Goal: Task Accomplishment & Management: Manage account settings

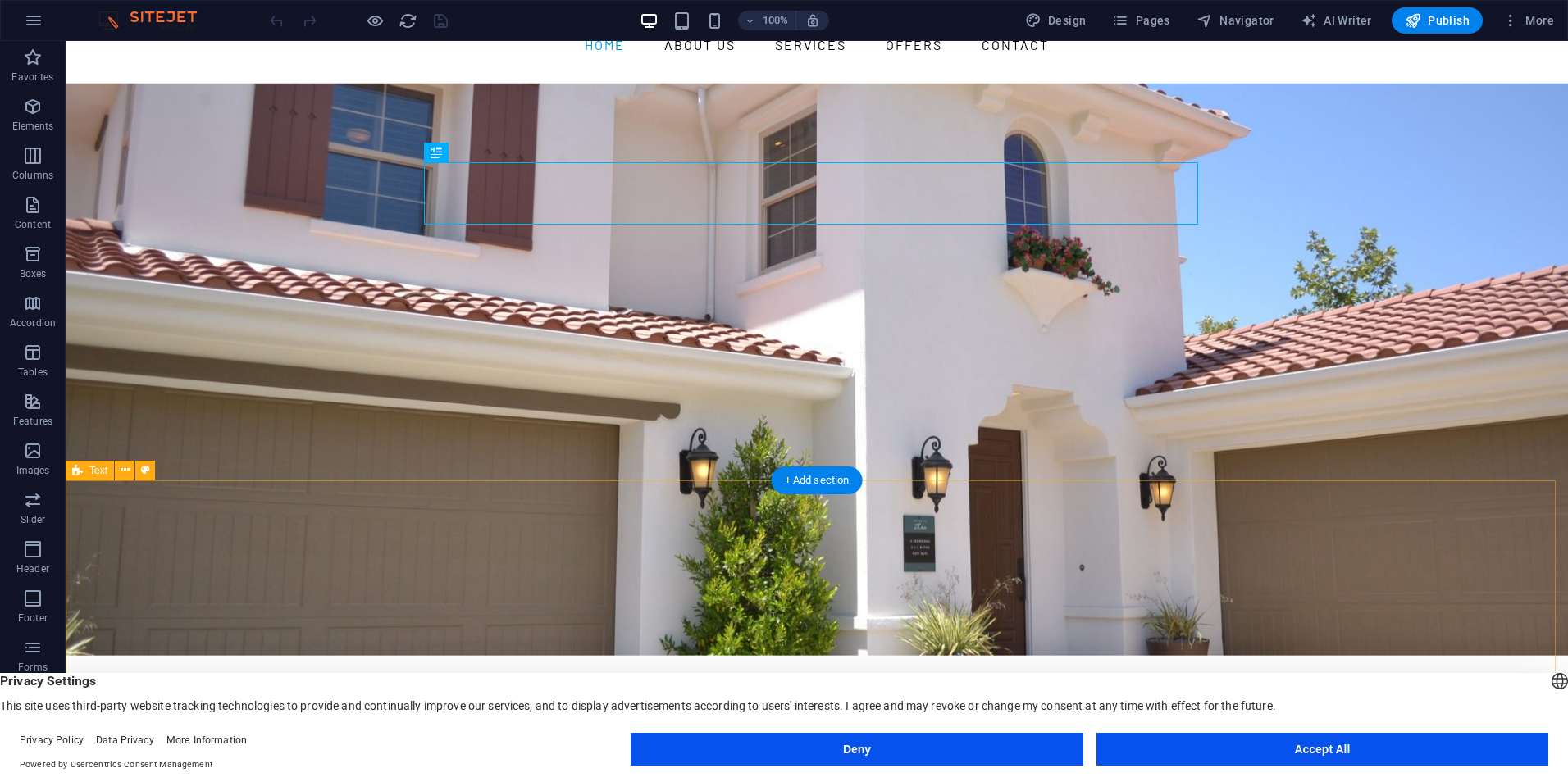
scroll to position [82, 0]
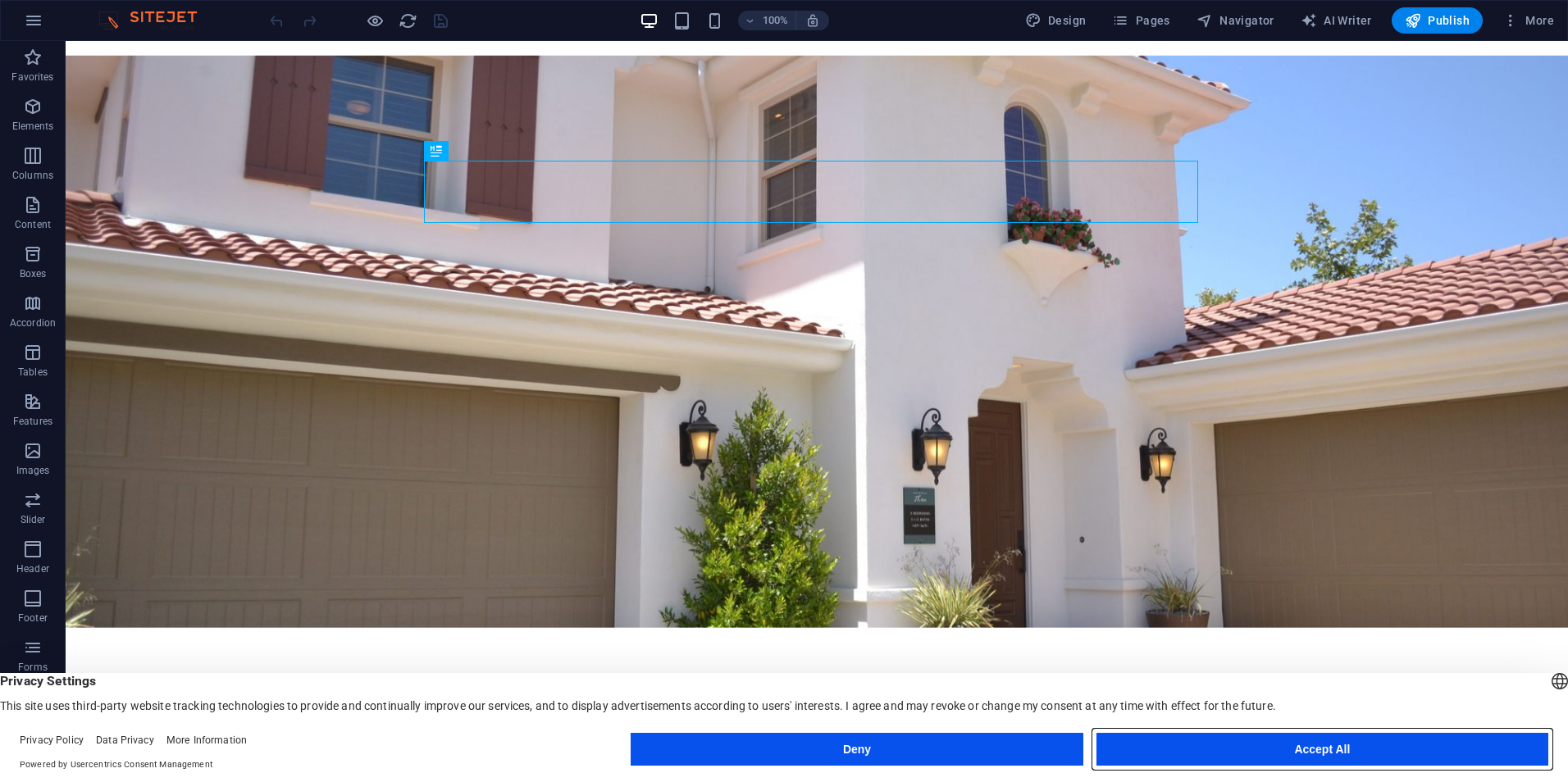
click at [1307, 750] on button "Accept All" at bounding box center [1321, 749] width 452 height 32
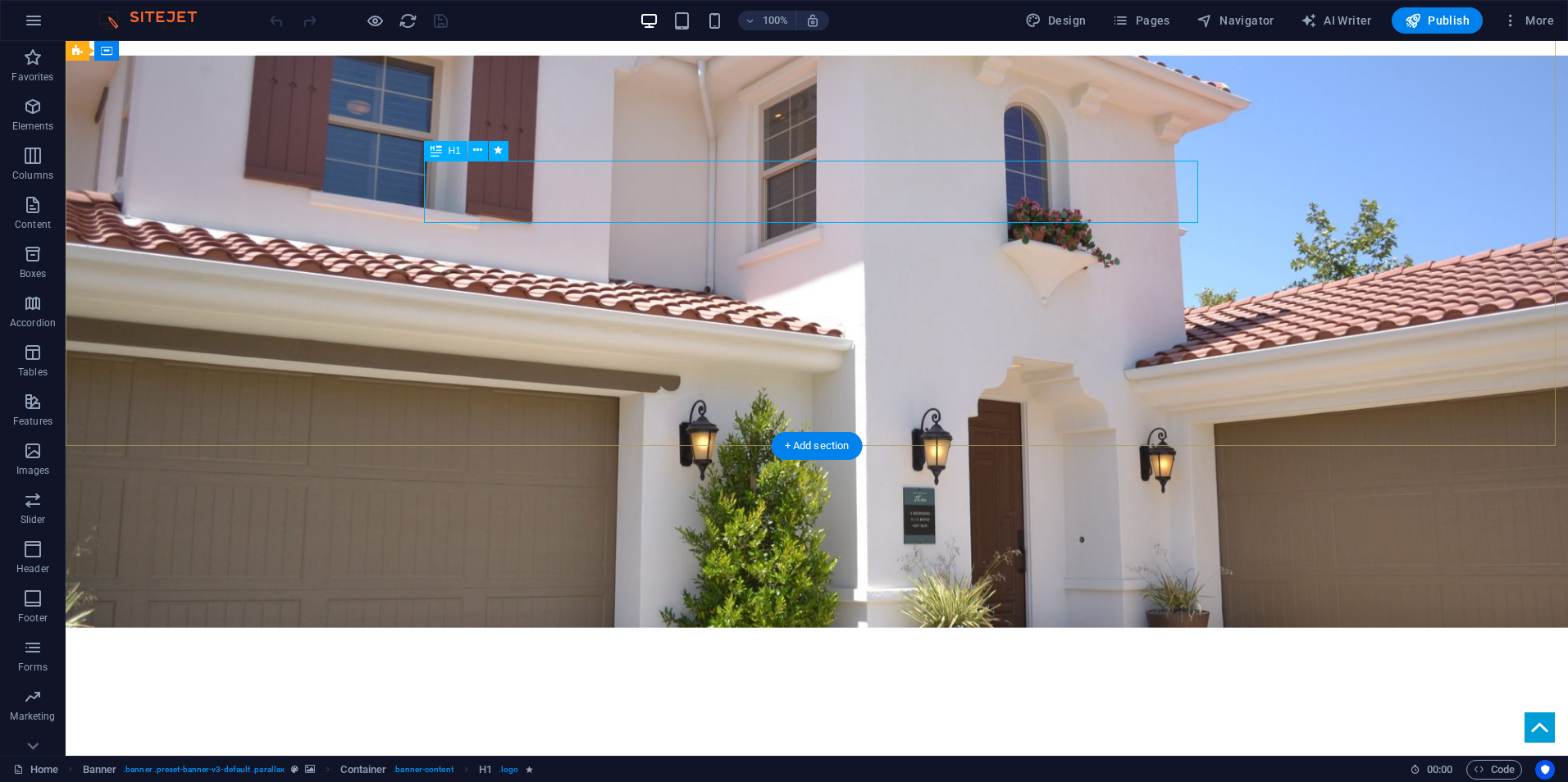
click at [792, 681] on div "YOUR REAL ESTATE EXPERT" at bounding box center [817, 713] width 774 height 63
click at [1085, 616] on div "YOUR REAL ESTATE EXPERT IN WASHINGTON, DC " at bounding box center [817, 752] width 1502 height 273
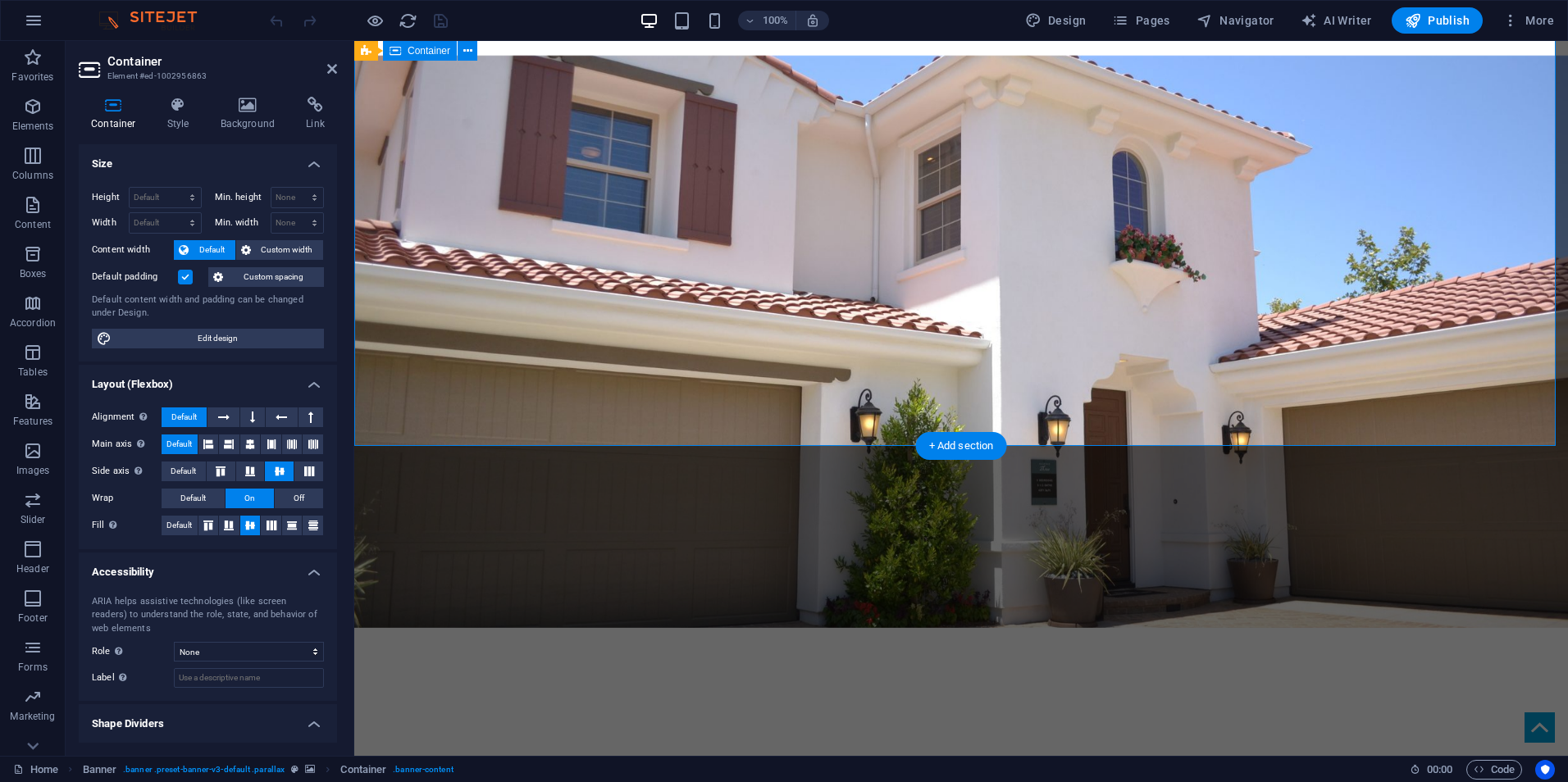
click at [1085, 616] on div "YOUR REAL ESTATE EXPERT IN WASHINGTON, DC " at bounding box center [961, 752] width 1214 height 273
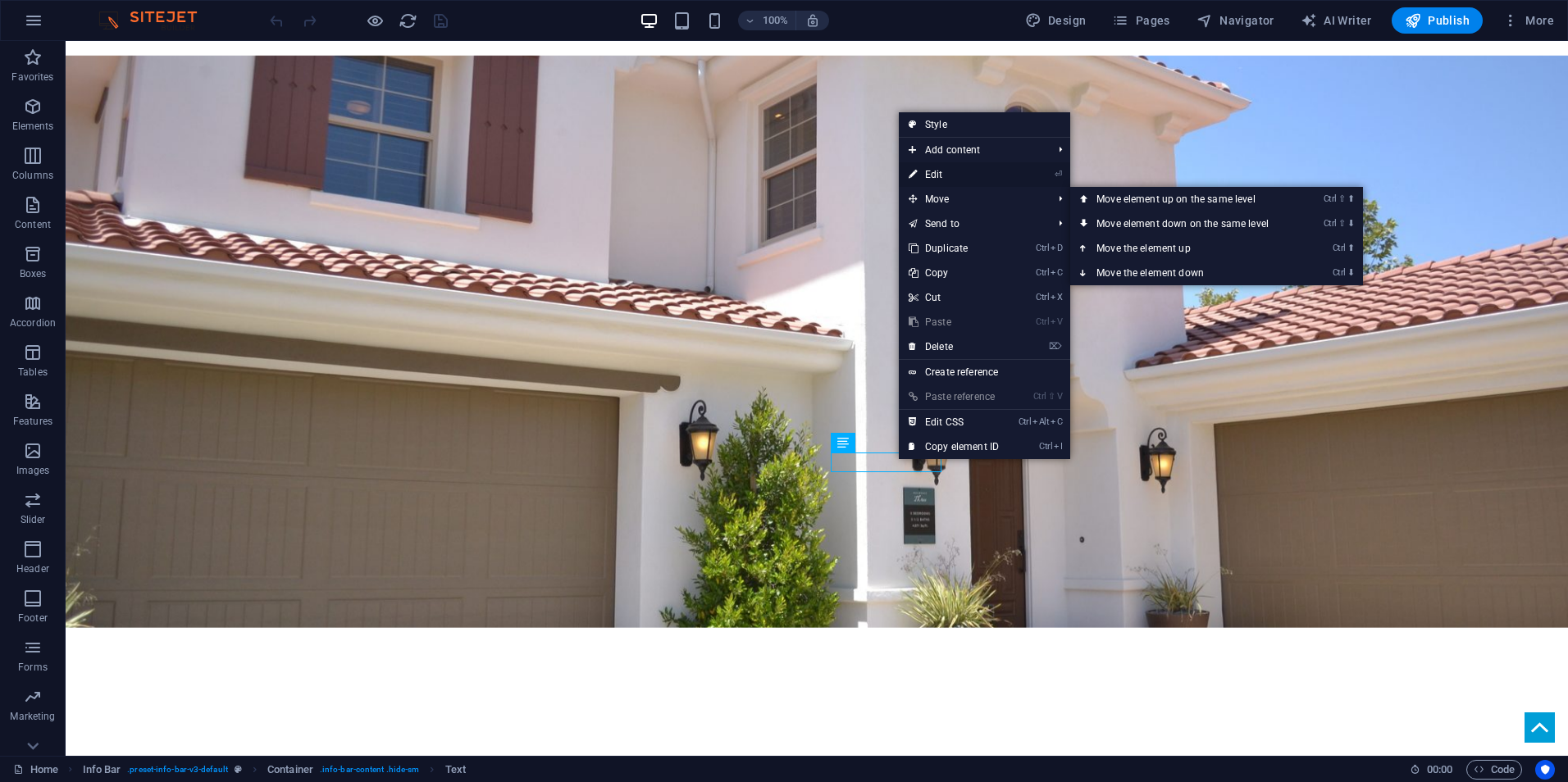
click at [972, 174] on link "⏎ Edit" at bounding box center [953, 175] width 110 height 25
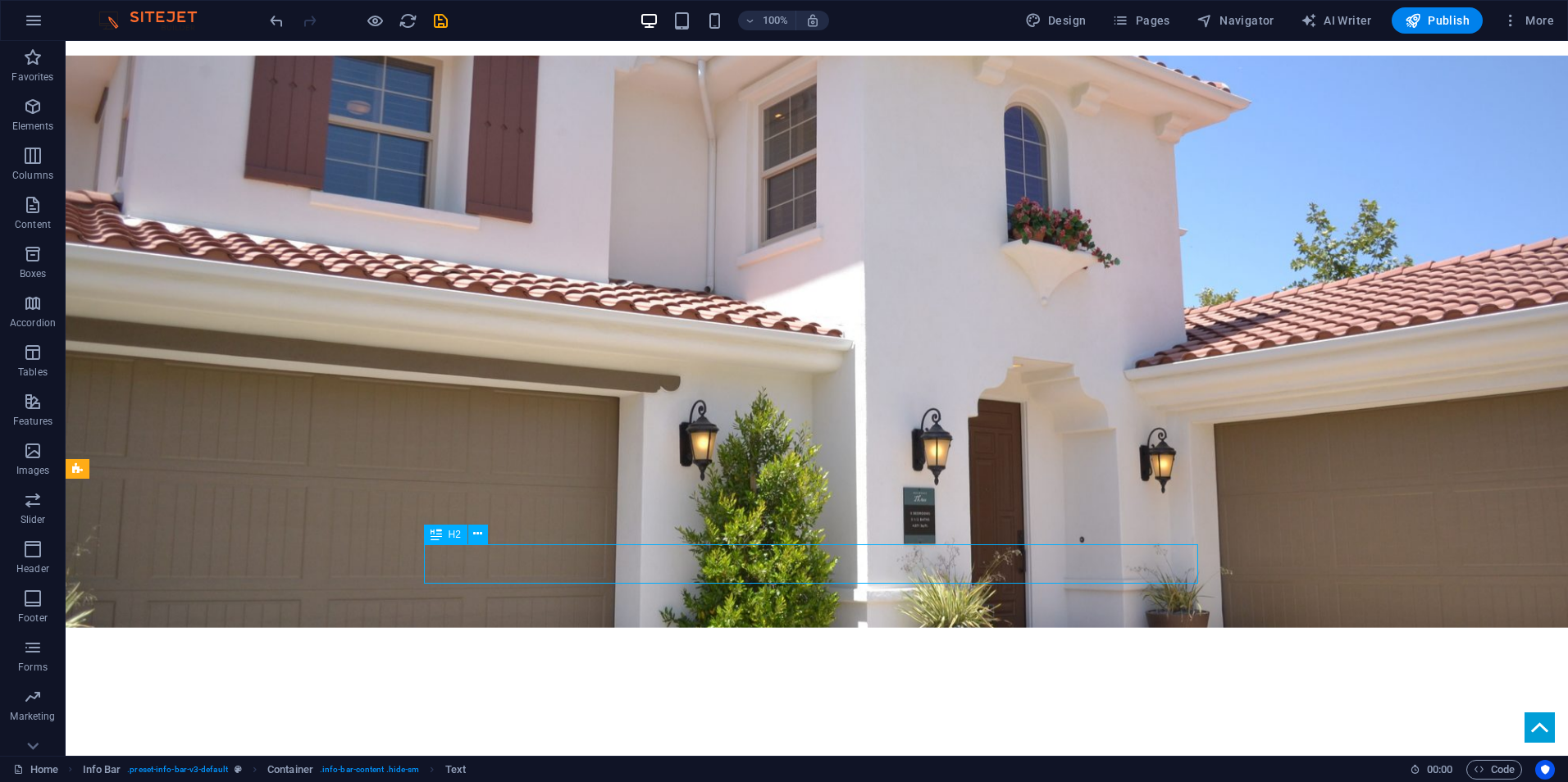
drag, startPoint x: 856, startPoint y: 545, endPoint x: 1146, endPoint y: 544, distance: 290.0
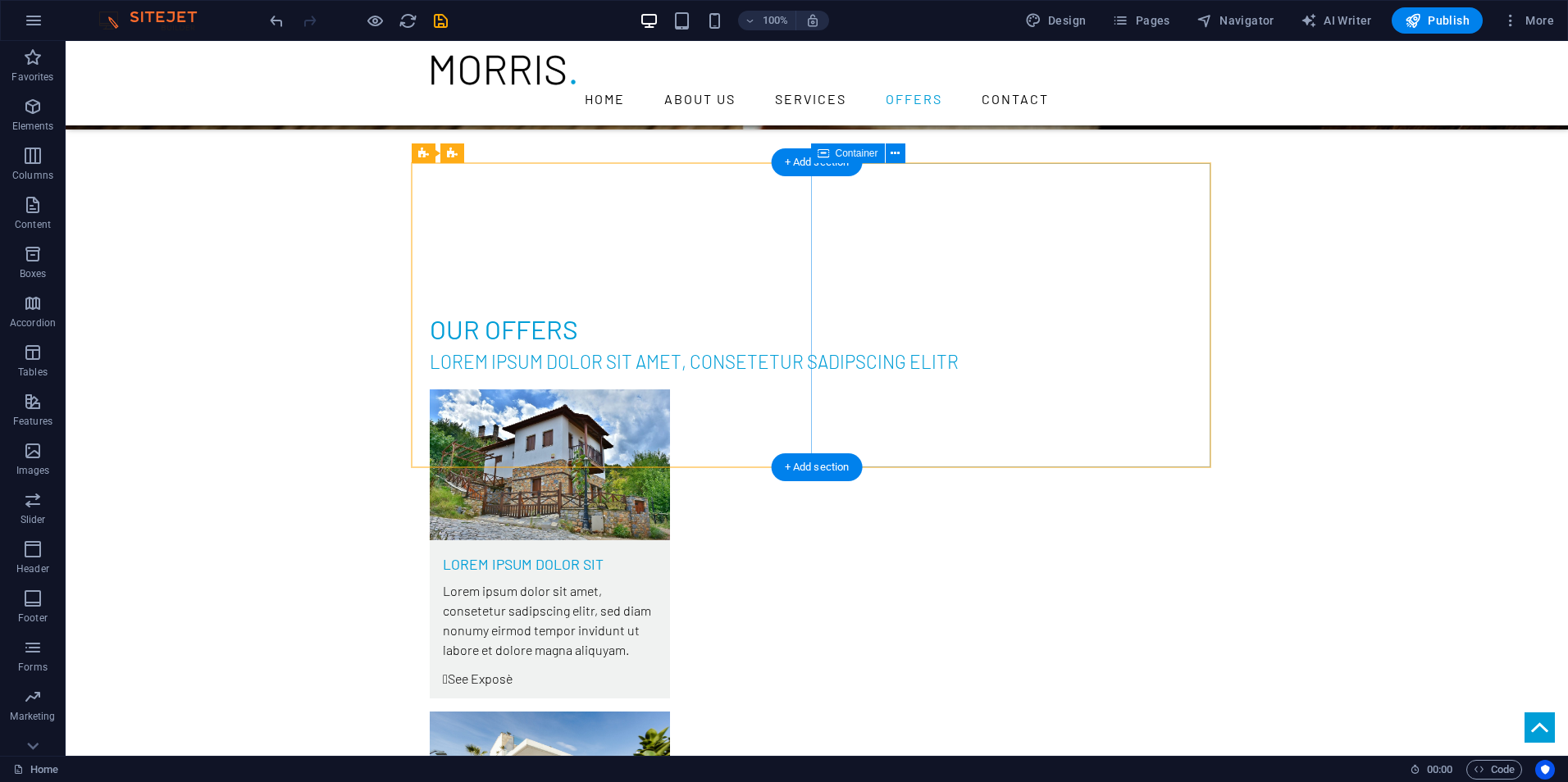
scroll to position [4429, 0]
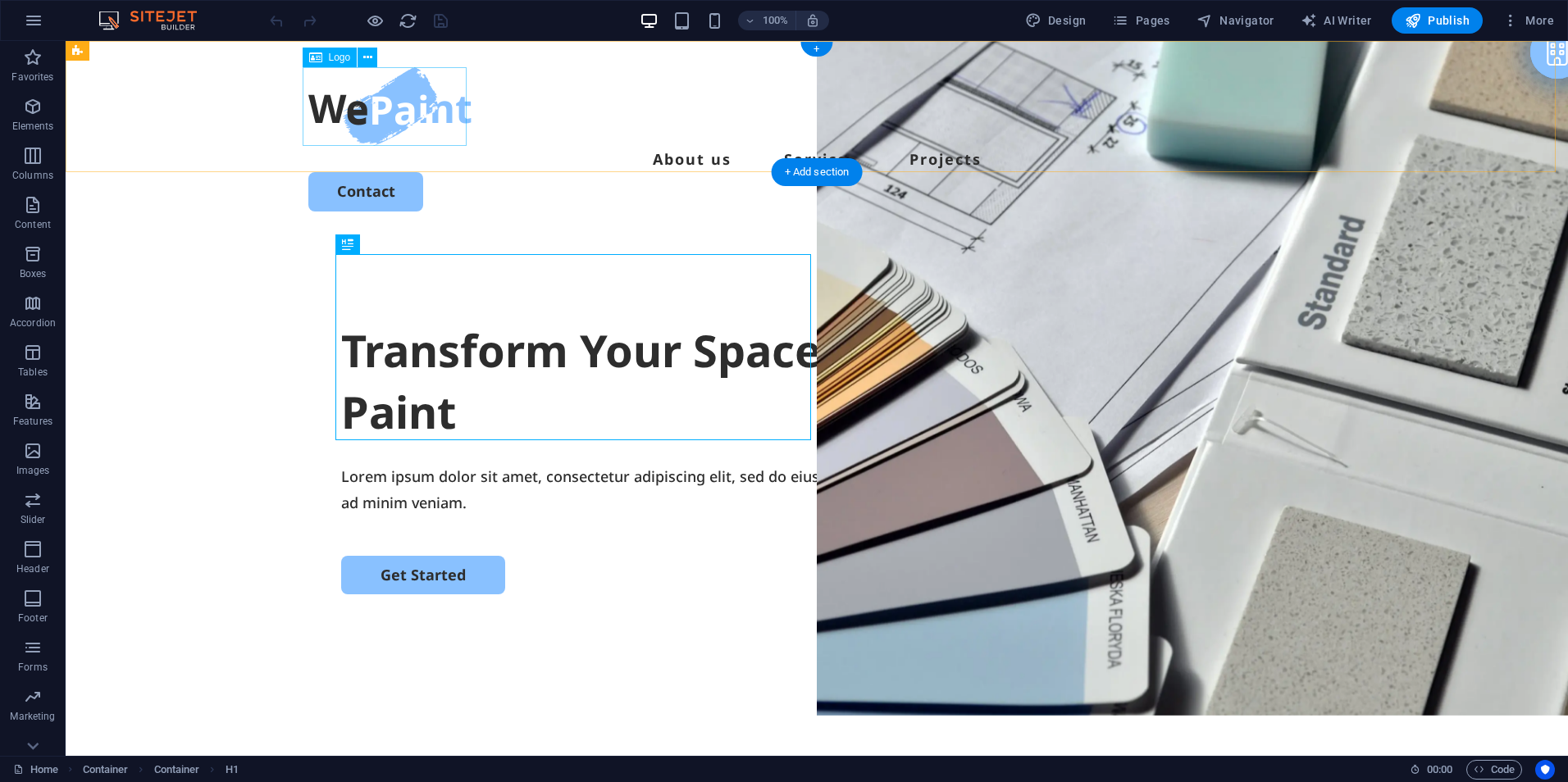
click at [393, 111] on div at bounding box center [816, 107] width 1017 height 79
click at [393, 111] on div at bounding box center [816, 107] width 1017 height 79
select select "px"
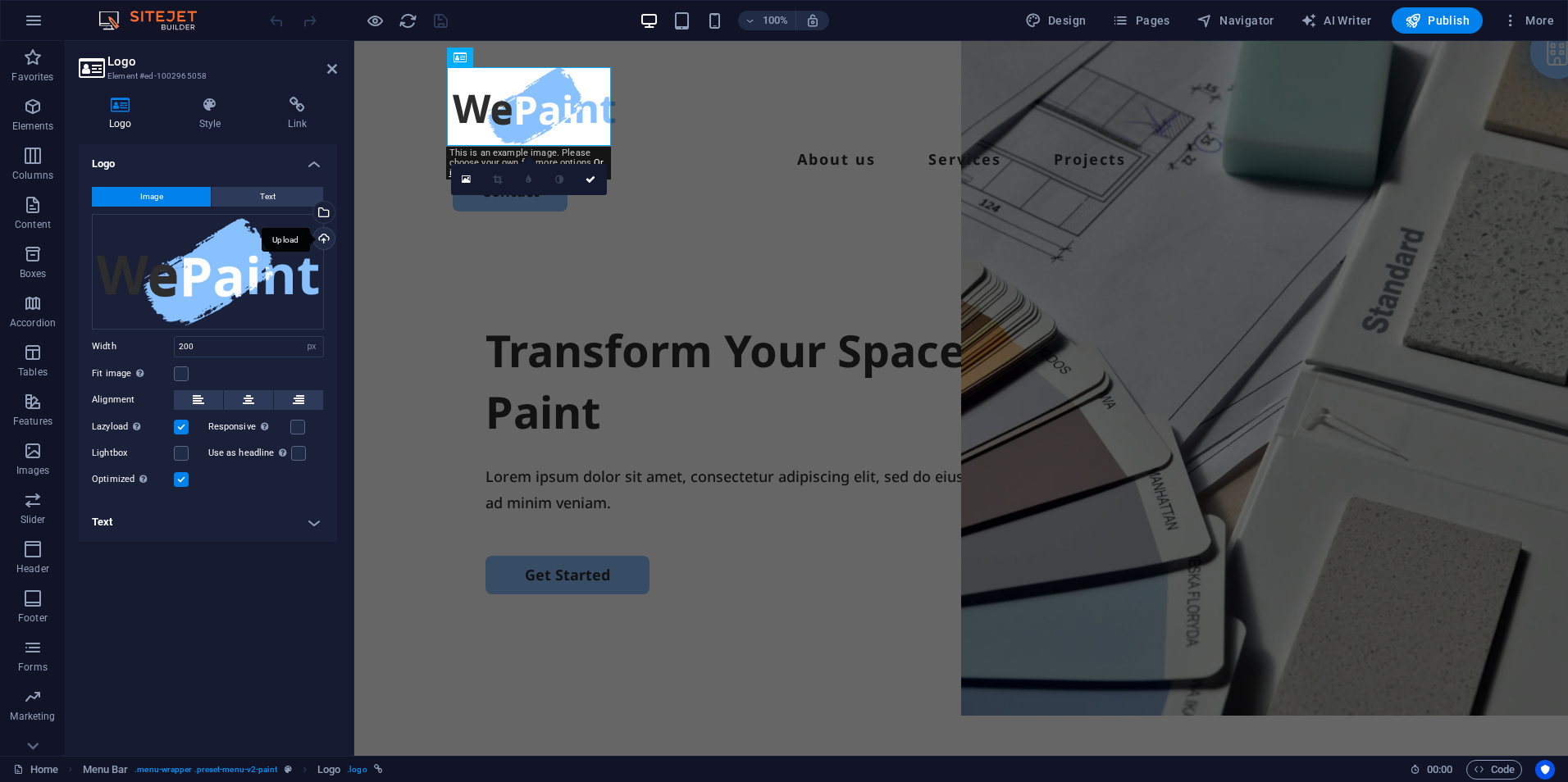
click at [322, 239] on div "Upload" at bounding box center [322, 240] width 25 height 25
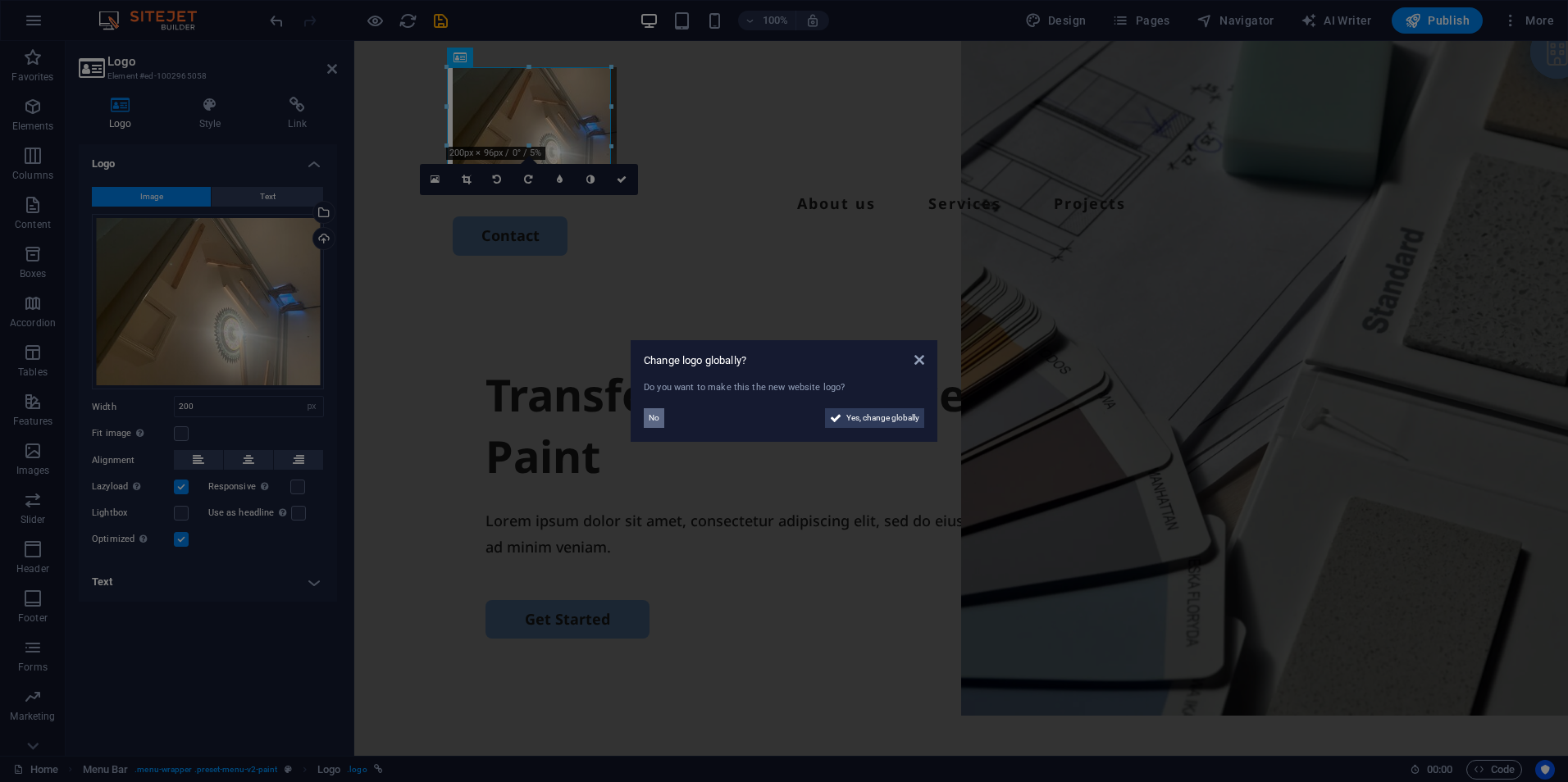
click at [658, 421] on span "No" at bounding box center [654, 418] width 11 height 19
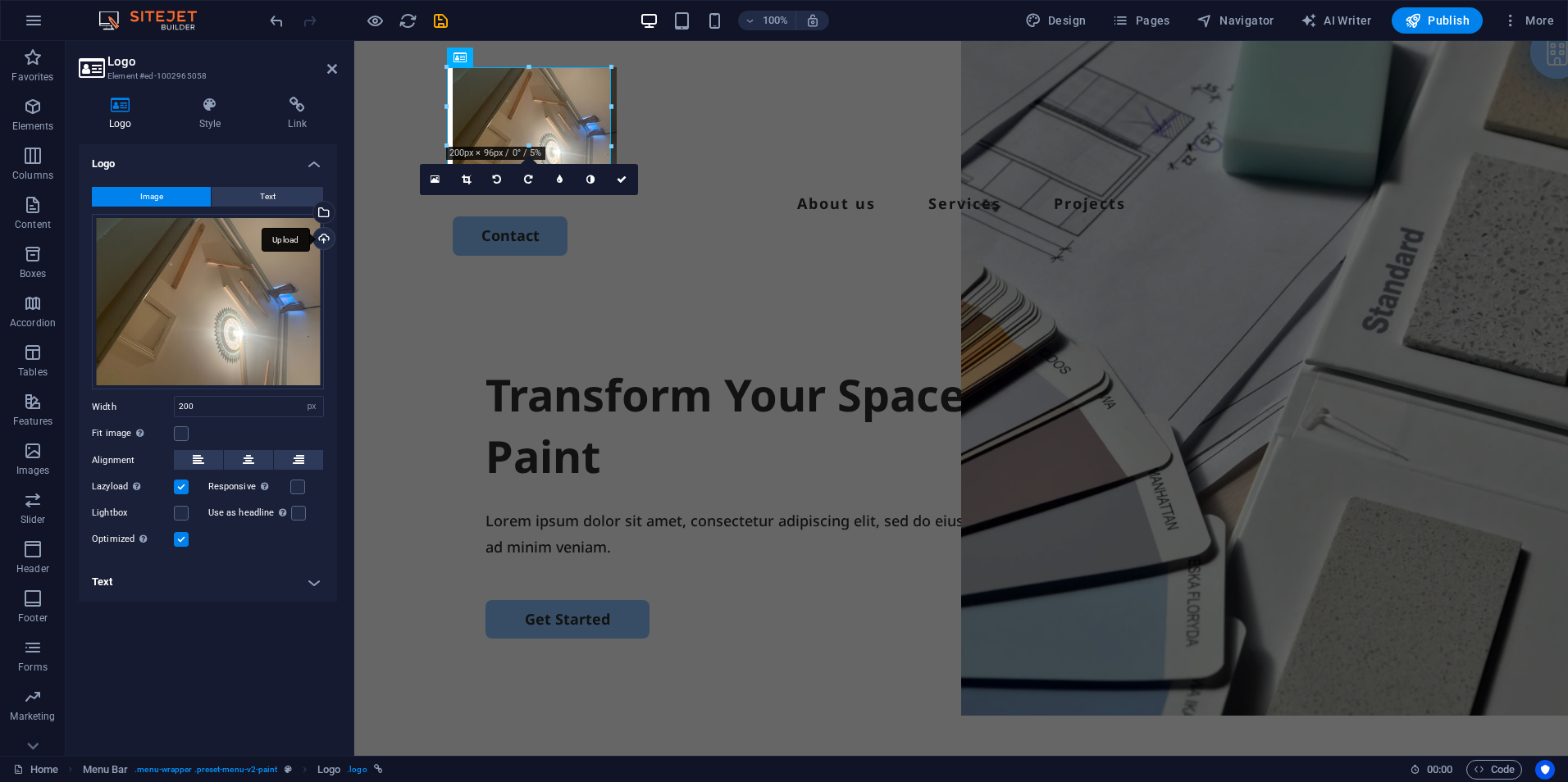
click at [326, 234] on div "Upload" at bounding box center [322, 240] width 25 height 25
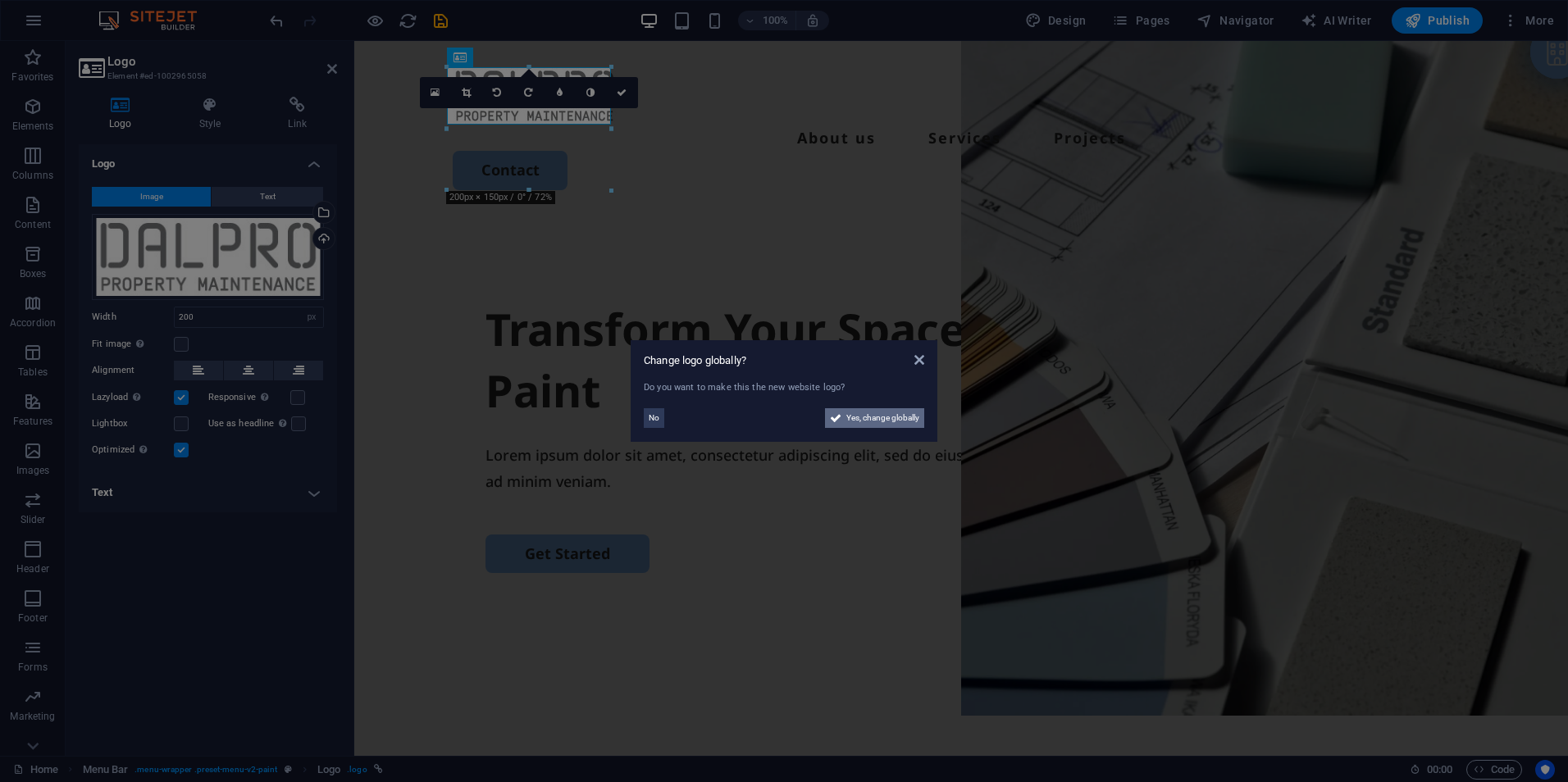
click at [887, 415] on span "Yes, change globally" at bounding box center [882, 418] width 73 height 19
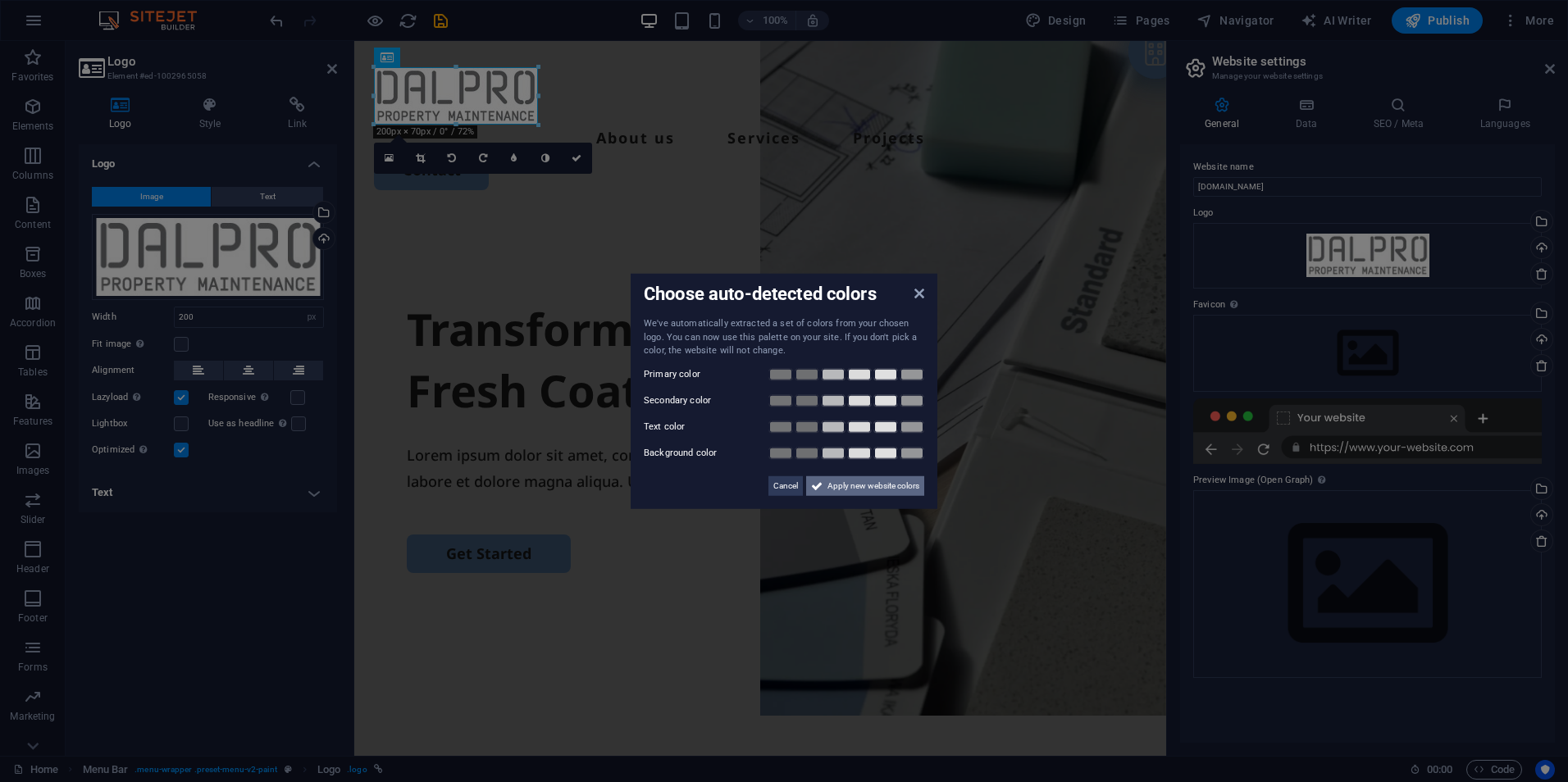
click at [866, 487] on span "Apply new website colors" at bounding box center [873, 485] width 92 height 19
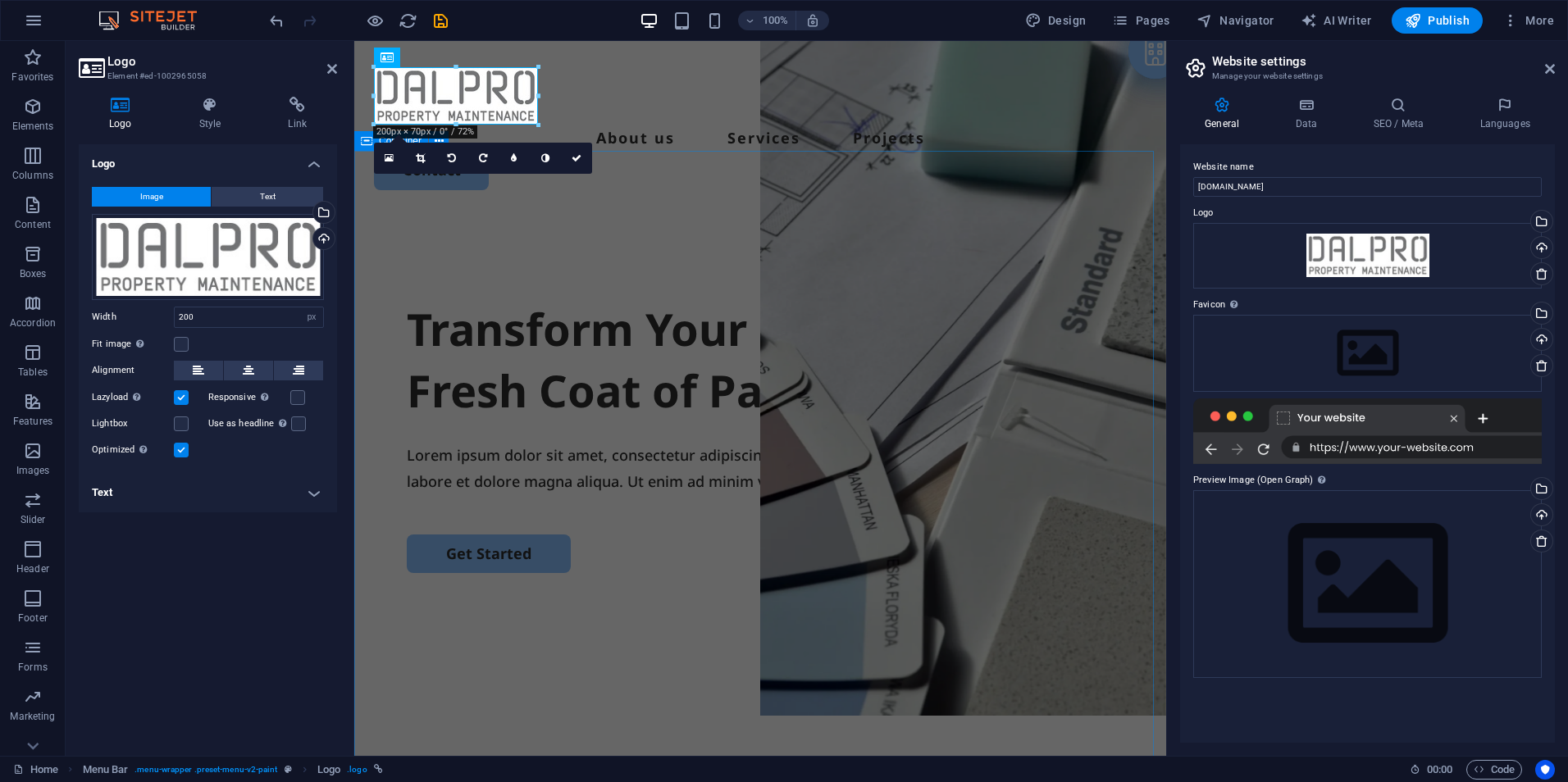
click at [650, 219] on div "Transform Your Space with a Fresh Coat of Paint Lorem ipsum dolor sit amet, con…" at bounding box center [760, 532] width 812 height 631
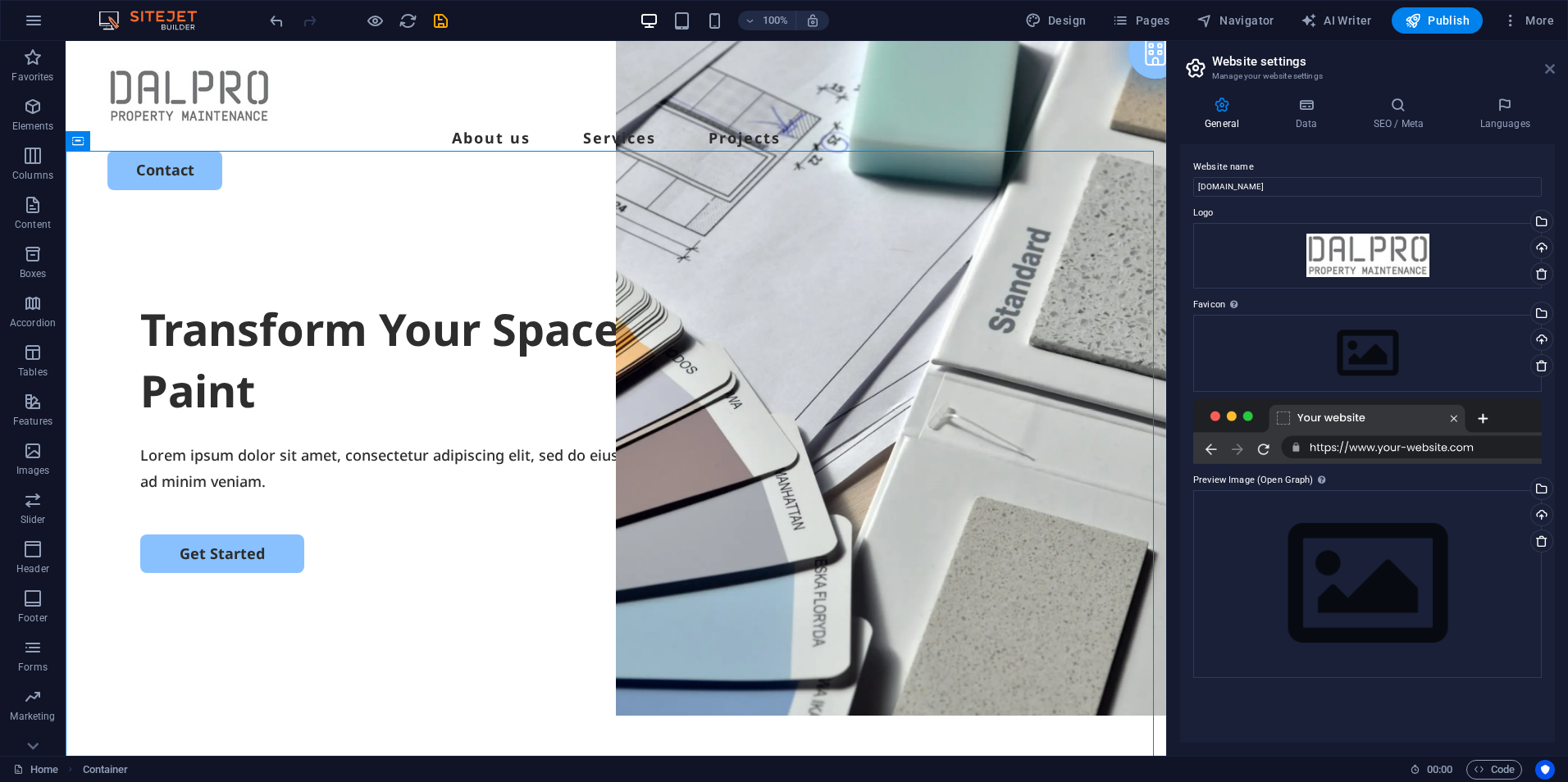
click at [1550, 63] on icon at bounding box center [1549, 68] width 10 height 13
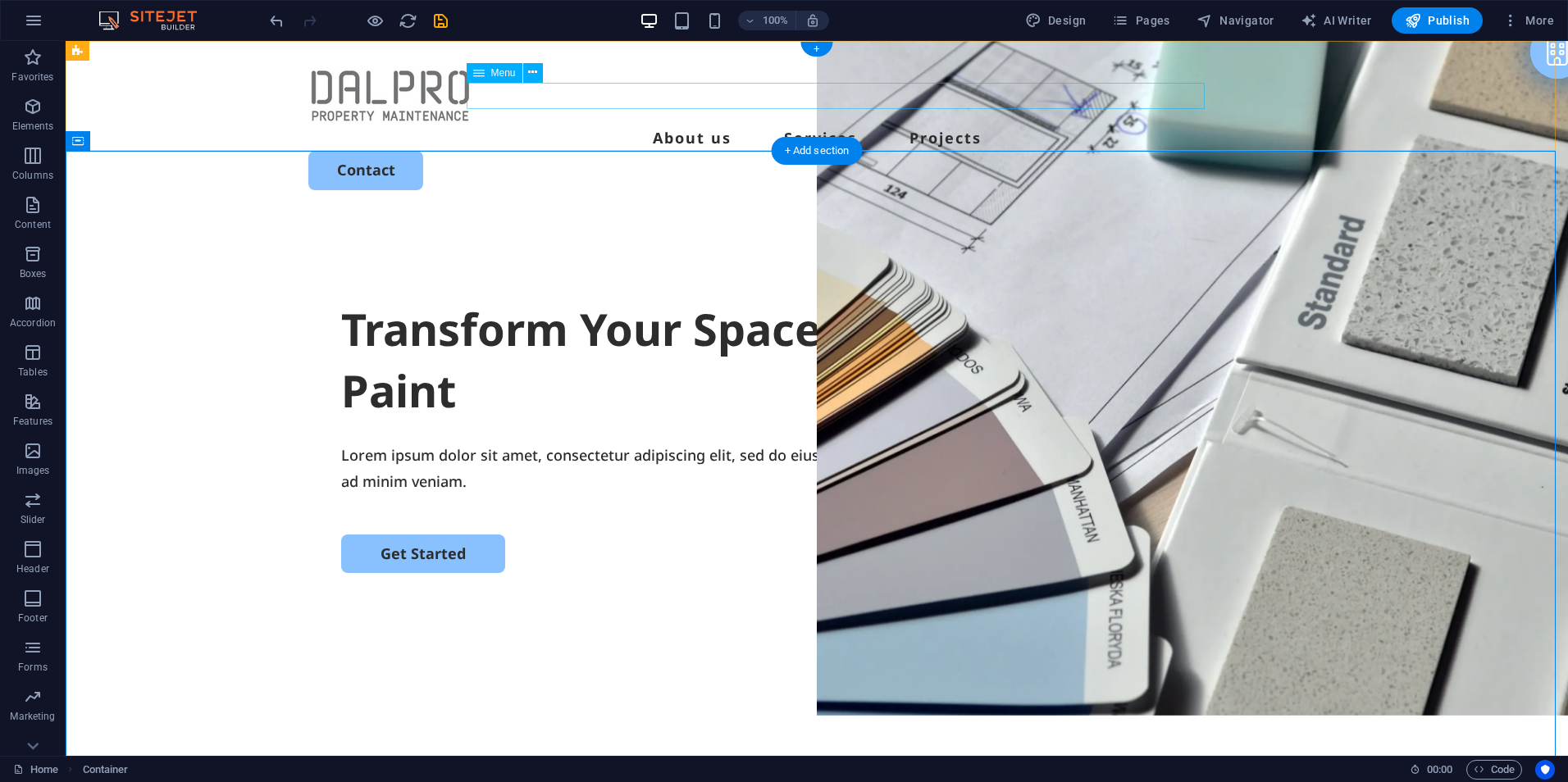
click at [843, 125] on nav "About us Services Projects" at bounding box center [816, 138] width 1017 height 26
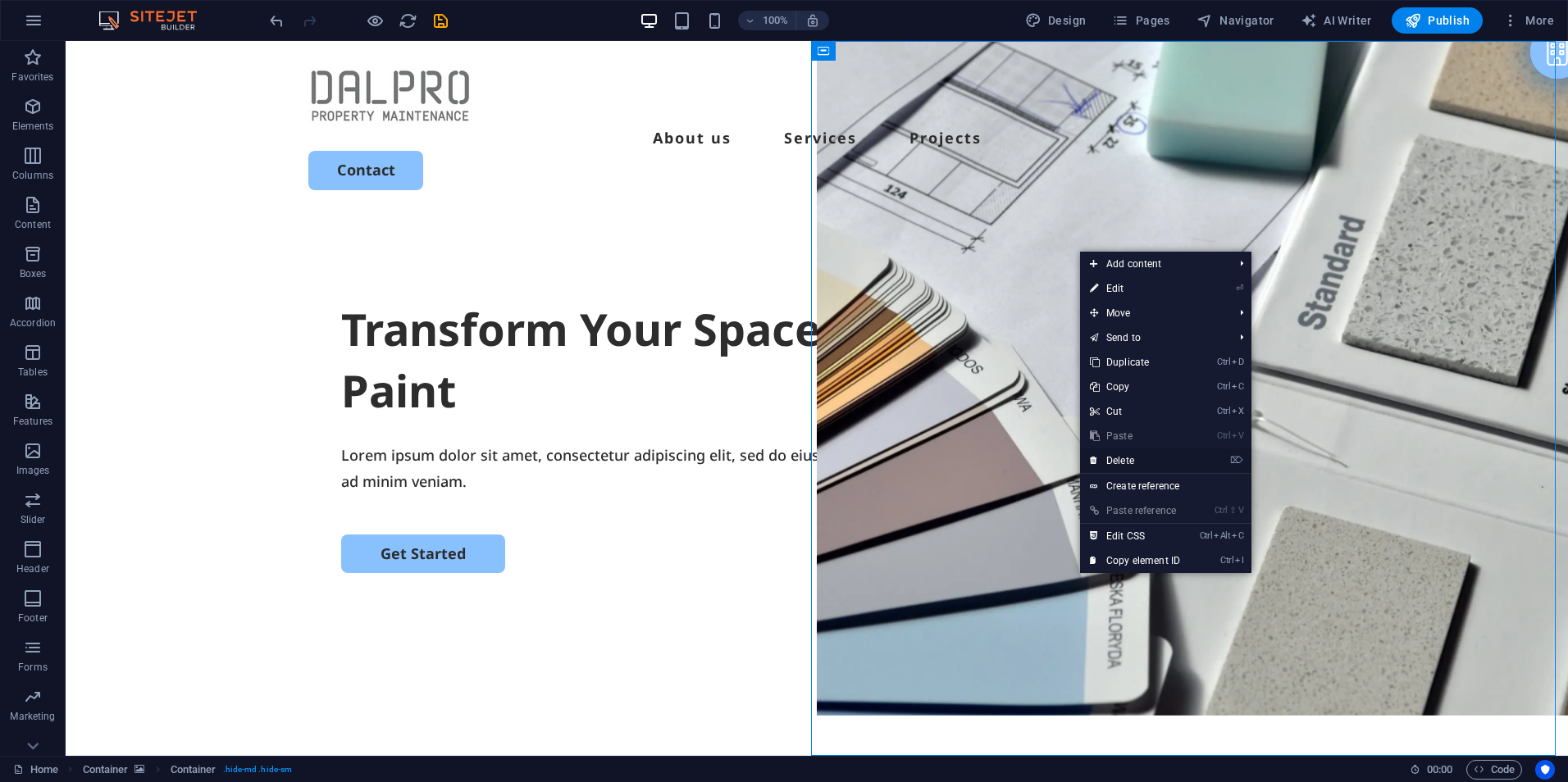
drag, startPoint x: 1128, startPoint y: 457, endPoint x: 1063, endPoint y: 416, distance: 76.9
click at [1128, 457] on link "⌦ Delete" at bounding box center [1135, 461] width 110 height 25
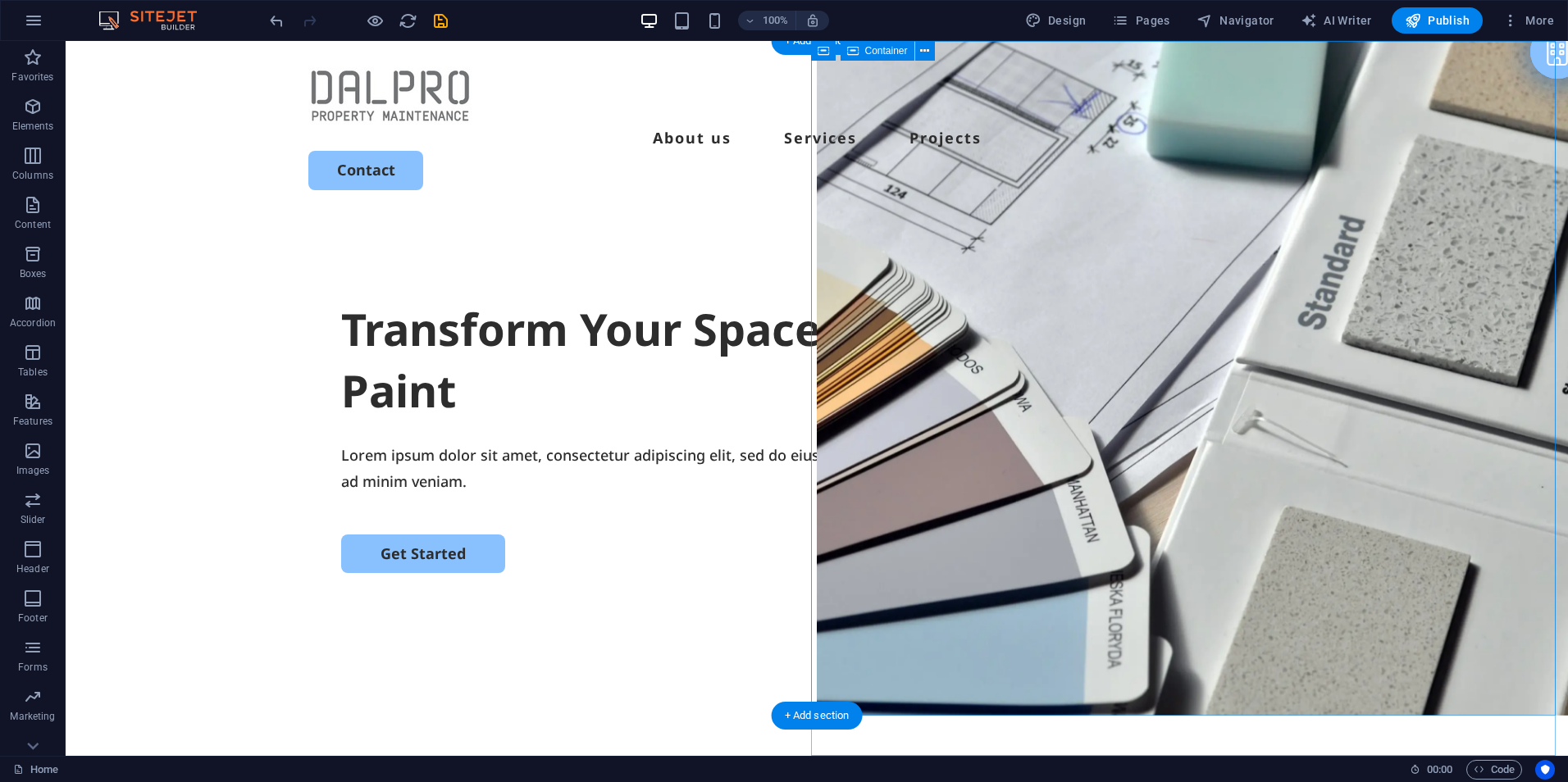
drag, startPoint x: 994, startPoint y: 448, endPoint x: 996, endPoint y: 440, distance: 8.2
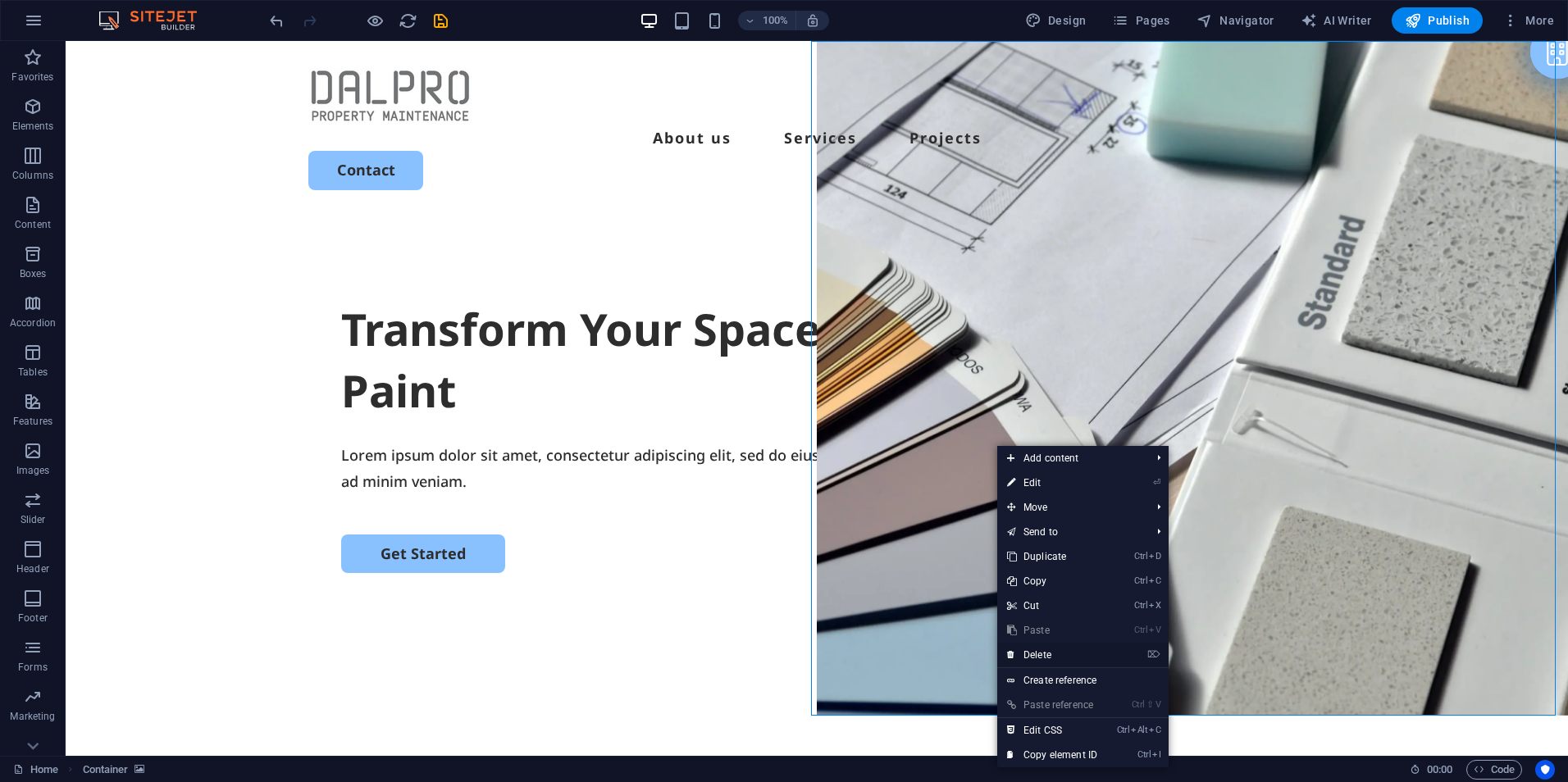
click at [1037, 658] on link "⌦ Delete" at bounding box center [1051, 656] width 110 height 25
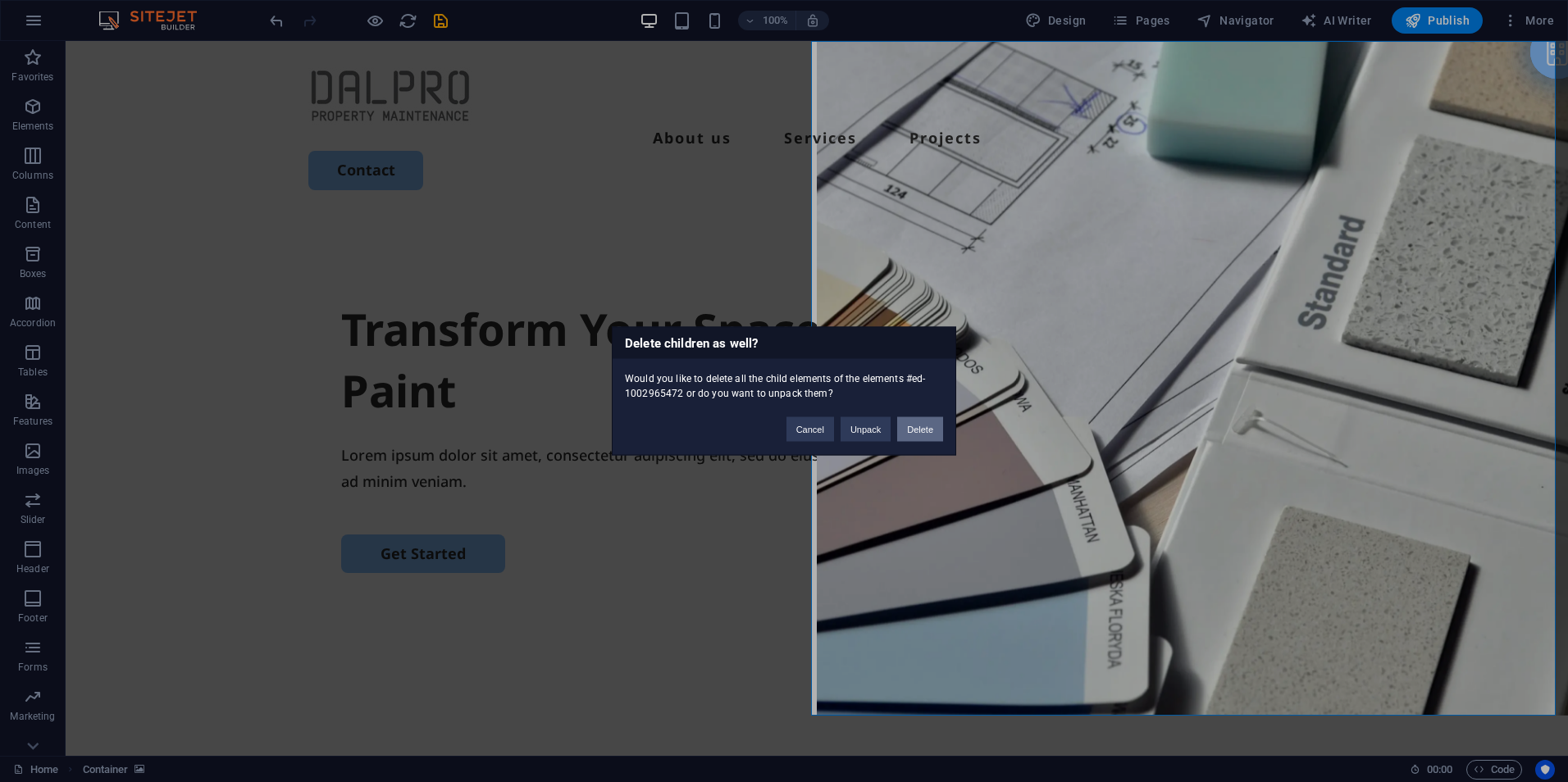
click at [912, 428] on button "Delete" at bounding box center [920, 430] width 46 height 25
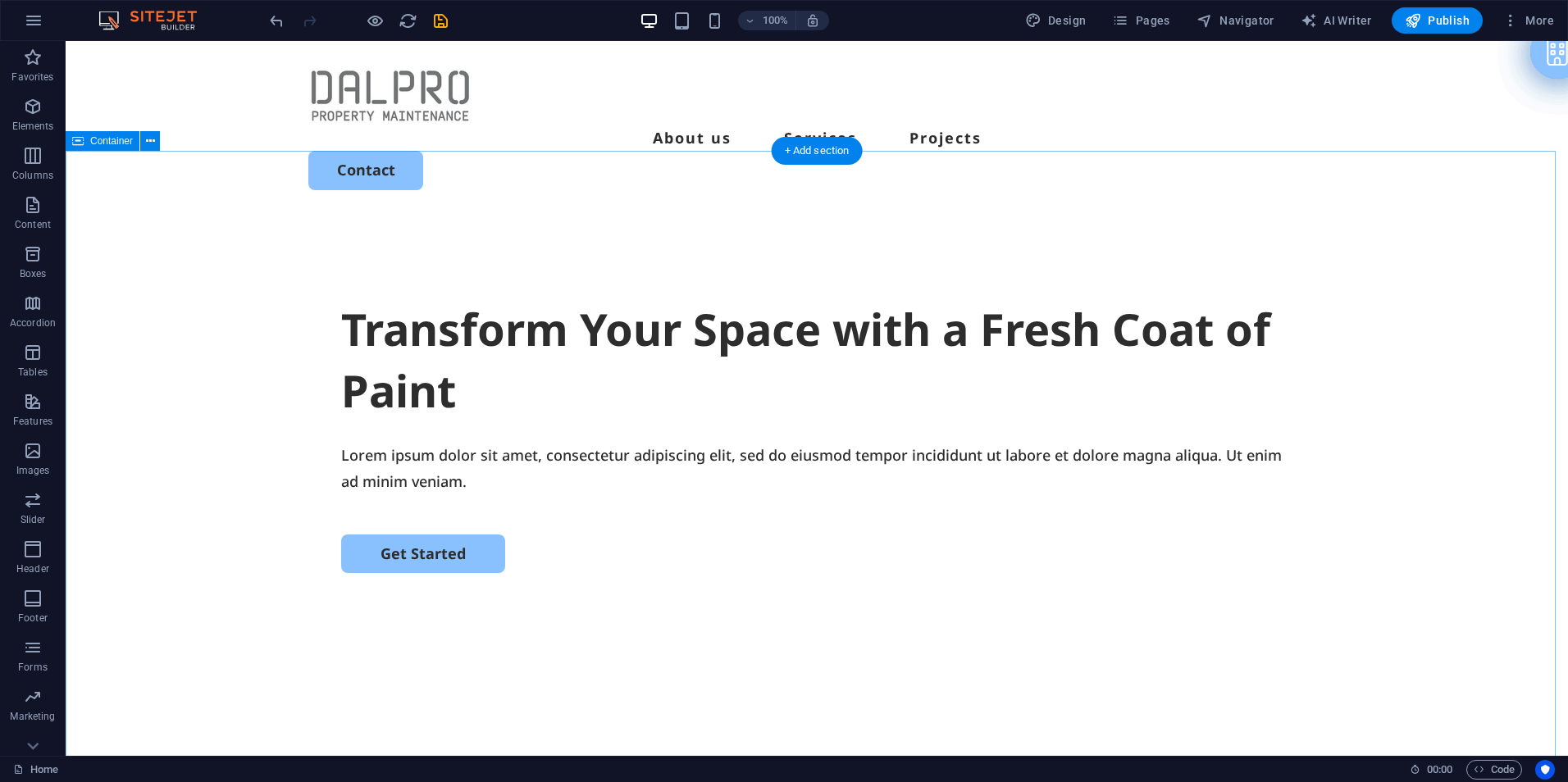
click at [1300, 226] on div "Transform Your Space with a Fresh Coat of Paint Lorem ipsum dolor sit amet, con…" at bounding box center [817, 532] width 1502 height 631
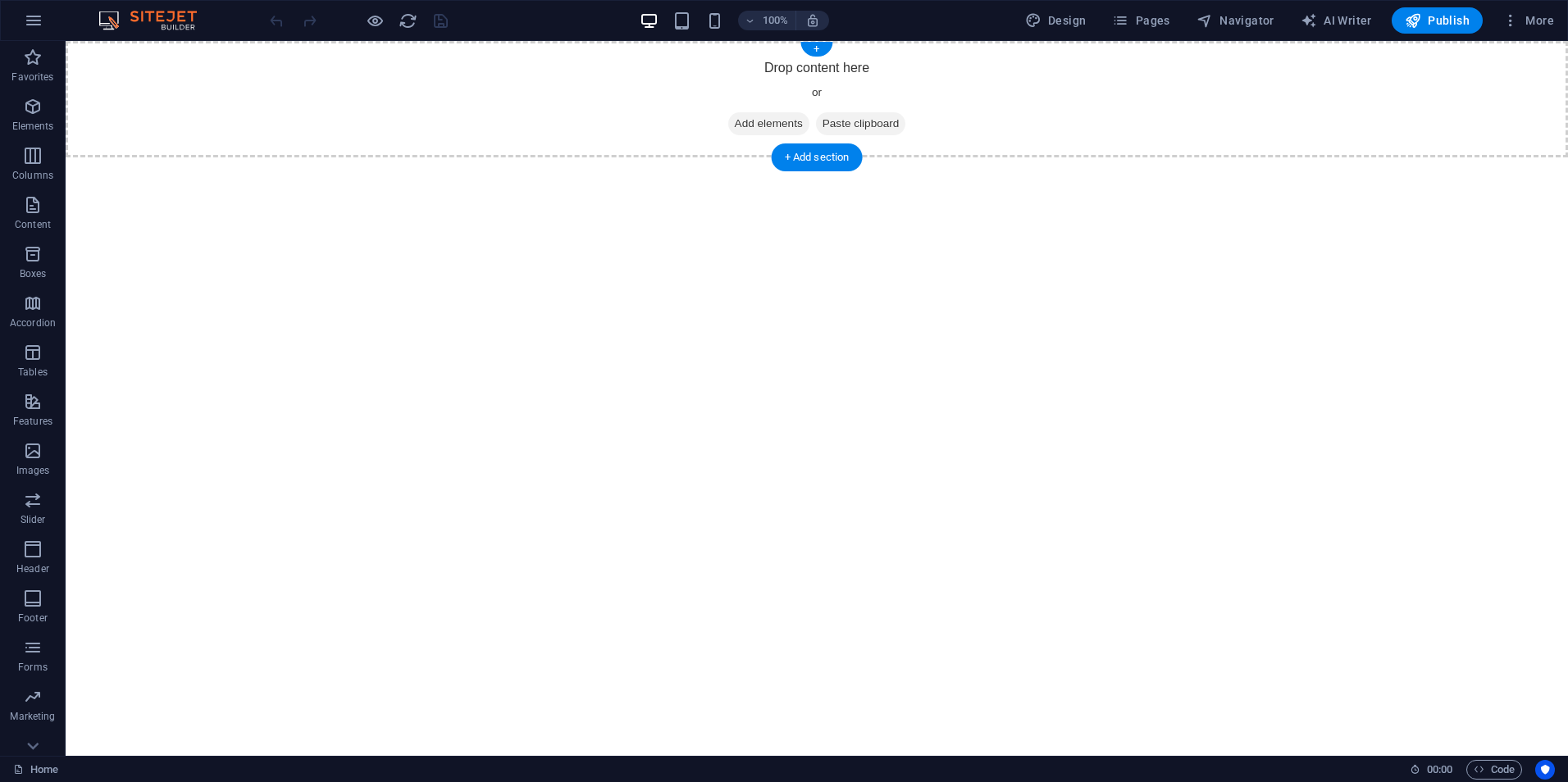
click at [777, 124] on span "Add elements" at bounding box center [769, 124] width 82 height 23
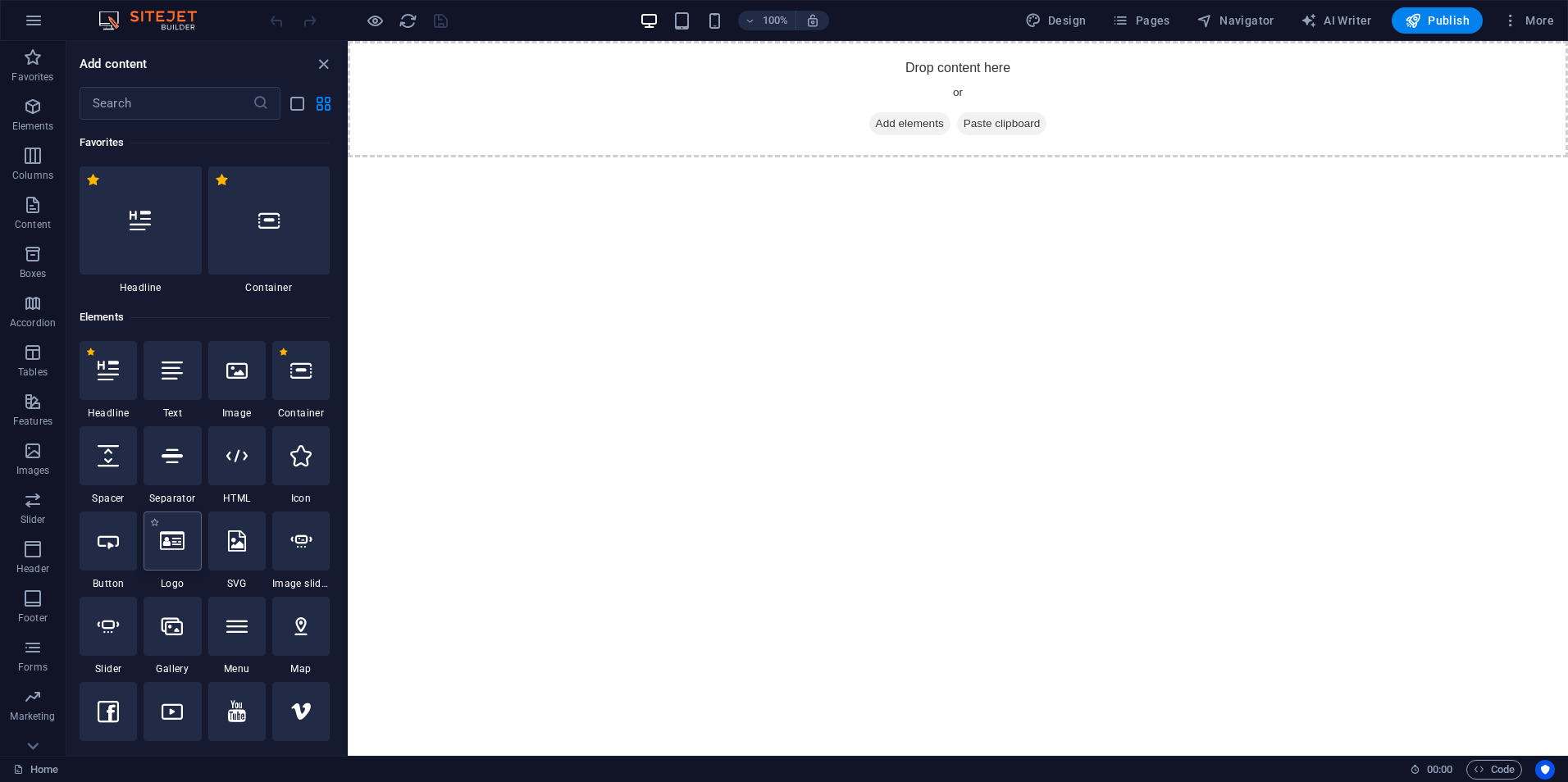
click at [166, 542] on icon at bounding box center [172, 542] width 25 height 21
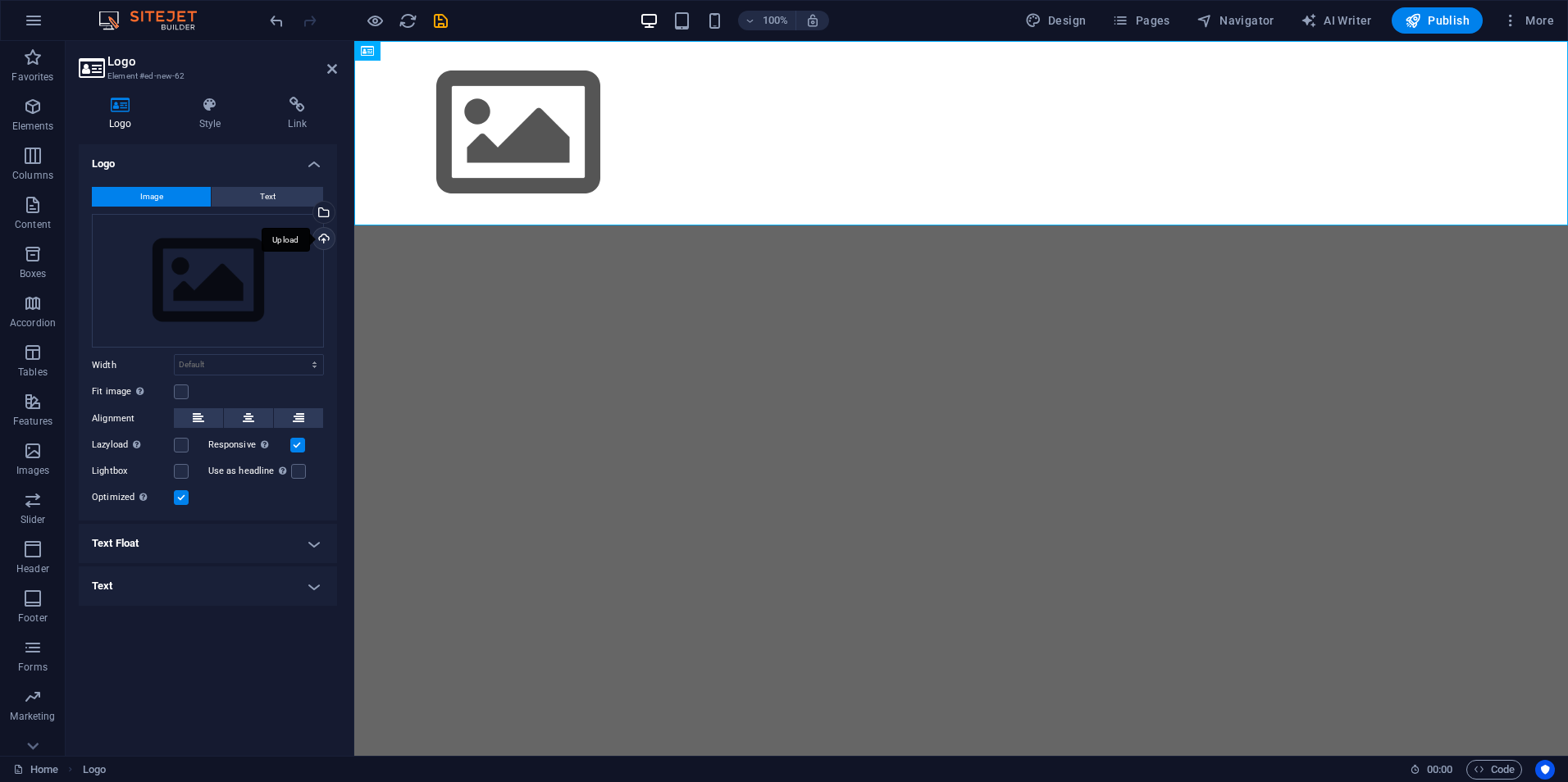
click at [327, 239] on div "Upload" at bounding box center [322, 240] width 25 height 25
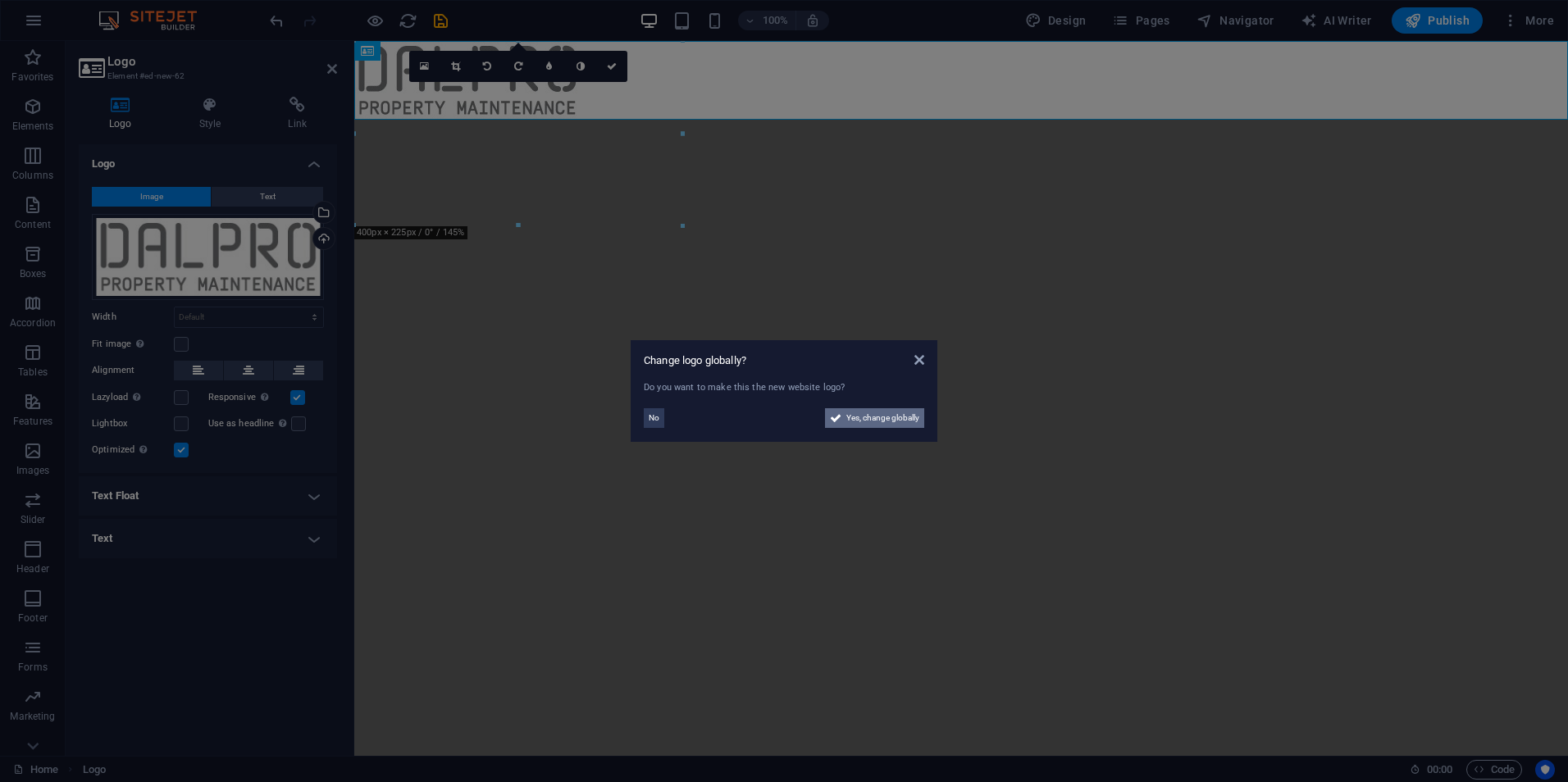
click at [886, 424] on span "Yes, change globally" at bounding box center [882, 418] width 73 height 19
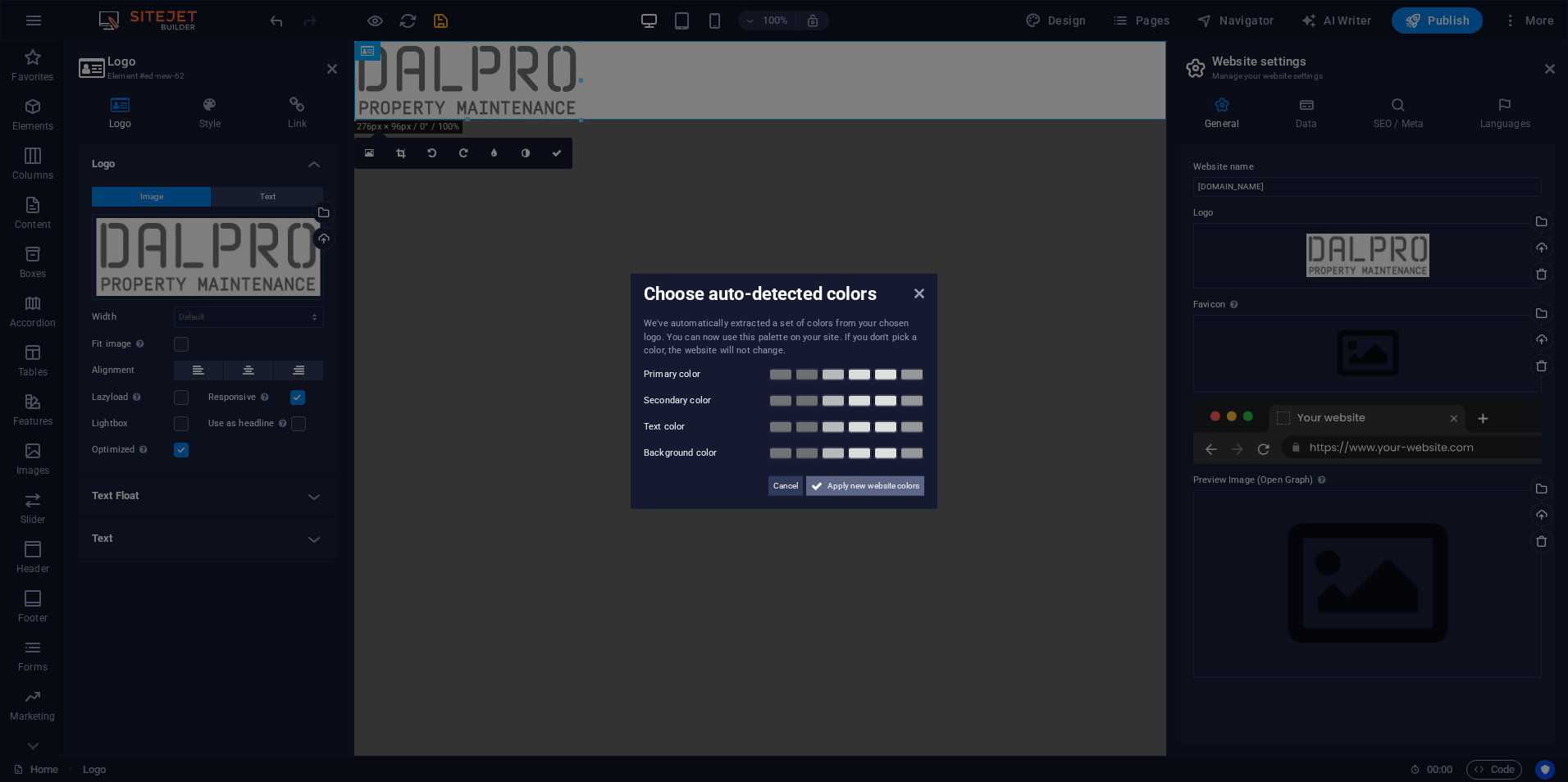
click at [877, 490] on span "Apply new website colors" at bounding box center [873, 485] width 92 height 19
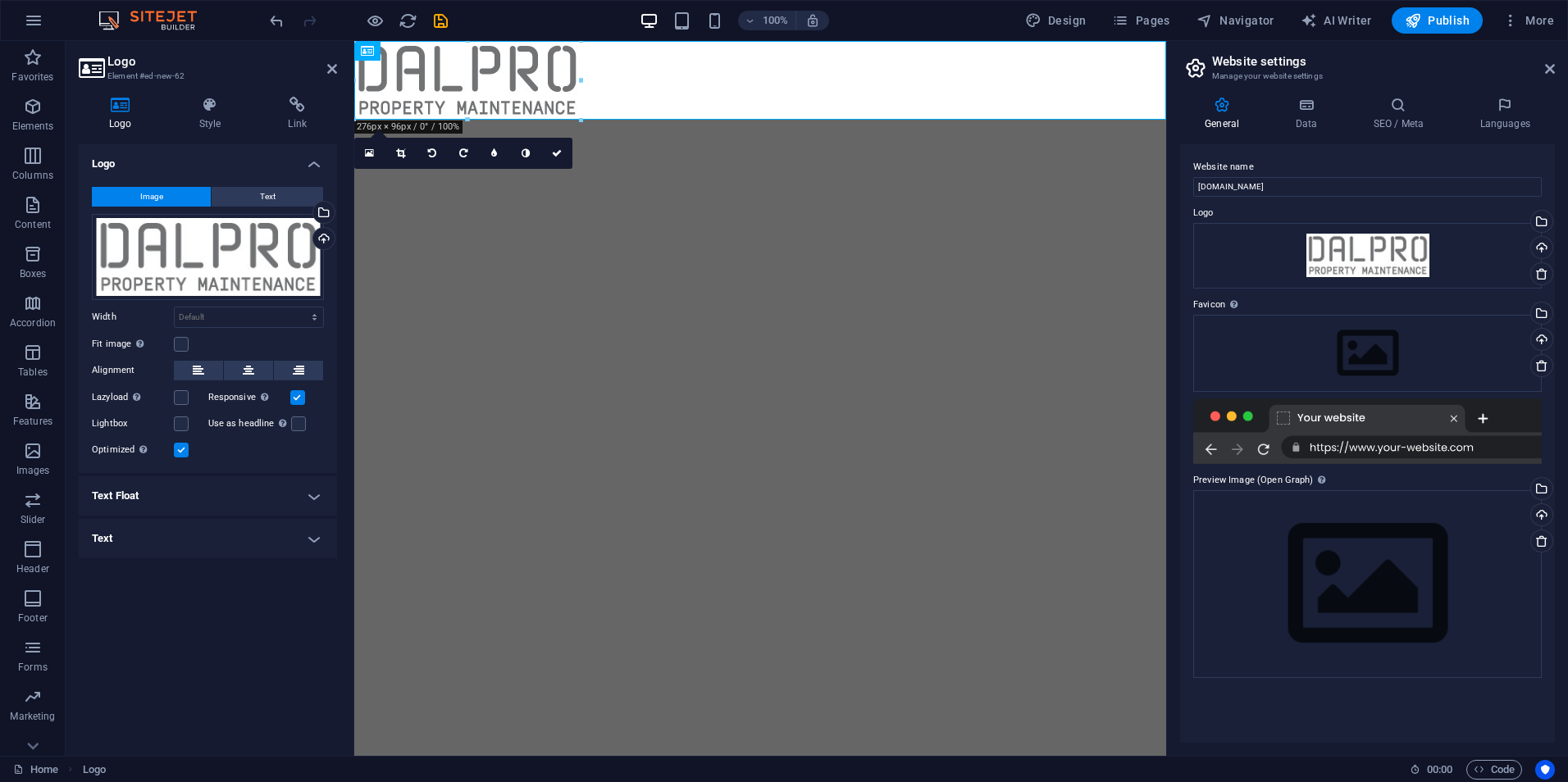
click at [635, 119] on html "Skip to main content" at bounding box center [760, 81] width 812 height 79
click at [727, 119] on html "Skip to main content" at bounding box center [760, 81] width 812 height 79
click at [700, 111] on div at bounding box center [760, 81] width 812 height 79
click at [333, 67] on icon at bounding box center [332, 68] width 10 height 13
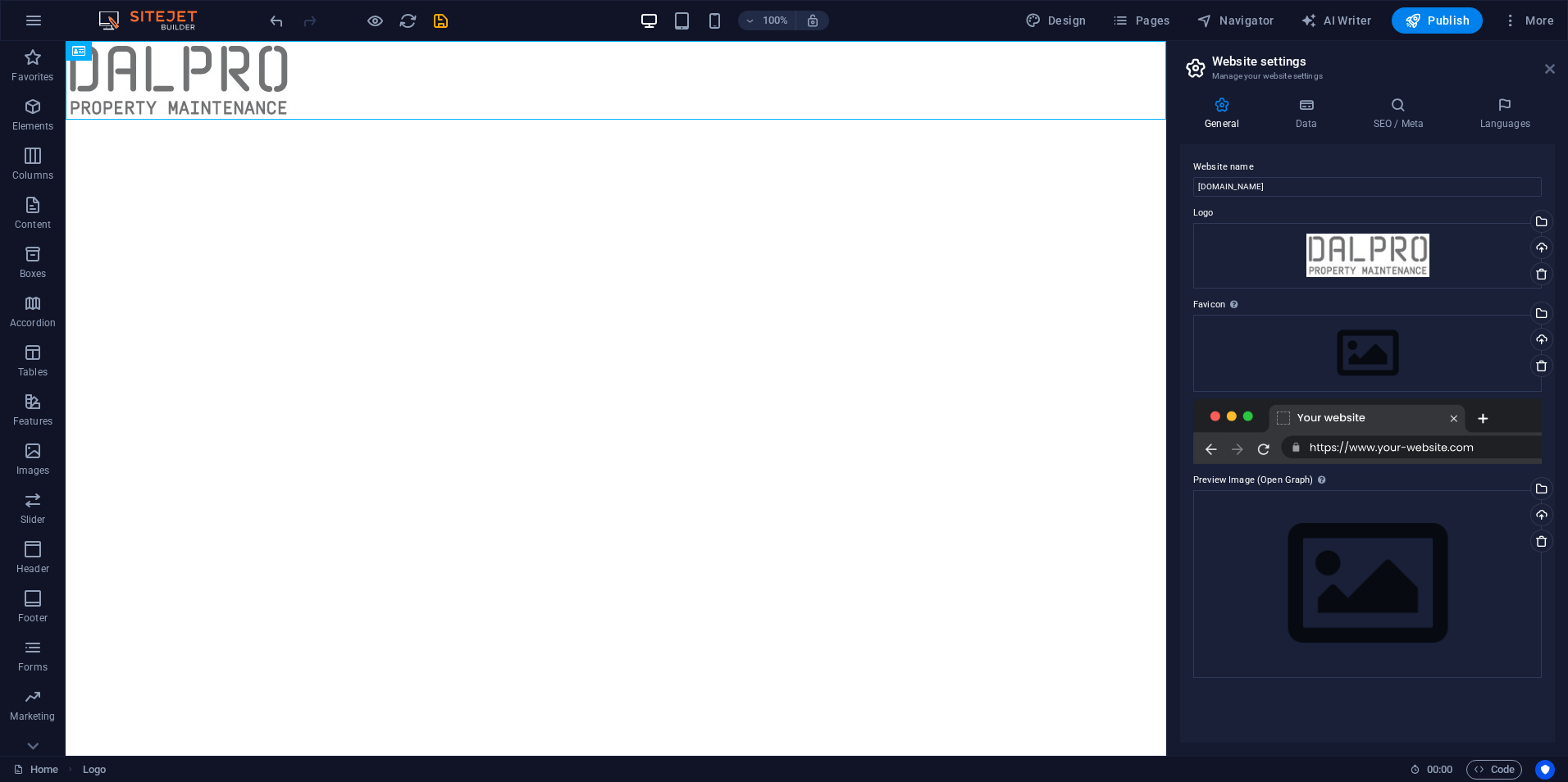
click at [1554, 72] on icon at bounding box center [1549, 68] width 10 height 13
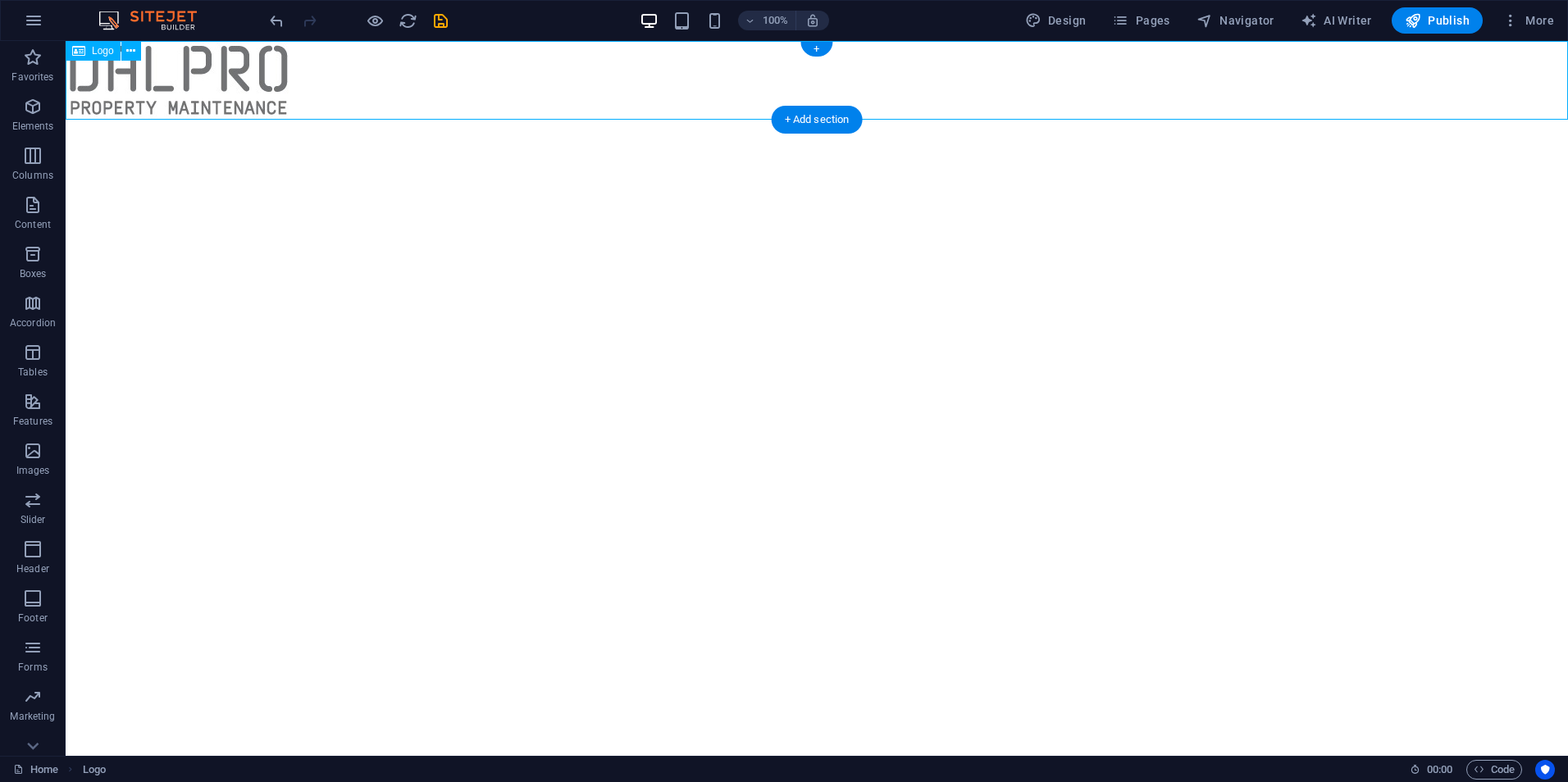
click at [267, 83] on div at bounding box center [817, 81] width 1502 height 79
drag, startPoint x: 204, startPoint y: 94, endPoint x: 454, endPoint y: 118, distance: 251.1
click at [565, 119] on html "Skip to main content" at bounding box center [817, 81] width 1502 height 79
click at [167, 96] on div at bounding box center [817, 81] width 1502 height 79
drag, startPoint x: 149, startPoint y: 94, endPoint x: 669, endPoint y: 86, distance: 520.1
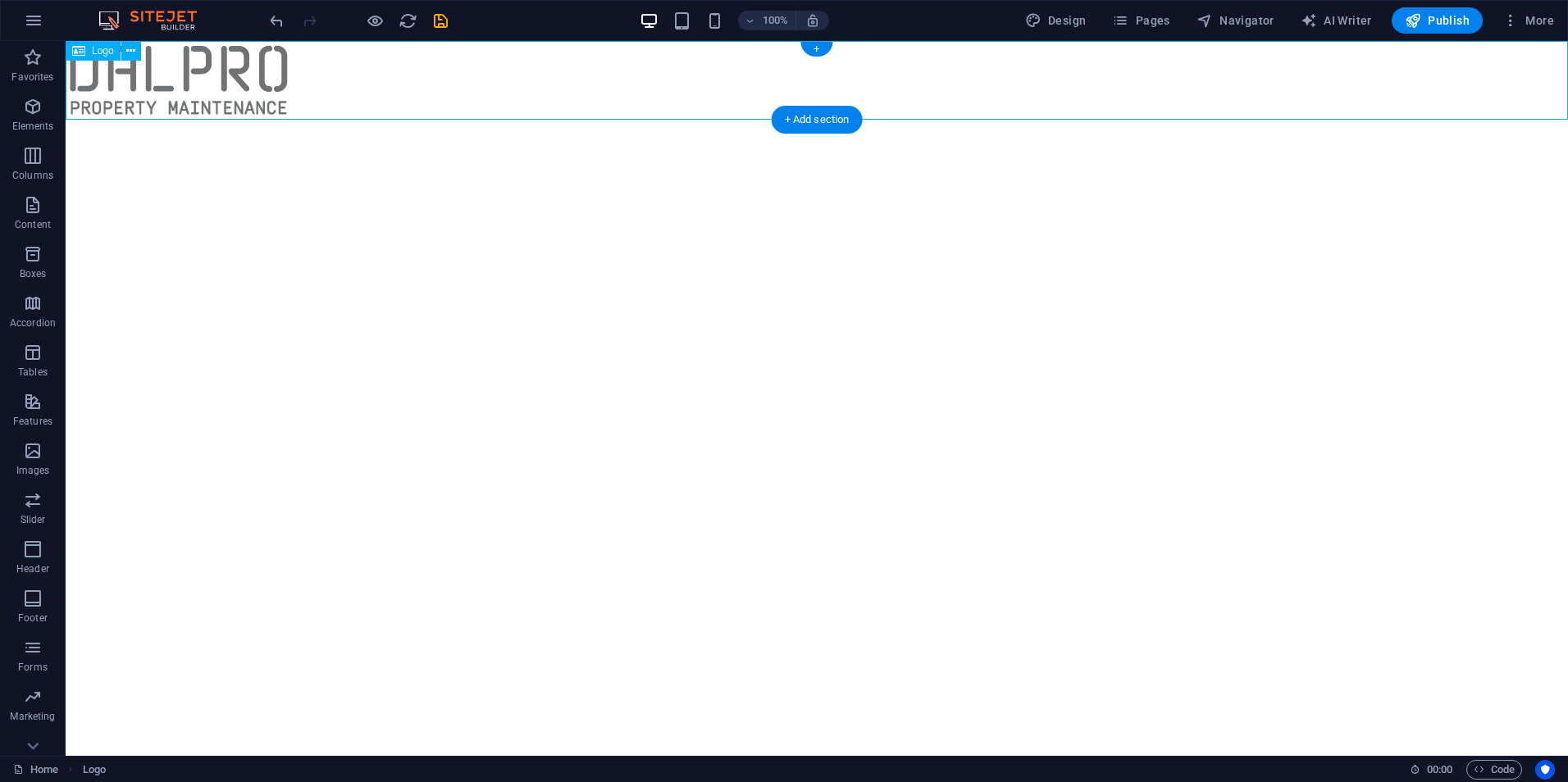
click at [226, 97] on div at bounding box center [817, 81] width 1502 height 79
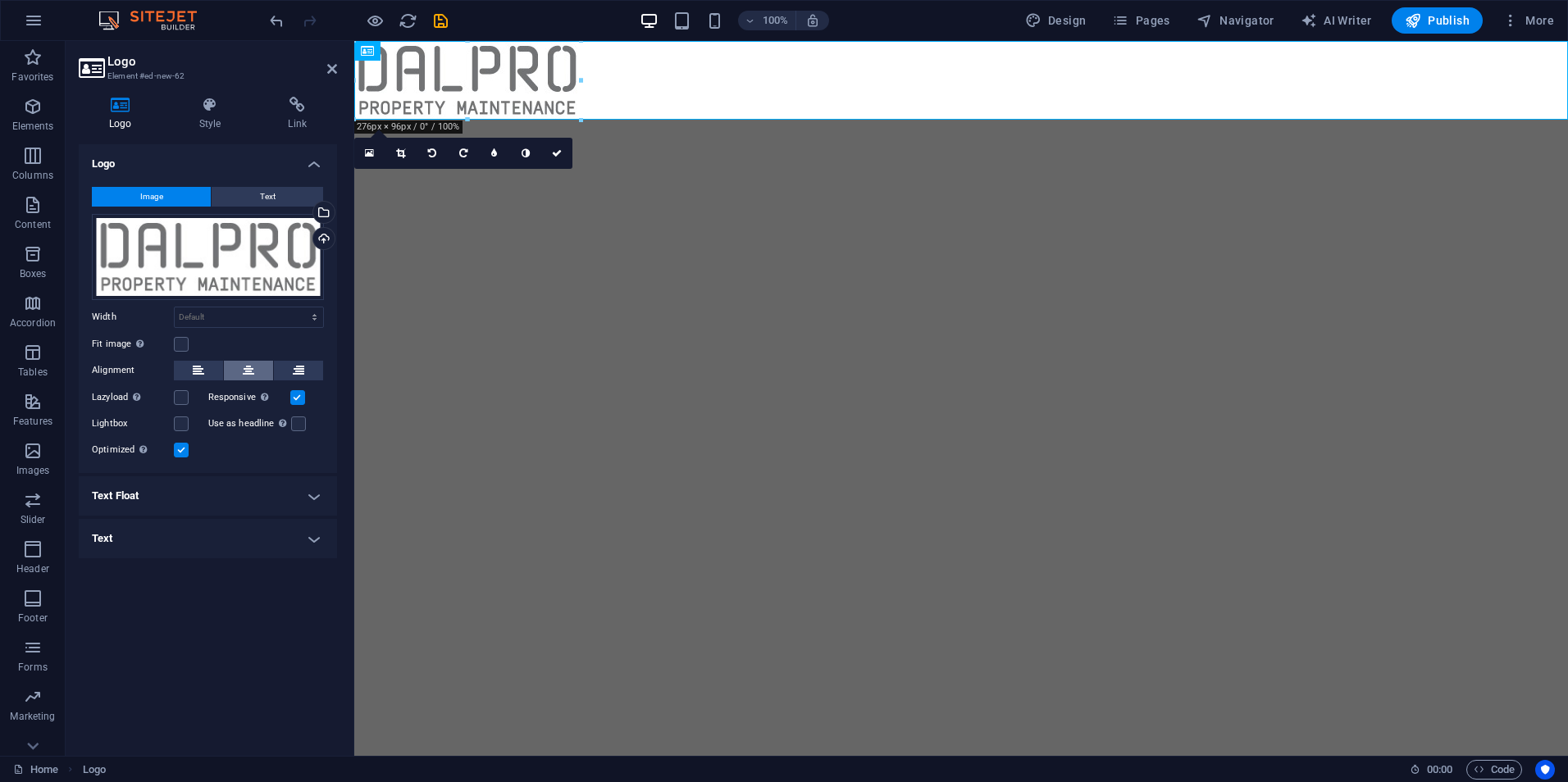
click at [245, 374] on icon at bounding box center [248, 370] width 11 height 19
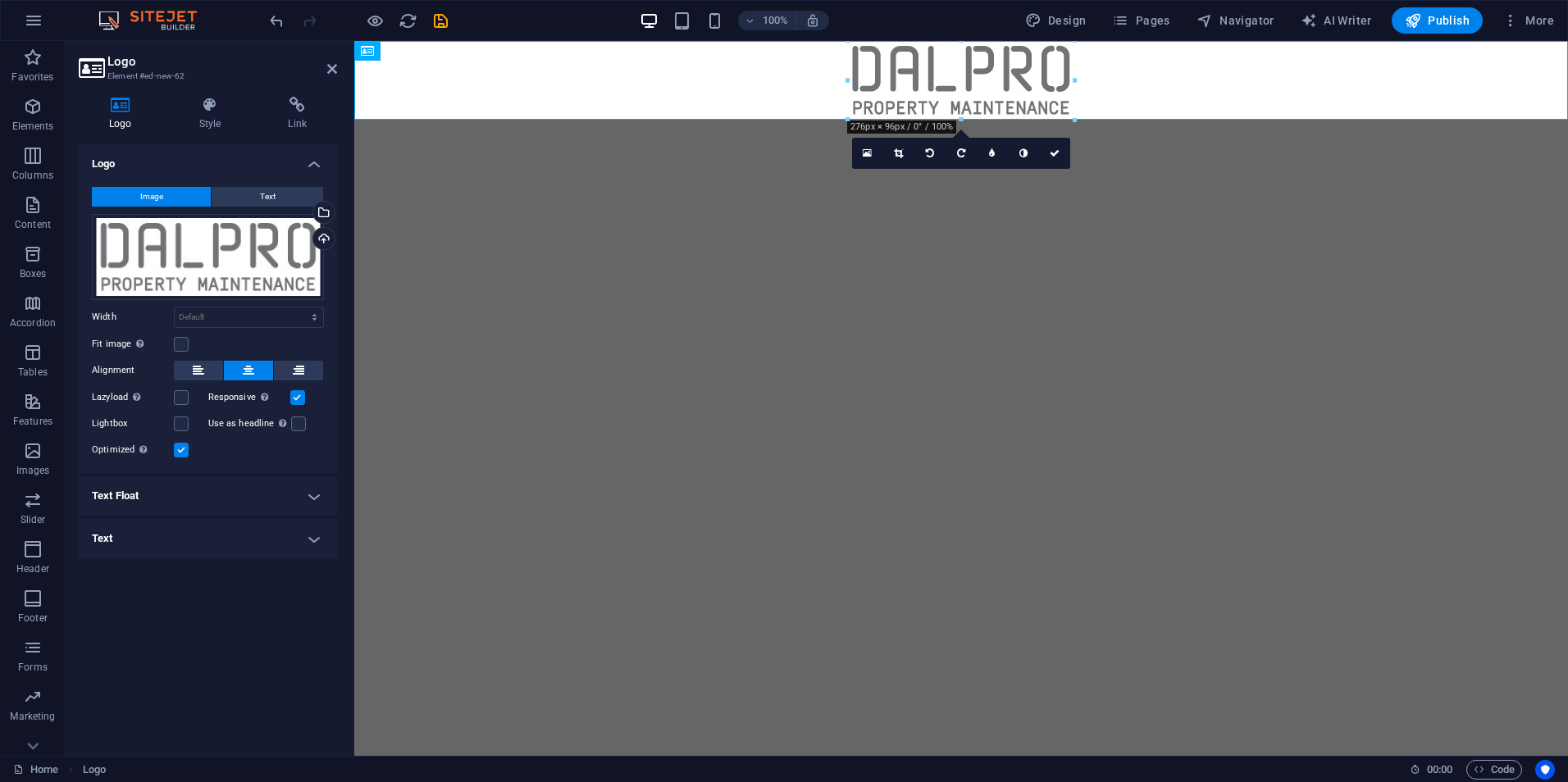
click at [629, 119] on html "Skip to main content" at bounding box center [961, 81] width 1214 height 79
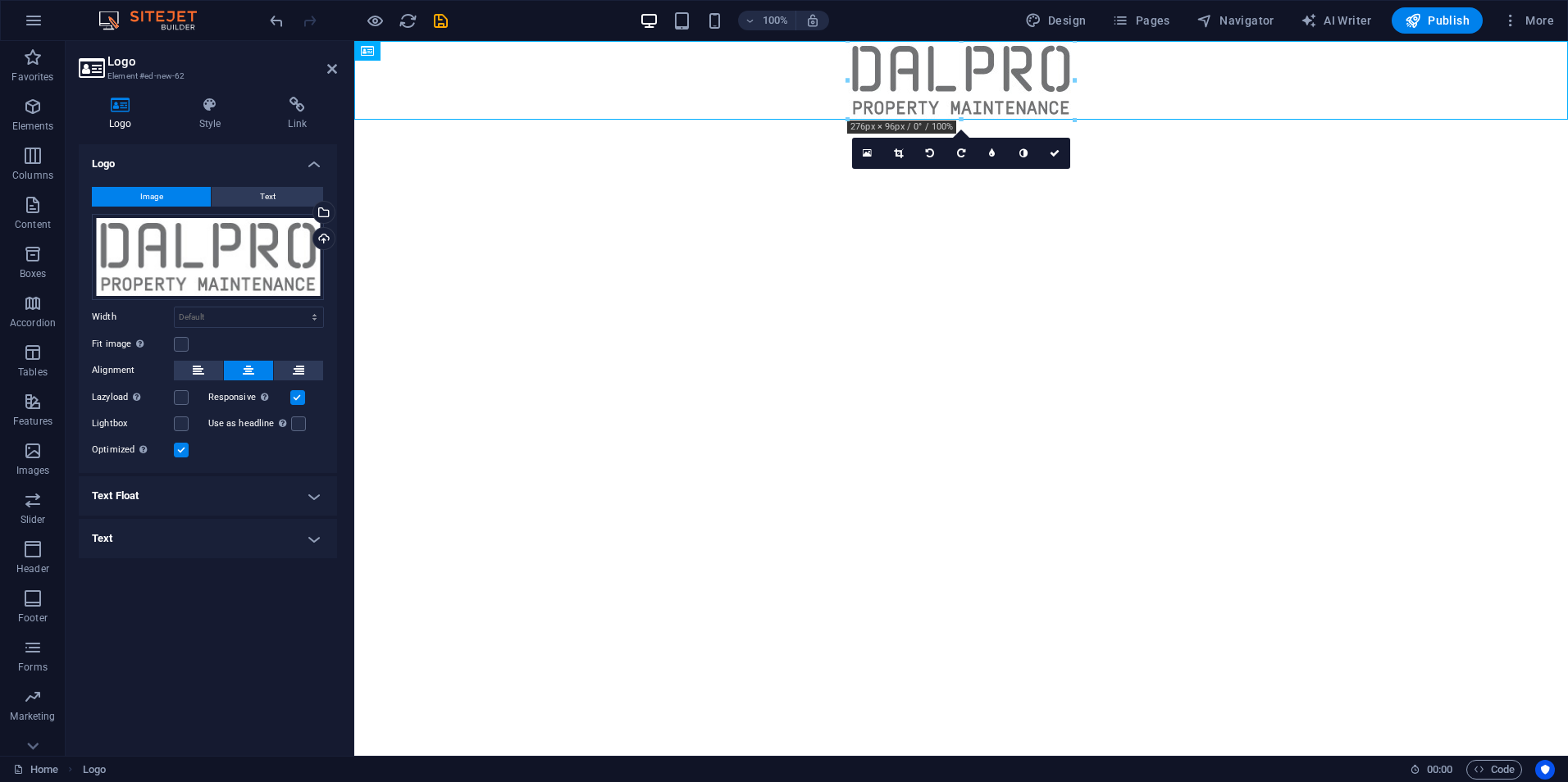
drag, startPoint x: 772, startPoint y: 75, endPoint x: 790, endPoint y: 150, distance: 77.1
click at [790, 119] on html "Skip to main content" at bounding box center [961, 81] width 1214 height 79
click at [781, 119] on html "Skip to main content" at bounding box center [961, 81] width 1214 height 79
click at [552, 119] on html "Skip to main content" at bounding box center [961, 81] width 1214 height 79
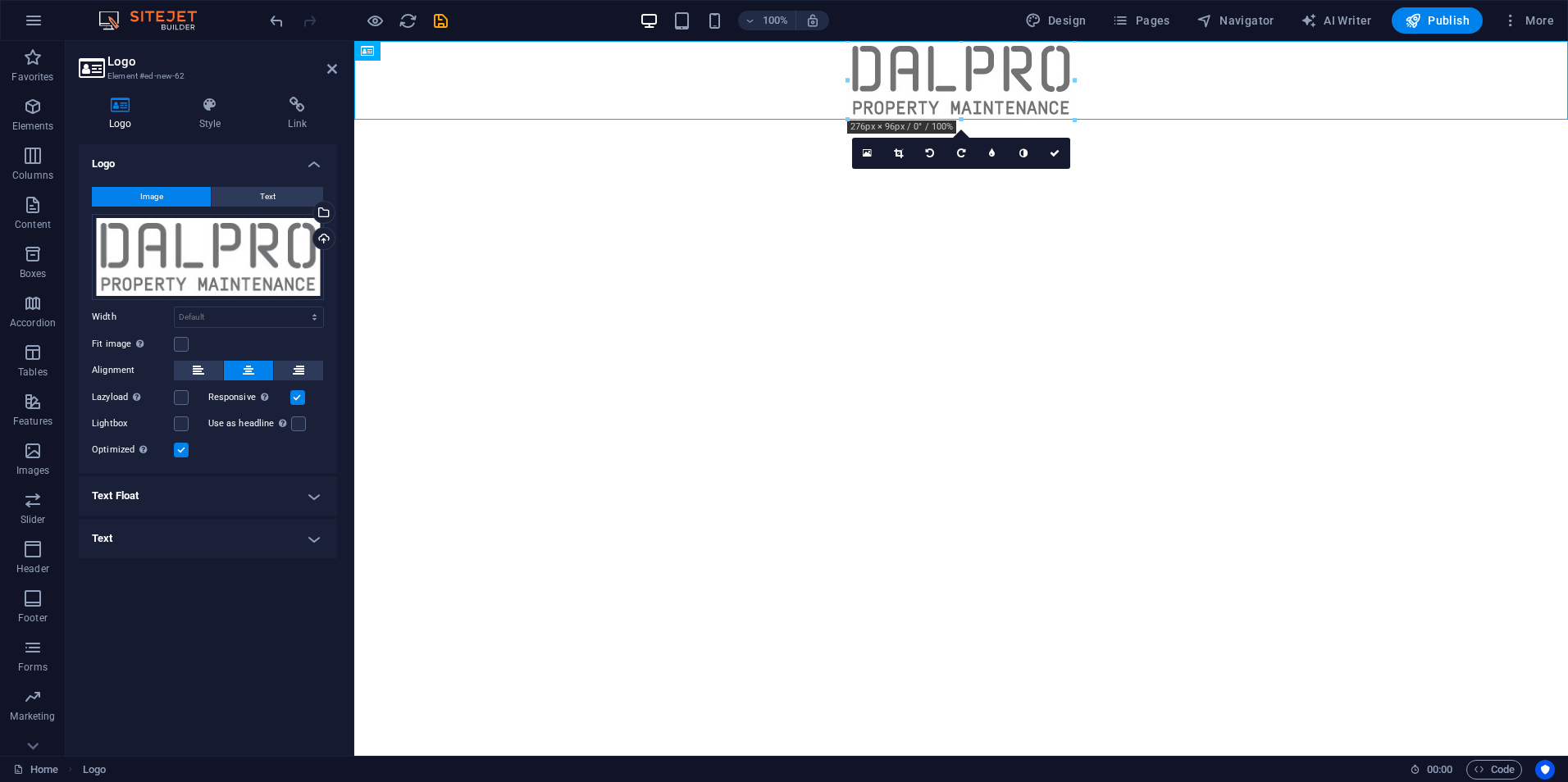
click at [1212, 119] on html "Skip to main content" at bounding box center [961, 81] width 1214 height 79
click at [331, 75] on link at bounding box center [332, 69] width 10 height 14
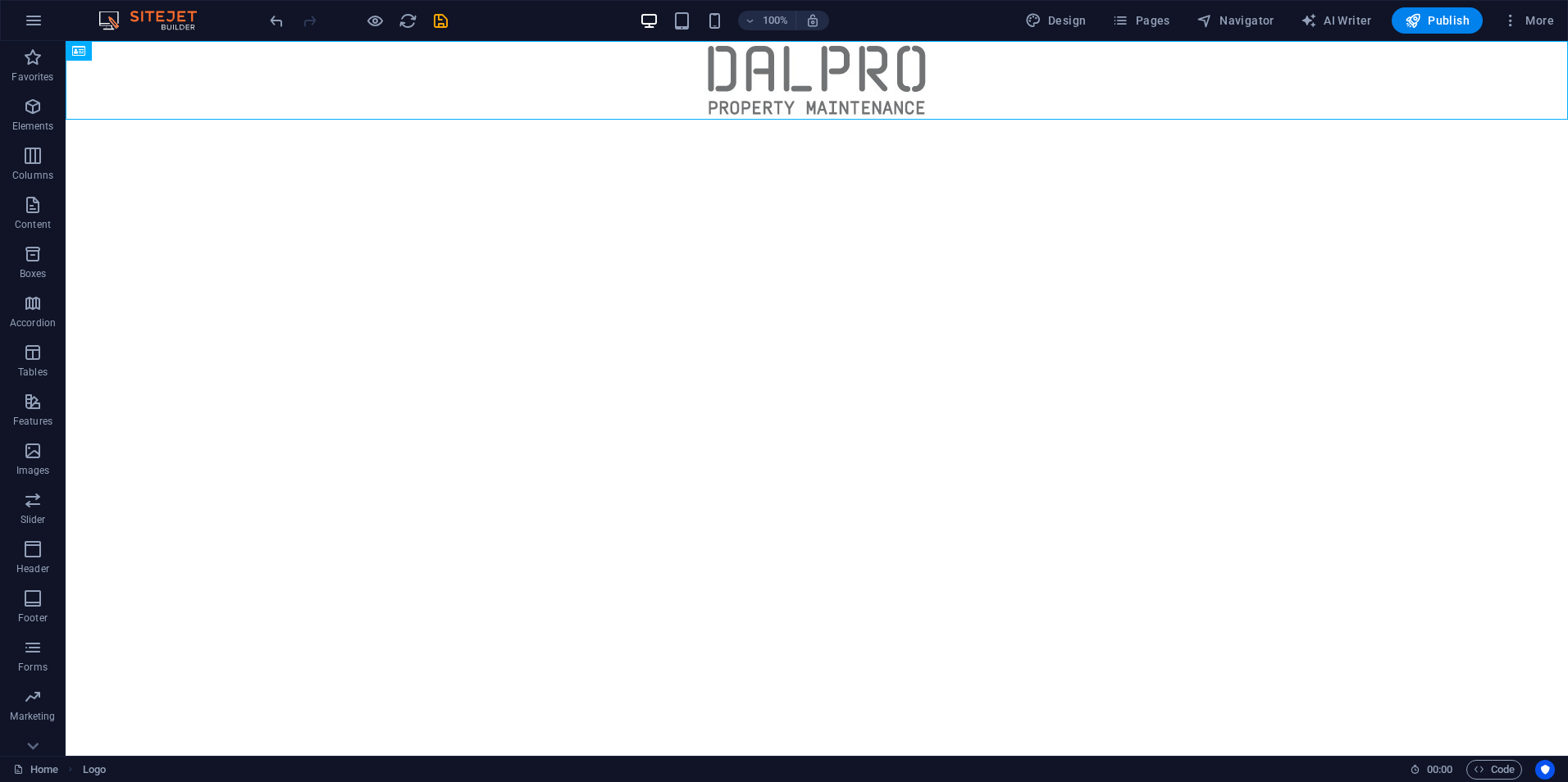
click at [935, 119] on html "Skip to main content" at bounding box center [817, 81] width 1502 height 79
click at [874, 119] on html "Skip to main content" at bounding box center [817, 81] width 1502 height 79
click at [825, 116] on div "+ Add section" at bounding box center [817, 120] width 91 height 28
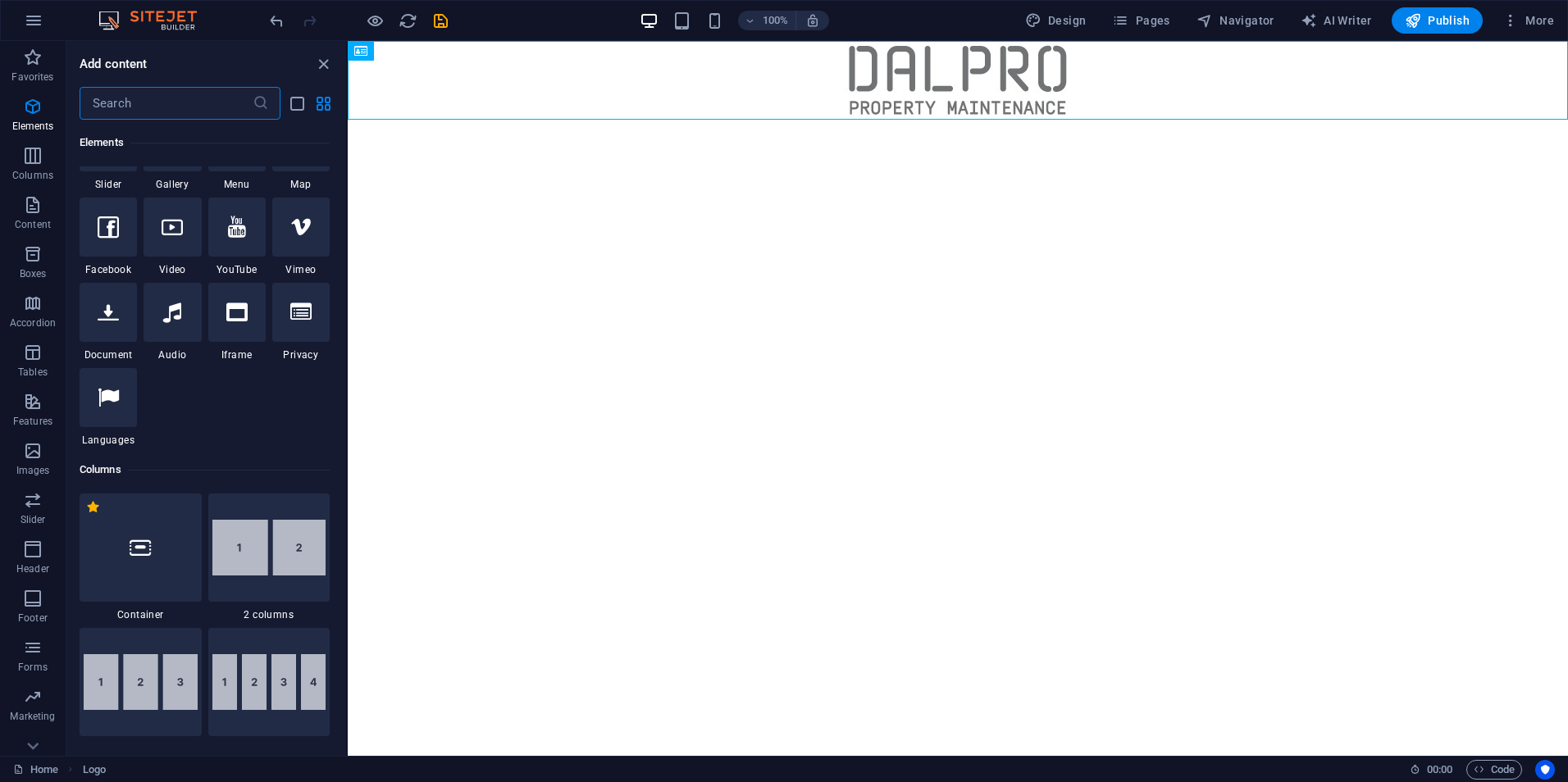
scroll to position [491, 0]
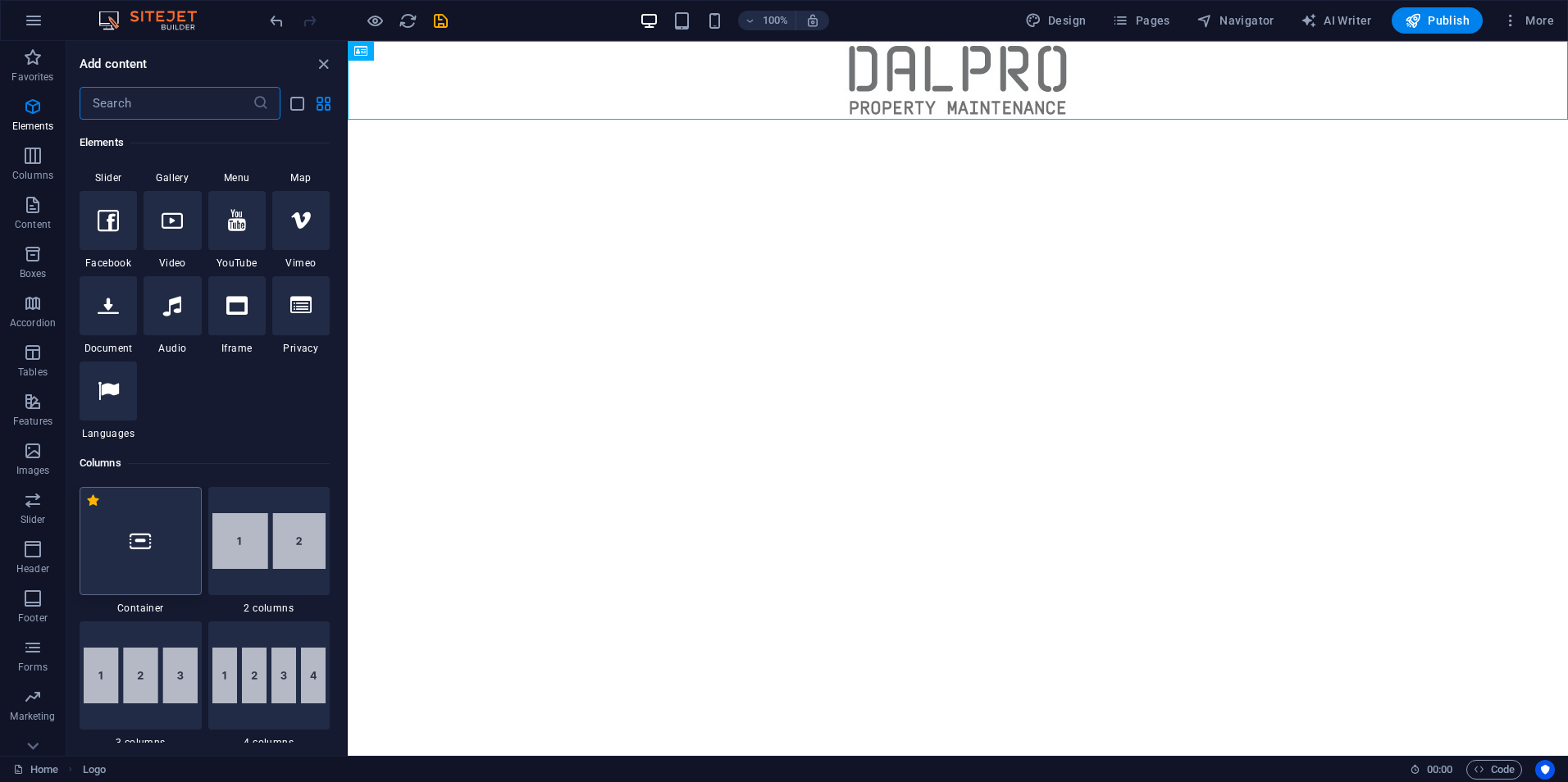
click at [174, 584] on div at bounding box center [140, 541] width 122 height 108
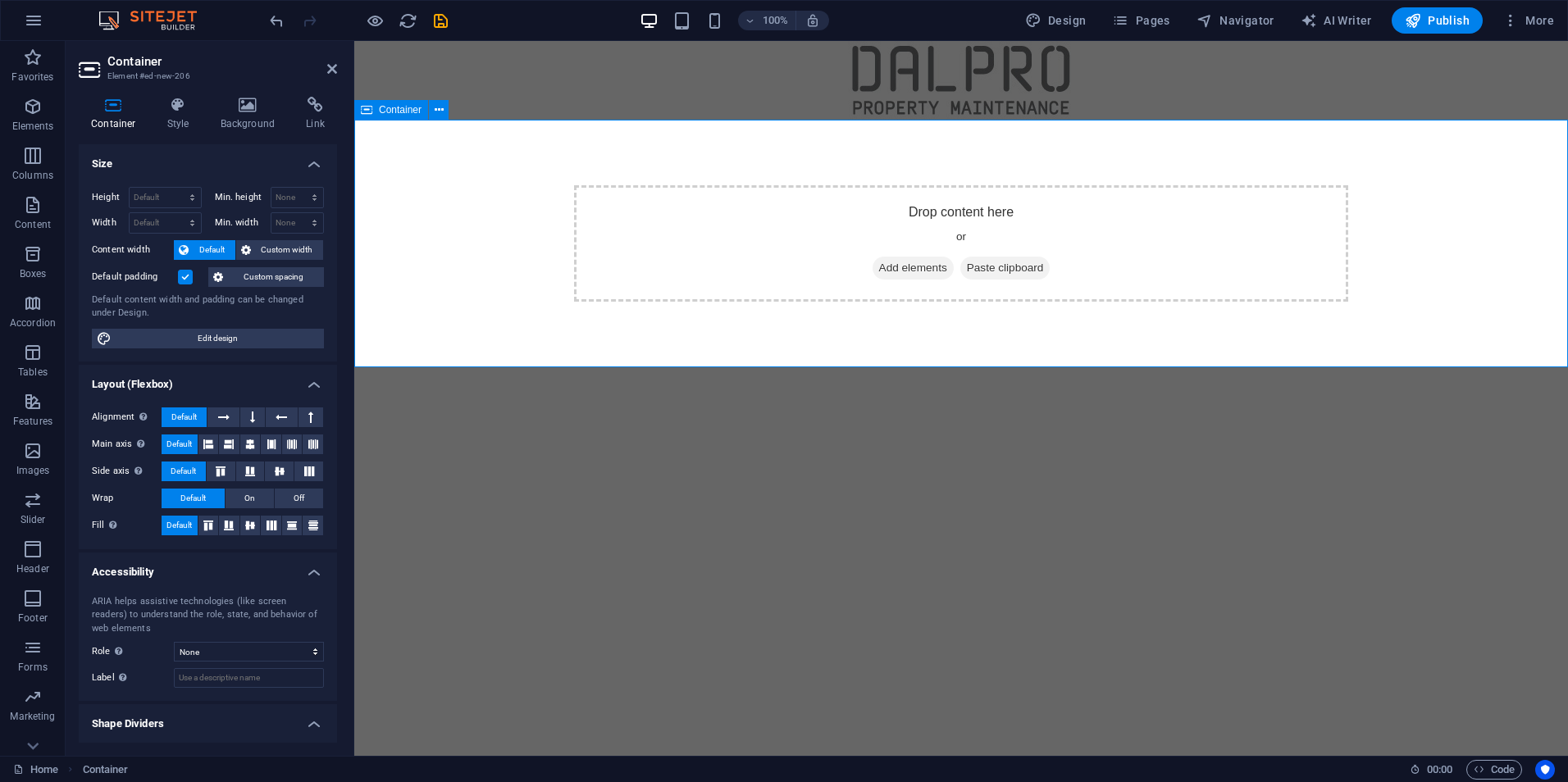
click at [998, 221] on div "Drop content here or Add elements Paste clipboard" at bounding box center [961, 243] width 774 height 117
click at [899, 267] on span "Add elements" at bounding box center [913, 268] width 82 height 23
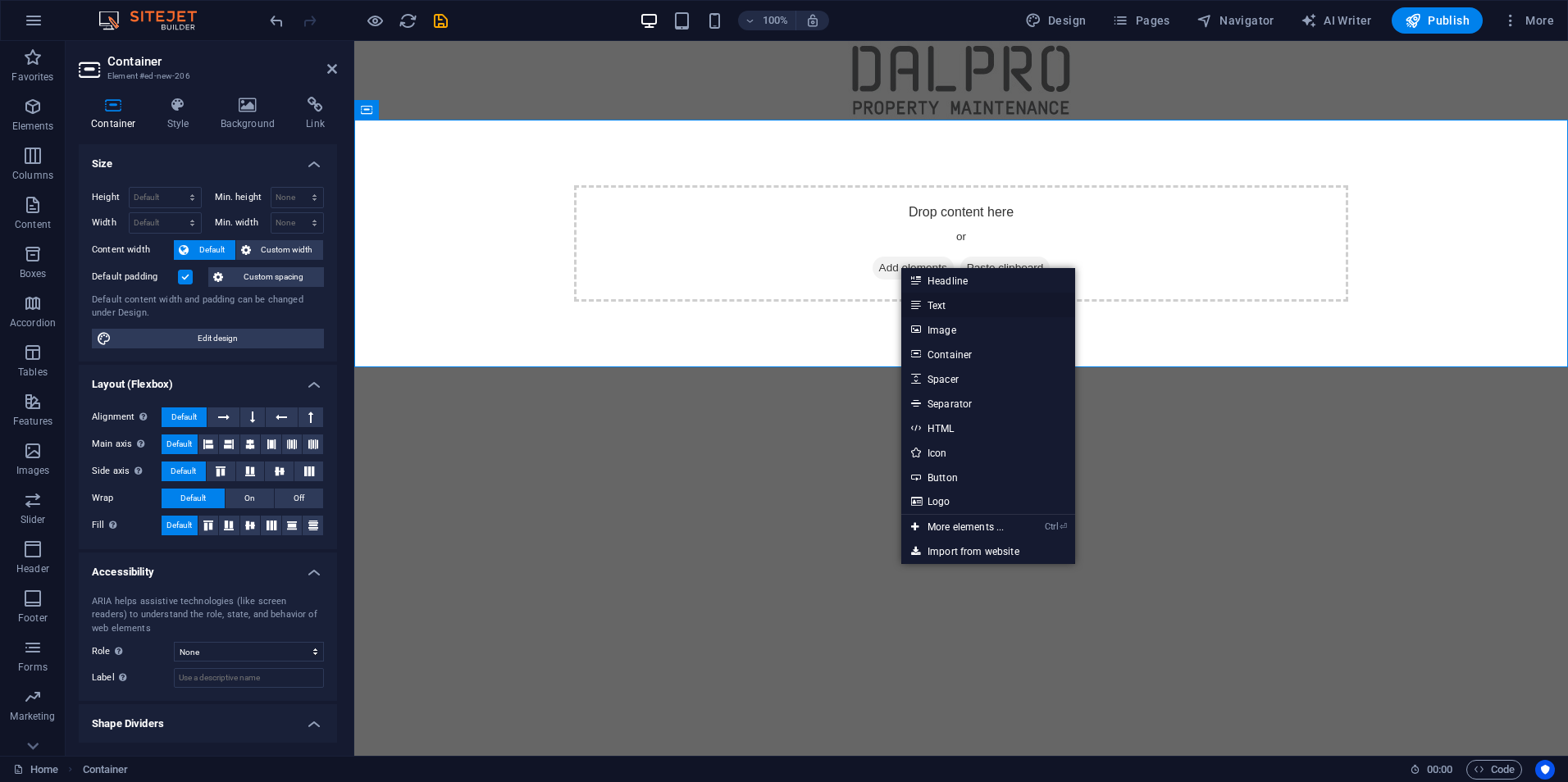
click at [970, 307] on link "Text" at bounding box center [988, 305] width 174 height 25
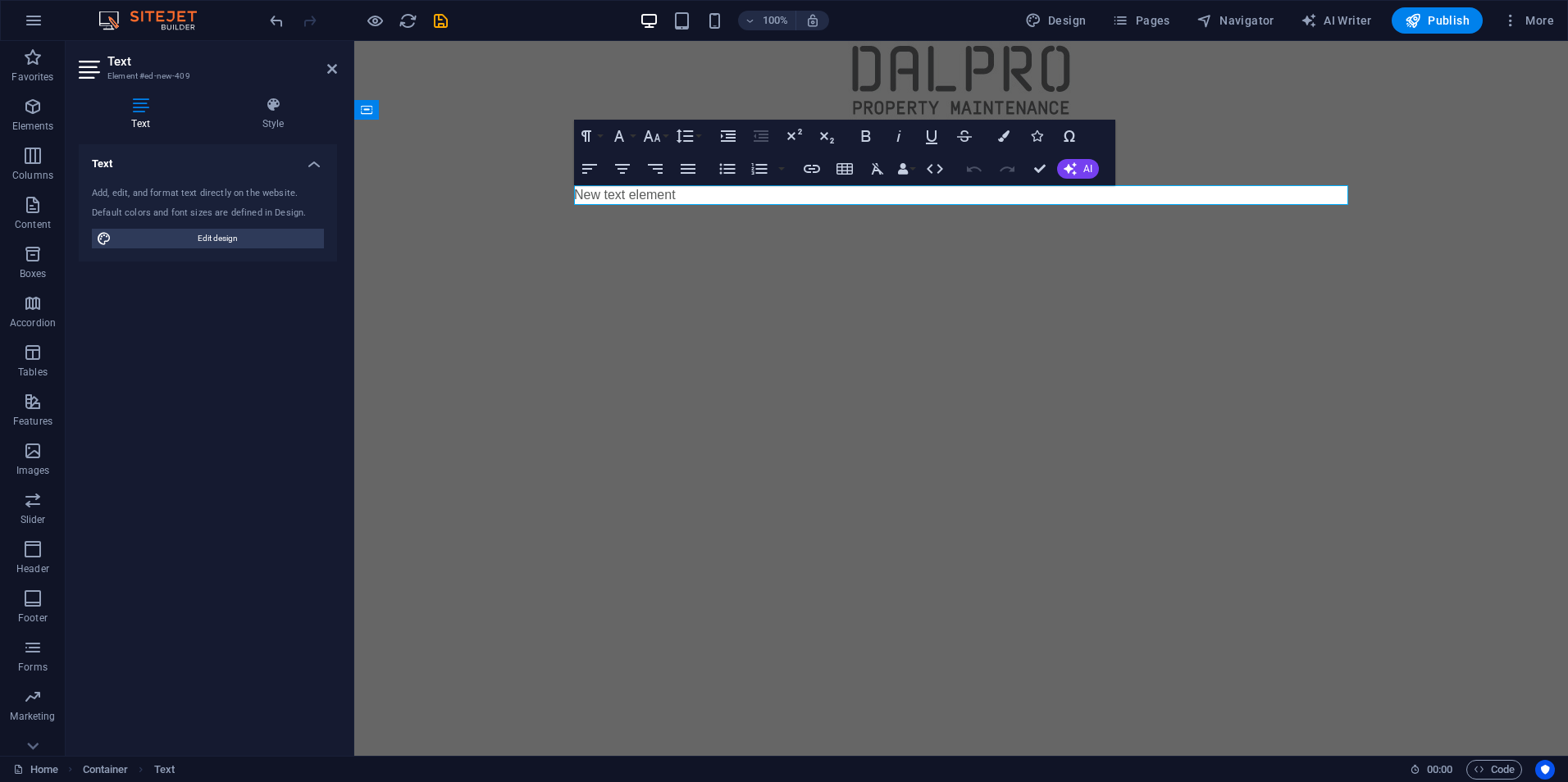
click at [930, 270] on html "Skip to main content New text element" at bounding box center [961, 156] width 1214 height 230
click at [889, 198] on p "New text element" at bounding box center [961, 195] width 774 height 19
click at [737, 270] on html "Skip to main content What we do..." at bounding box center [961, 156] width 1214 height 230
click at [1204, 270] on html "Skip to main content What we do..." at bounding box center [961, 156] width 1214 height 230
click at [482, 72] on div at bounding box center [961, 81] width 1214 height 79
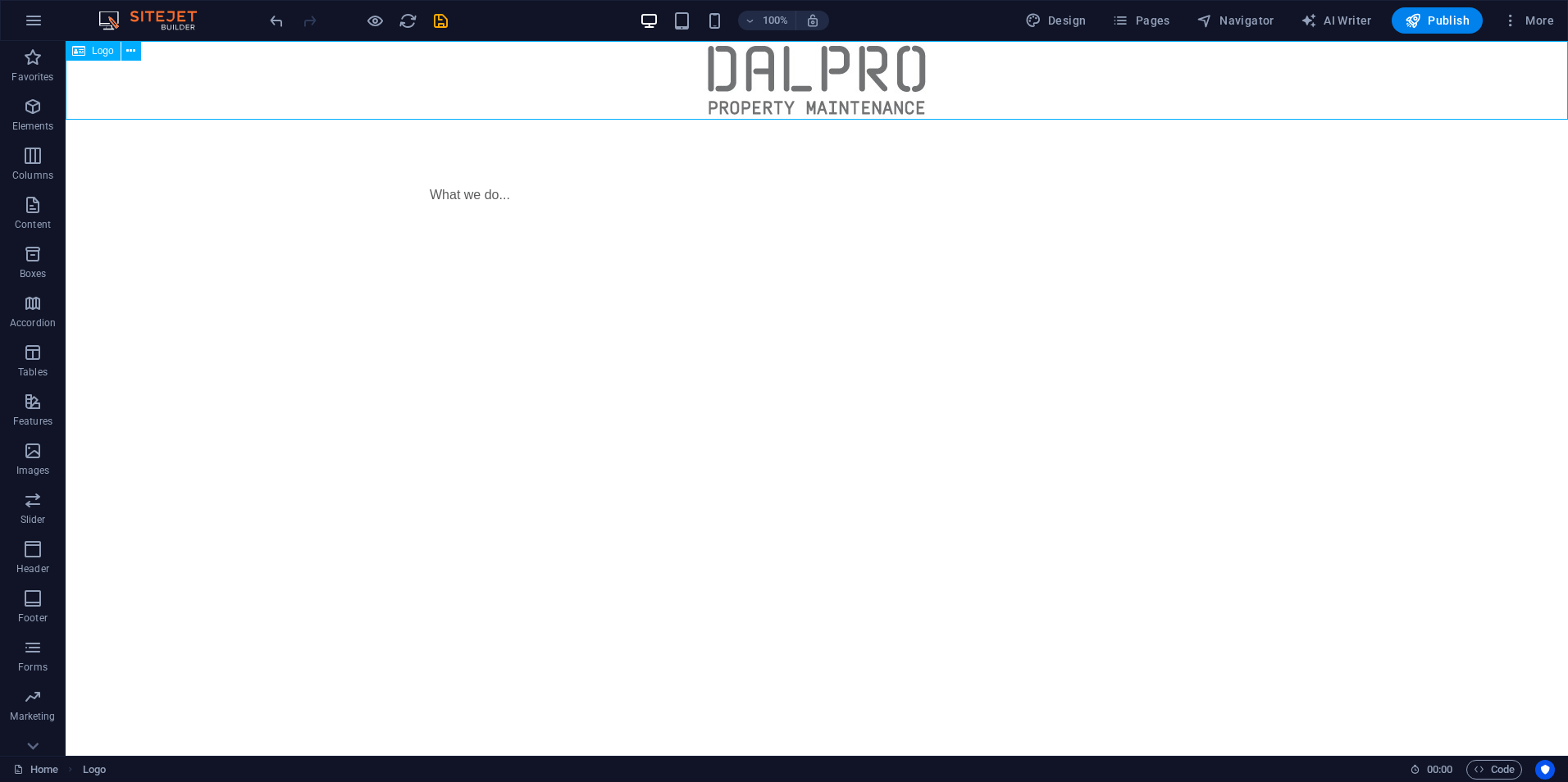
click at [680, 59] on div at bounding box center [817, 81] width 1502 height 79
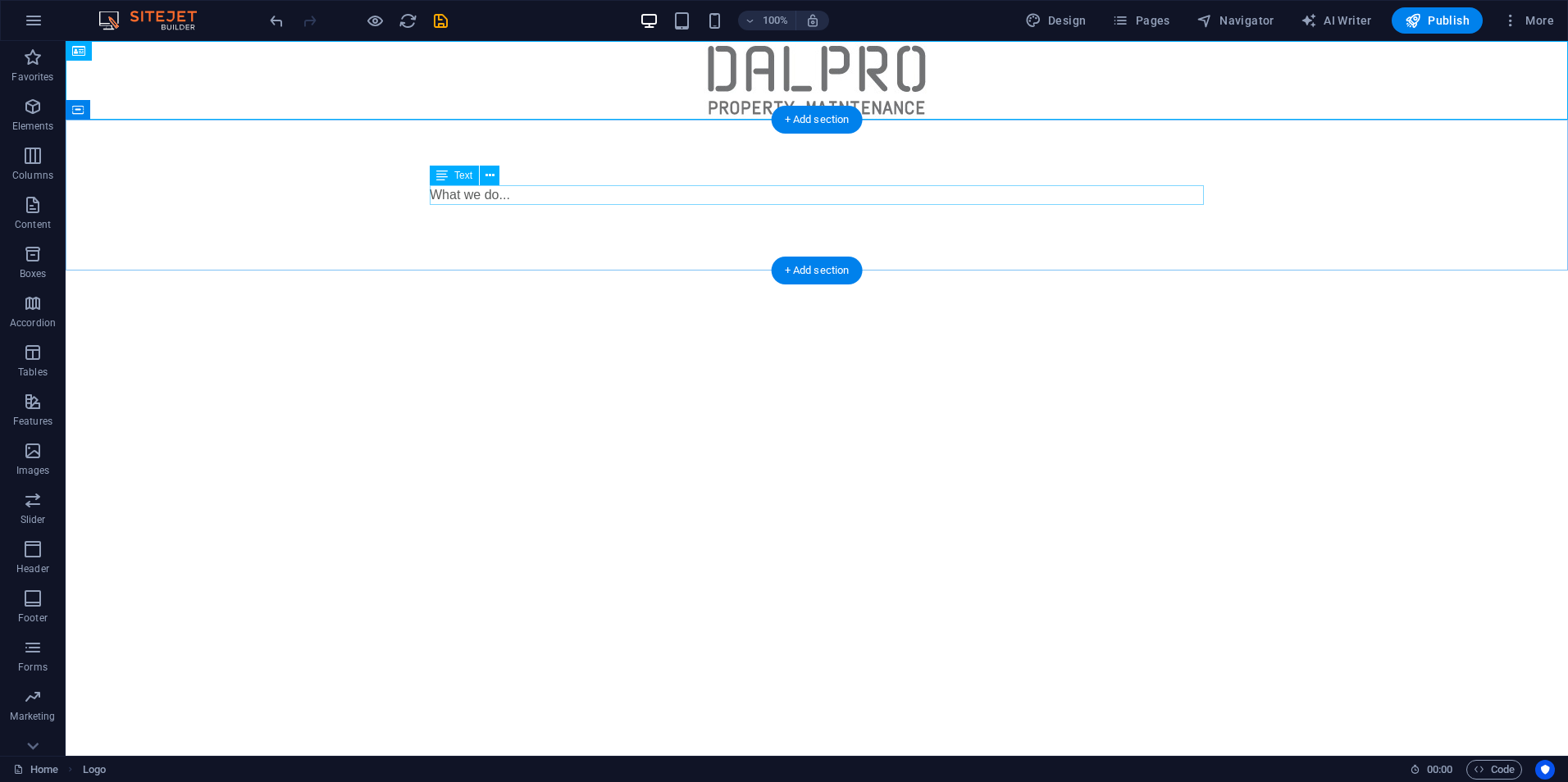
click at [587, 183] on div "What we do..." at bounding box center [817, 195] width 1502 height 151
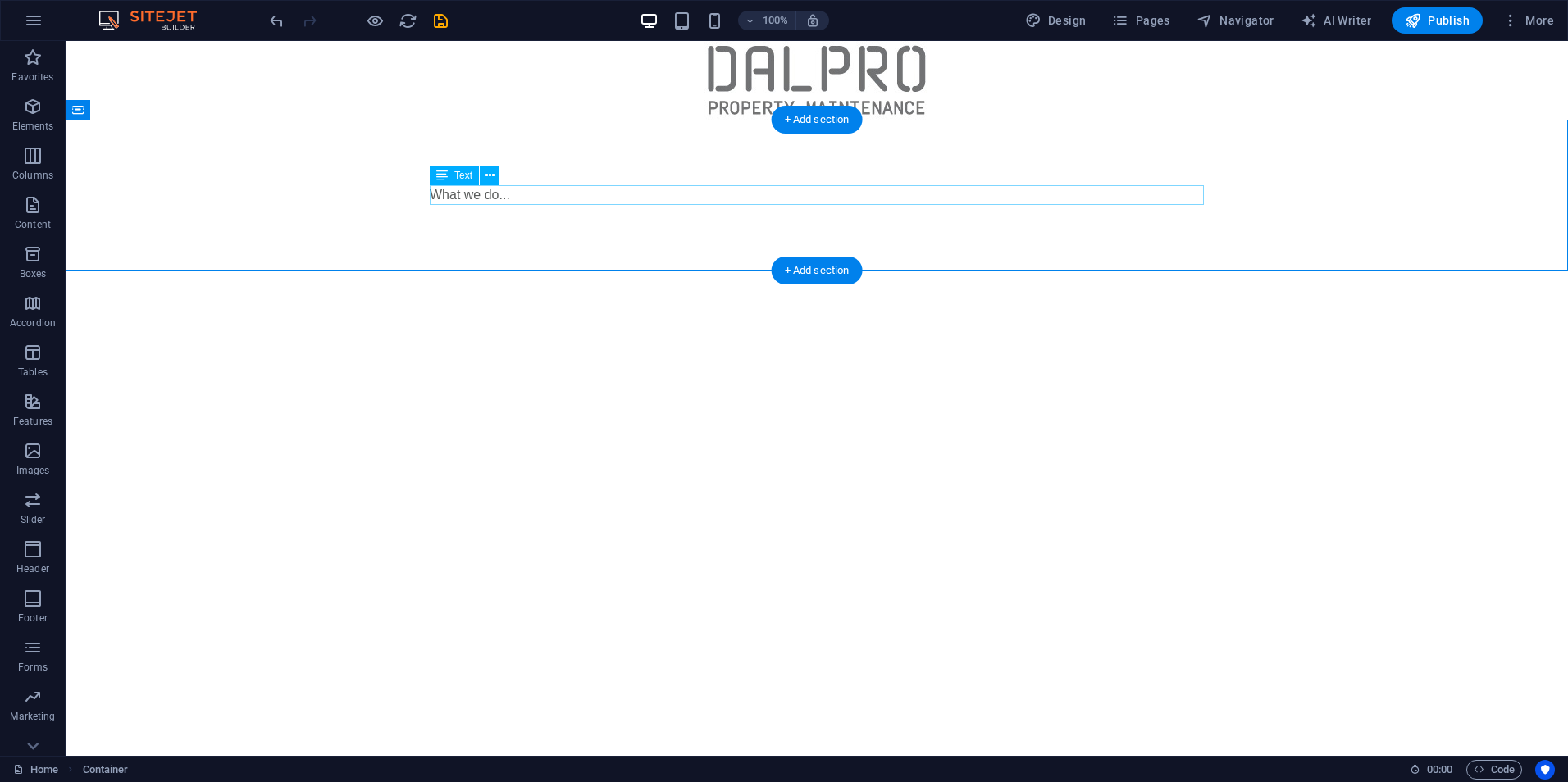
click at [483, 196] on div "What we do..." at bounding box center [817, 195] width 774 height 19
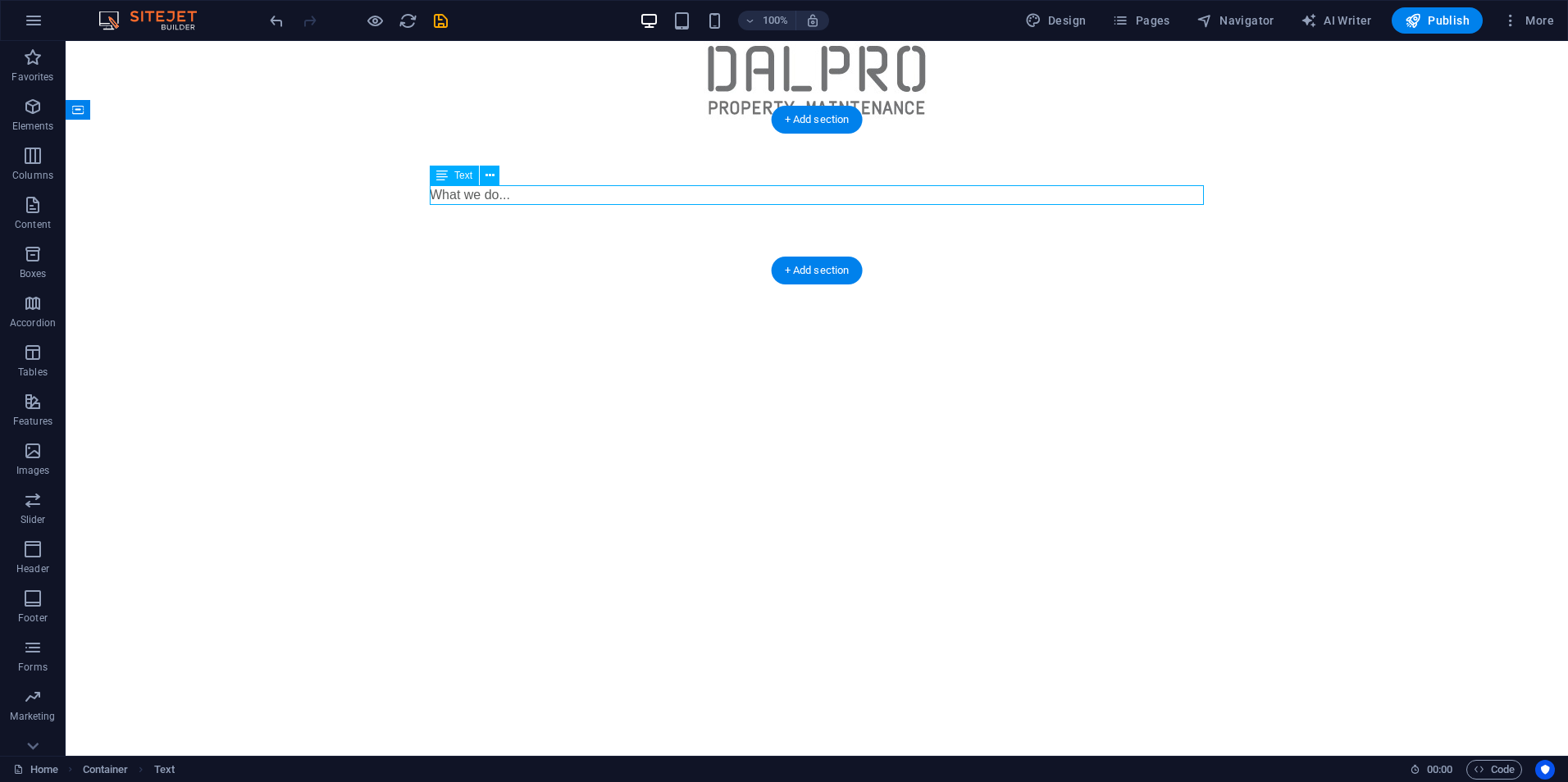
click at [469, 197] on div "What we do..." at bounding box center [817, 195] width 774 height 19
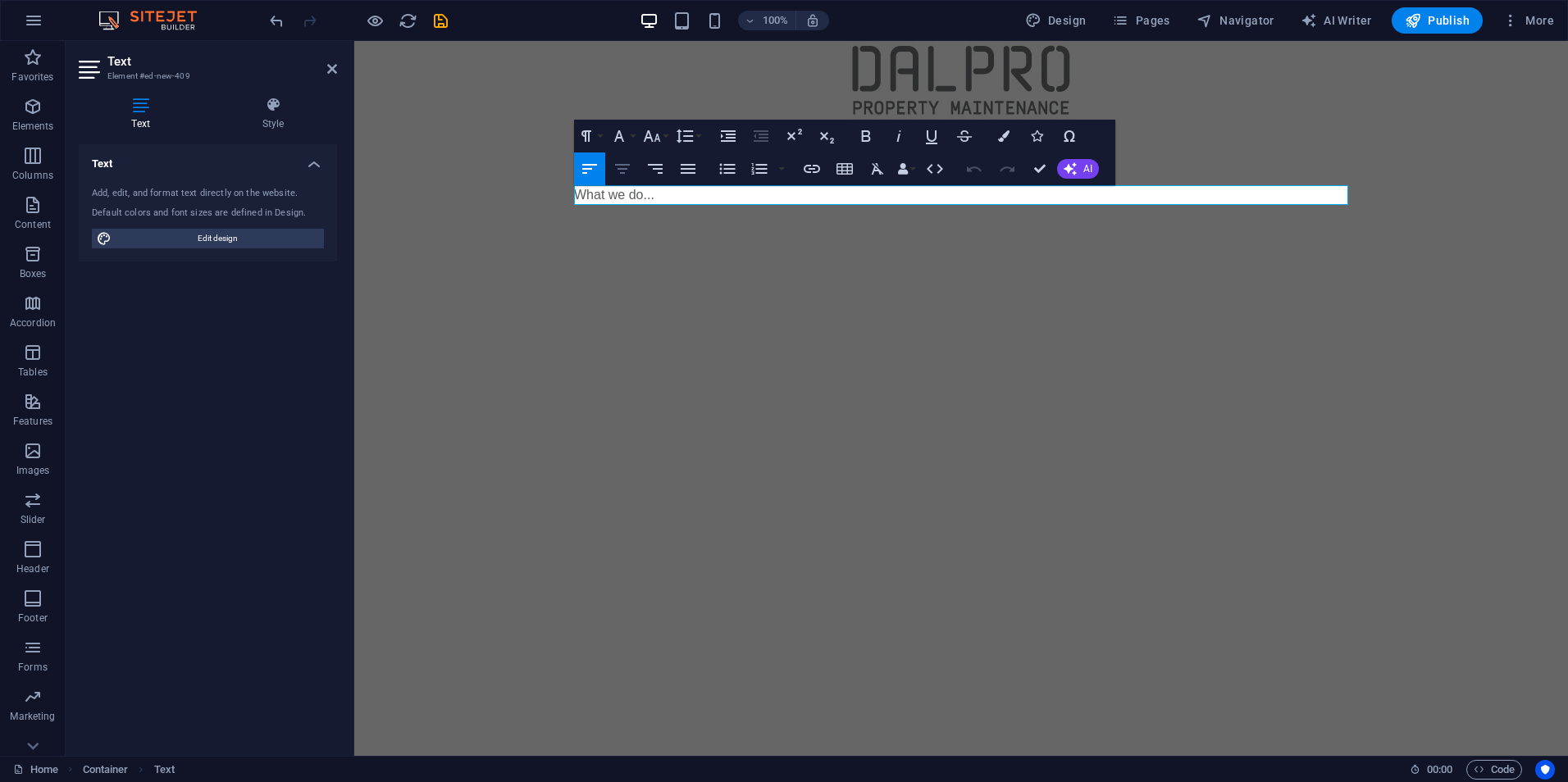
click at [619, 169] on icon "button" at bounding box center [622, 169] width 15 height 10
click at [885, 270] on html "Skip to main content What we do..." at bounding box center [961, 156] width 1214 height 230
click at [1069, 270] on html "Skip to main content What we do..." at bounding box center [961, 156] width 1214 height 230
click at [1070, 270] on html "Skip to main content What we do..." at bounding box center [961, 156] width 1214 height 230
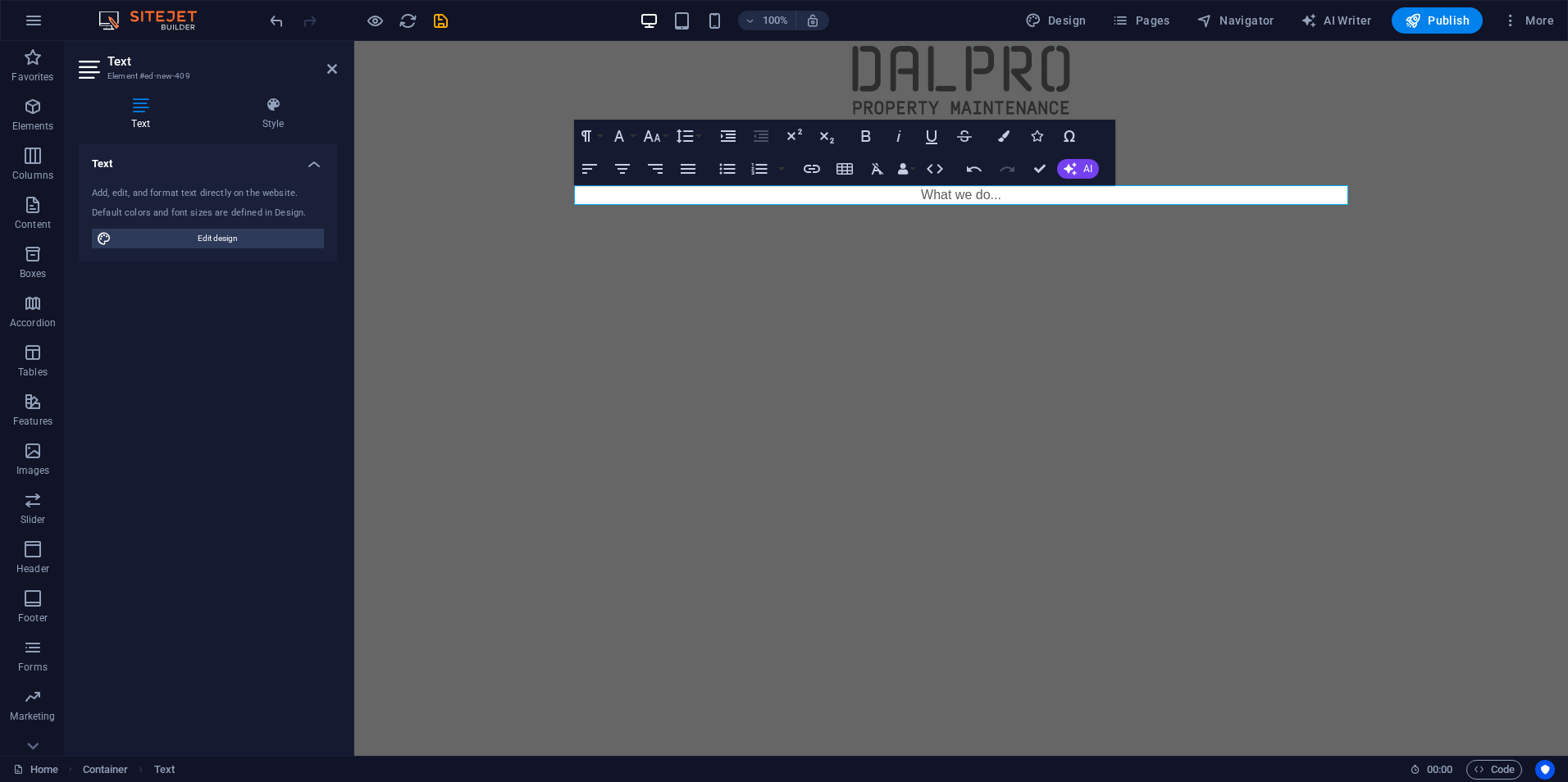
click at [502, 270] on html "Skip to main content What we do..." at bounding box center [961, 156] width 1214 height 230
click at [506, 85] on div at bounding box center [961, 81] width 1214 height 79
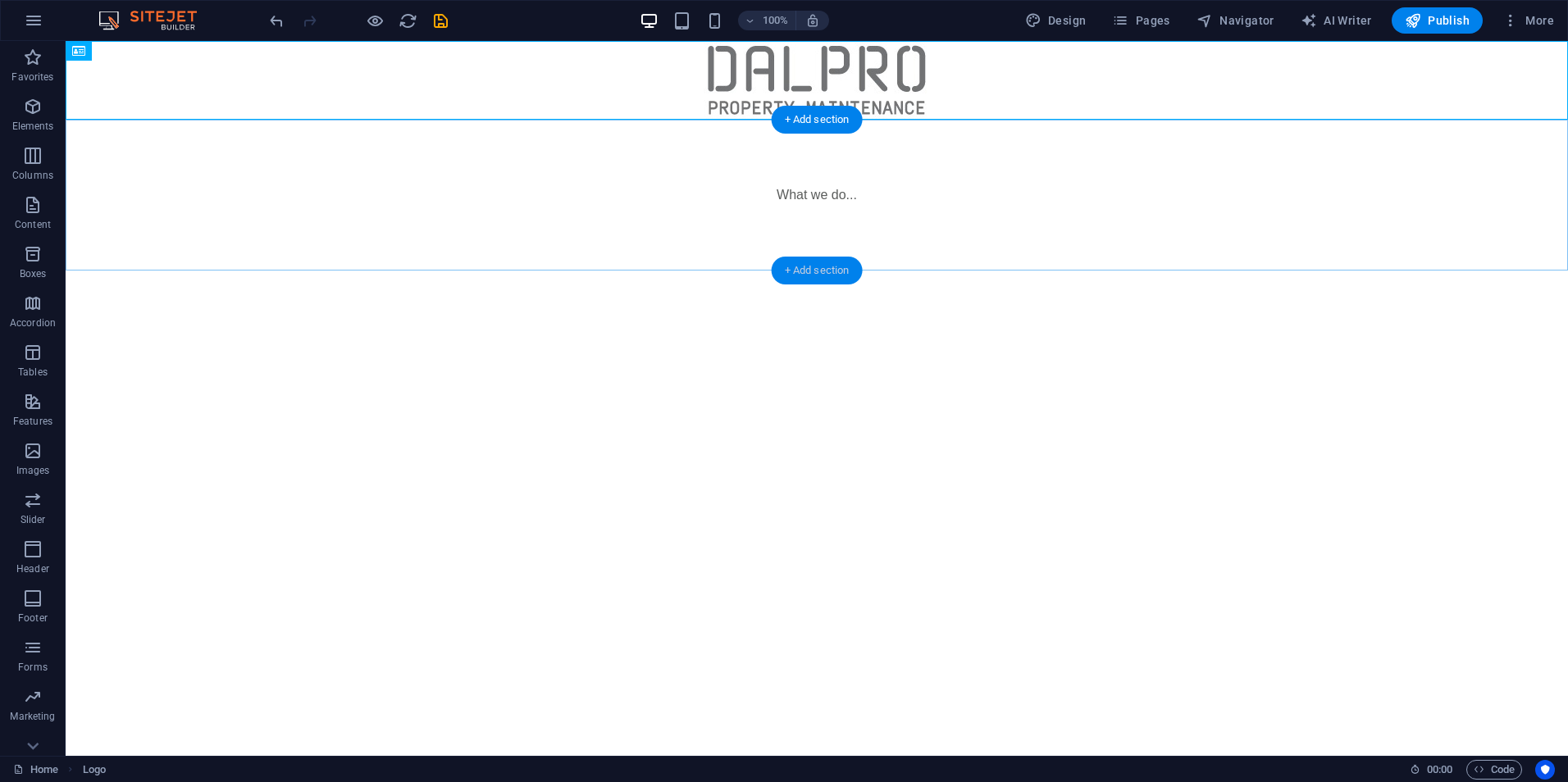
click at [831, 262] on div "+ Add section" at bounding box center [817, 270] width 91 height 28
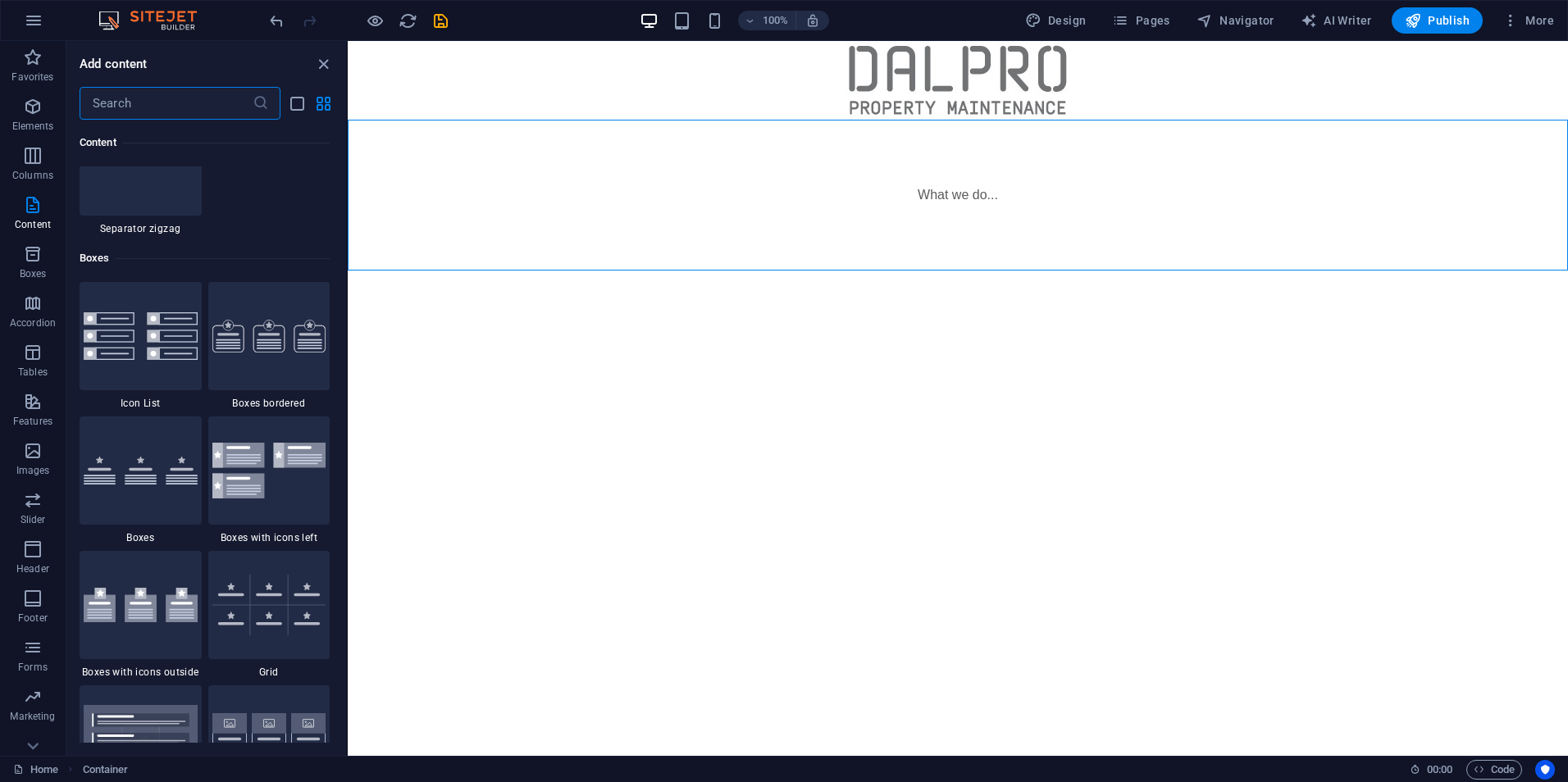
scroll to position [1934, 0]
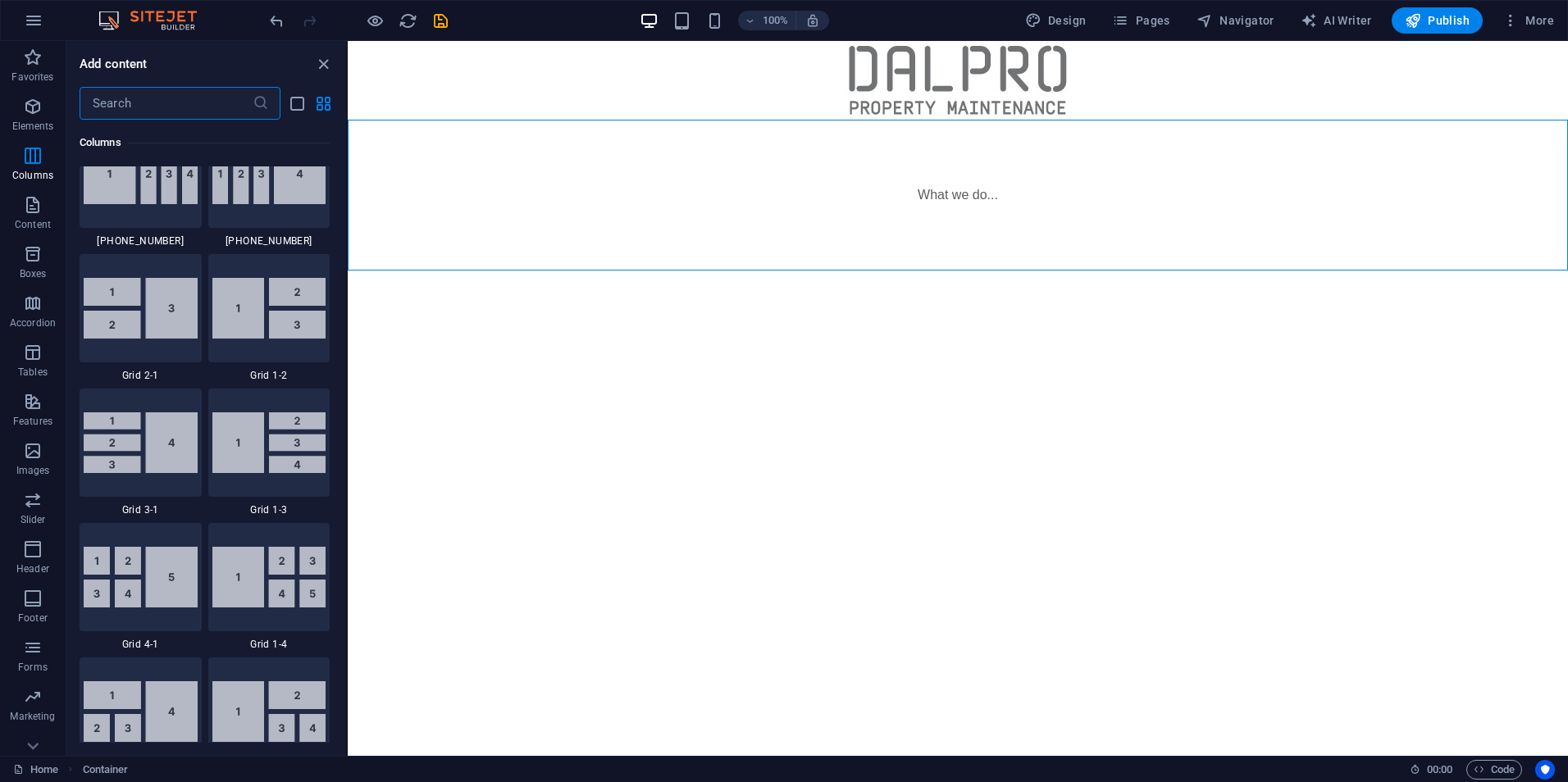
drag, startPoint x: 345, startPoint y: 254, endPoint x: 4, endPoint y: 160, distance: 353.7
click at [190, 111] on input "text" at bounding box center [166, 103] width 173 height 32
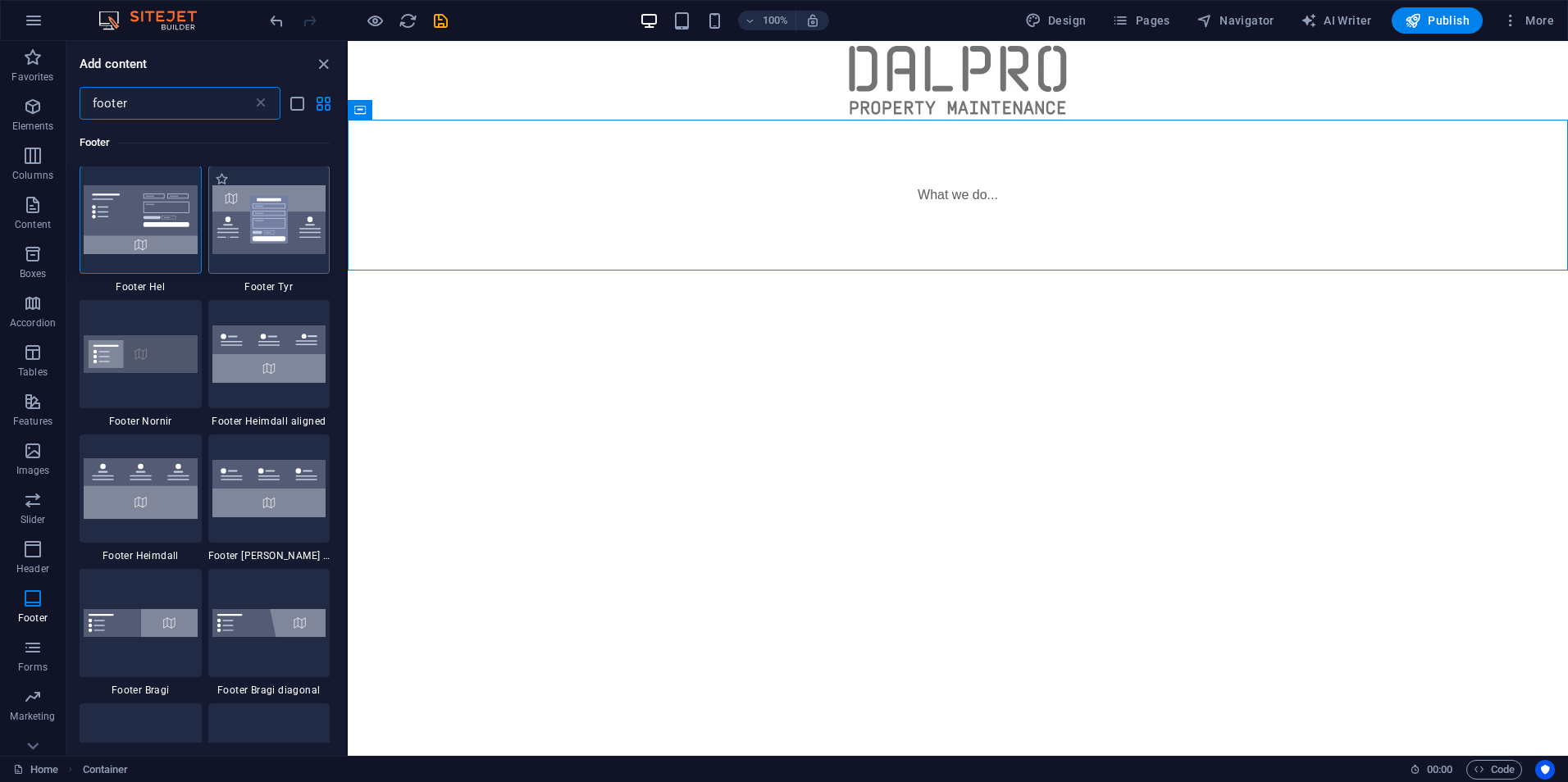
scroll to position [0, 0]
type input "footer"
click at [171, 234] on img at bounding box center [140, 220] width 114 height 68
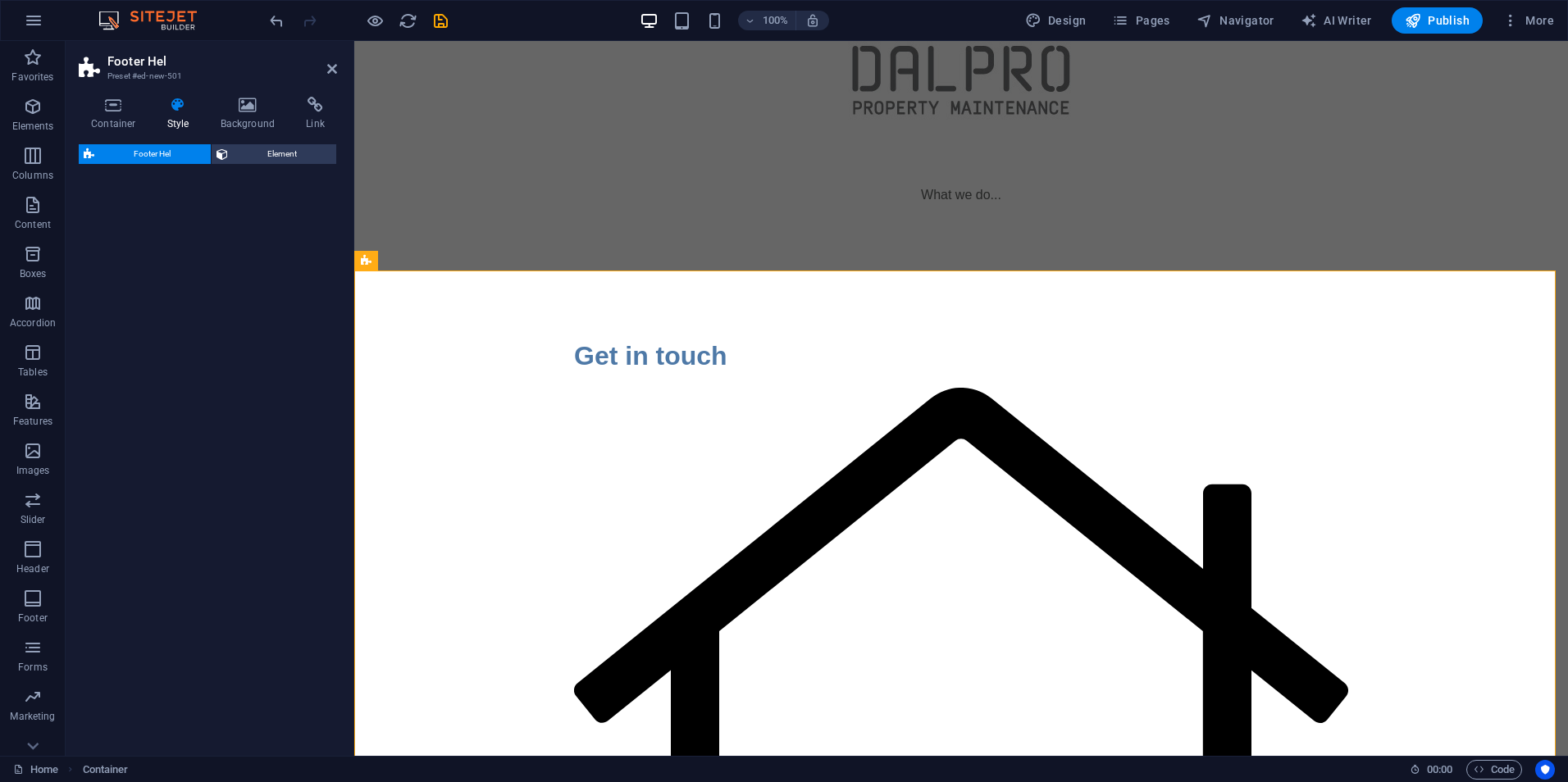
select select "%"
select select "rem"
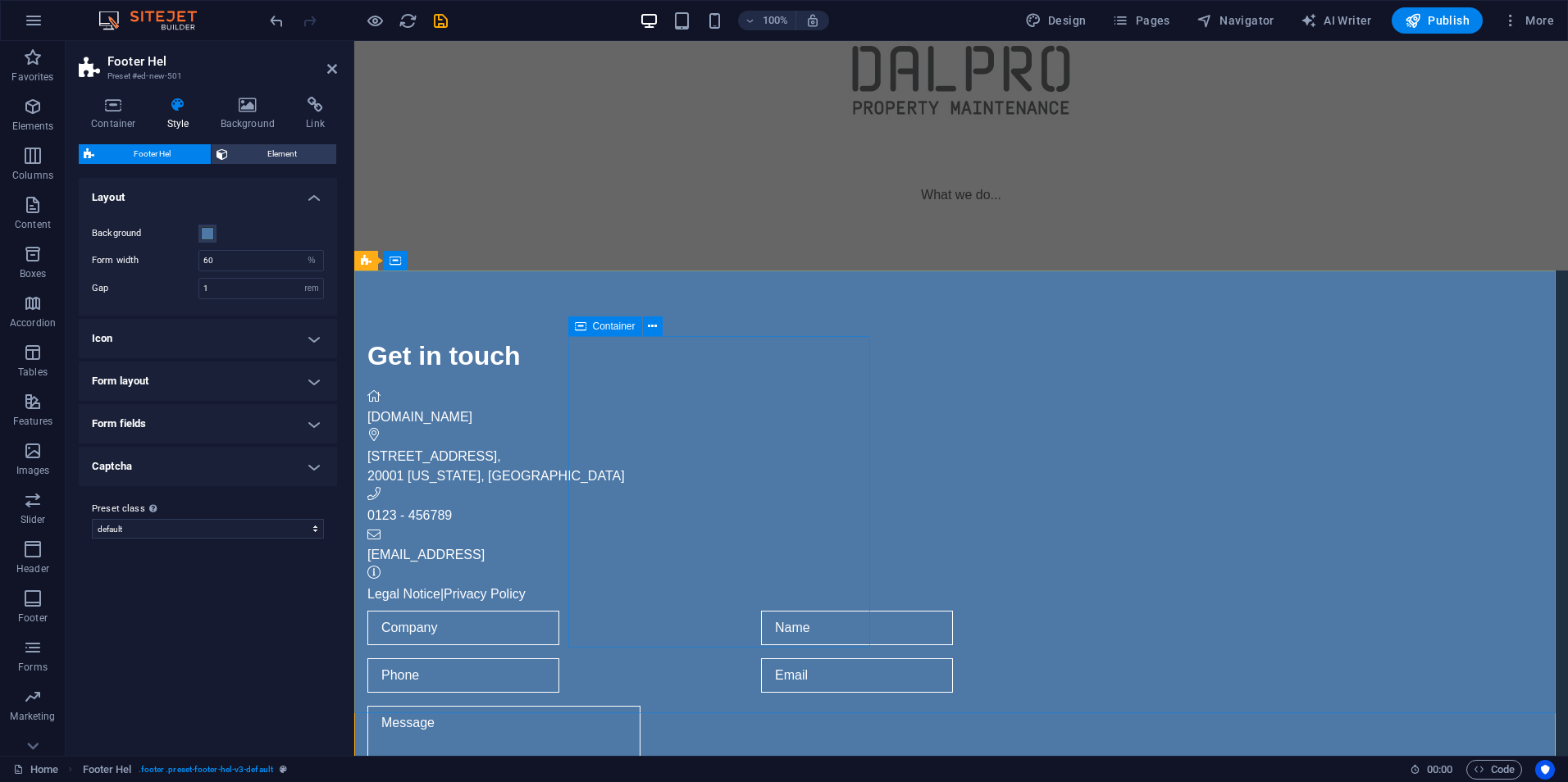
click at [713, 605] on div "Get in touch [DOMAIN_NAME] [STREET_ADDRESS][US_STATE] 0123 - 456789 [EMAIL_ADDR…" at bounding box center [755, 470] width 774 height 269
click at [716, 605] on div "Get in touch [DOMAIN_NAME] [STREET_ADDRESS][US_STATE] 0123 - 456789 [EMAIL_ADDR…" at bounding box center [755, 470] width 774 height 269
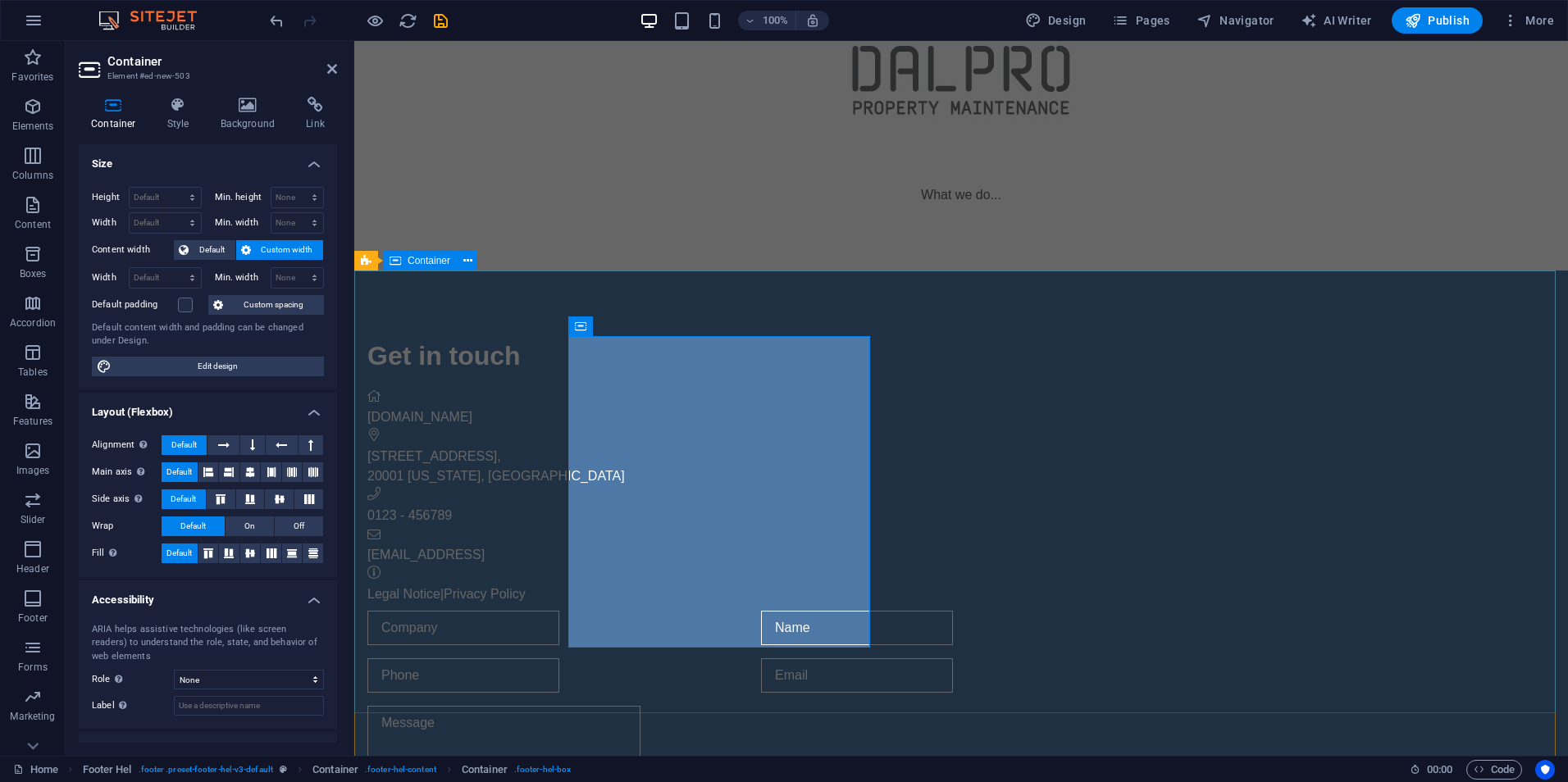
click at [448, 546] on div "Get in touch [DOMAIN_NAME] [STREET_ADDRESS][US_STATE] 0123 - 456789 [EMAIL_ADDR…" at bounding box center [961, 635] width 1214 height 728
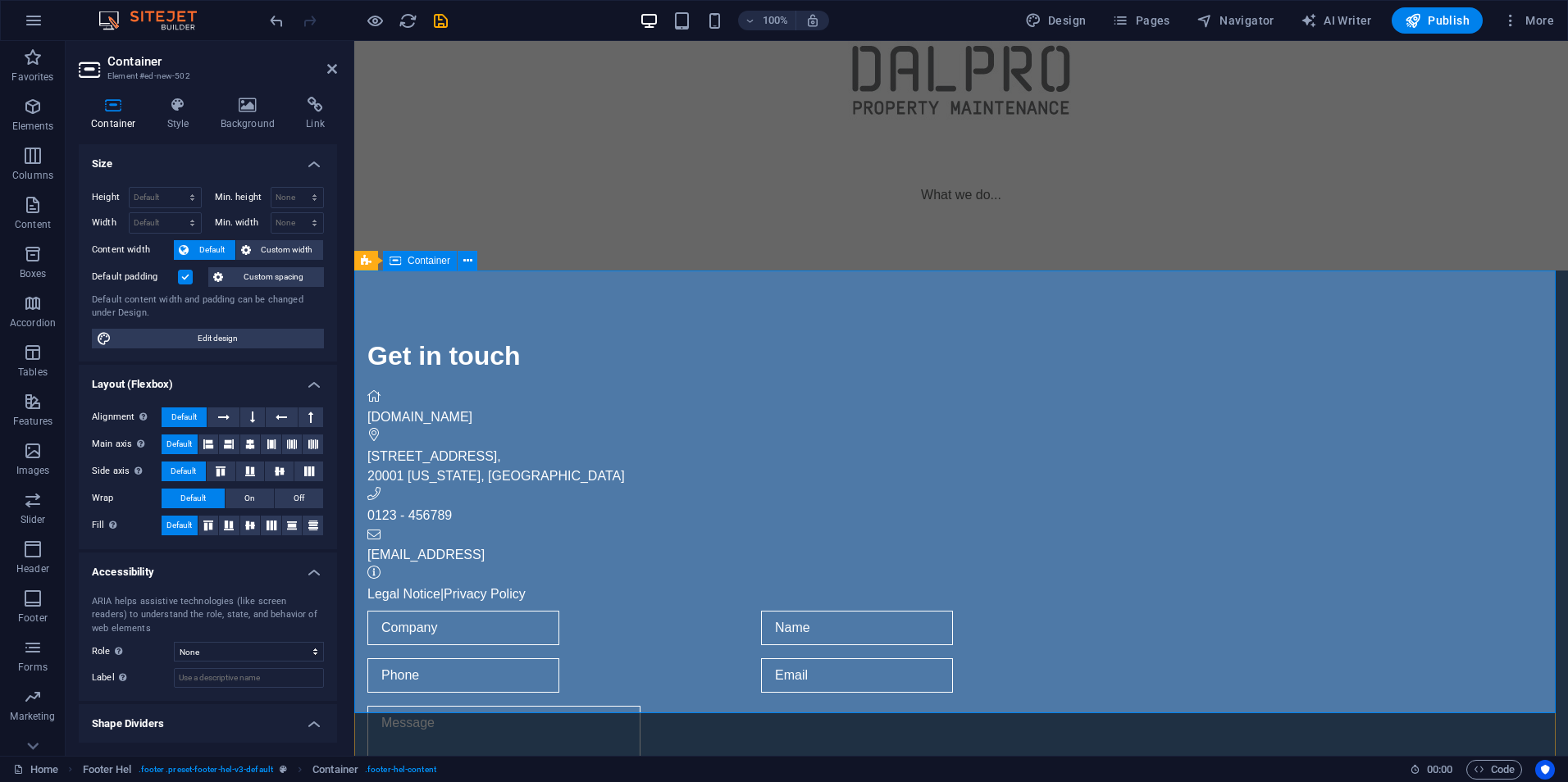
click at [446, 463] on div "Get in touch [DOMAIN_NAME] [STREET_ADDRESS][US_STATE] 0123 - 456789 [EMAIL_ADDR…" at bounding box center [961, 635] width 1214 height 728
click at [185, 110] on icon at bounding box center [178, 104] width 47 height 17
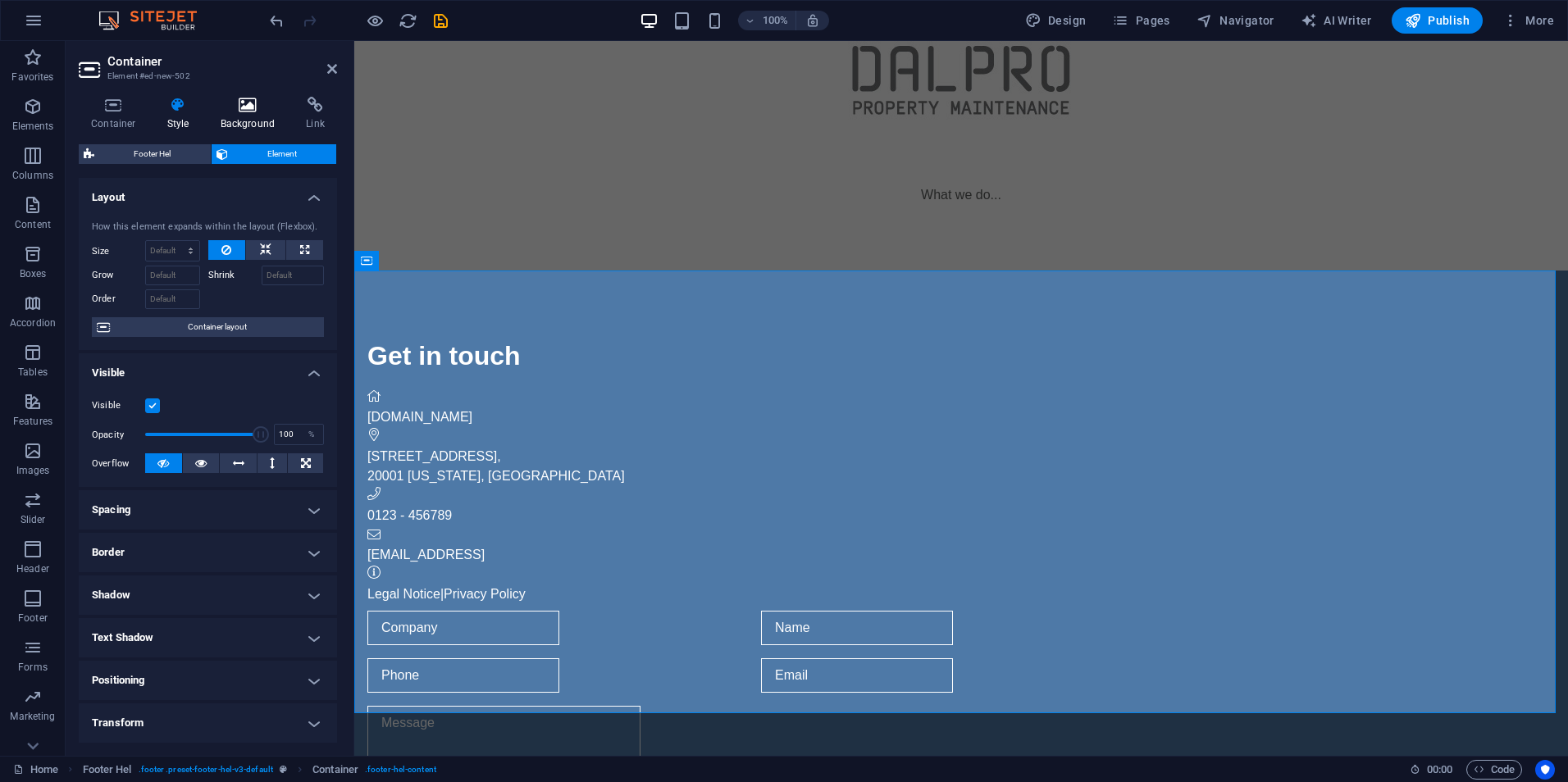
click at [249, 104] on icon at bounding box center [247, 104] width 80 height 17
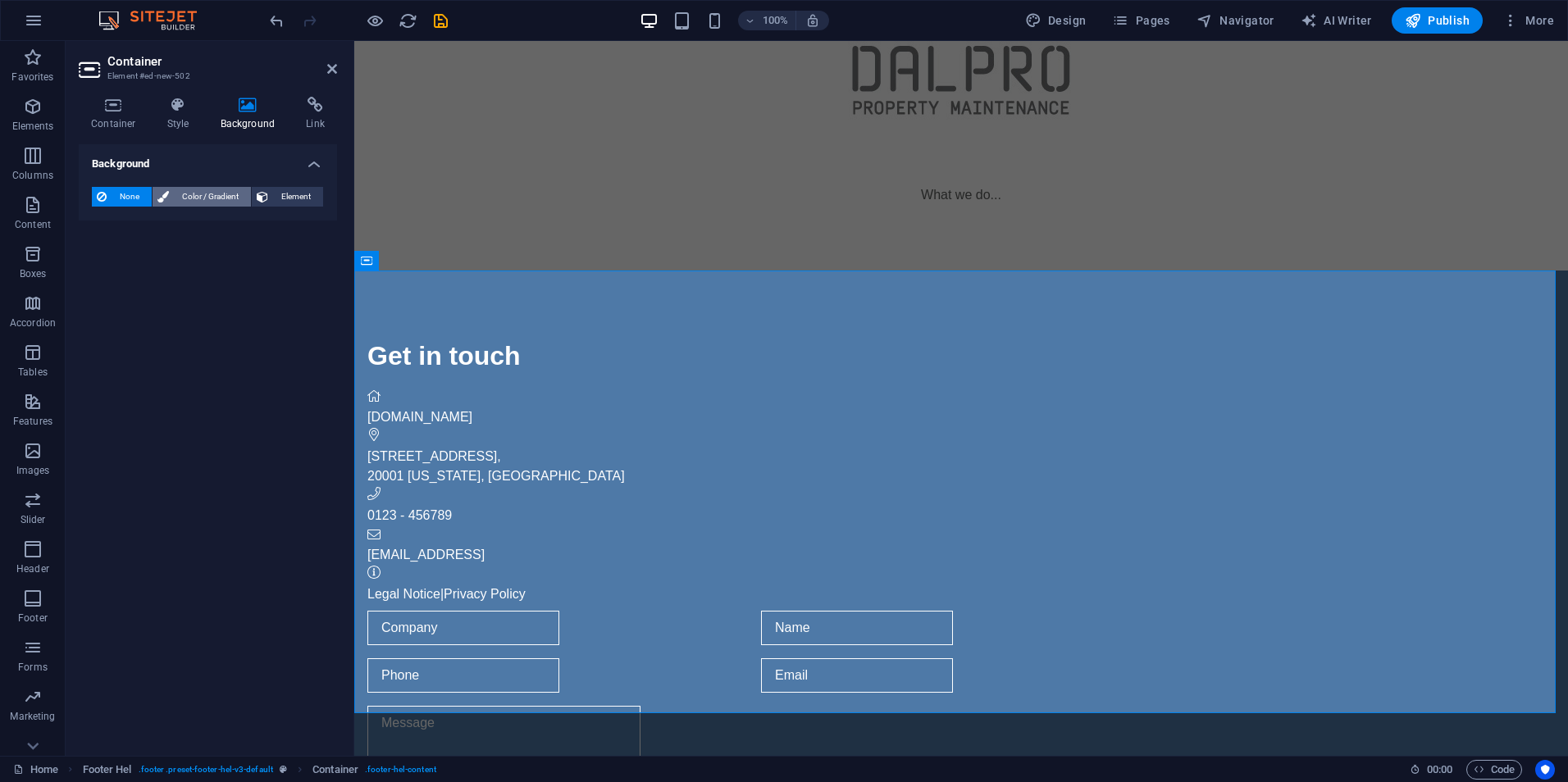
click at [190, 191] on span "Color / Gradient" at bounding box center [210, 197] width 72 height 19
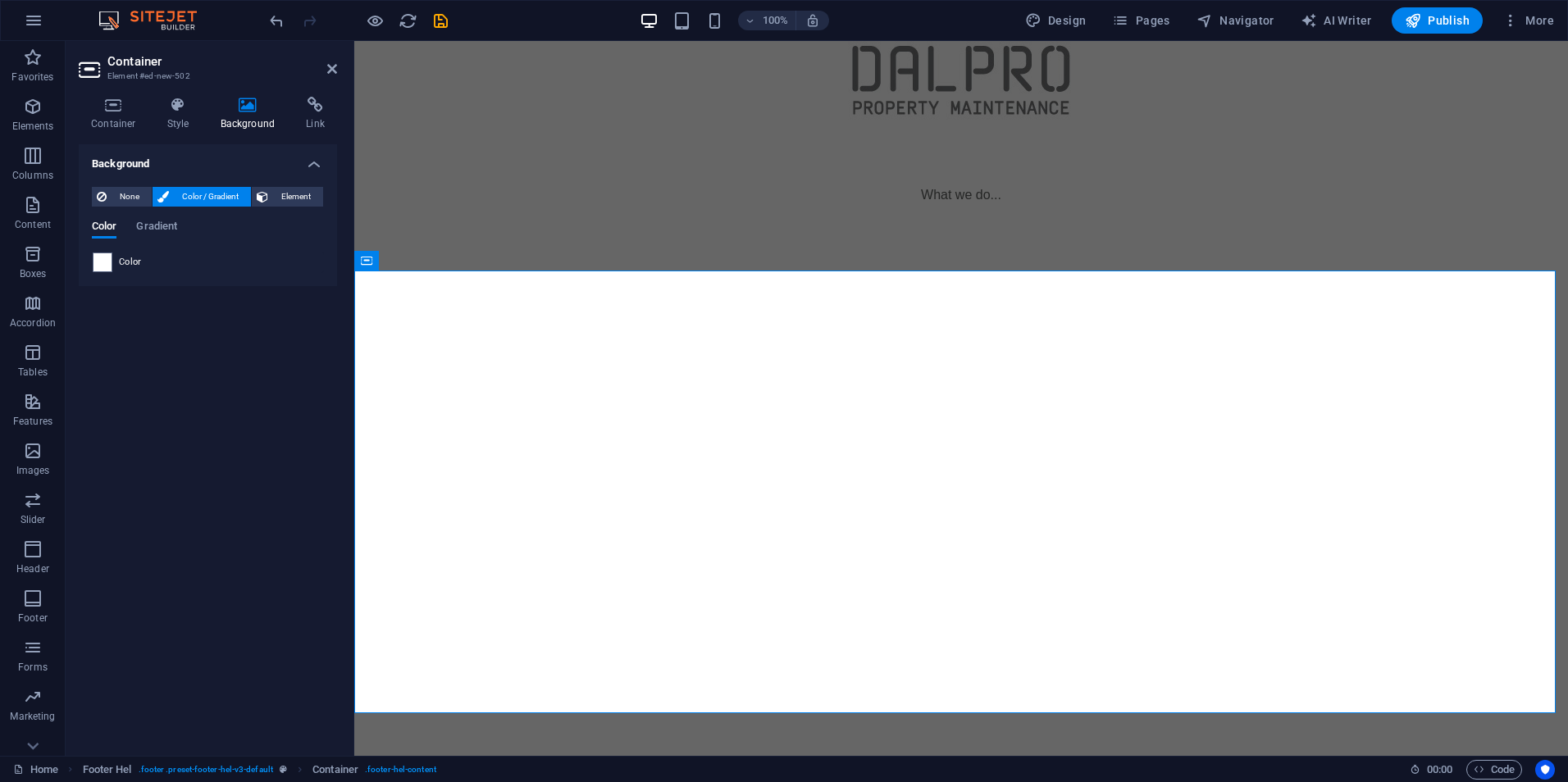
click at [134, 252] on div "Color Gradient Color" at bounding box center [208, 247] width 232 height 53
click at [129, 259] on span "Color" at bounding box center [130, 262] width 23 height 13
click at [177, 115] on h4 "Style" at bounding box center [182, 113] width 54 height 34
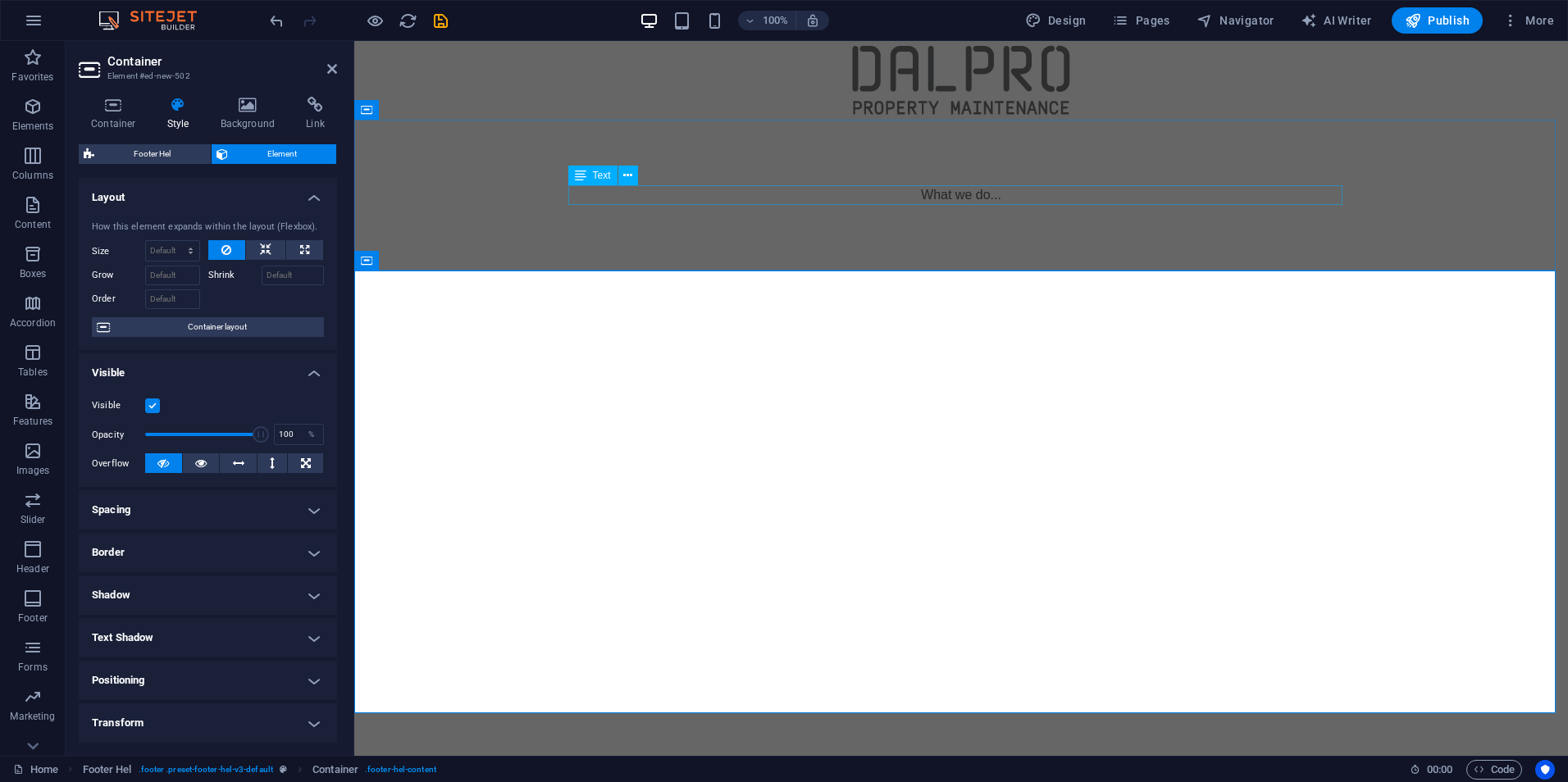
click at [1106, 203] on div "What we do..." at bounding box center [961, 195] width 774 height 19
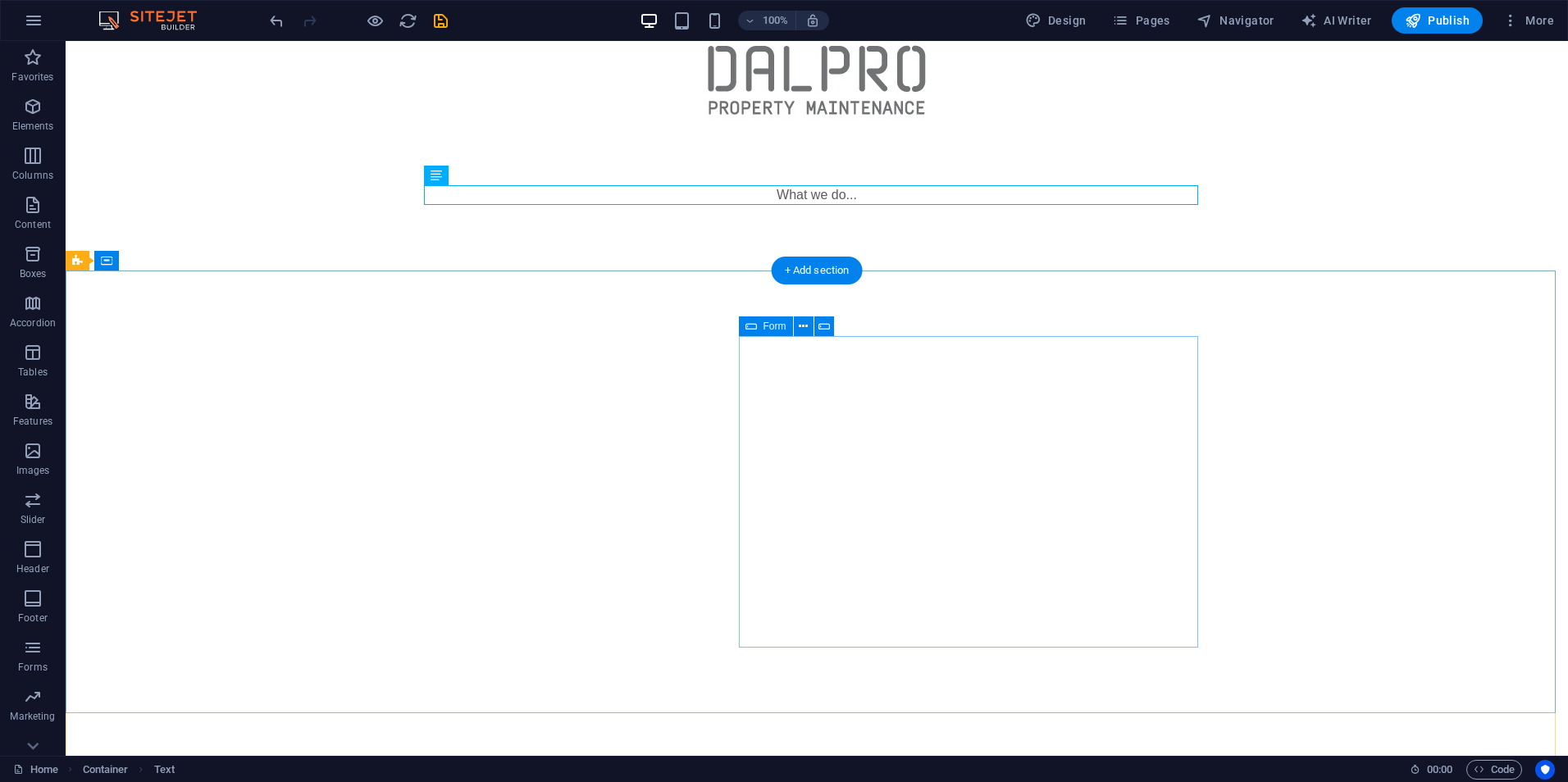
click at [853, 707] on div at bounding box center [466, 756] width 774 height 99
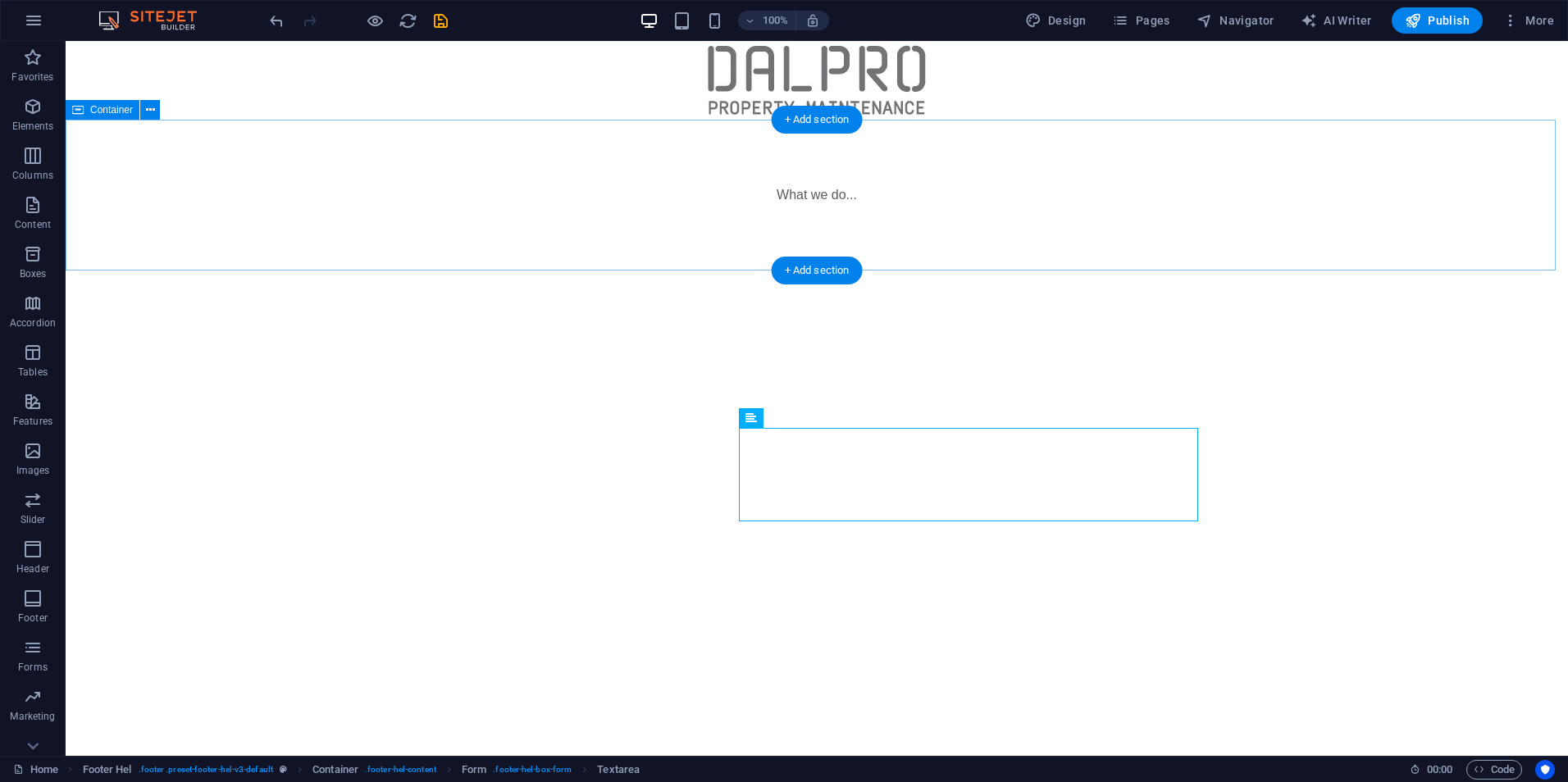
click at [1214, 257] on div "What we do..." at bounding box center [817, 195] width 1502 height 151
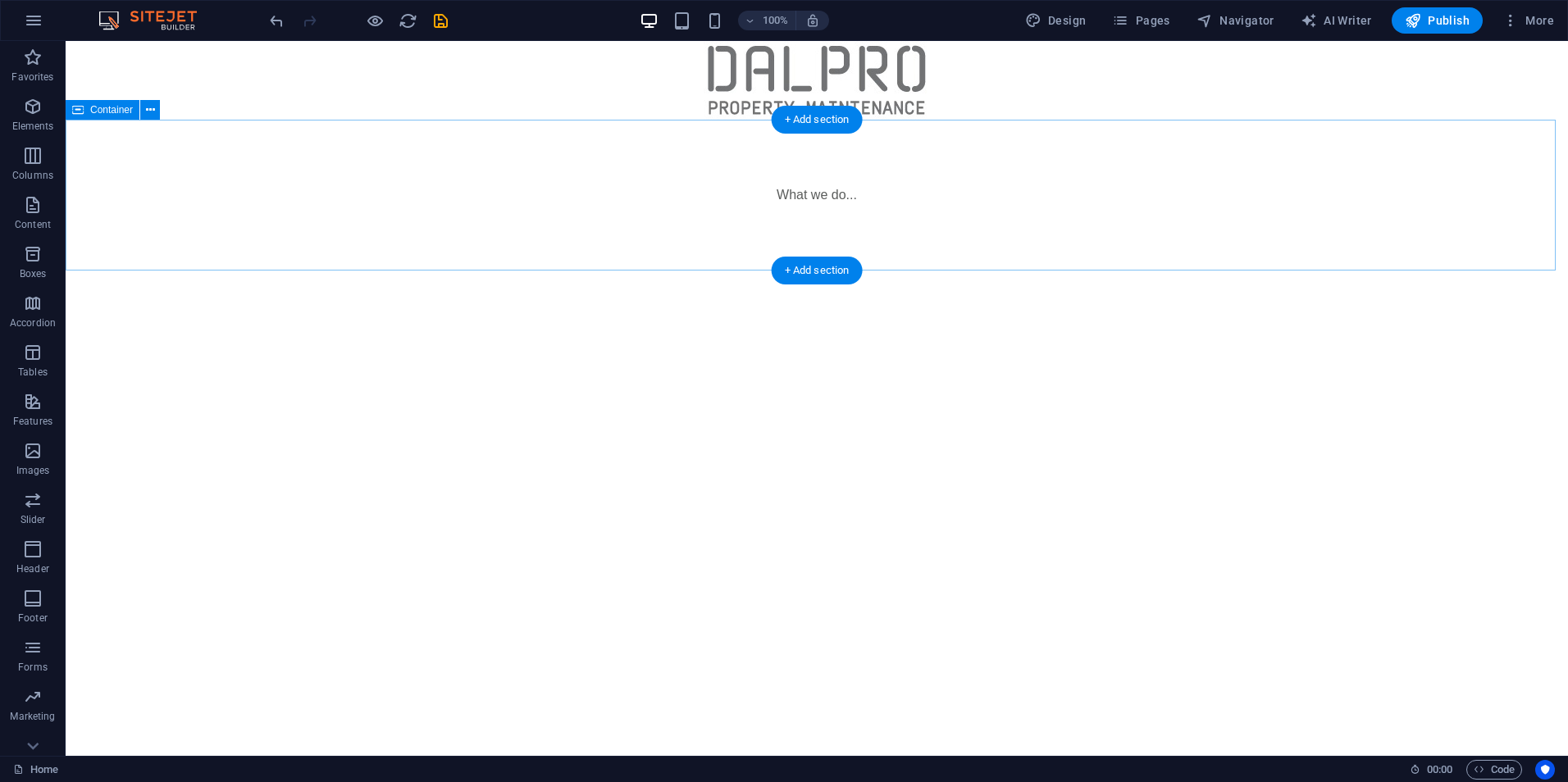
click at [798, 211] on div "What we do..." at bounding box center [817, 195] width 1502 height 151
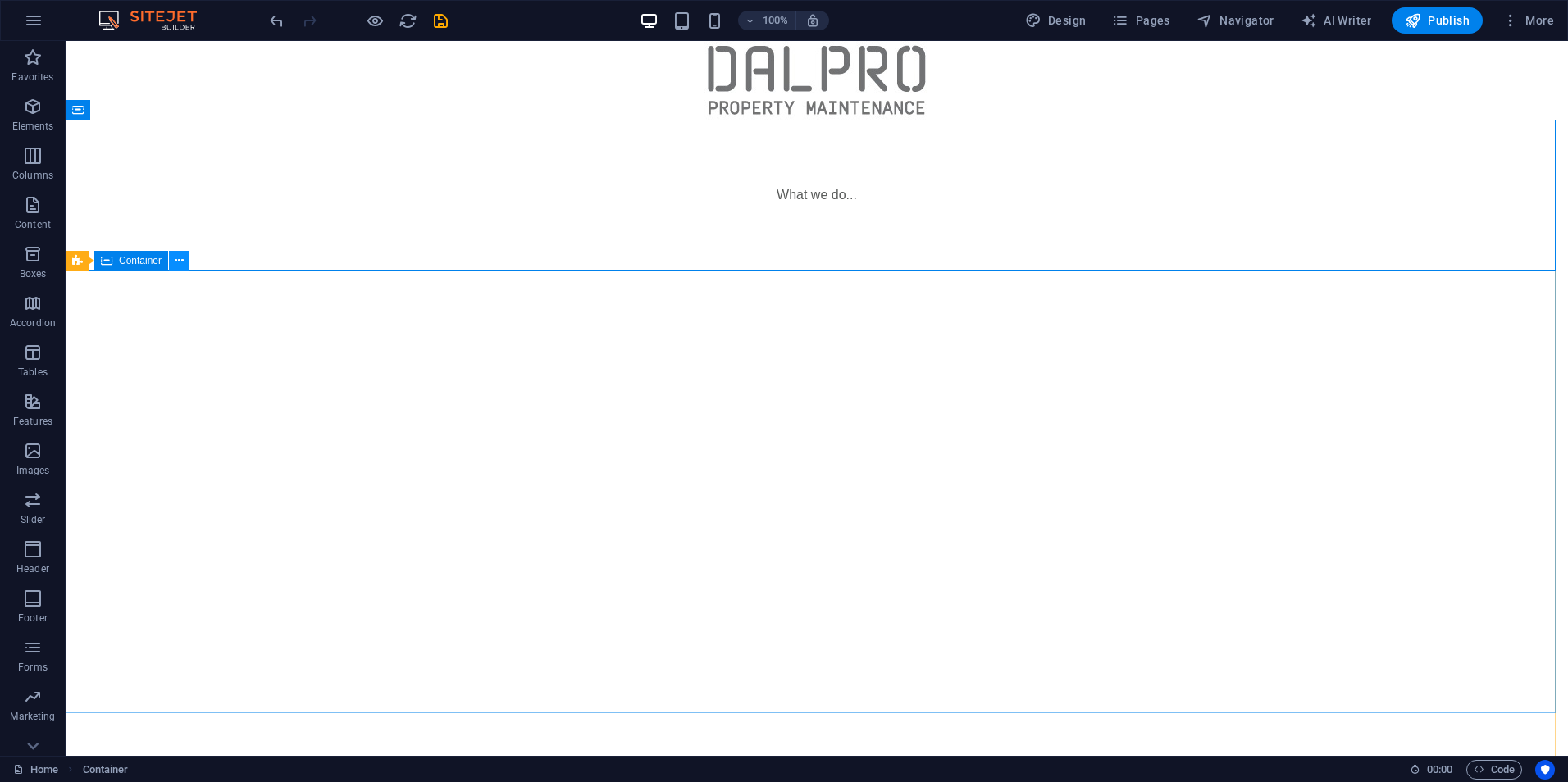
click at [181, 255] on icon at bounding box center [179, 262] width 9 height 18
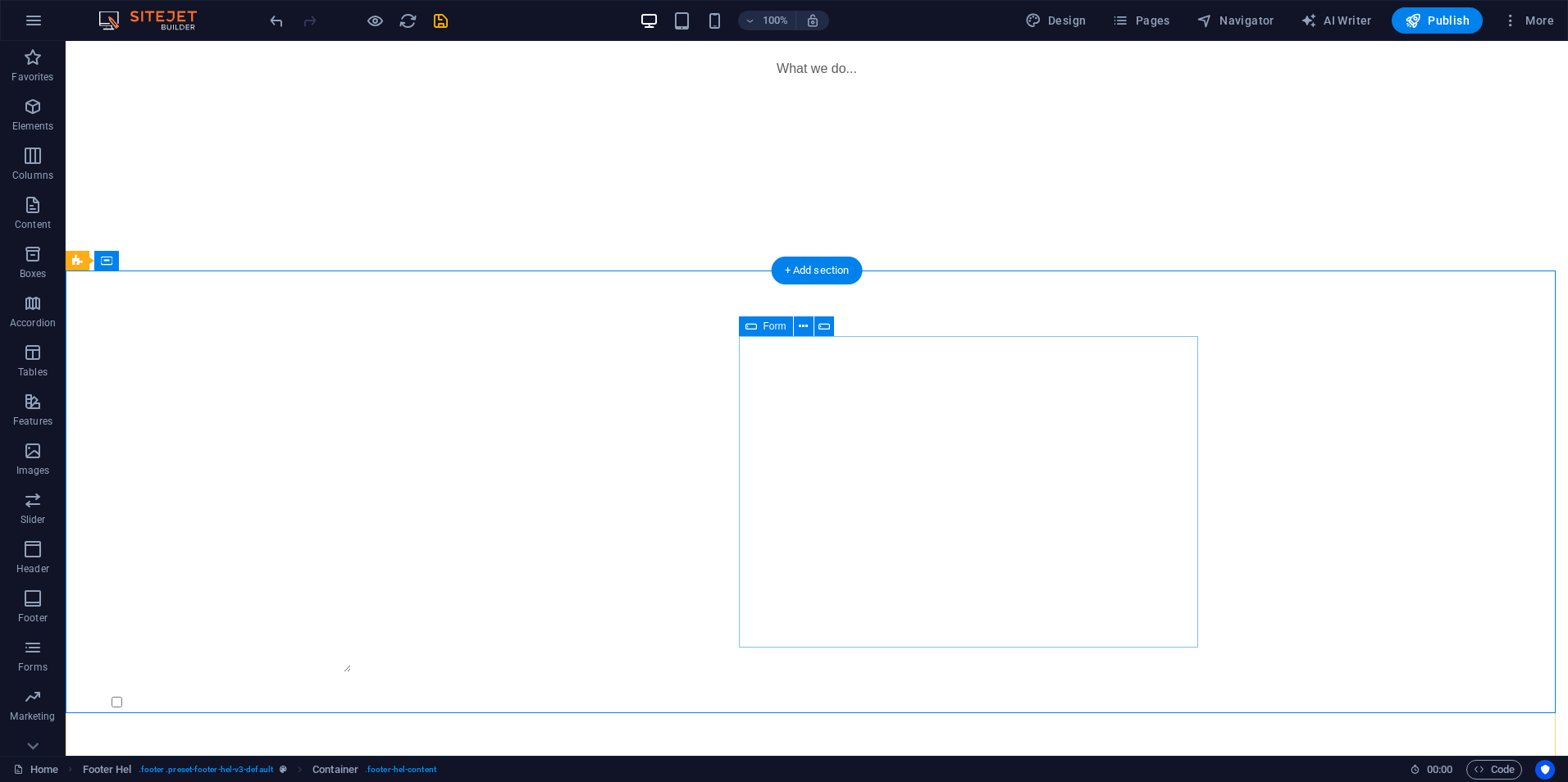
scroll to position [253, 0]
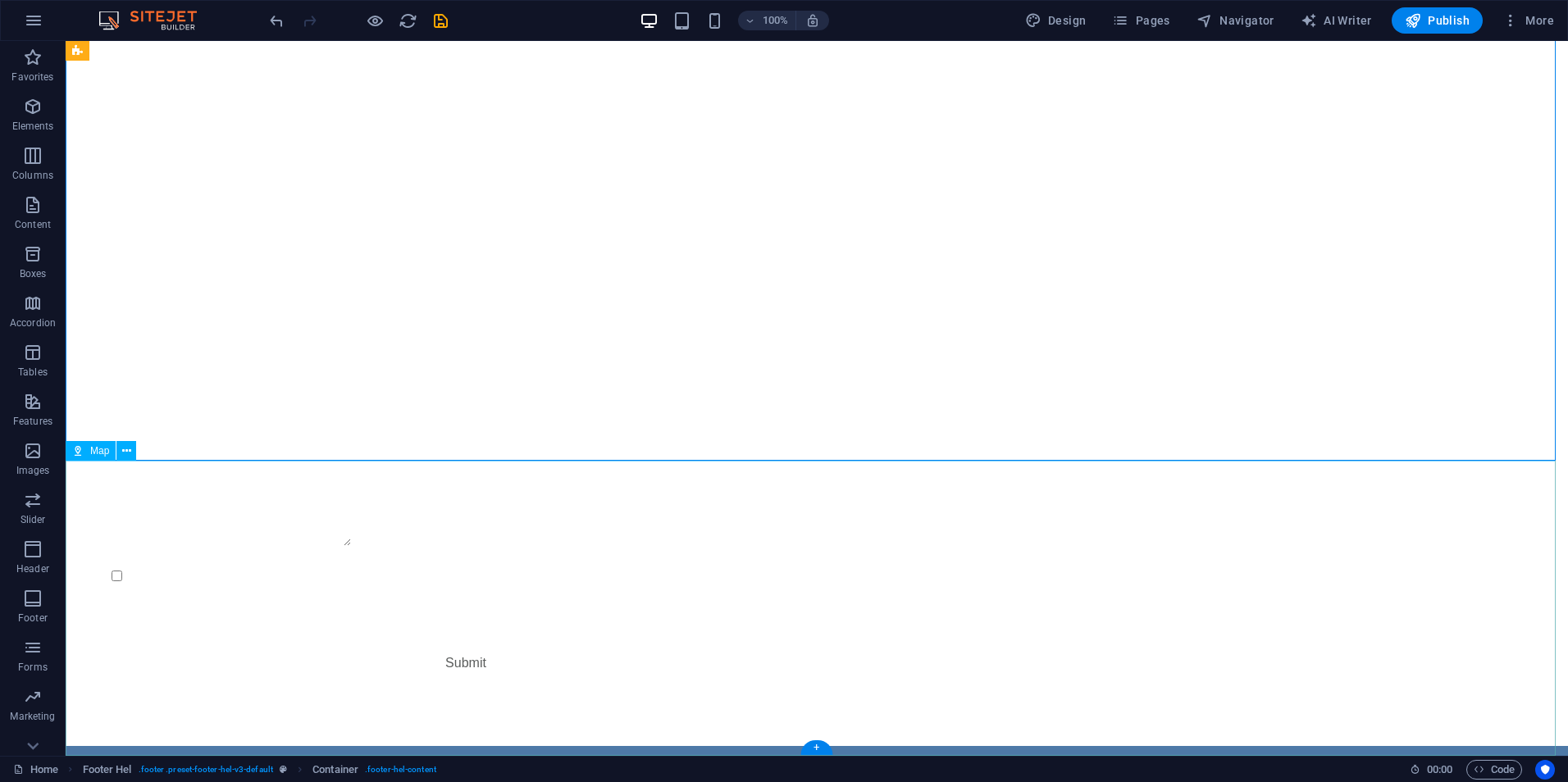
select select "1"
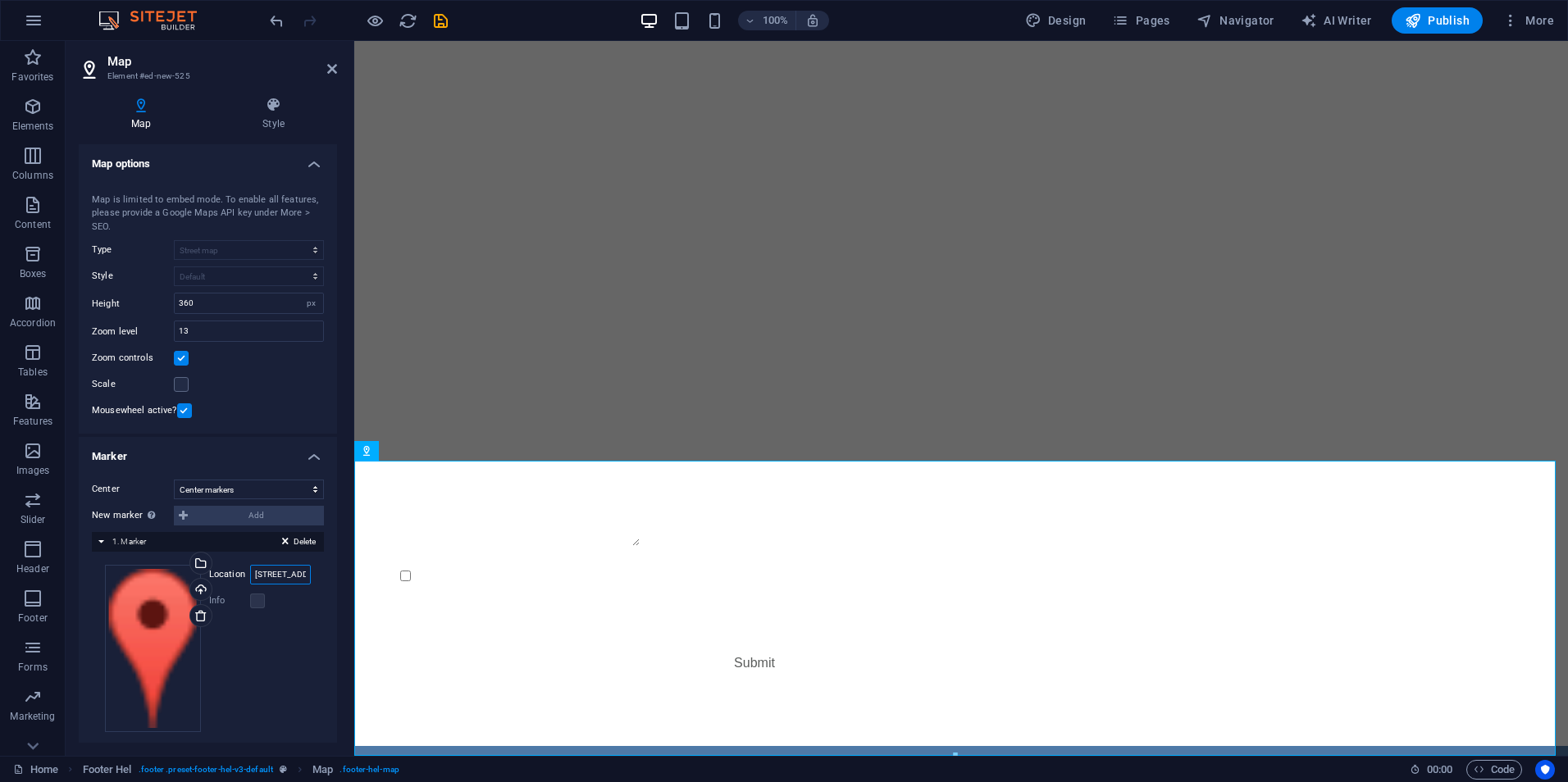
click at [286, 573] on input "[STREET_ADDRESS][US_STATE]" at bounding box center [280, 575] width 61 height 19
click at [298, 575] on input "[STREET_ADDRESS][US_STATE]" at bounding box center [280, 575] width 61 height 19
type input "[GEOGRAPHIC_DATA]"
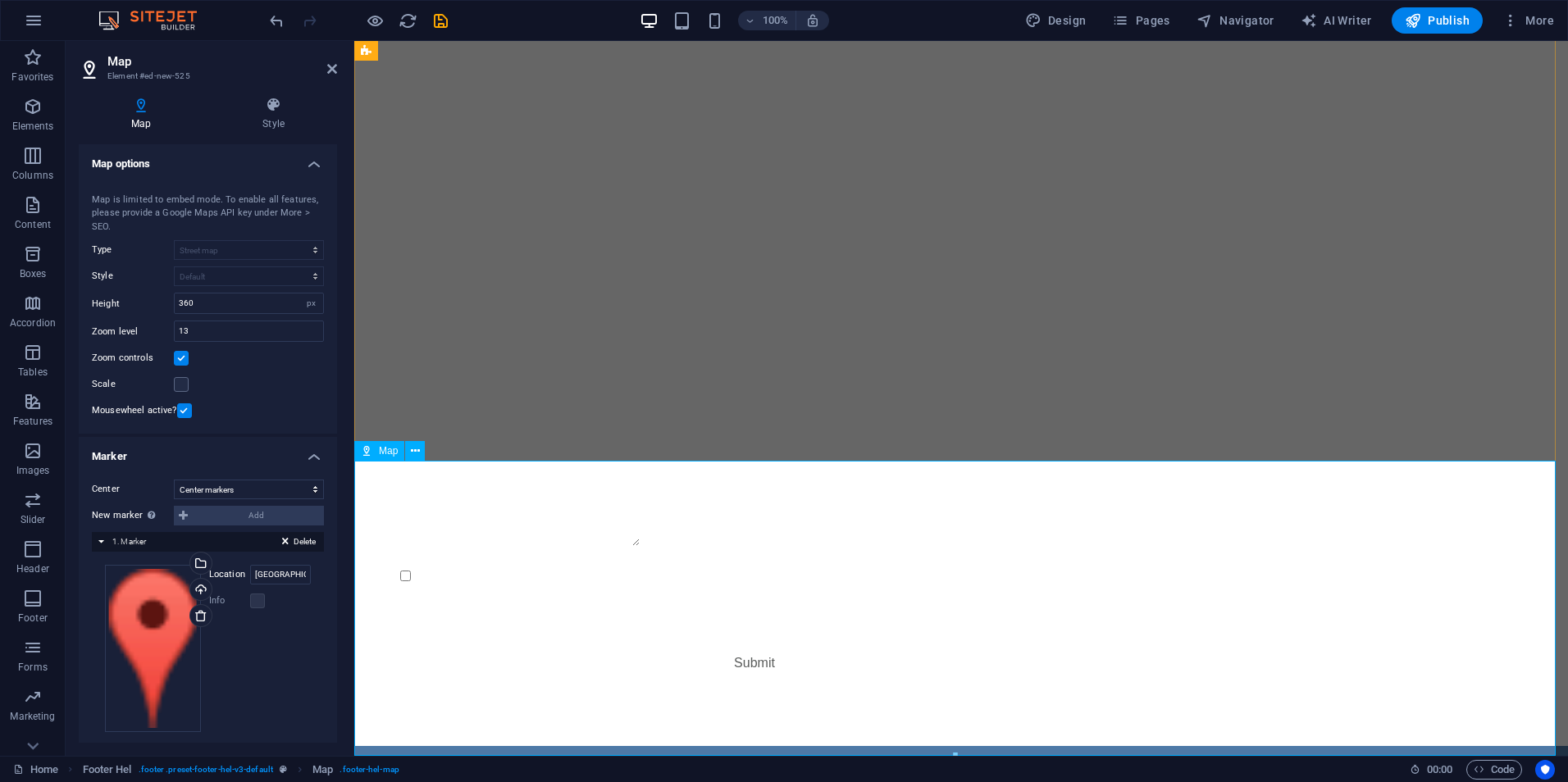
click at [471, 413] on div "Get in touch [DOMAIN_NAME] [STREET_ADDRESS][US_STATE] 0123 - 456789 [EMAIL_ADDR…" at bounding box center [961, 383] width 1214 height 728
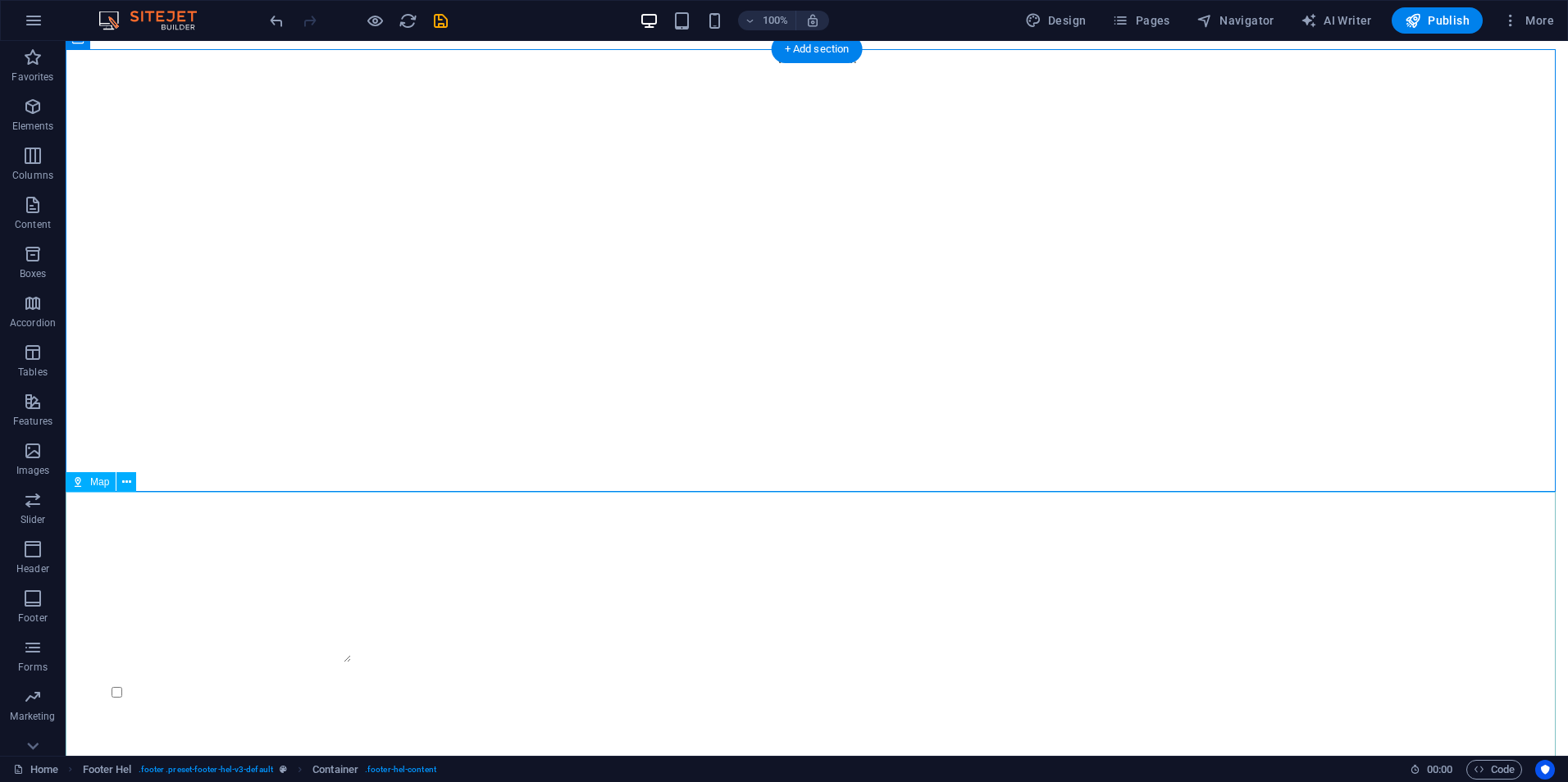
scroll to position [0, 0]
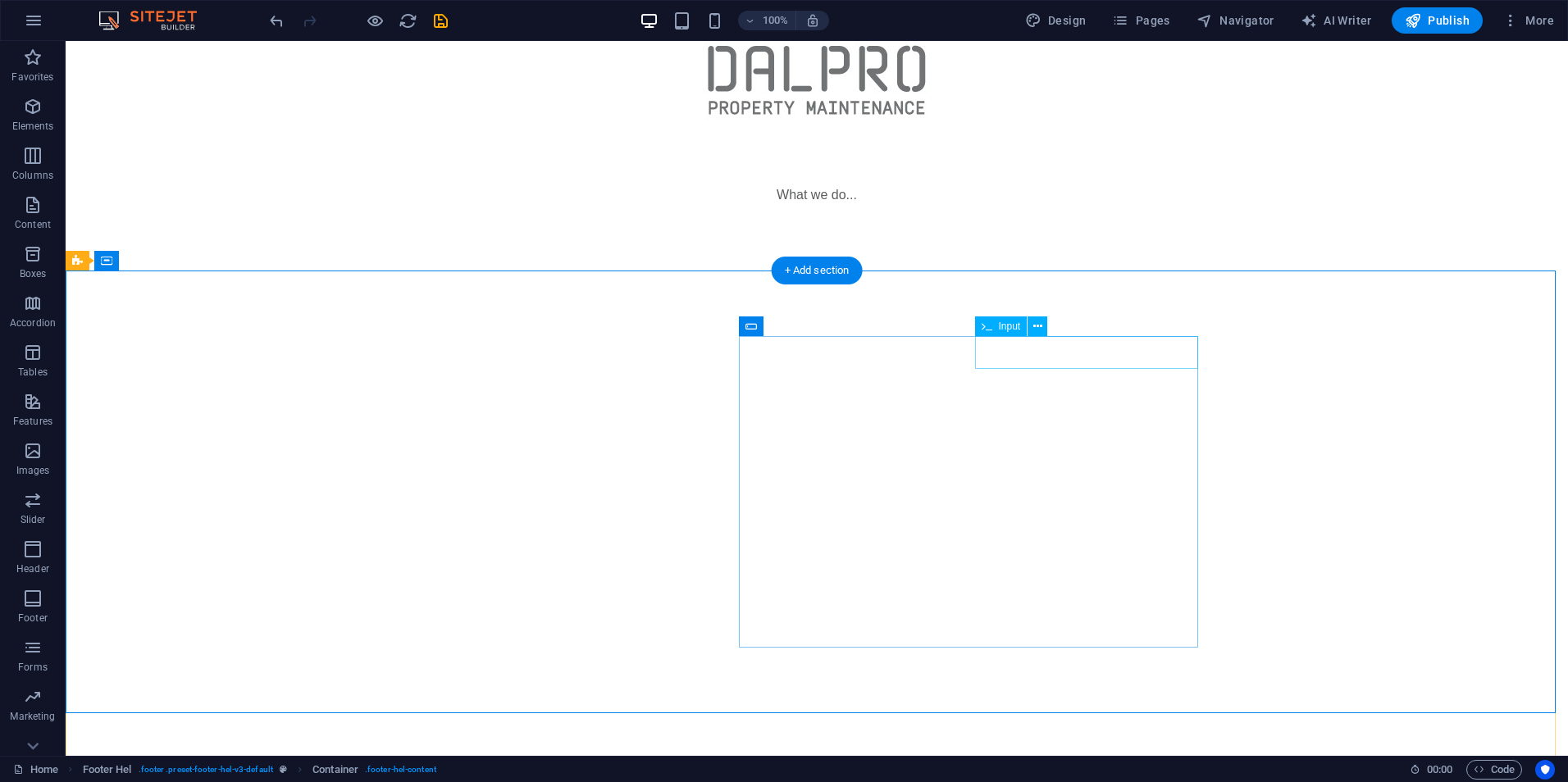
click at [853, 611] on div at bounding box center [662, 628] width 381 height 34
click at [764, 707] on div at bounding box center [466, 756] width 774 height 99
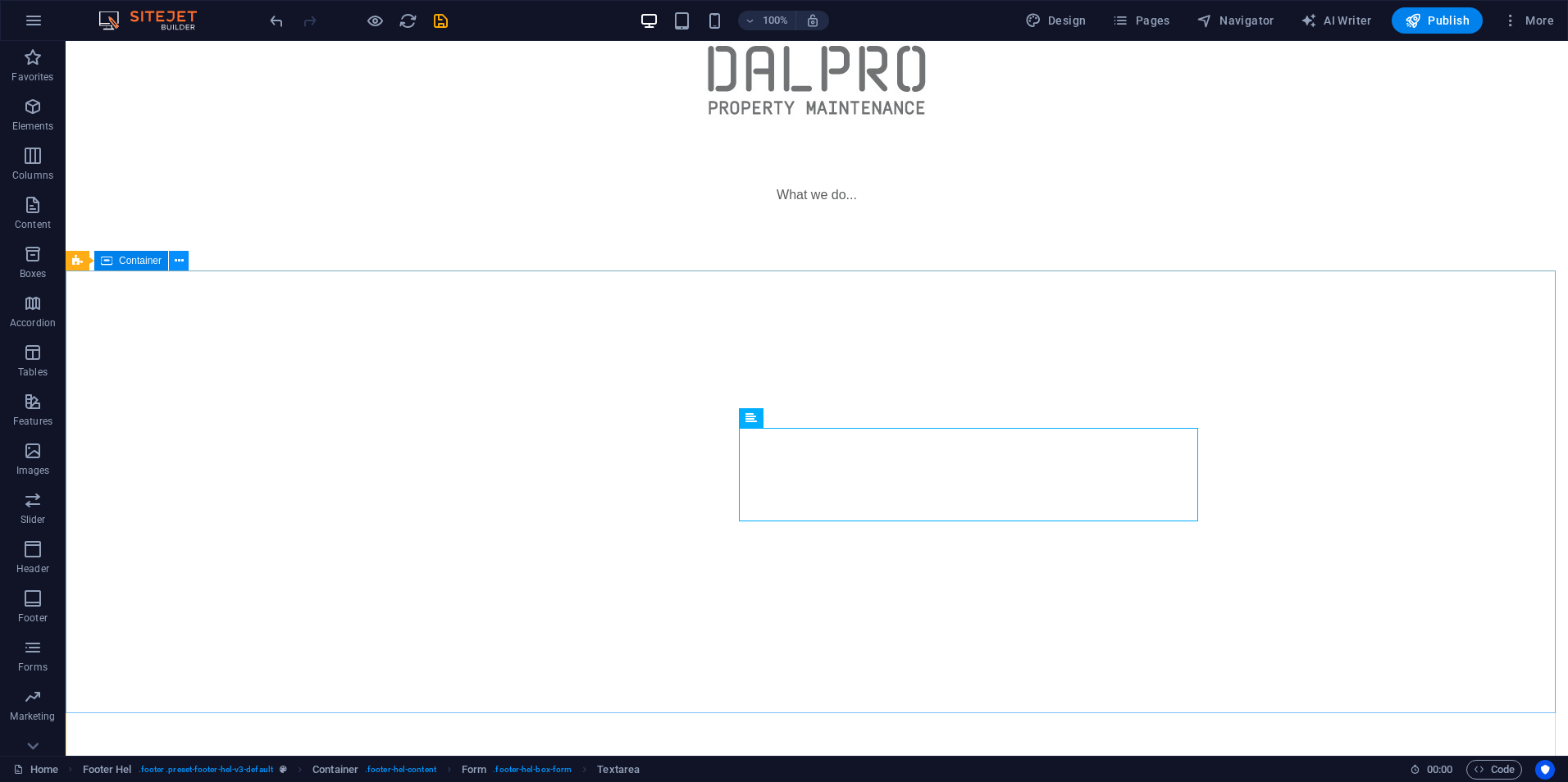
click at [175, 256] on icon at bounding box center [179, 262] width 9 height 18
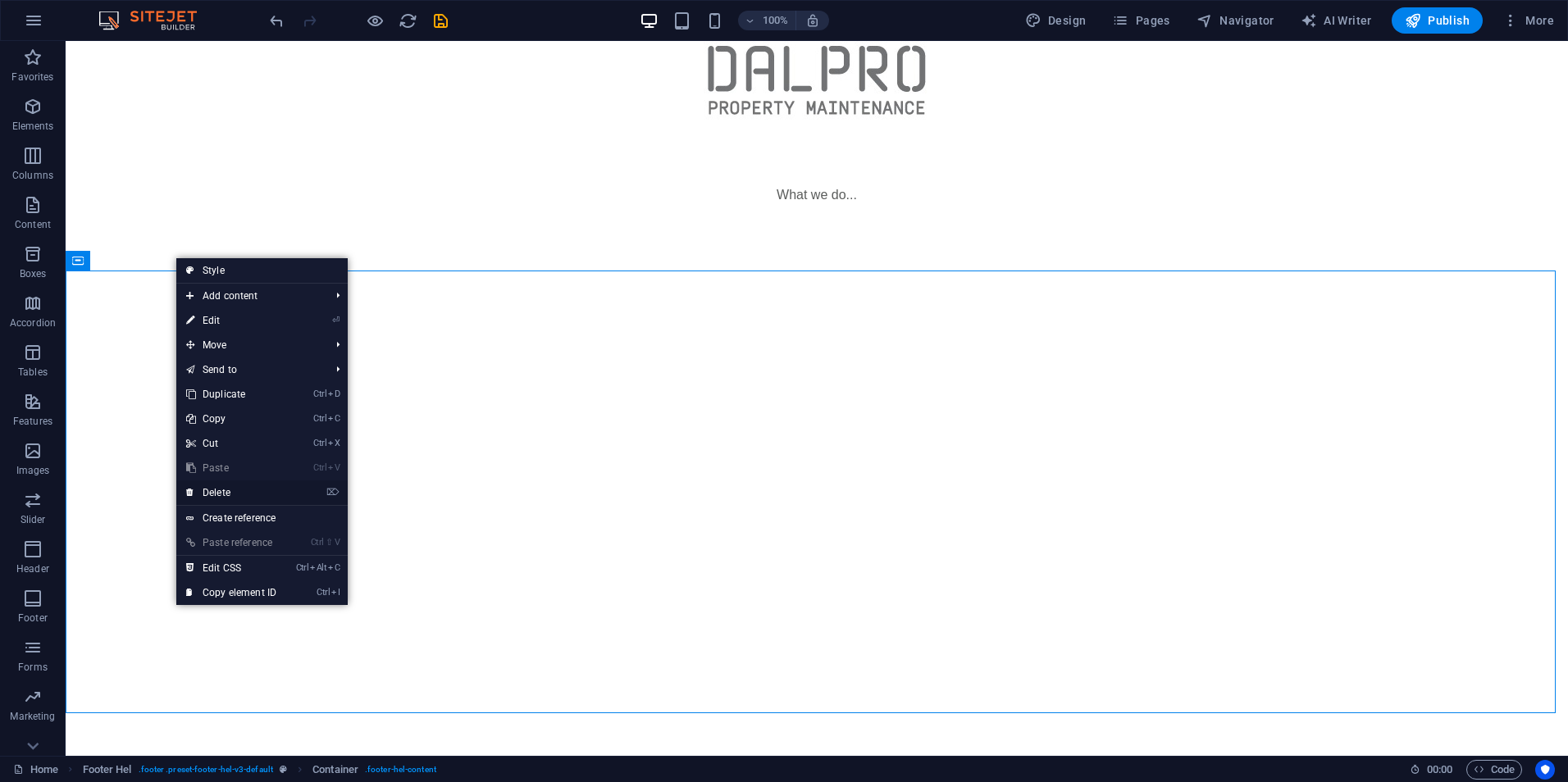
click at [226, 491] on link "⌦ Delete" at bounding box center [231, 493] width 110 height 25
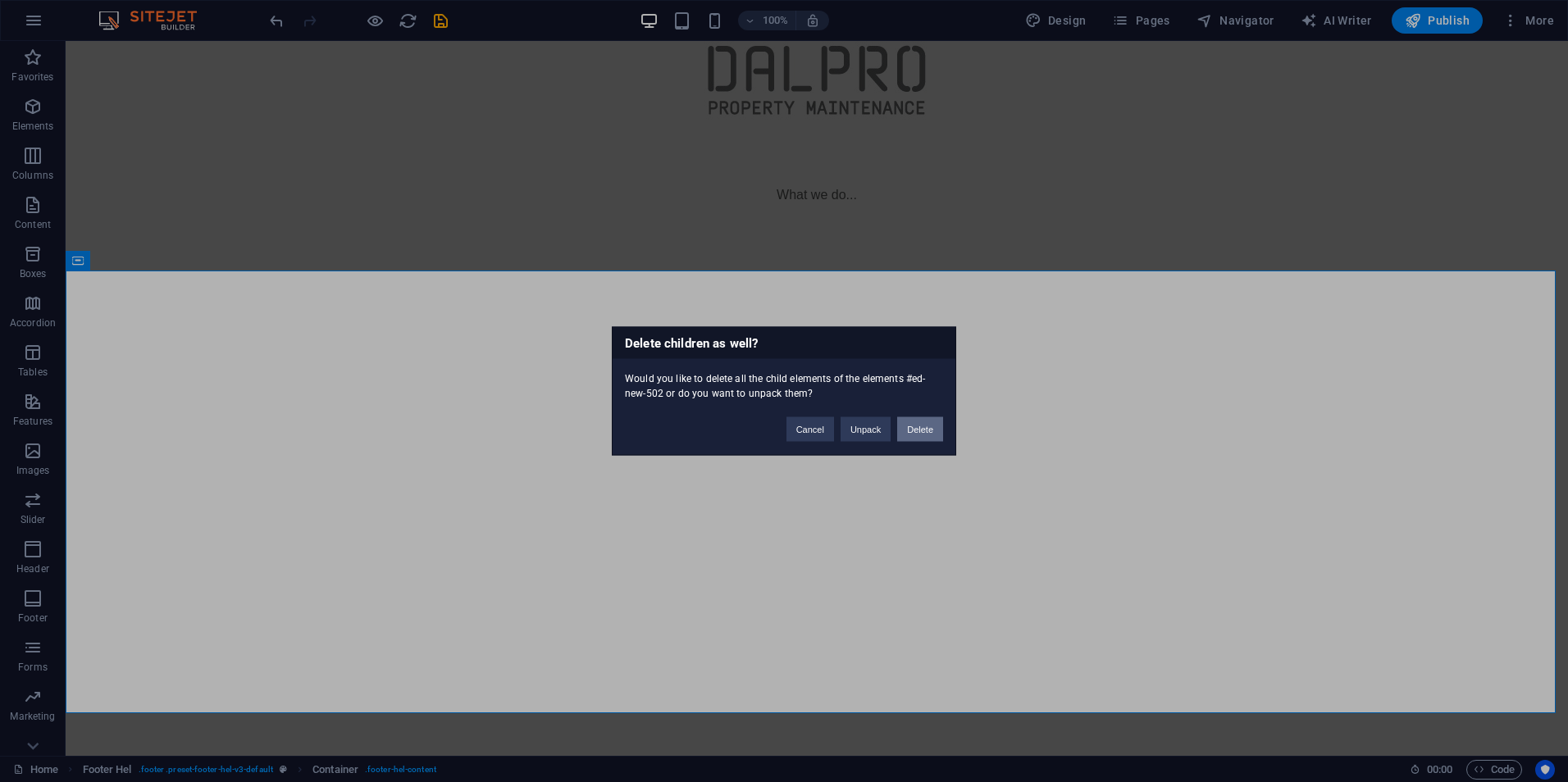
click at [927, 429] on button "Delete" at bounding box center [920, 430] width 46 height 25
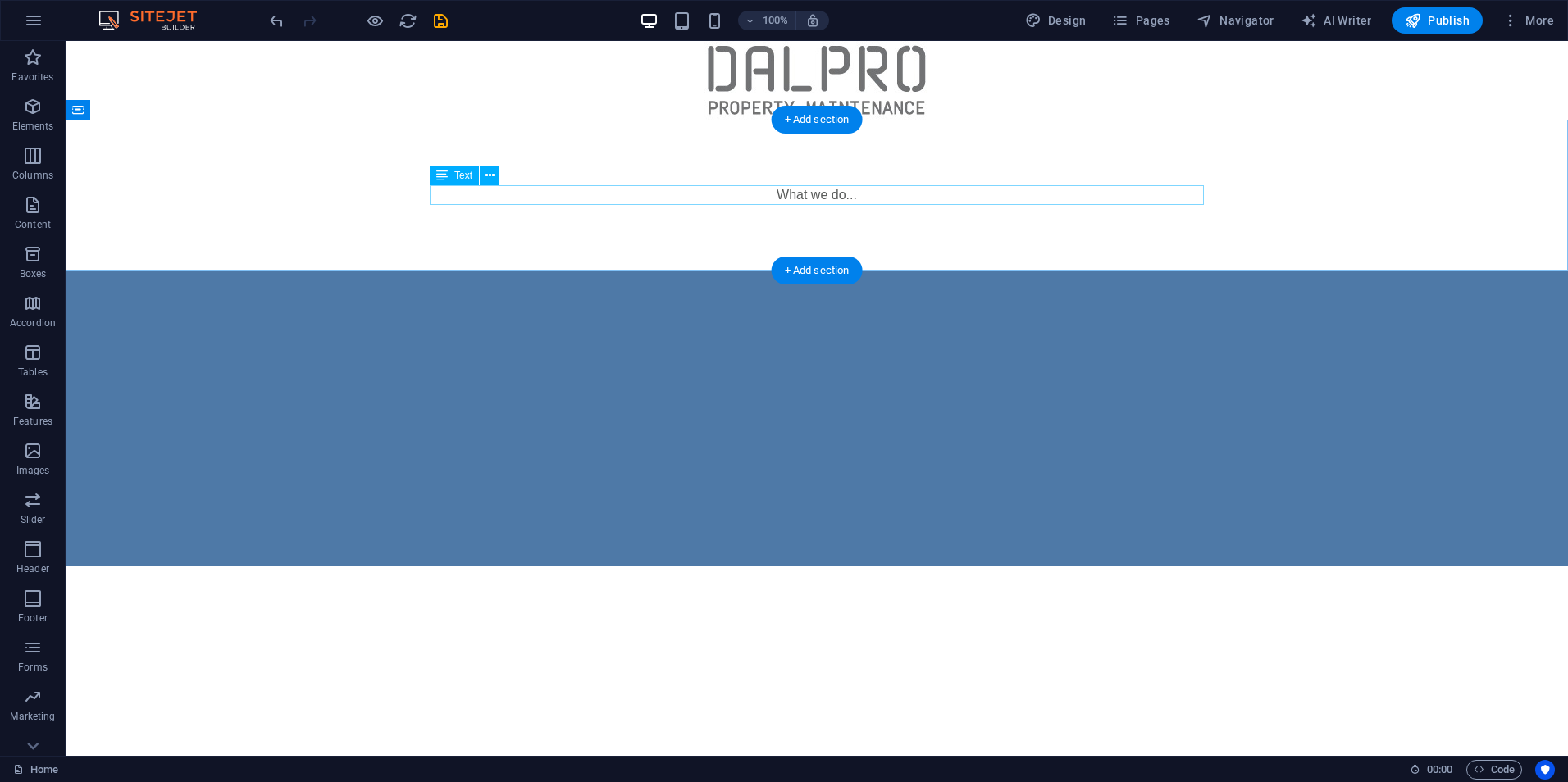
click at [842, 190] on div "What we do..." at bounding box center [817, 195] width 774 height 19
click at [837, 192] on div "What we do..." at bounding box center [817, 195] width 774 height 19
click at [835, 192] on div "What we do..." at bounding box center [817, 195] width 774 height 19
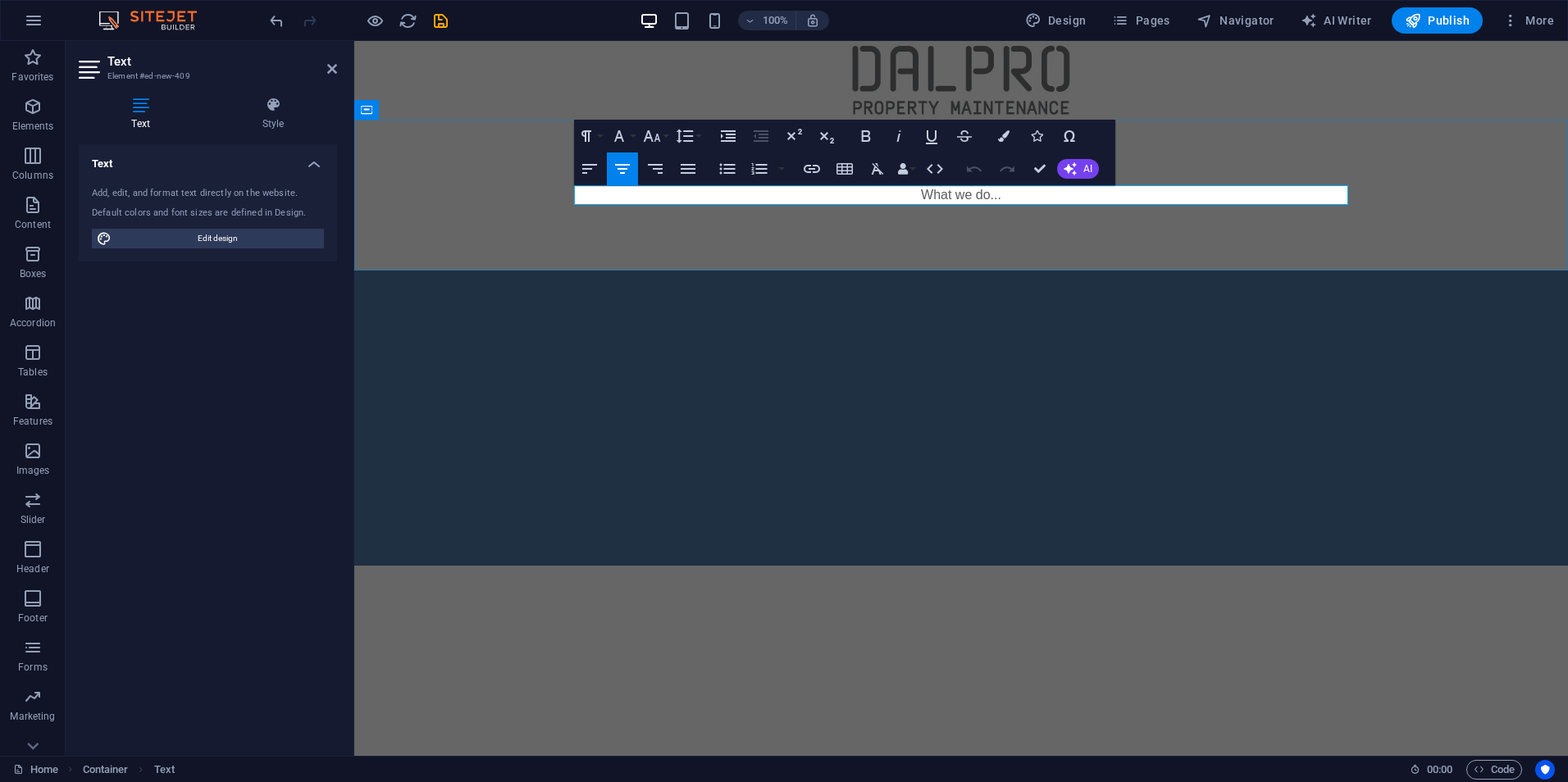
click at [978, 200] on p "What we do..." at bounding box center [961, 195] width 774 height 19
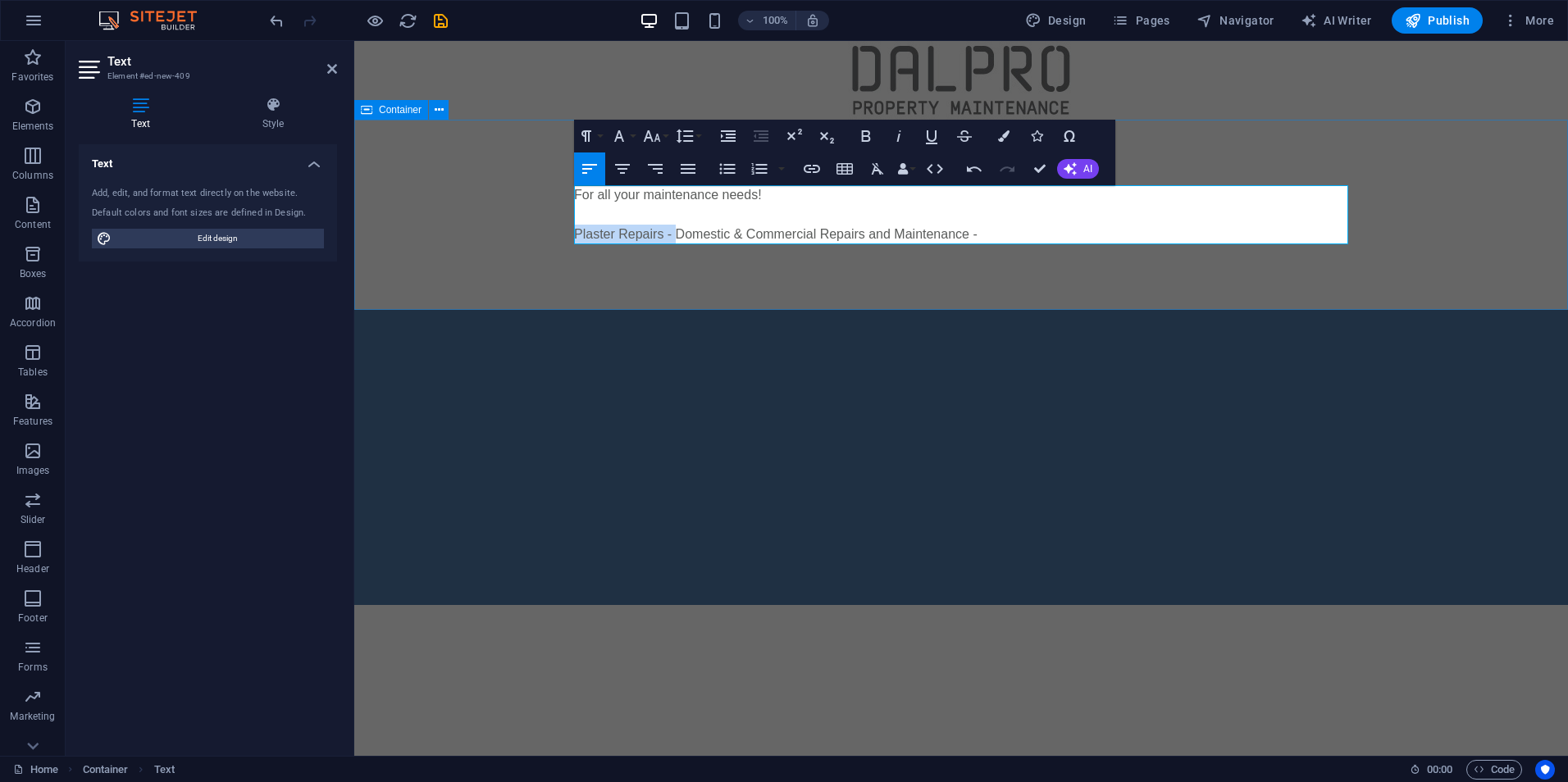
drag, startPoint x: 670, startPoint y: 233, endPoint x: 561, endPoint y: 226, distance: 109.2
click at [561, 226] on div "For all your maintenance needs! Plaster Repairs - Domestic & Commercial Repairs…" at bounding box center [961, 214] width 1214 height 190
copy p "Plaster Repairs -"
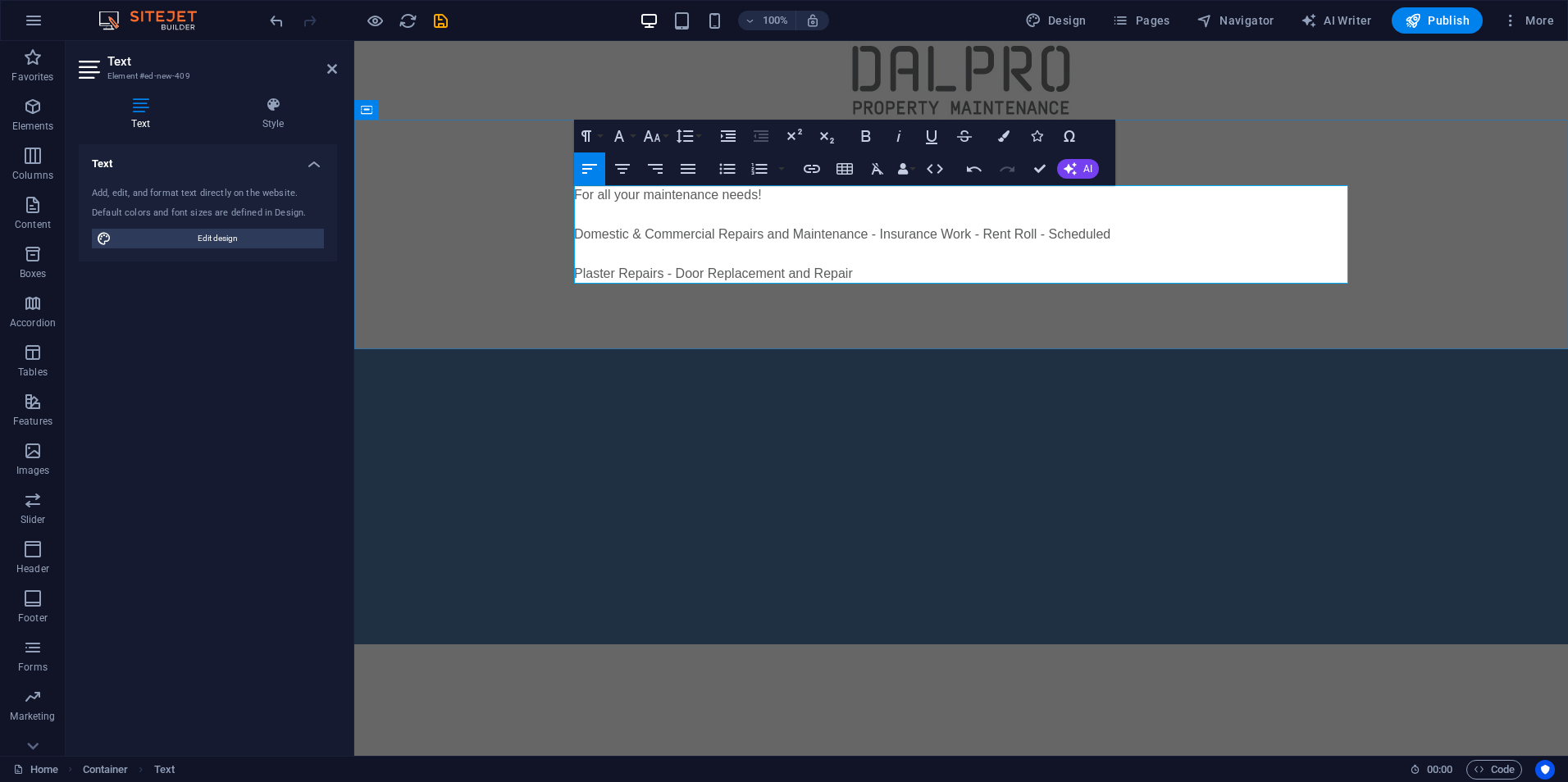
click at [705, 275] on p "Plaster Repairs - Door Replacement and Repair" at bounding box center [961, 274] width 774 height 19
drag, startPoint x: 927, startPoint y: 277, endPoint x: 848, endPoint y: 276, distance: 79.0
click at [848, 276] on p "Plaster Repairs - Door & Window Replacement and Repair" at bounding box center [961, 274] width 774 height 19
click at [920, 275] on p "Plaster Repairs - Door & Window Replacement and Repair" at bounding box center [961, 274] width 774 height 19
drag, startPoint x: 908, startPoint y: 270, endPoint x: 761, endPoint y: 276, distance: 147.1
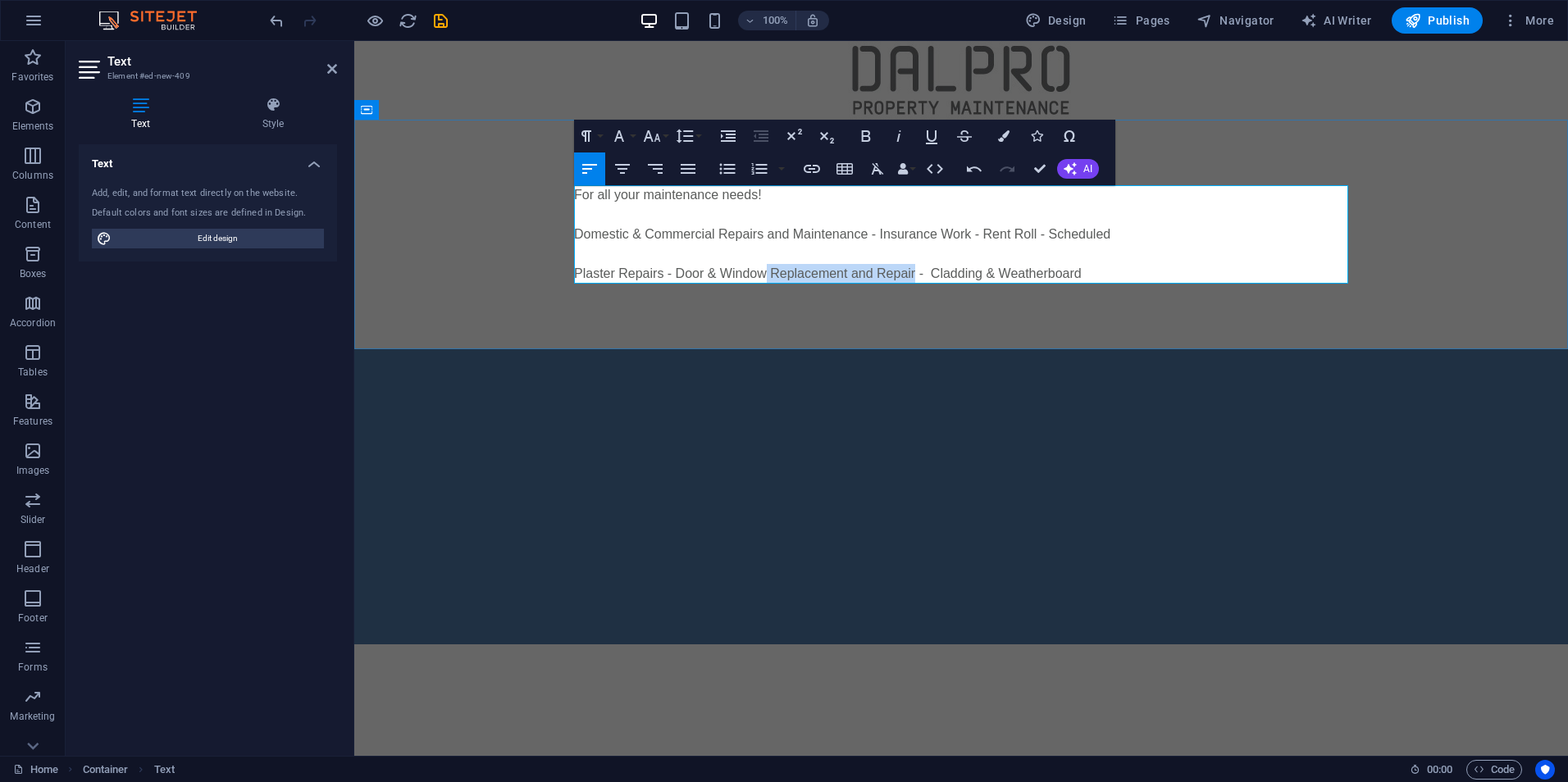
click at [761, 276] on p "Plaster Repairs - Door & Window Replacement and Repair - Cladding & Weatherboard" at bounding box center [961, 274] width 774 height 19
click at [928, 269] on p "Plaster Repairs - Door & Windows - Cladding & Weatherboard" at bounding box center [961, 274] width 774 height 19
click at [961, 276] on p "Plaster Repairs - Door & Windows - Cladding & Weatherboard" at bounding box center [961, 274] width 774 height 19
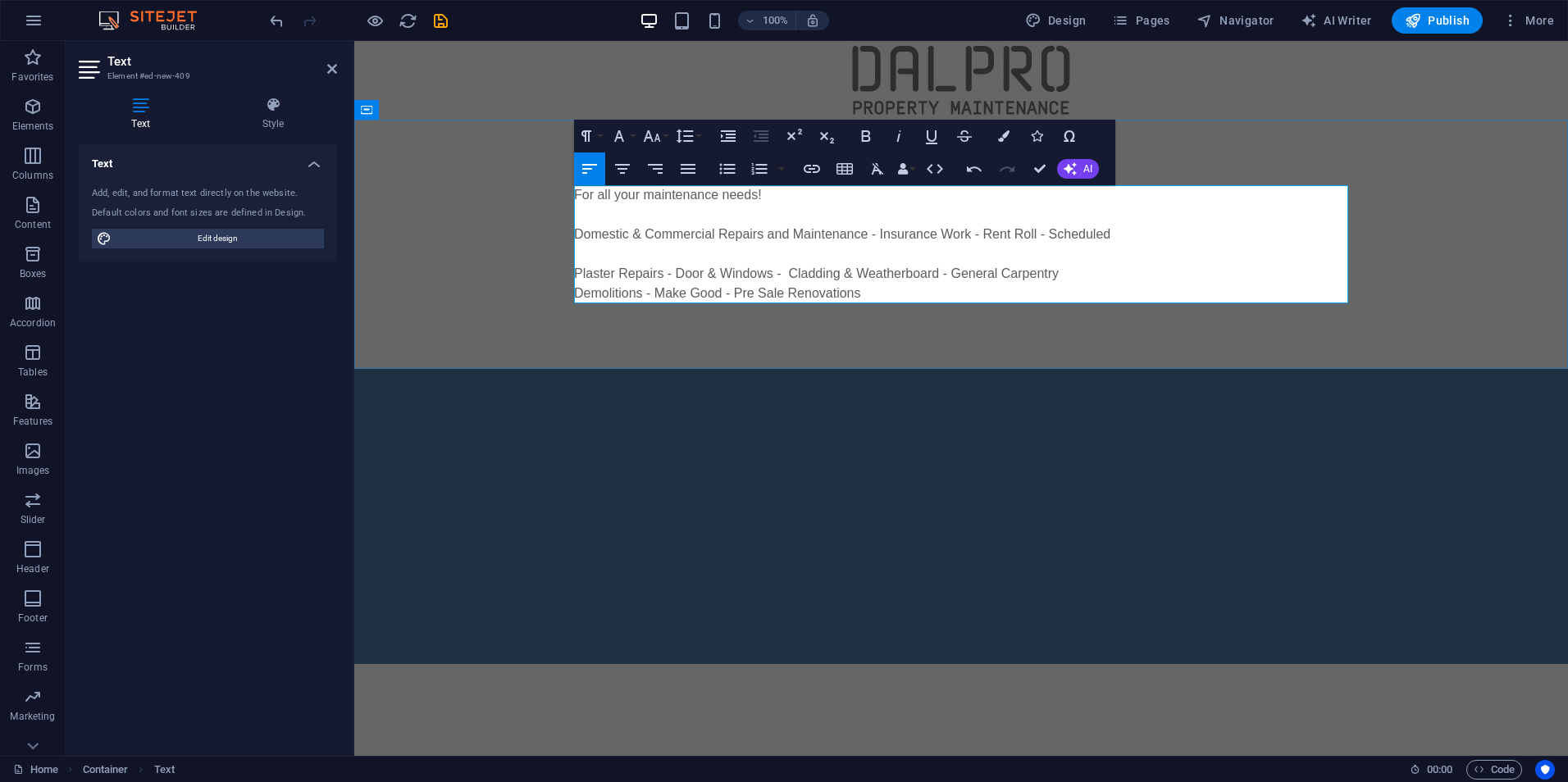
click at [700, 274] on p "Plaster Repairs - Door & Windows - Cladding & Weatherboard - General Carpentry" at bounding box center [961, 274] width 774 height 19
click at [719, 294] on p "Demolitions - Make Good - Pre Sale Renovations" at bounding box center [961, 293] width 774 height 19
click at [654, 294] on p "Demolitions - Make Goods - Pre Sale Renovations" at bounding box center [961, 293] width 774 height 19
click at [916, 288] on p "Demolitions - De Fit & Make Goods - Pre Sale Renovations" at bounding box center [961, 293] width 774 height 19
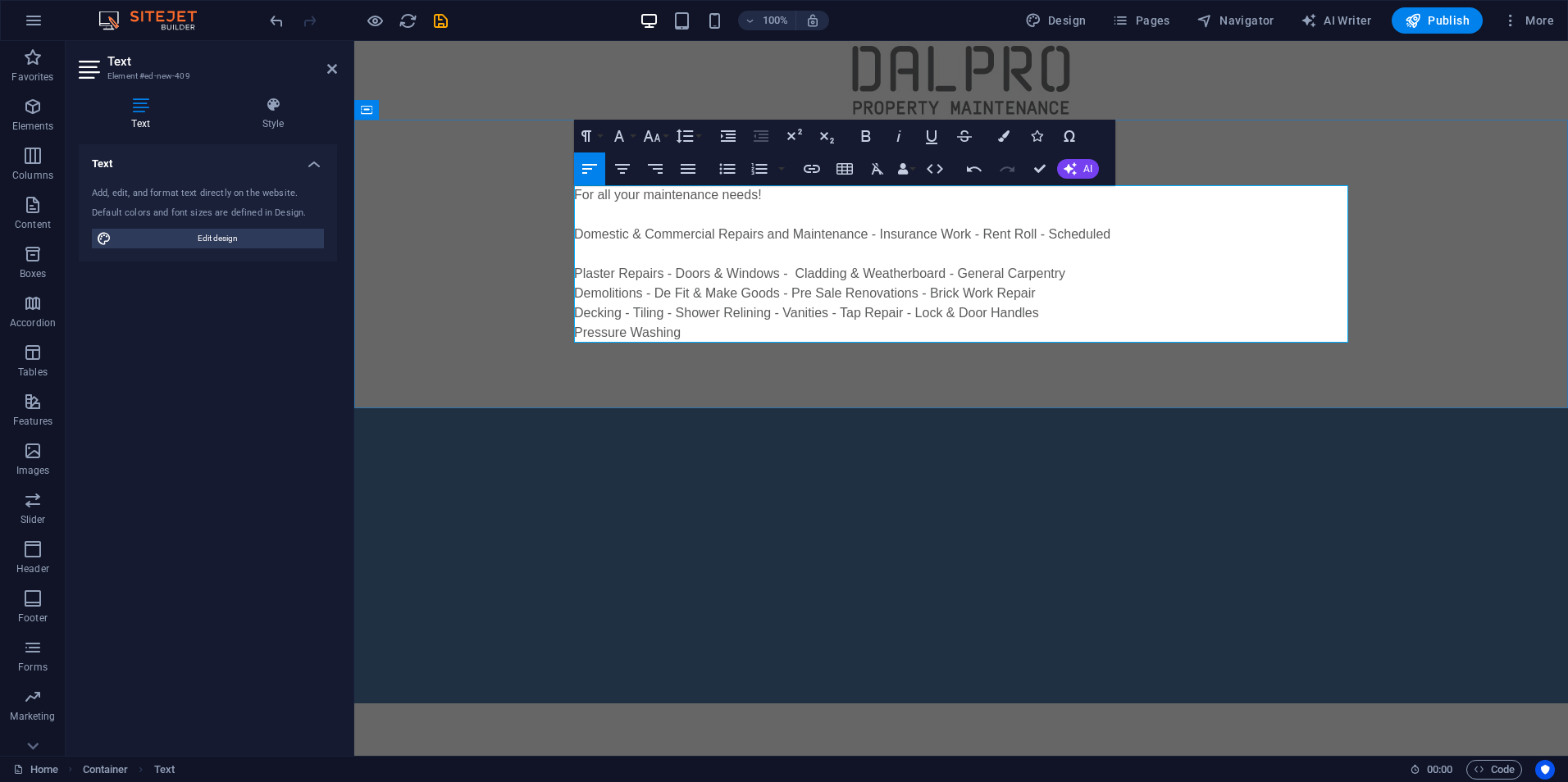
click at [777, 313] on p "Decking - Tiling - Shower Relining - Vanities - Tap Repair - Lock & Door Handles" at bounding box center [961, 313] width 774 height 19
click at [705, 333] on p "Pressure Washing" at bounding box center [961, 333] width 774 height 19
click at [1056, 337] on p "Pressure Washing - Kitchen Renovations - Bench Tops - Gutter Cleaning" at bounding box center [961, 333] width 774 height 19
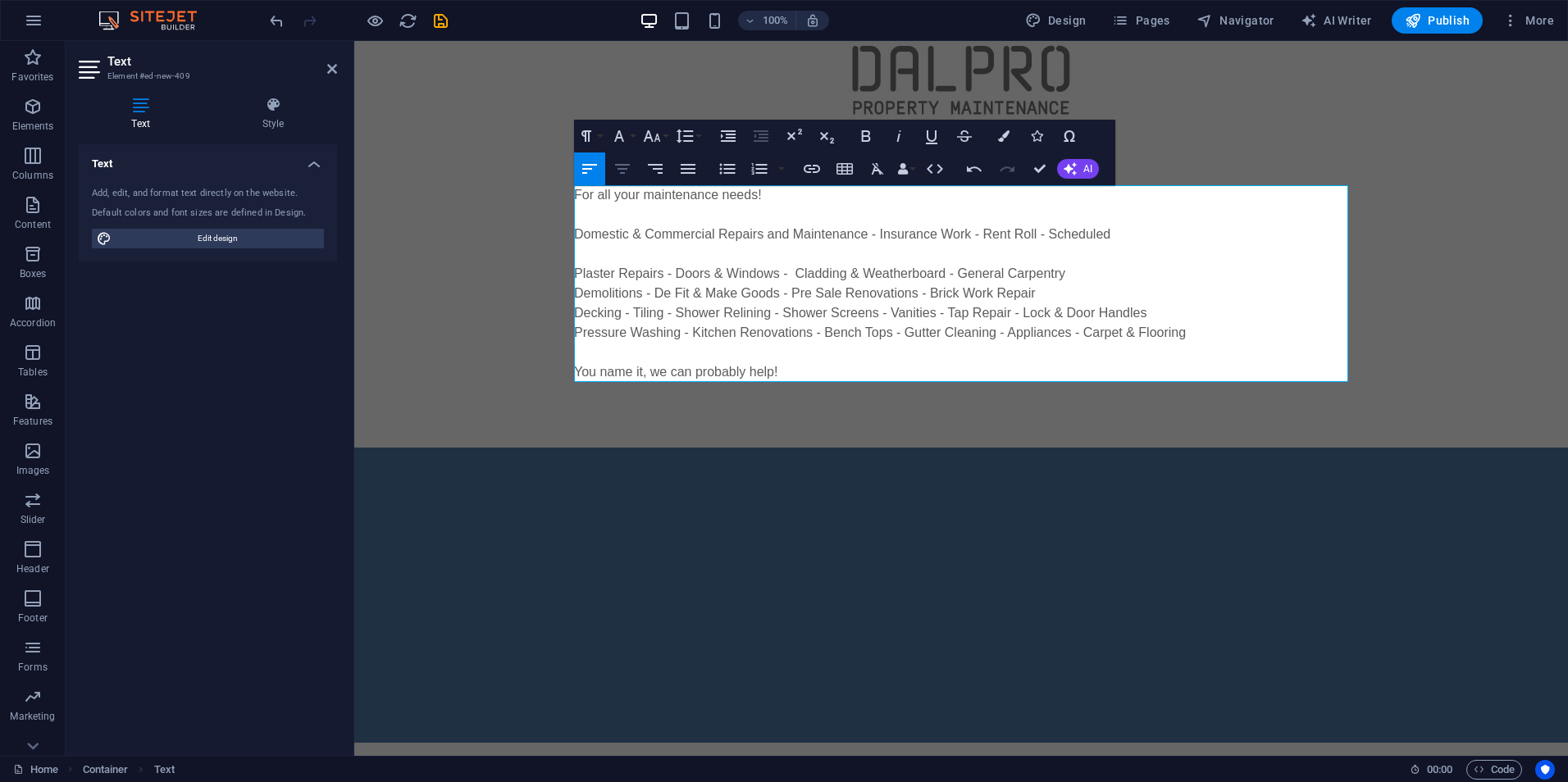
click at [626, 166] on icon "button" at bounding box center [622, 169] width 15 height 10
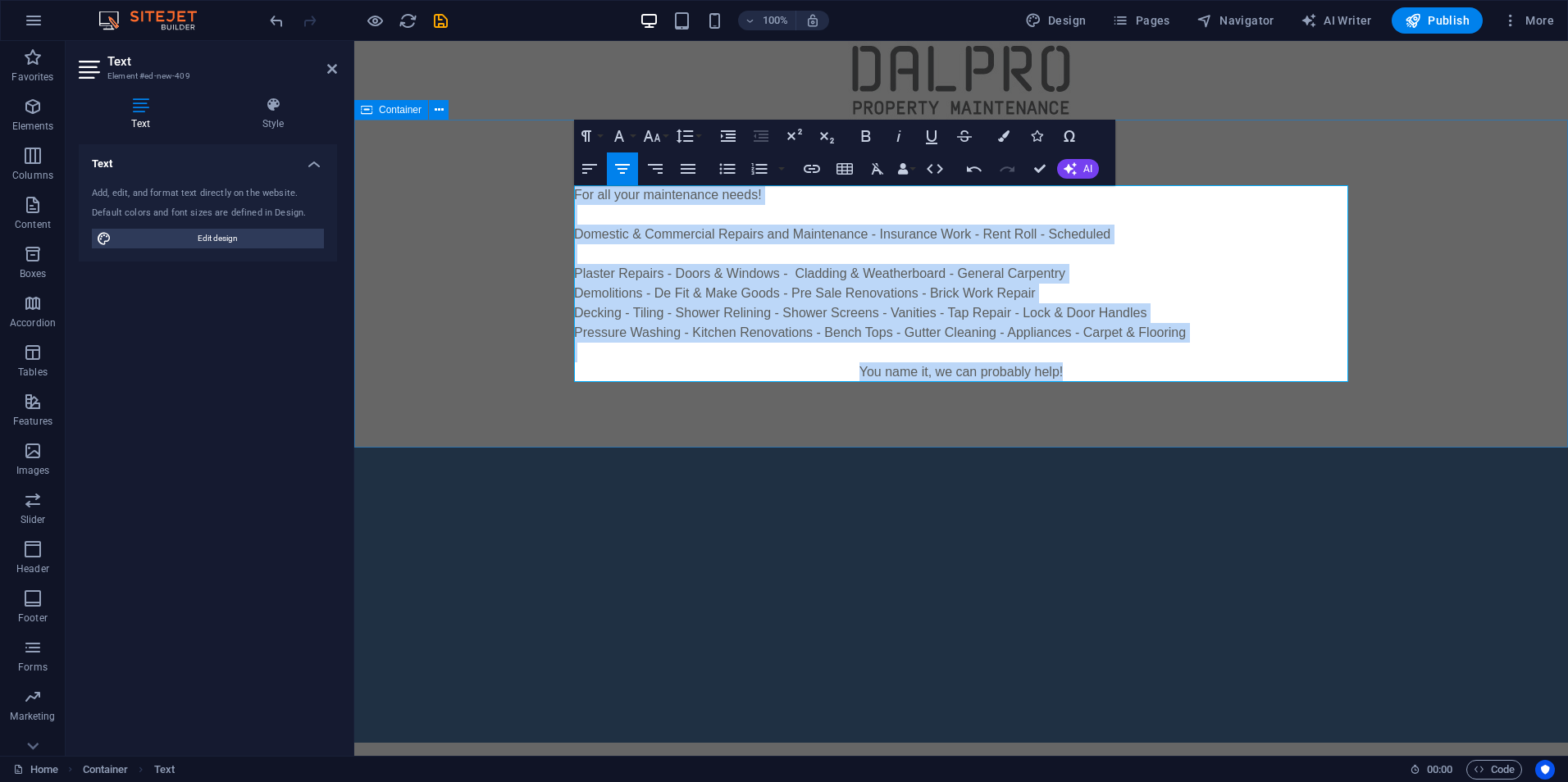
drag, startPoint x: 1085, startPoint y: 371, endPoint x: 541, endPoint y: 182, distance: 575.9
click at [541, 182] on div "For all your maintenance needs! Domestic & Commercial Repairs and Maintenance -…" at bounding box center [961, 283] width 1214 height 328
click at [617, 167] on icon "button" at bounding box center [622, 169] width 19 height 19
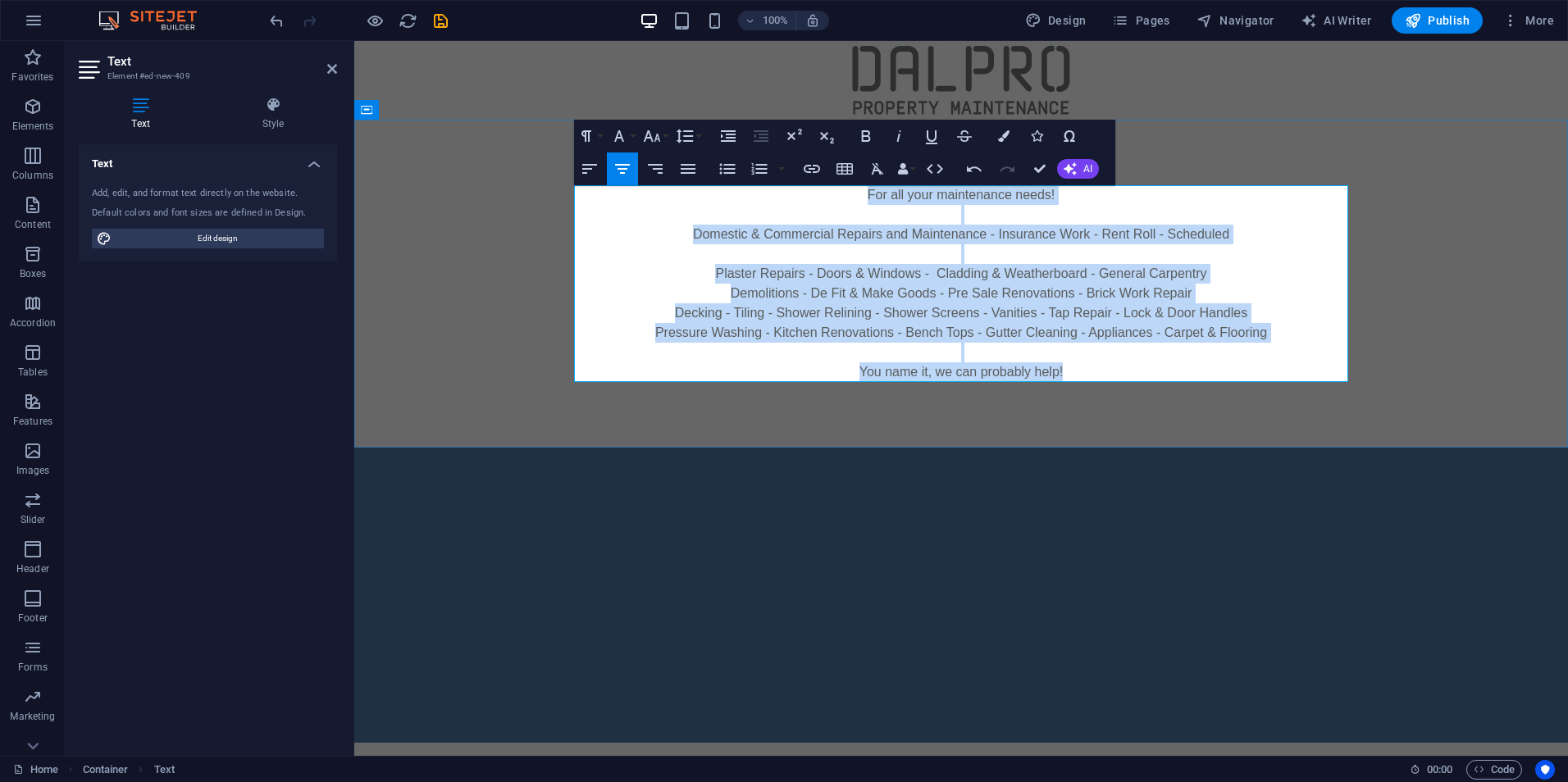
click at [897, 240] on p "Domestic & Commercial Repairs and Maintenance - Insurance Work - Rent Roll - Sc…" at bounding box center [961, 234] width 774 height 19
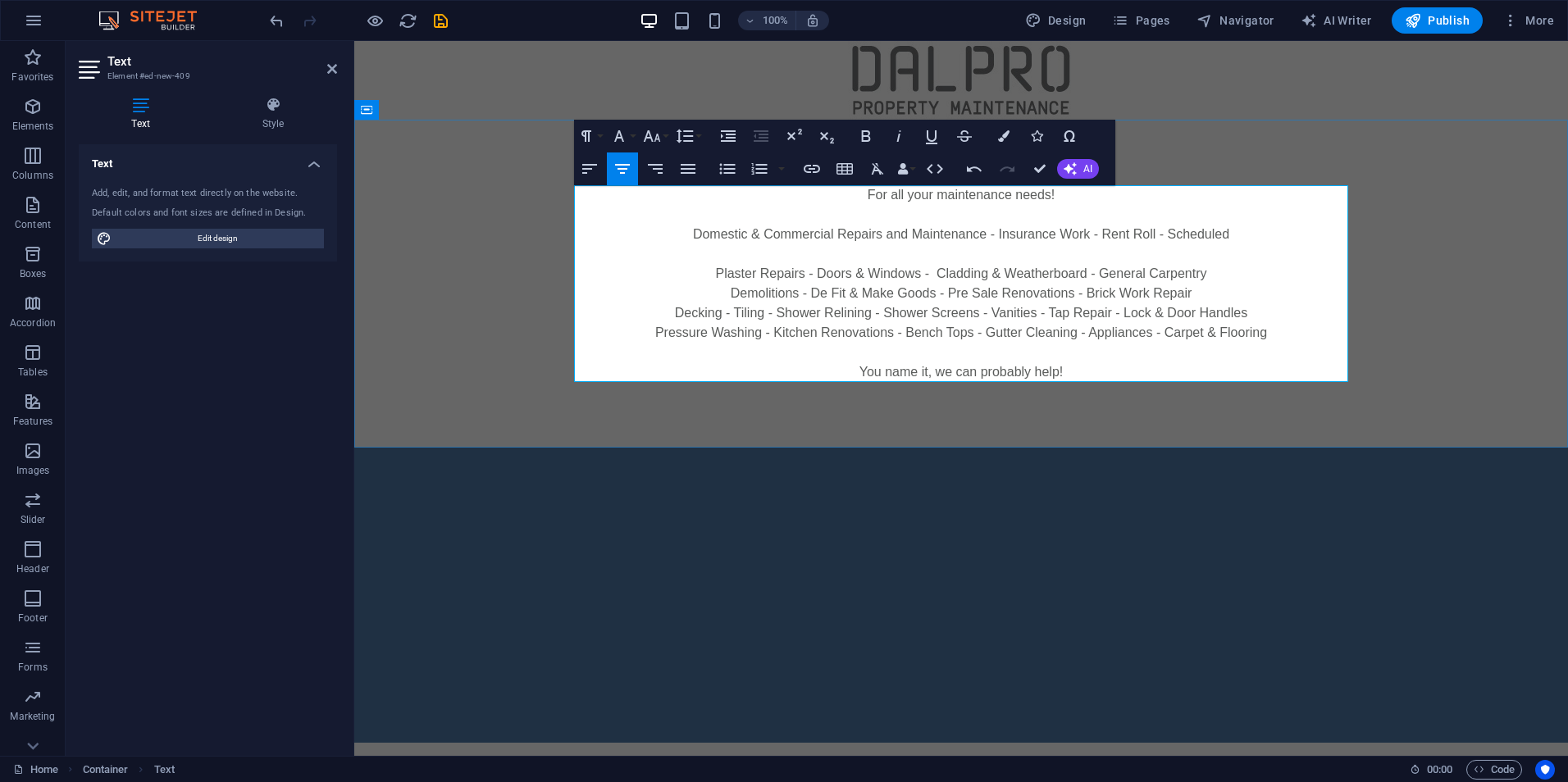
click at [1250, 233] on p "Domestic & Commercial Repairs and Maintenance - Insurance Work - Rent Roll - Sc…" at bounding box center [961, 234] width 774 height 19
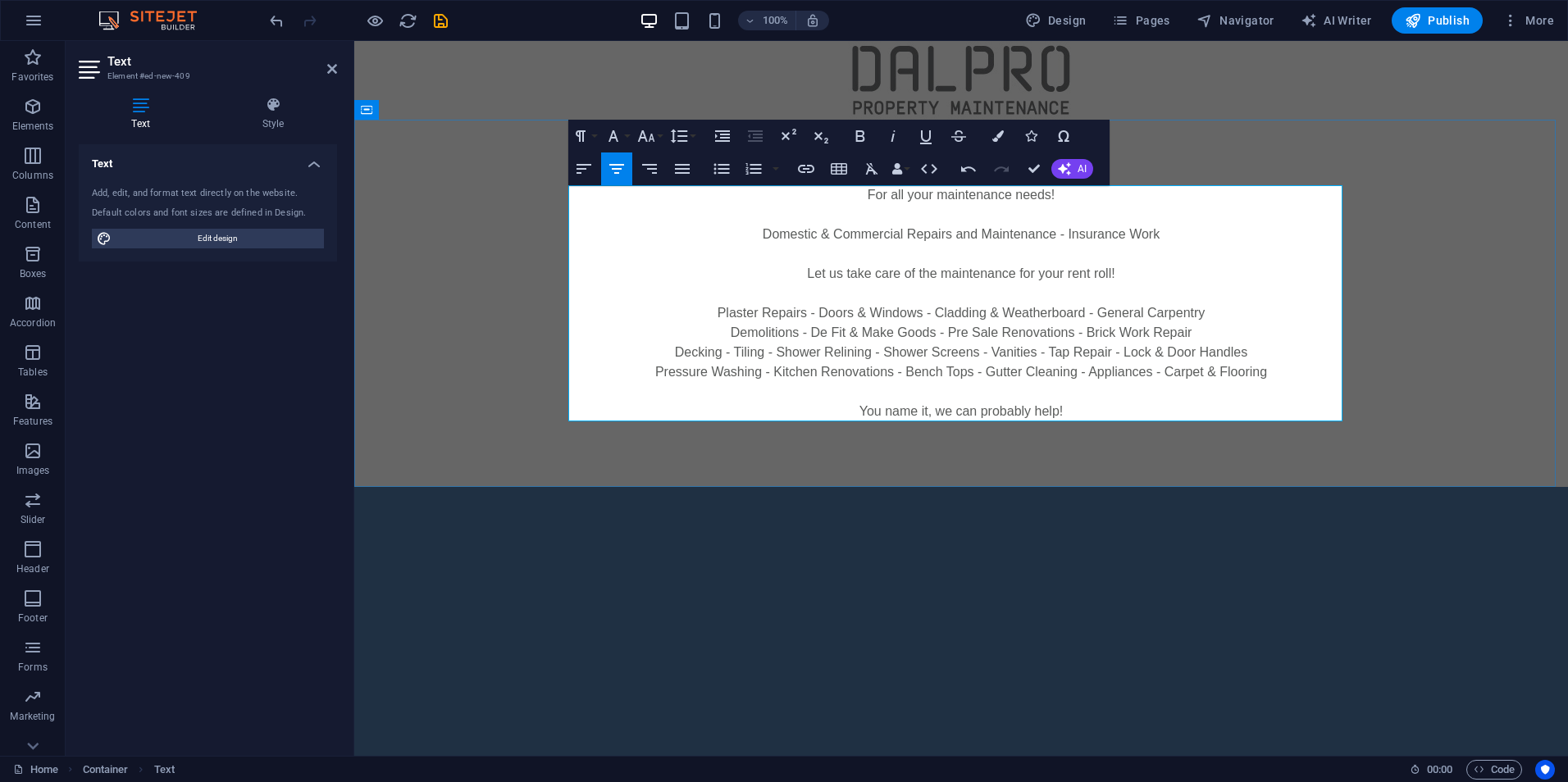
click at [1168, 307] on p "Plaster Repairs - Doors & Windows - Cladding & Weatherboard - General Carpentry" at bounding box center [961, 313] width 774 height 19
click at [1180, 564] on div at bounding box center [961, 635] width 1214 height 295
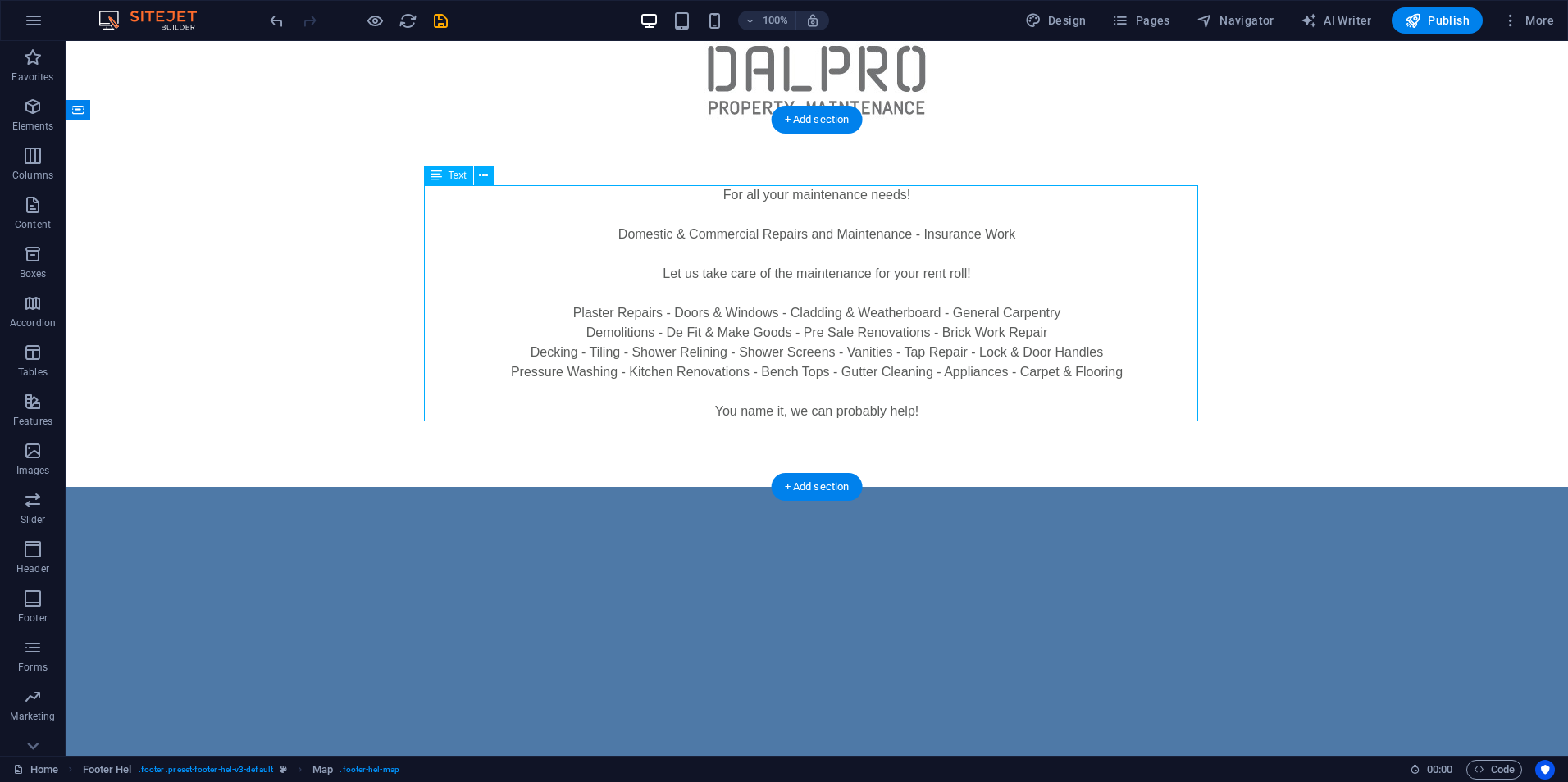
click at [949, 200] on div "For all your maintenance needs! Domestic & Commercial Repairs and Maintenance -…" at bounding box center [817, 303] width 774 height 236
click at [913, 154] on div "For all your maintenance needs! Domestic & Commercial Repairs and Maintenance -…" at bounding box center [817, 303] width 1502 height 368
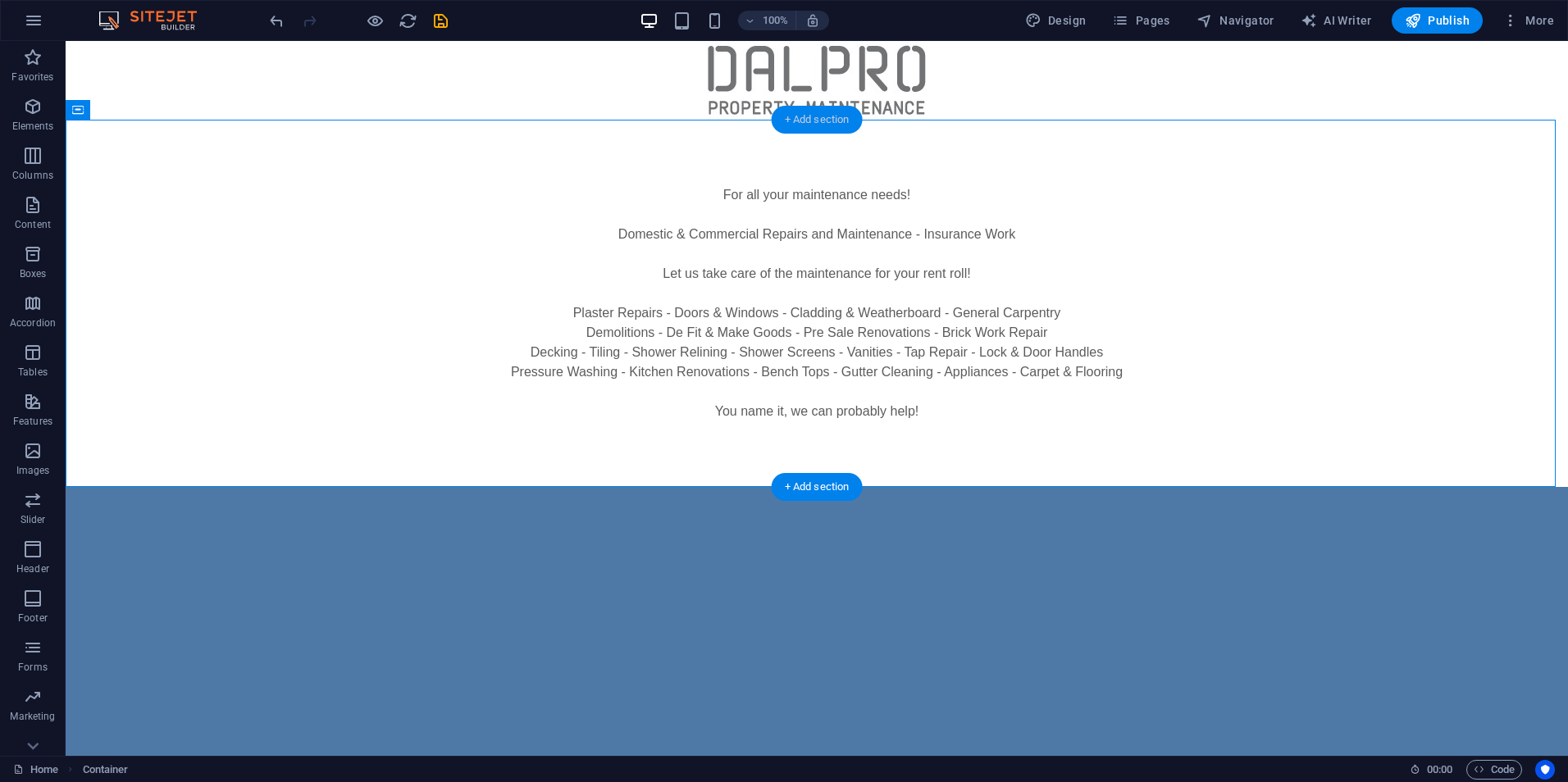
click at [827, 118] on div "+ Add section" at bounding box center [817, 120] width 91 height 28
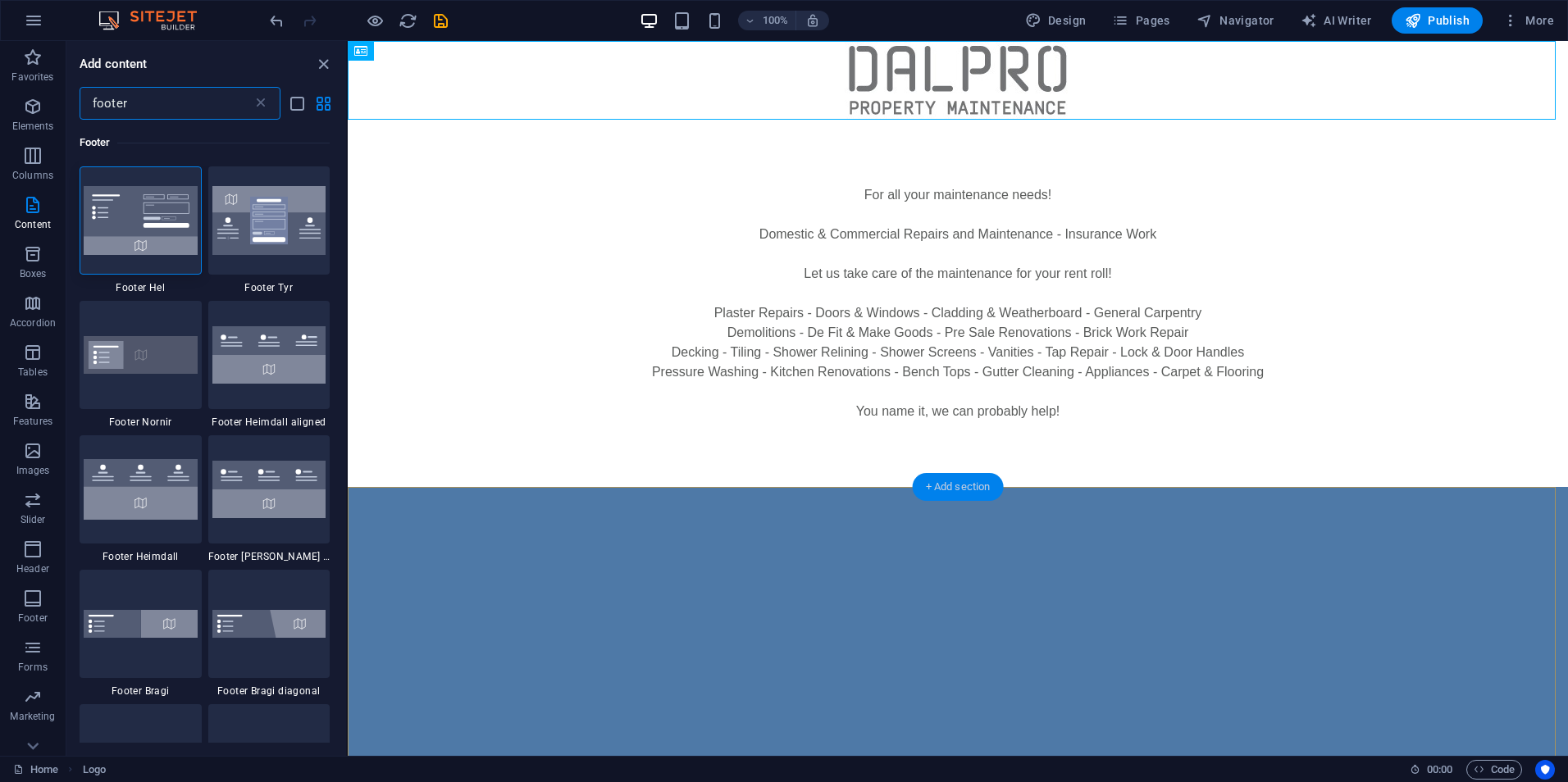
click at [956, 486] on div "+ Add section" at bounding box center [958, 487] width 91 height 28
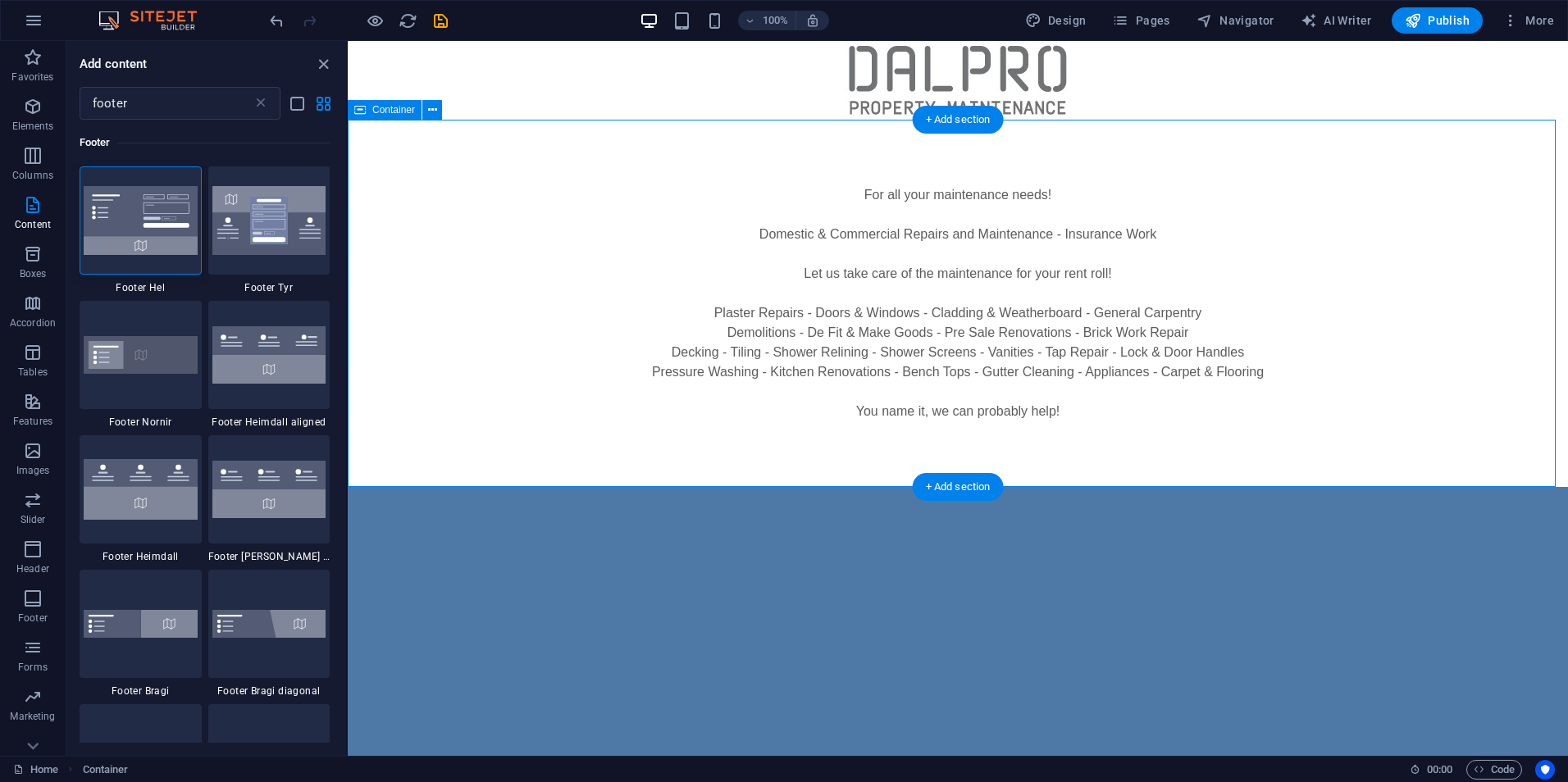
click at [990, 179] on div "For all your maintenance needs! Domestic & Commercial Repairs and Maintenance -…" at bounding box center [957, 303] width 1220 height 368
click at [1041, 413] on div "For all your maintenance needs! Domestic & Commercial Repairs and Maintenance -…" at bounding box center [957, 303] width 774 height 236
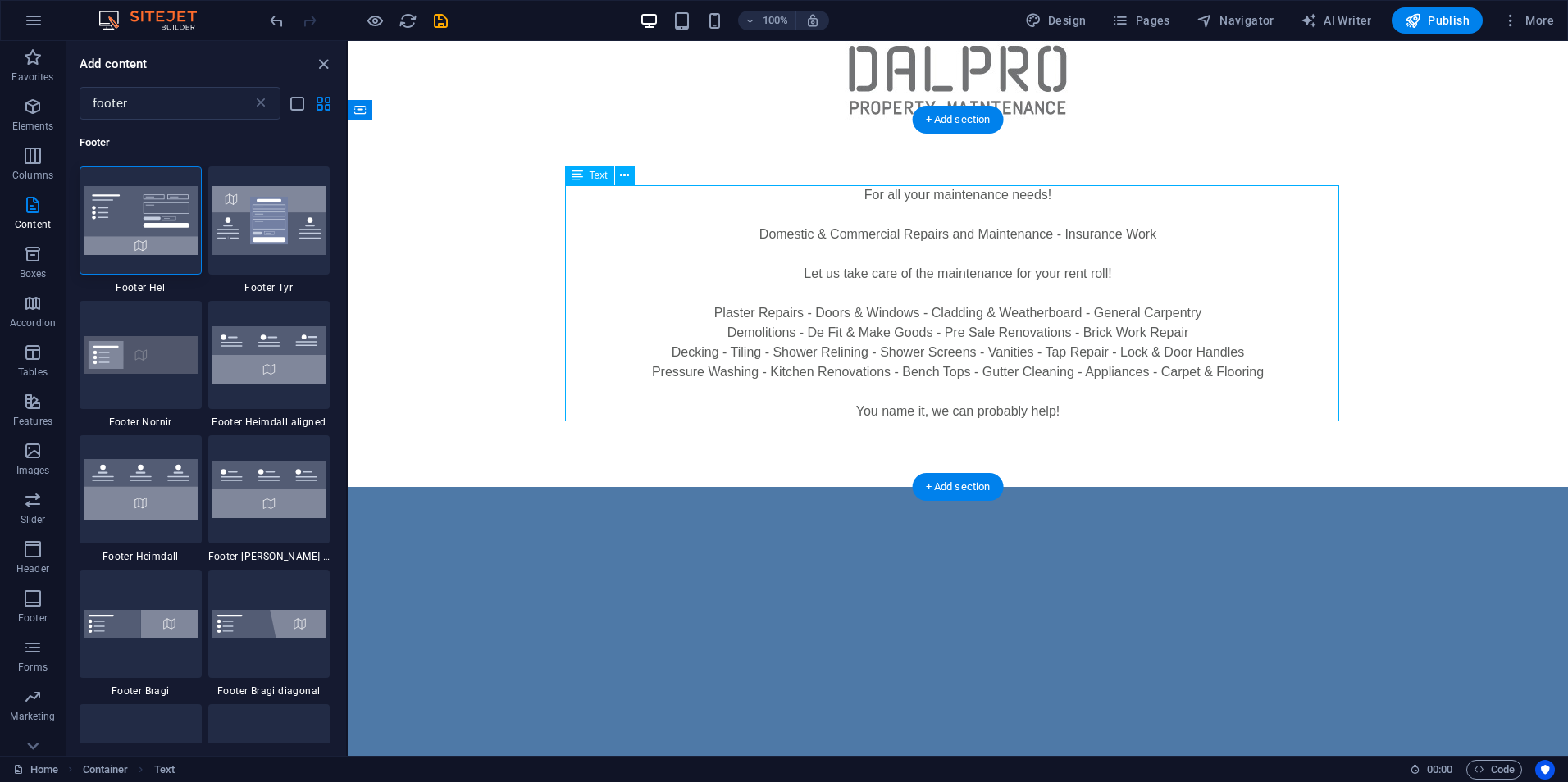
click at [1093, 412] on div "For all your maintenance needs! Domestic & Commercial Repairs and Maintenance -…" at bounding box center [957, 303] width 774 height 236
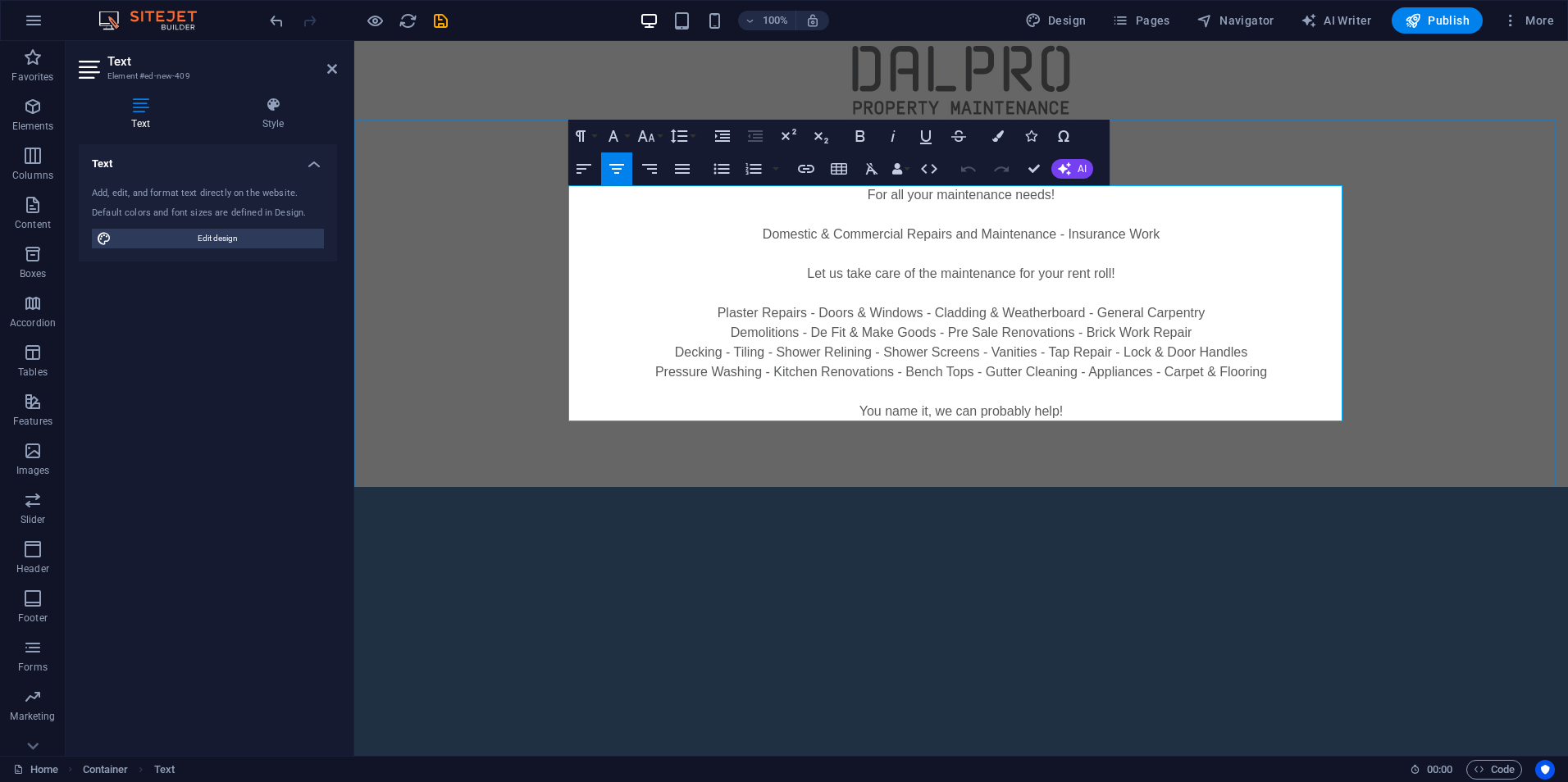
click at [1078, 410] on p "You name it, we can probably help!" at bounding box center [961, 412] width 774 height 19
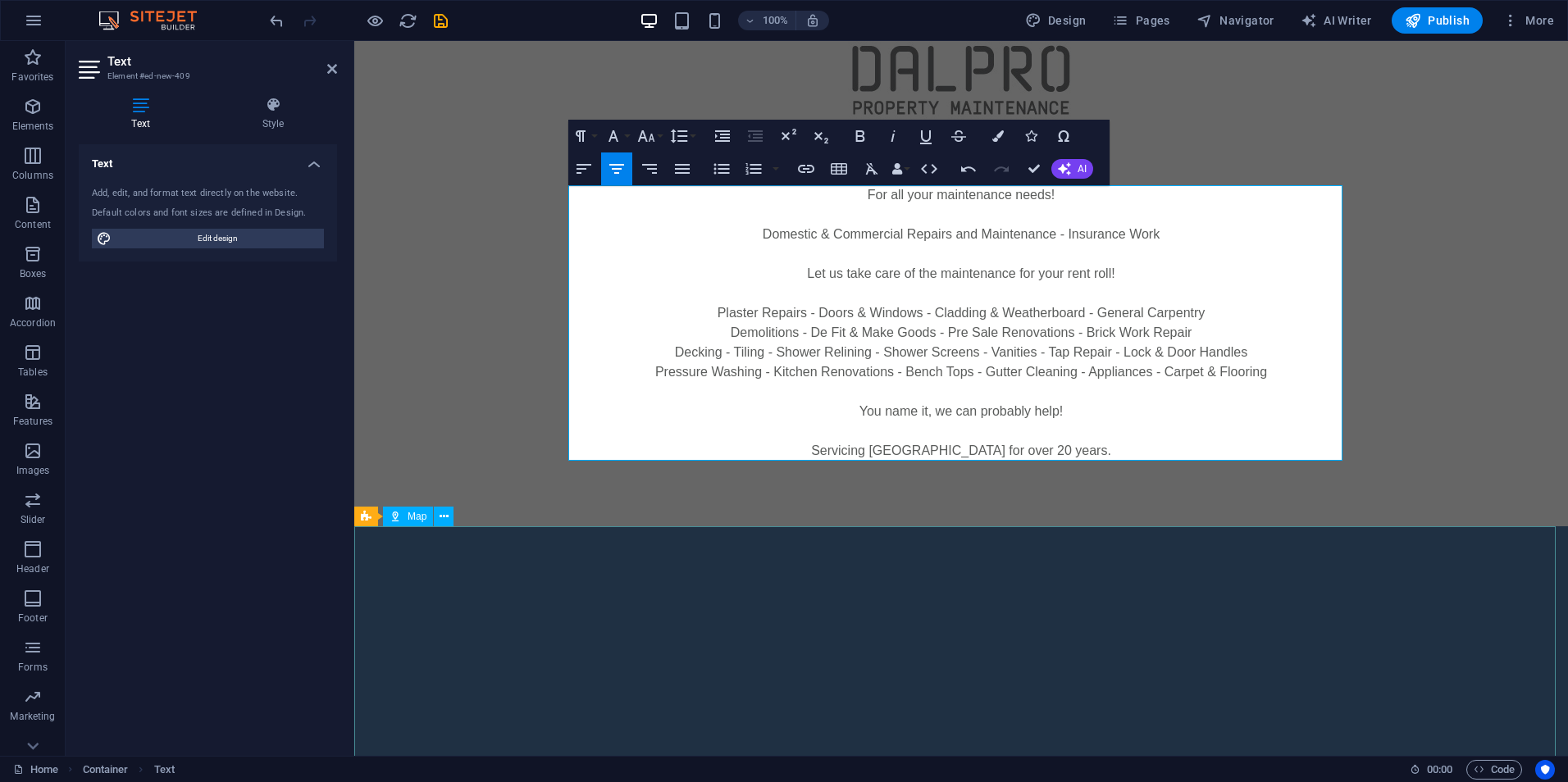
click at [970, 545] on div at bounding box center [961, 674] width 1214 height 295
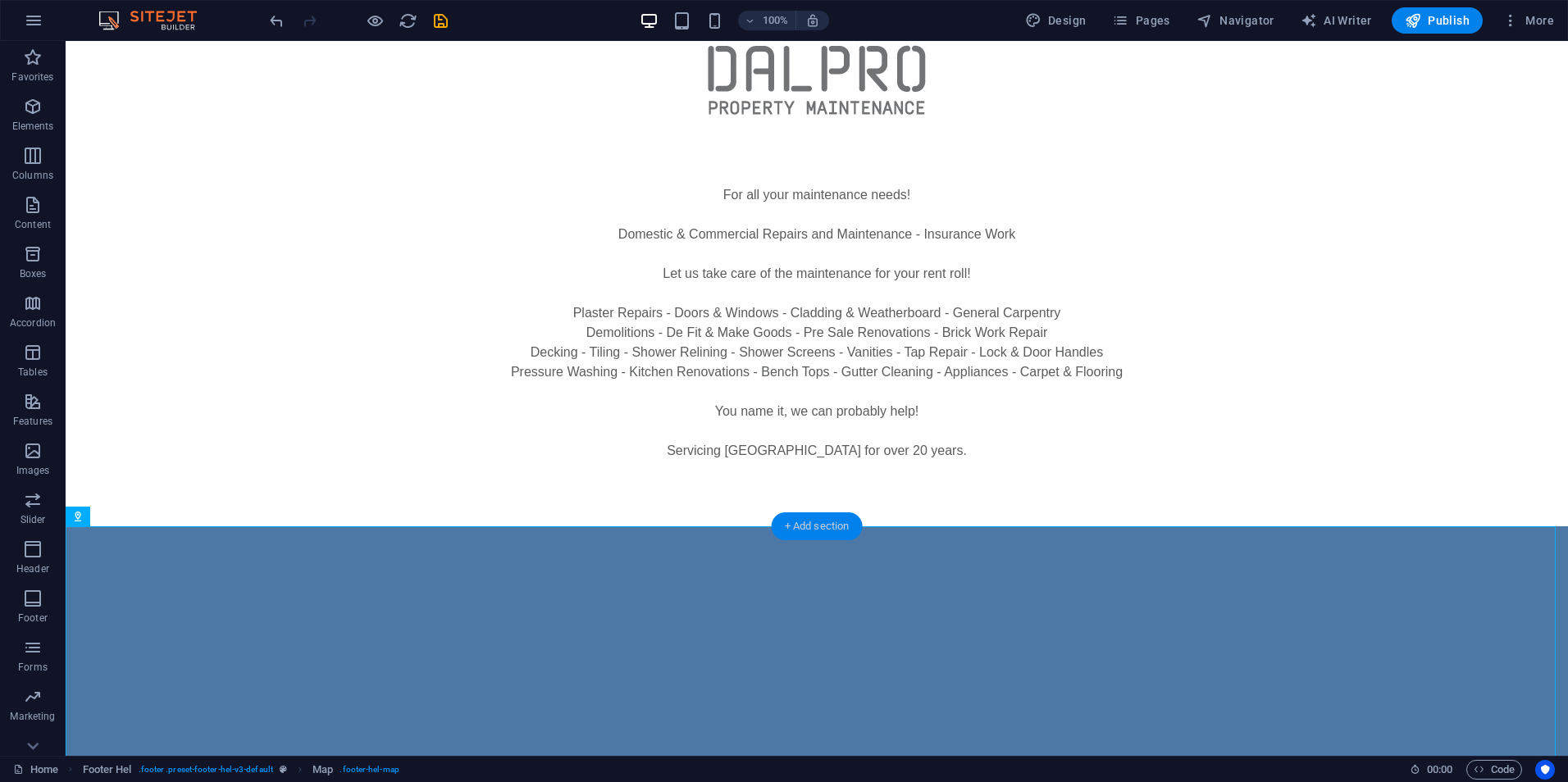
click at [824, 527] on div "+ Add section" at bounding box center [817, 527] width 91 height 28
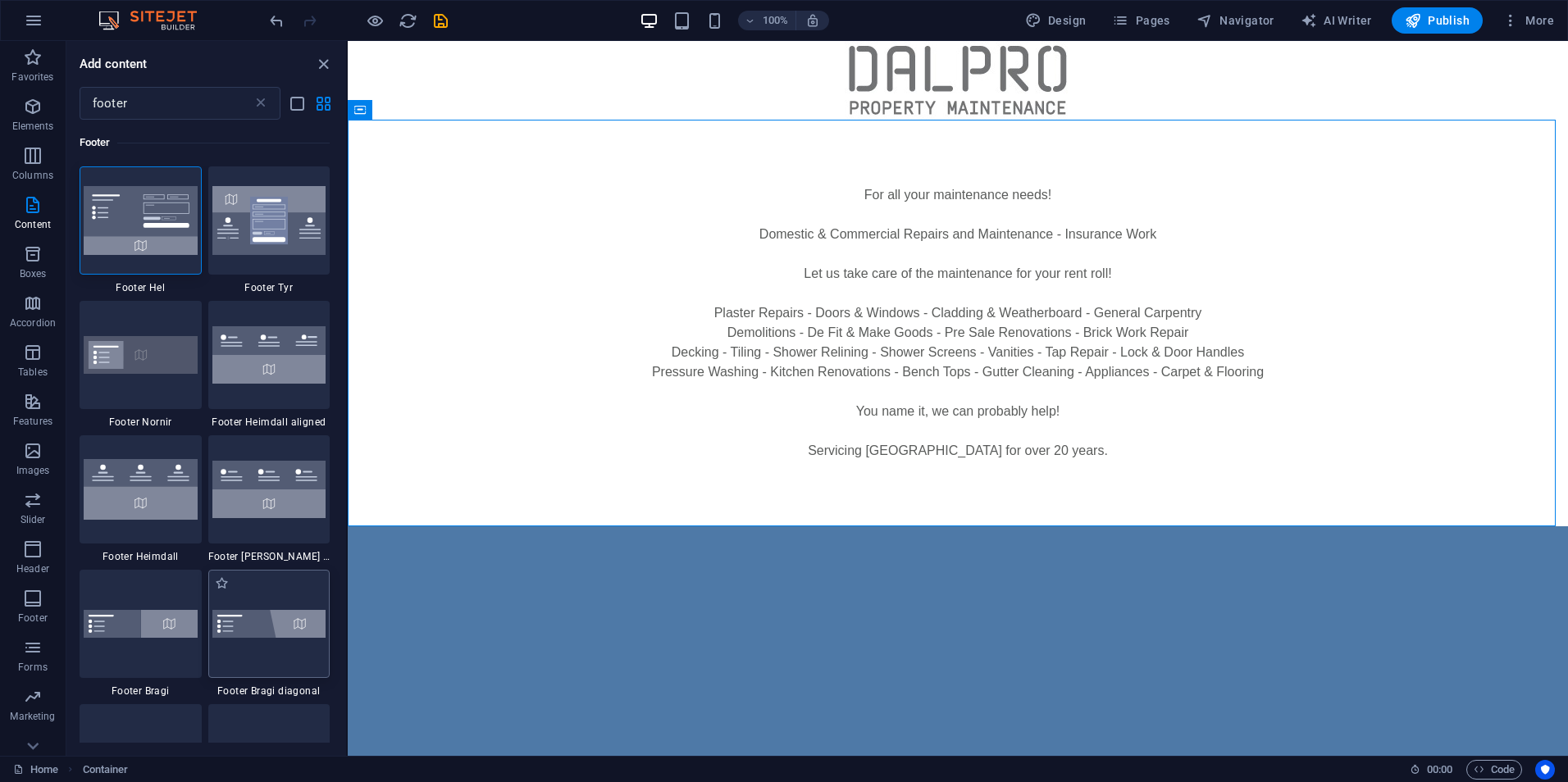
click at [308, 627] on img at bounding box center [269, 624] width 114 height 28
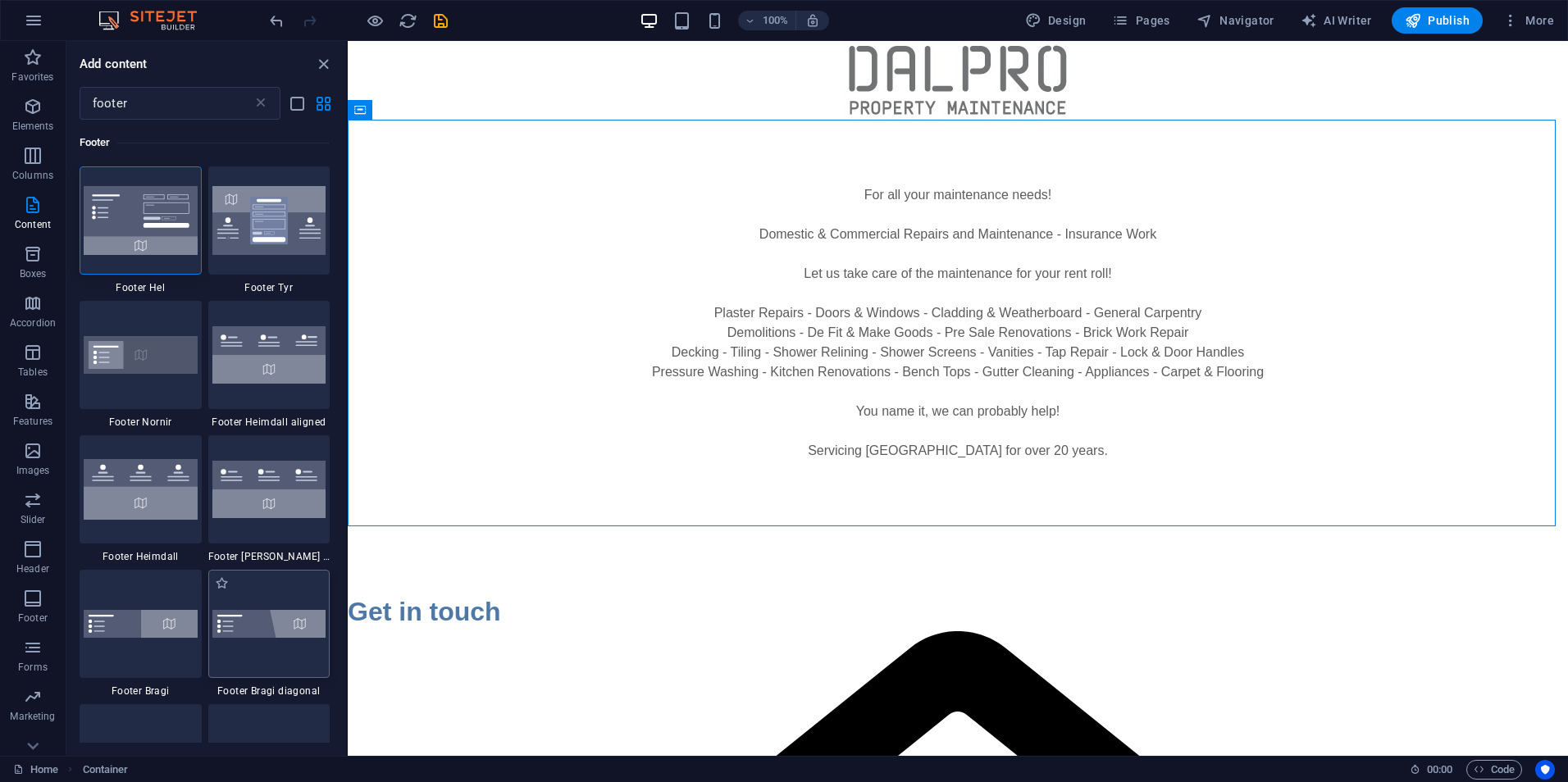
select select "%"
select select "rem"
select select "px"
select select "rem"
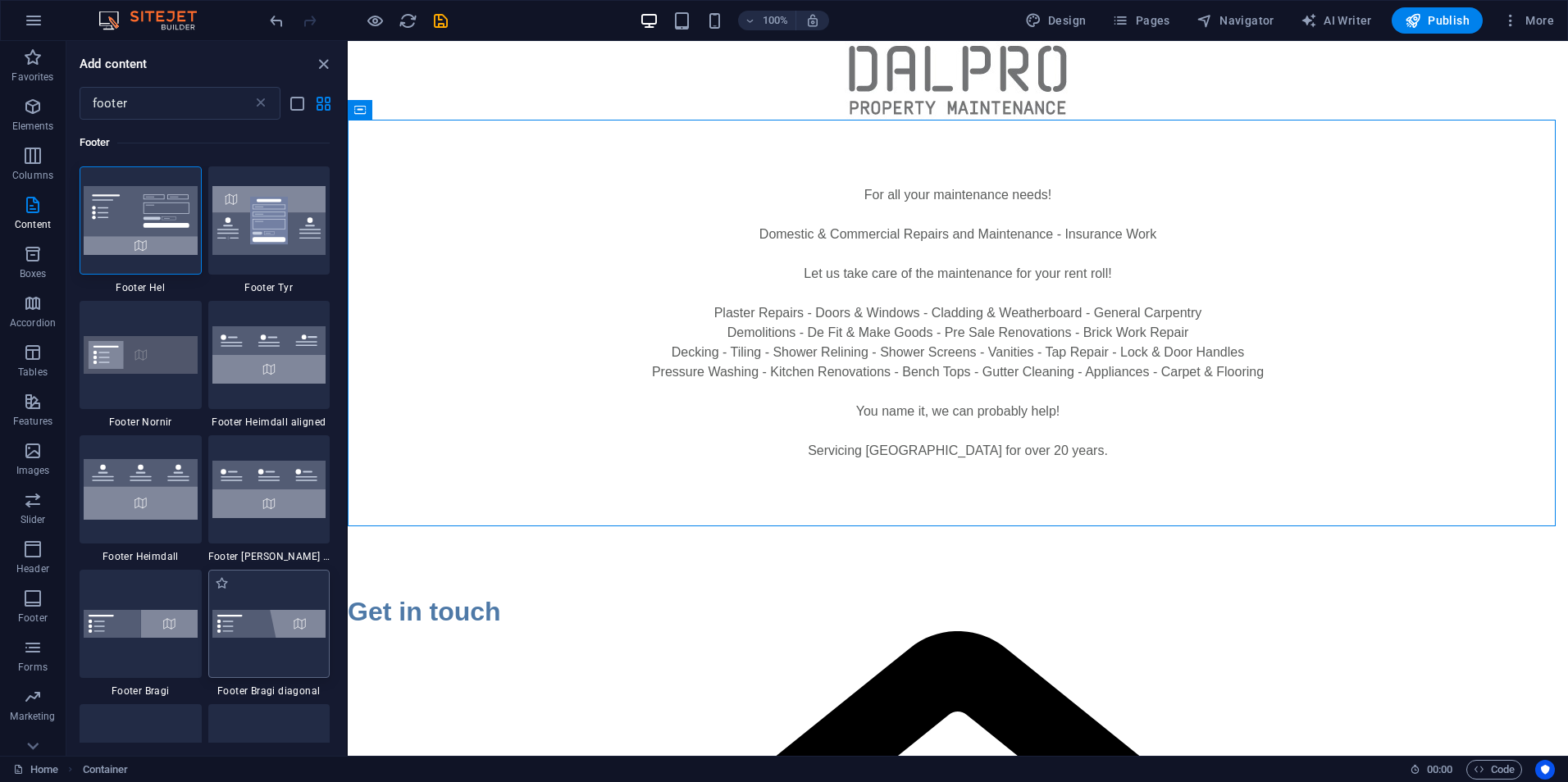
select select "rem"
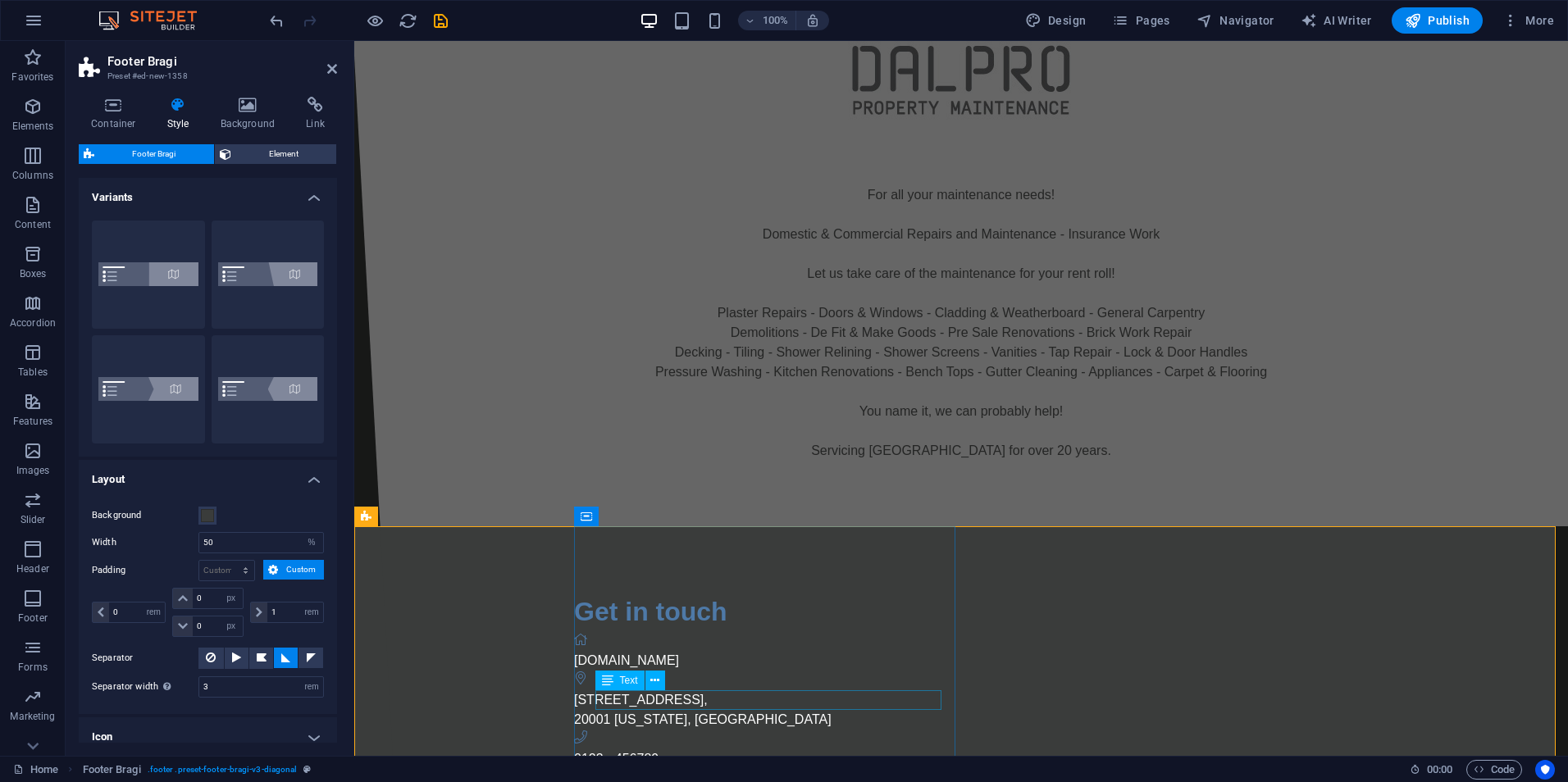
click at [706, 750] on div "0123 - 456789" at bounding box center [1064, 759] width 981 height 19
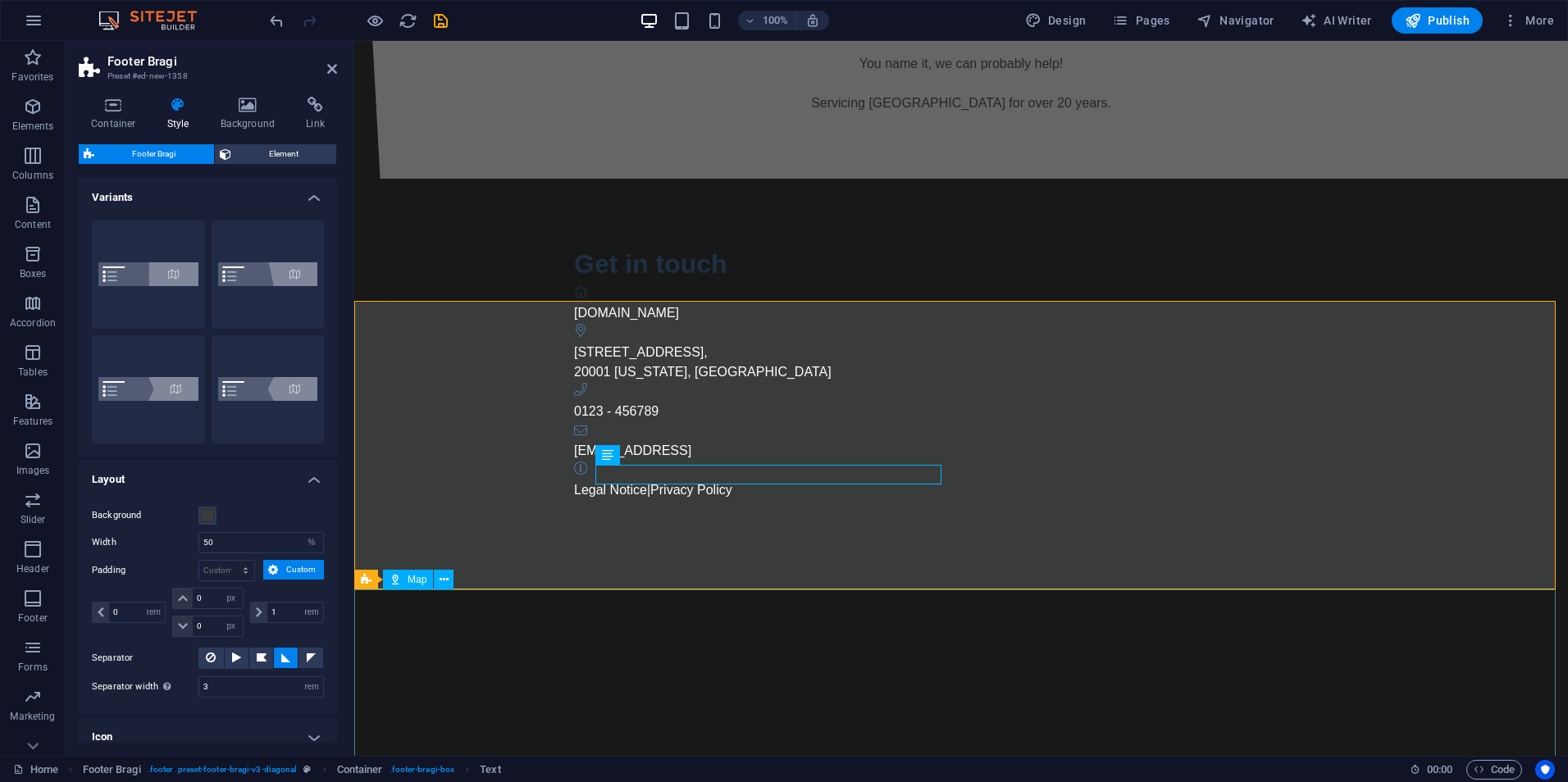
scroll to position [355, 0]
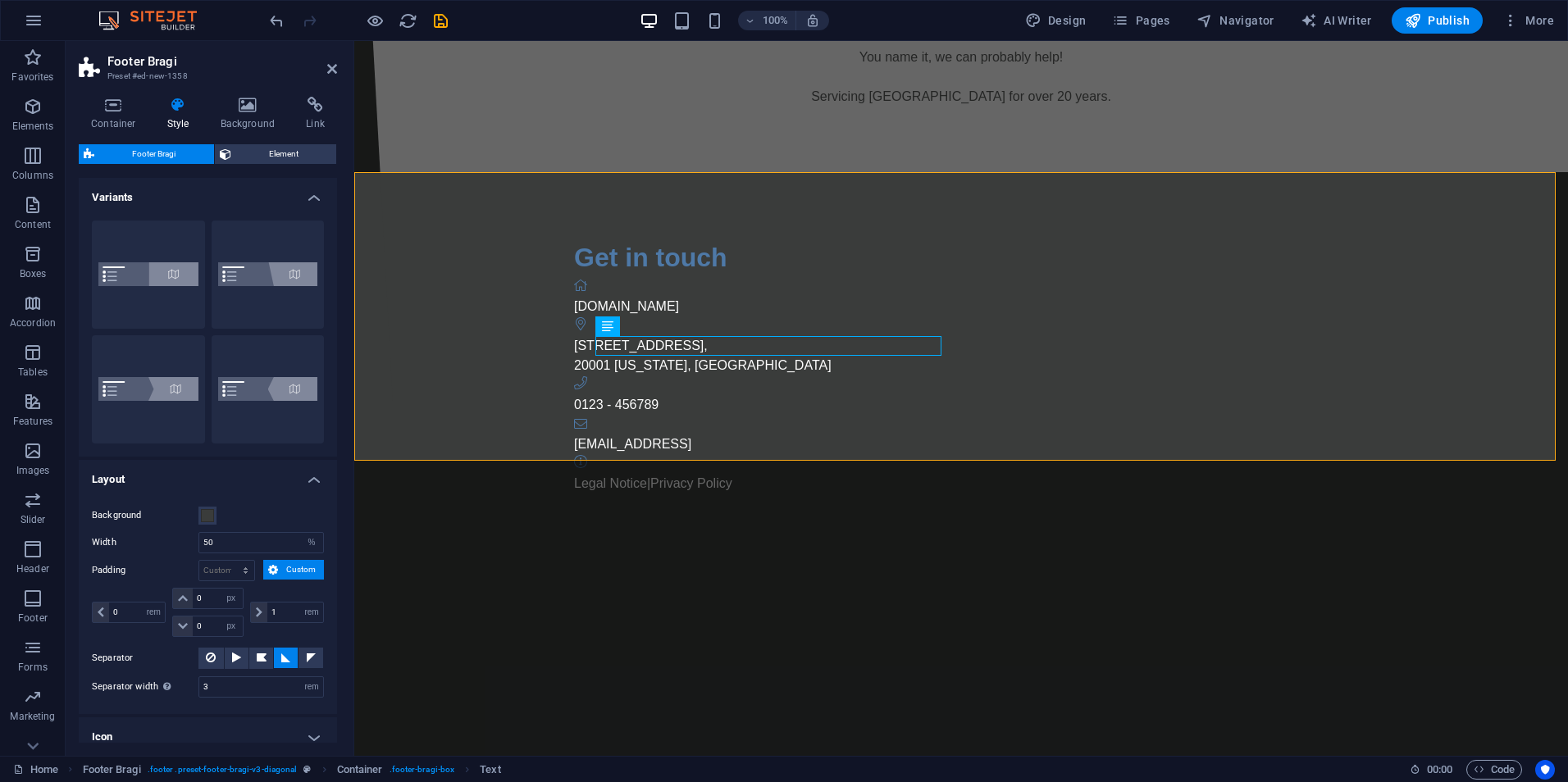
click at [1233, 559] on div at bounding box center [961, 703] width 1214 height 289
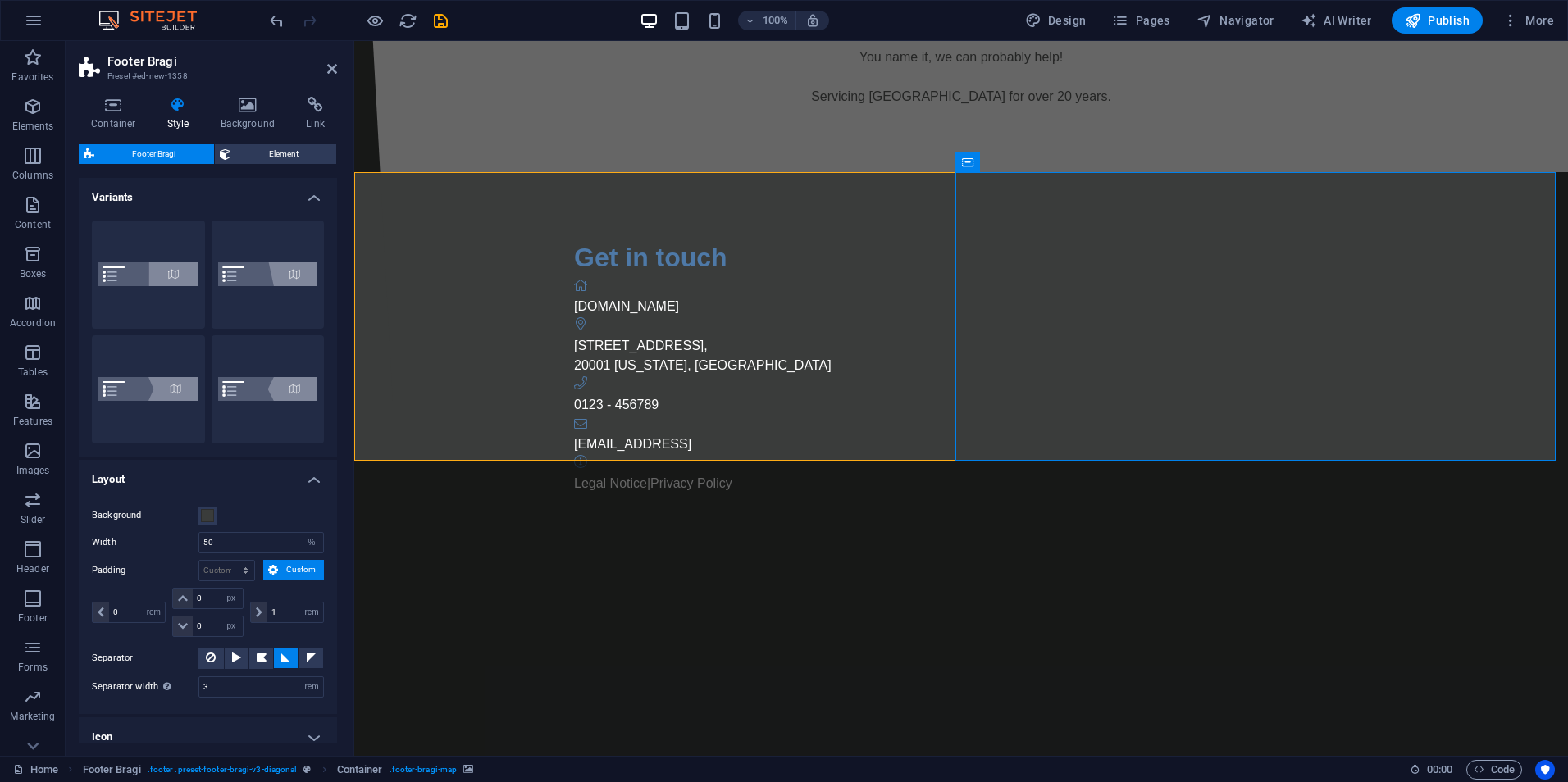
click at [1318, 559] on div at bounding box center [961, 703] width 1214 height 289
select select "px"
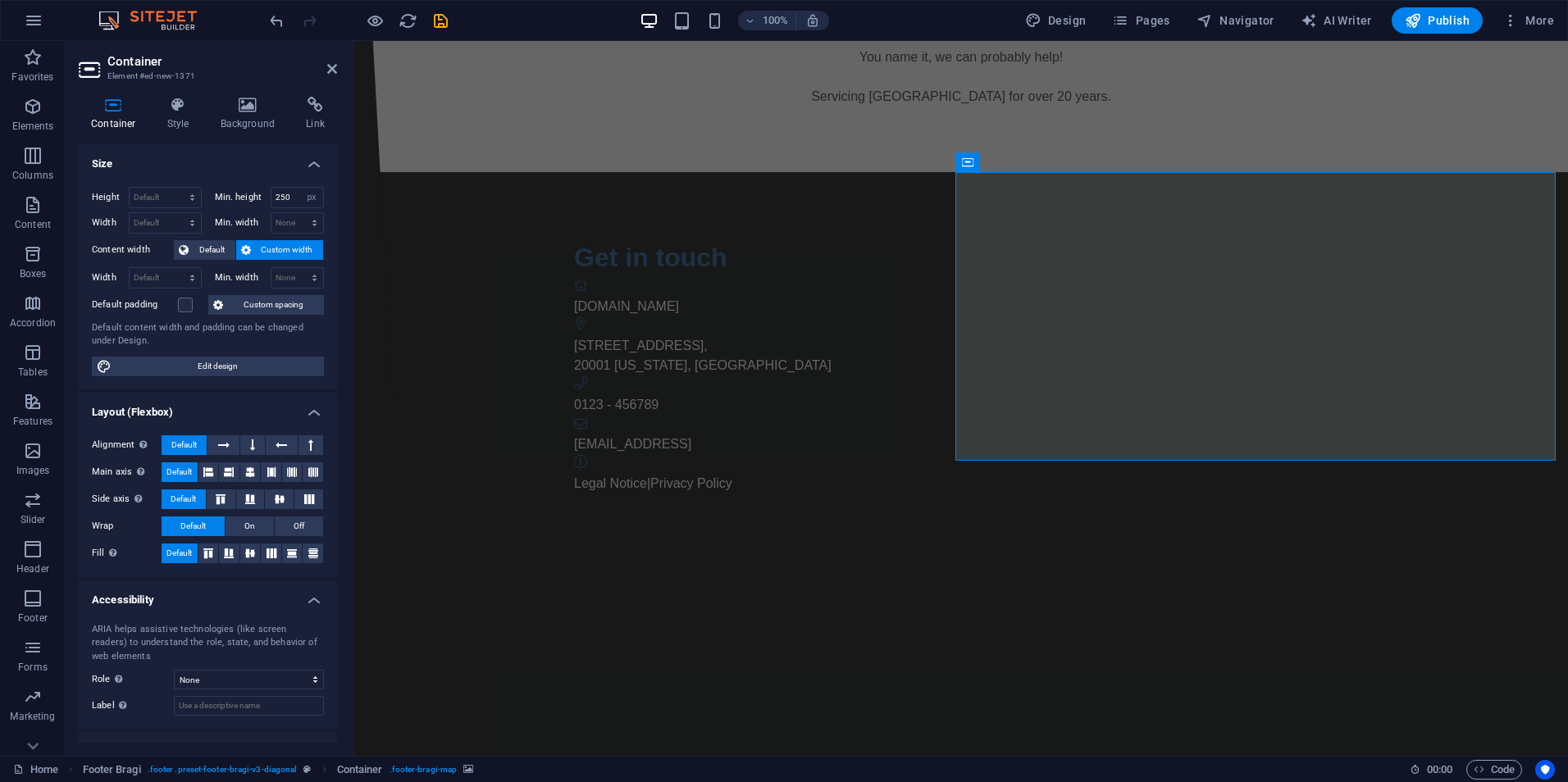
click at [1318, 559] on div at bounding box center [961, 703] width 1214 height 289
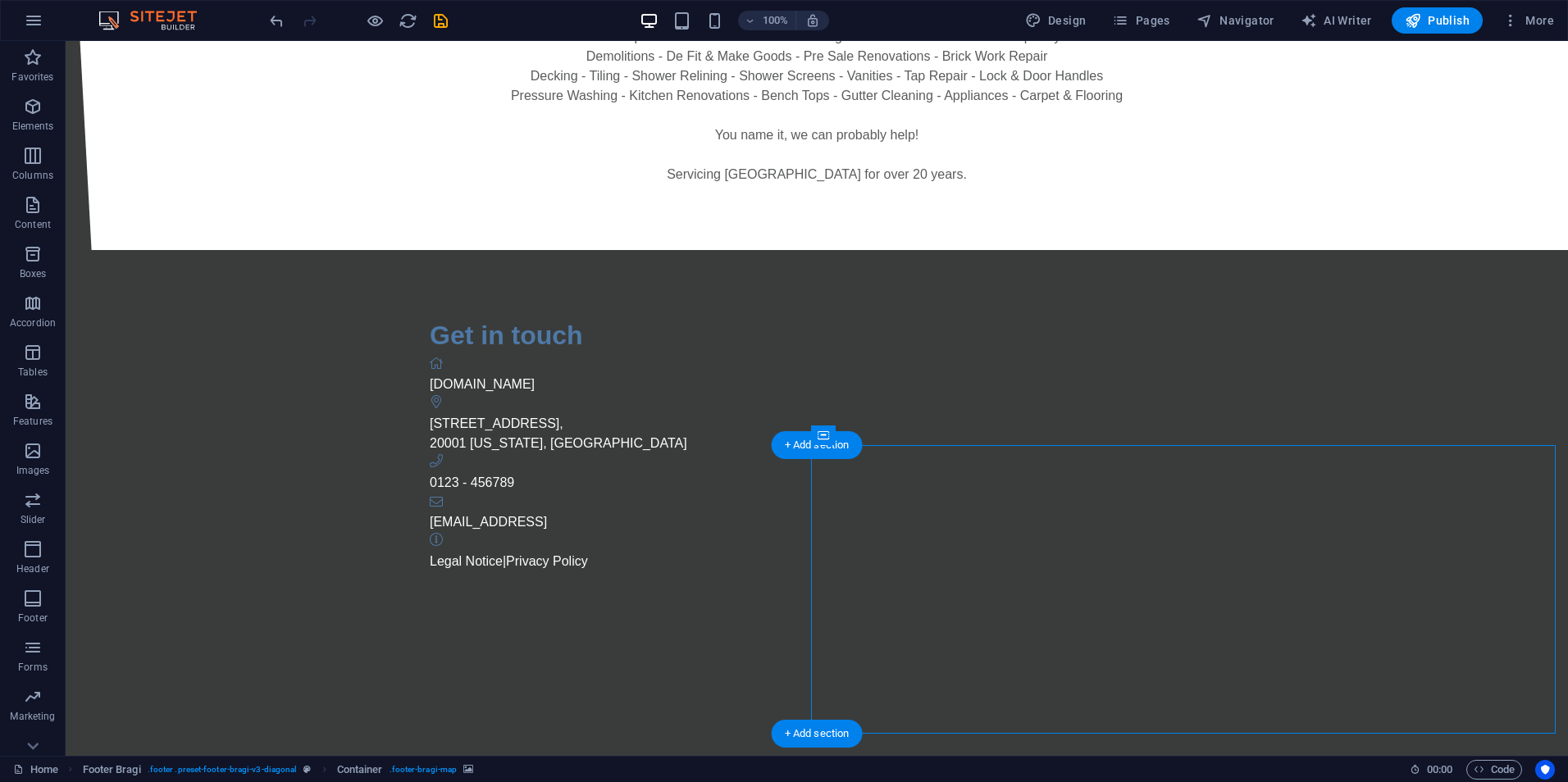
scroll to position [355, 0]
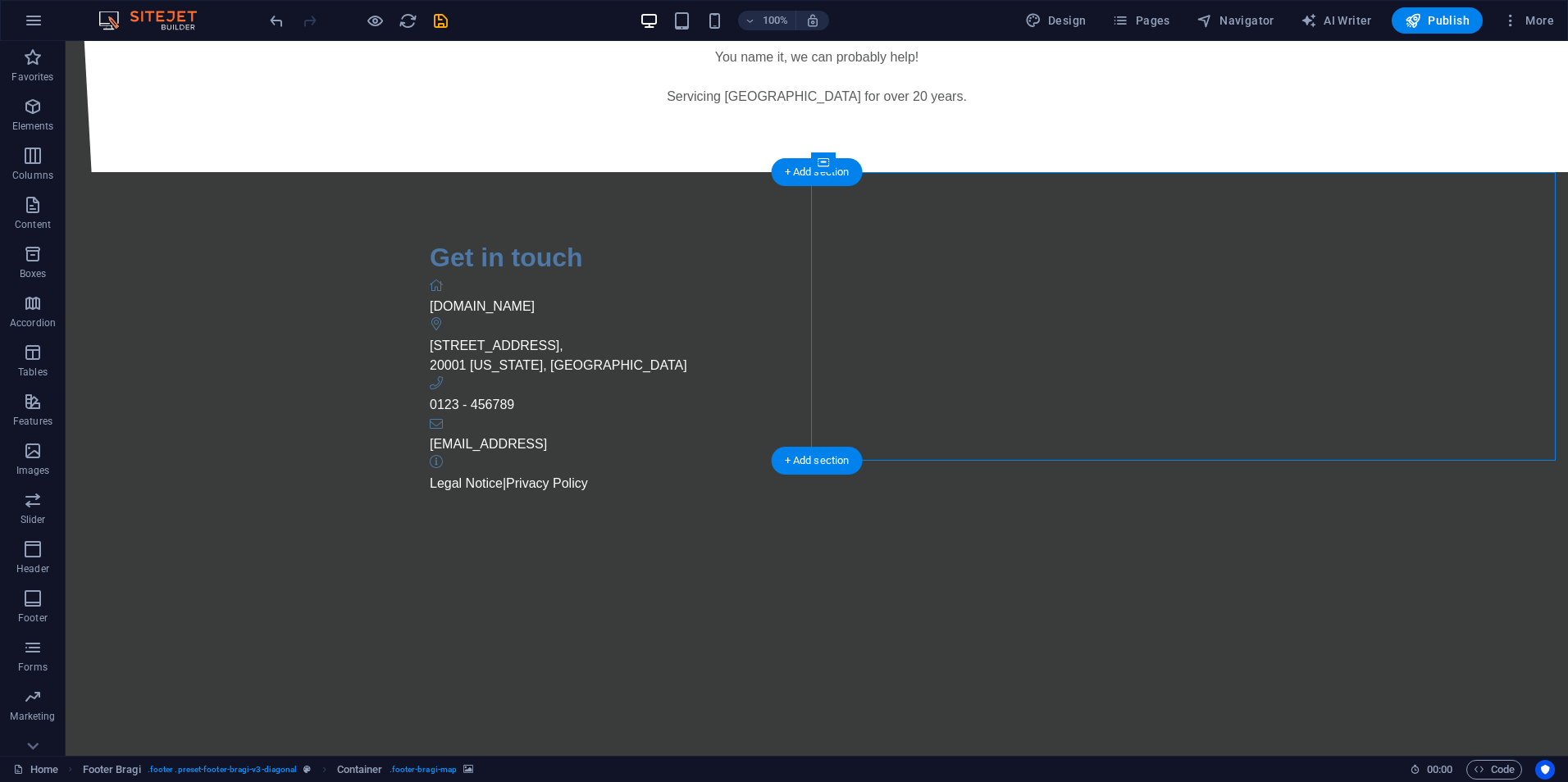
click at [1185, 559] on div at bounding box center [817, 703] width 1502 height 289
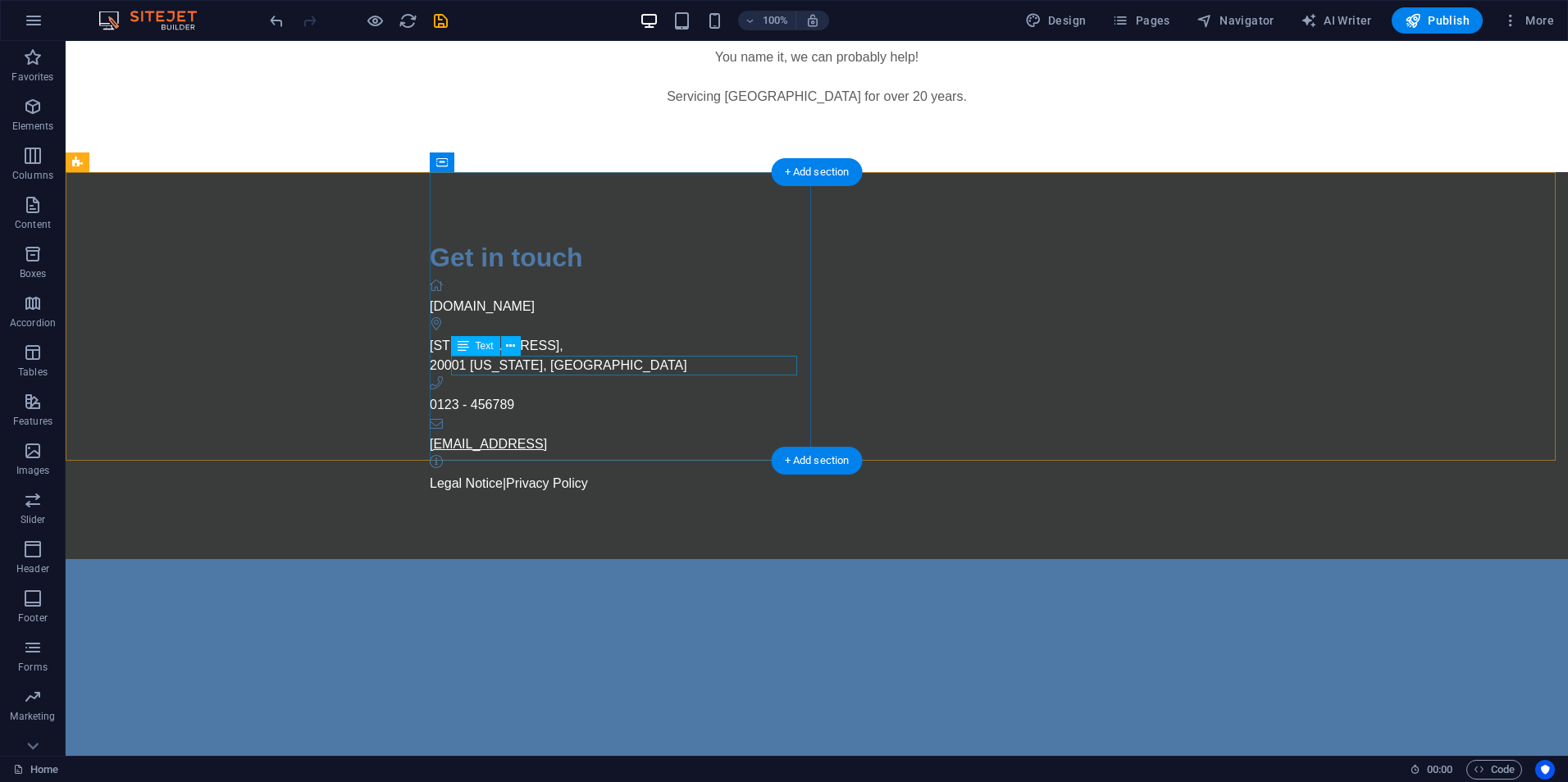
click at [547, 437] on link "[EMAIL_ADDRESS]" at bounding box center [489, 444] width 118 height 14
drag, startPoint x: 504, startPoint y: 204, endPoint x: 605, endPoint y: 173, distance: 105.7
click at [1005, 388] on div "Get in touch [DOMAIN_NAME] [STREET_ADDRESS][US_STATE] 0123 - 456789 [EMAIL_ADDR…" at bounding box center [817, 365] width 1502 height 387
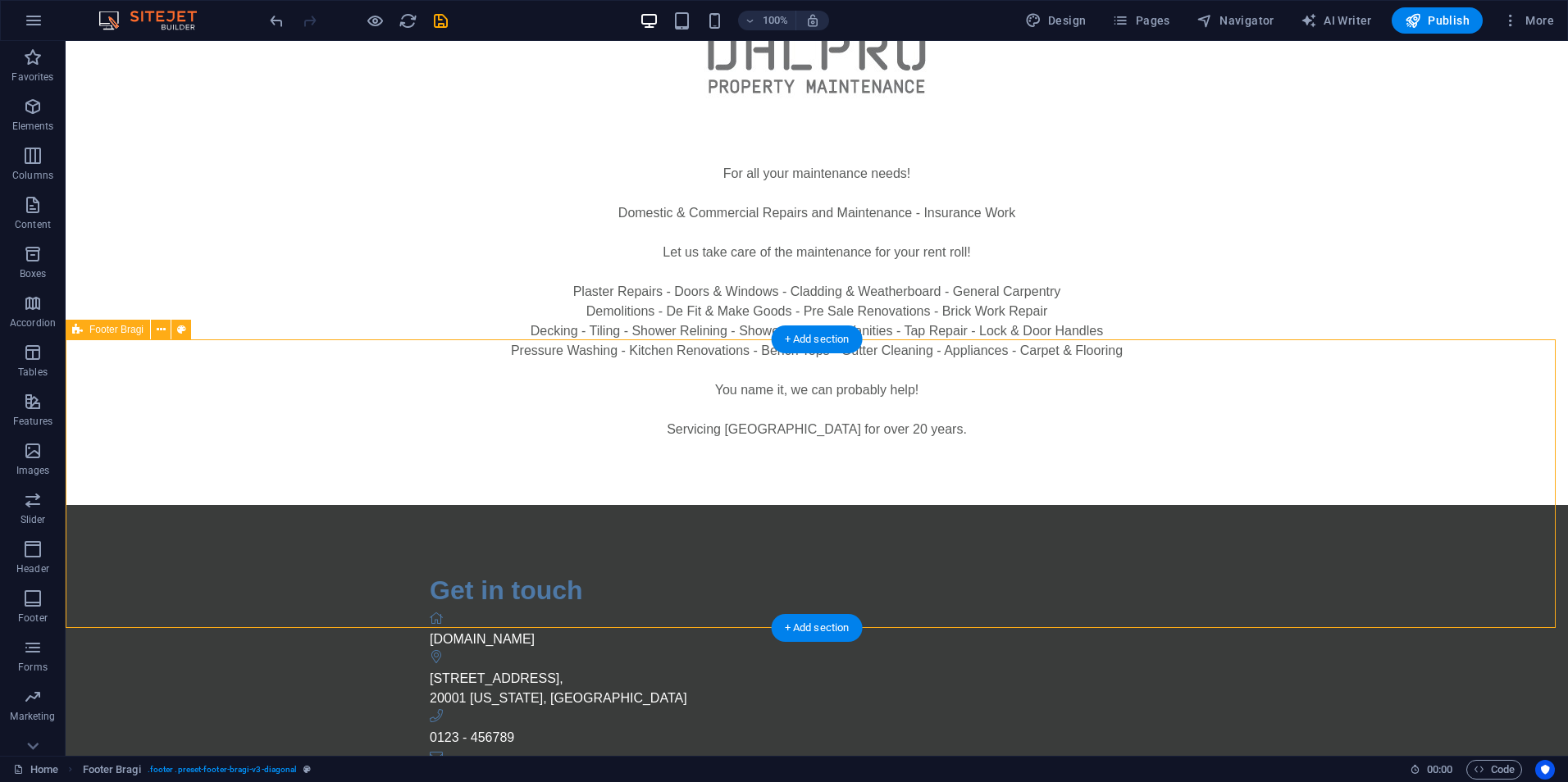
scroll to position [0, 0]
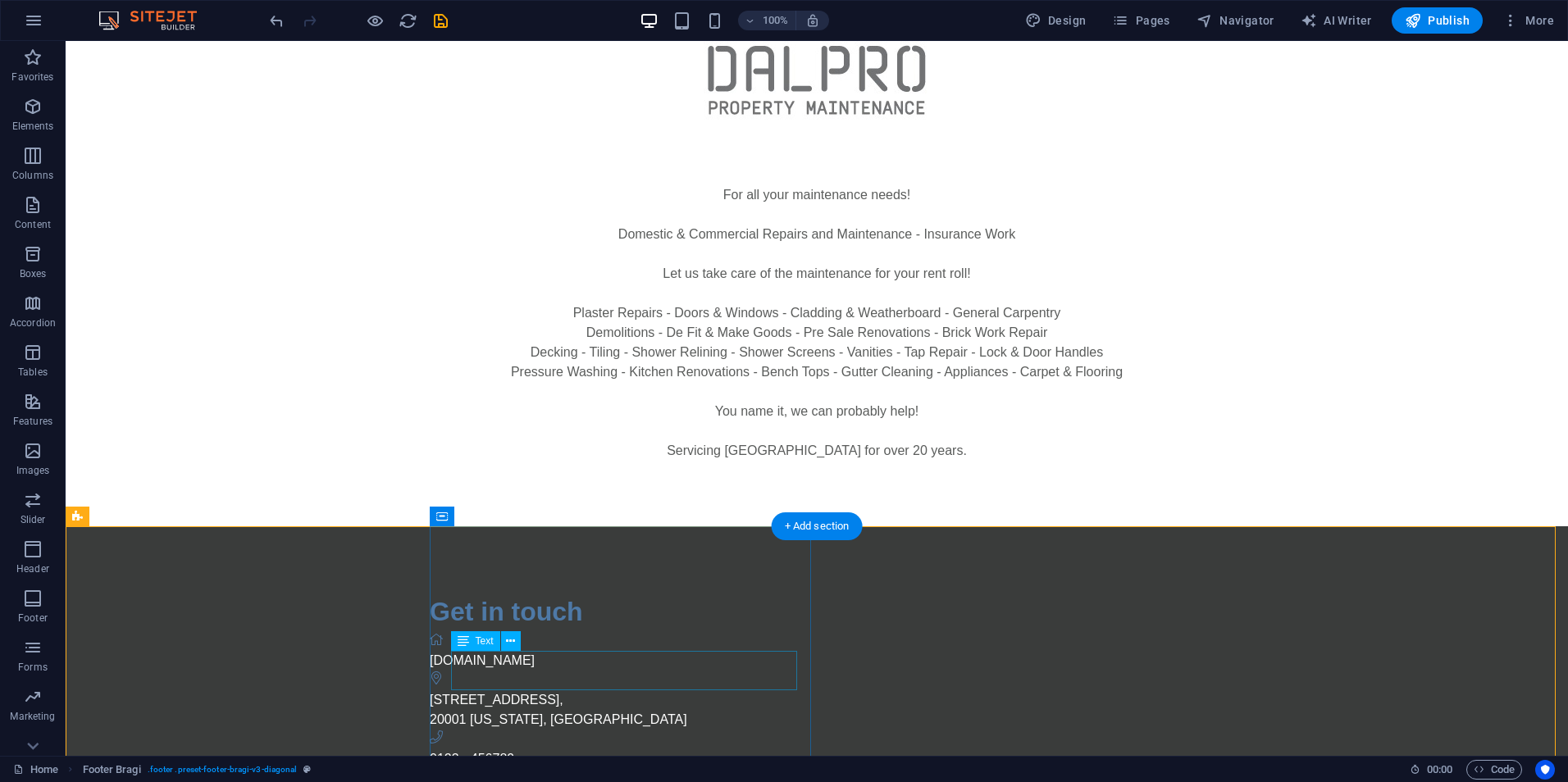
click at [467, 713] on span "20001" at bounding box center [448, 720] width 37 height 14
click at [374, 642] on div "Get in touch [DOMAIN_NAME] [STREET_ADDRESS][US_STATE] 0123 - 456789 [EMAIL_ADDR…" at bounding box center [817, 720] width 1502 height 387
click at [455, 557] on div "Get in touch [DOMAIN_NAME] [STREET_ADDRESS][US_STATE] 0123 - 456789 [EMAIL_ADDR…" at bounding box center [999, 720] width 1138 height 387
click at [522, 515] on button at bounding box center [514, 516] width 19 height 19
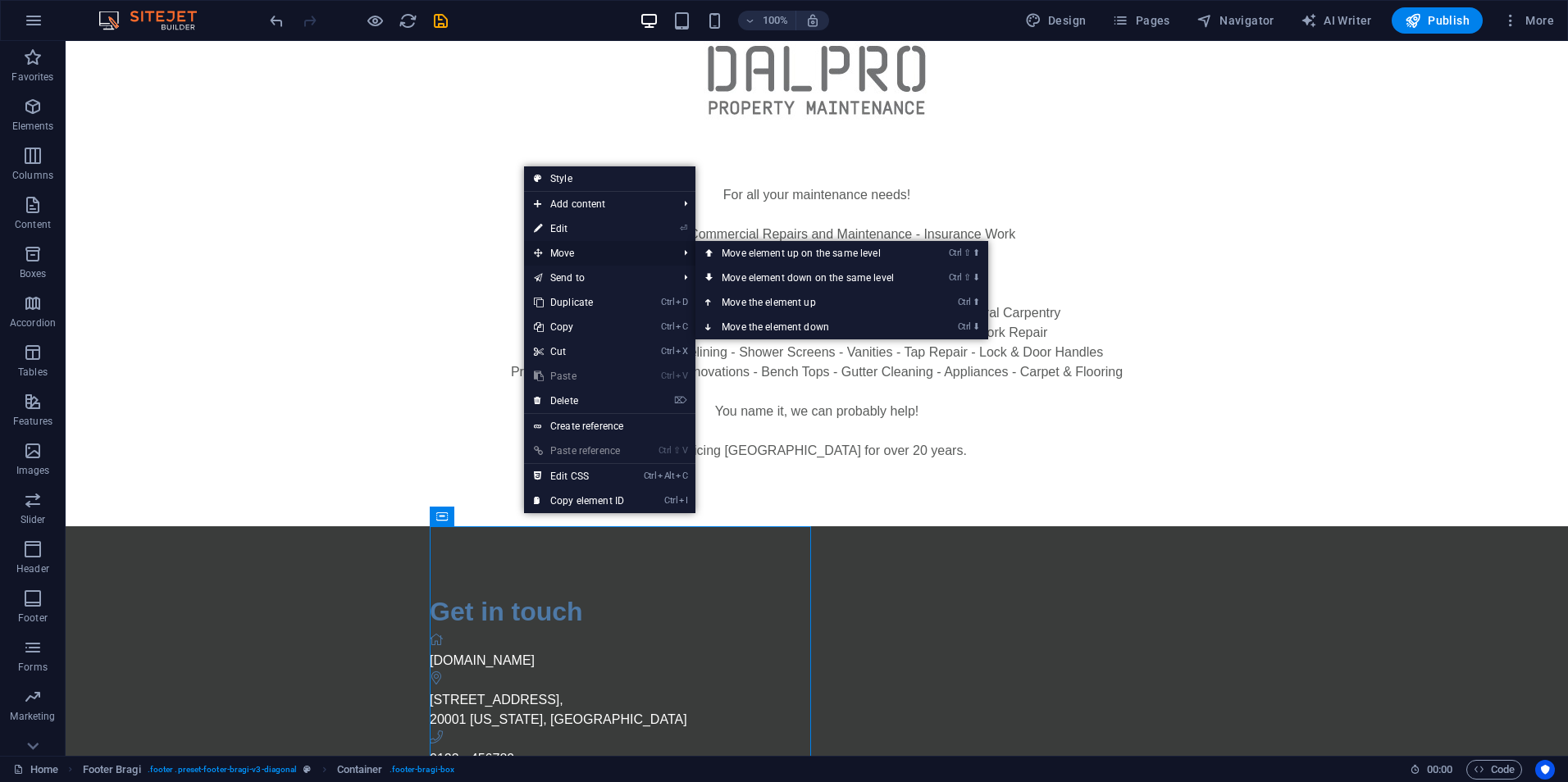
click at [590, 250] on span "Move" at bounding box center [597, 254] width 147 height 25
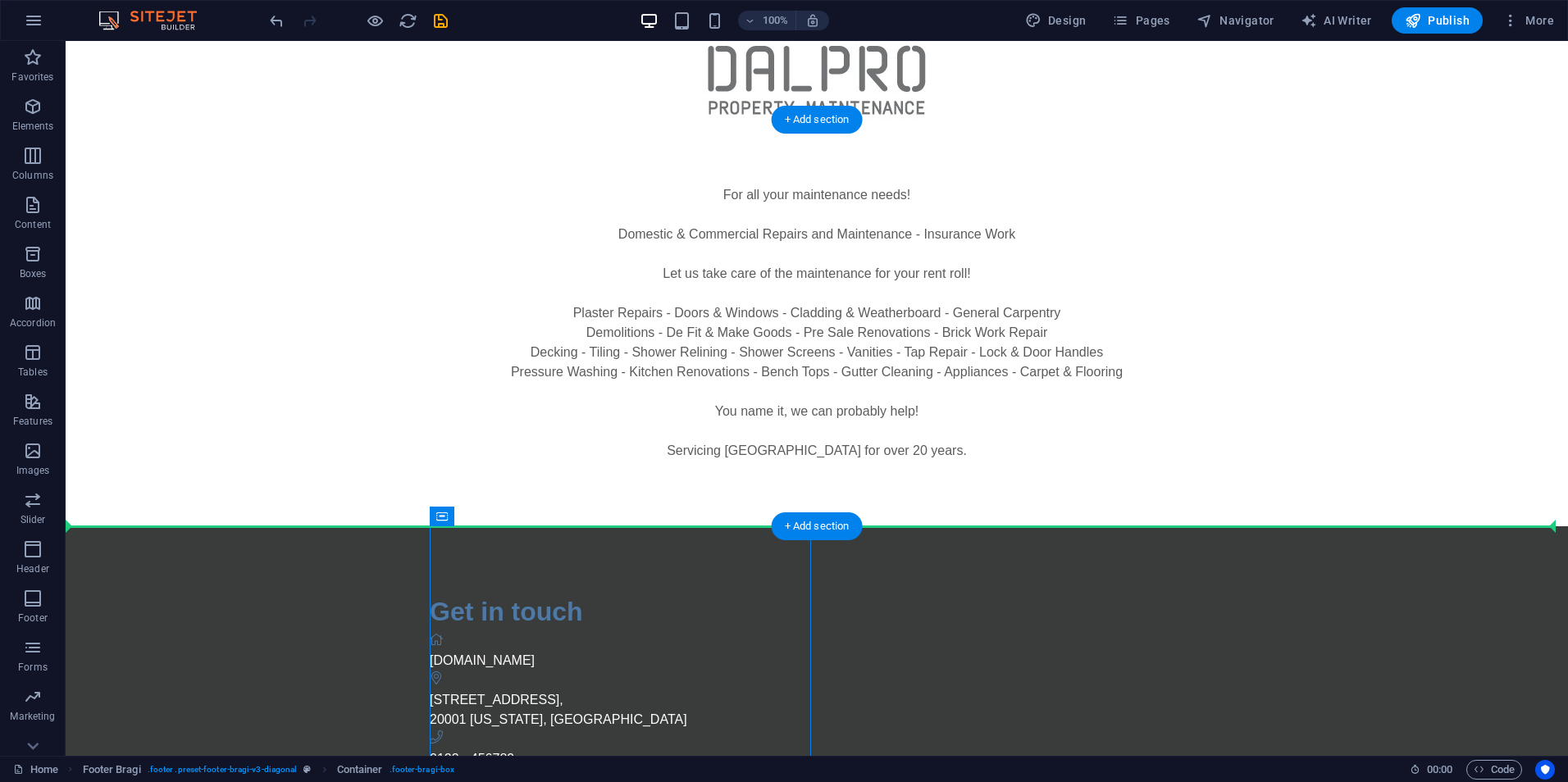
drag, startPoint x: 508, startPoint y: 555, endPoint x: 72, endPoint y: 513, distance: 438.0
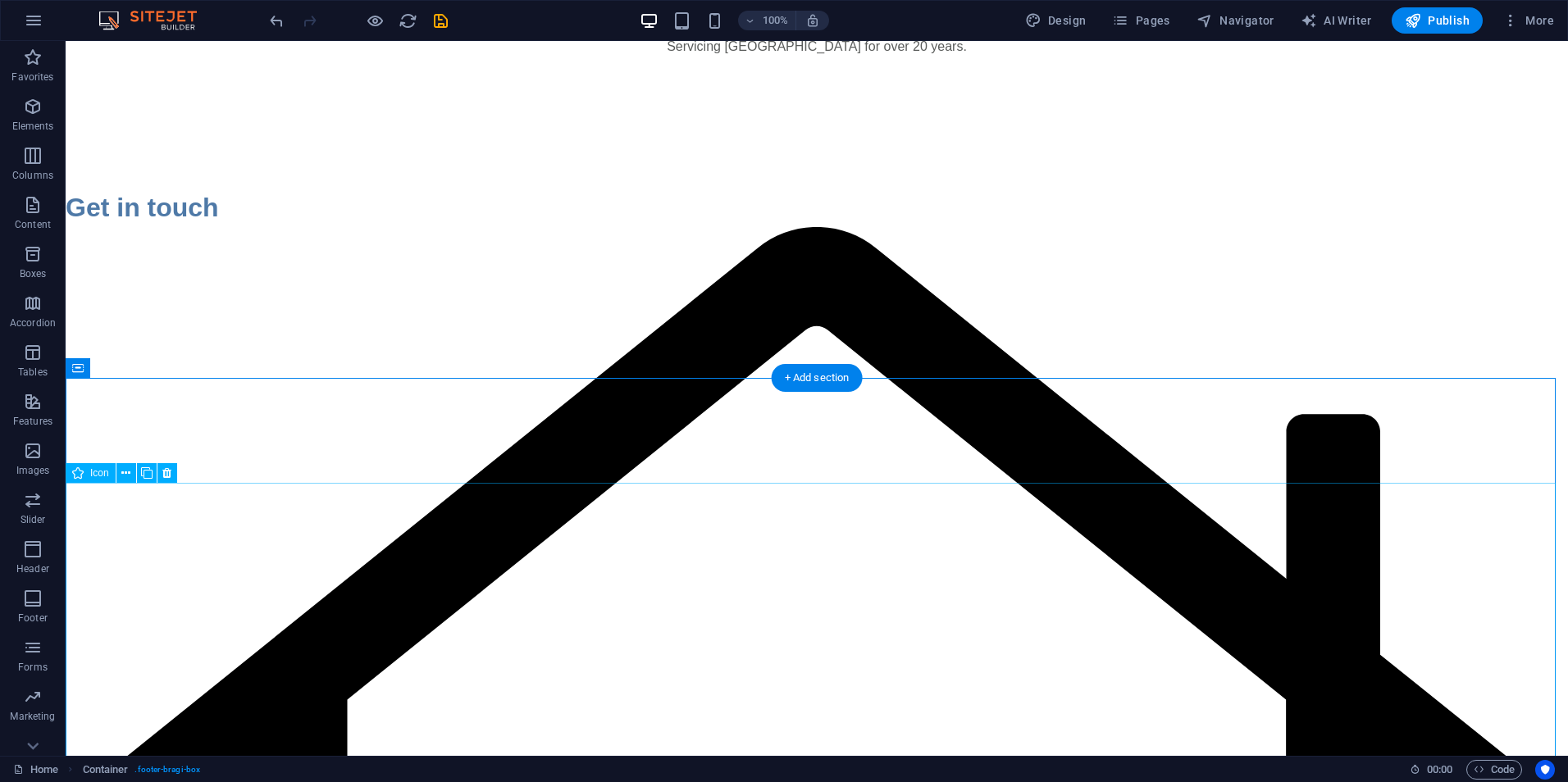
scroll to position [410, 0]
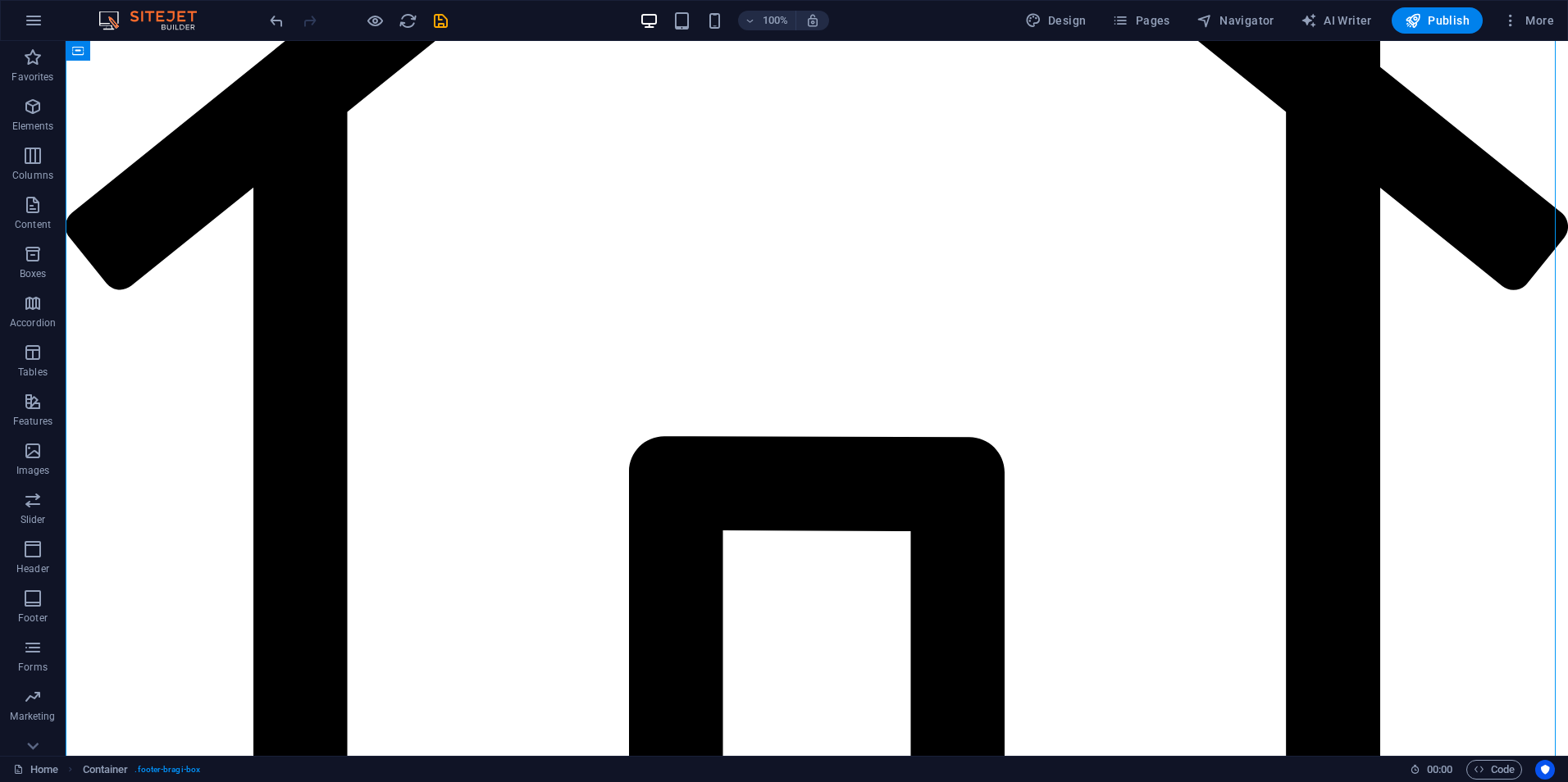
scroll to position [1312, 0]
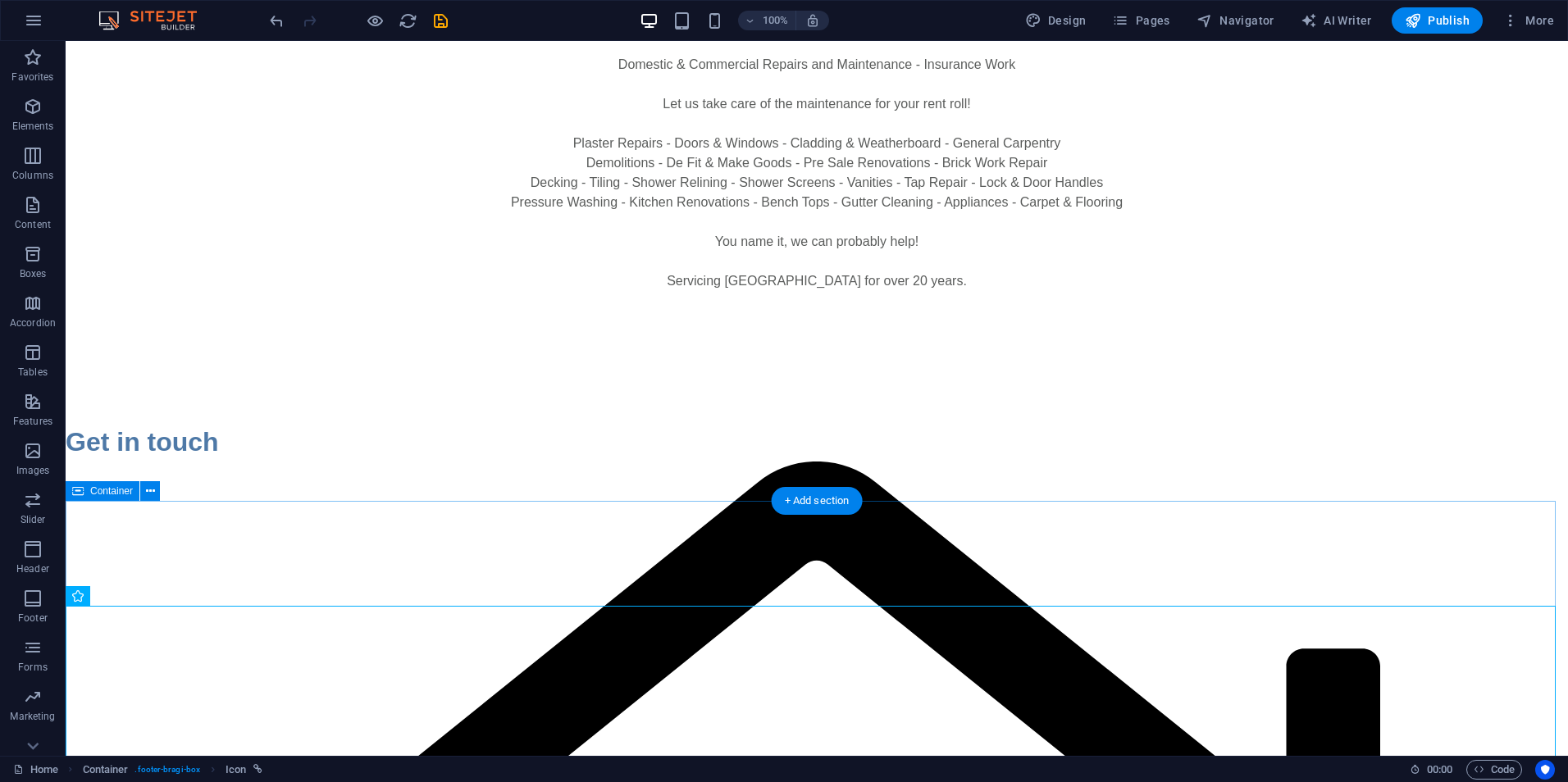
scroll to position [0, 0]
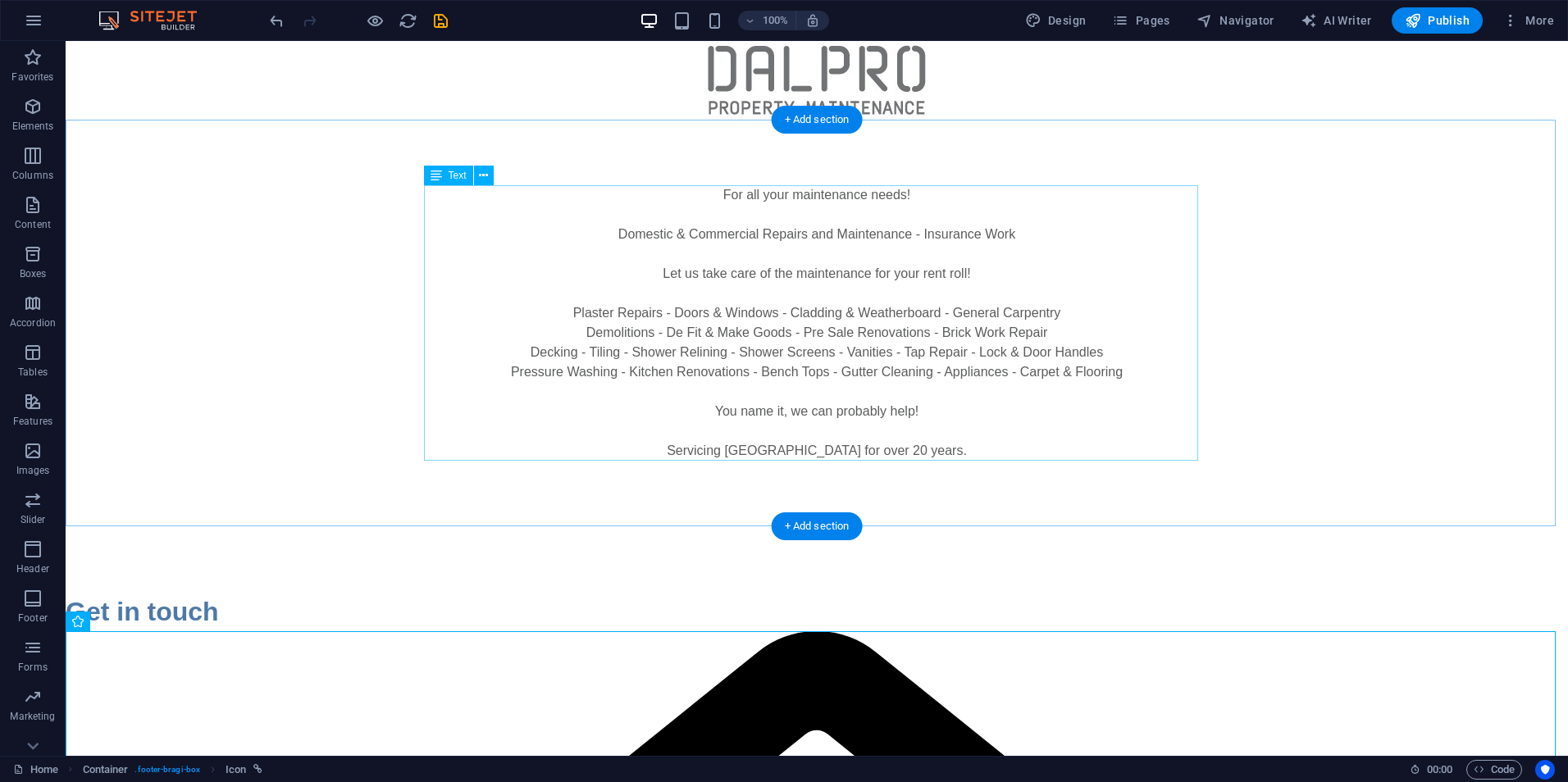
click at [500, 444] on div "For all your maintenance needs! Domestic & Commercial Repairs and Maintenance -…" at bounding box center [817, 323] width 774 height 276
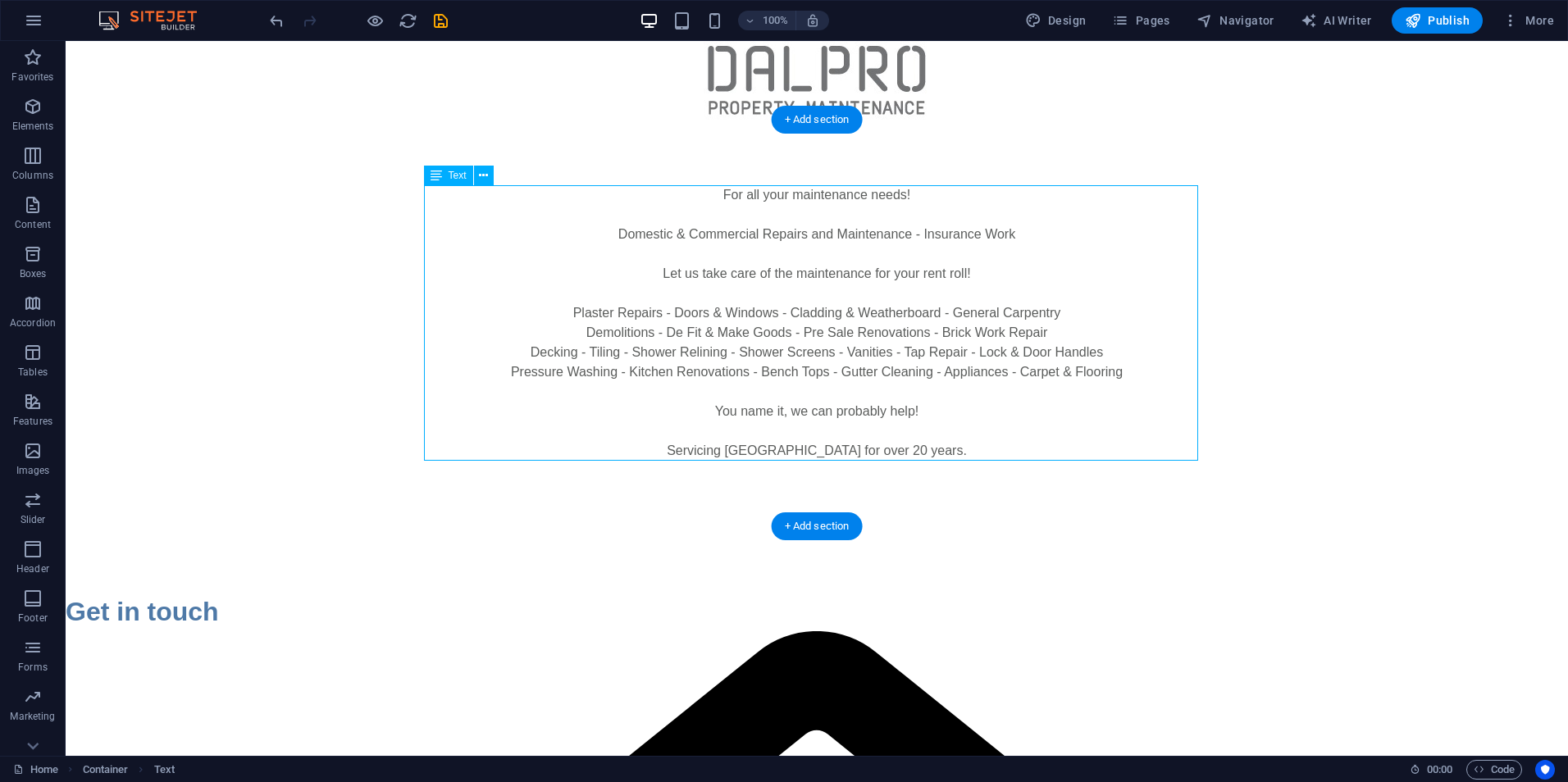
click at [507, 395] on div "For all your maintenance needs! Domestic & Commercial Repairs and Maintenance -…" at bounding box center [817, 323] width 774 height 276
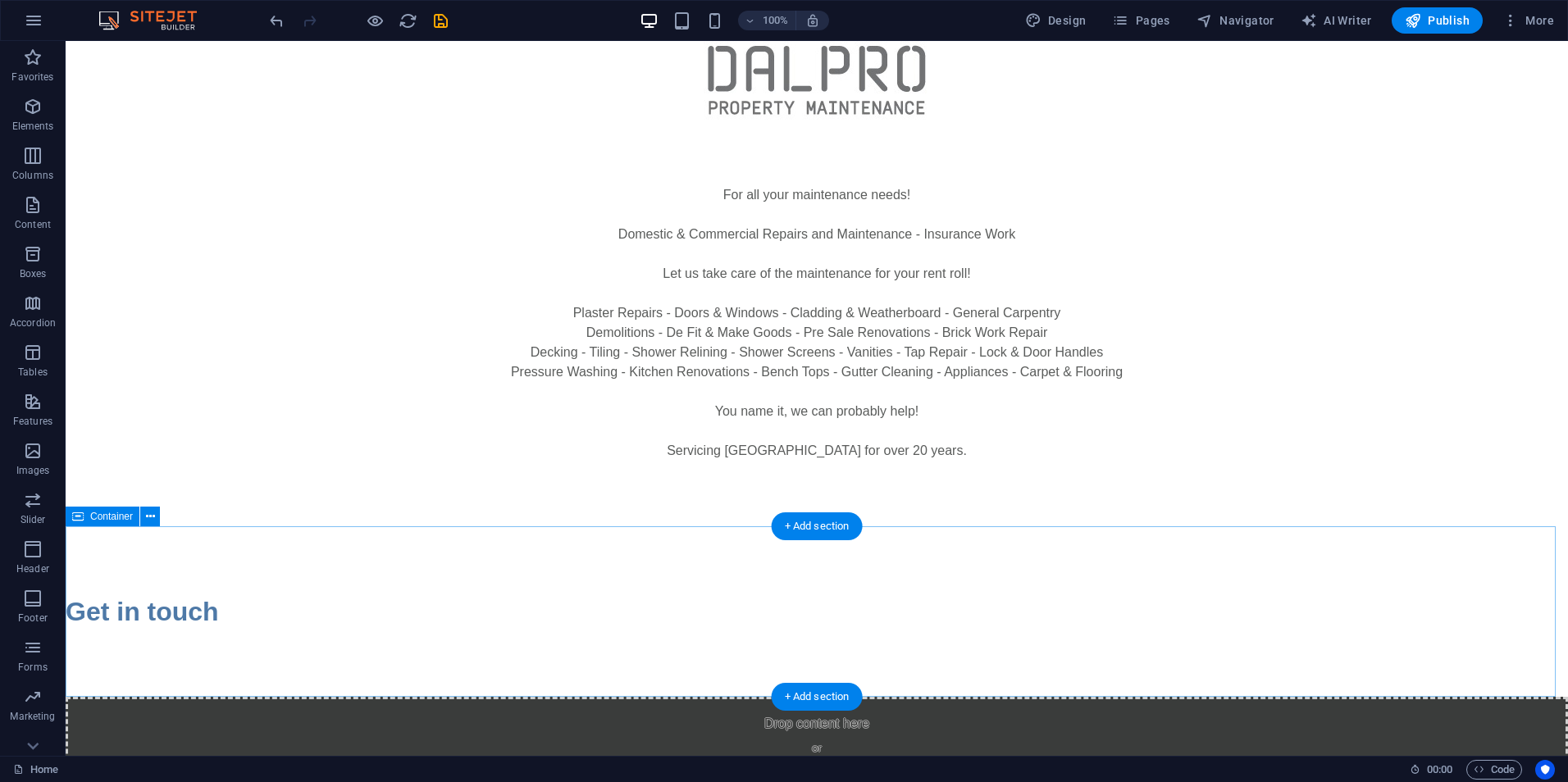
click at [675, 643] on div "Get in touch" at bounding box center [817, 612] width 1502 height 170
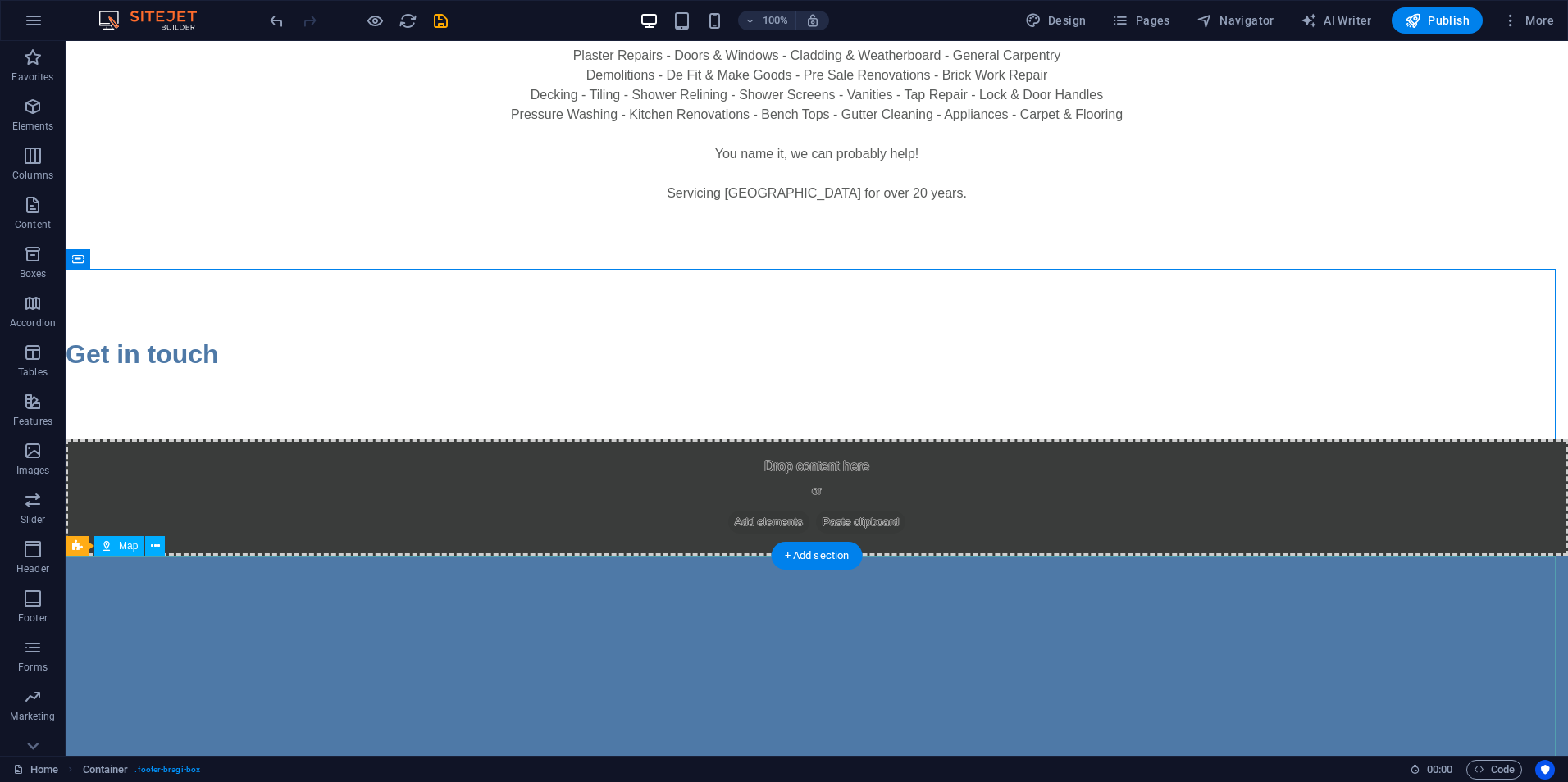
scroll to position [353, 0]
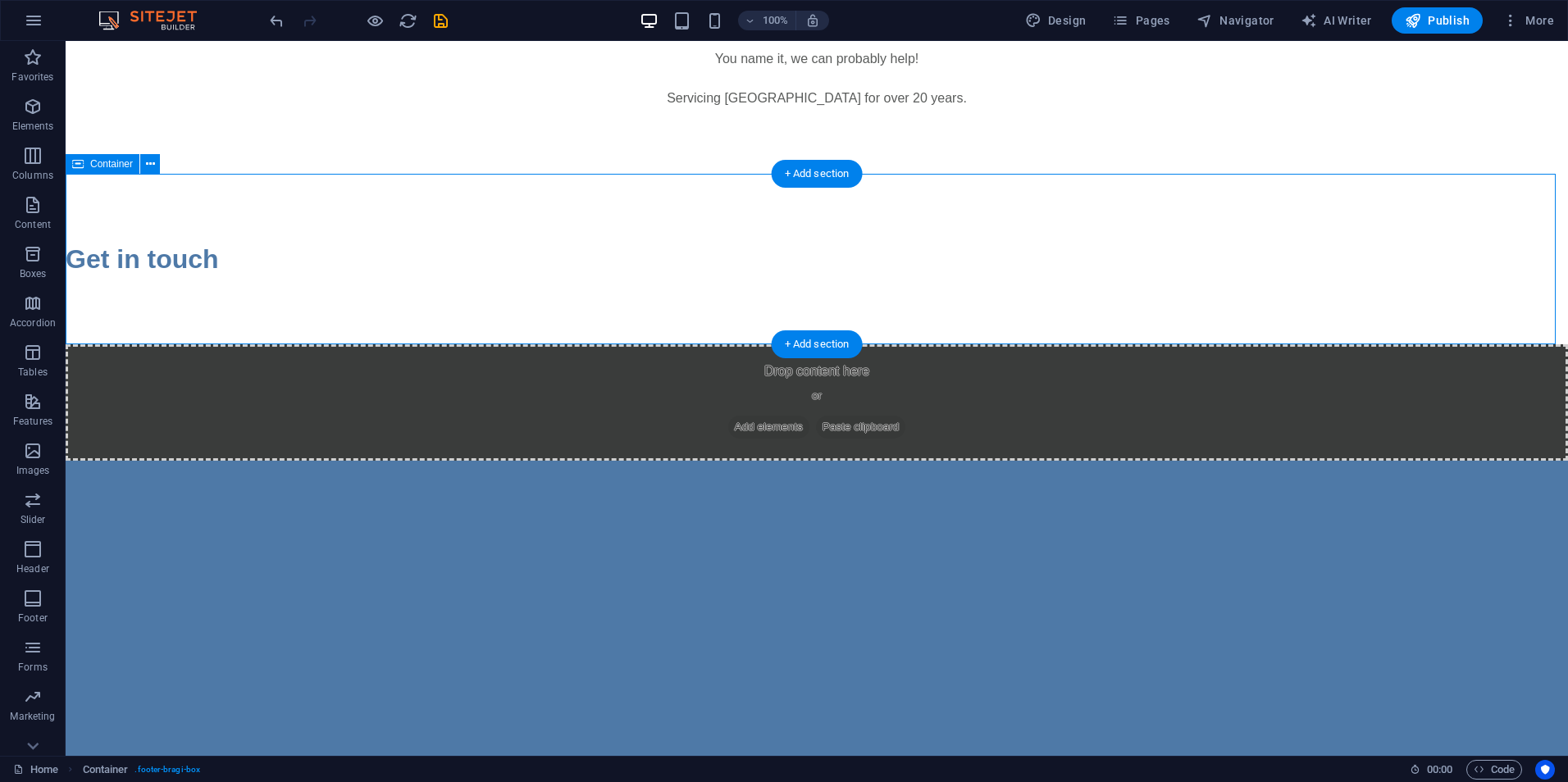
click at [669, 257] on div "Get in touch" at bounding box center [817, 259] width 1502 height 39
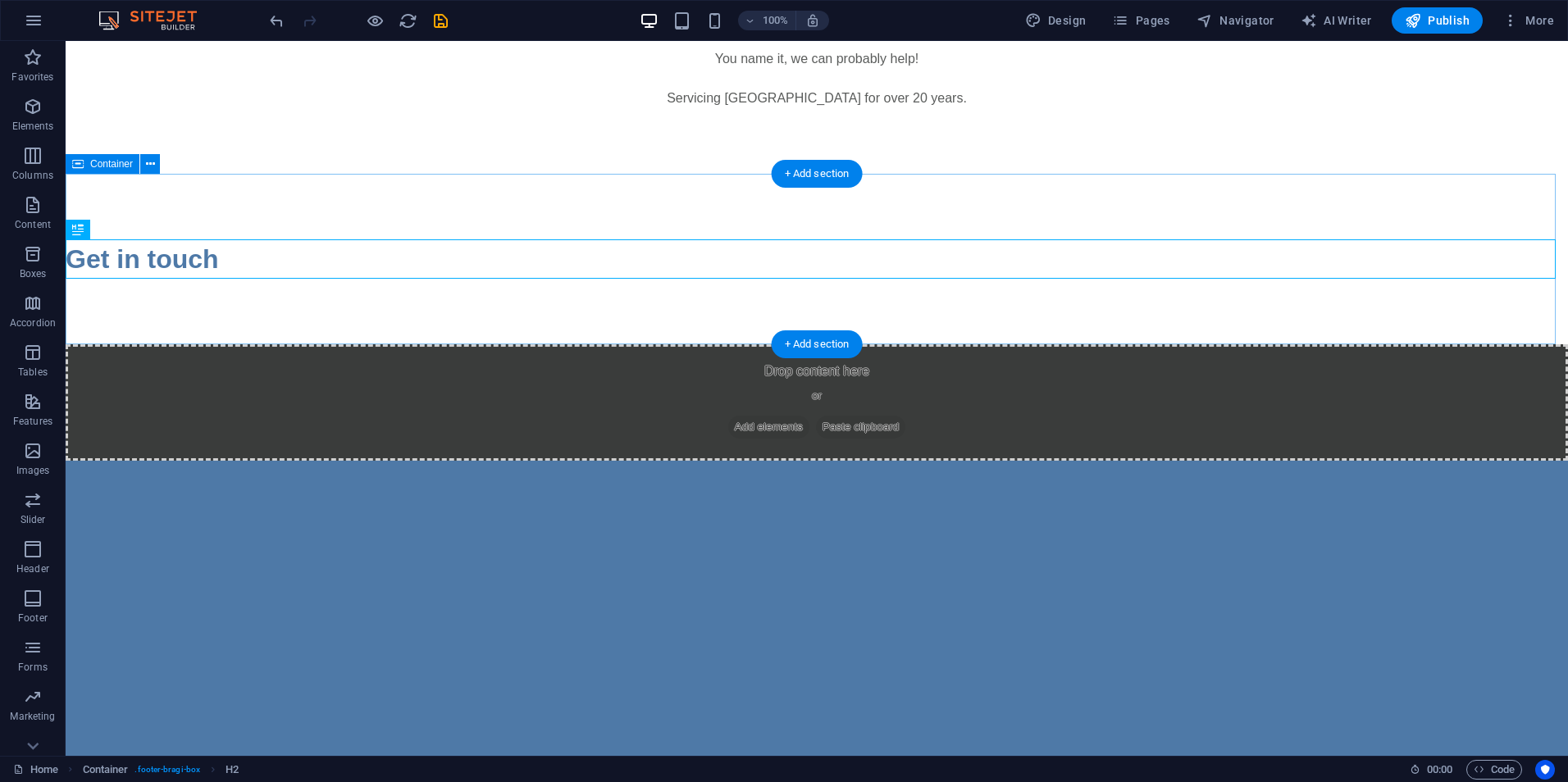
click at [202, 200] on div "Get in touch" at bounding box center [817, 259] width 1502 height 170
click at [156, 247] on div "Get in touch" at bounding box center [817, 259] width 1502 height 39
click at [120, 229] on icon at bounding box center [120, 230] width 9 height 18
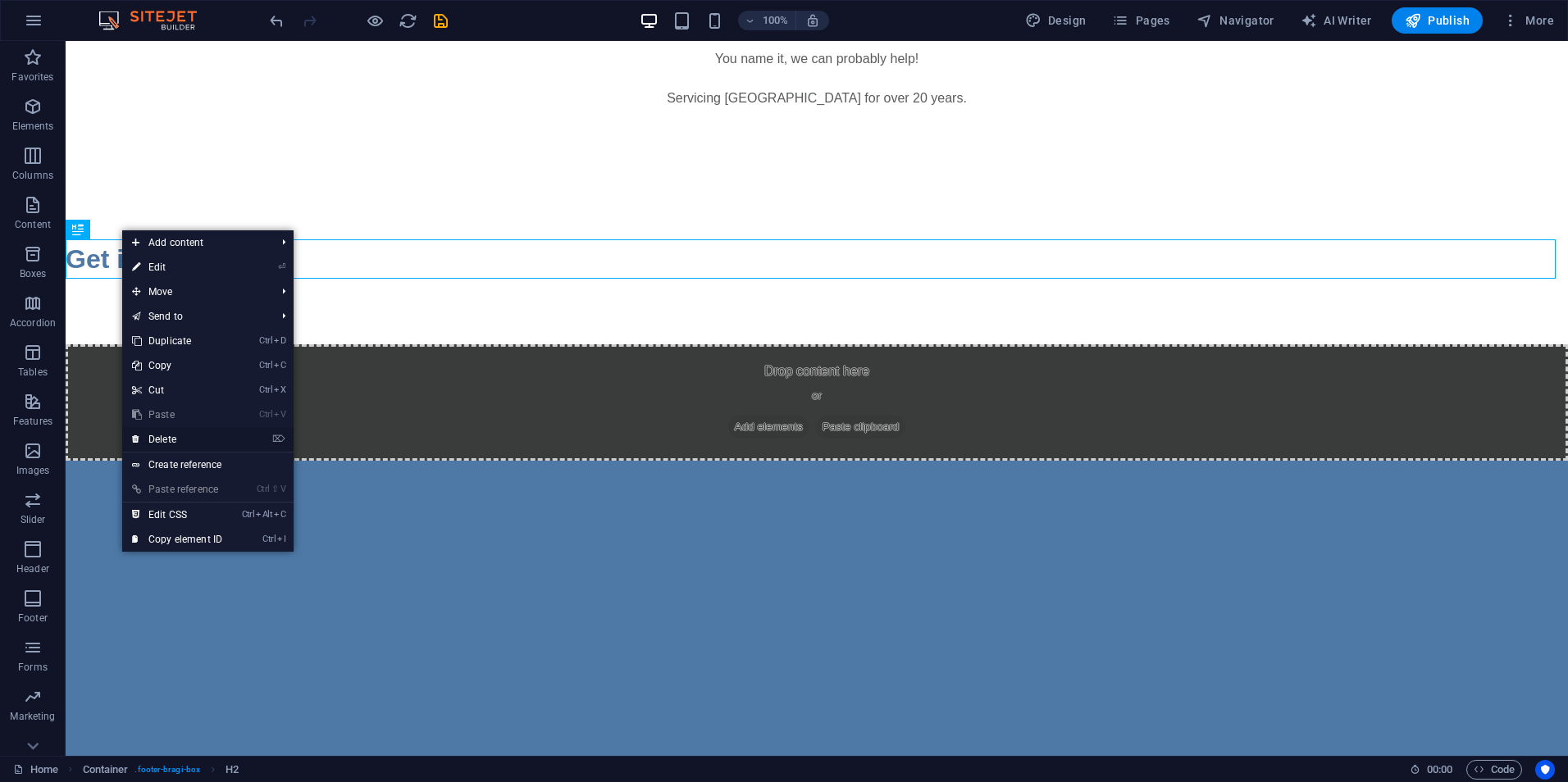
click at [177, 445] on link "⌦ Delete" at bounding box center [176, 440] width 110 height 25
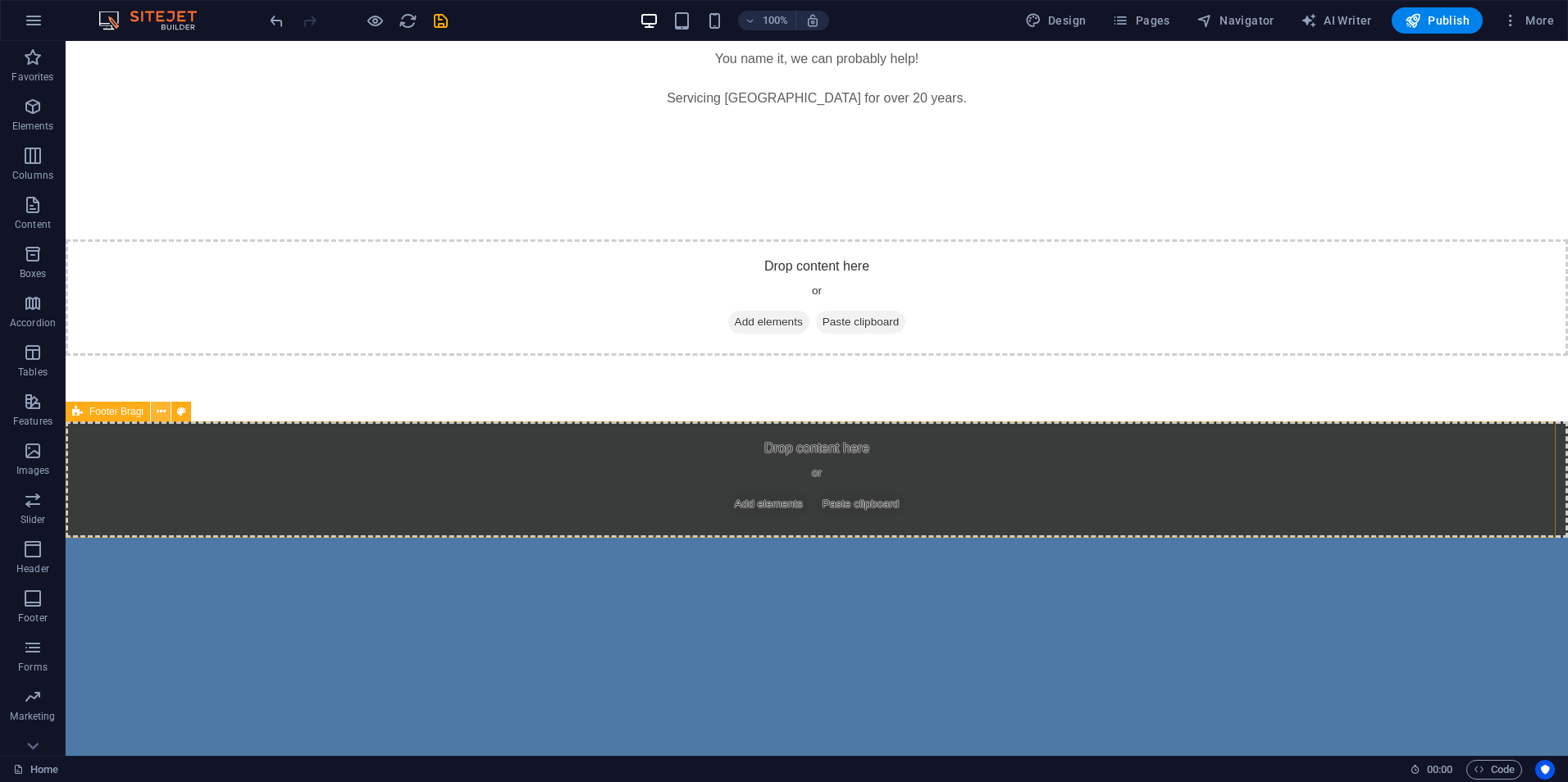
click at [163, 409] on icon at bounding box center [161, 413] width 9 height 18
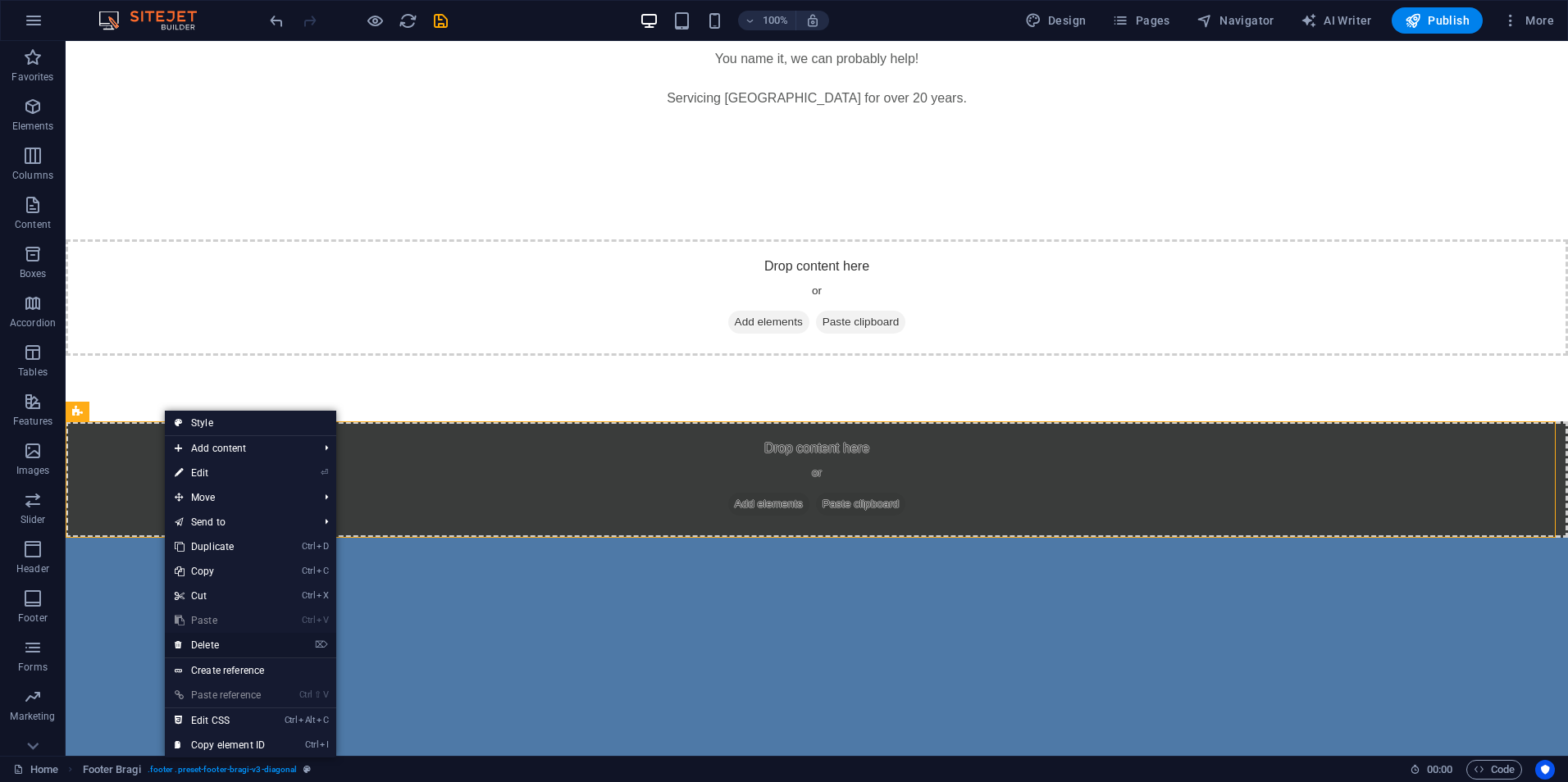
click at [207, 642] on link "⌦ Delete" at bounding box center [219, 645] width 110 height 25
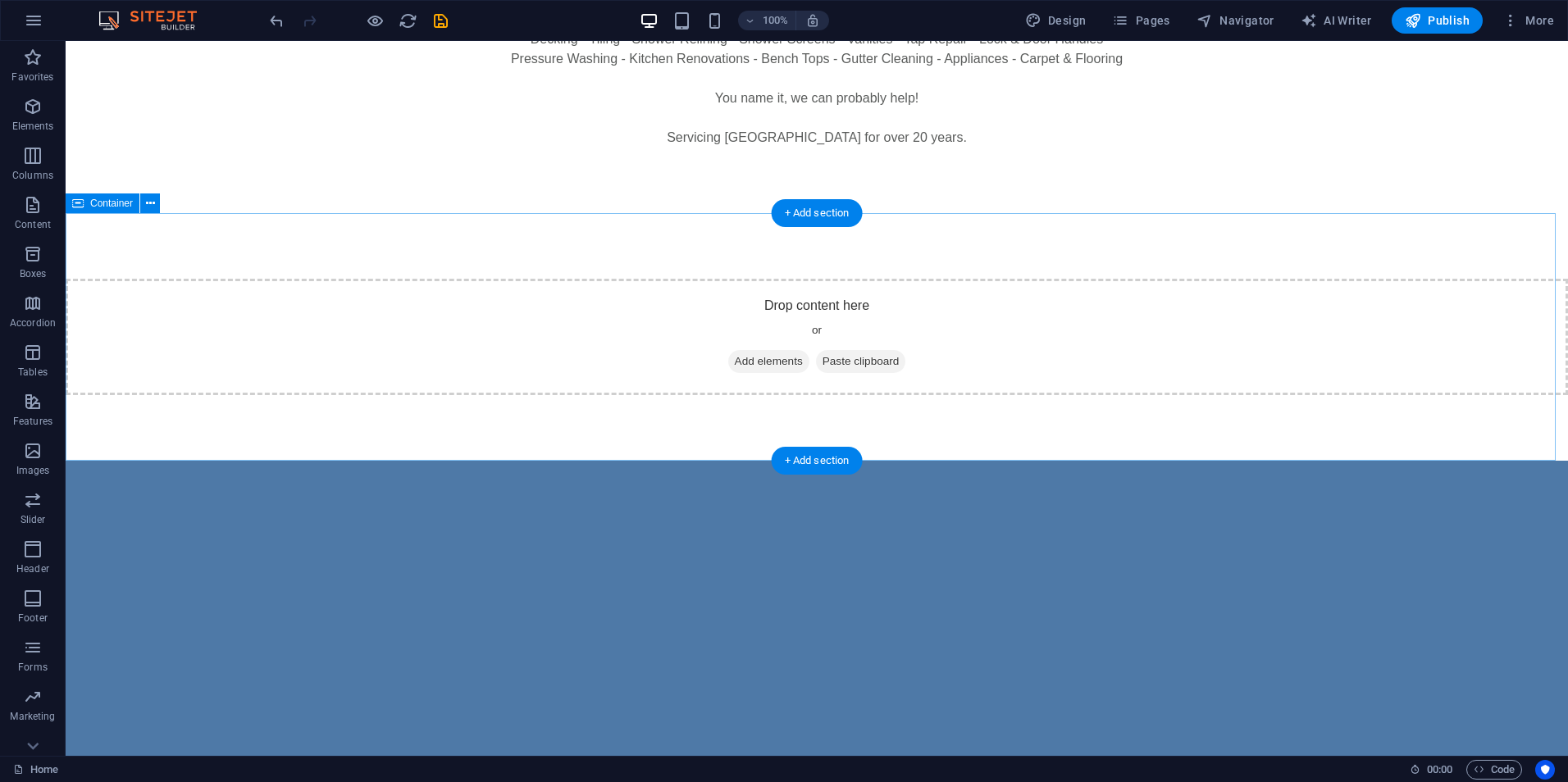
click at [927, 349] on div "Drop content here or Add elements Paste clipboard" at bounding box center [817, 337] width 1502 height 117
click at [1002, 214] on div "Drop content here or Add elements Paste clipboard" at bounding box center [817, 337] width 1502 height 248
click at [966, 448] on div "Drop content here or Add elements Paste clipboard" at bounding box center [817, 337] width 1502 height 248
click at [738, 355] on span "Add elements" at bounding box center [769, 362] width 82 height 23
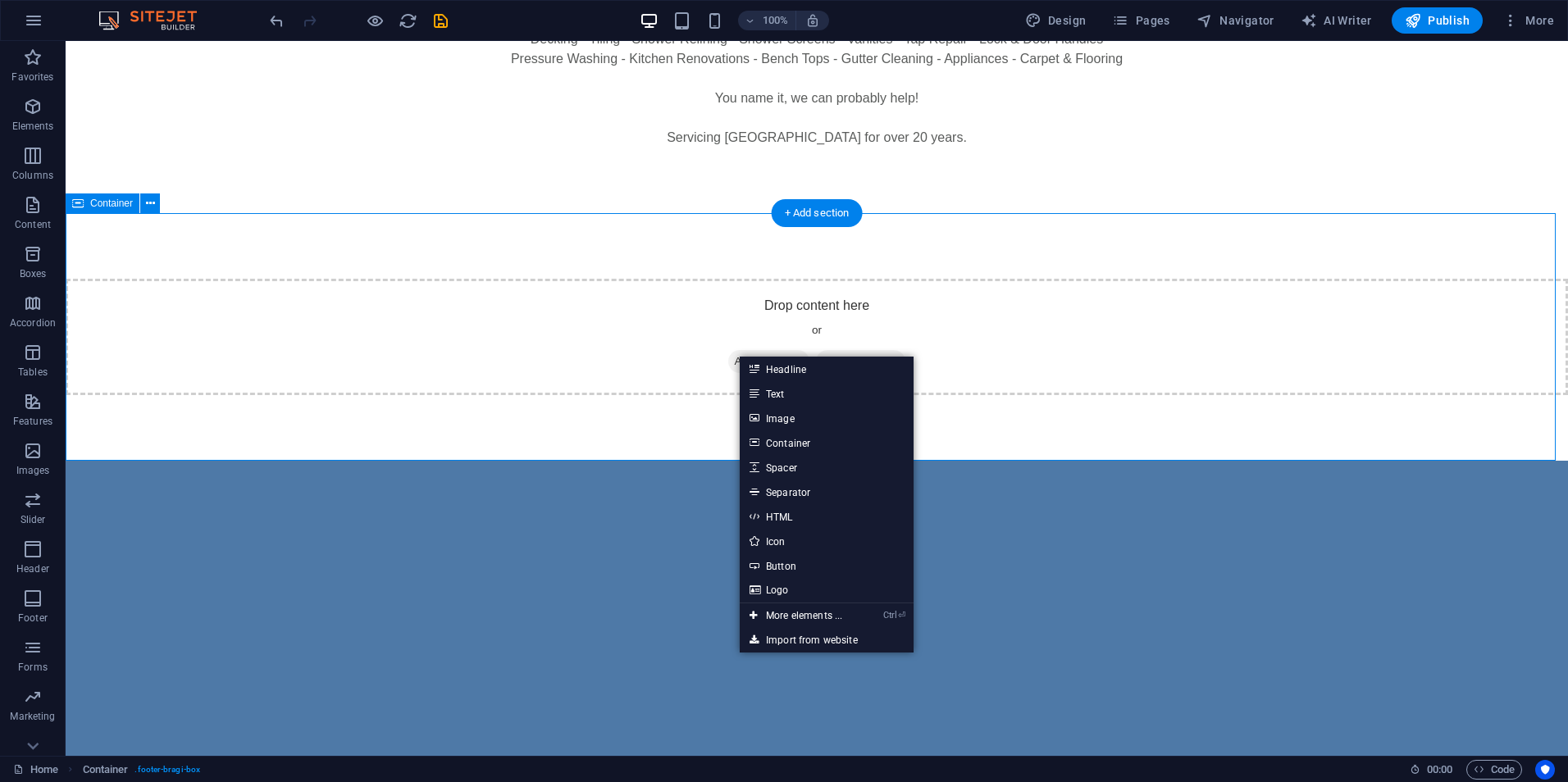
click at [614, 352] on div "Drop content here or Add elements Paste clipboard" at bounding box center [817, 337] width 1502 height 117
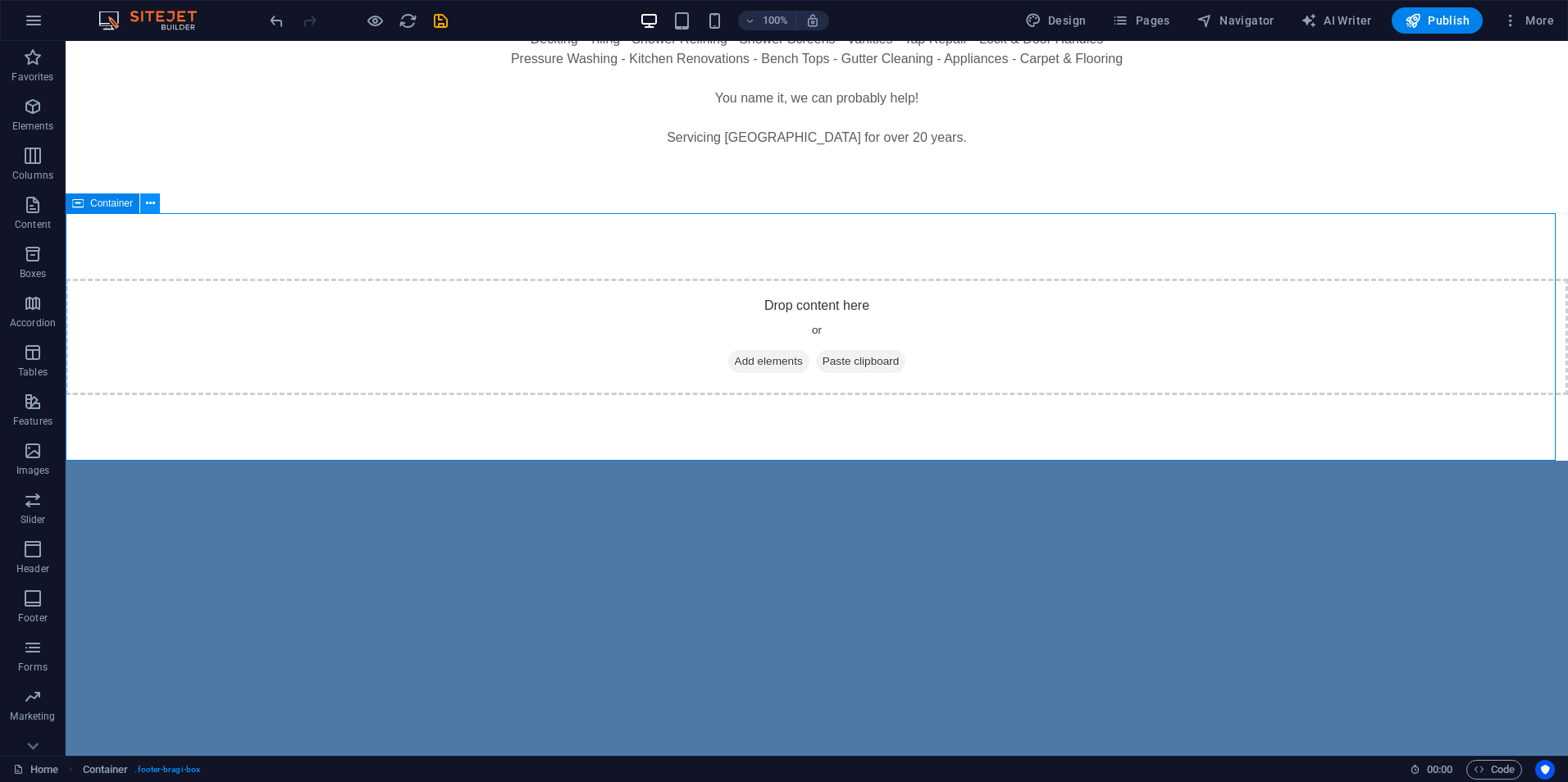
click at [152, 204] on icon at bounding box center [150, 204] width 9 height 18
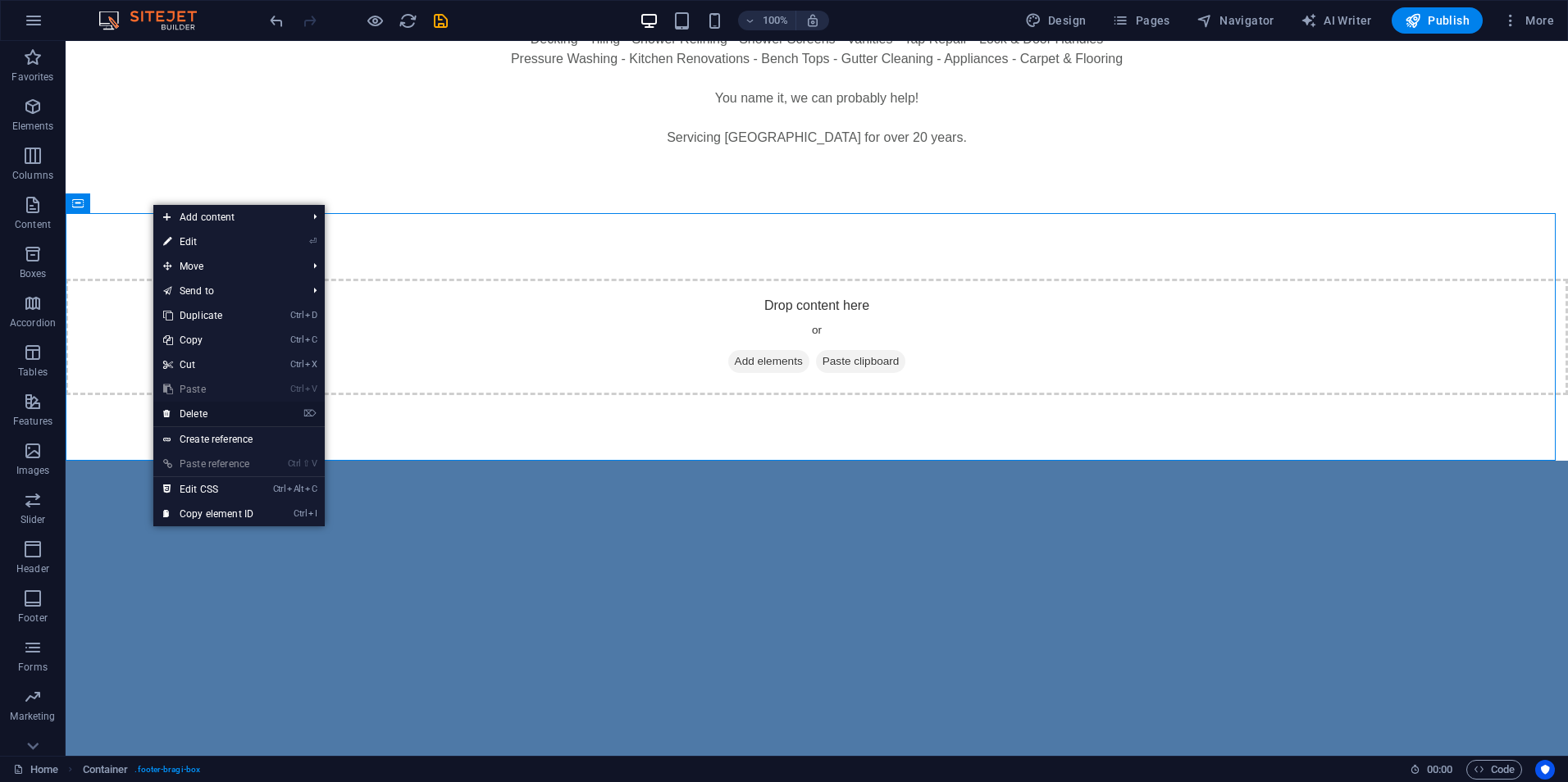
drag, startPoint x: 207, startPoint y: 413, endPoint x: 141, endPoint y: 369, distance: 79.3
click at [207, 413] on link "⌦ Delete" at bounding box center [208, 414] width 110 height 25
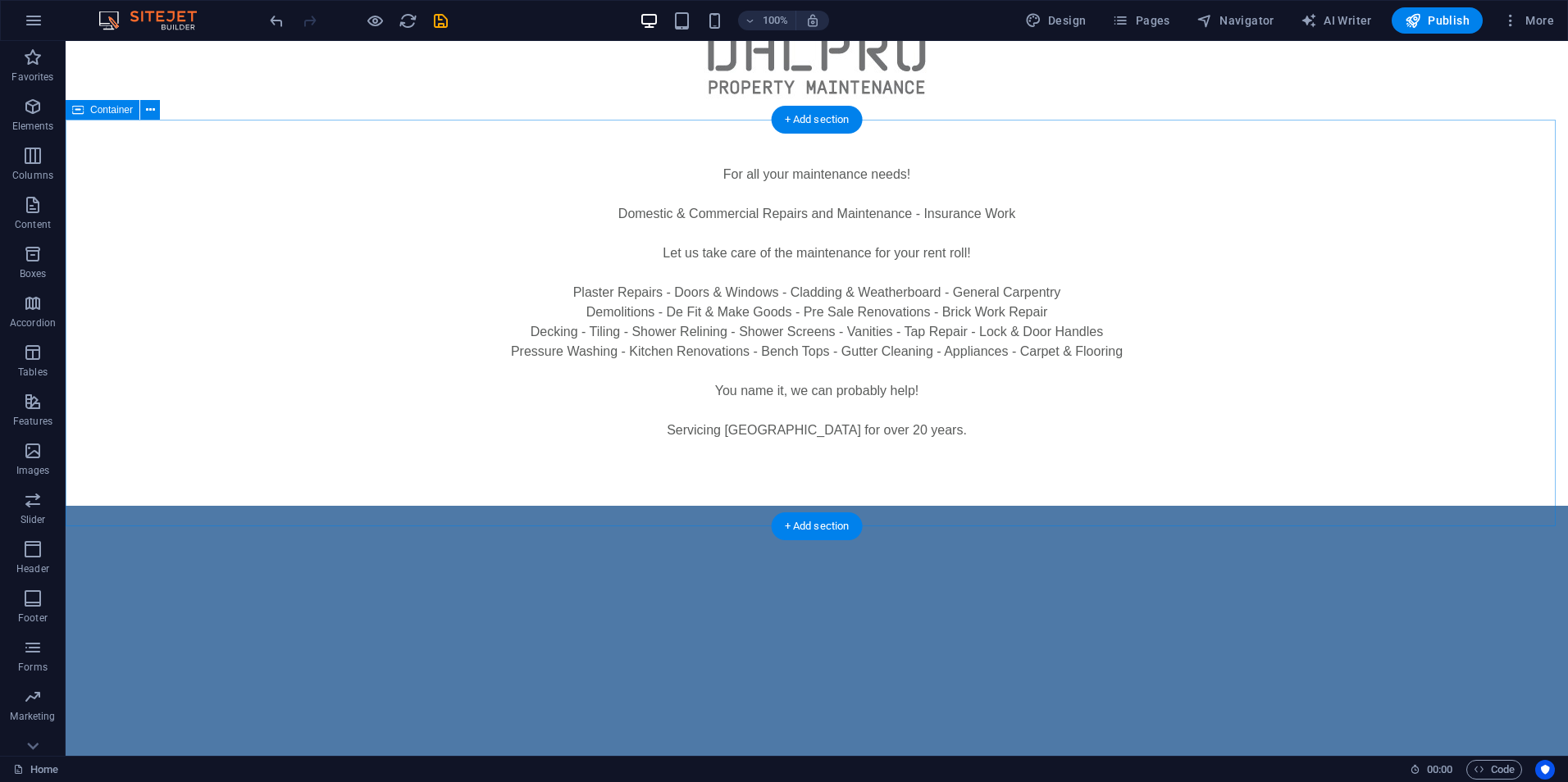
scroll to position [0, 0]
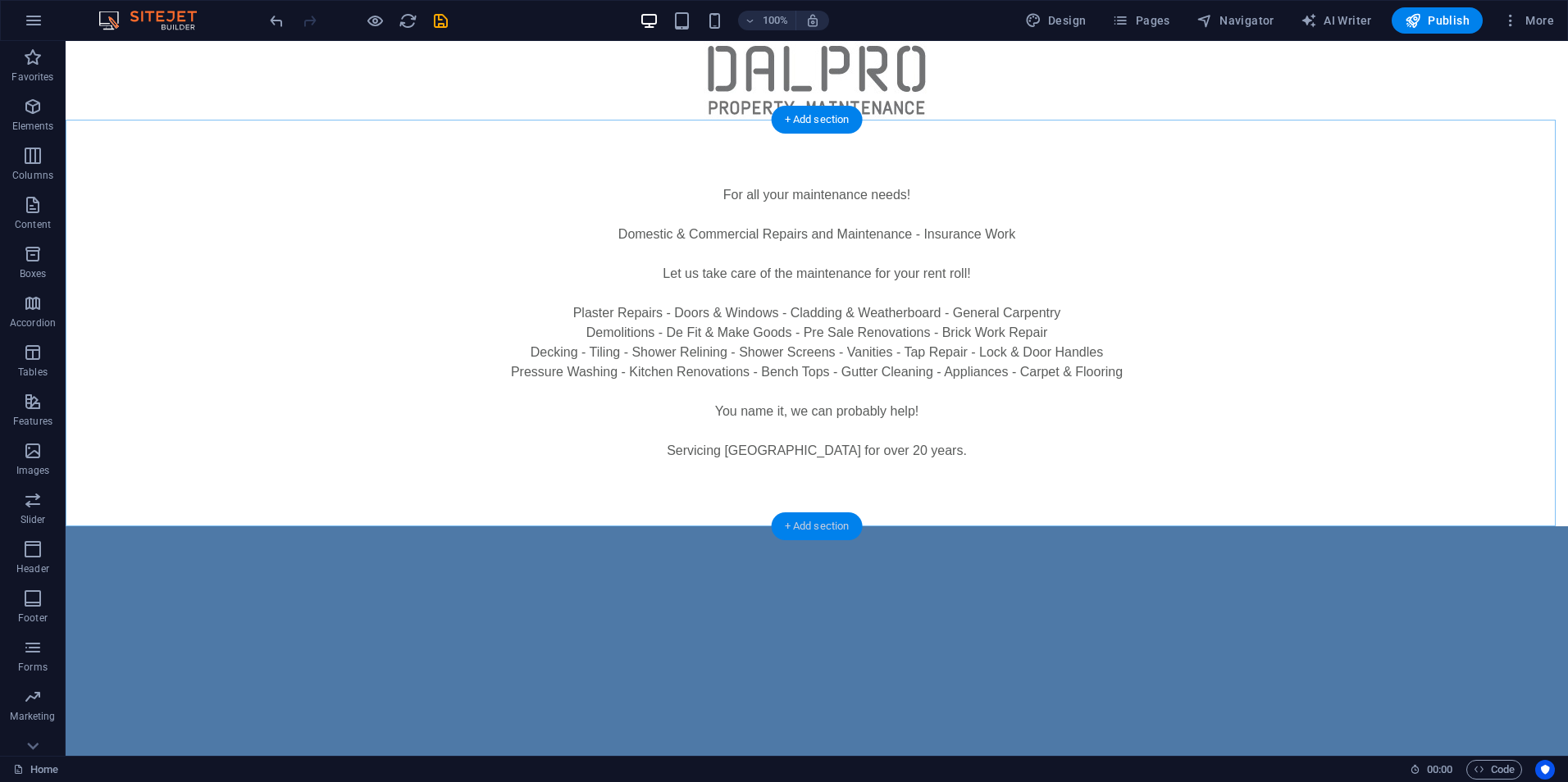
click at [820, 521] on div "+ Add section" at bounding box center [817, 527] width 91 height 28
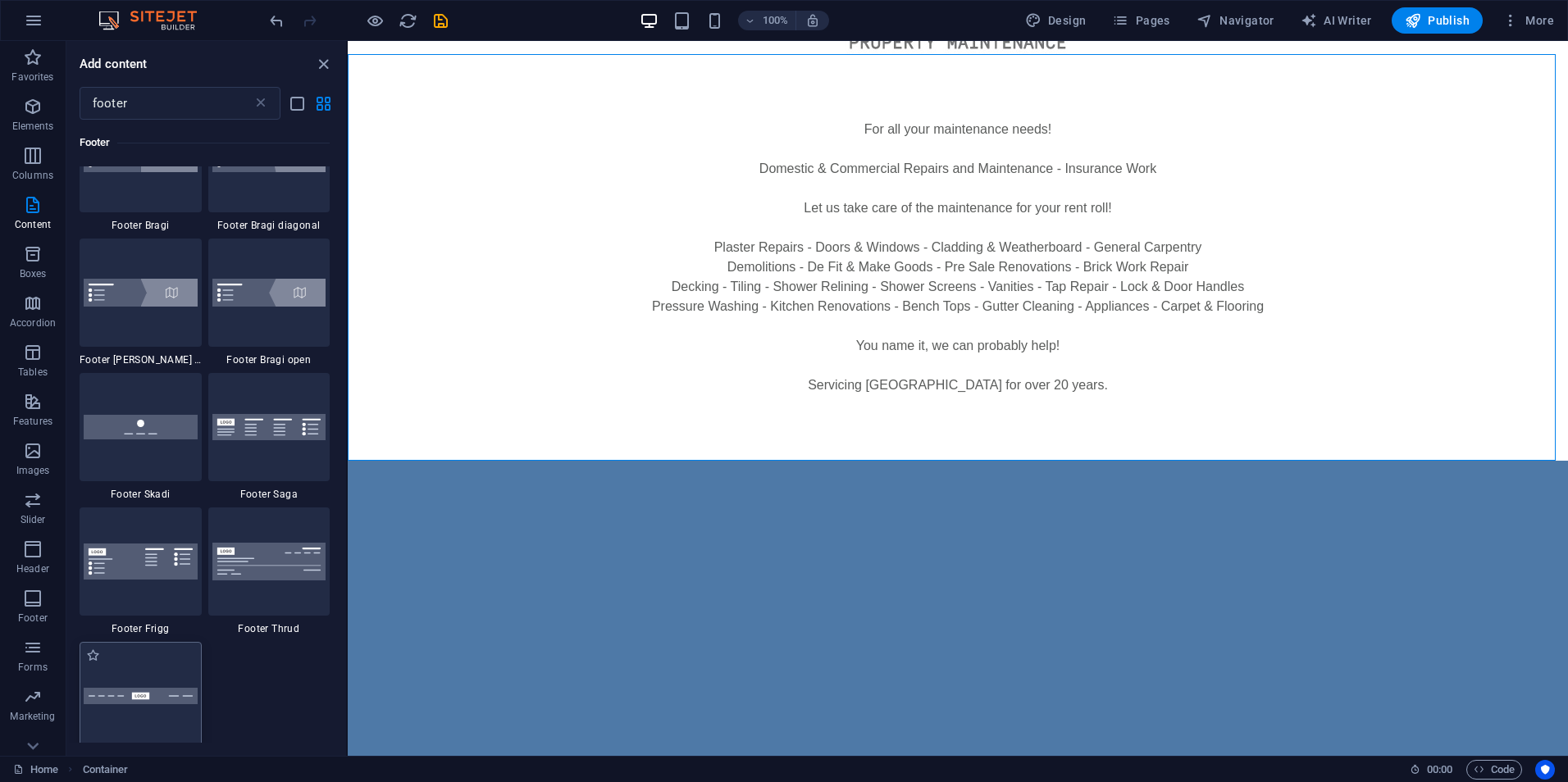
scroll to position [328, 0]
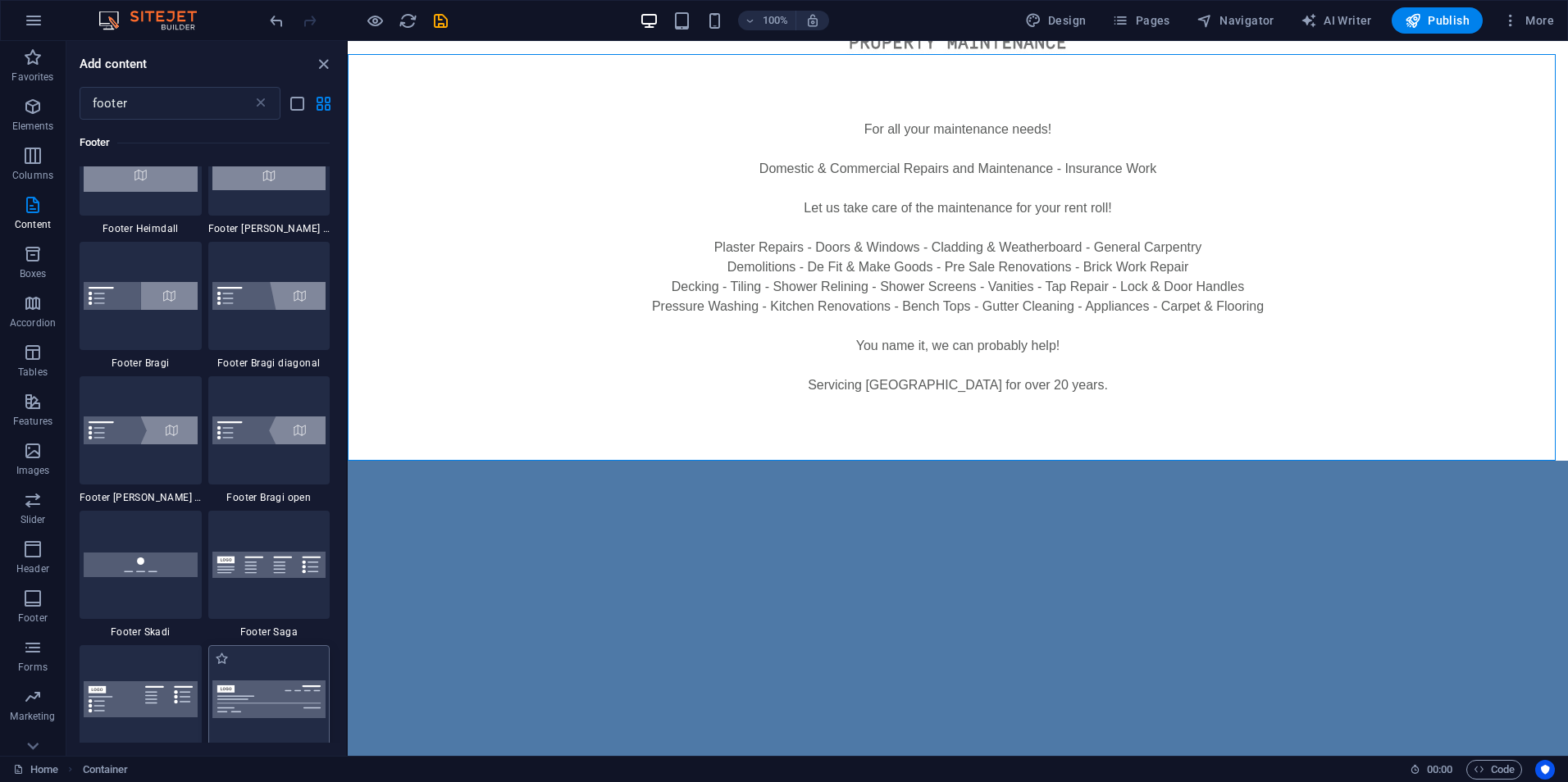
click at [280, 707] on img at bounding box center [269, 699] width 114 height 37
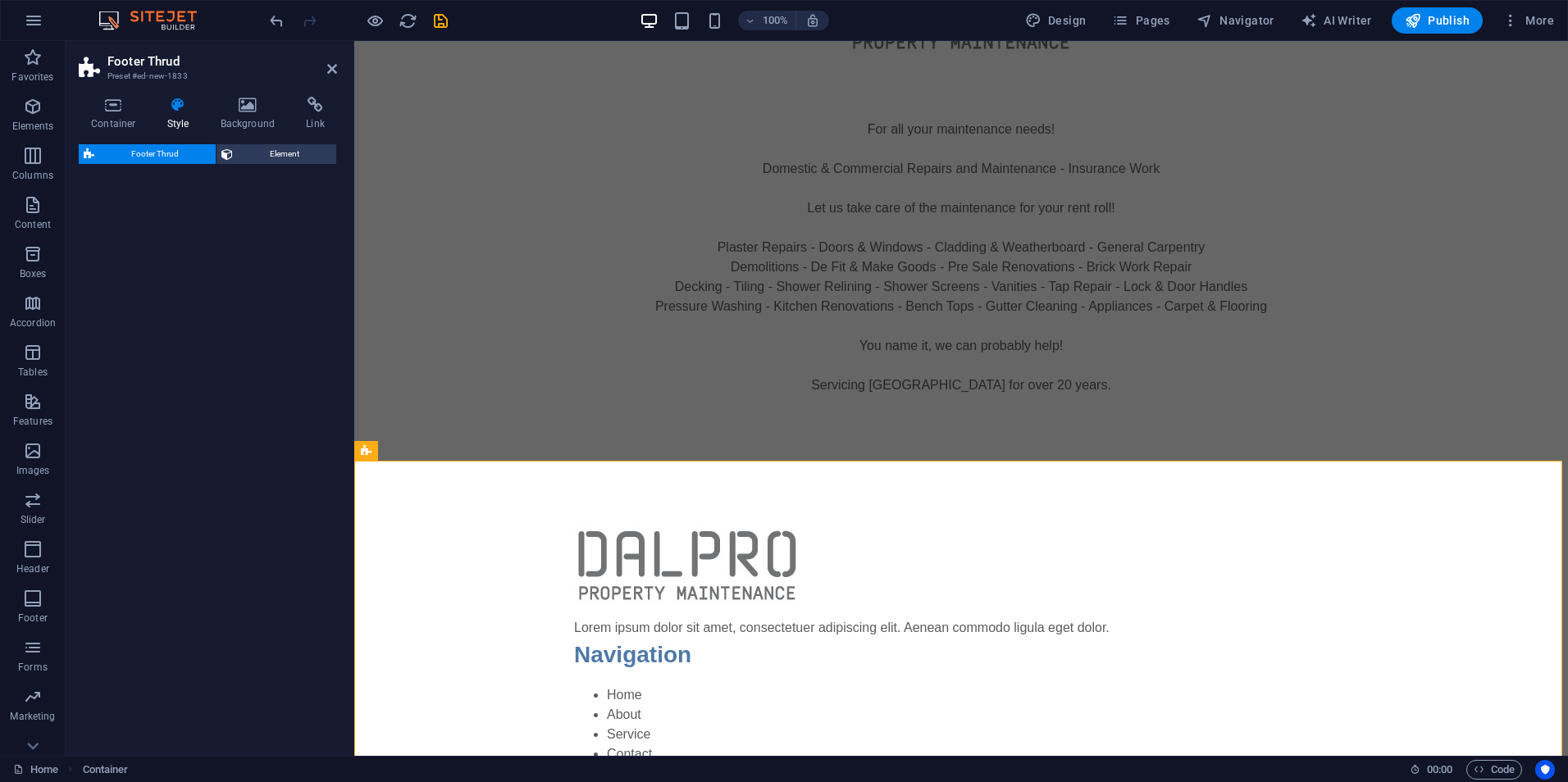
select select "rem"
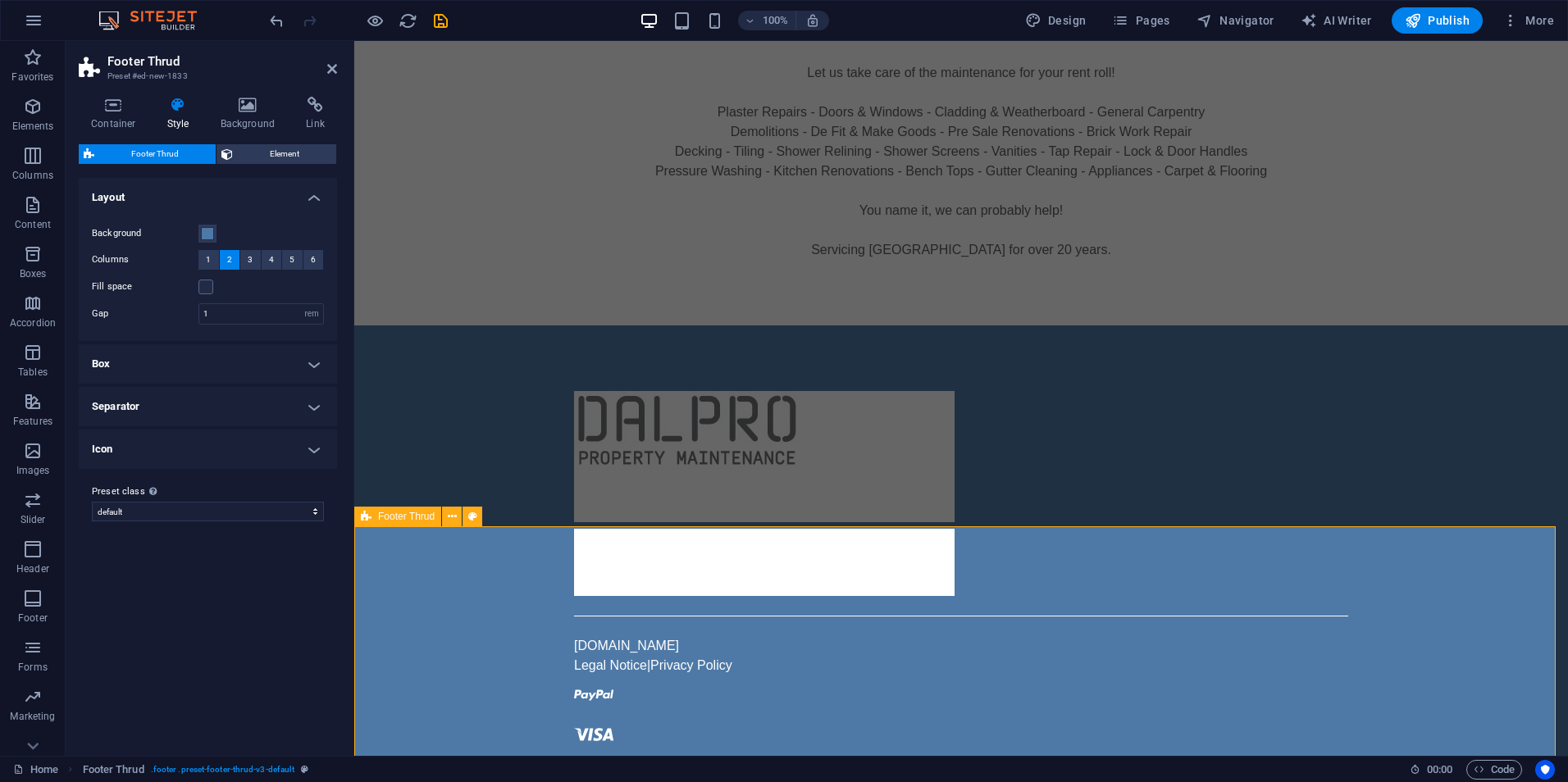
scroll to position [407, 0]
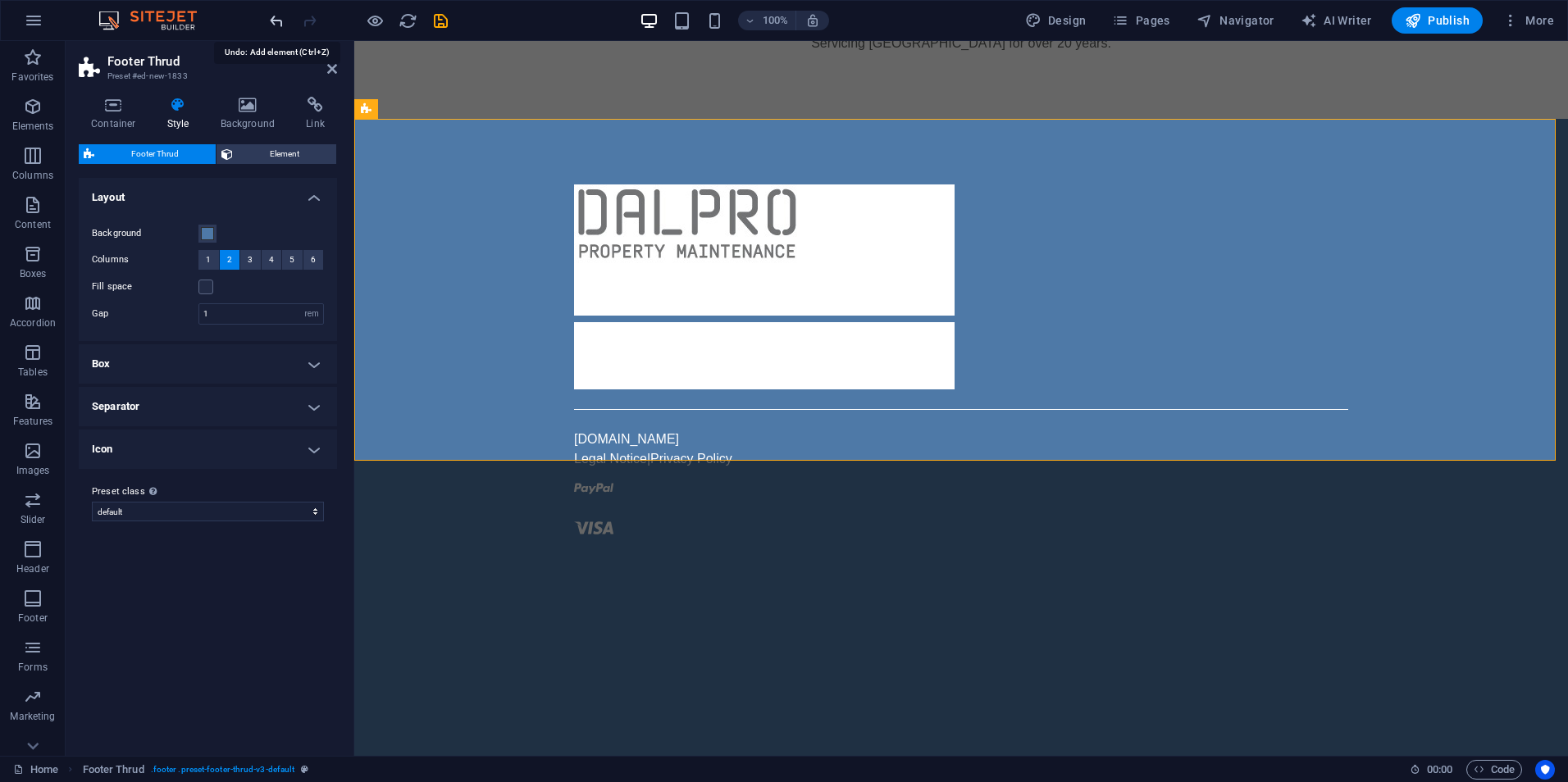
click at [277, 25] on icon "undo" at bounding box center [276, 20] width 18 height 18
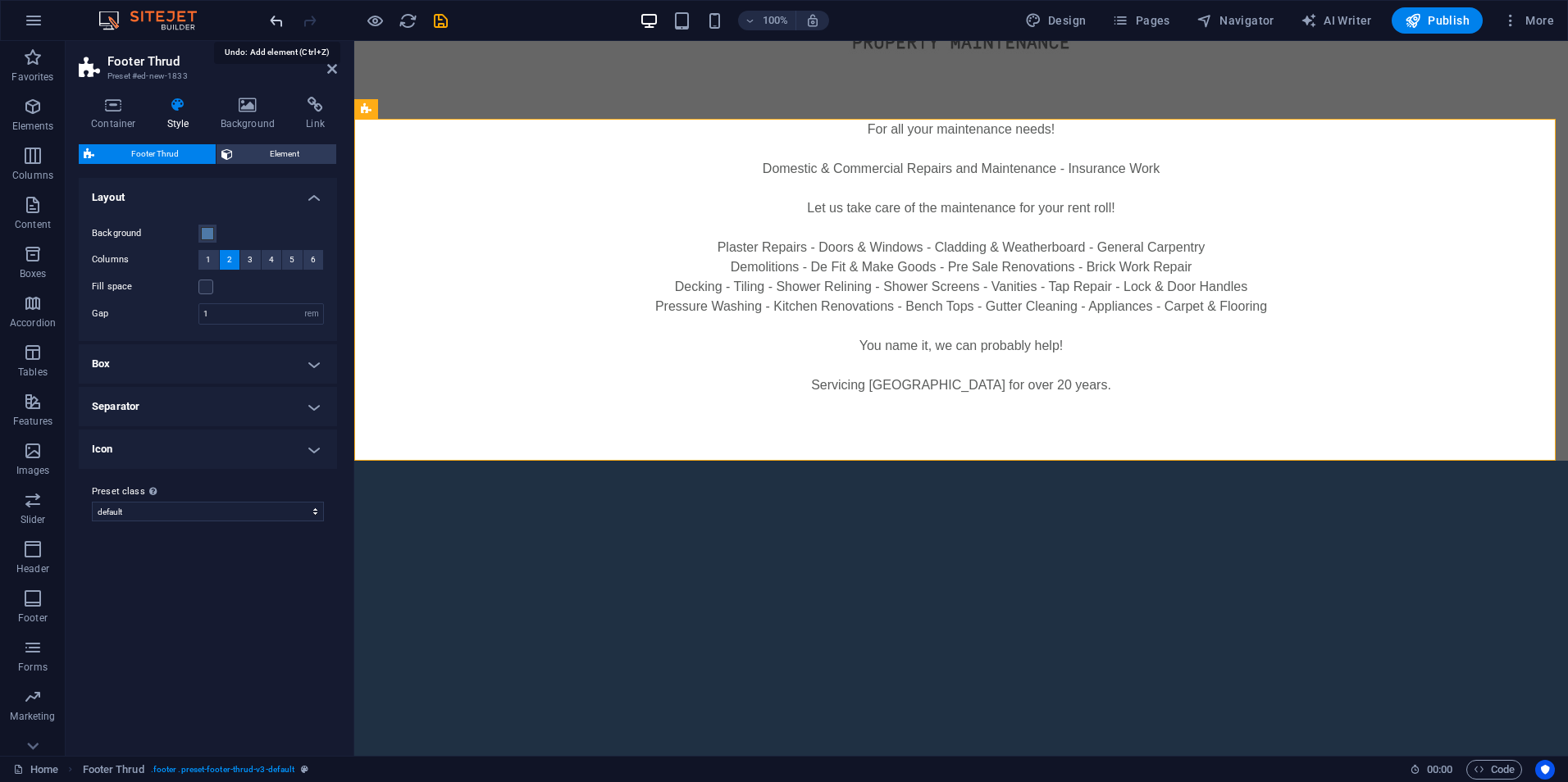
scroll to position [66, 0]
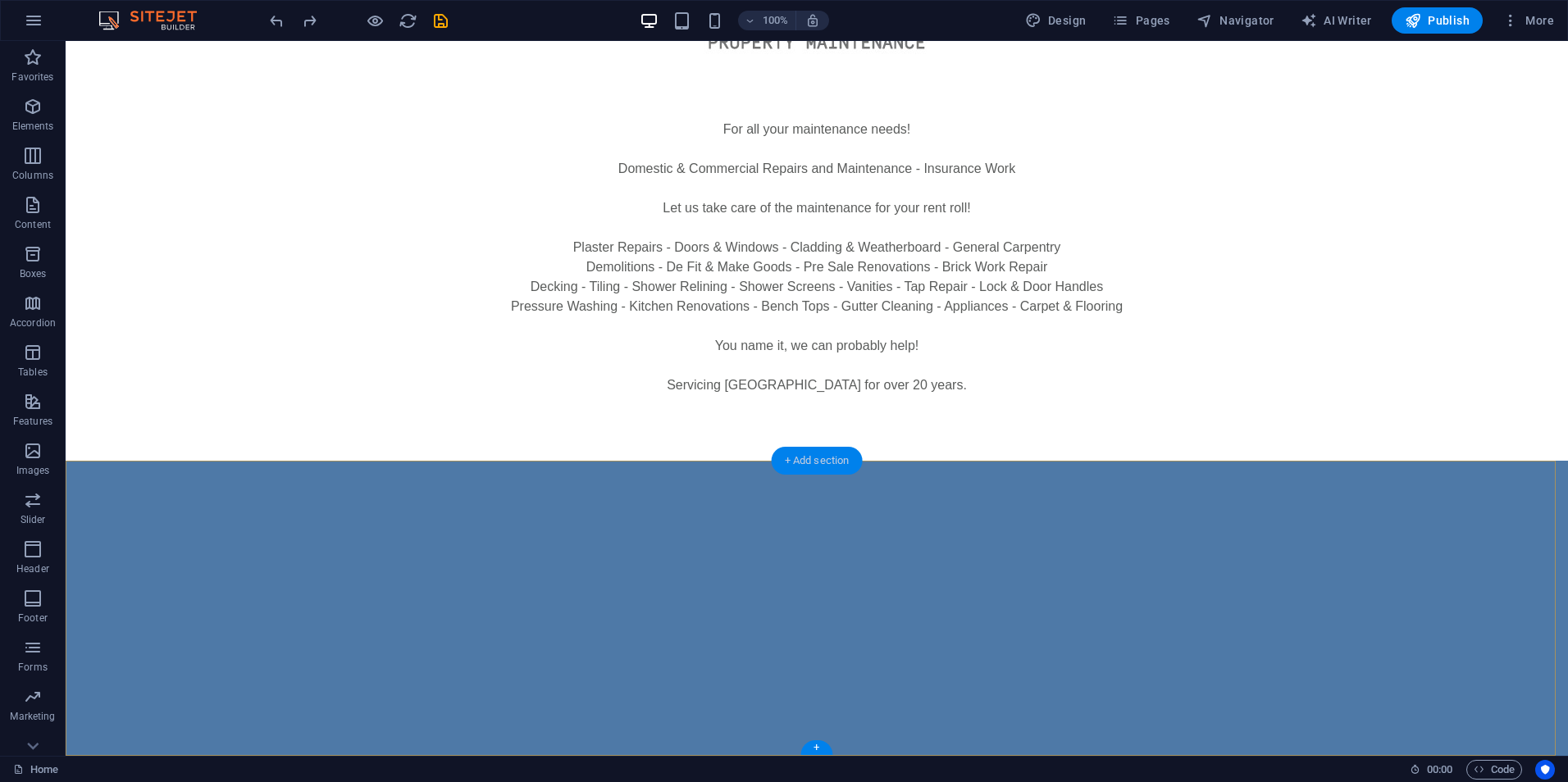
click at [808, 449] on div "+ Add section" at bounding box center [817, 461] width 91 height 28
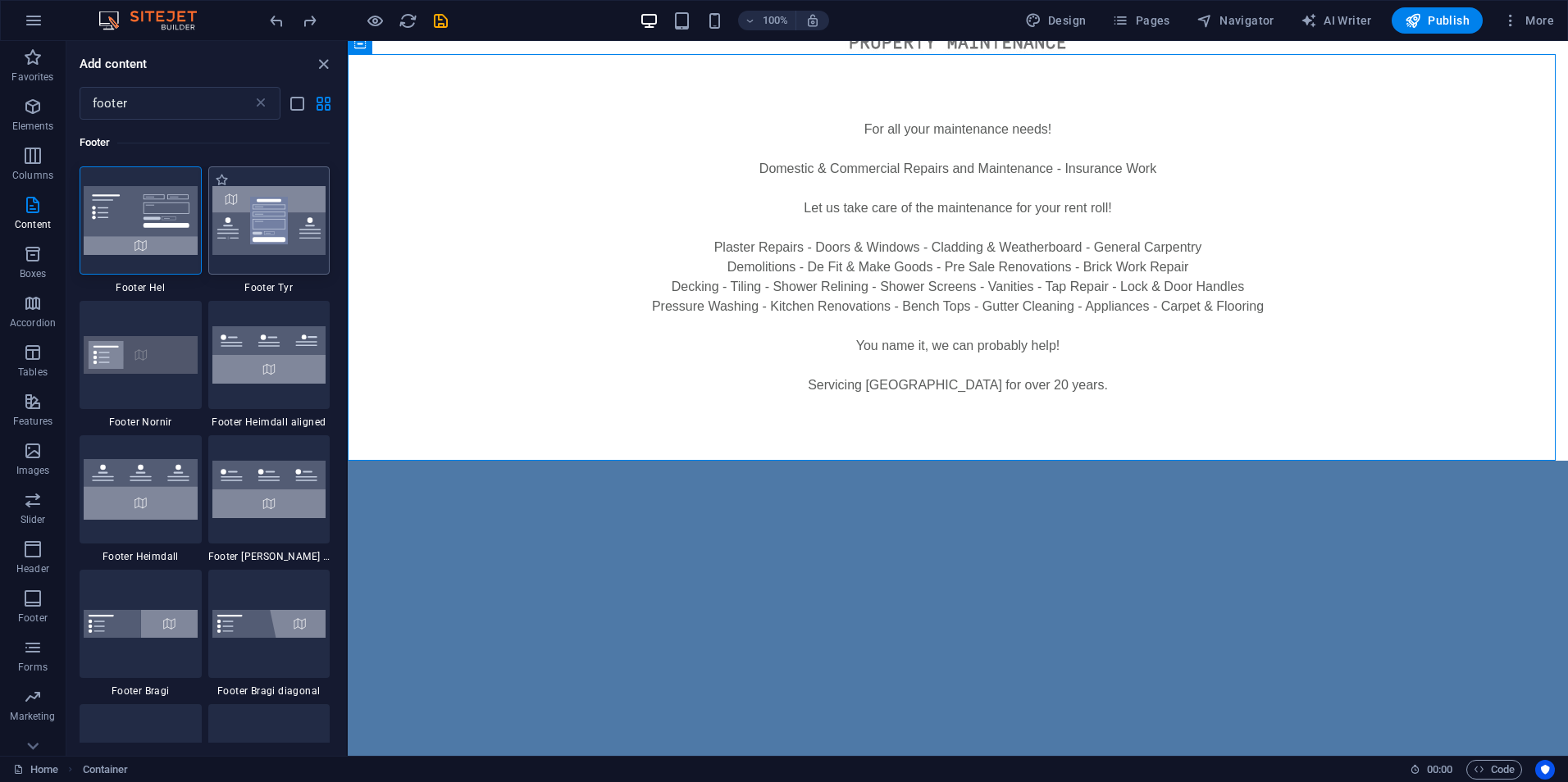
click at [300, 237] on img at bounding box center [269, 220] width 114 height 68
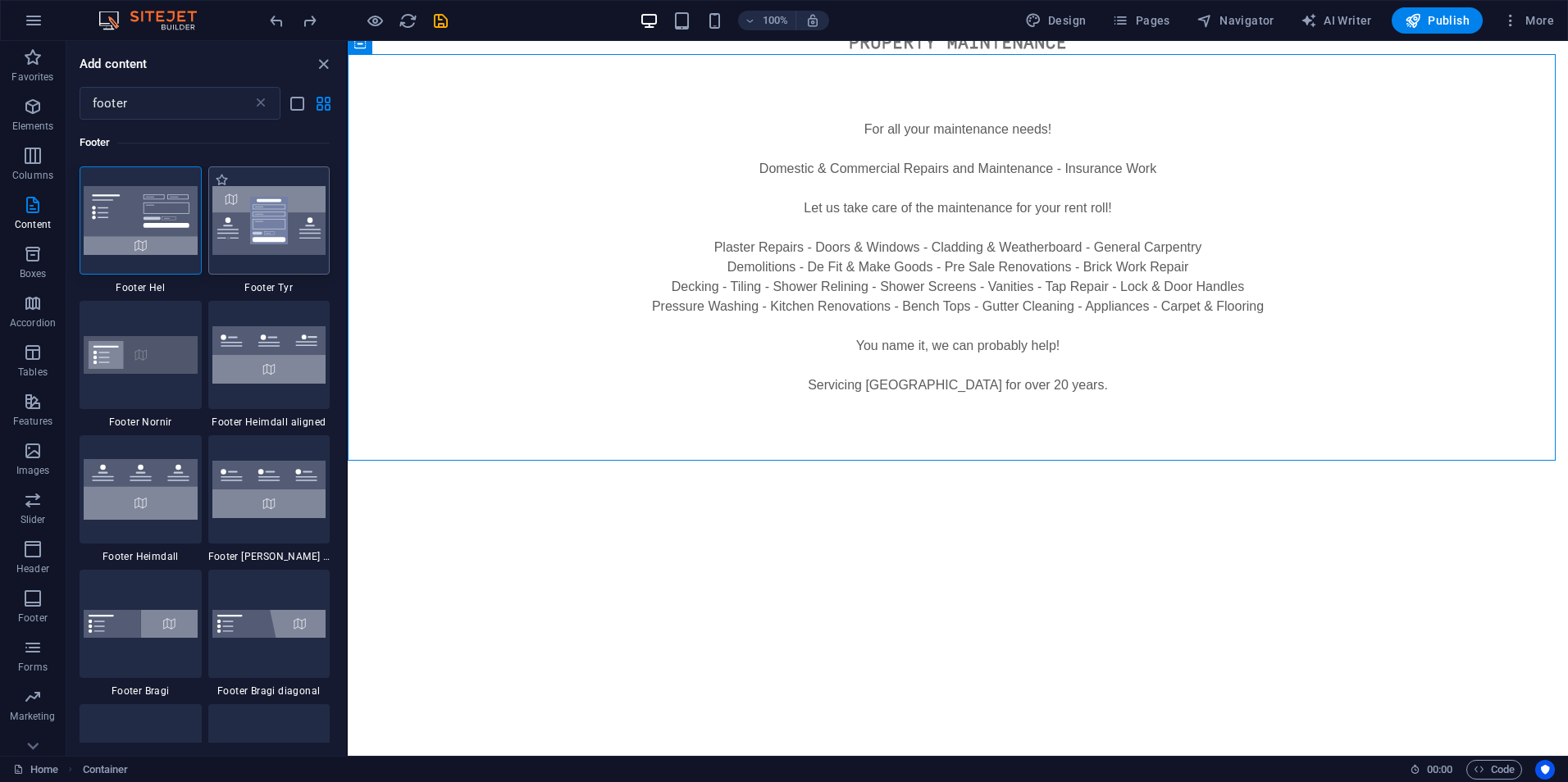
select select "rem"
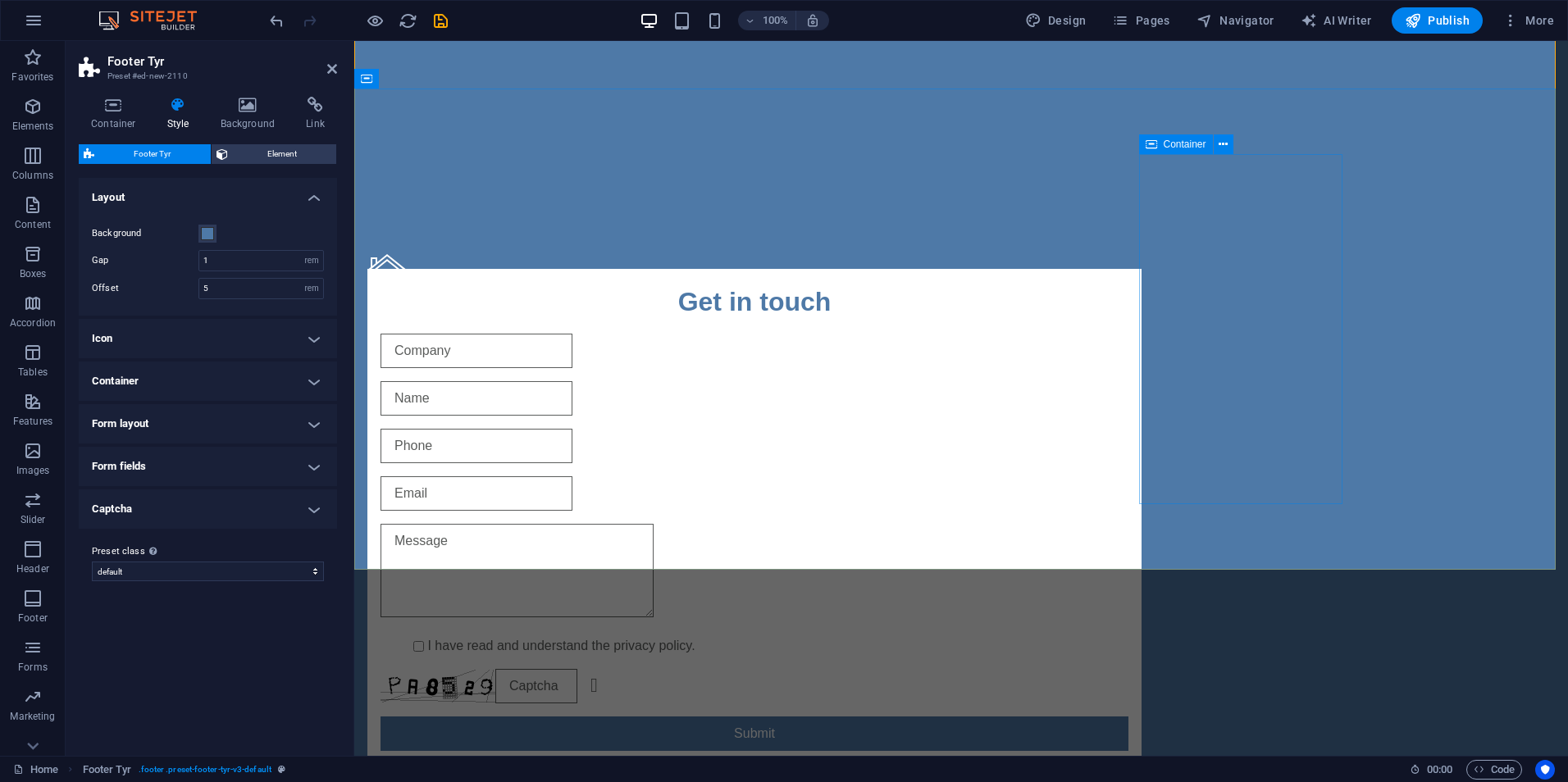
scroll to position [574, 0]
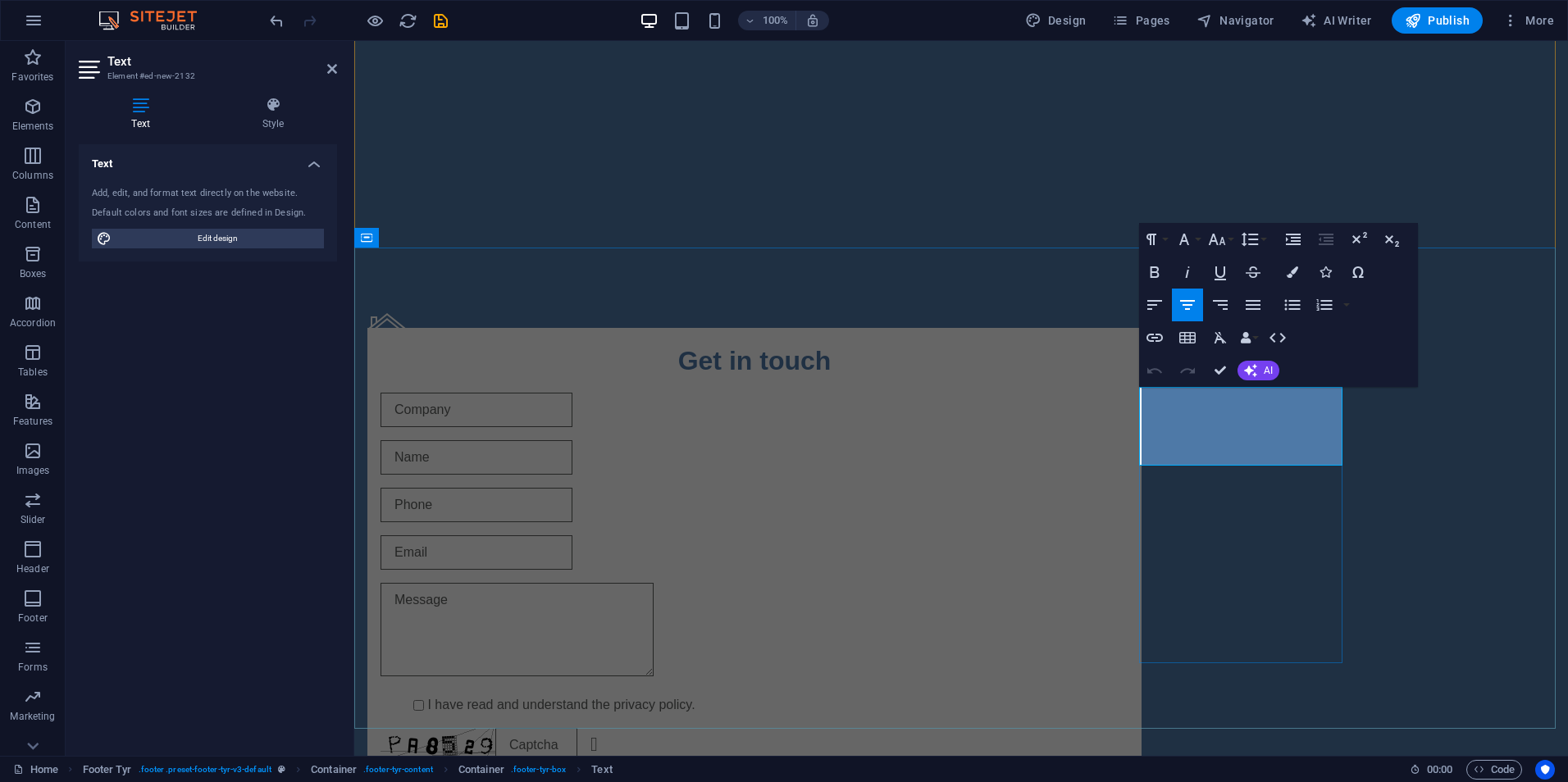
drag, startPoint x: 1290, startPoint y: 413, endPoint x: 1155, endPoint y: 413, distance: 135.0
click at [1371, 445] on div "Address [STREET_ADDRESS][US_STATE] Legal Notice | Privacy Policy Get in touch I…" at bounding box center [961, 638] width 1214 height 781
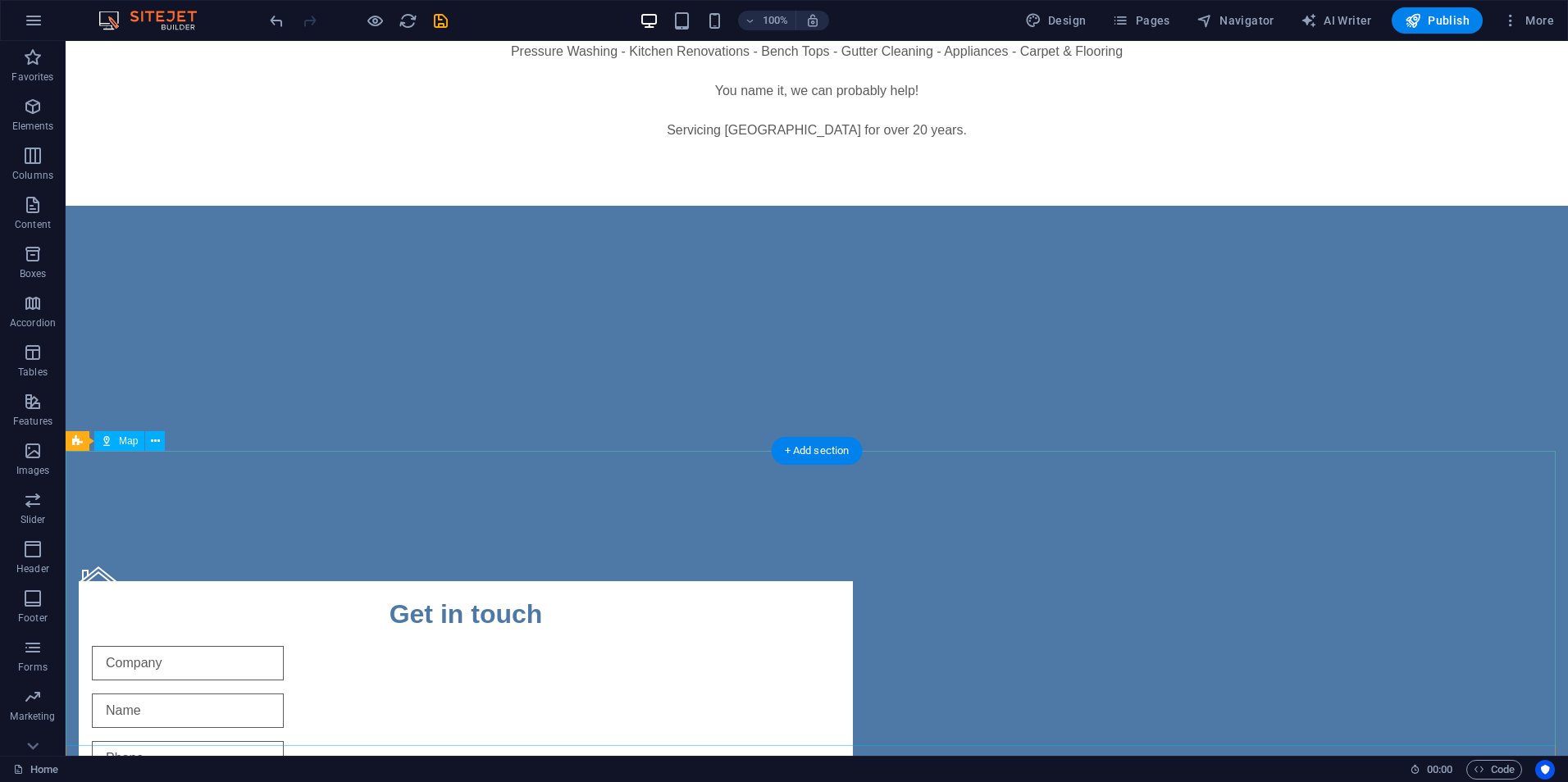
scroll to position [328, 0]
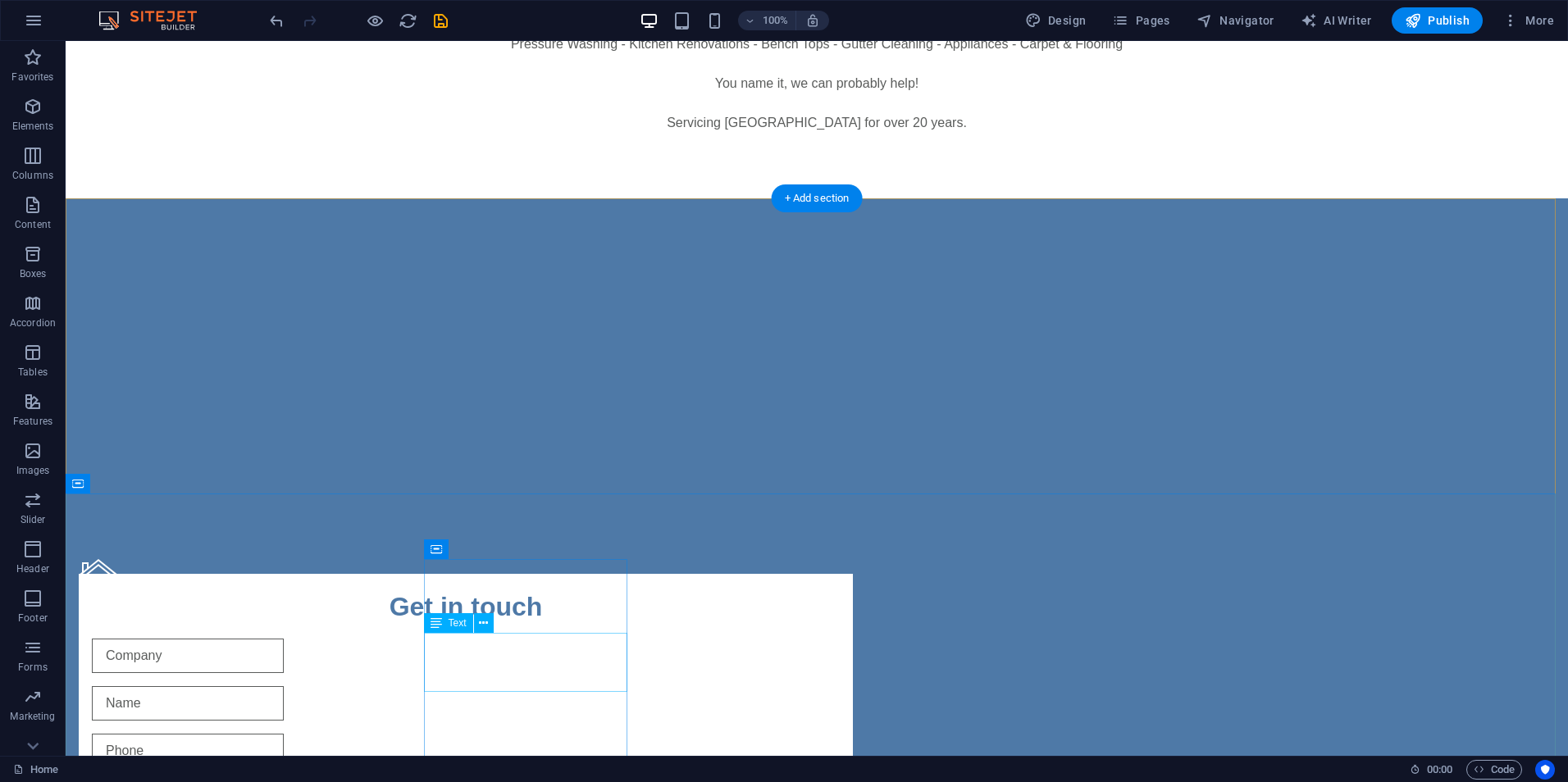
click at [549, 661] on div "[STREET_ADDRESS][US_STATE] Legal Notice | Privacy Policy" at bounding box center [466, 662] width 774 height 59
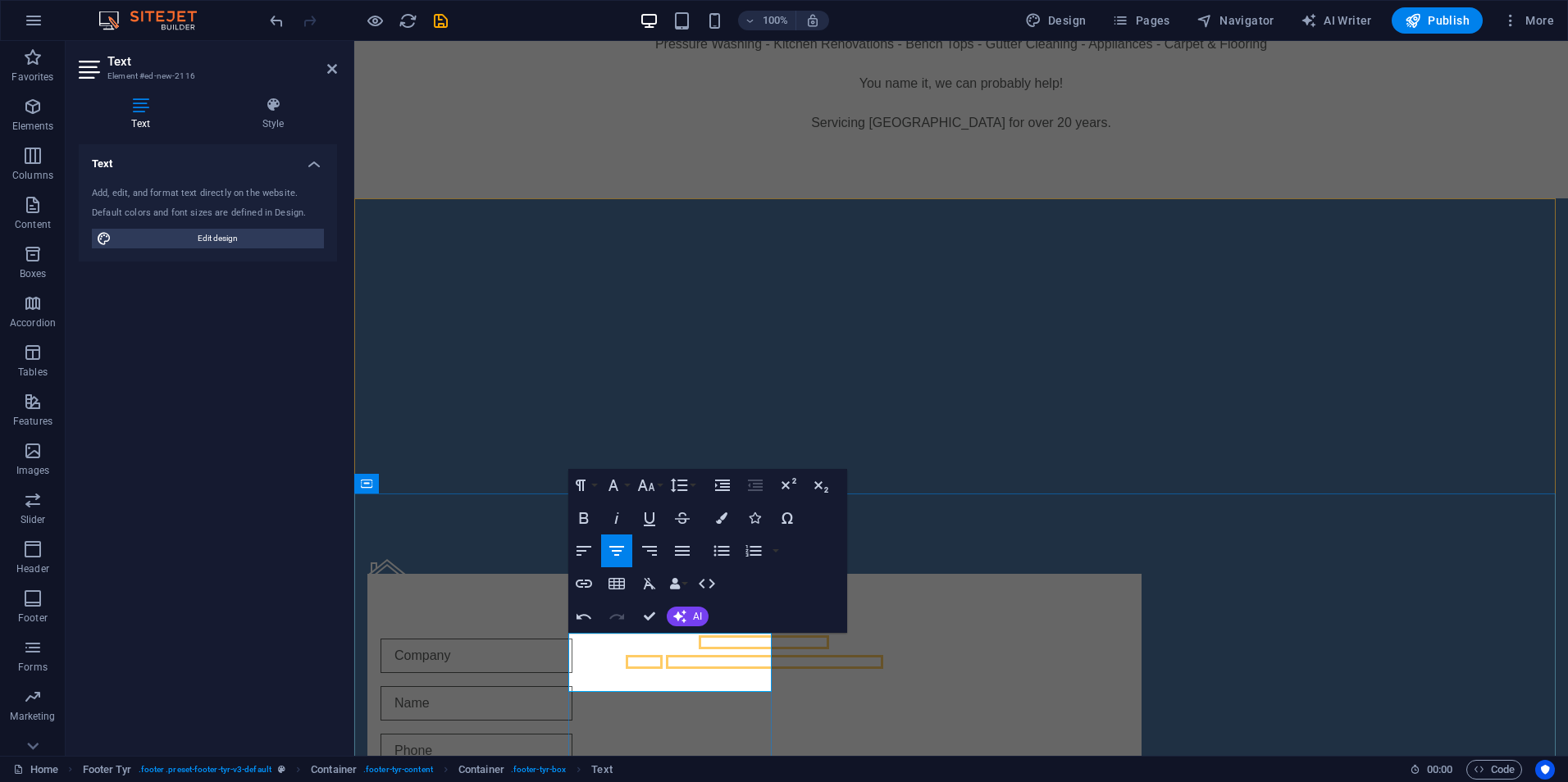
click at [739, 672] on p "Legal Notice | Privacy Policy" at bounding box center [755, 682] width 774 height 19
click at [755, 678] on p "Legal Notice | Privacy Policy" at bounding box center [755, 682] width 774 height 19
click at [764, 679] on p "Legal Notice | Privacy Policy" at bounding box center [755, 682] width 774 height 19
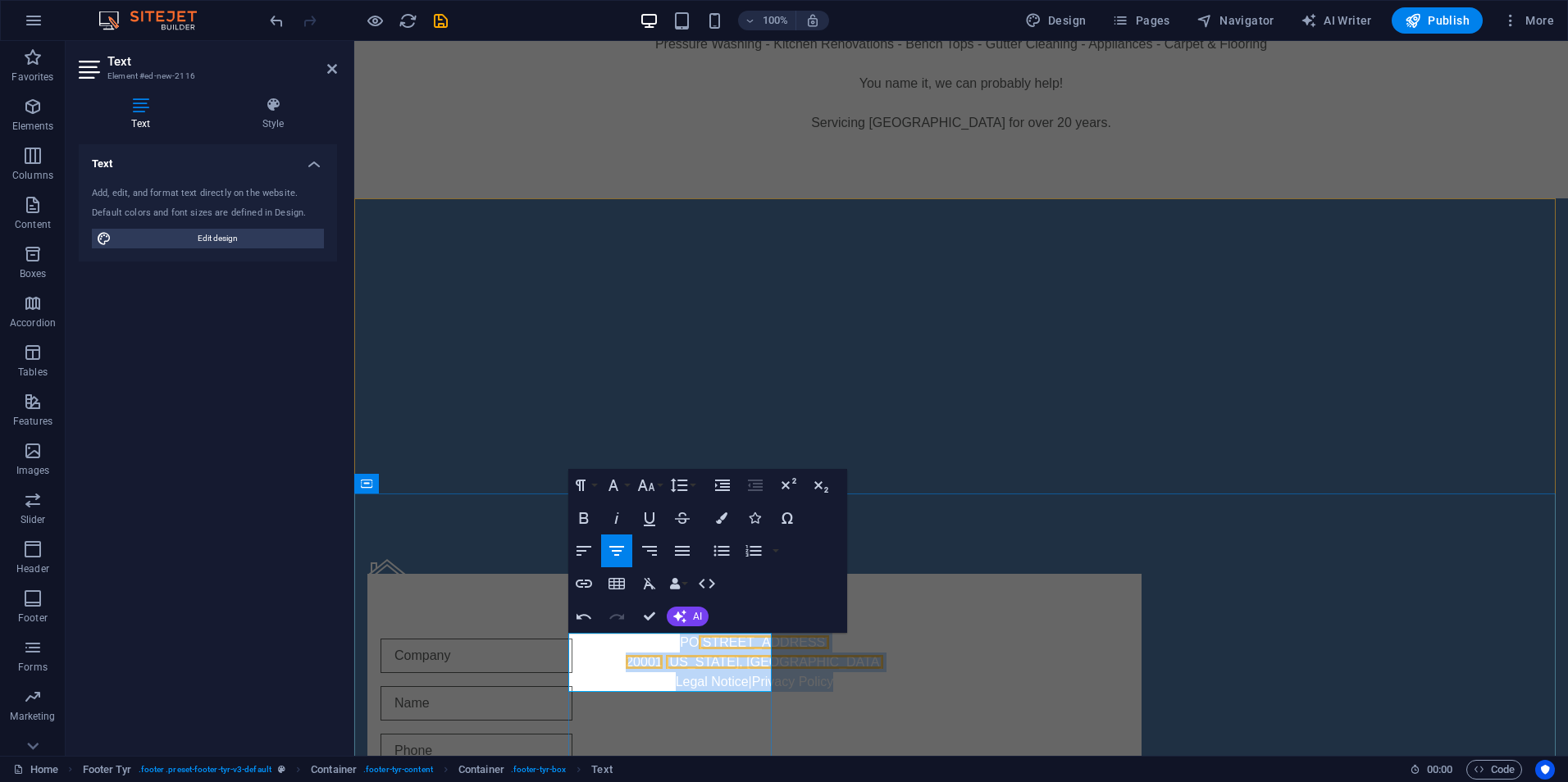
drag, startPoint x: 763, startPoint y: 683, endPoint x: 605, endPoint y: 651, distance: 161.2
click at [605, 651] on div "PO [STREET_ADDRESS][US_STATE] Legal Notice | Privacy Policy" at bounding box center [755, 662] width 774 height 59
click at [705, 659] on span "[US_STATE], [GEOGRAPHIC_DATA]" at bounding box center [775, 663] width 218 height 14
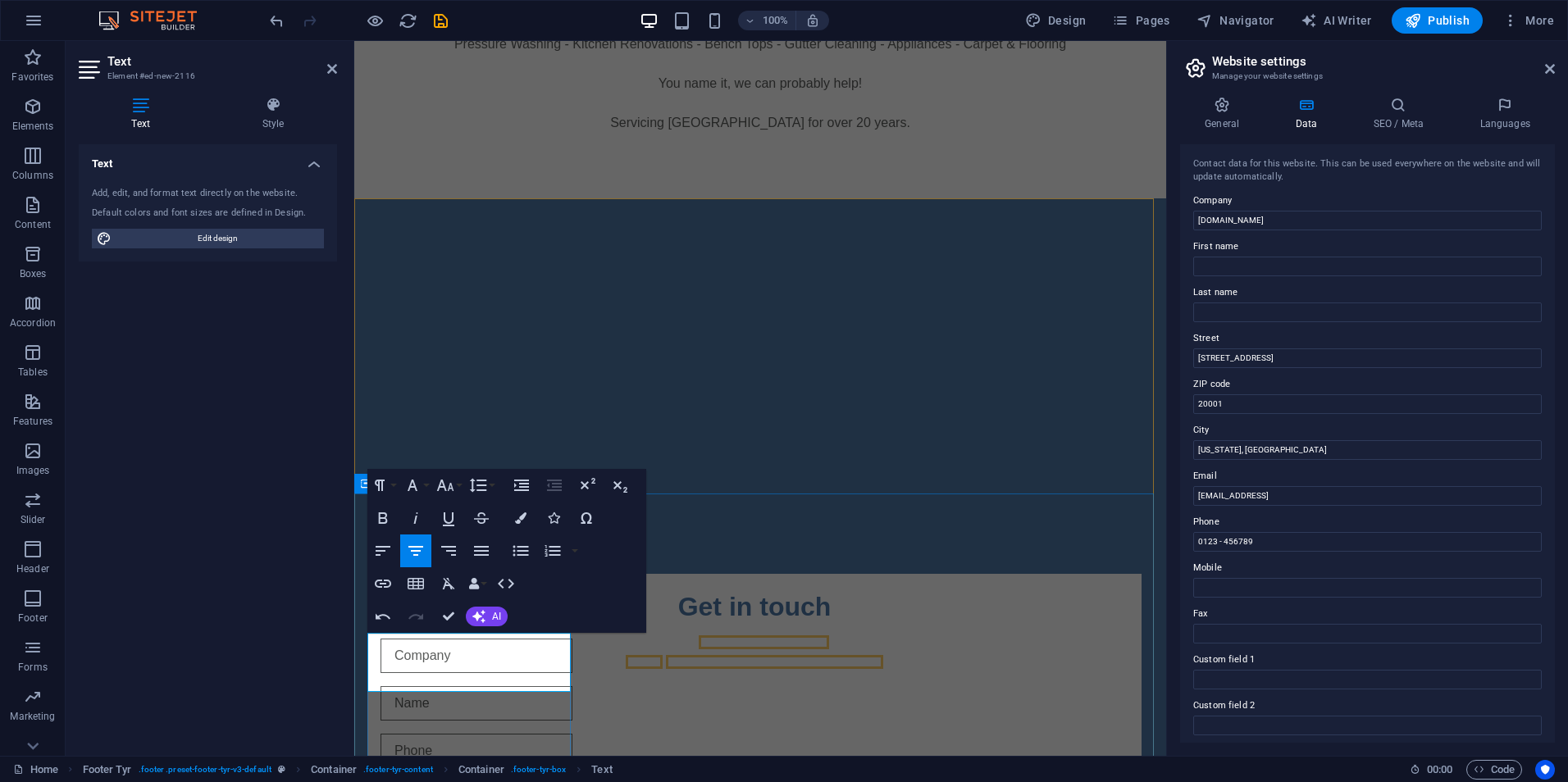
click at [565, 660] on p "20001 [US_STATE], [GEOGRAPHIC_DATA]" at bounding box center [755, 663] width 774 height 19
drag, startPoint x: 548, startPoint y: 663, endPoint x: 759, endPoint y: 671, distance: 211.2
click at [405, 630] on div "Address PO [STREET_ADDRESS][US_STATE] Legal Notice | Privacy Policy" at bounding box center [755, 625] width 774 height 133
click at [465, 692] on div "Address [STREET_ADDRESS] Legal Notice | Privacy Policy" at bounding box center [755, 625] width 774 height 133
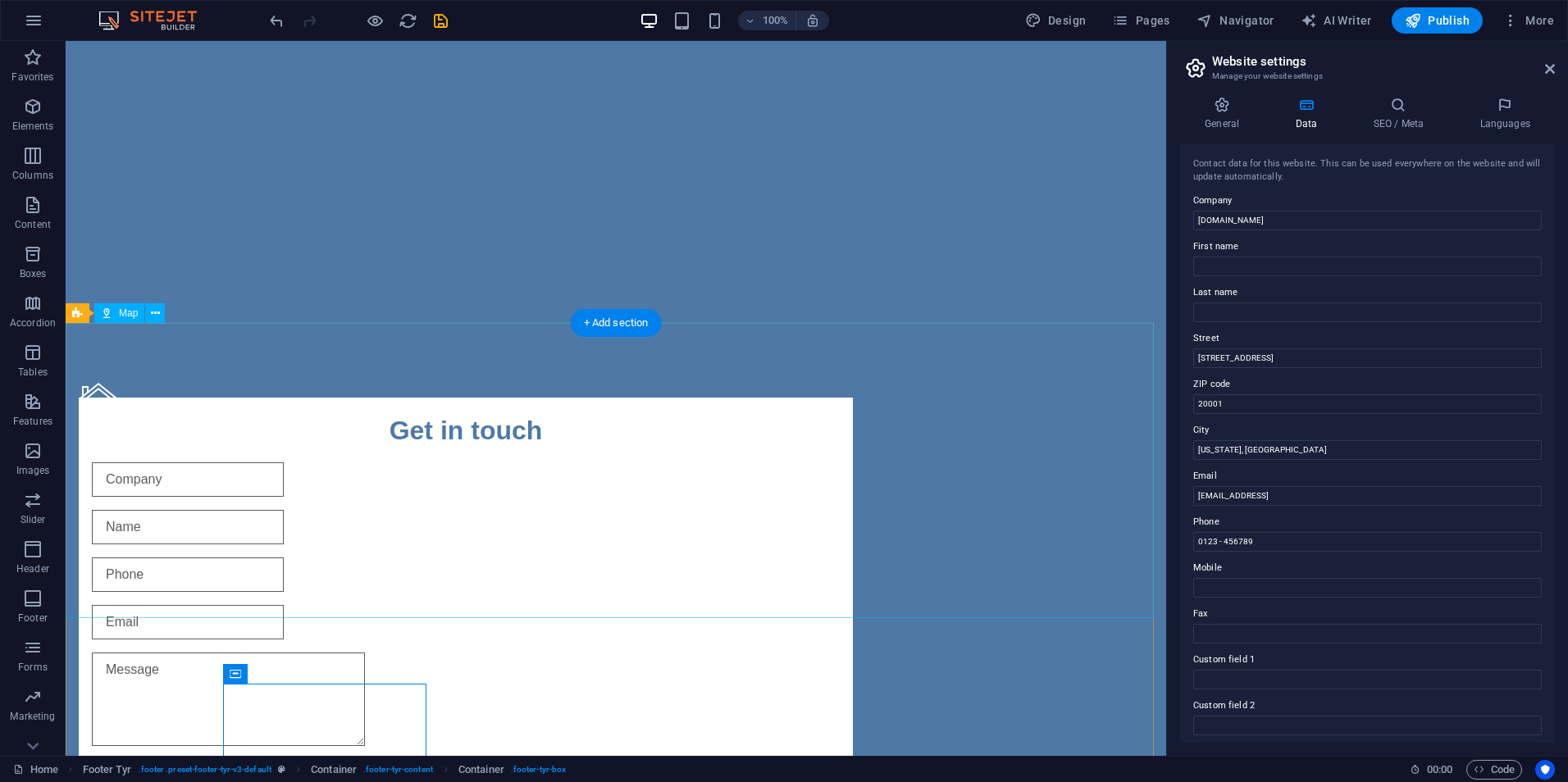
scroll to position [574, 0]
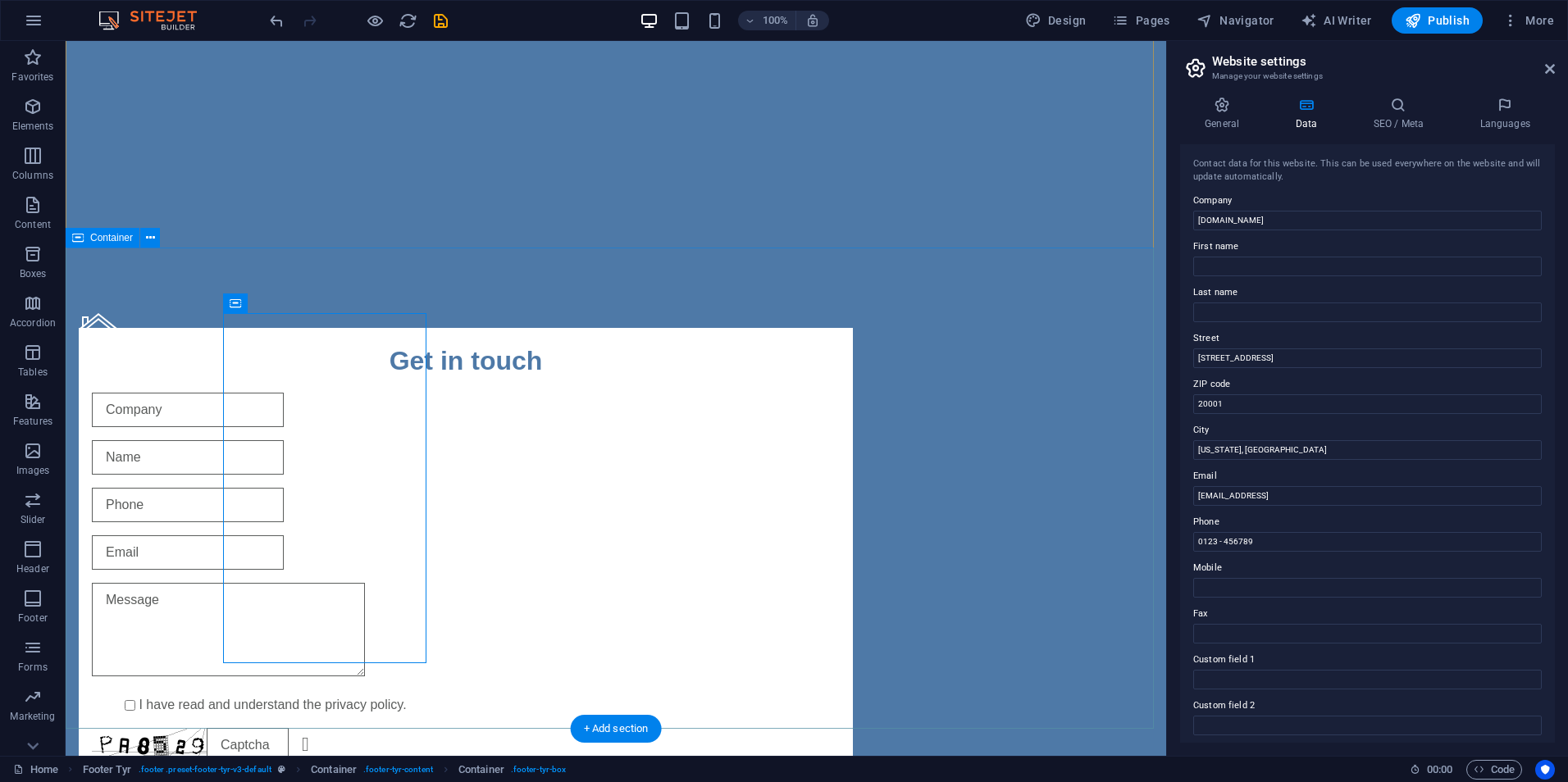
click at [1084, 303] on div "Address [STREET_ADDRESS] Legal Notice | Privacy Policy Get in touch I have read…" at bounding box center [616, 638] width 1100 height 781
click at [1088, 286] on div "Address [STREET_ADDRESS] Legal Notice | Privacy Policy Get in touch I have read…" at bounding box center [616, 638] width 1100 height 781
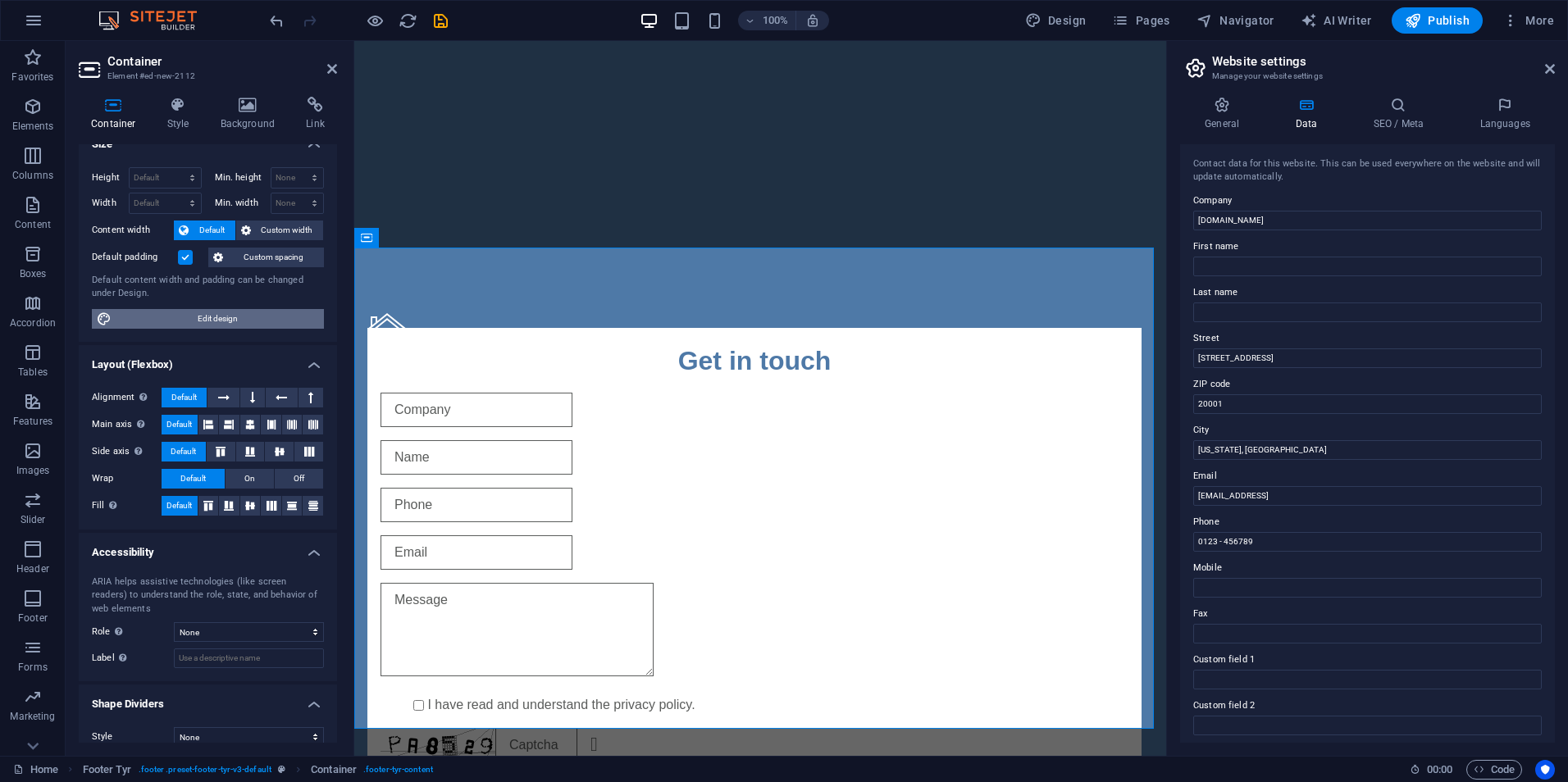
scroll to position [37, 0]
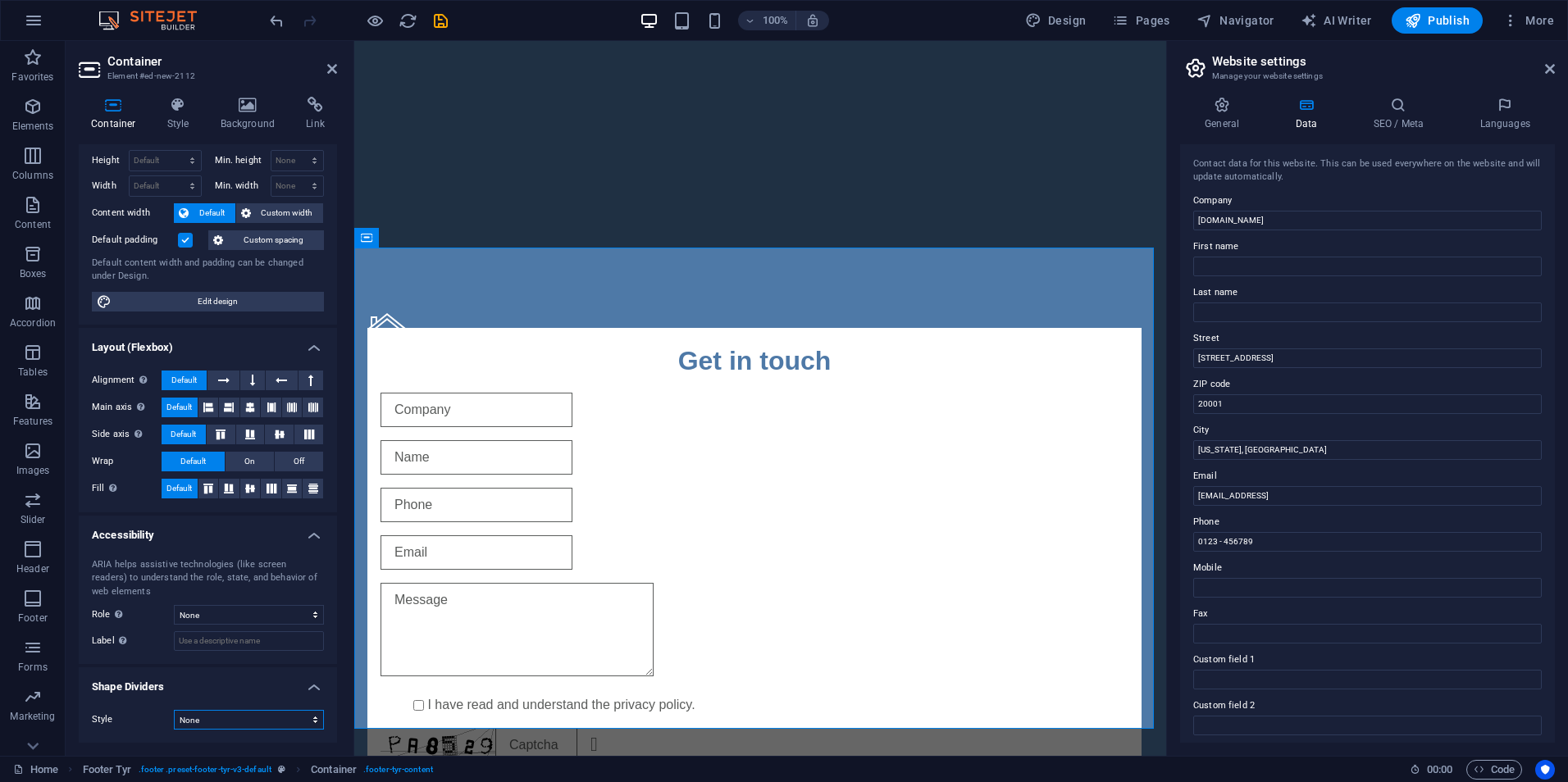
click at [226, 721] on select "None Triangle Square Diagonal Polygon 1 Polygon 2 Zigzag Multiple Zigzags Waves…" at bounding box center [248, 720] width 150 height 19
drag, startPoint x: 226, startPoint y: 302, endPoint x: 140, endPoint y: 222, distance: 117.5
click at [226, 302] on span "Edit design" at bounding box center [218, 302] width 203 height 19
select select "rem"
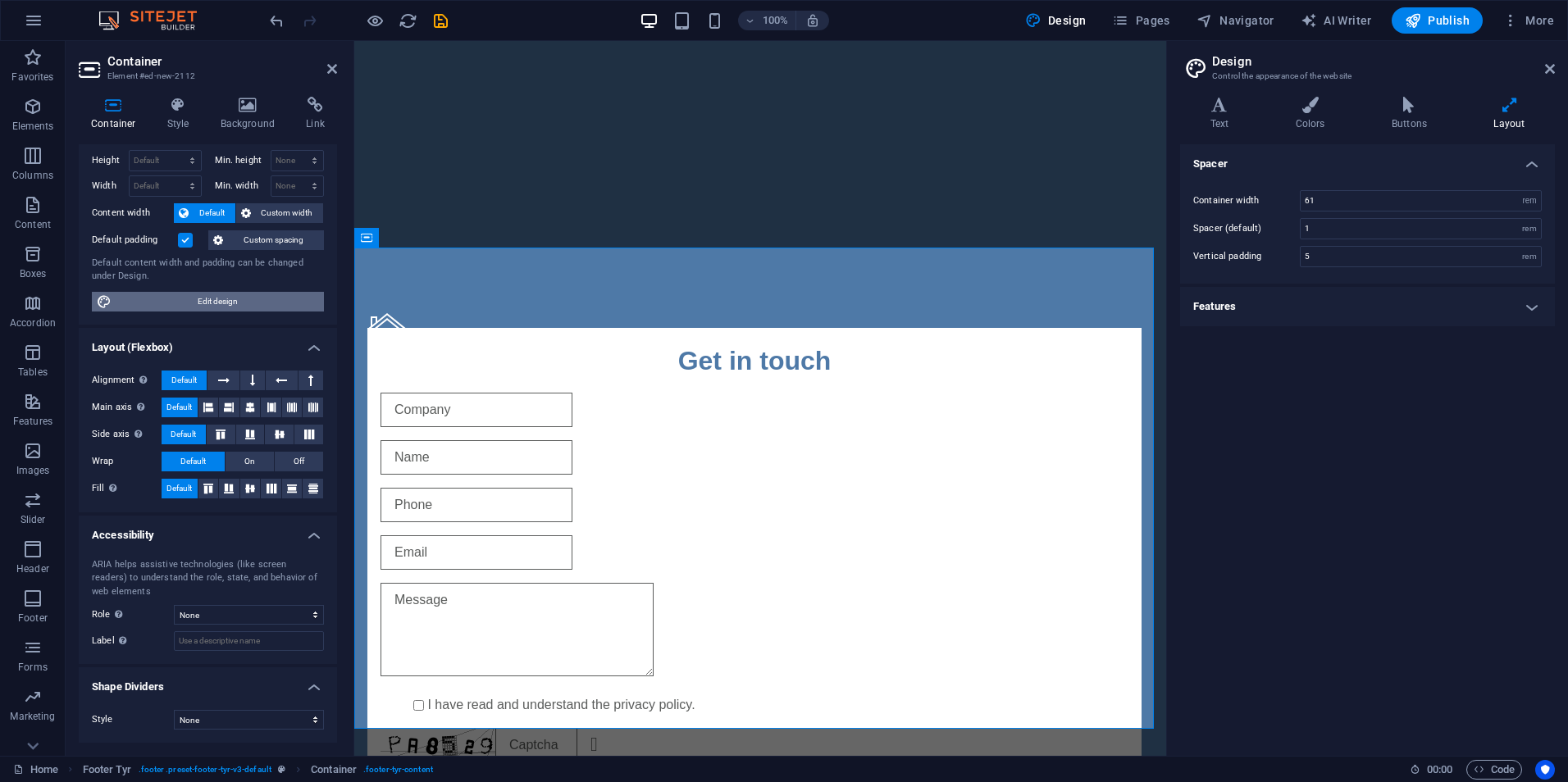
click at [229, 304] on span "Edit design" at bounding box center [218, 302] width 203 height 19
click at [1335, 113] on h4 "Colors" at bounding box center [1313, 113] width 96 height 34
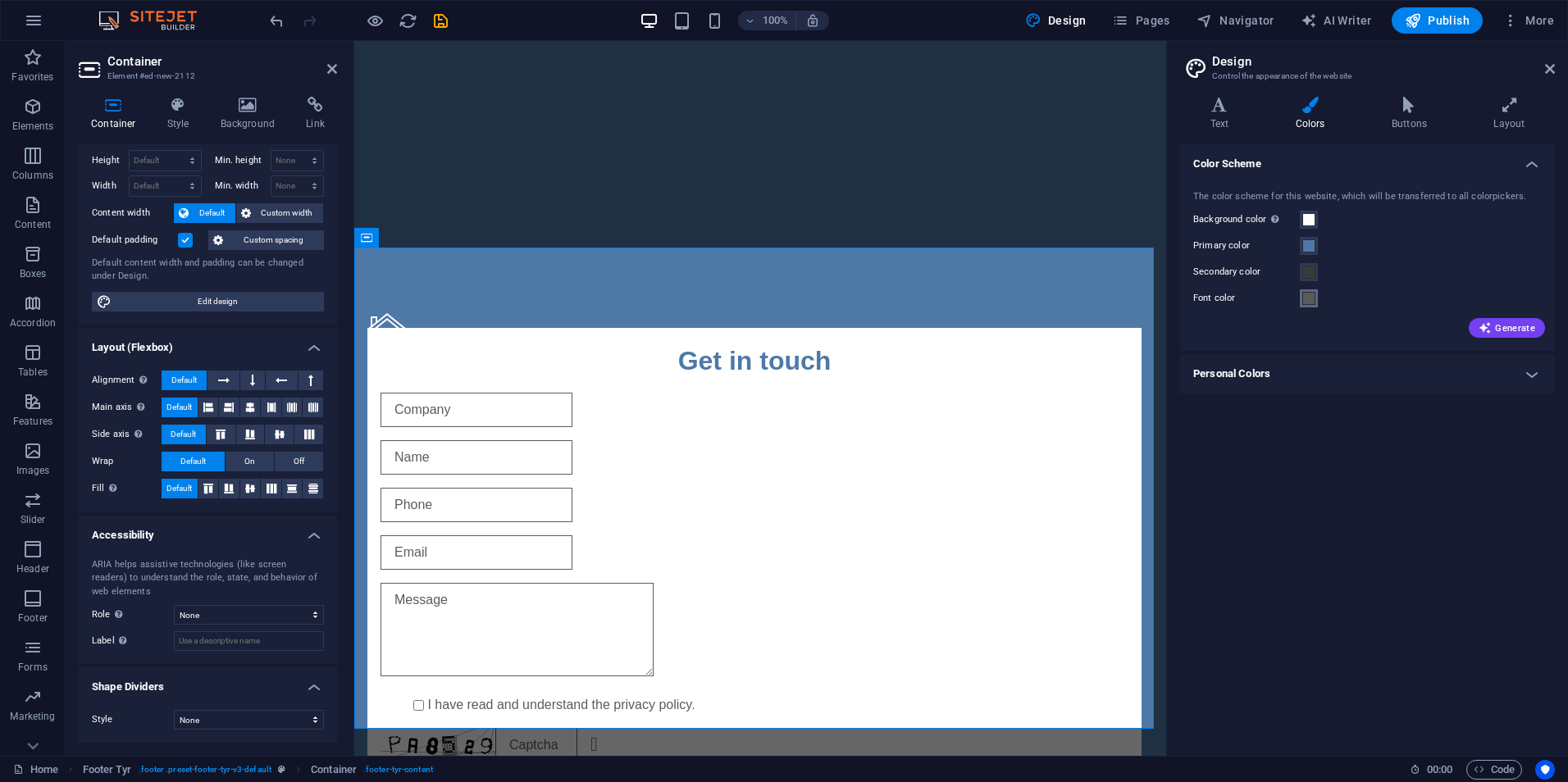
click at [1307, 298] on span at bounding box center [1308, 298] width 13 height 13
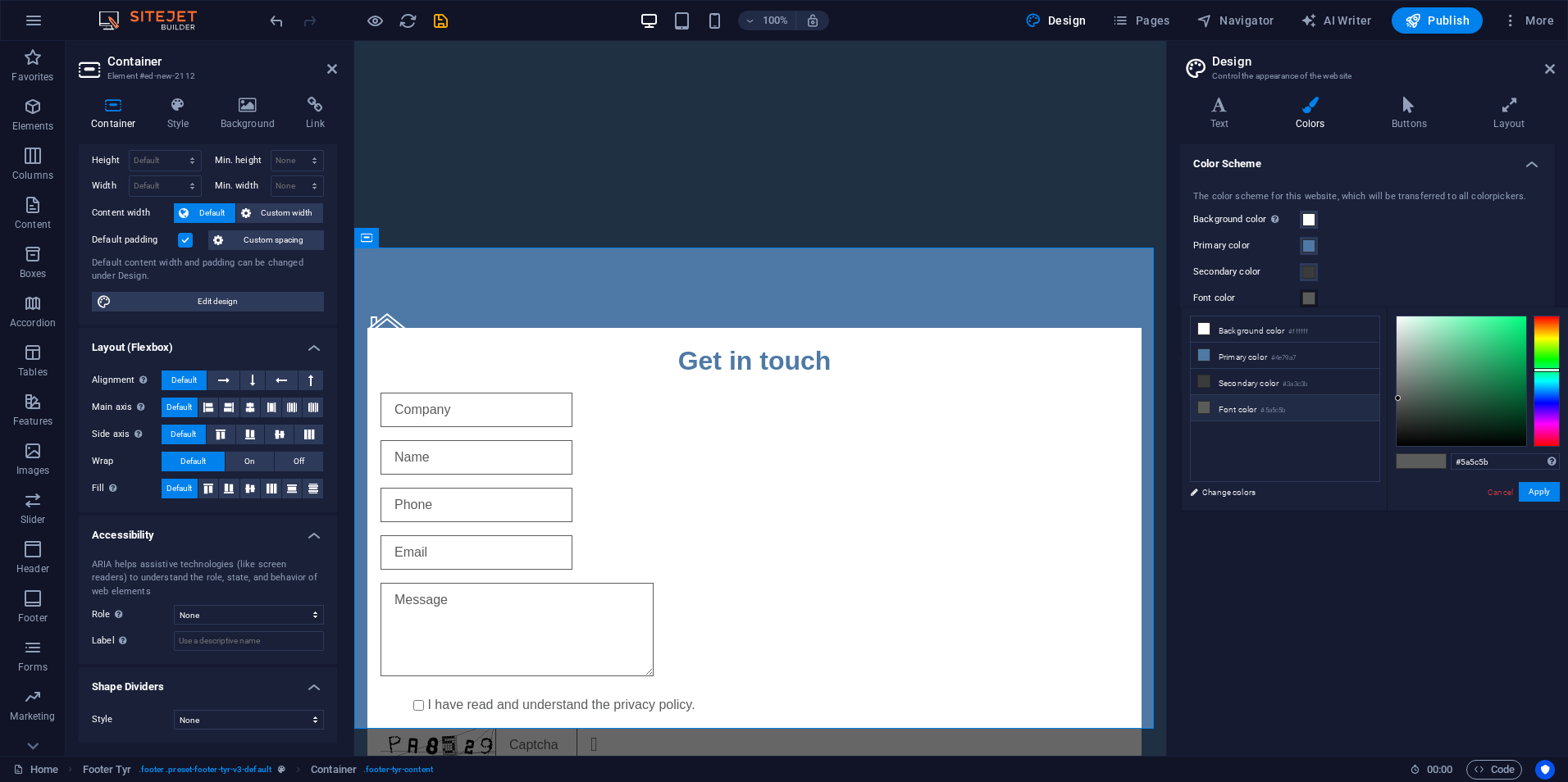
click at [1241, 407] on li "Font color #5a5c5b" at bounding box center [1285, 408] width 189 height 26
click at [1536, 494] on button "Apply" at bounding box center [1538, 491] width 41 height 19
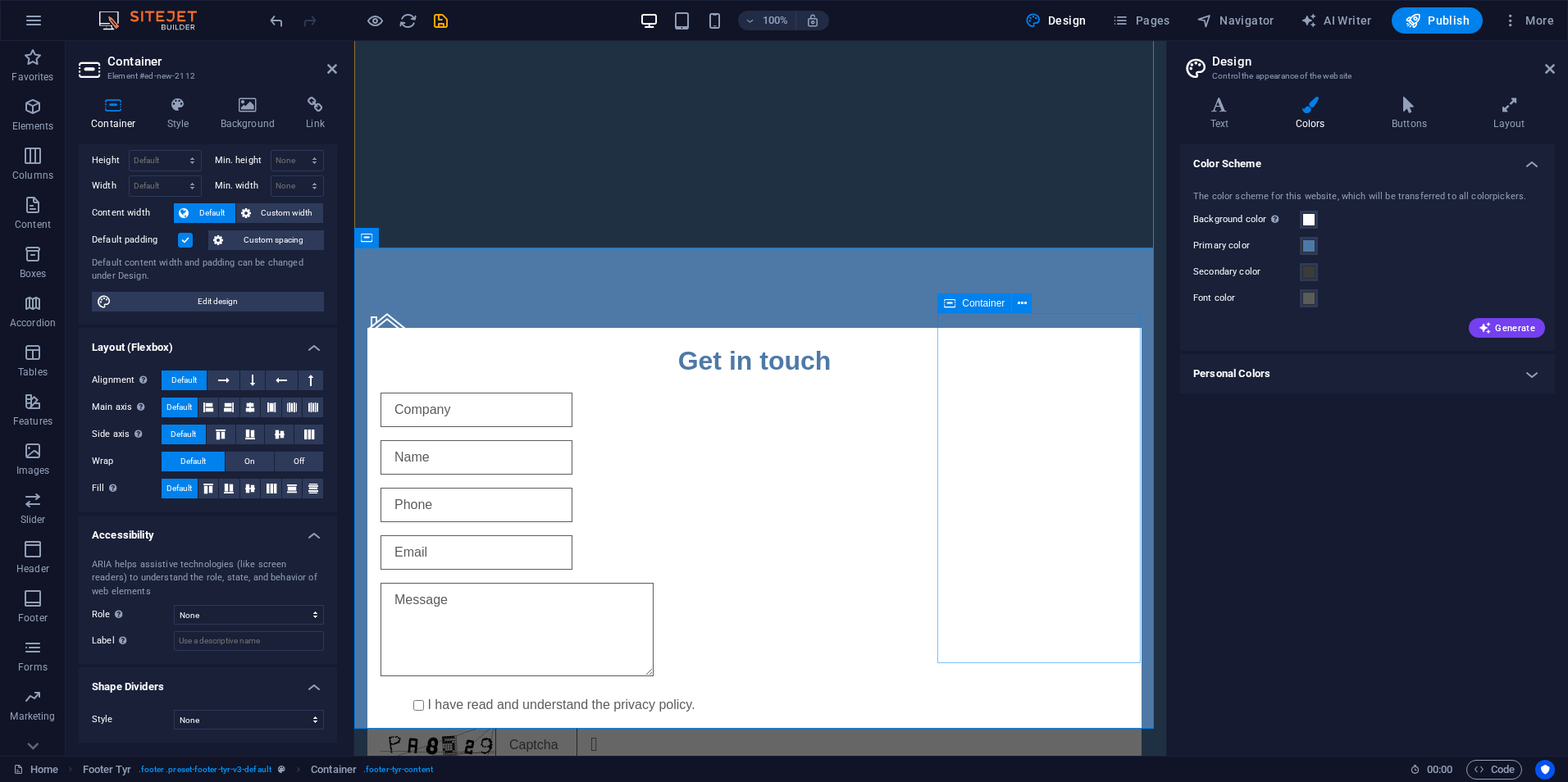
click at [1072, 282] on div "Address [STREET_ADDRESS] Legal Notice | Privacy Policy Get in touch I have read…" at bounding box center [760, 638] width 812 height 781
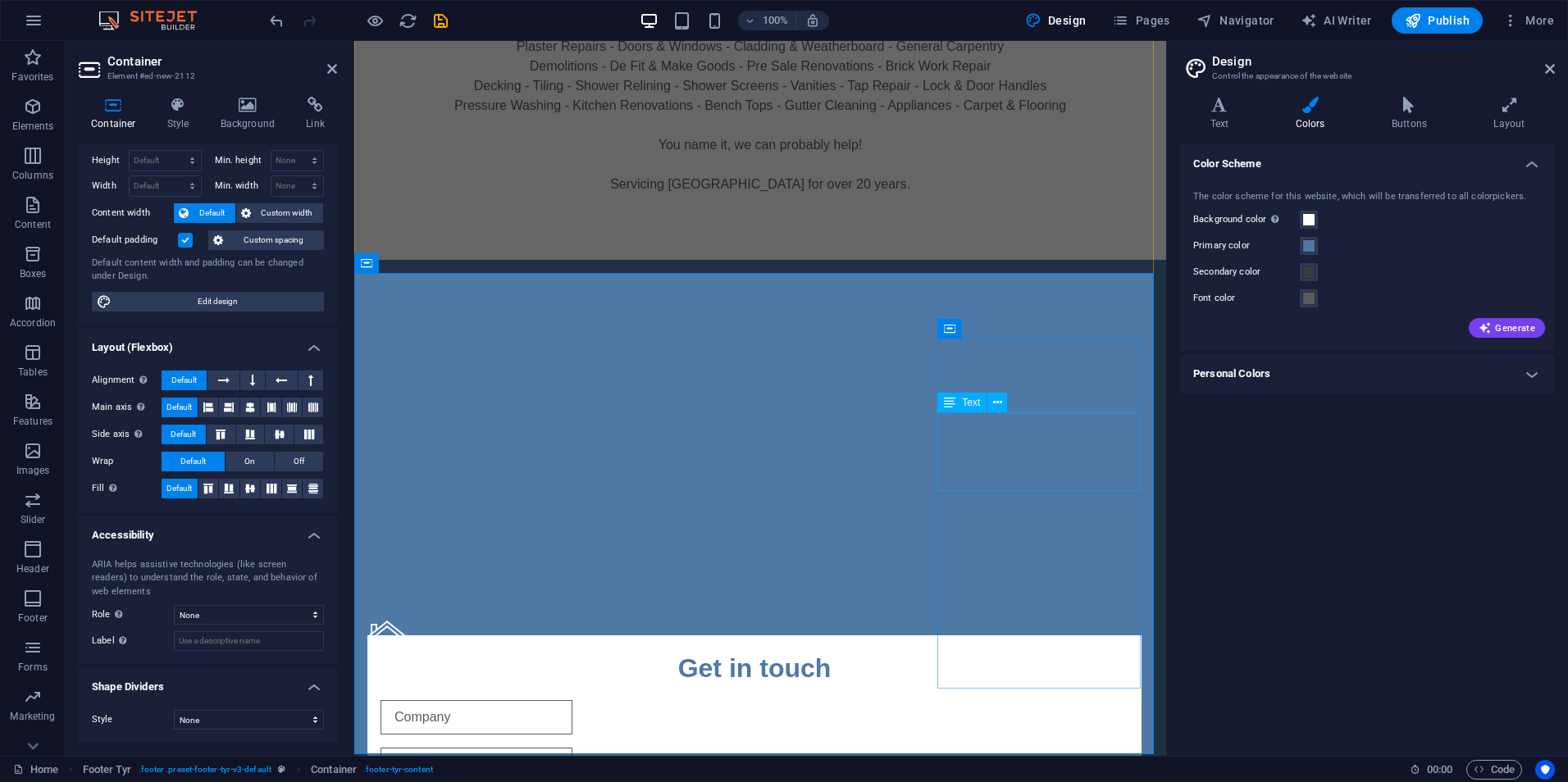
scroll to position [574, 0]
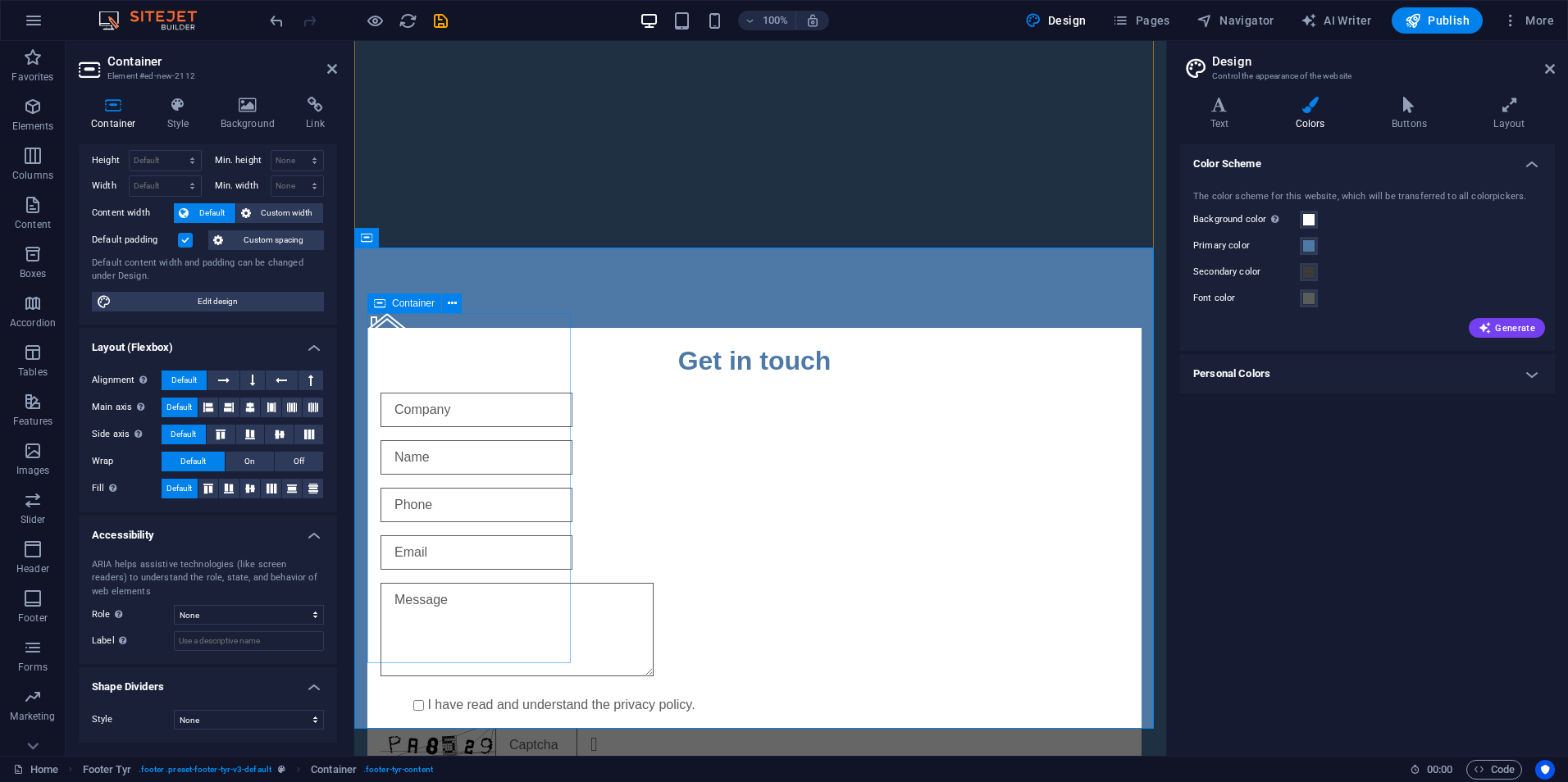
click at [391, 446] on div "Address [STREET_ADDRESS] Legal Notice | Privacy Policy" at bounding box center [755, 379] width 774 height 133
click at [425, 269] on div "Address [STREET_ADDRESS] Legal Notice | Privacy Policy Get in touch I have read…" at bounding box center [760, 638] width 812 height 781
click at [1313, 298] on span at bounding box center [1308, 298] width 13 height 13
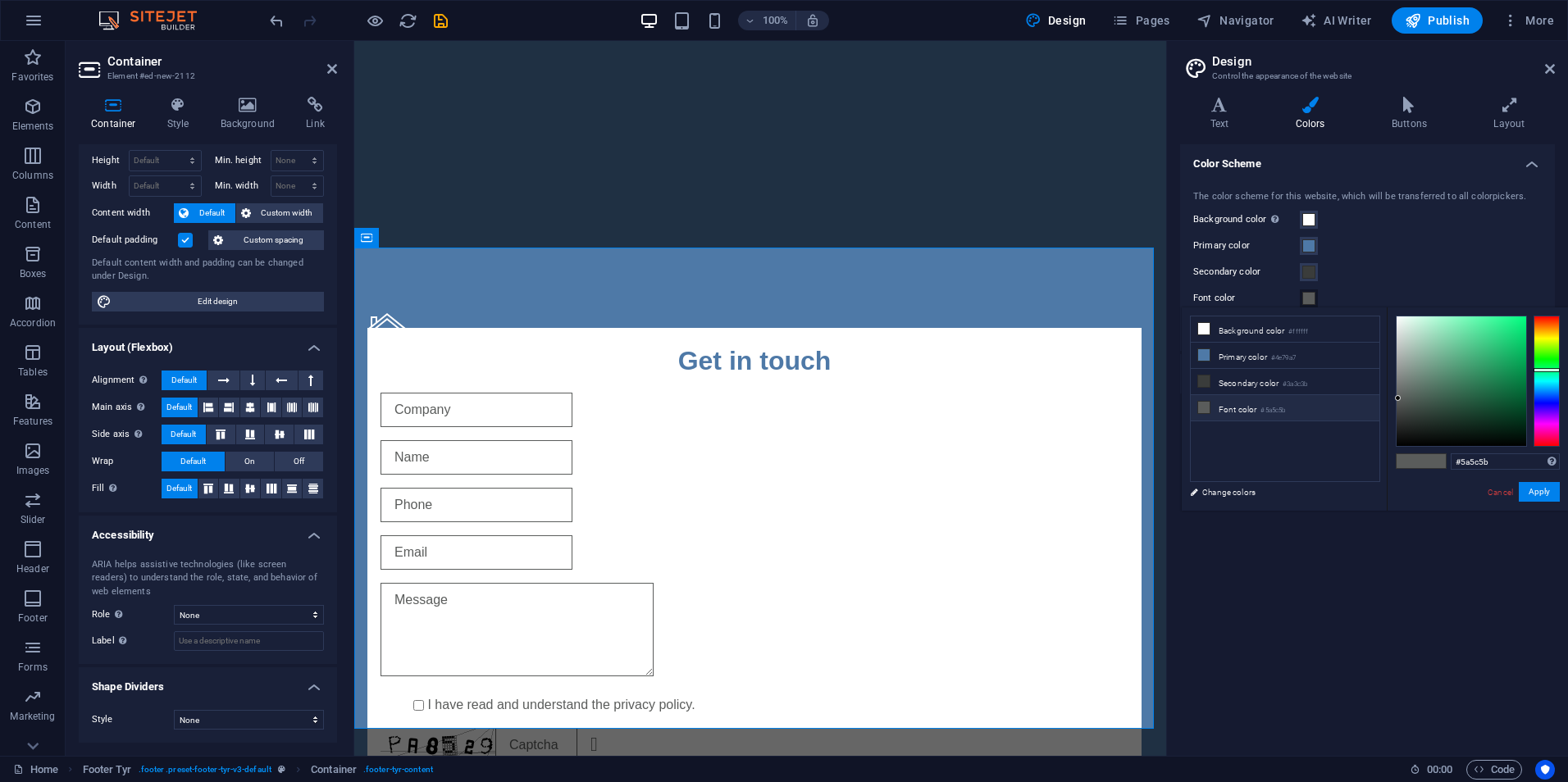
click at [1201, 406] on icon at bounding box center [1203, 407] width 11 height 11
click at [1202, 406] on icon at bounding box center [1203, 407] width 11 height 11
click at [1539, 494] on button "Apply" at bounding box center [1538, 491] width 41 height 19
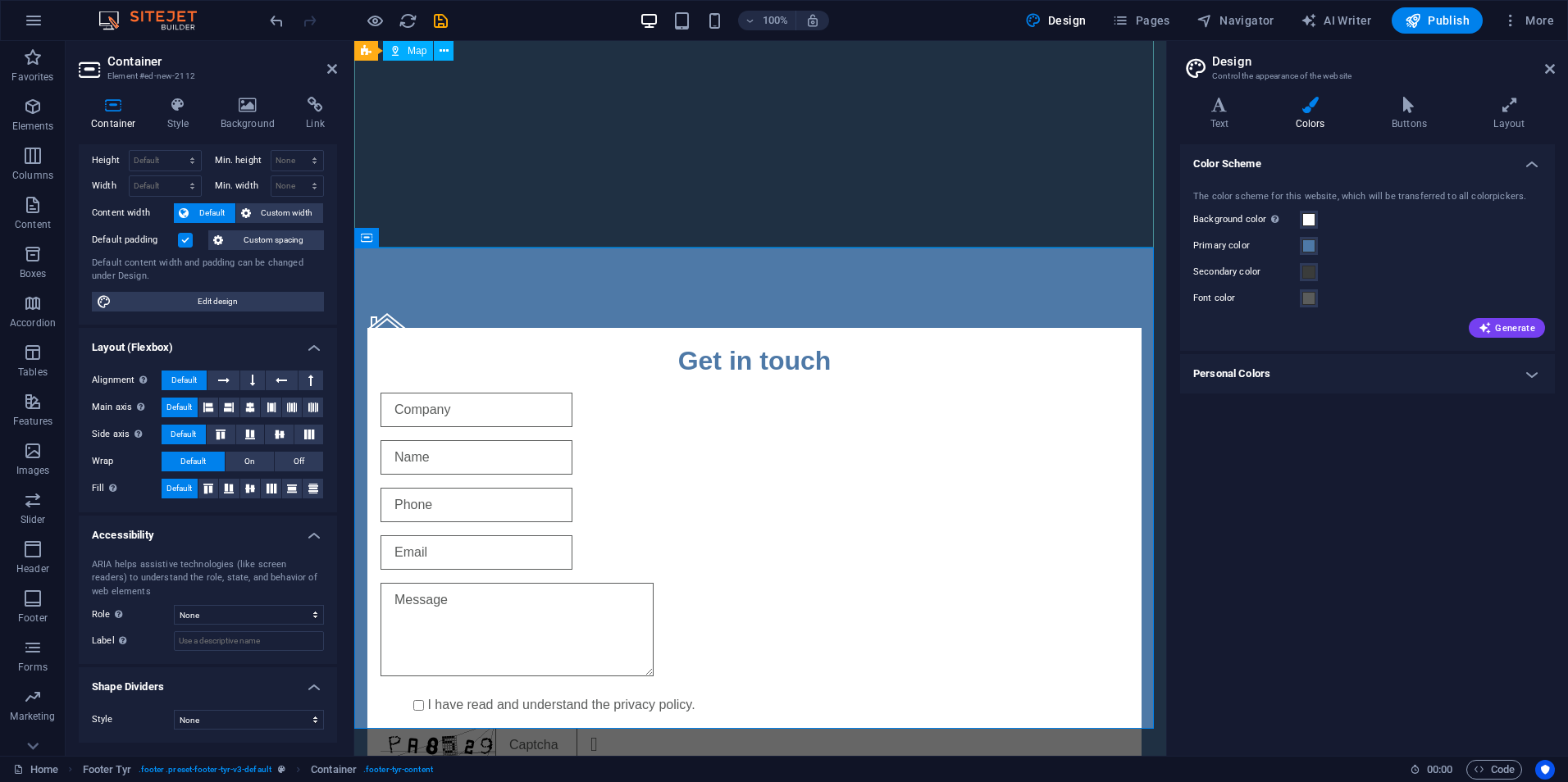
click at [1081, 116] on div at bounding box center [760, 100] width 812 height 295
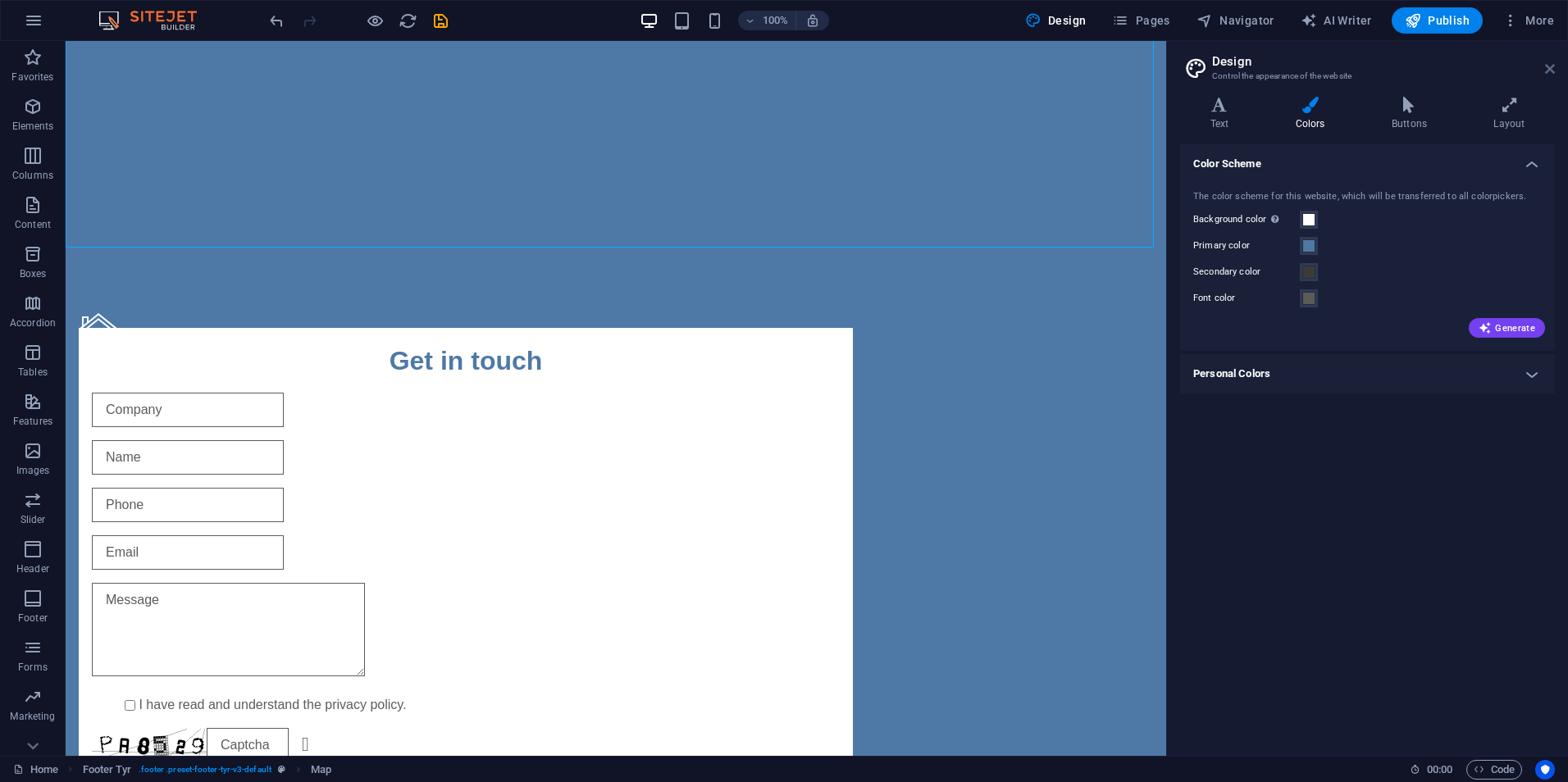
drag, startPoint x: 1551, startPoint y: 64, endPoint x: 1456, endPoint y: 19, distance: 105.1
click at [1551, 64] on icon at bounding box center [1549, 68] width 10 height 13
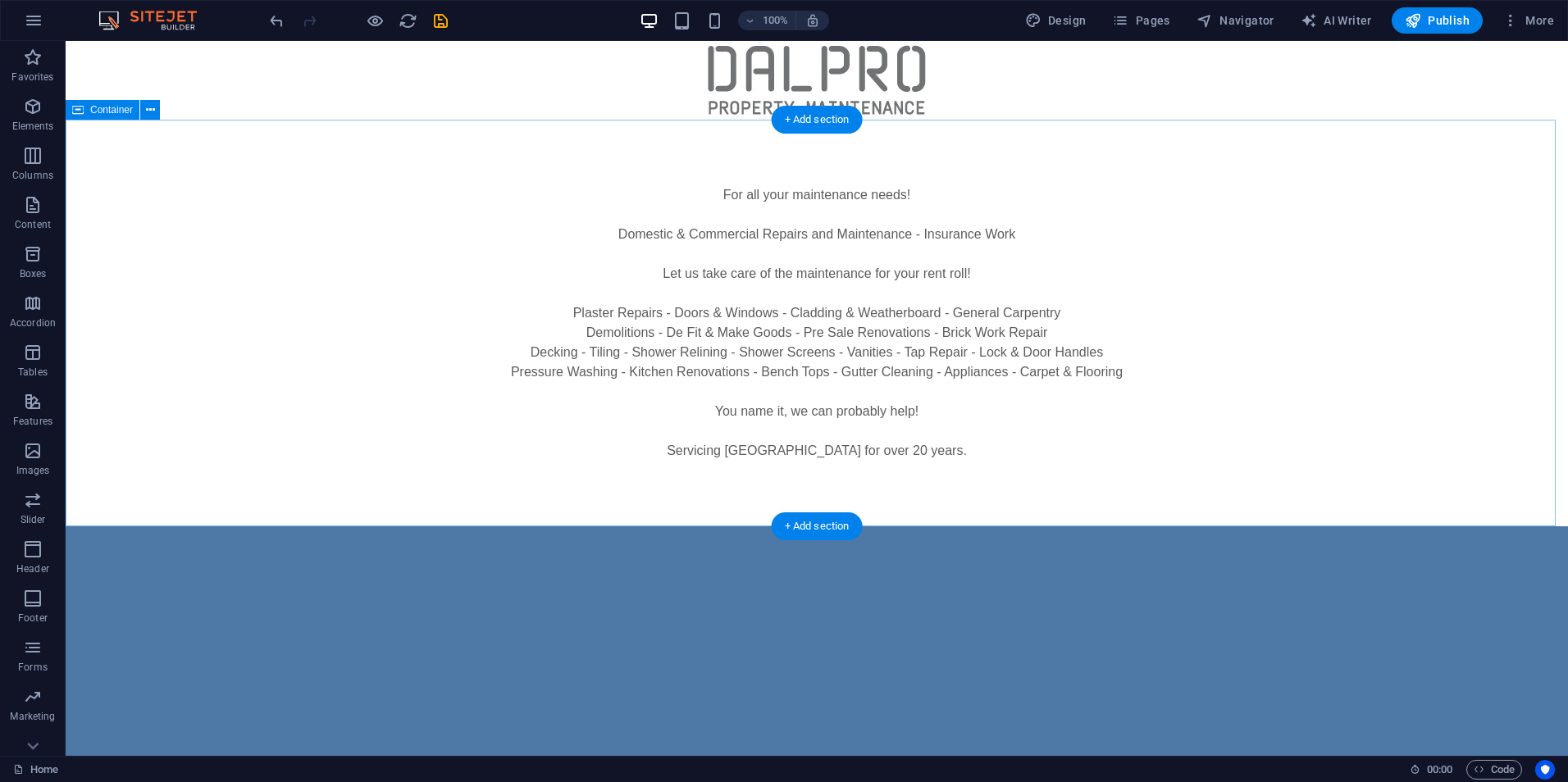
scroll to position [492, 0]
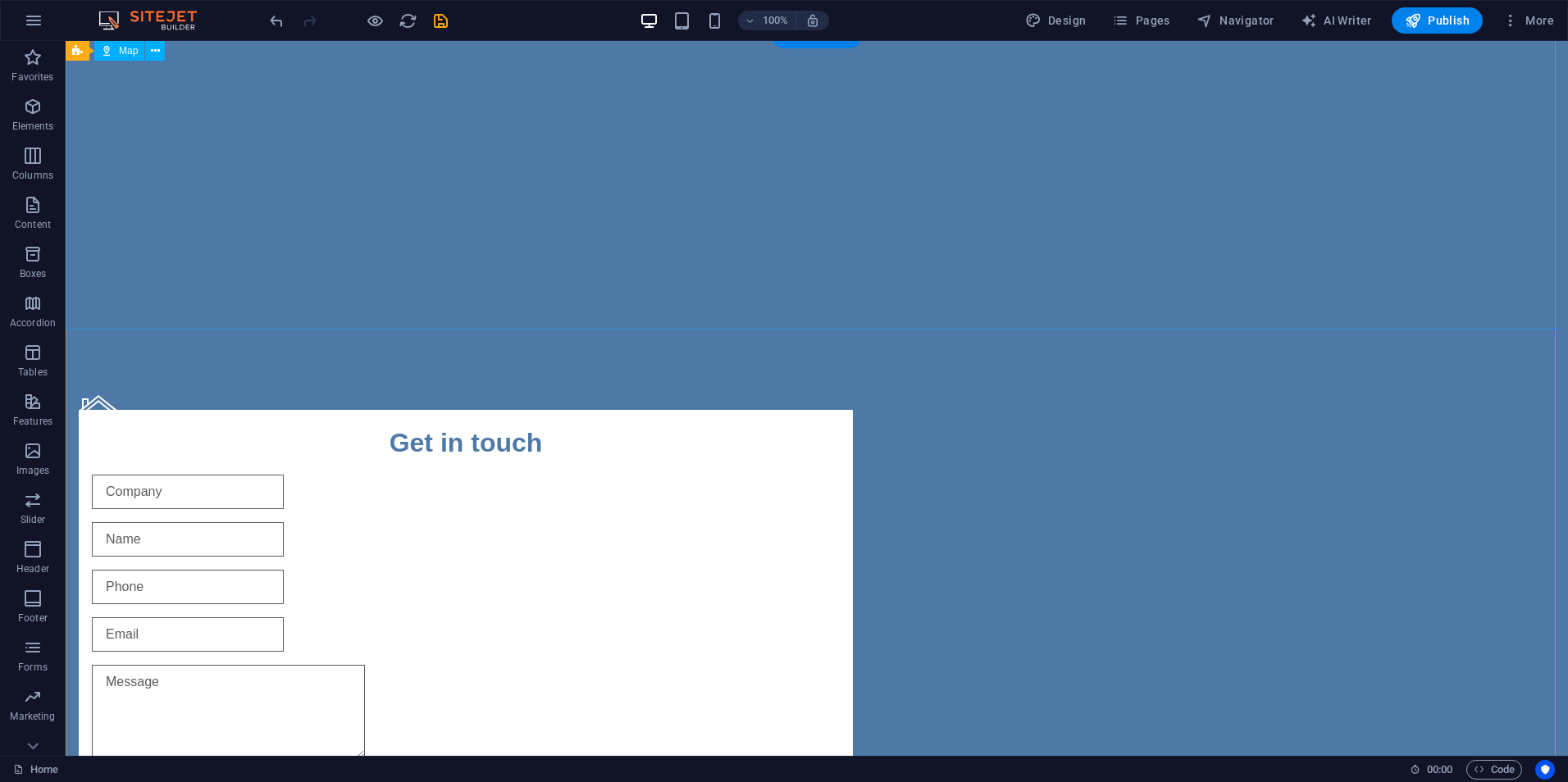
click at [1215, 191] on div at bounding box center [817, 182] width 1502 height 295
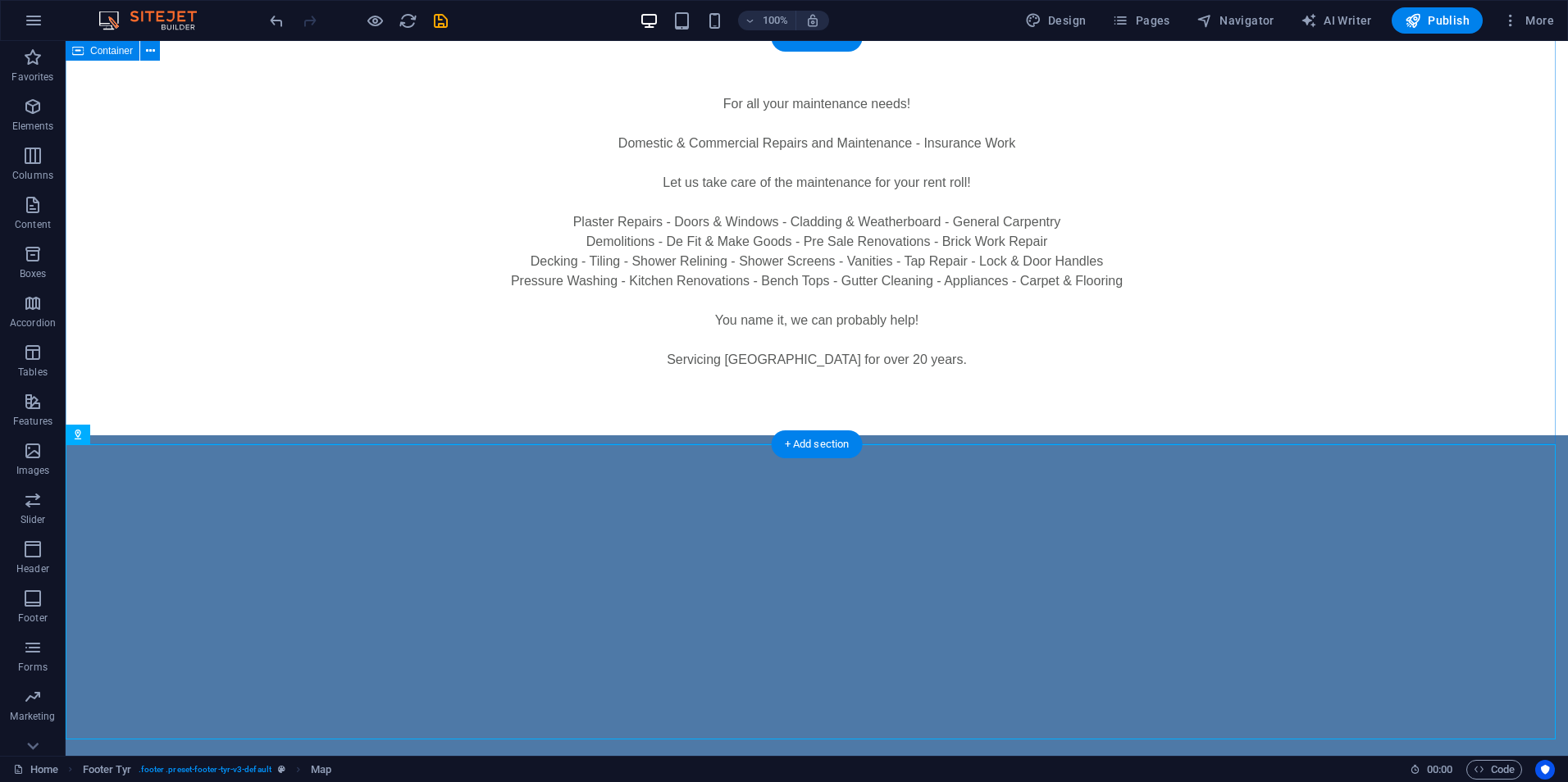
scroll to position [82, 0]
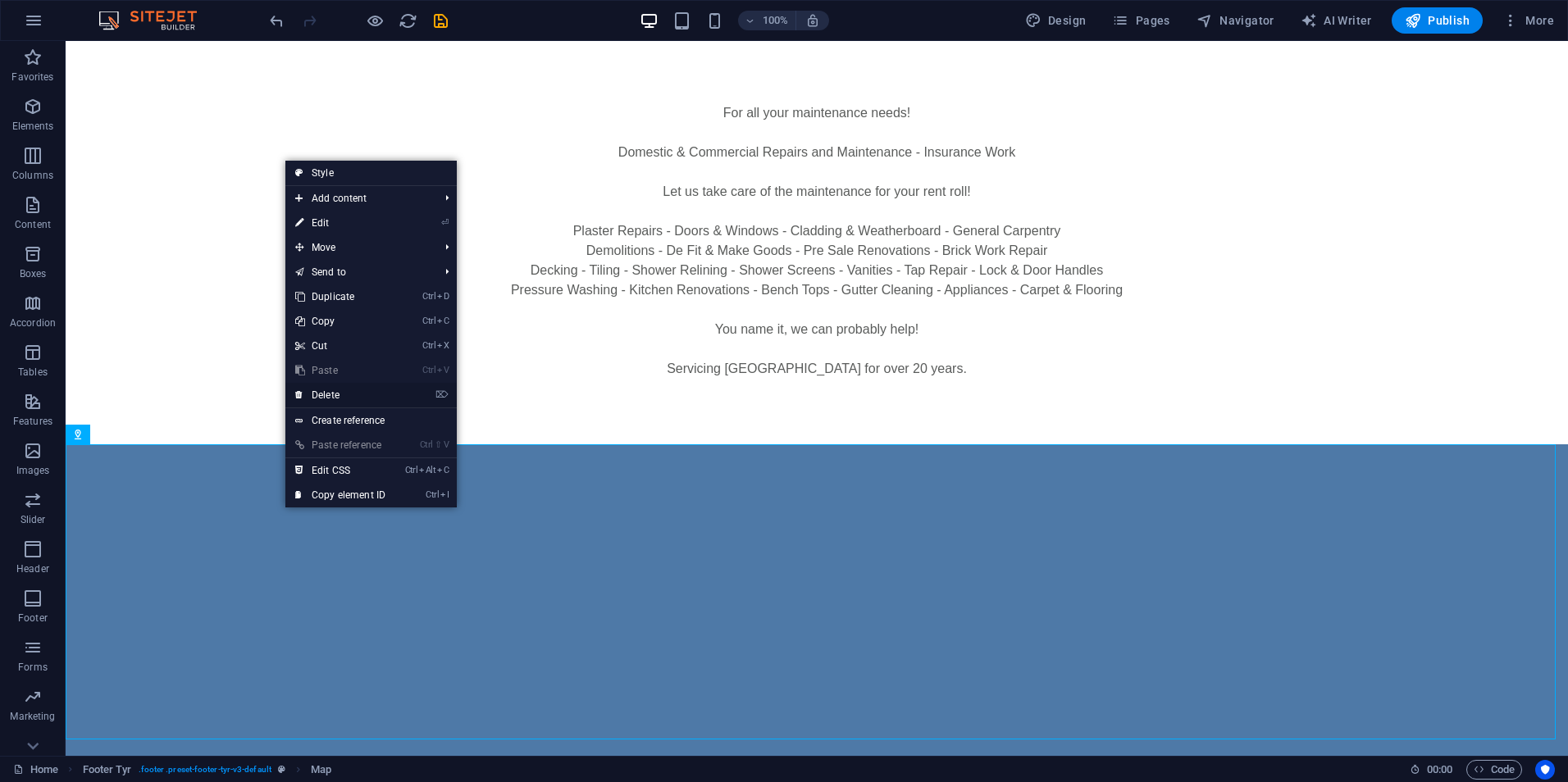
click at [353, 391] on link "⌦ Delete" at bounding box center [340, 395] width 110 height 25
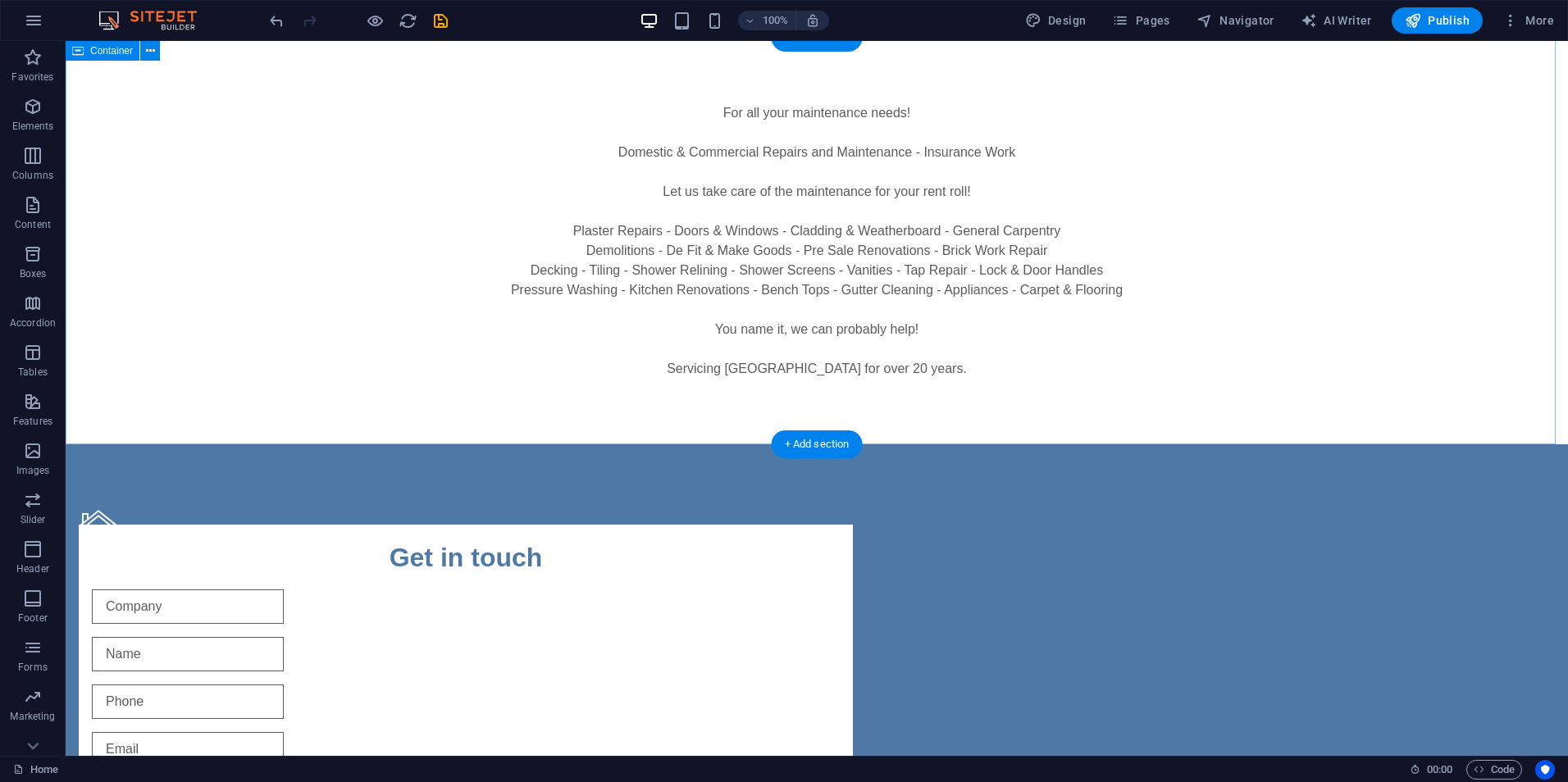
scroll to position [0, 0]
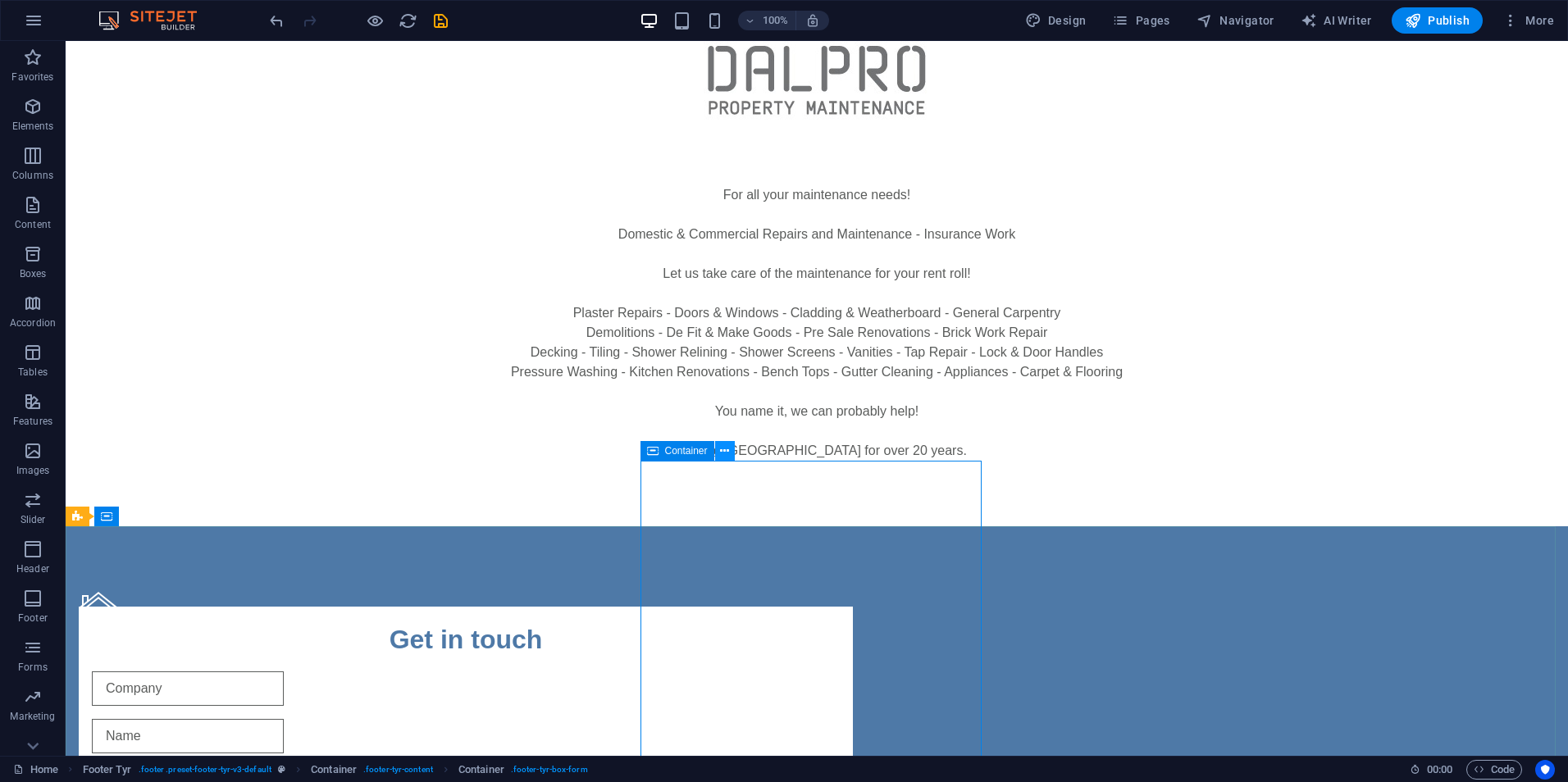
click at [717, 453] on button at bounding box center [725, 451] width 19 height 19
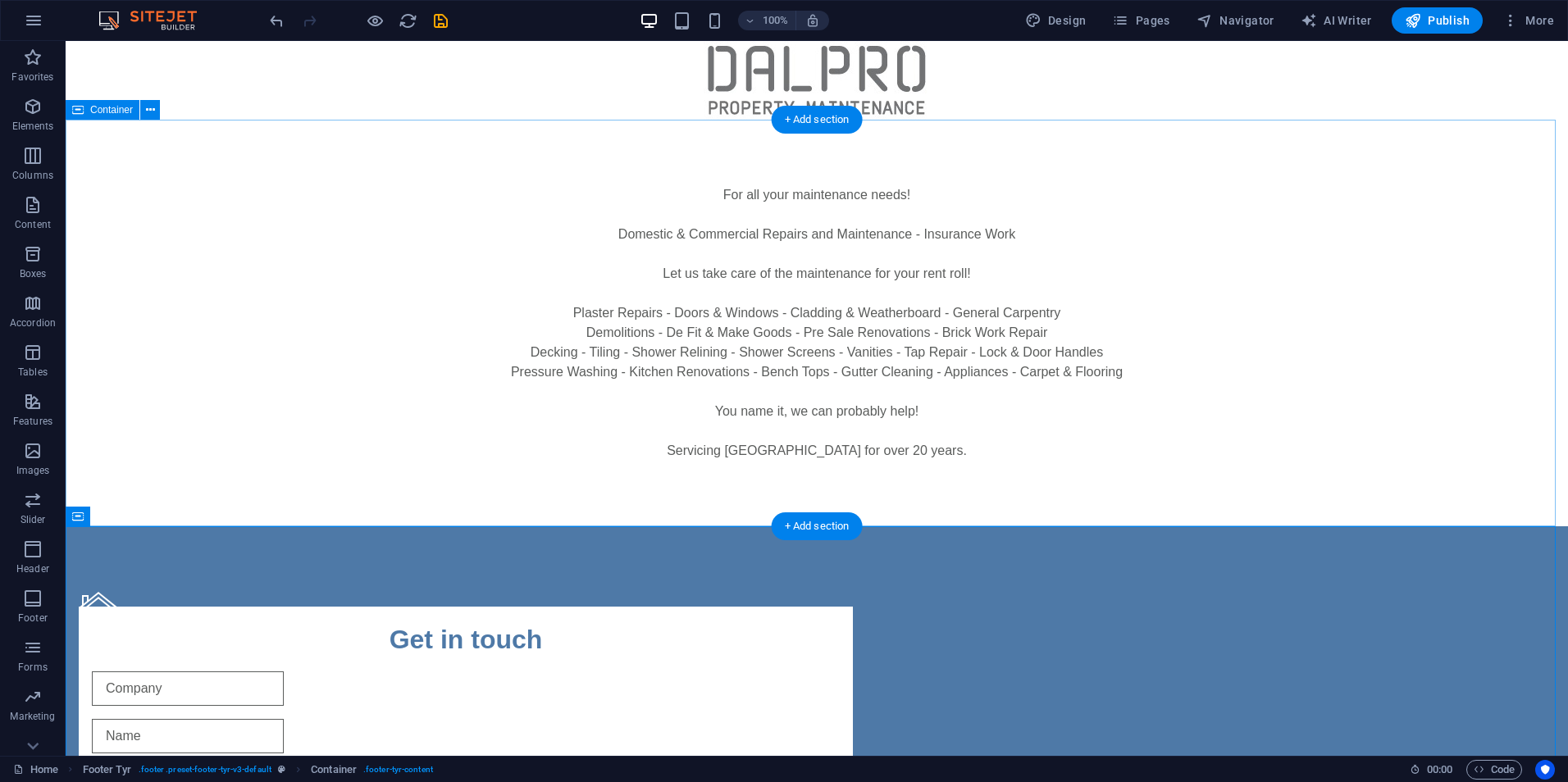
click at [912, 486] on div "For all your maintenance needs! Domestic & Commercial Repairs and Maintenance -…" at bounding box center [817, 322] width 1502 height 406
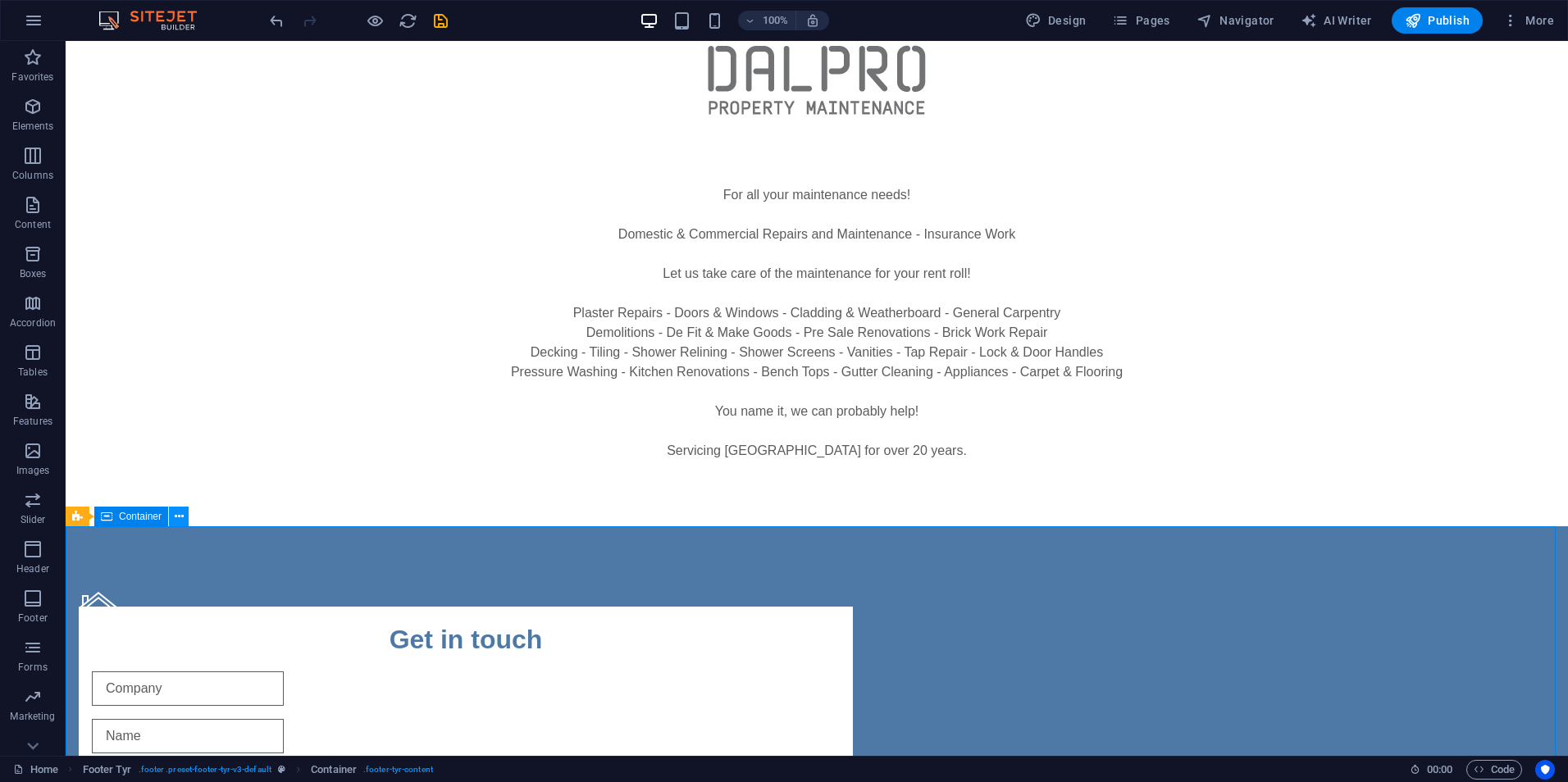
click at [181, 516] on icon at bounding box center [179, 517] width 9 height 18
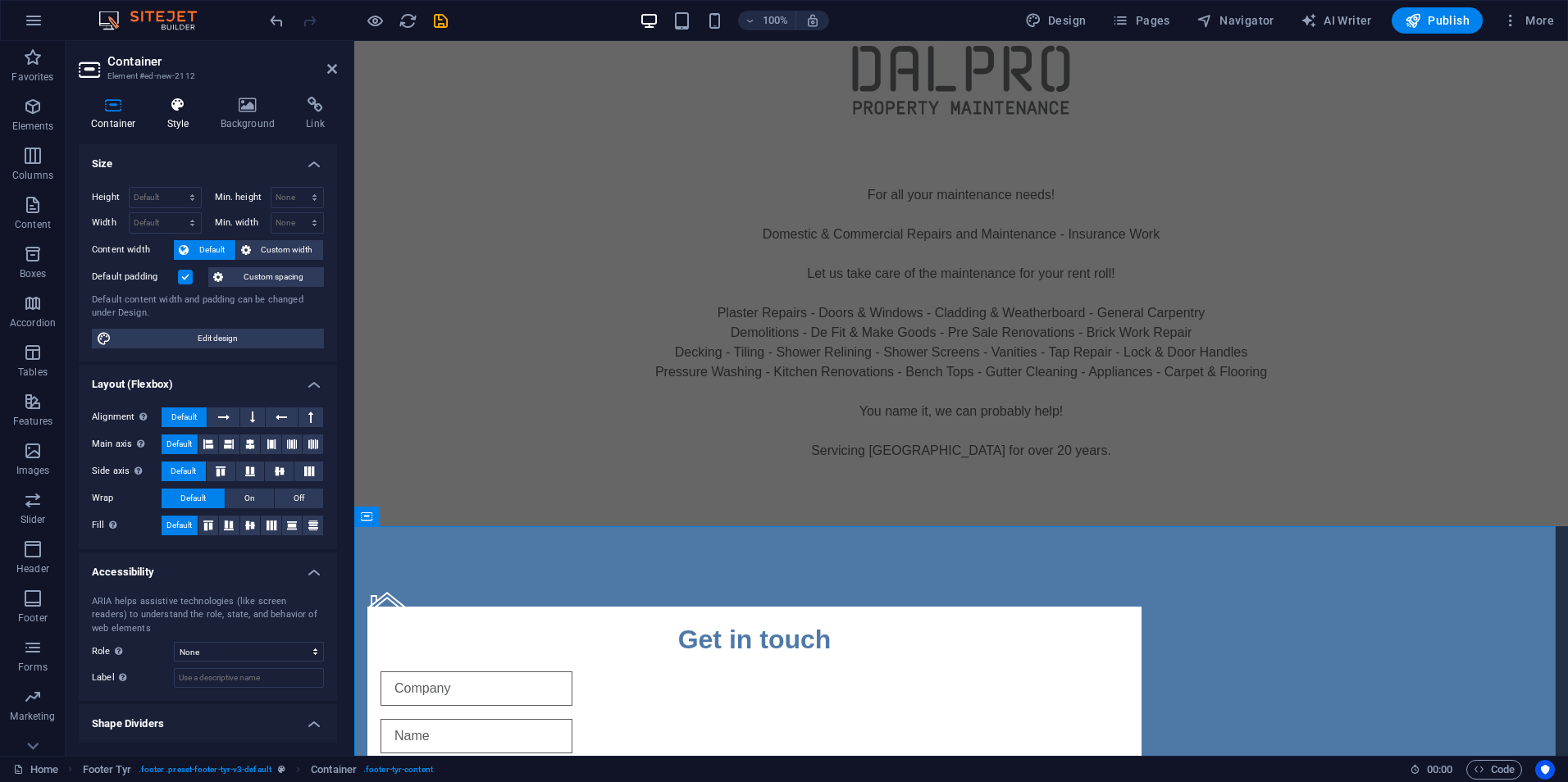
click at [182, 113] on h4 "Style" at bounding box center [182, 113] width 54 height 34
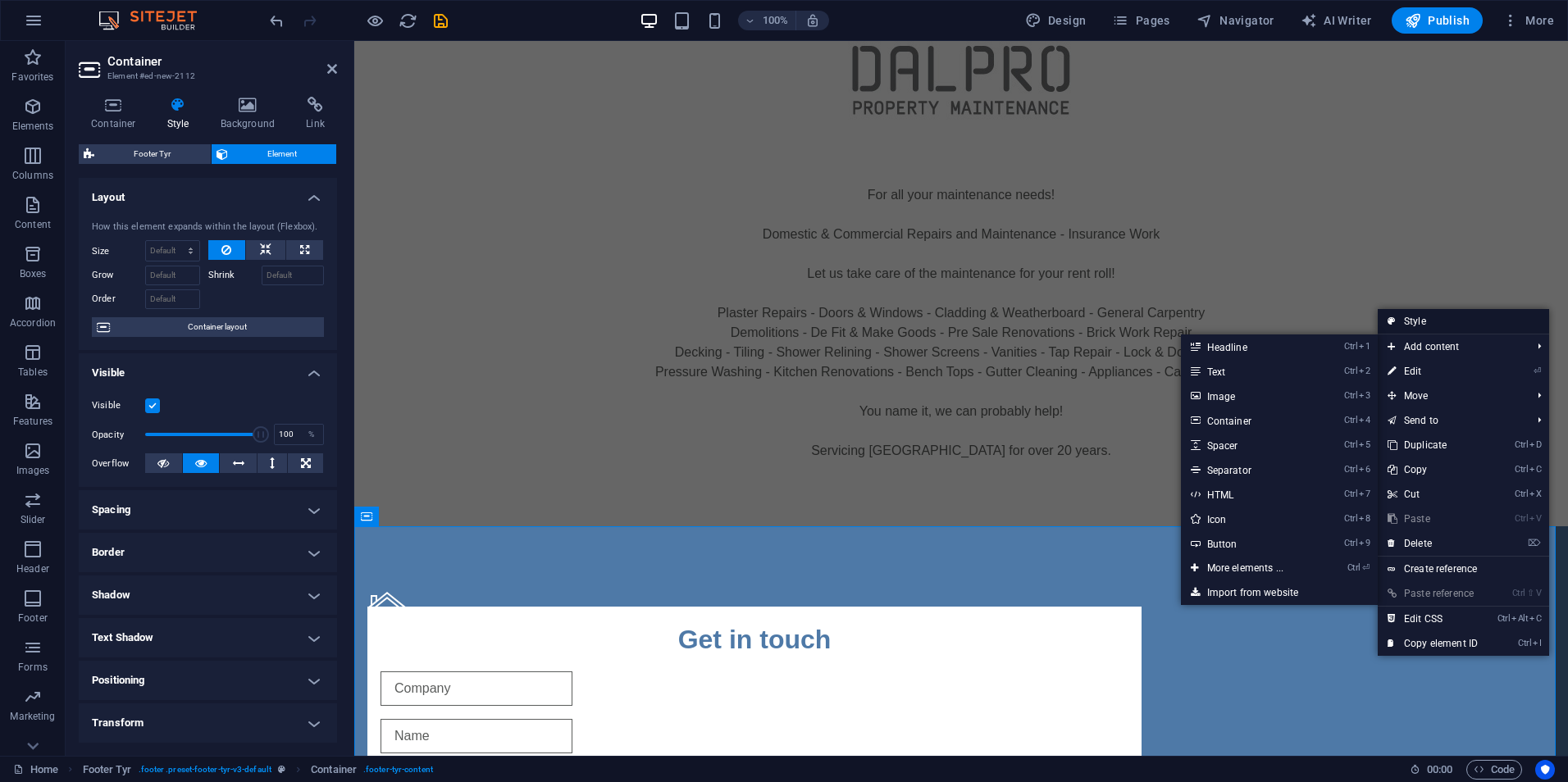
click at [1420, 316] on link "Style" at bounding box center [1463, 321] width 171 height 25
select select "rem"
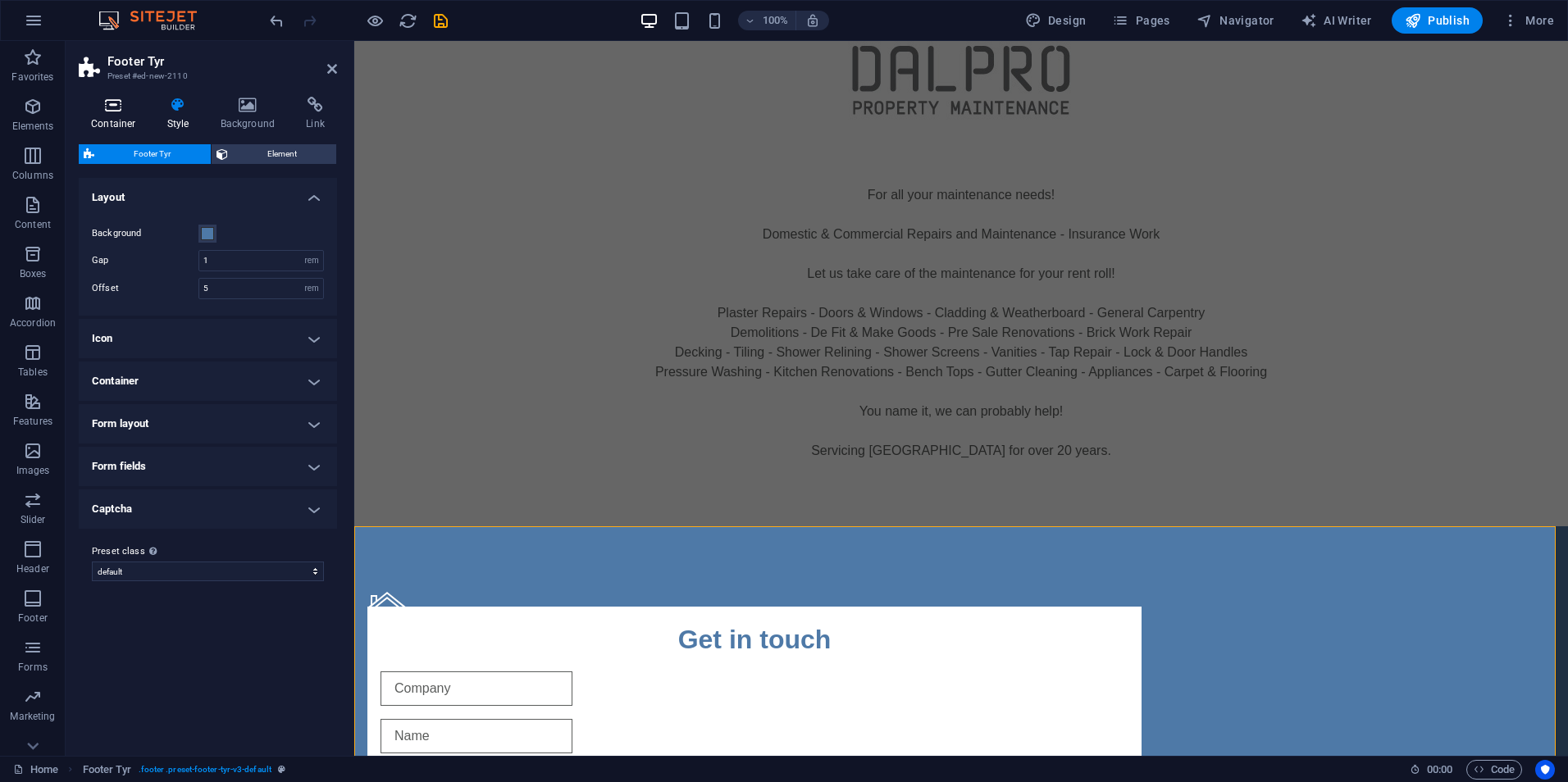
click at [130, 114] on h4 "Container" at bounding box center [117, 113] width 76 height 34
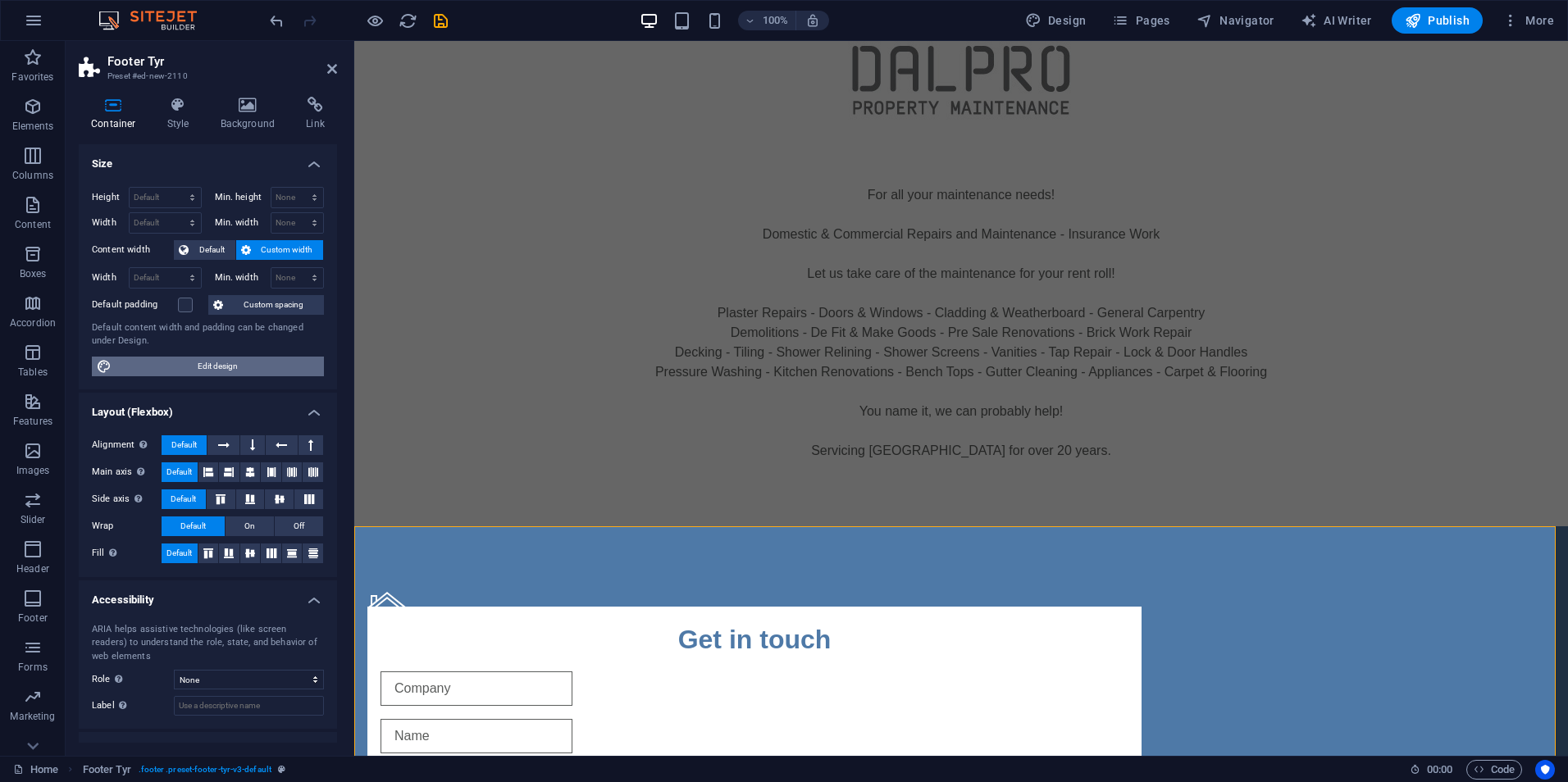
click at [236, 368] on span "Edit design" at bounding box center [218, 366] width 203 height 19
select select "rem"
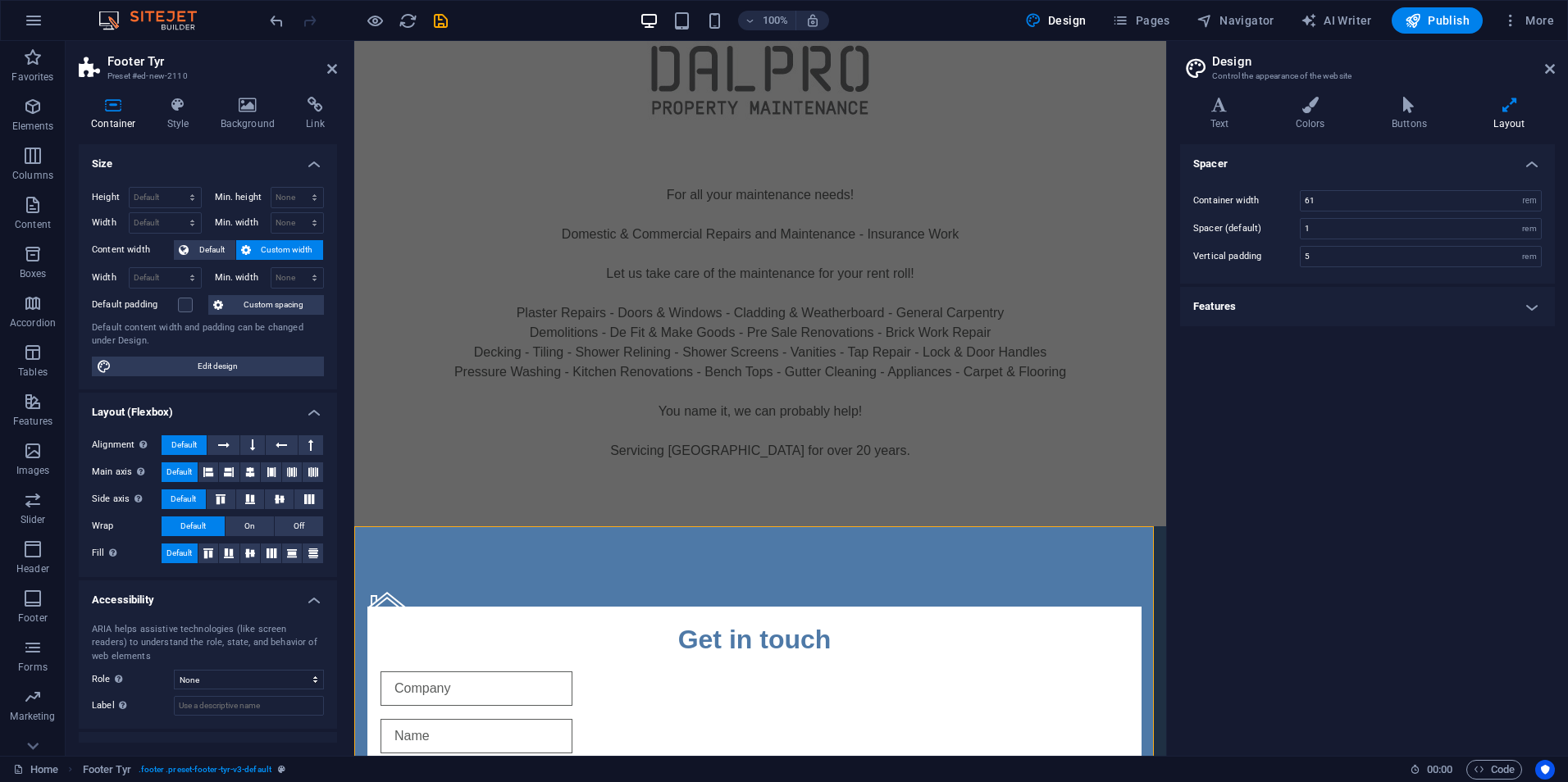
click at [1320, 132] on div "Text Colors Buttons Layout Text Standard Bold Links Font color Font -apple-syst…" at bounding box center [1367, 420] width 375 height 646
click at [1304, 114] on h4 "Colors" at bounding box center [1313, 113] width 96 height 34
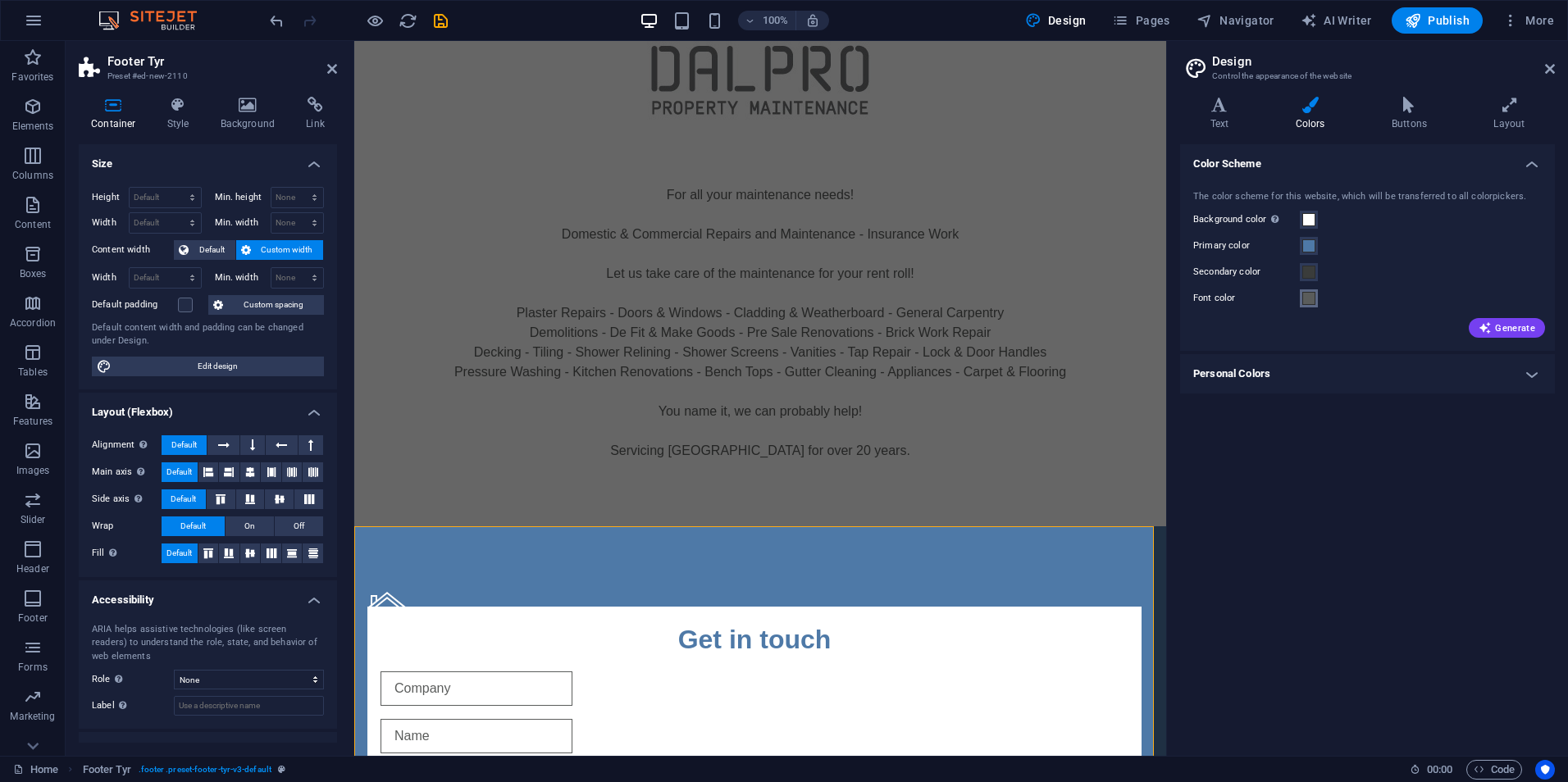
click at [1307, 295] on span at bounding box center [1308, 298] width 13 height 13
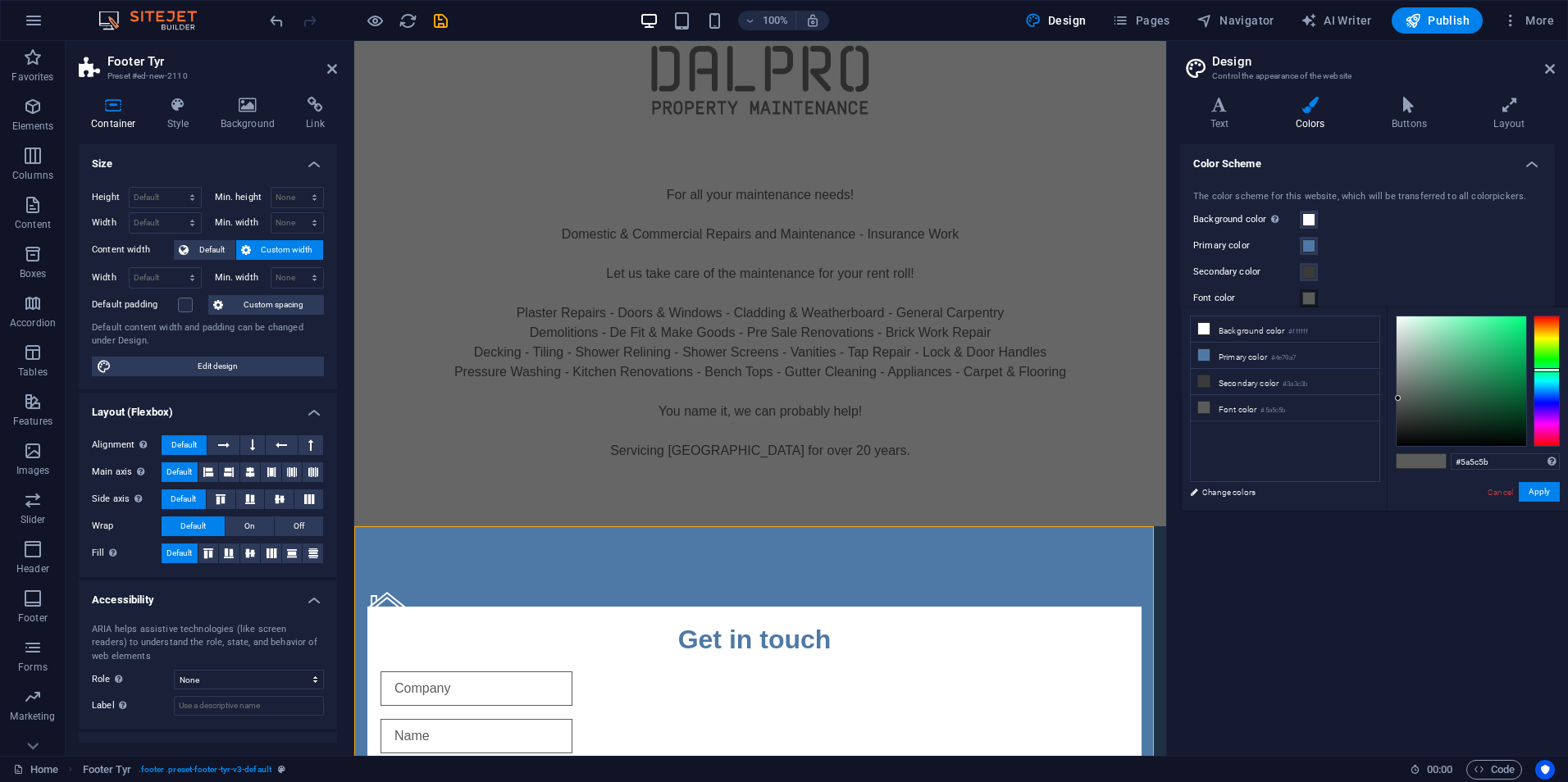
click at [1410, 463] on span at bounding box center [1408, 462] width 25 height 14
click at [1411, 463] on span at bounding box center [1408, 462] width 25 height 14
click at [1248, 406] on li "Font color #5a5c5b" at bounding box center [1285, 408] width 189 height 26
click at [1254, 330] on li "Background color #ffffff" at bounding box center [1285, 330] width 189 height 26
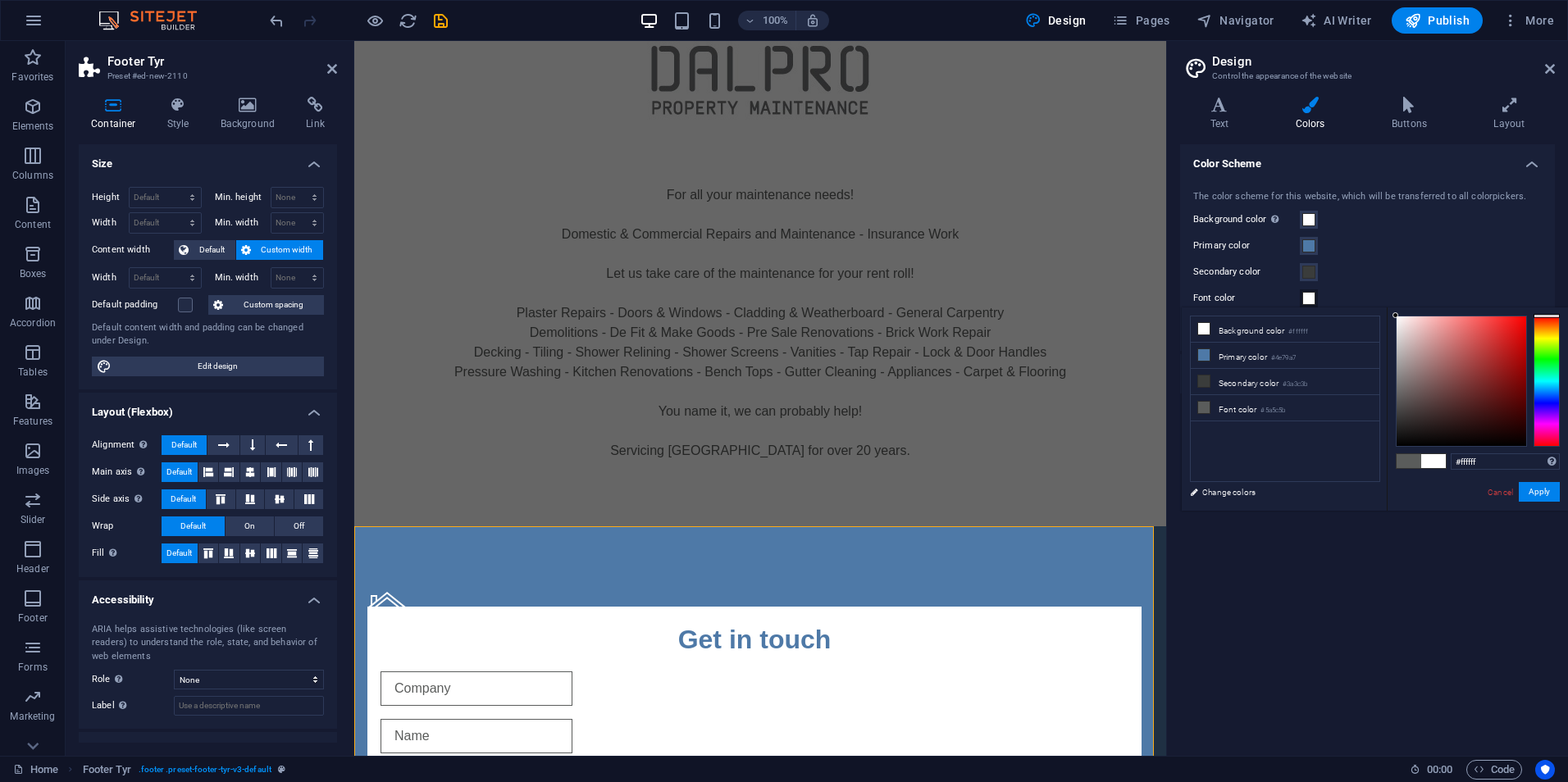
click at [1414, 462] on span at bounding box center [1408, 462] width 25 height 14
type input "#5a5c5b"
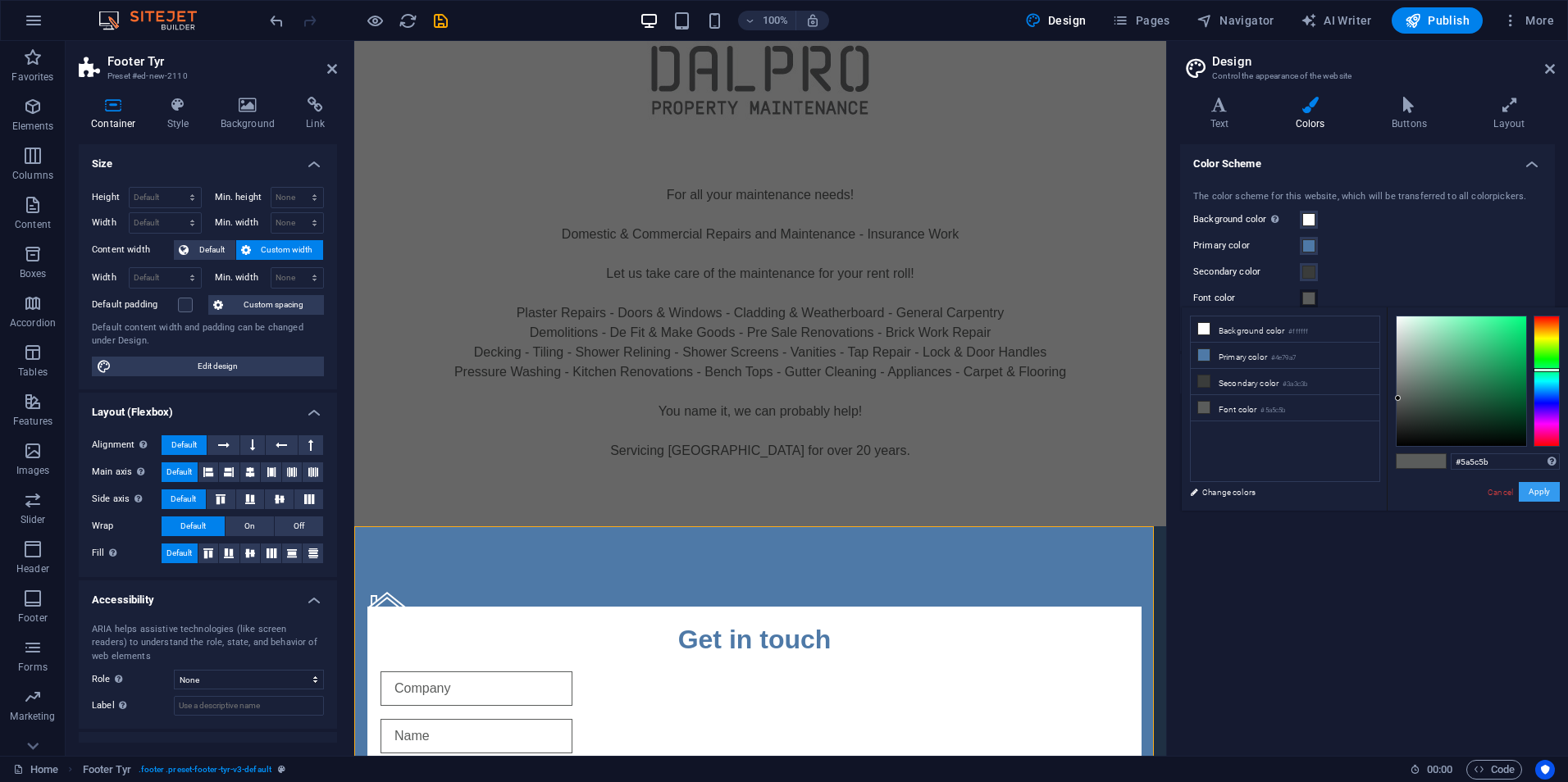
click at [1543, 491] on button "Apply" at bounding box center [1538, 491] width 41 height 19
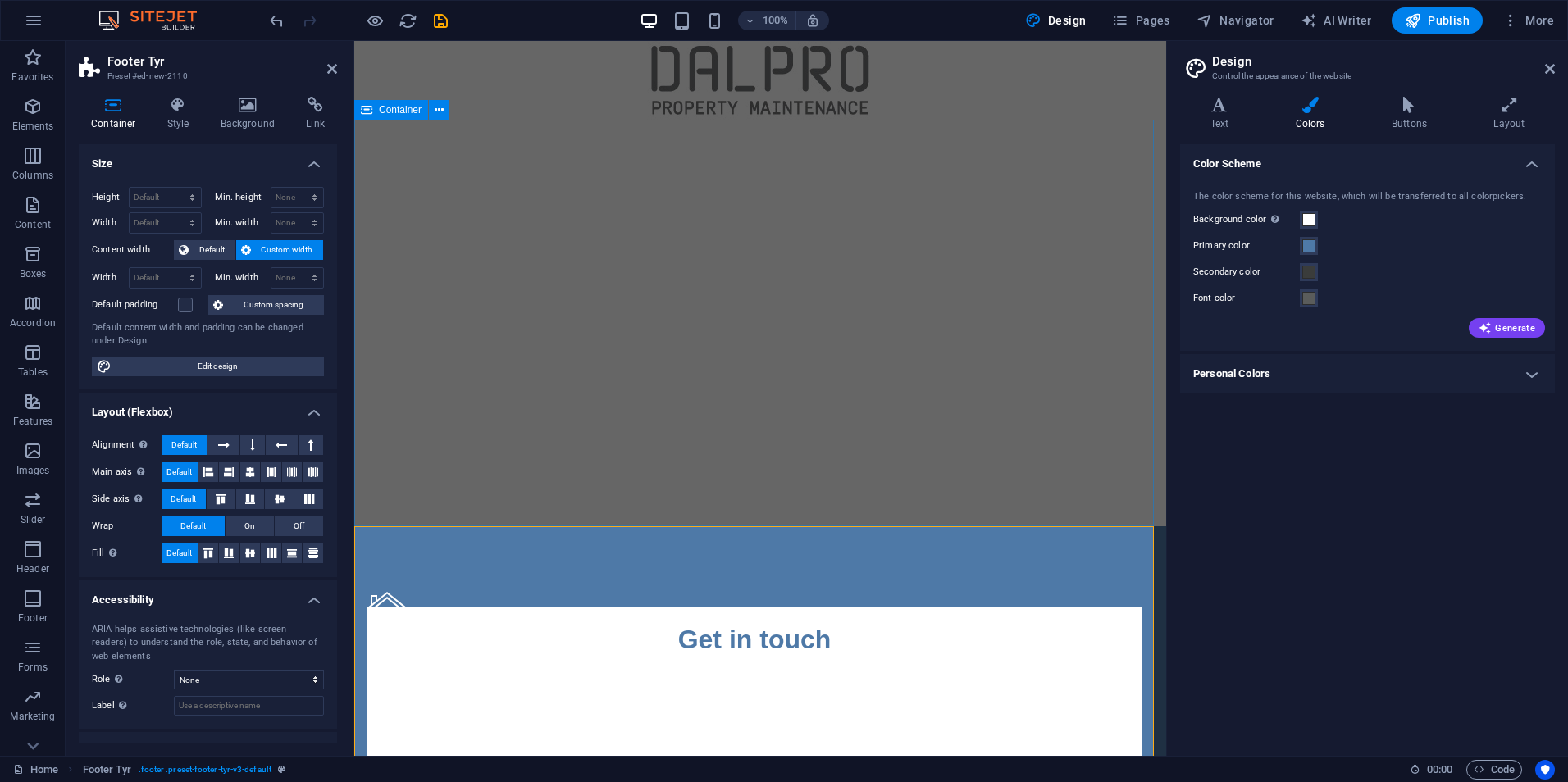
click at [1075, 134] on div "For all your maintenance needs! Domestic & Commercial Repairs and Maintenance -…" at bounding box center [760, 322] width 812 height 406
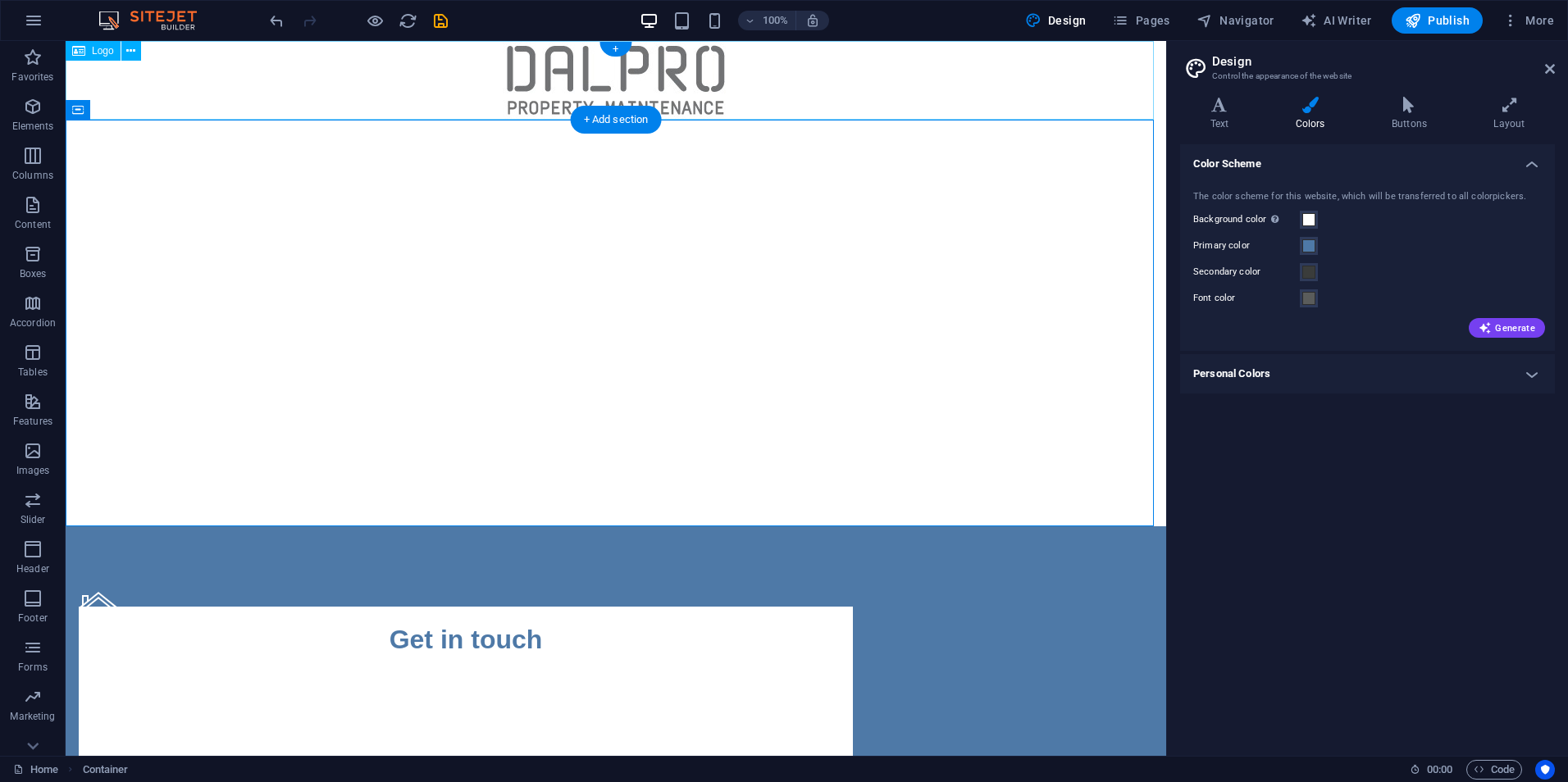
click at [1034, 90] on div at bounding box center [616, 81] width 1100 height 79
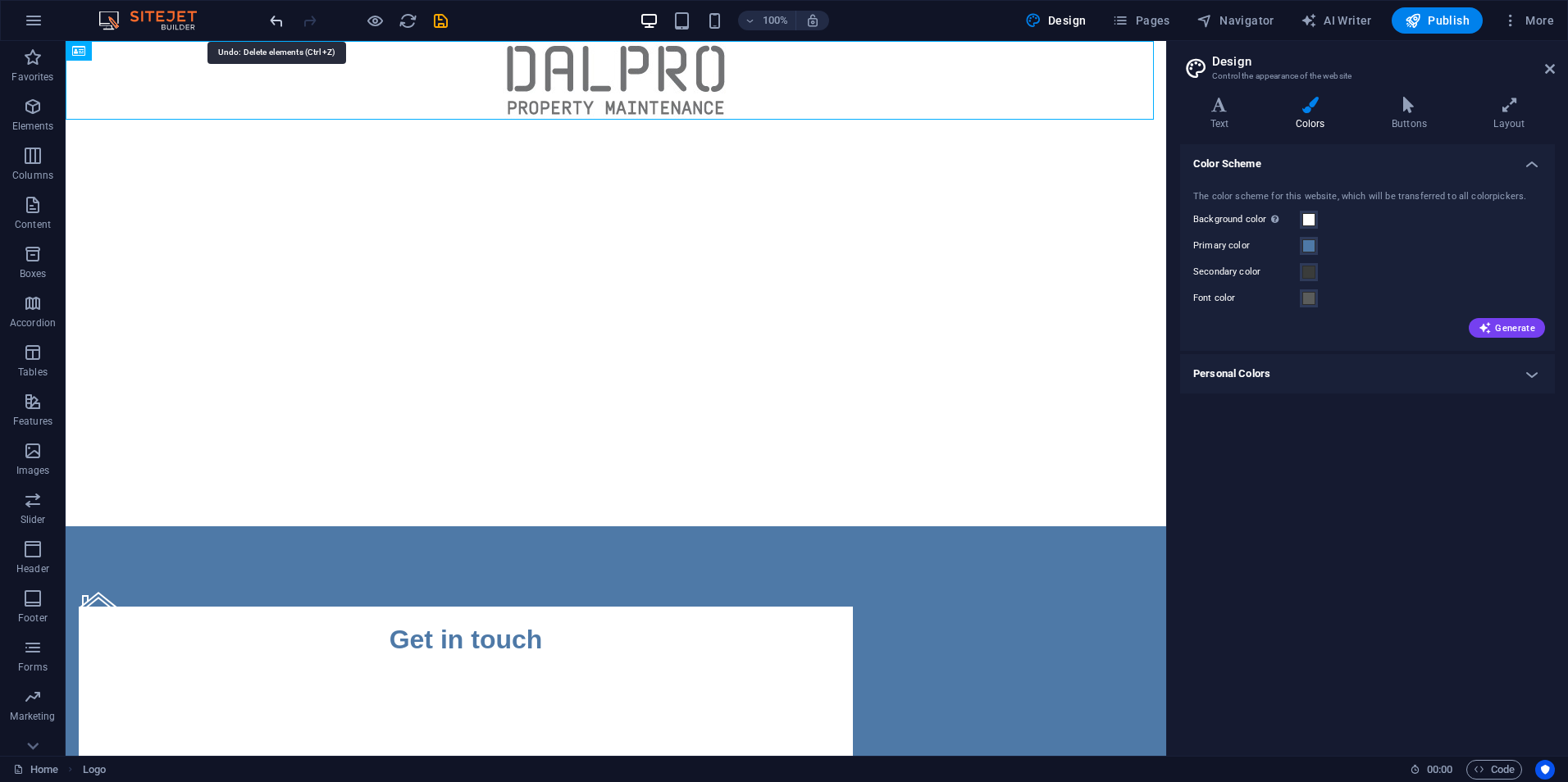
click at [278, 19] on icon "undo" at bounding box center [276, 20] width 18 height 18
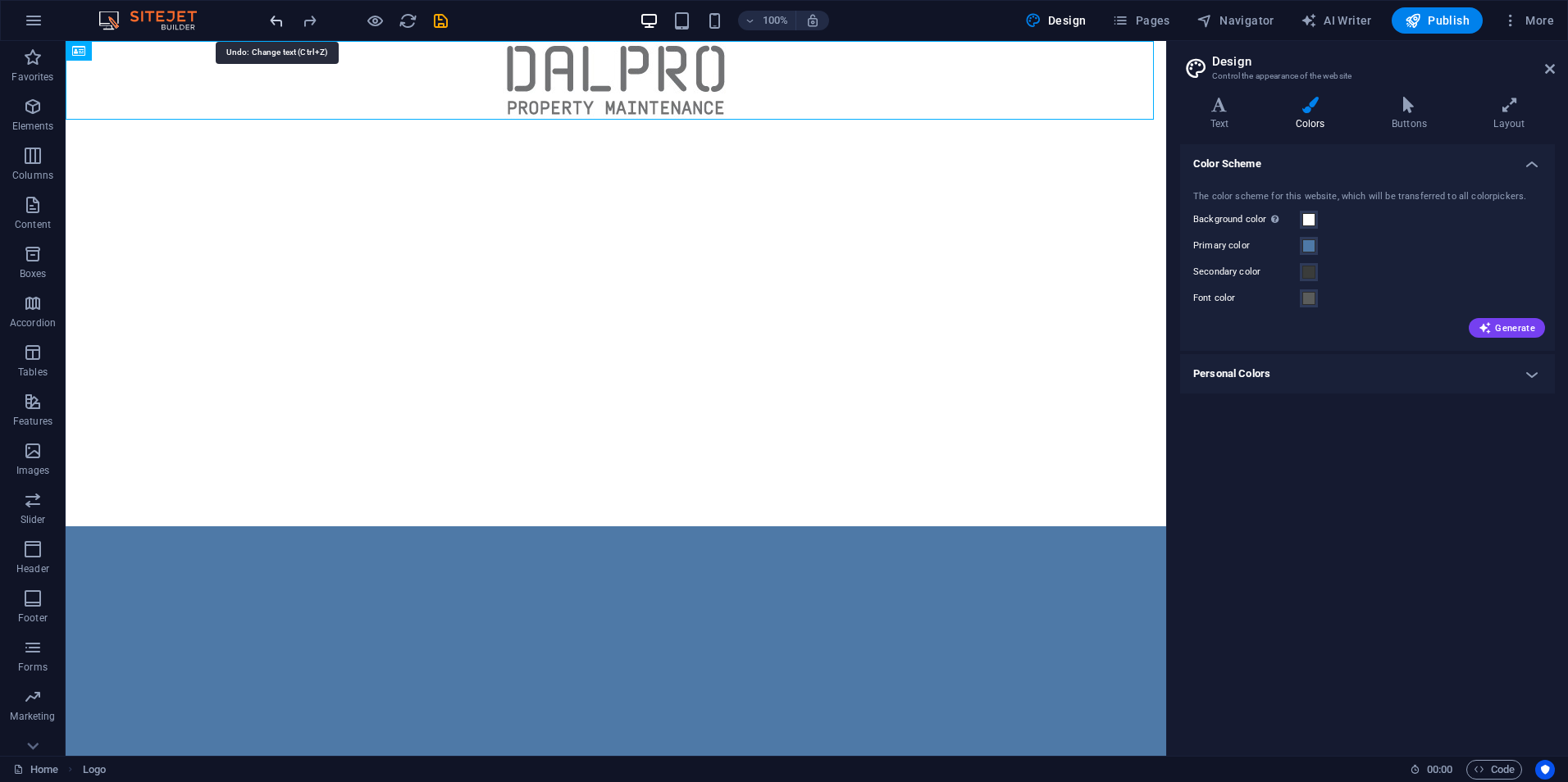
click at [276, 19] on icon "undo" at bounding box center [276, 20] width 18 height 18
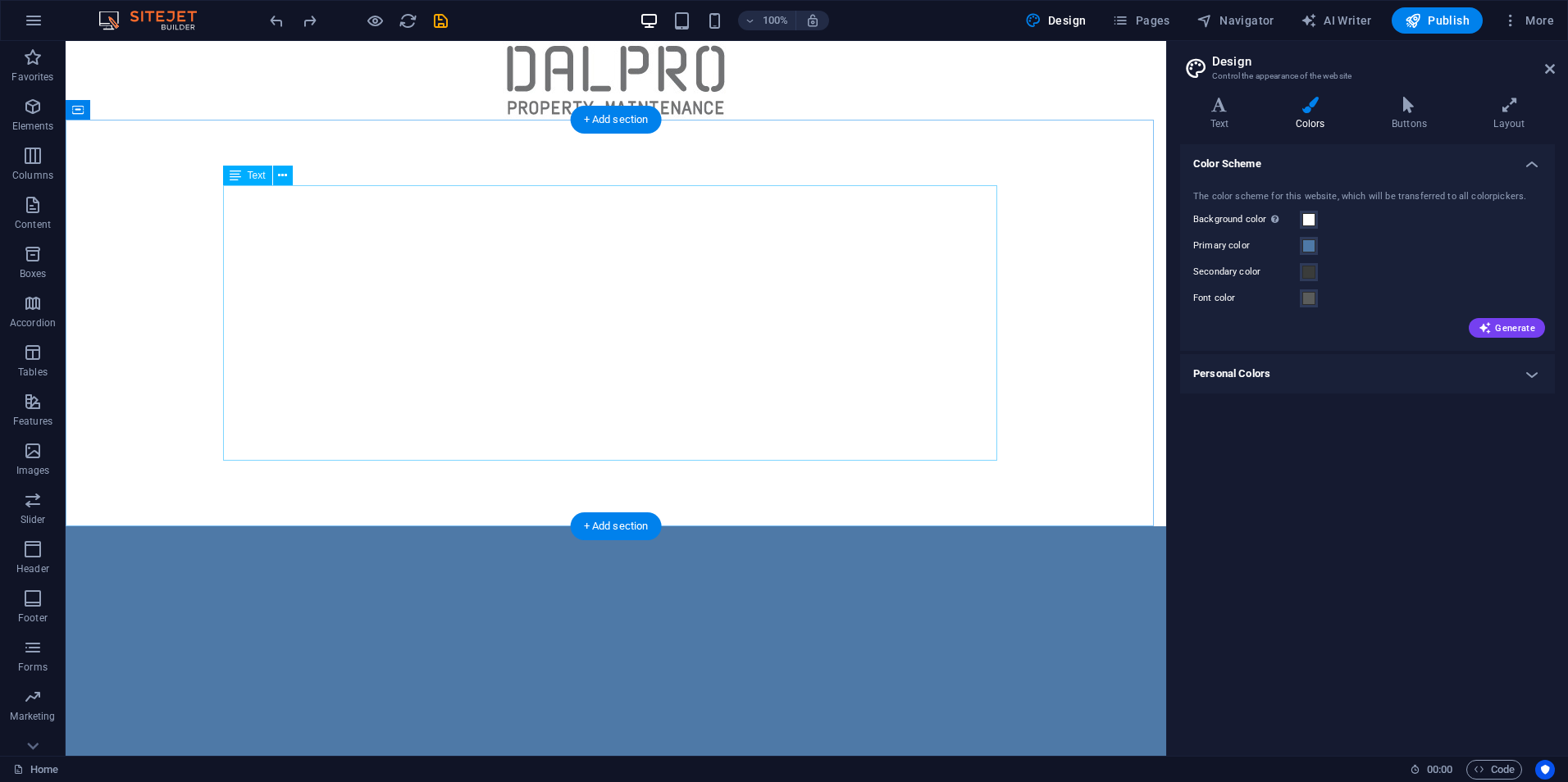
click at [784, 372] on div "For all your maintenance needs! Domestic & Commercial Repairs and Maintenance -…" at bounding box center [616, 323] width 774 height 276
click at [495, 372] on p "Pressure Washing - Kitchen Renovations - Bench Tops - Gutter Cleaning - Applian…" at bounding box center [616, 372] width 774 height 19
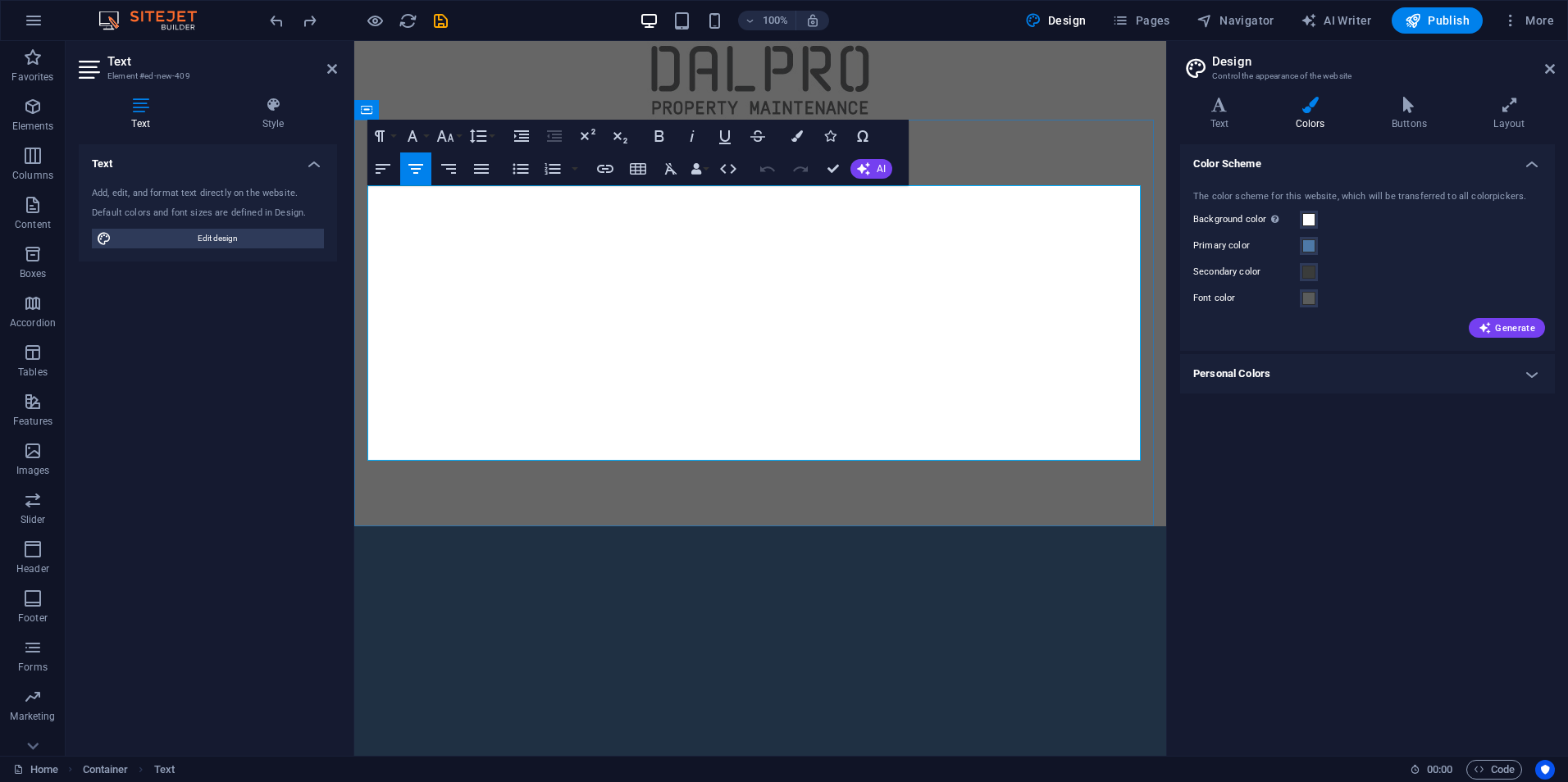
click at [899, 347] on p "Decking - Tiling - Shower Relining - Shower Screens - Vanities - Tap Repair - L…" at bounding box center [760, 353] width 774 height 19
click at [748, 280] on p "Let us take care of the maintenance for your rent roll!" at bounding box center [760, 274] width 774 height 19
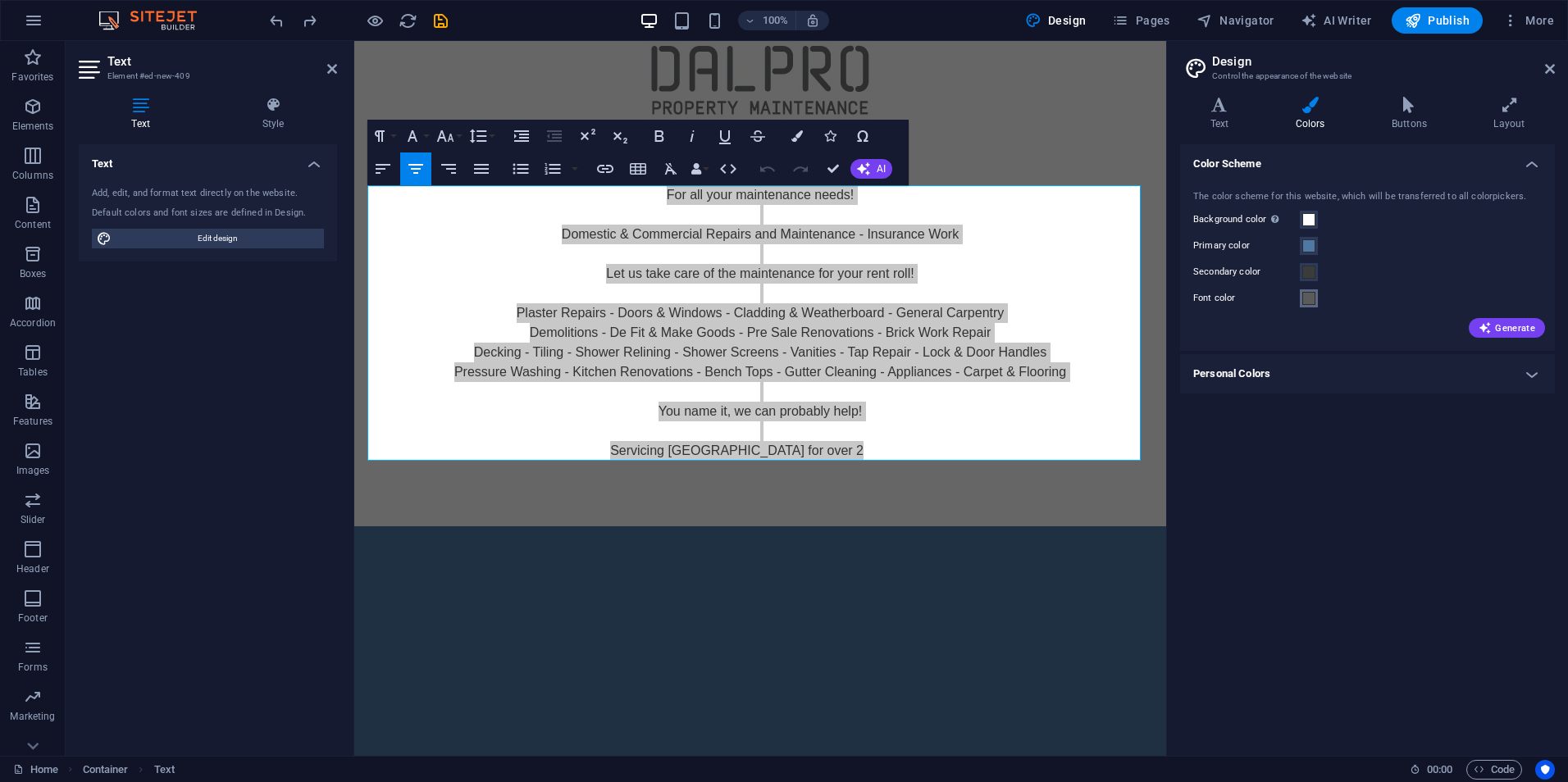
click at [1307, 298] on span at bounding box center [1308, 298] width 13 height 13
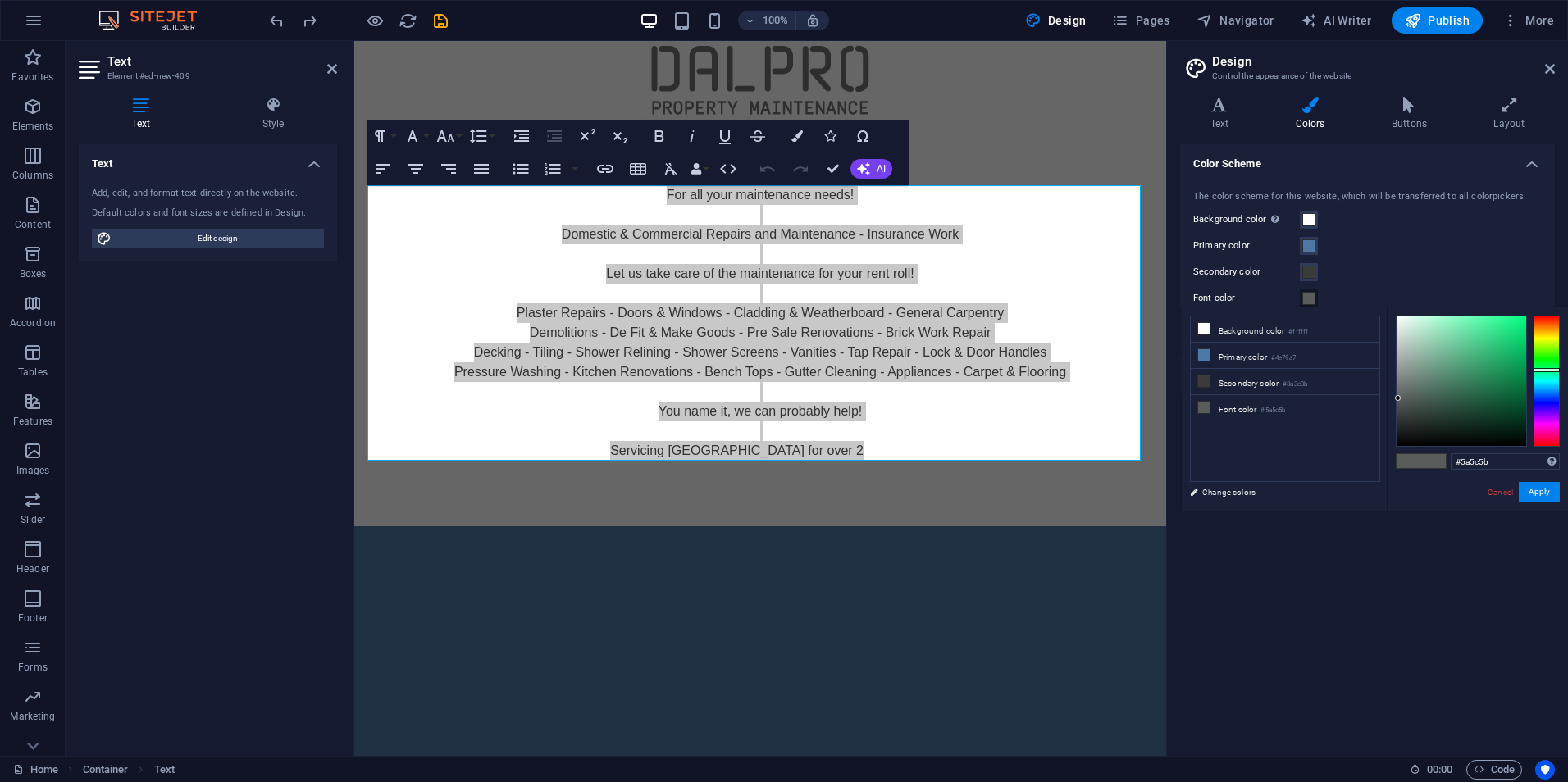
click at [1302, 613] on div "Color Scheme The color scheme for this website, which will be transferred to al…" at bounding box center [1367, 443] width 375 height 599
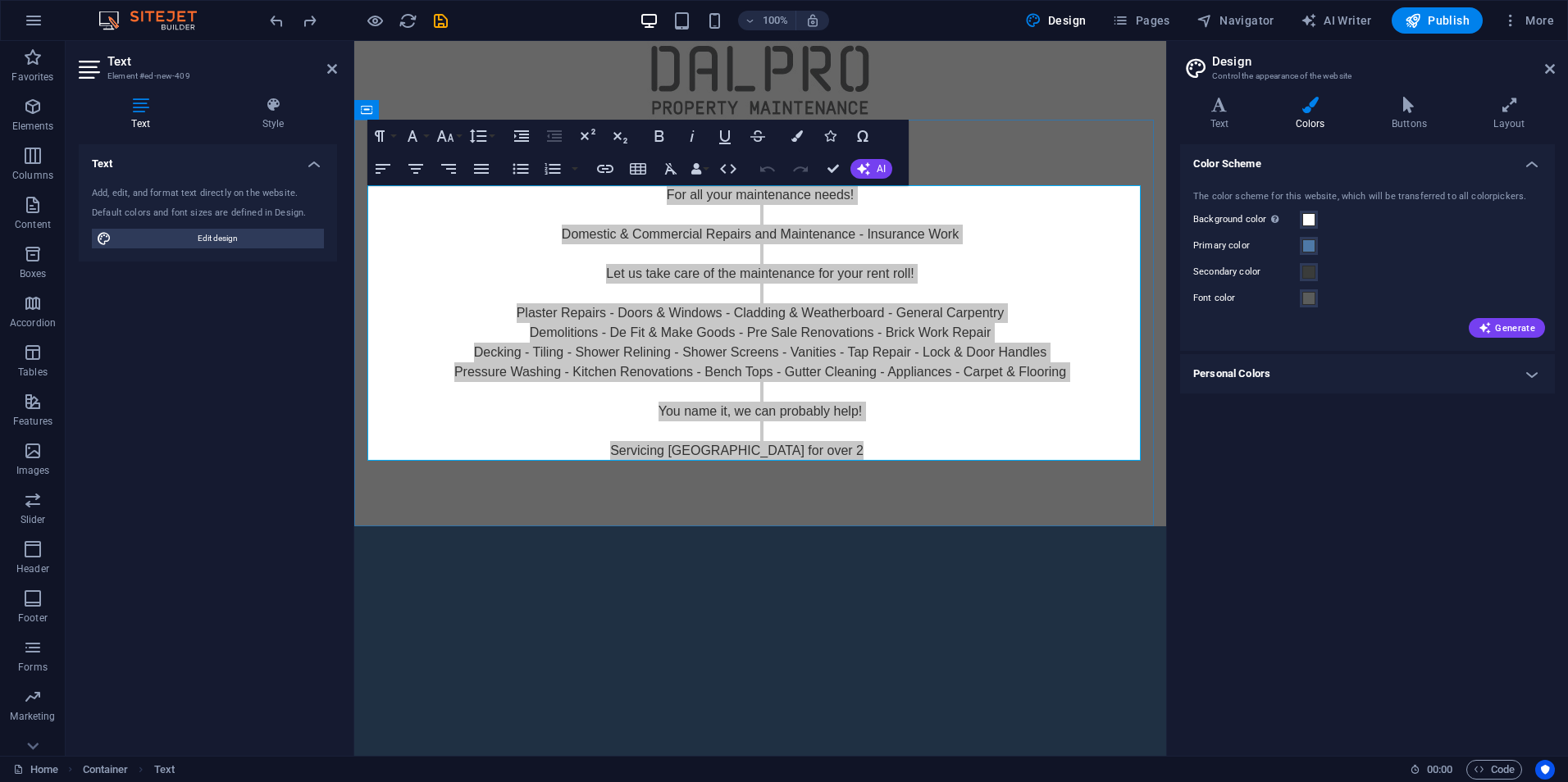
click at [1052, 133] on div "For all your maintenance needs! Domestic & Commercial Repairs and Maintenance -…" at bounding box center [760, 322] width 812 height 406
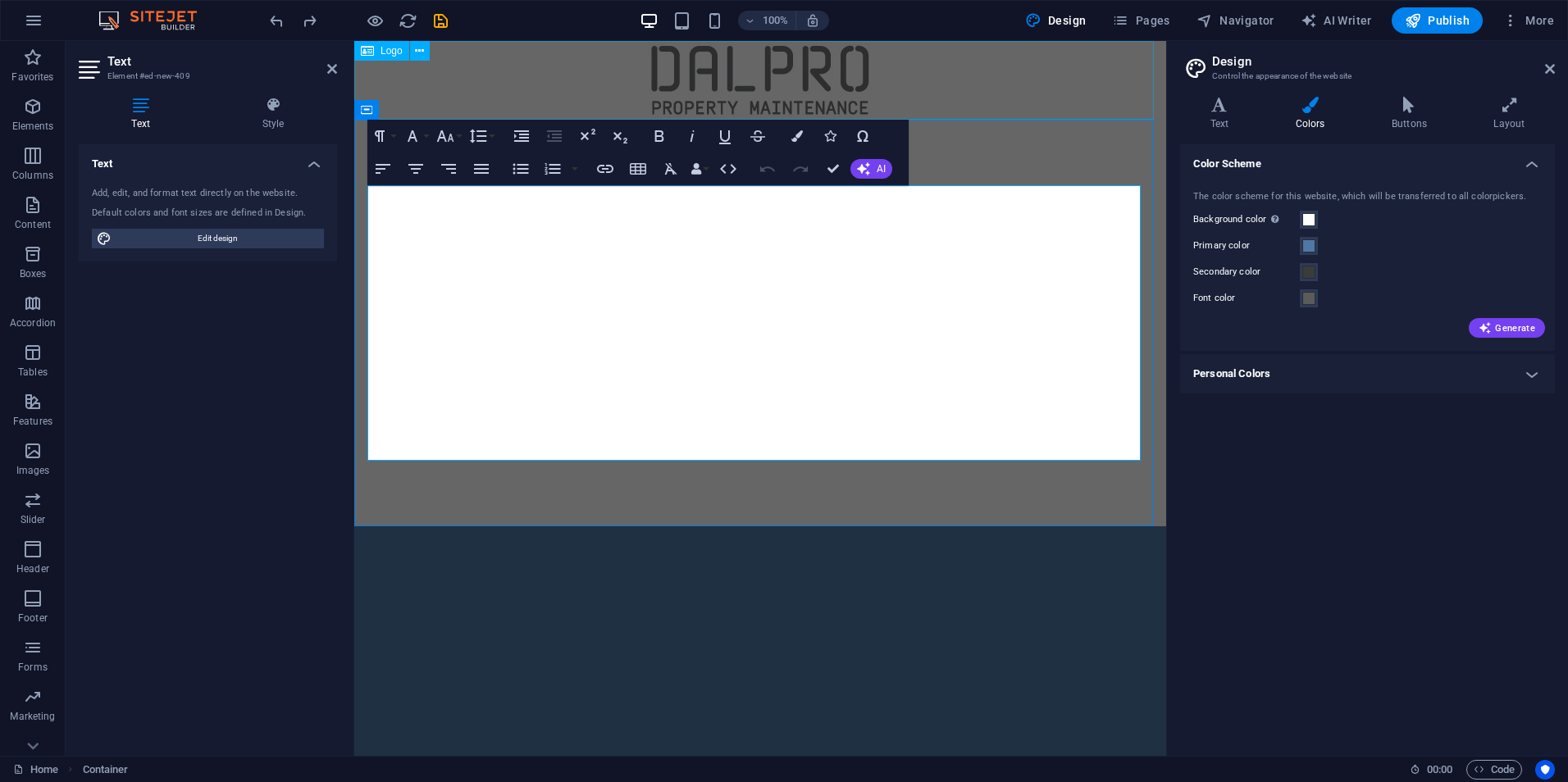
click at [1166, 71] on div at bounding box center [760, 81] width 812 height 79
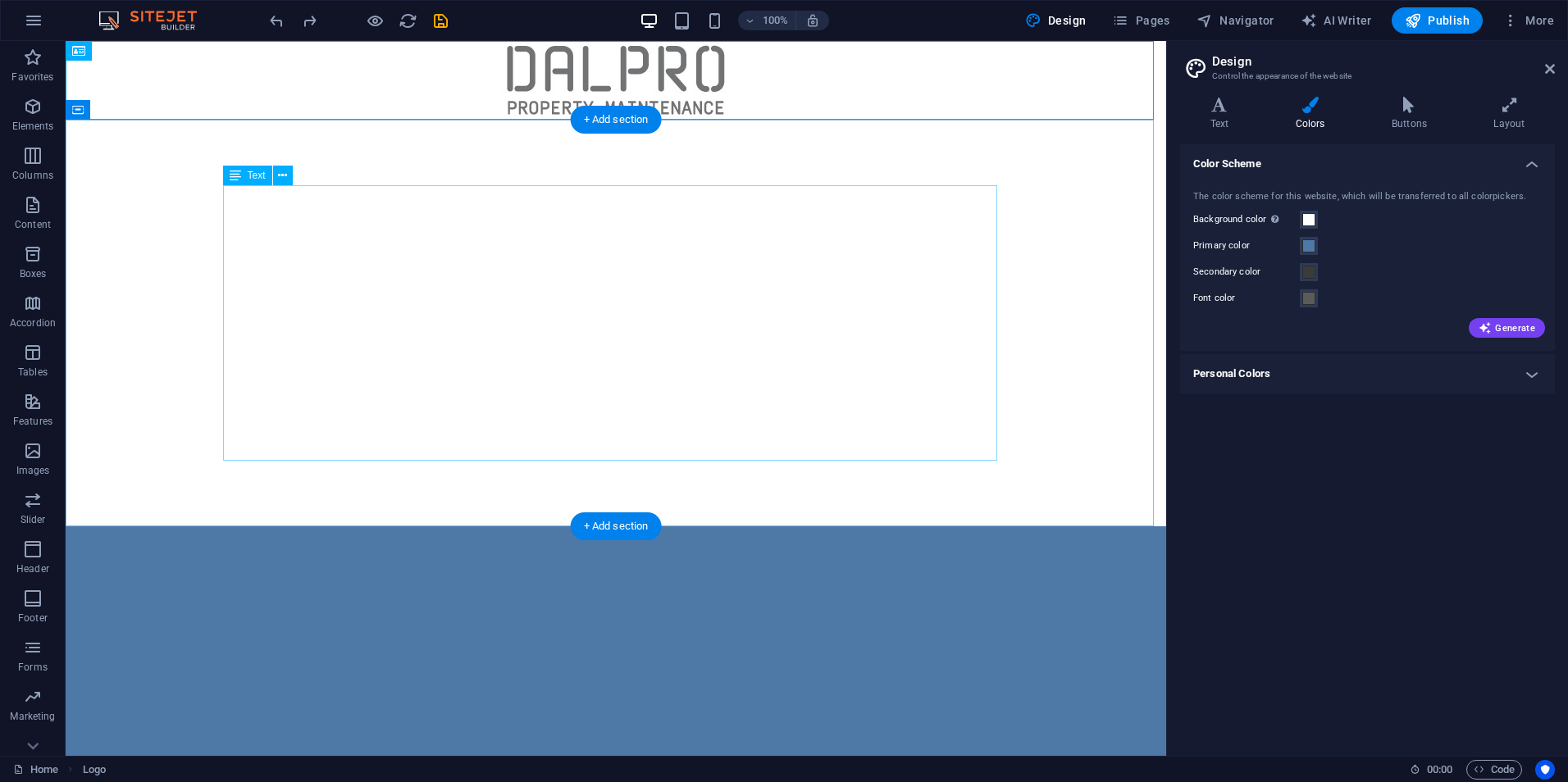
click at [865, 381] on div "For all your maintenance needs! Domestic & Commercial Repairs and Maintenance -…" at bounding box center [616, 323] width 774 height 276
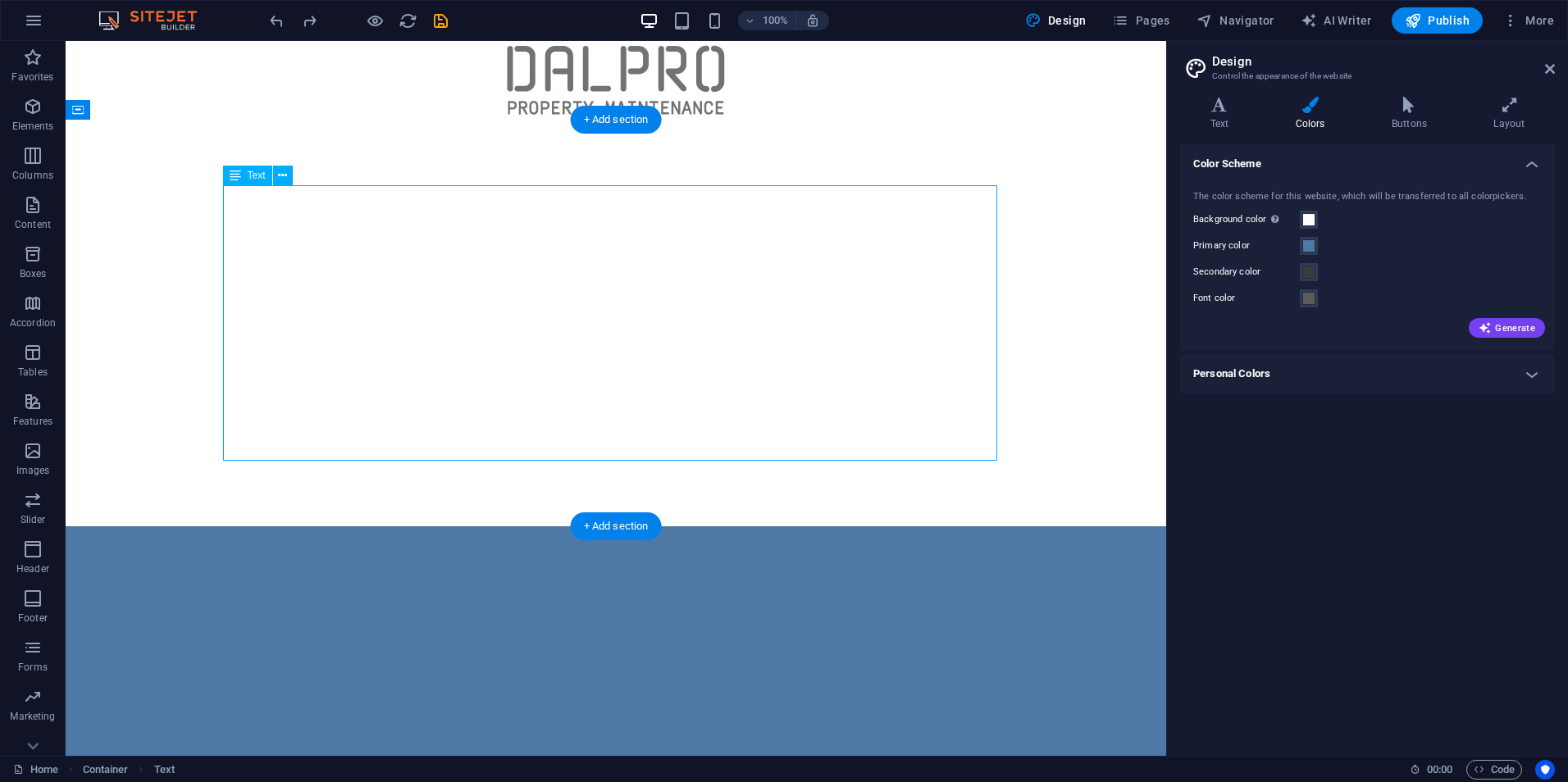
click at [740, 298] on div "For all your maintenance needs! Domestic & Commercial Repairs and Maintenance -…" at bounding box center [616, 323] width 774 height 276
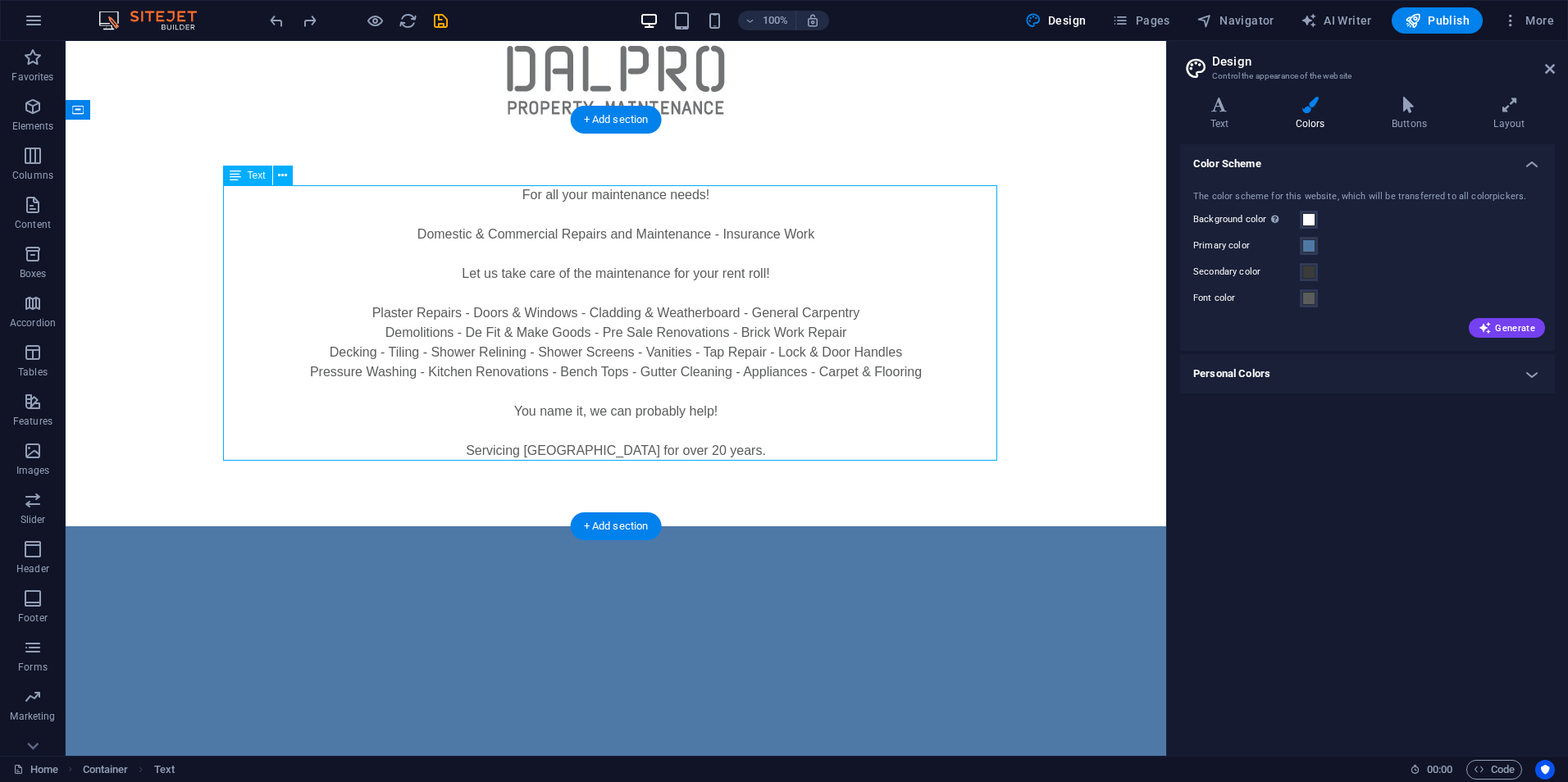
click at [740, 298] on div "For all your maintenance needs! Domestic & Commercial Repairs and Maintenance -…" at bounding box center [616, 323] width 774 height 276
click at [450, 298] on p at bounding box center [616, 293] width 774 height 19
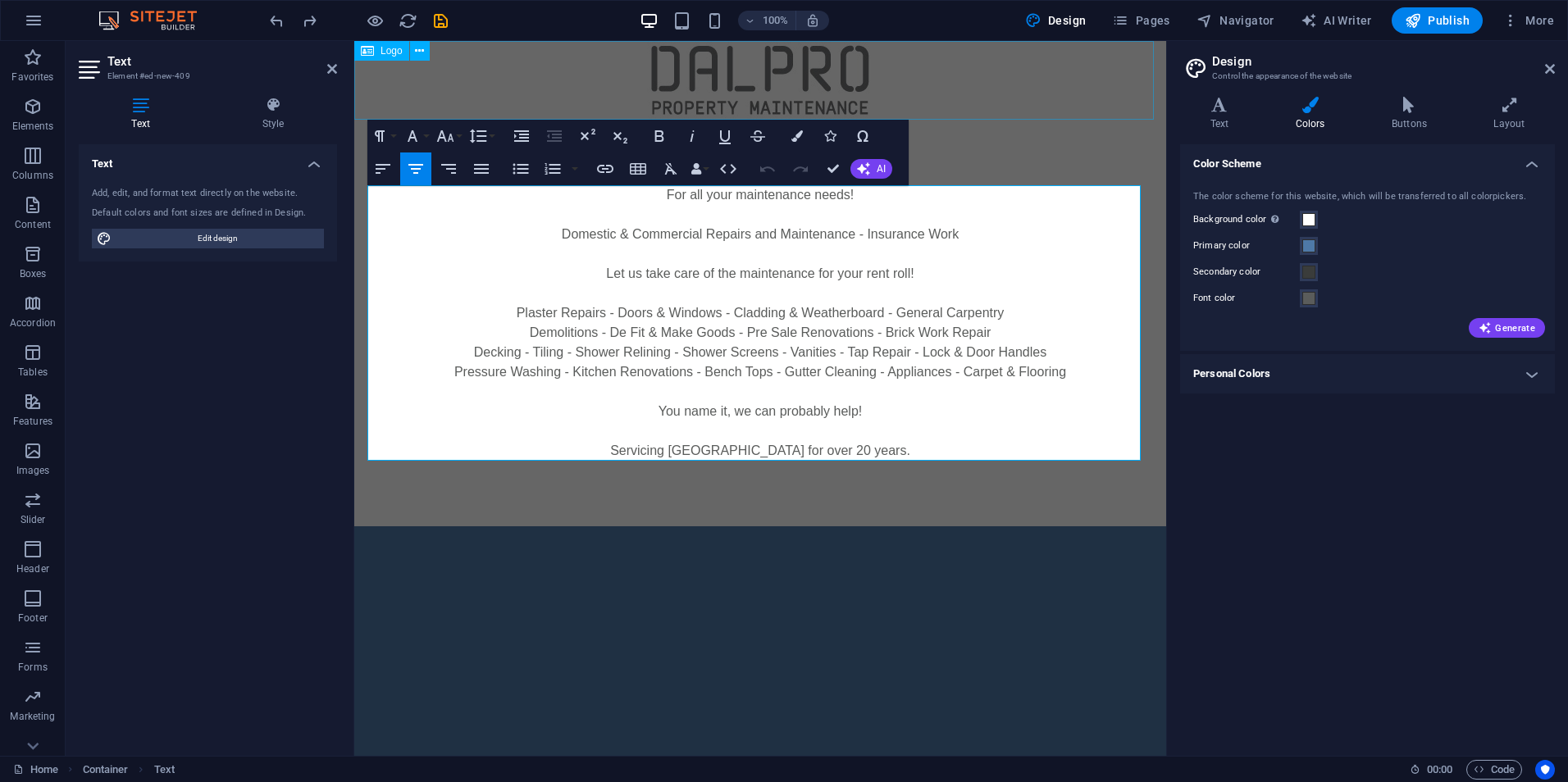
click at [1166, 56] on div at bounding box center [760, 81] width 812 height 79
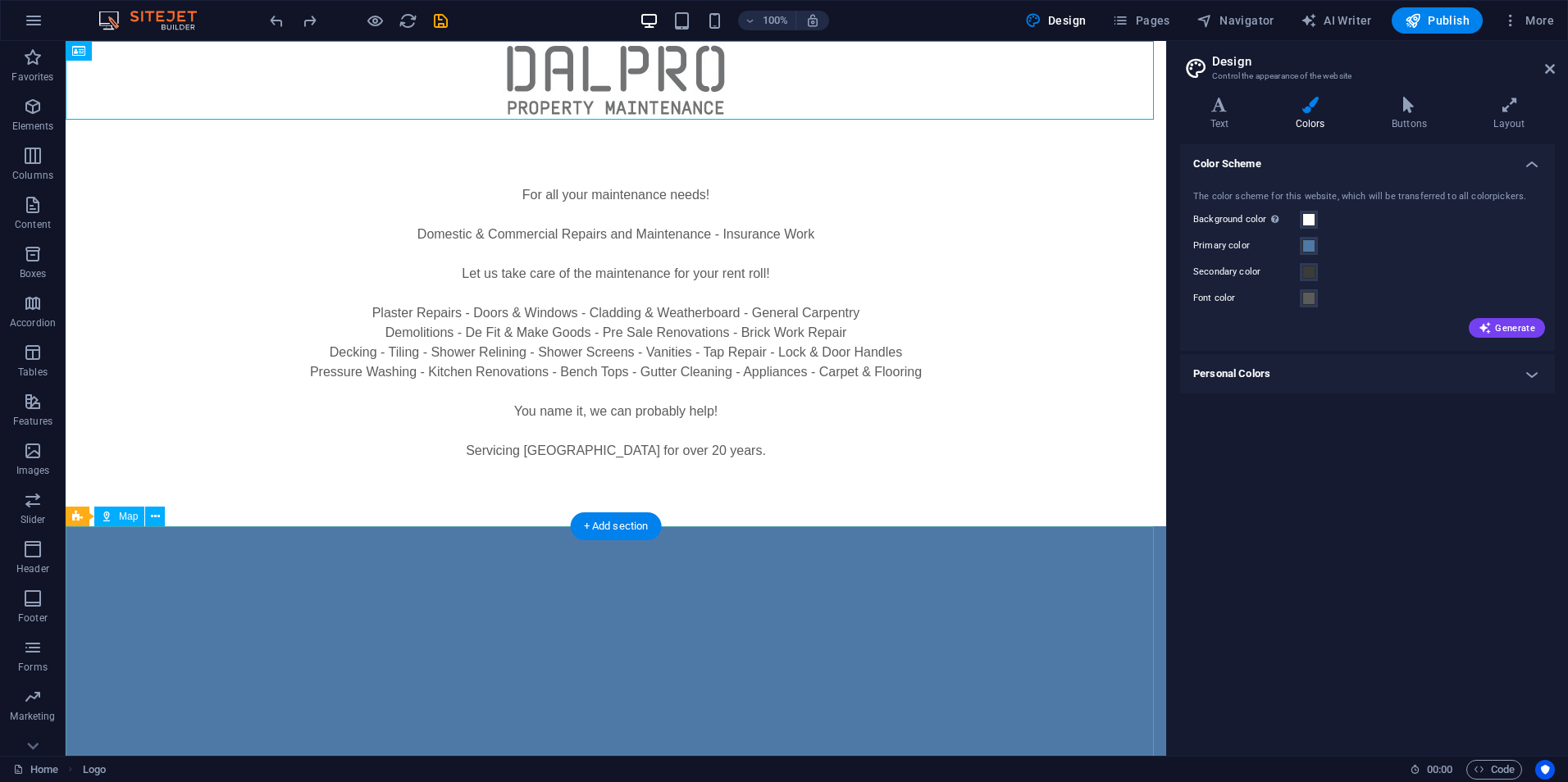
click at [795, 593] on div at bounding box center [616, 674] width 1100 height 295
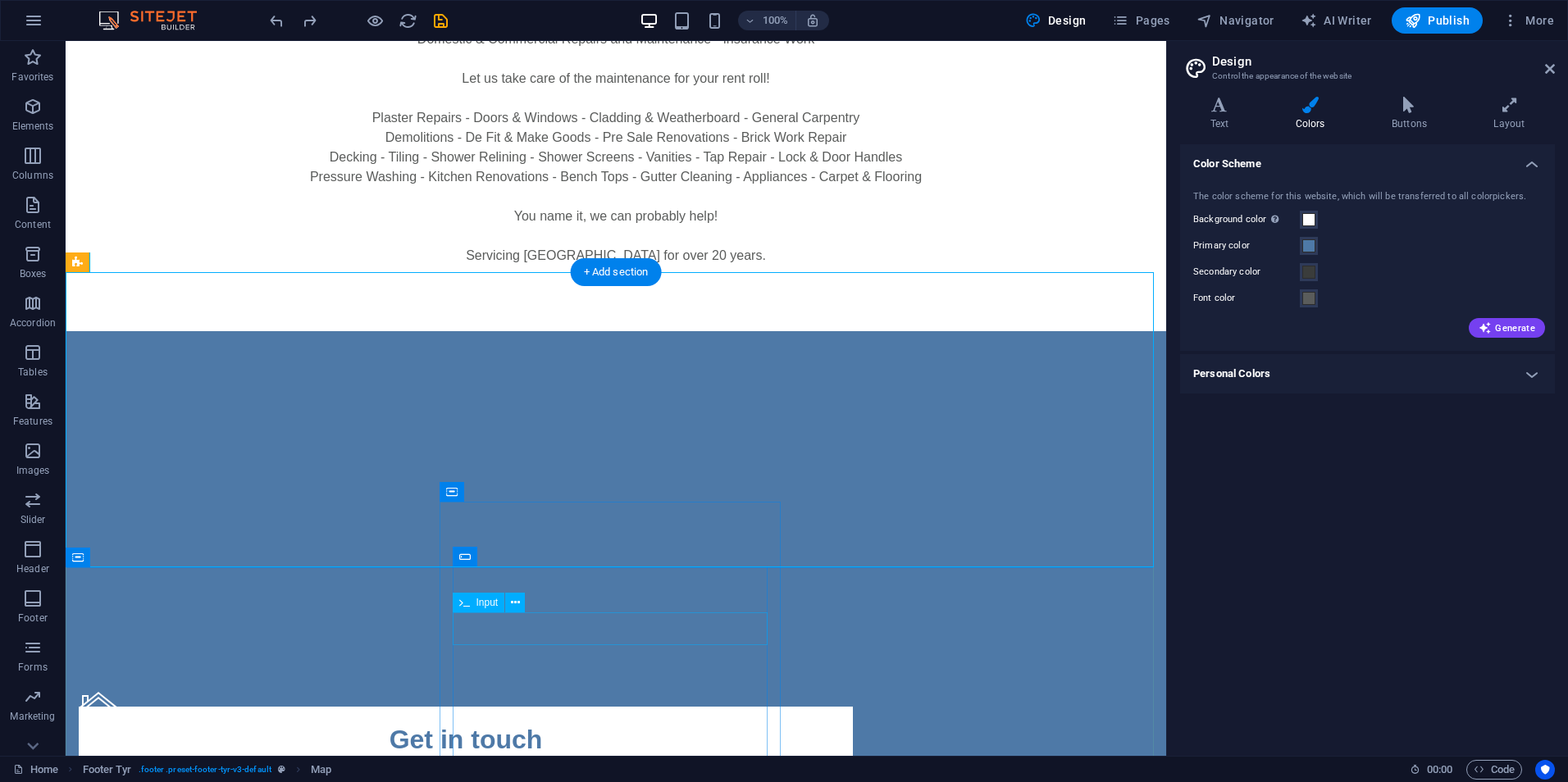
scroll to position [186, 0]
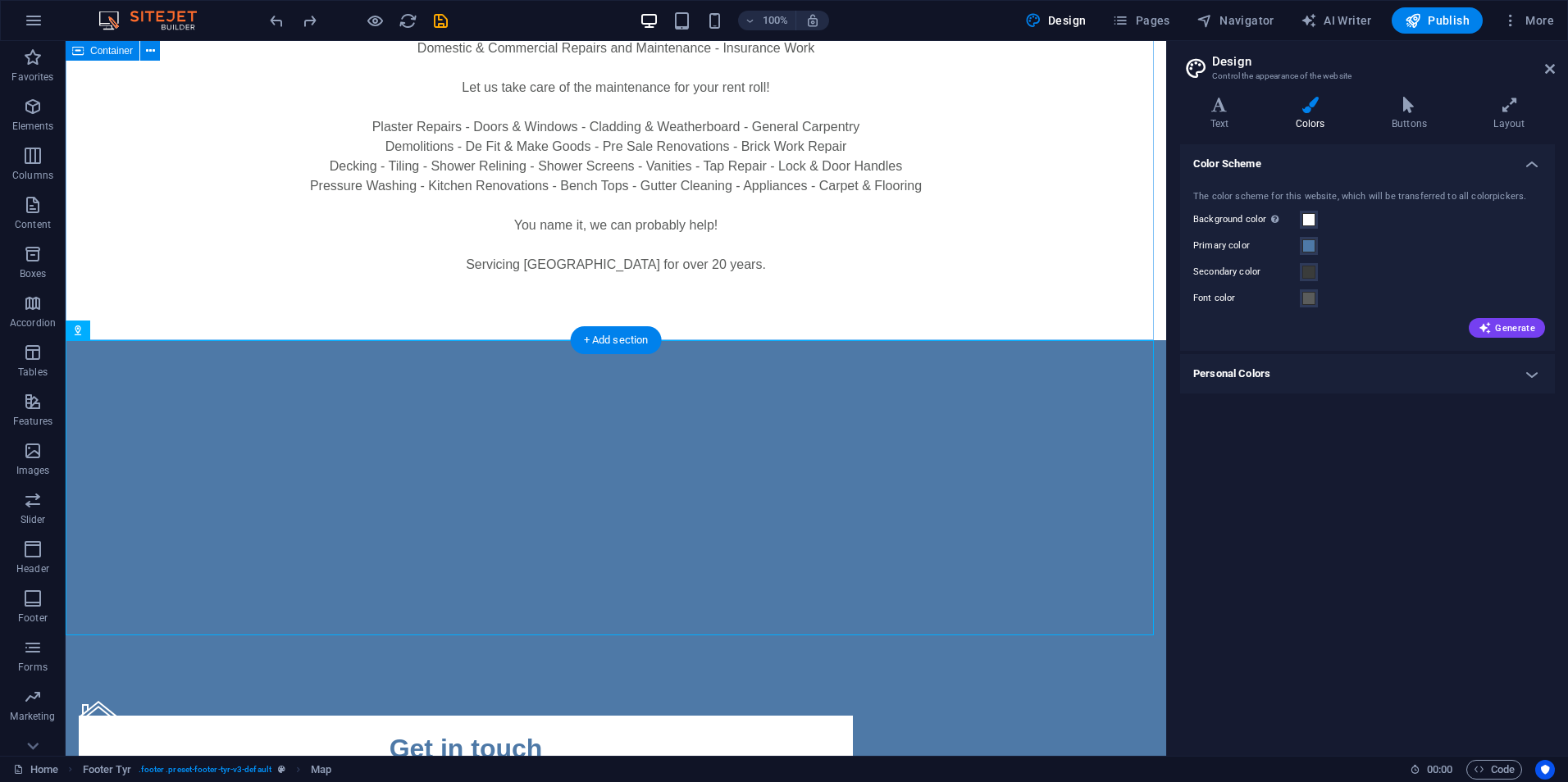
click at [152, 334] on div "For all your maintenance needs! Domestic & Commercial Repairs and Maintenance -…" at bounding box center [616, 136] width 1100 height 406
click at [150, 330] on div "For all your maintenance needs! Domestic & Commercial Repairs and Maintenance -…" at bounding box center [616, 136] width 1100 height 406
click at [390, 514] on div at bounding box center [616, 488] width 1100 height 295
click at [390, 482] on div at bounding box center [616, 488] width 1100 height 295
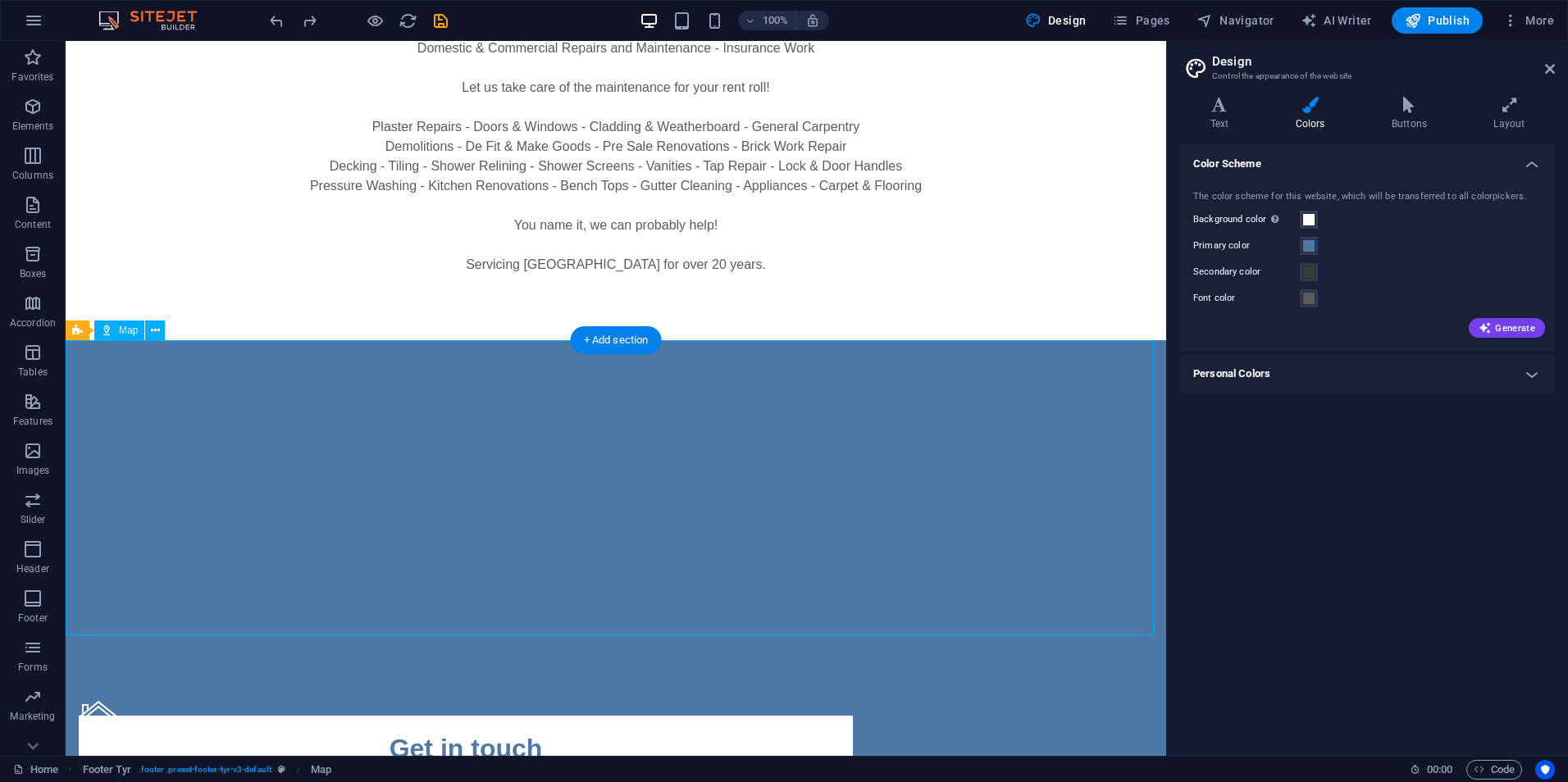
select select "1"
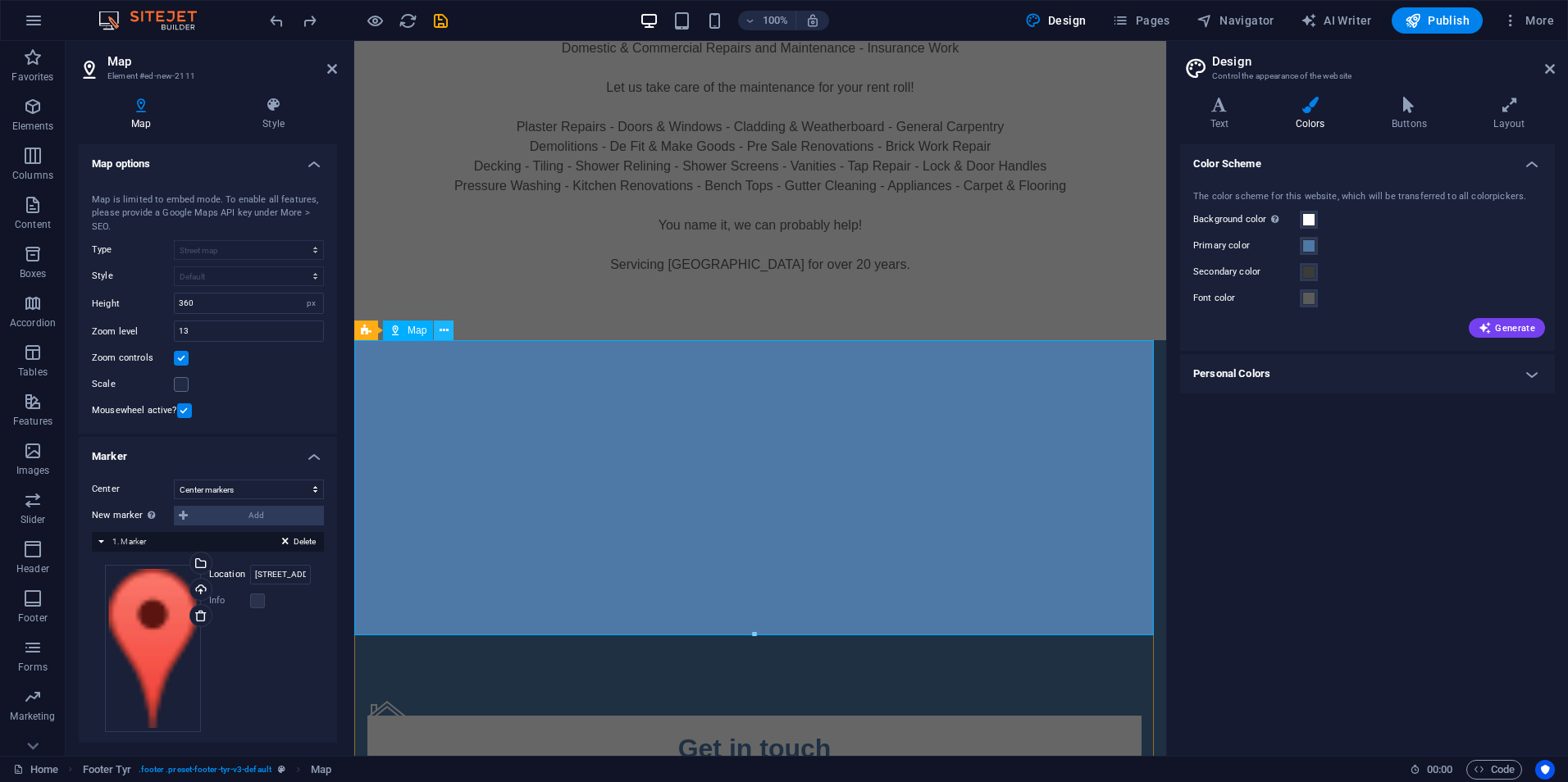
click at [444, 329] on icon at bounding box center [444, 331] width 9 height 18
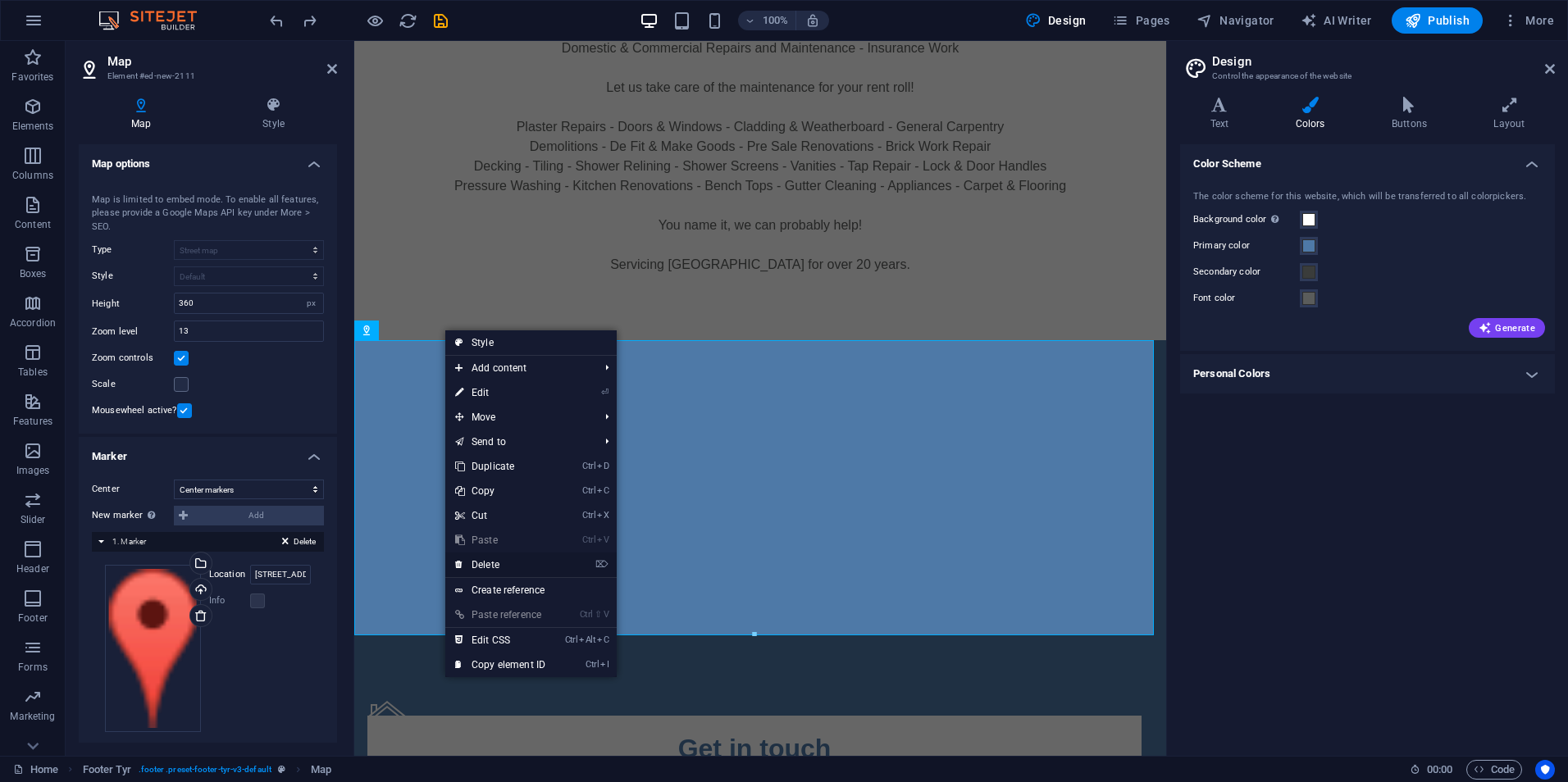
click at [495, 560] on link "⌦ Delete" at bounding box center [499, 565] width 110 height 25
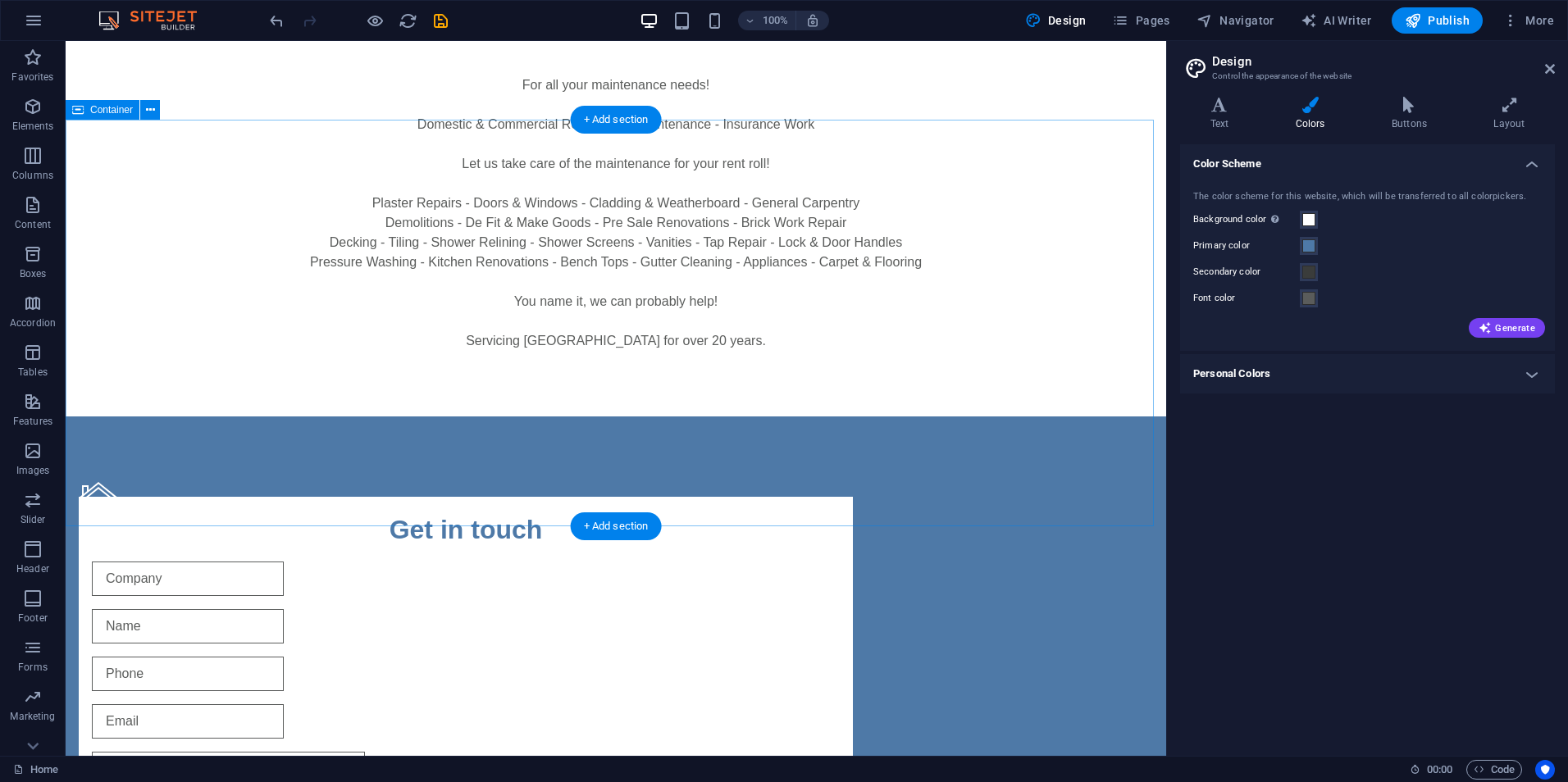
scroll to position [246, 0]
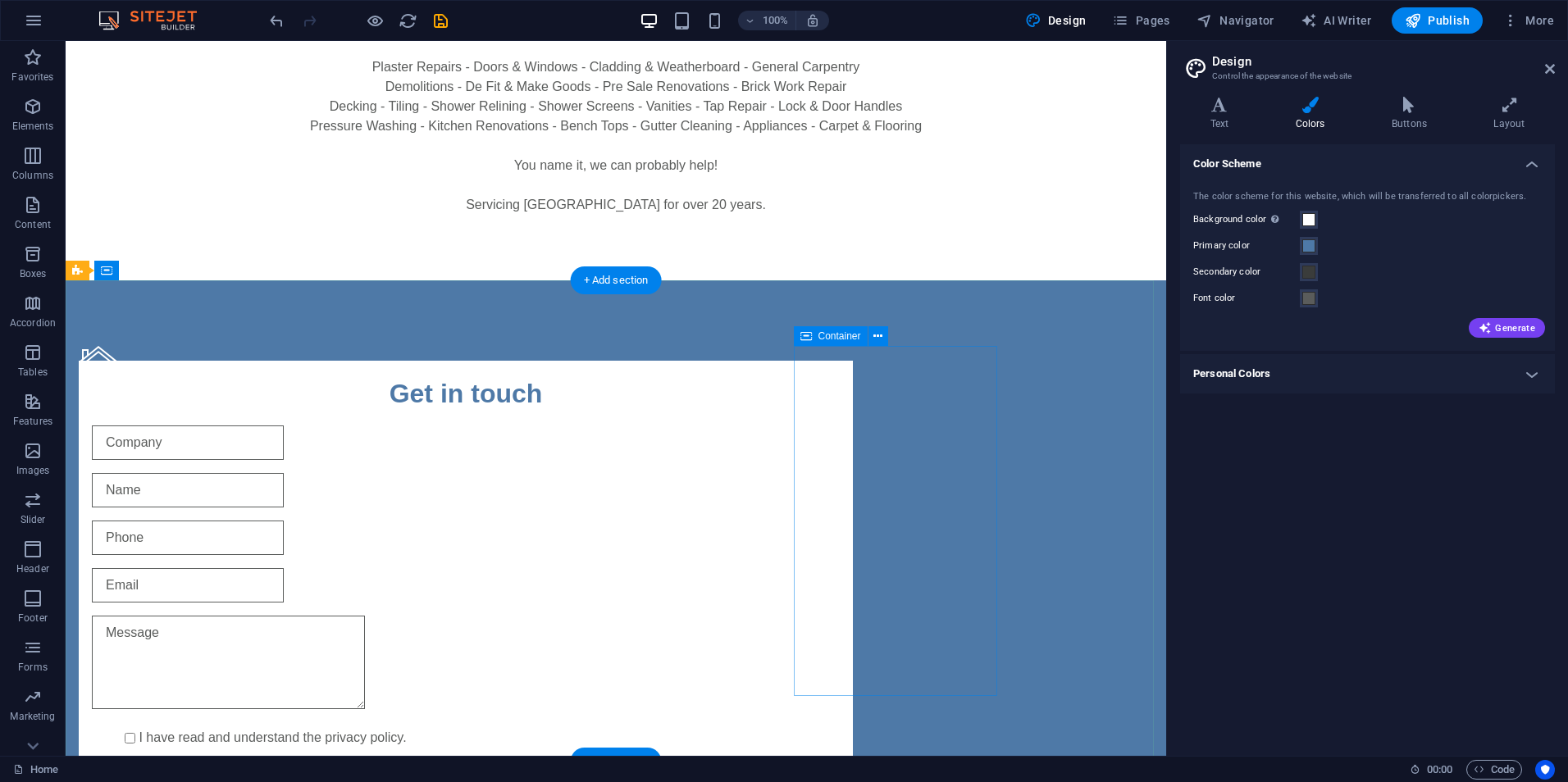
click at [1057, 572] on div "Address [STREET_ADDRESS][US_STATE] Legal Notice | Privacy Policy Get in touch I…" at bounding box center [616, 671] width 1100 height 781
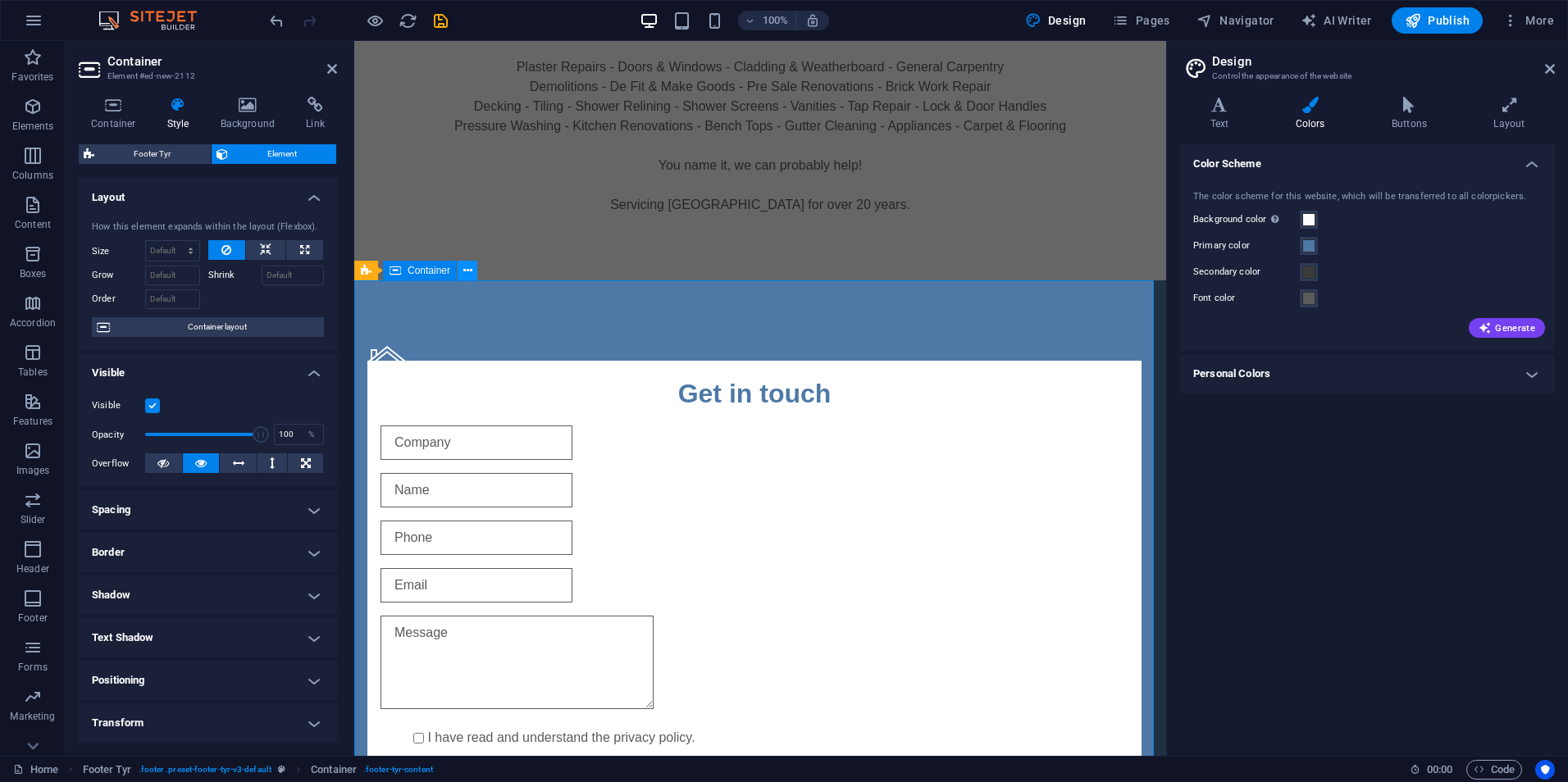
click at [470, 272] on icon at bounding box center [468, 271] width 9 height 18
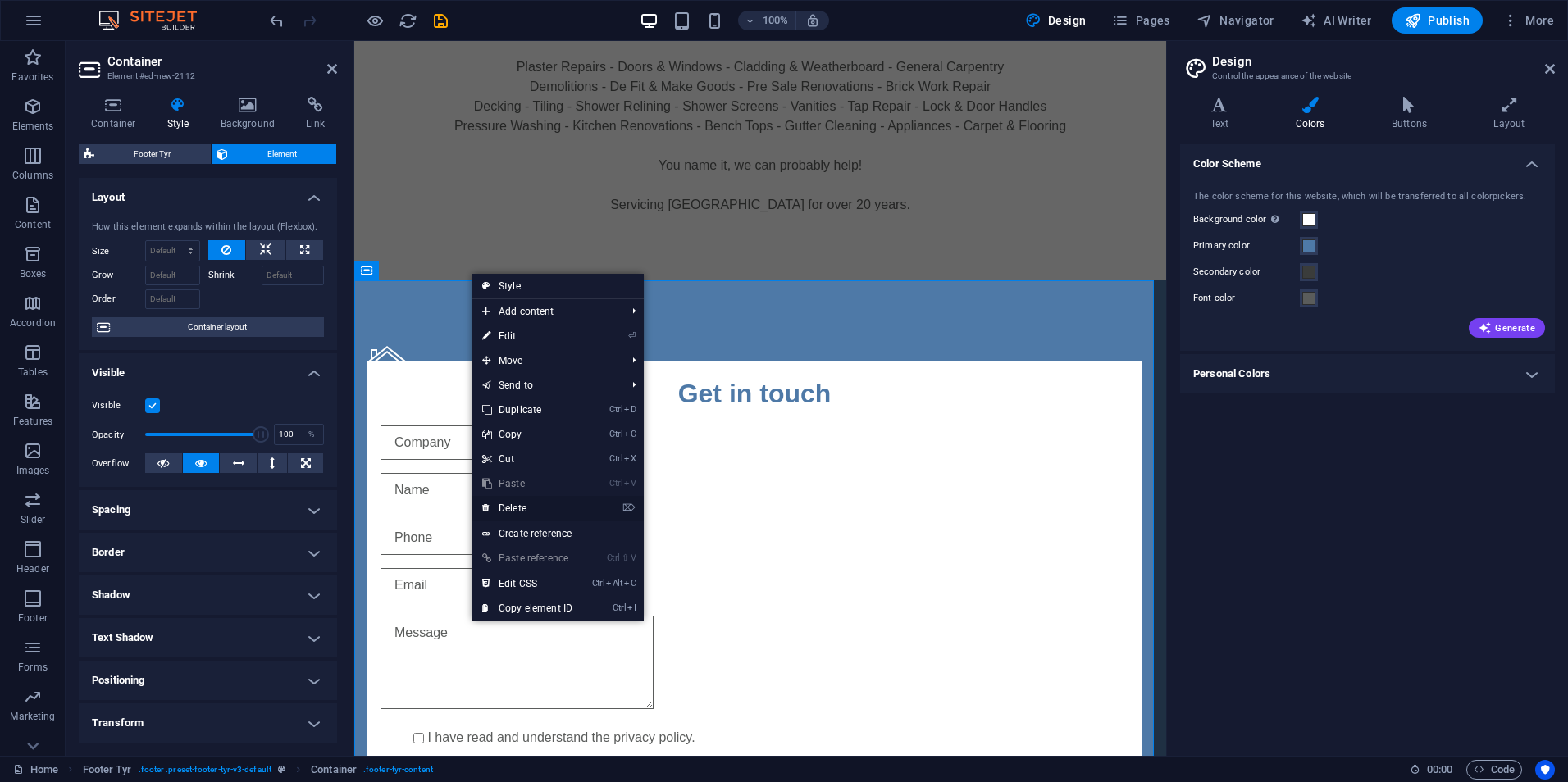
click at [534, 503] on link "⌦ Delete" at bounding box center [526, 508] width 110 height 25
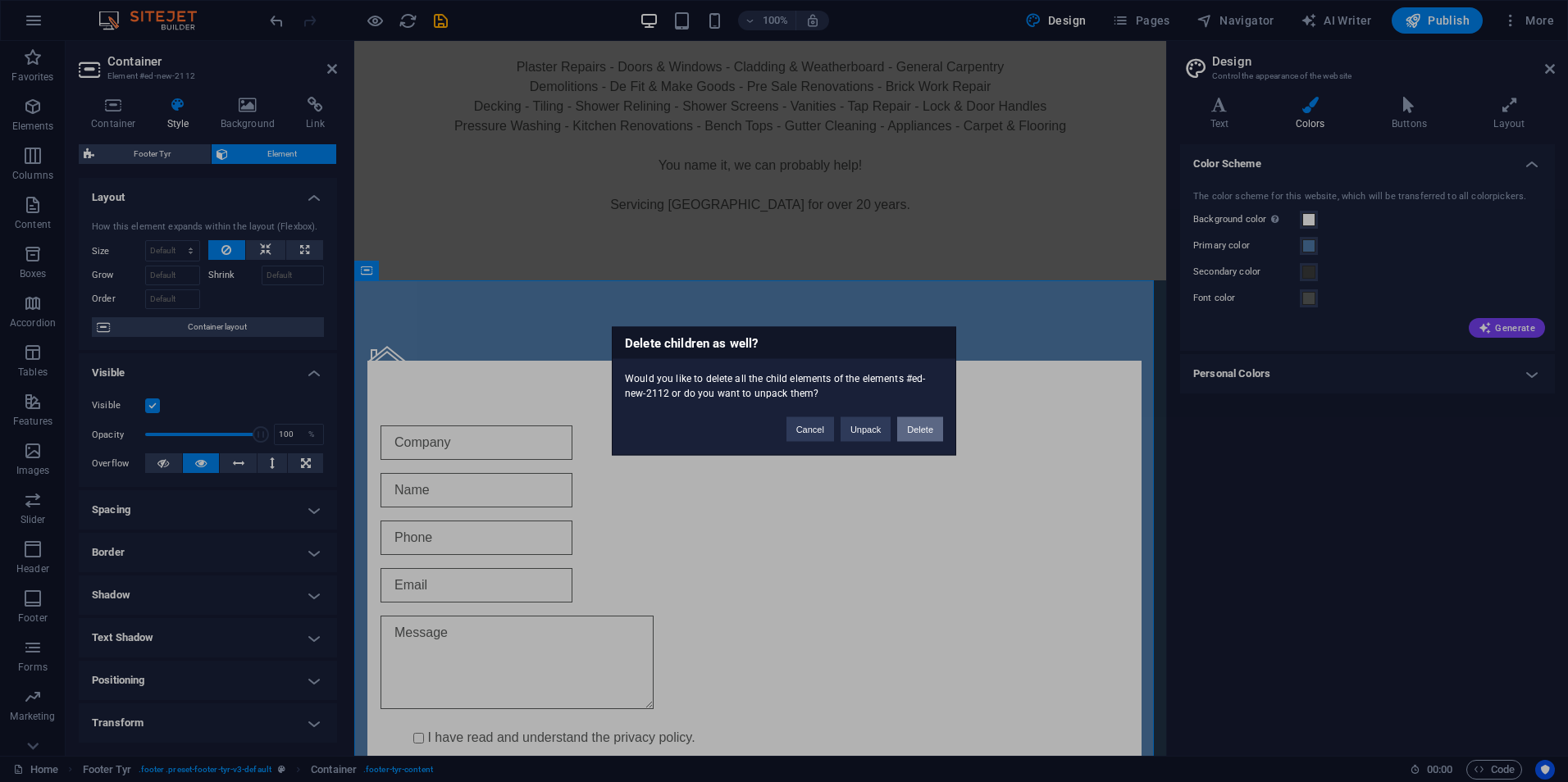
click at [916, 431] on button "Delete" at bounding box center [920, 430] width 46 height 25
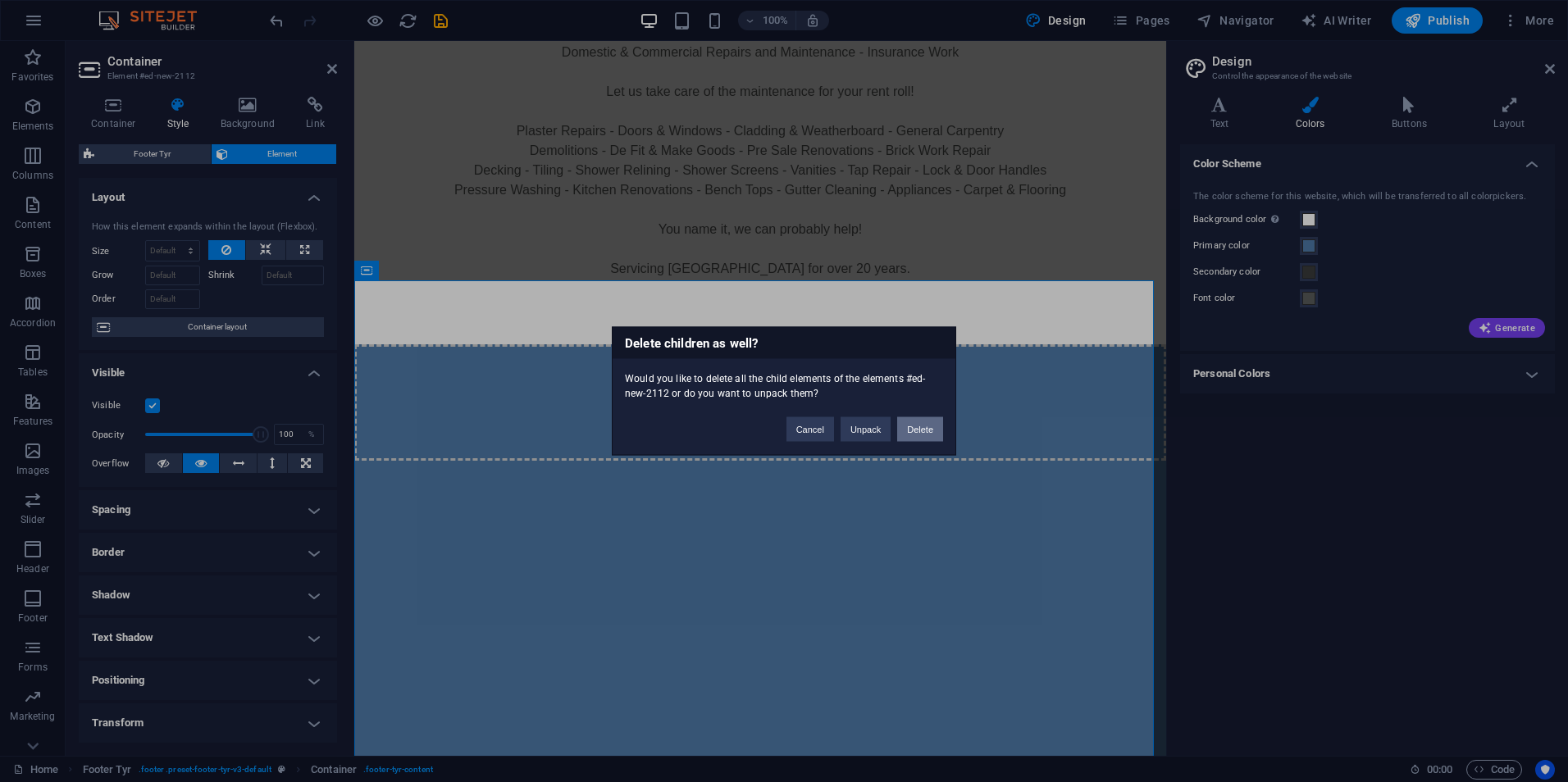
scroll to position [182, 0]
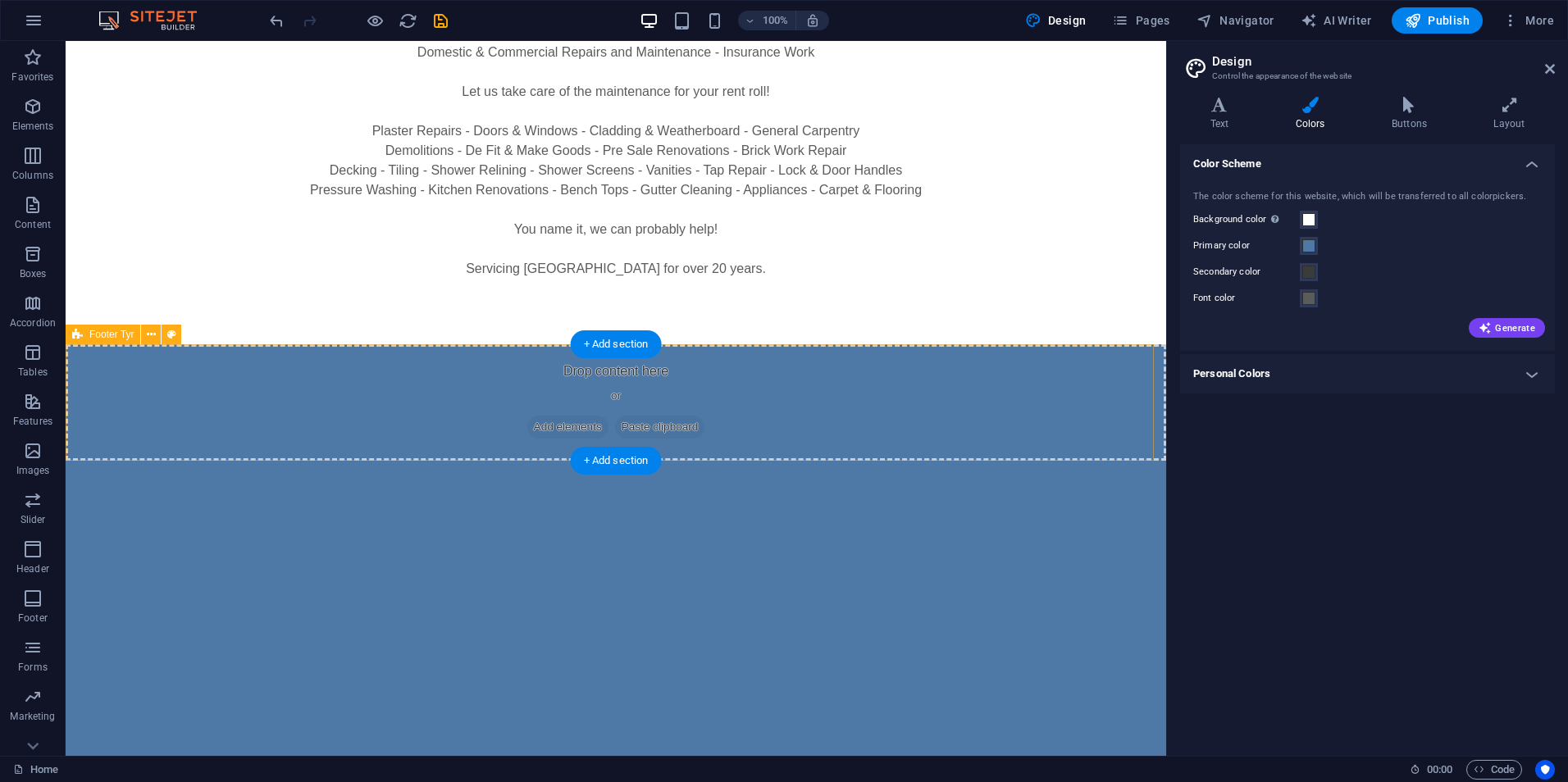
click at [759, 403] on div "Drop content here or Add elements Paste clipboard" at bounding box center [616, 402] width 1100 height 117
click at [557, 427] on span "Add elements" at bounding box center [568, 427] width 82 height 23
click at [151, 330] on icon at bounding box center [151, 335] width 9 height 18
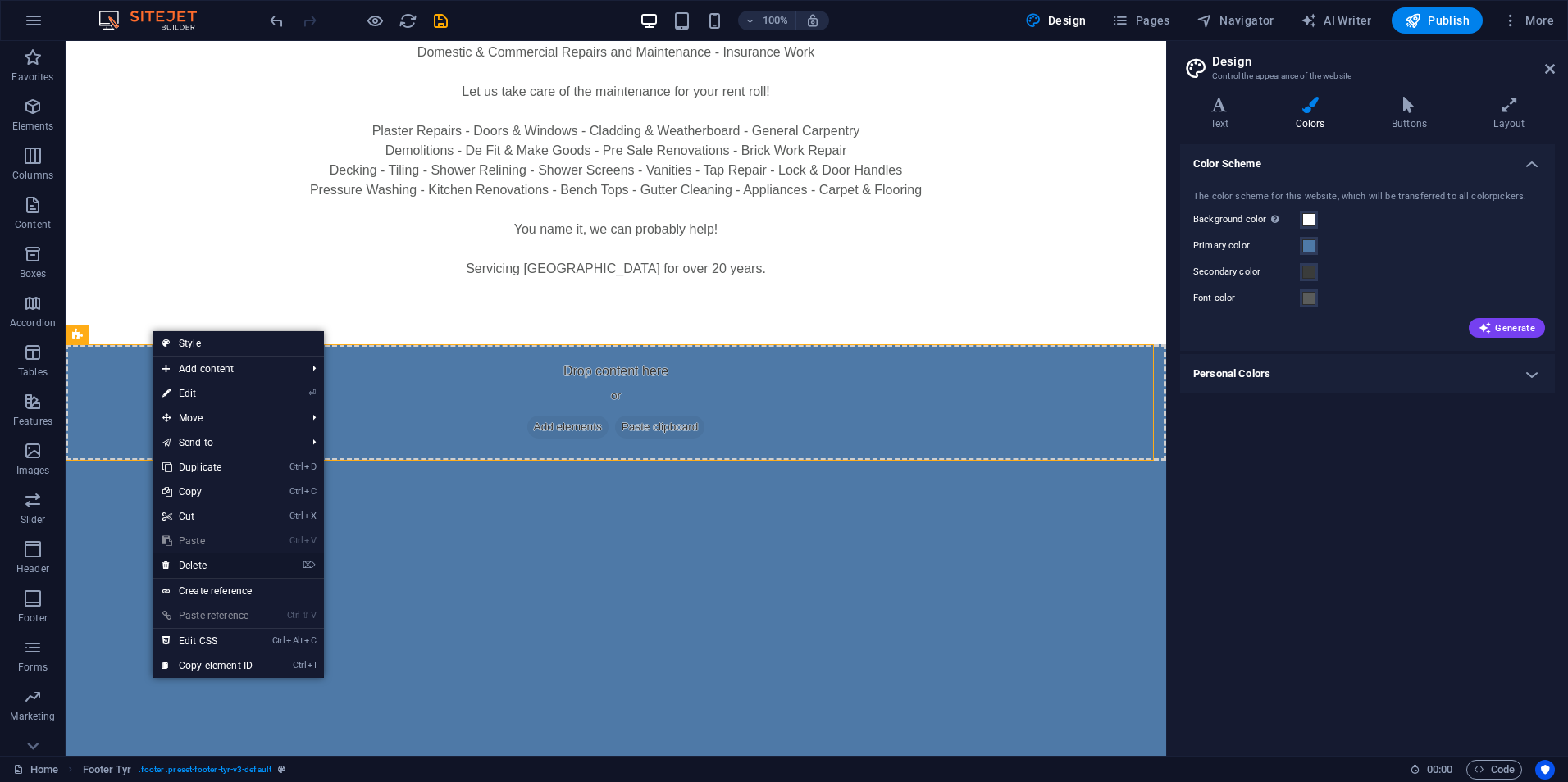
click at [201, 561] on link "⌦ Delete" at bounding box center [207, 566] width 110 height 25
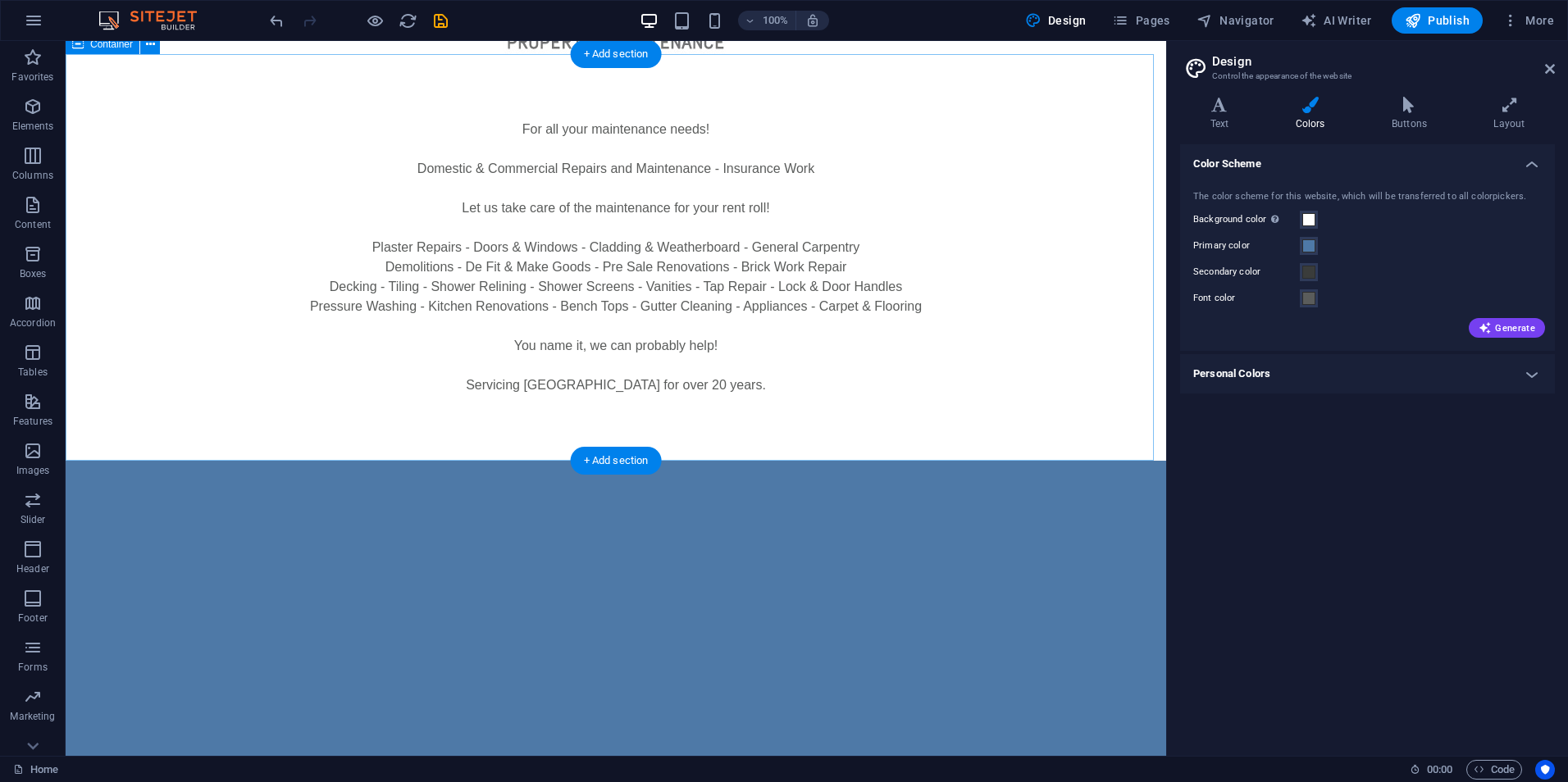
scroll to position [0, 0]
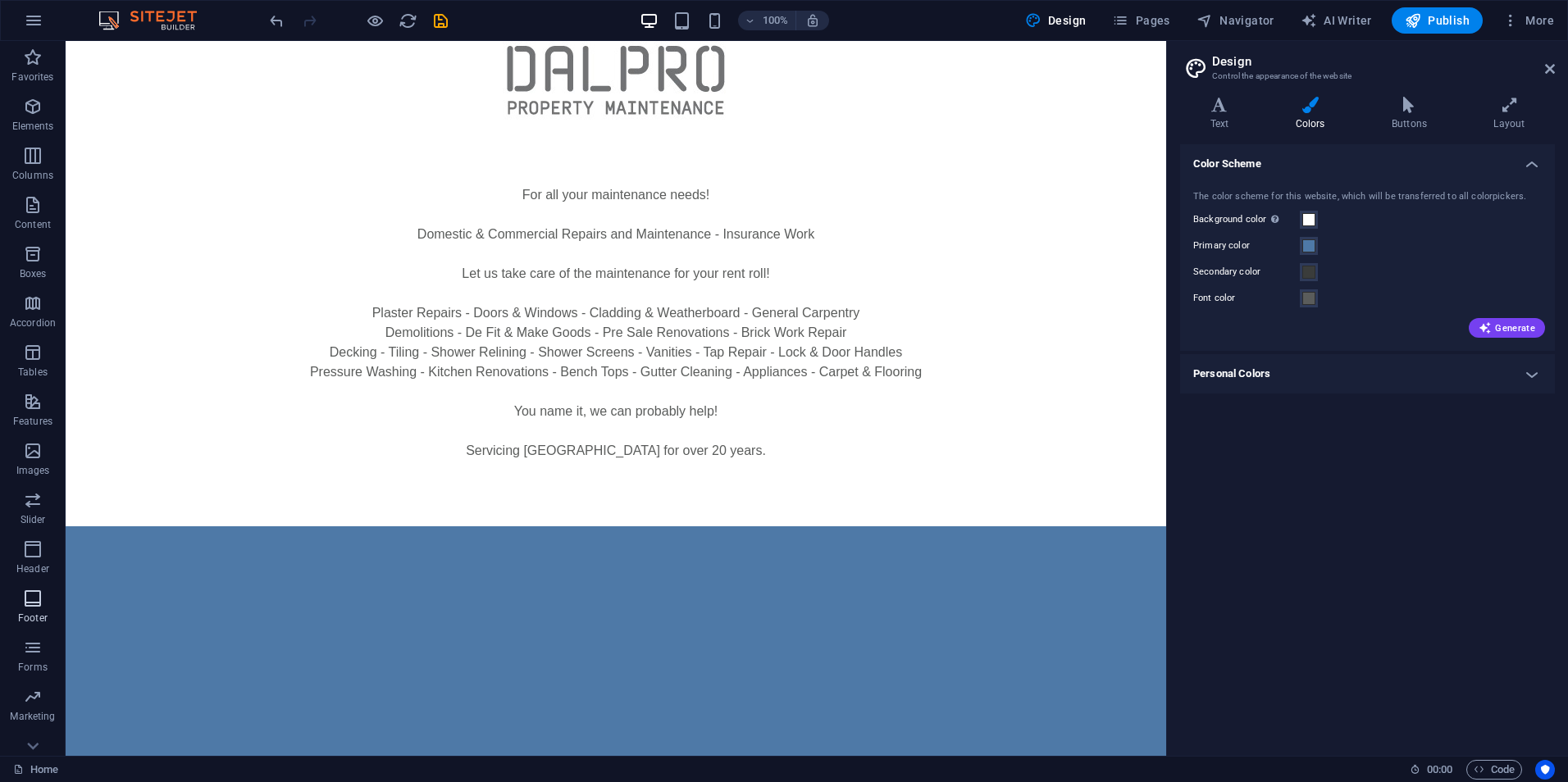
click at [36, 604] on icon "button" at bounding box center [32, 599] width 19 height 19
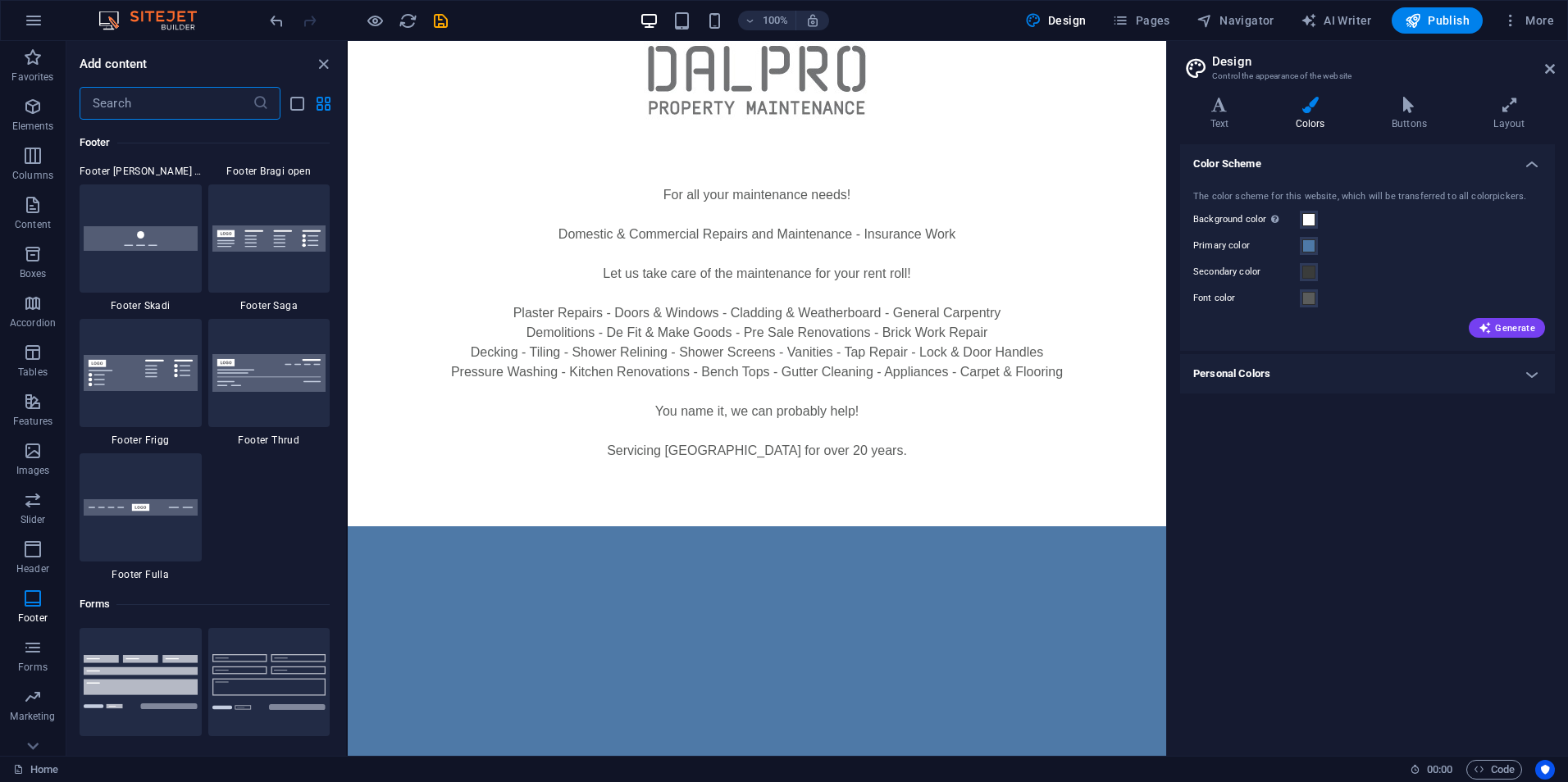
scroll to position [11513, 0]
click at [150, 536] on div at bounding box center [140, 506] width 122 height 108
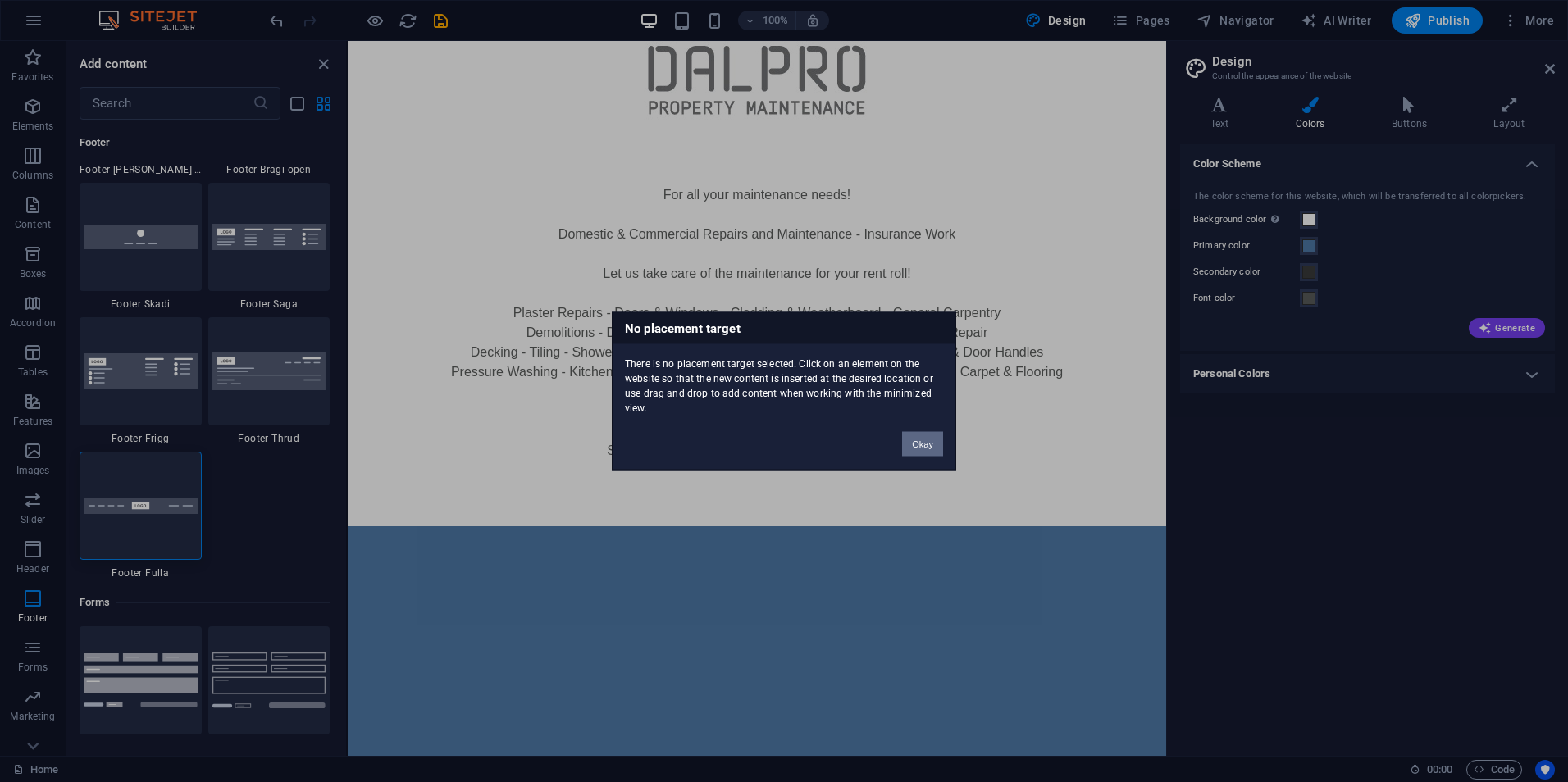
click at [923, 444] on button "Okay" at bounding box center [922, 444] width 41 height 25
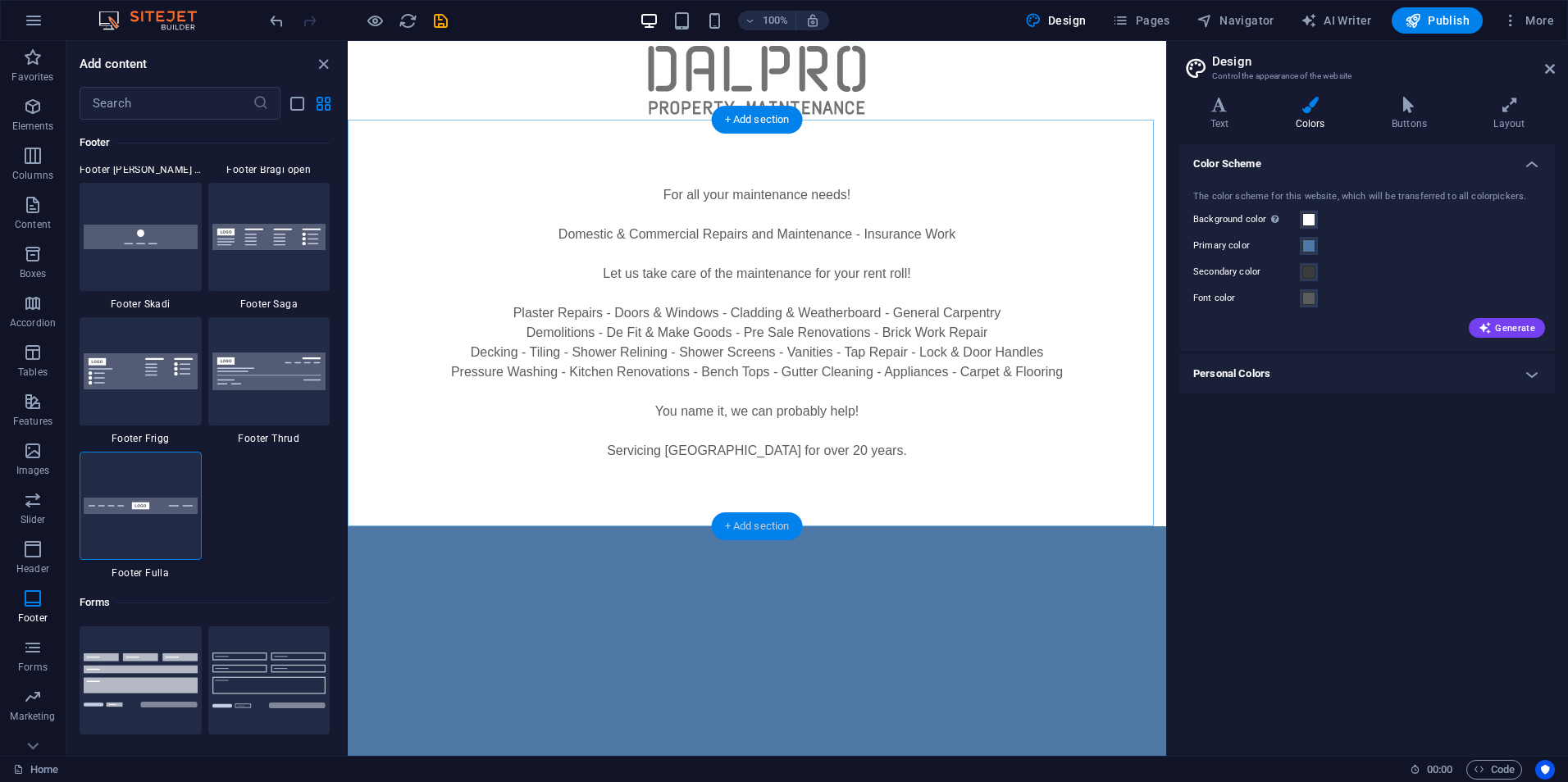
click at [748, 522] on div "+ Add section" at bounding box center [757, 527] width 91 height 28
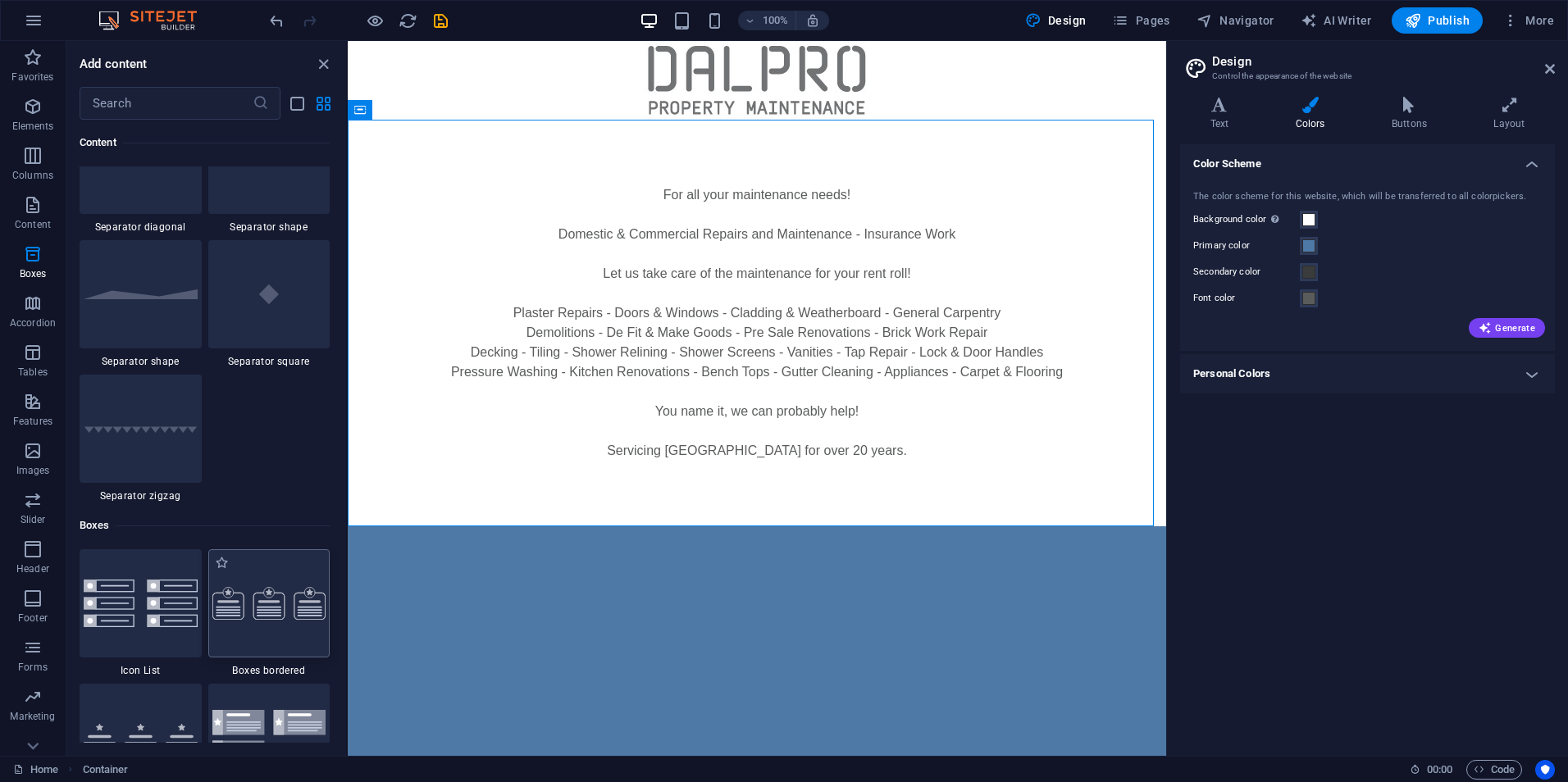
scroll to position [4018, 0]
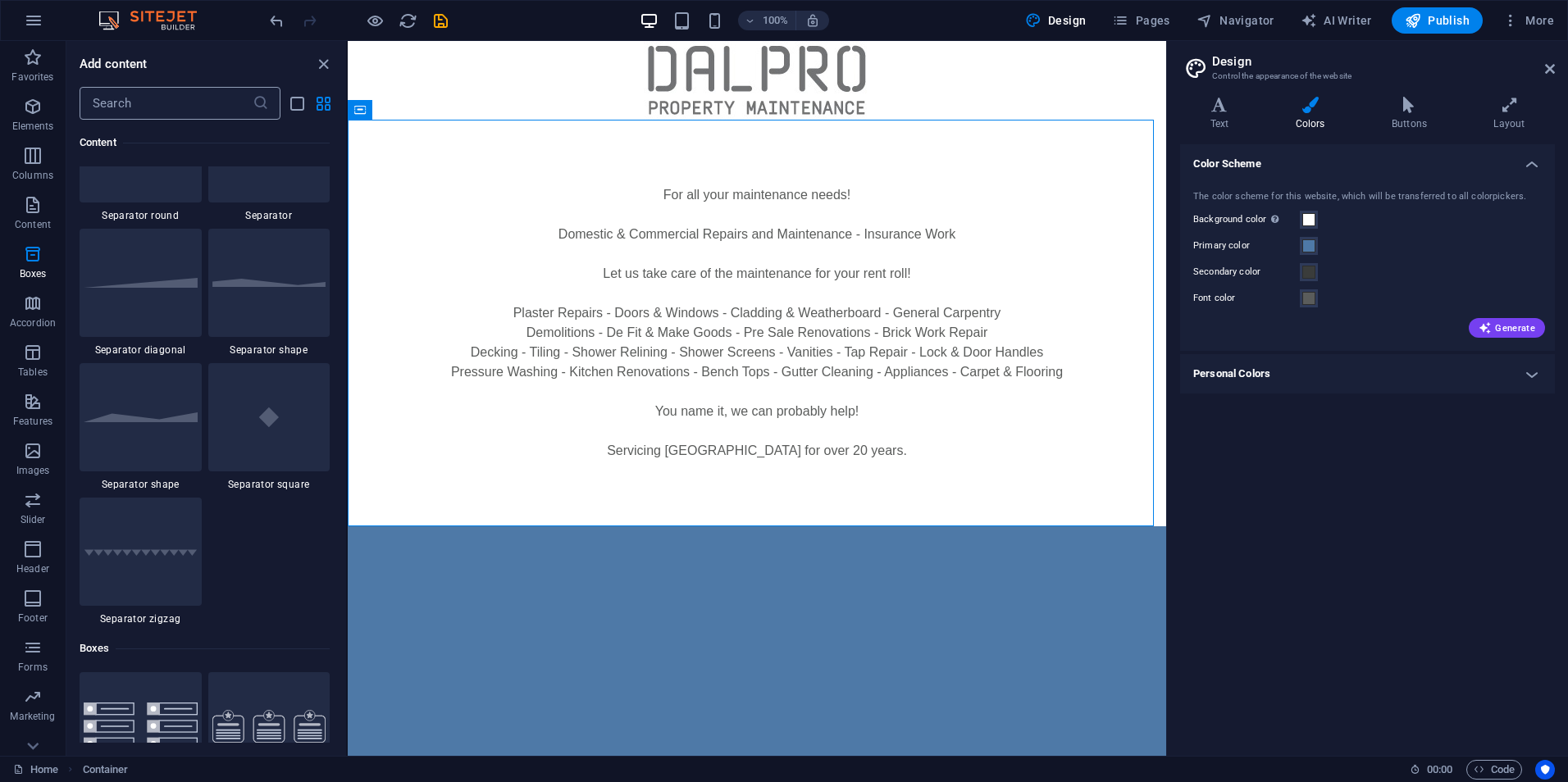
click at [183, 104] on input "text" at bounding box center [166, 103] width 173 height 32
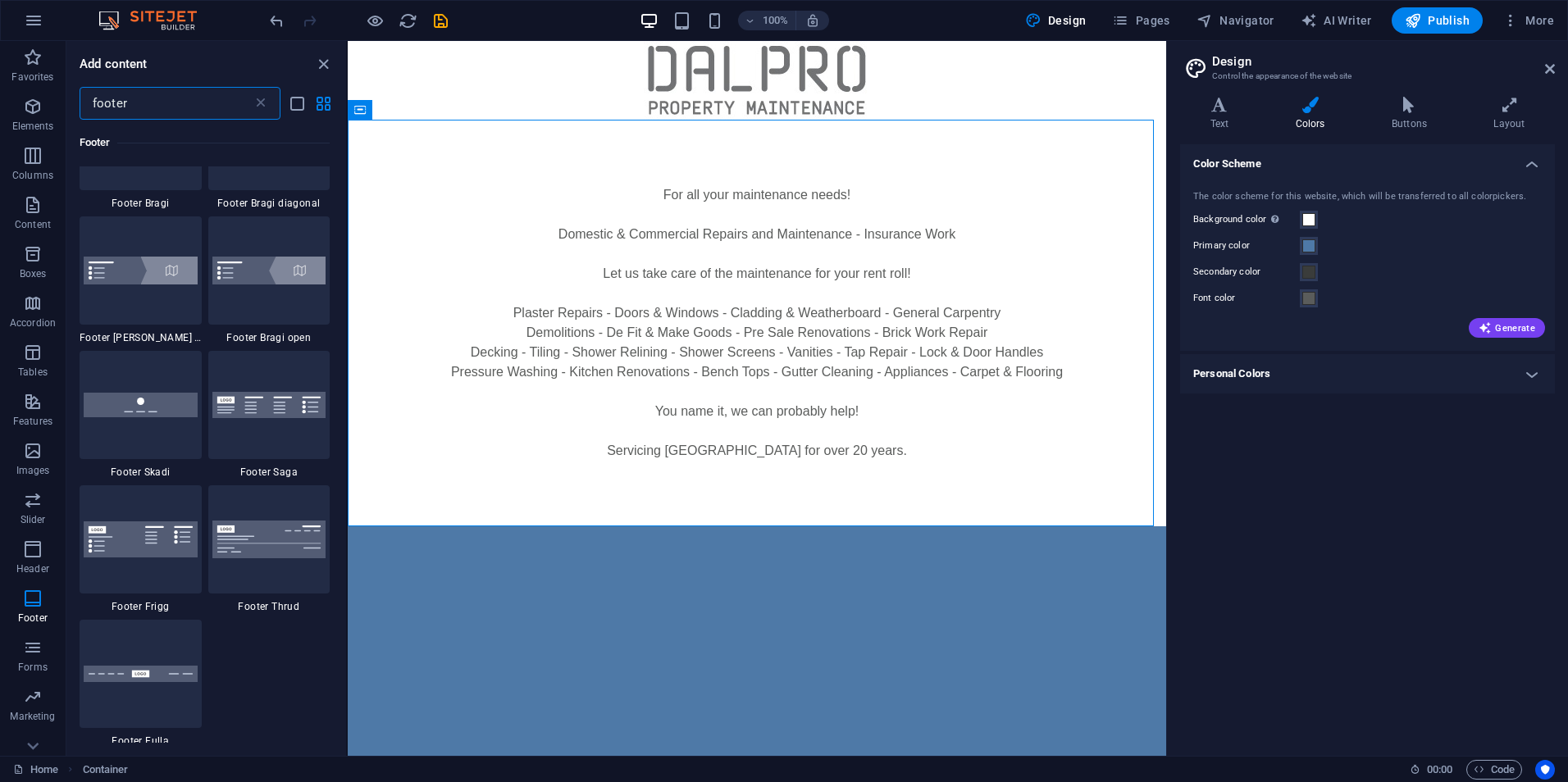
scroll to position [656, 0]
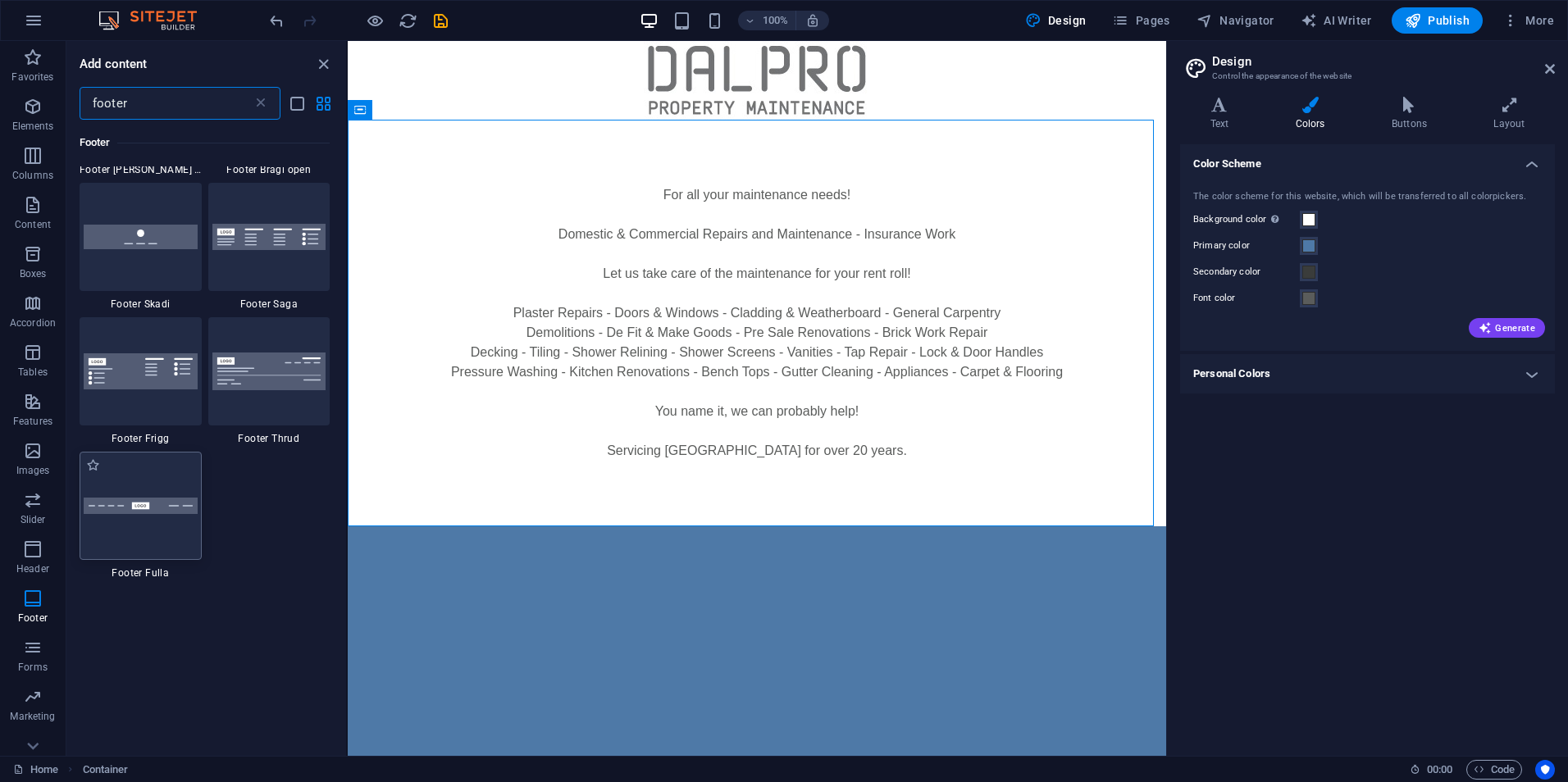
type input "footer"
click at [163, 533] on div at bounding box center [140, 506] width 122 height 108
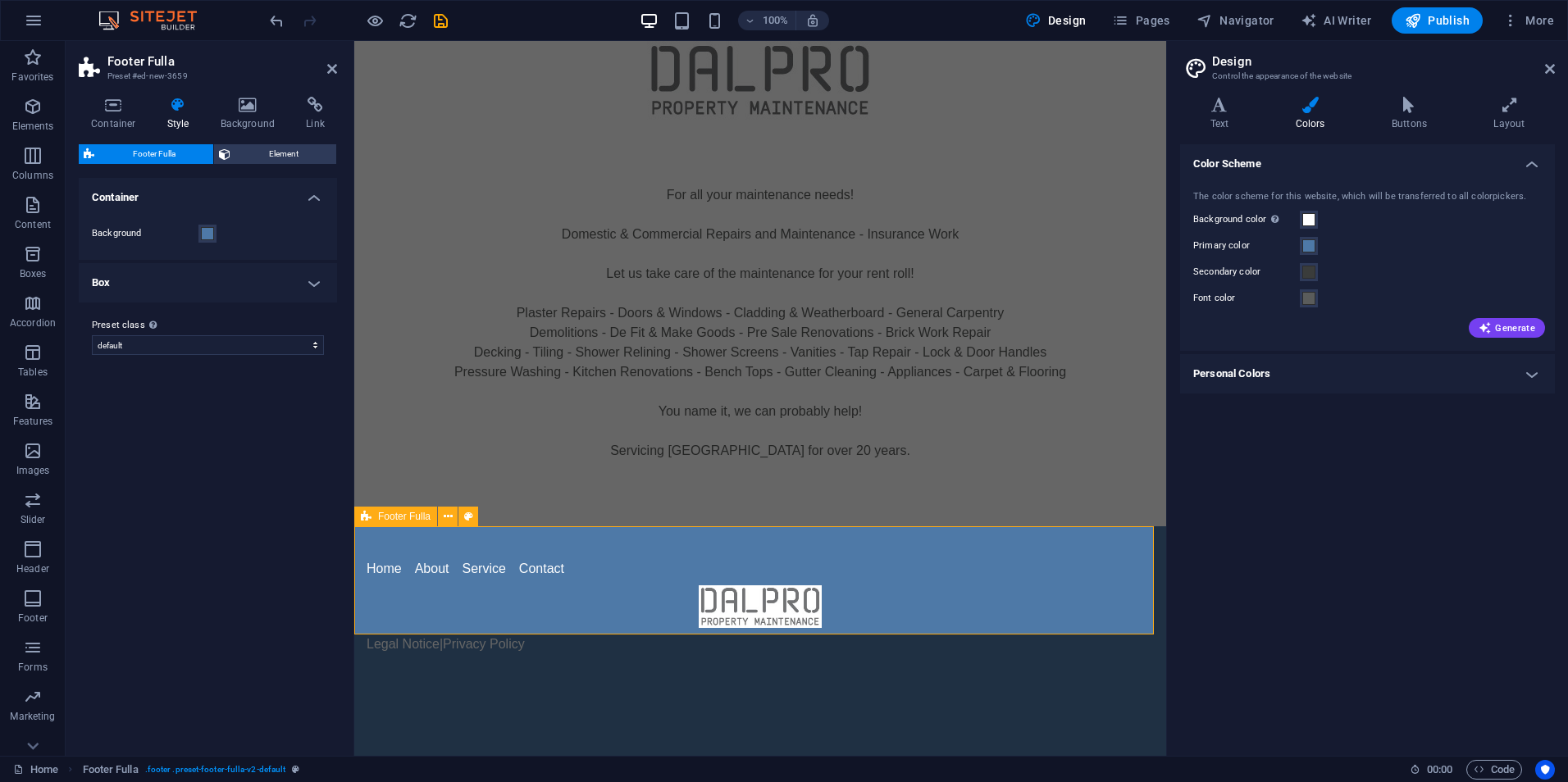
click at [933, 539] on div "Home About Service Contact Legal Notice | Privacy Policy" at bounding box center [760, 606] width 812 height 161
click at [465, 554] on div "Home About Service Contact Legal Notice | Privacy Policy" at bounding box center [760, 606] width 812 height 161
click at [469, 514] on icon at bounding box center [469, 517] width 9 height 18
click at [210, 230] on span at bounding box center [207, 233] width 13 height 13
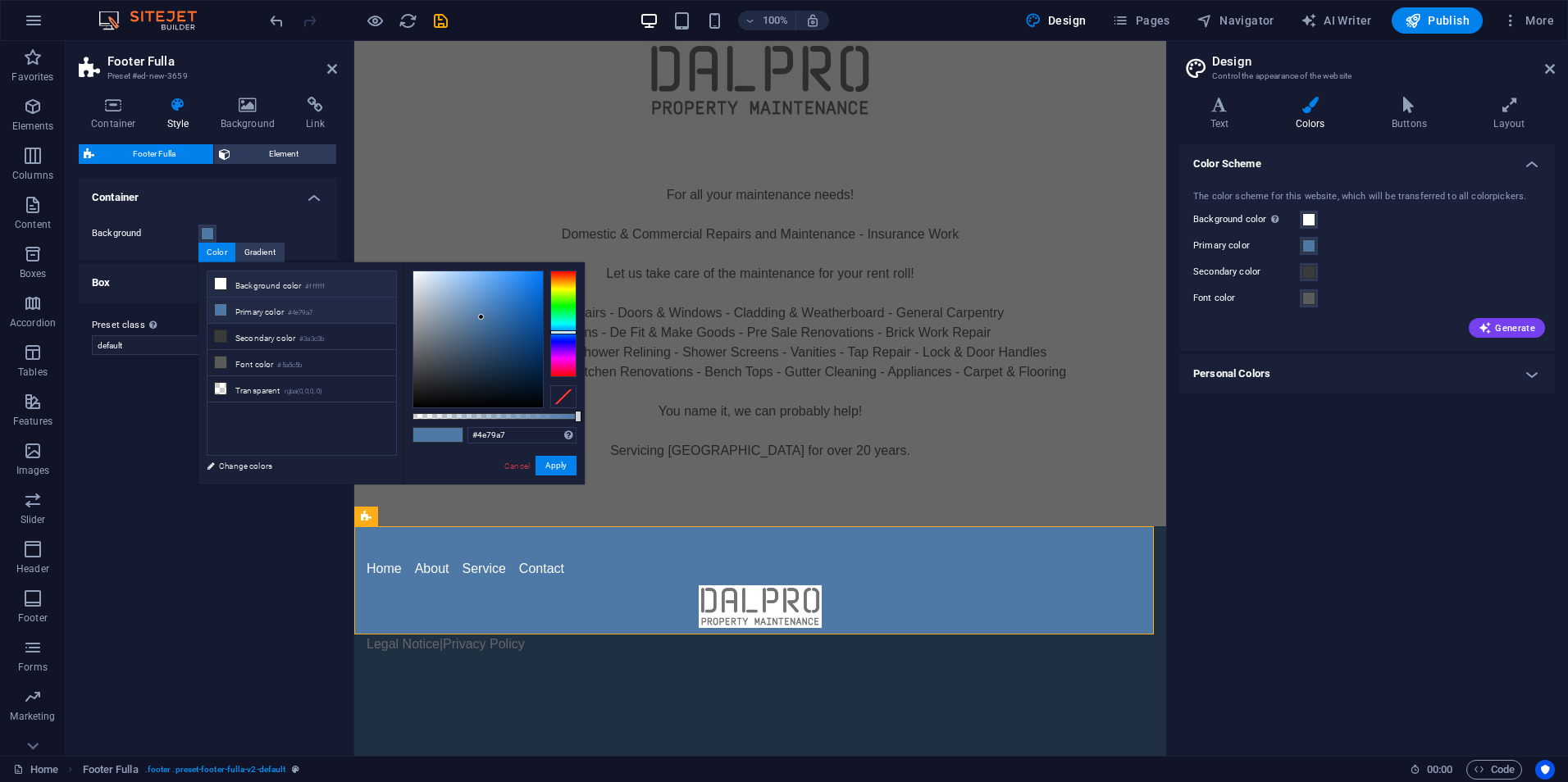
click at [222, 281] on icon at bounding box center [220, 283] width 11 height 11
type input "#ffffff"
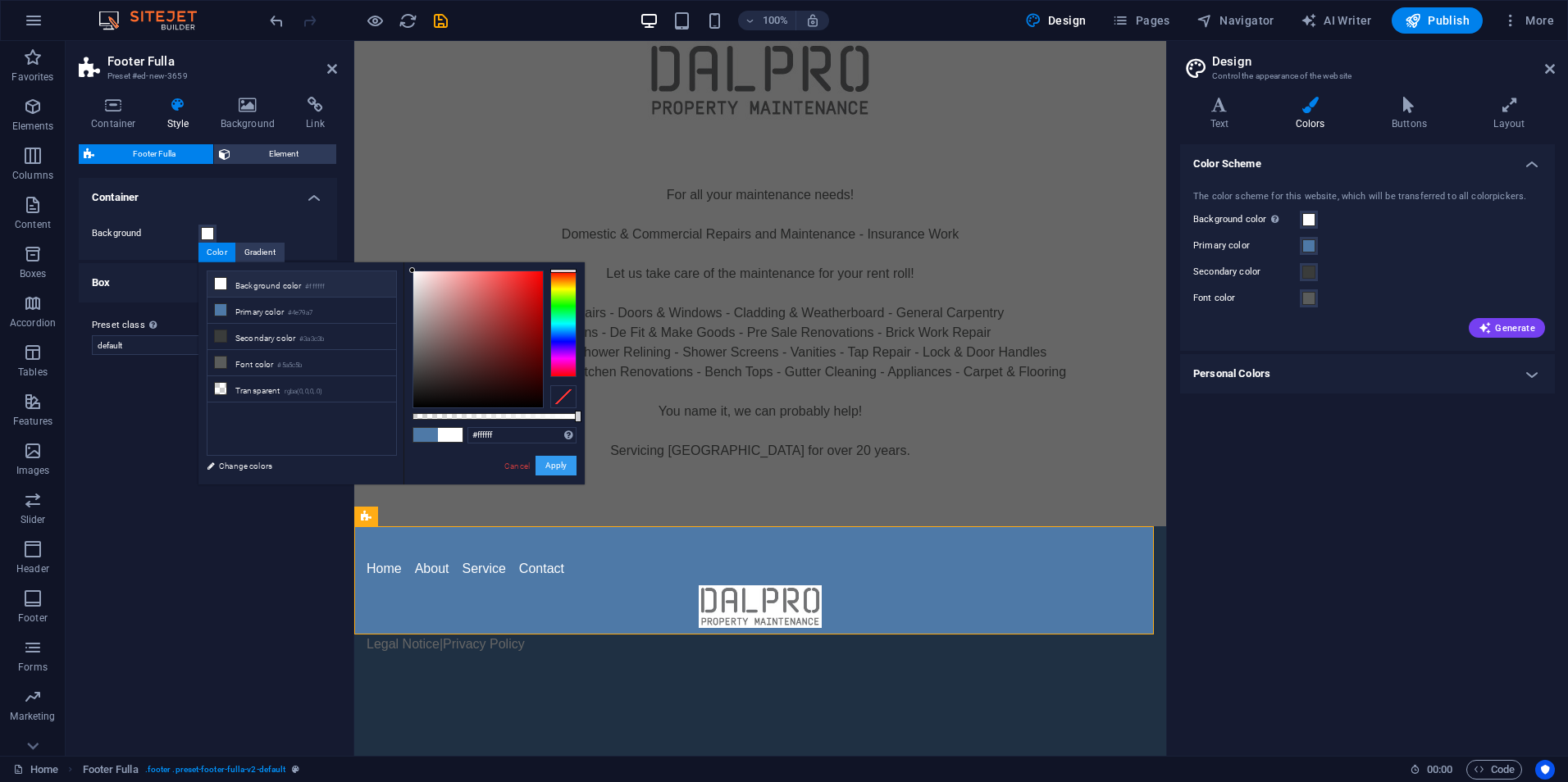
click at [550, 463] on button "Apply" at bounding box center [555, 466] width 41 height 19
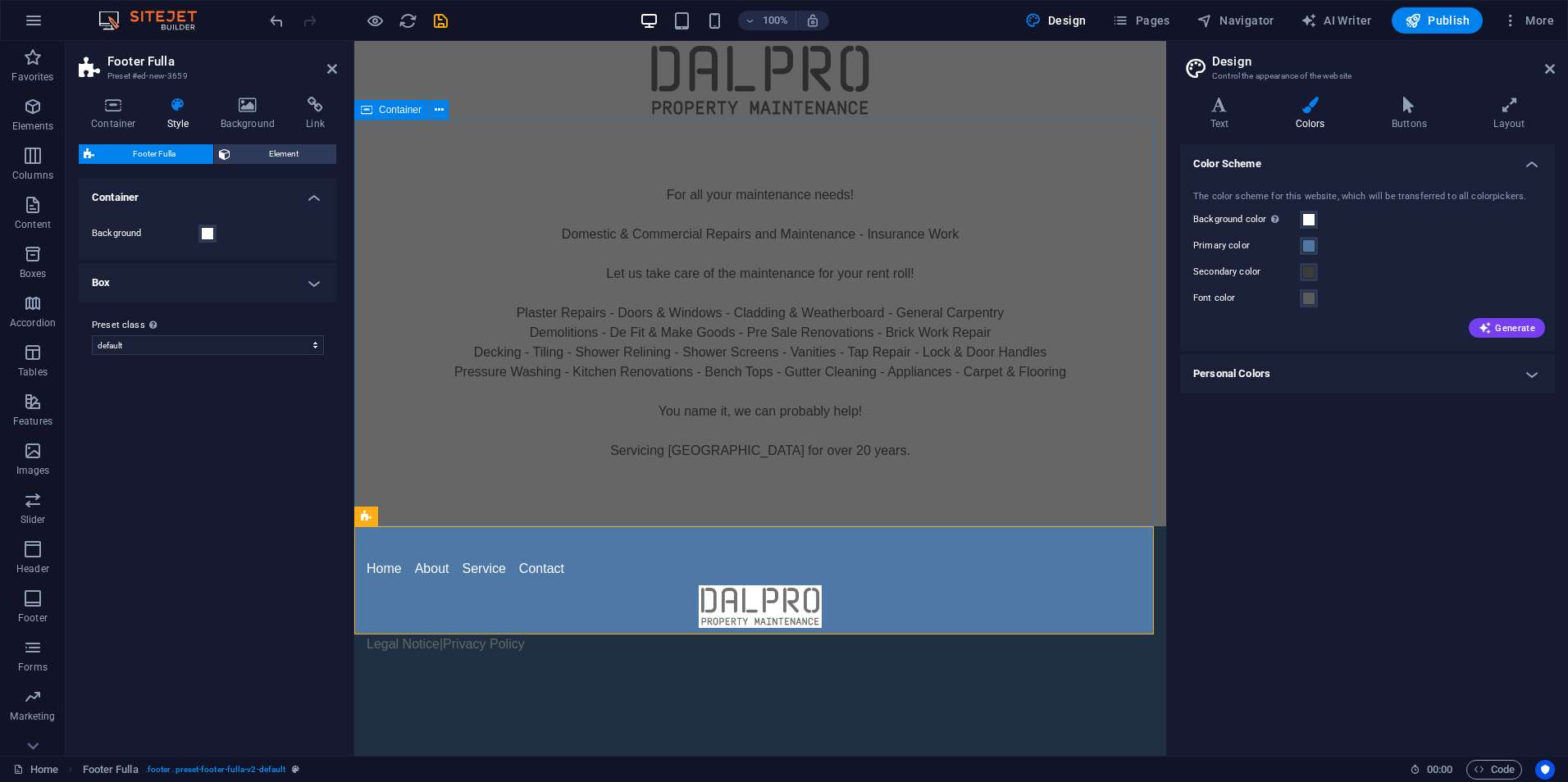
click at [875, 489] on div "For all your maintenance needs! Domestic & Commercial Repairs and Maintenance -…" at bounding box center [760, 322] width 812 height 406
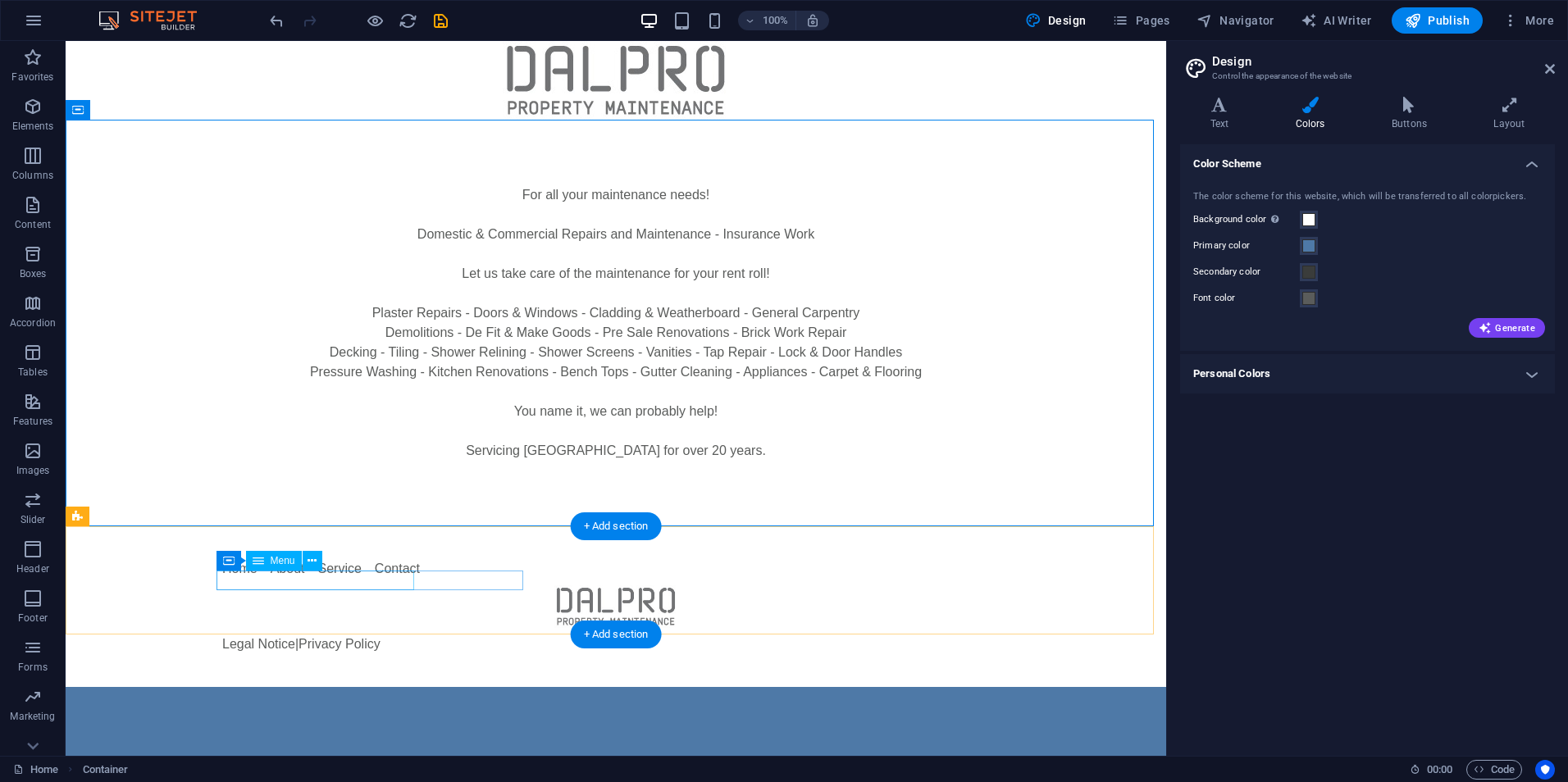
click at [395, 579] on nav "Home About Service Contact" at bounding box center [615, 569] width 787 height 19
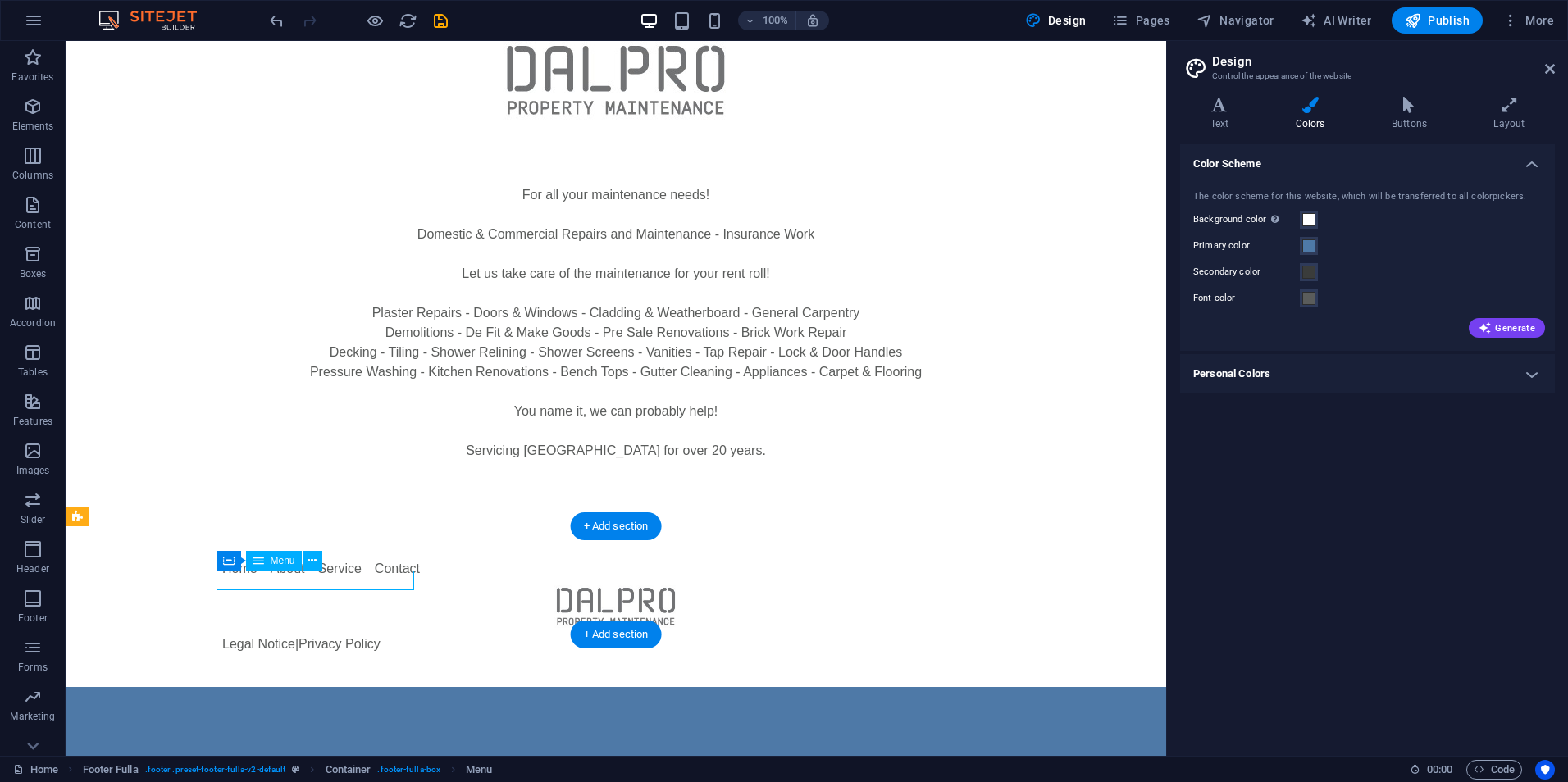
click at [395, 579] on nav "Home About Service Contact" at bounding box center [615, 569] width 787 height 19
select select
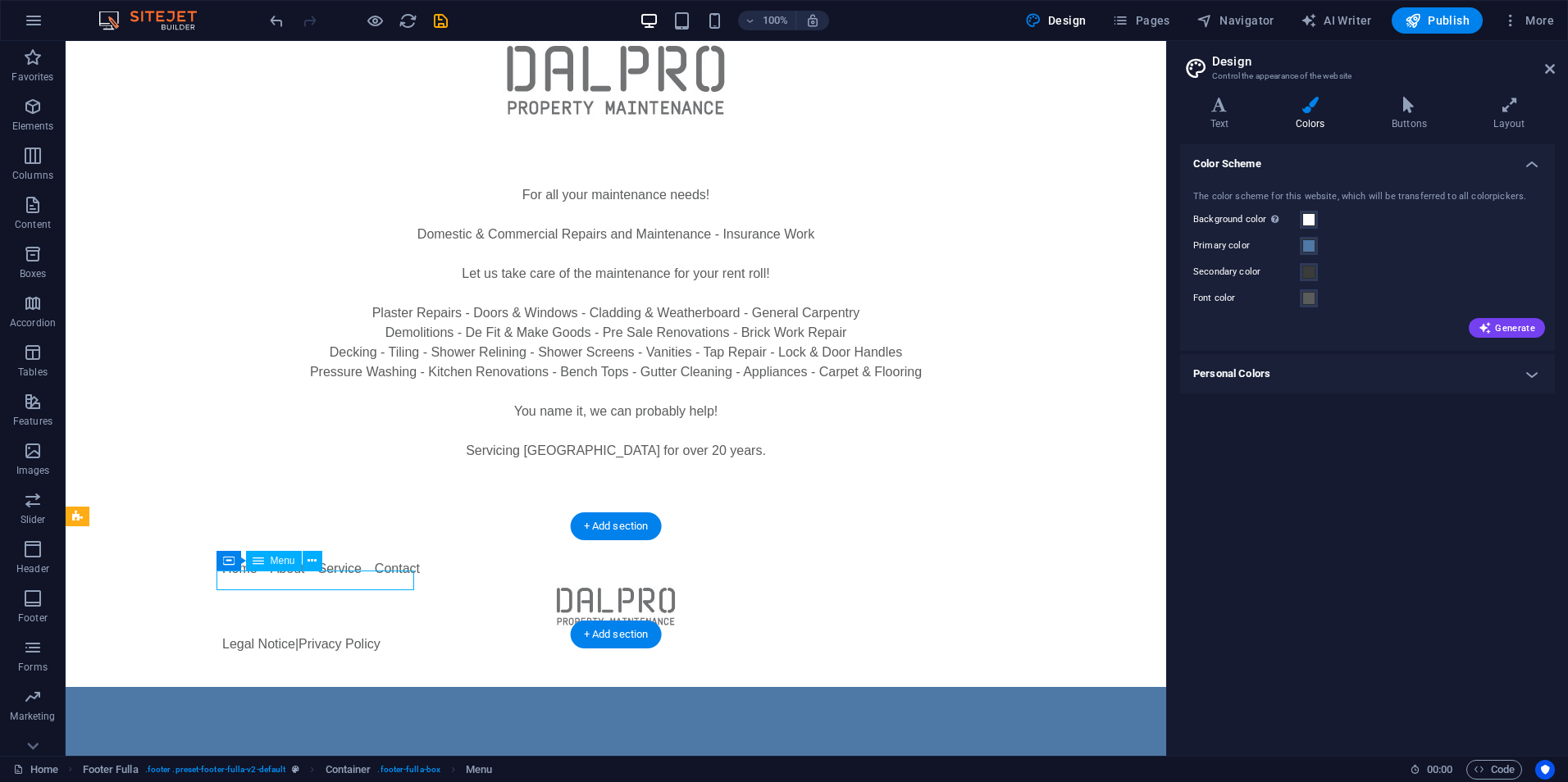
select select
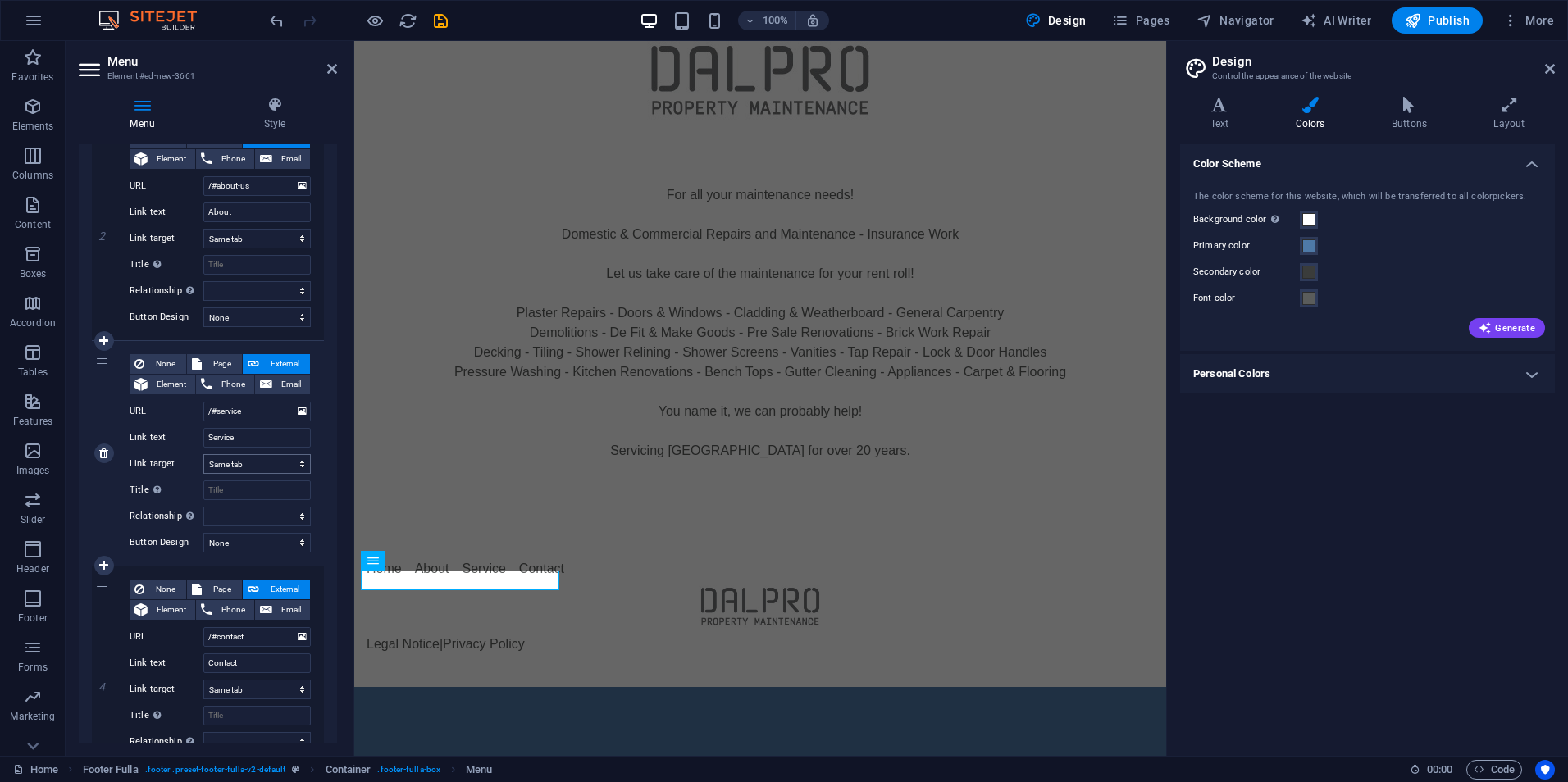
scroll to position [246, 0]
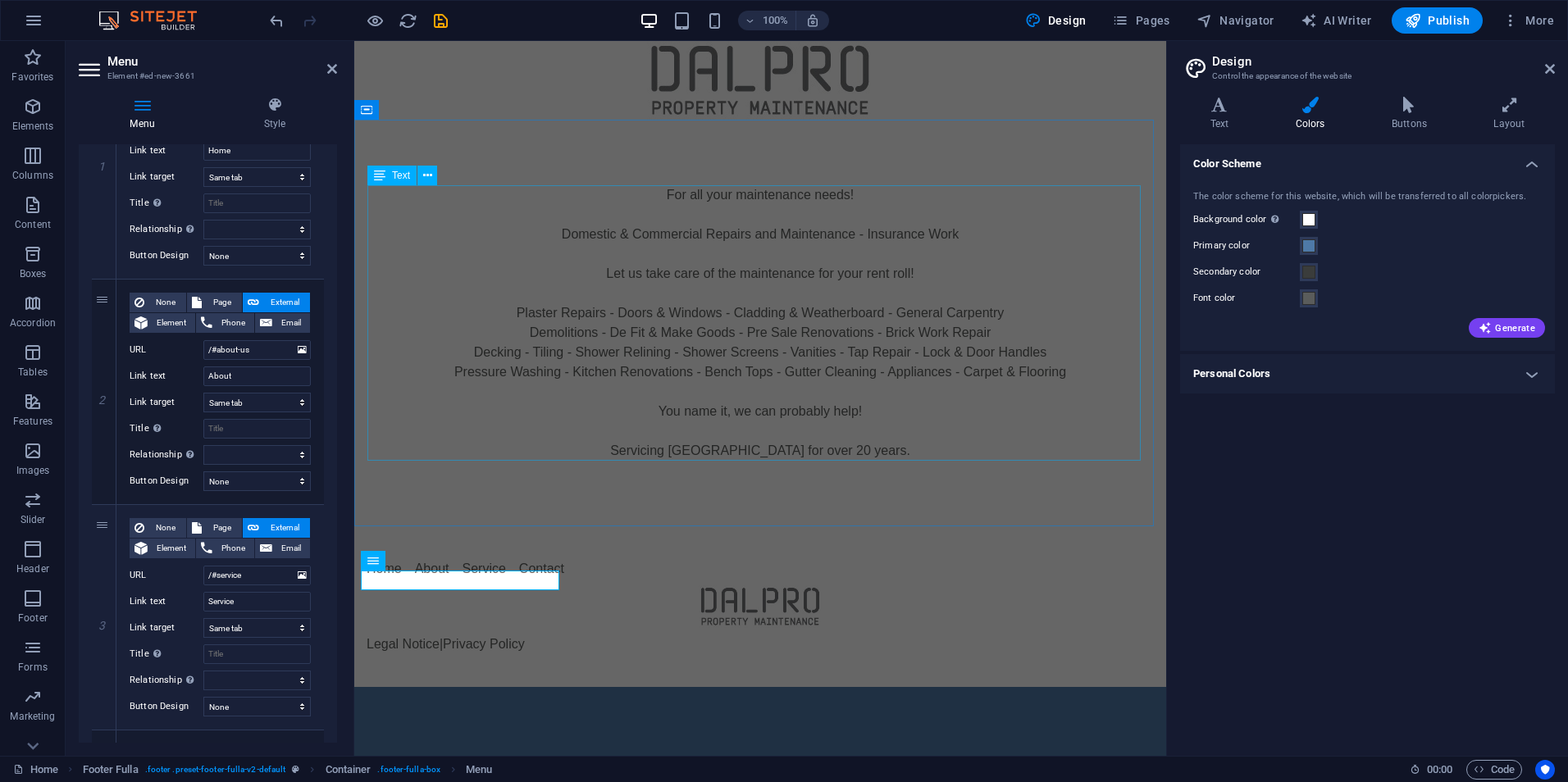
click at [991, 252] on div "For all your maintenance needs! Domestic & Commercial Repairs and Maintenance -…" at bounding box center [760, 323] width 774 height 276
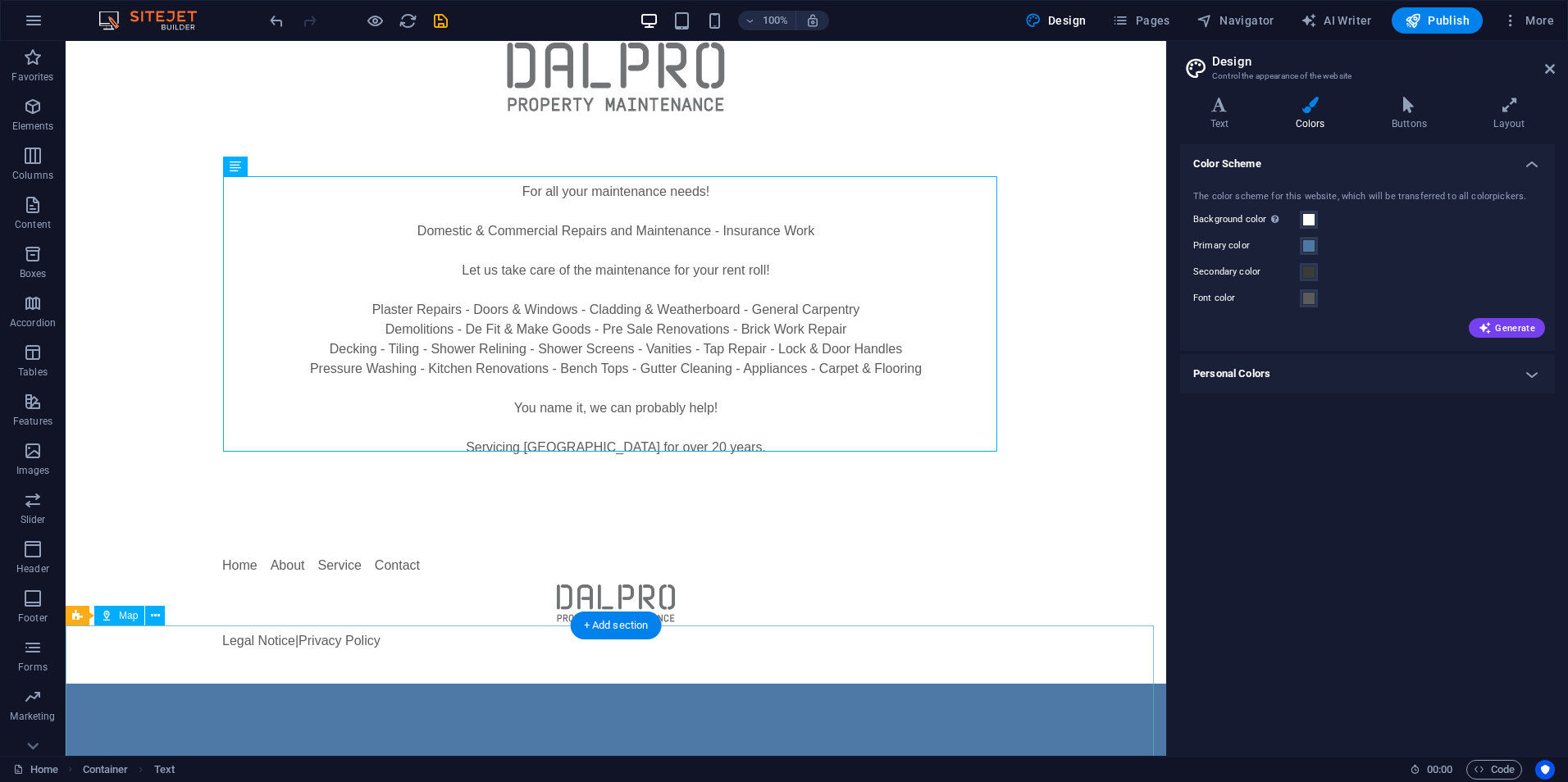
scroll to position [0, 0]
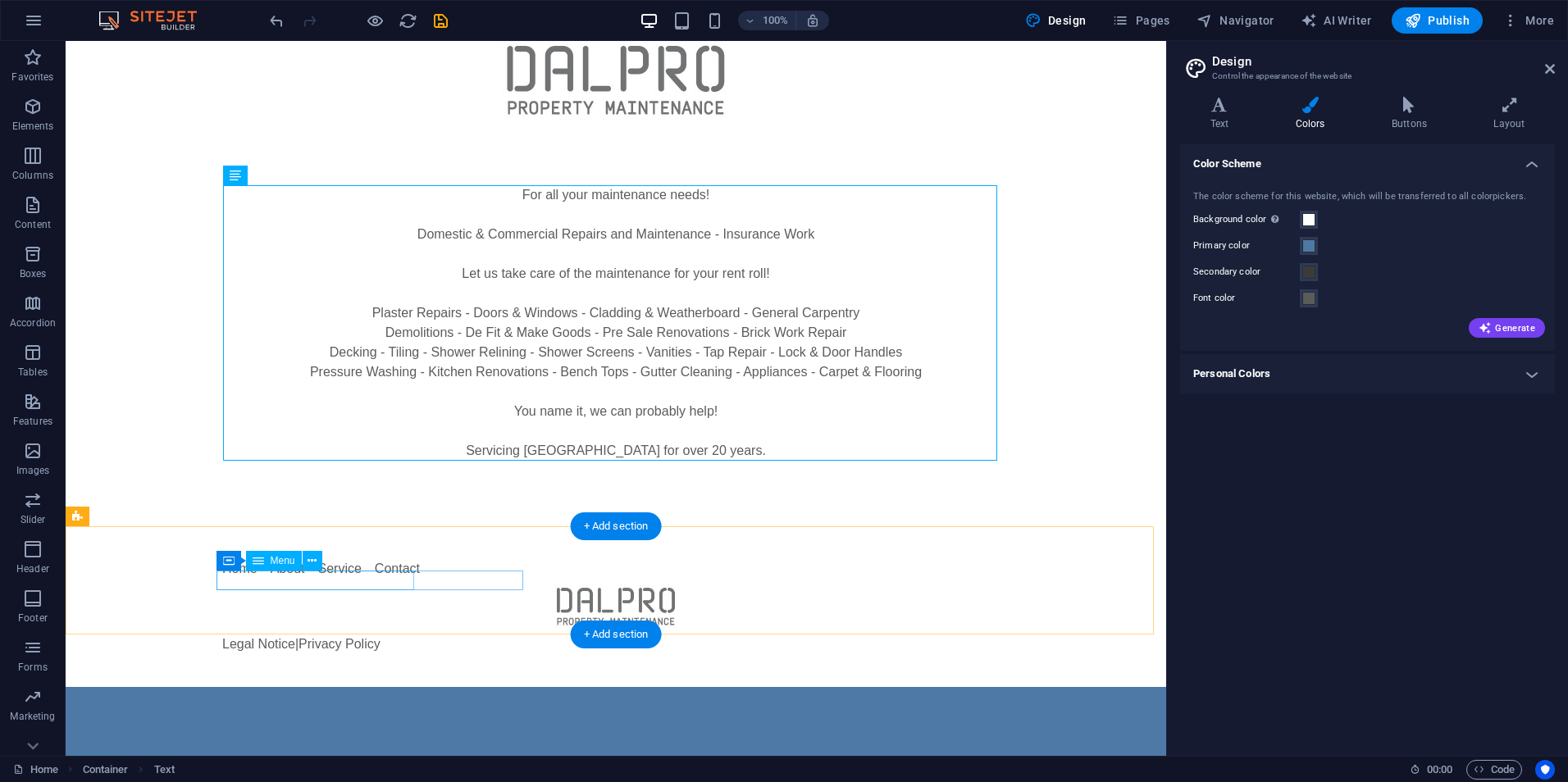
click at [328, 579] on nav "Home About Service Contact" at bounding box center [615, 569] width 787 height 19
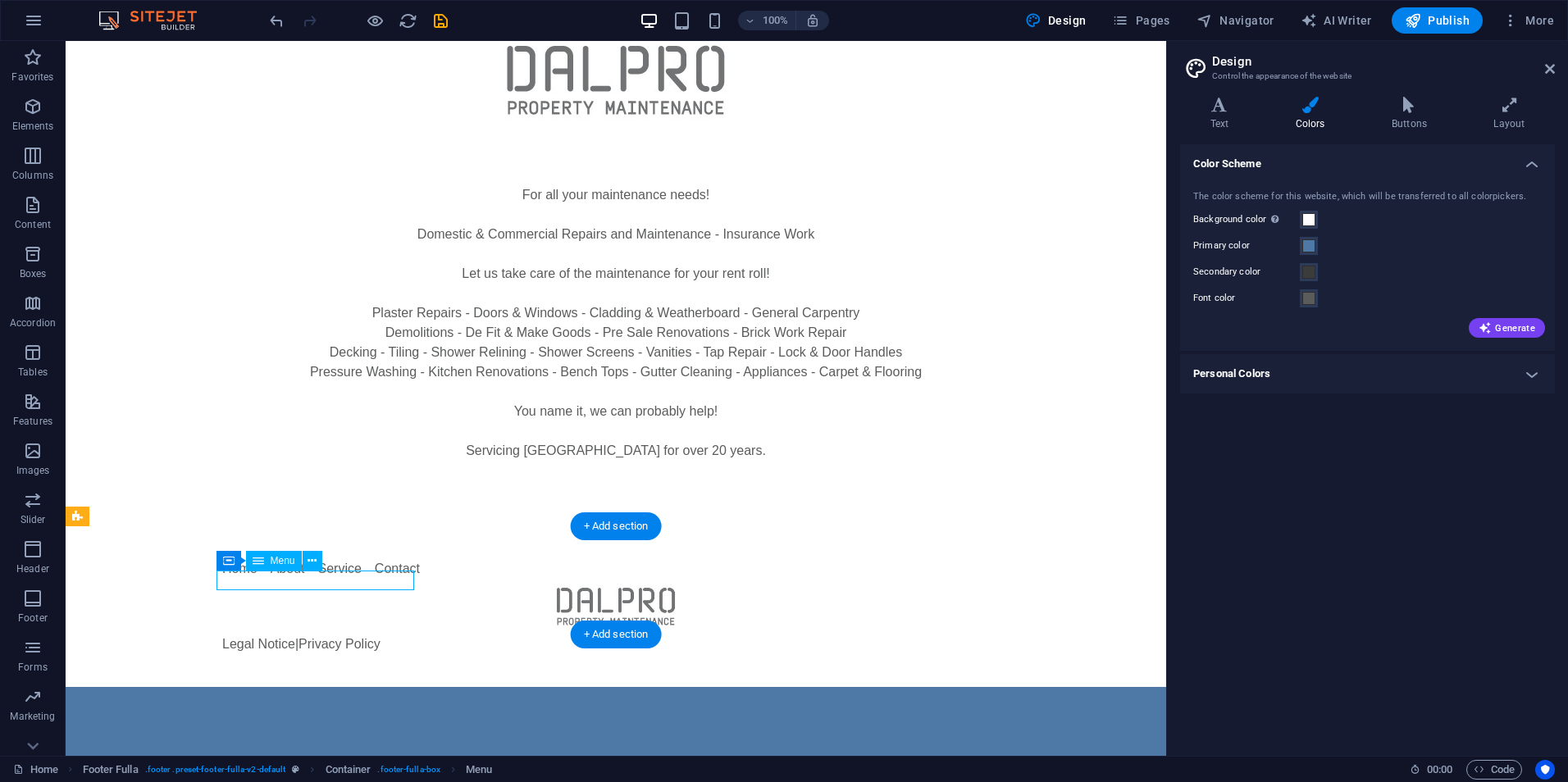
click at [280, 579] on nav "Home About Service Contact" at bounding box center [615, 569] width 787 height 19
click at [314, 564] on icon at bounding box center [311, 562] width 9 height 18
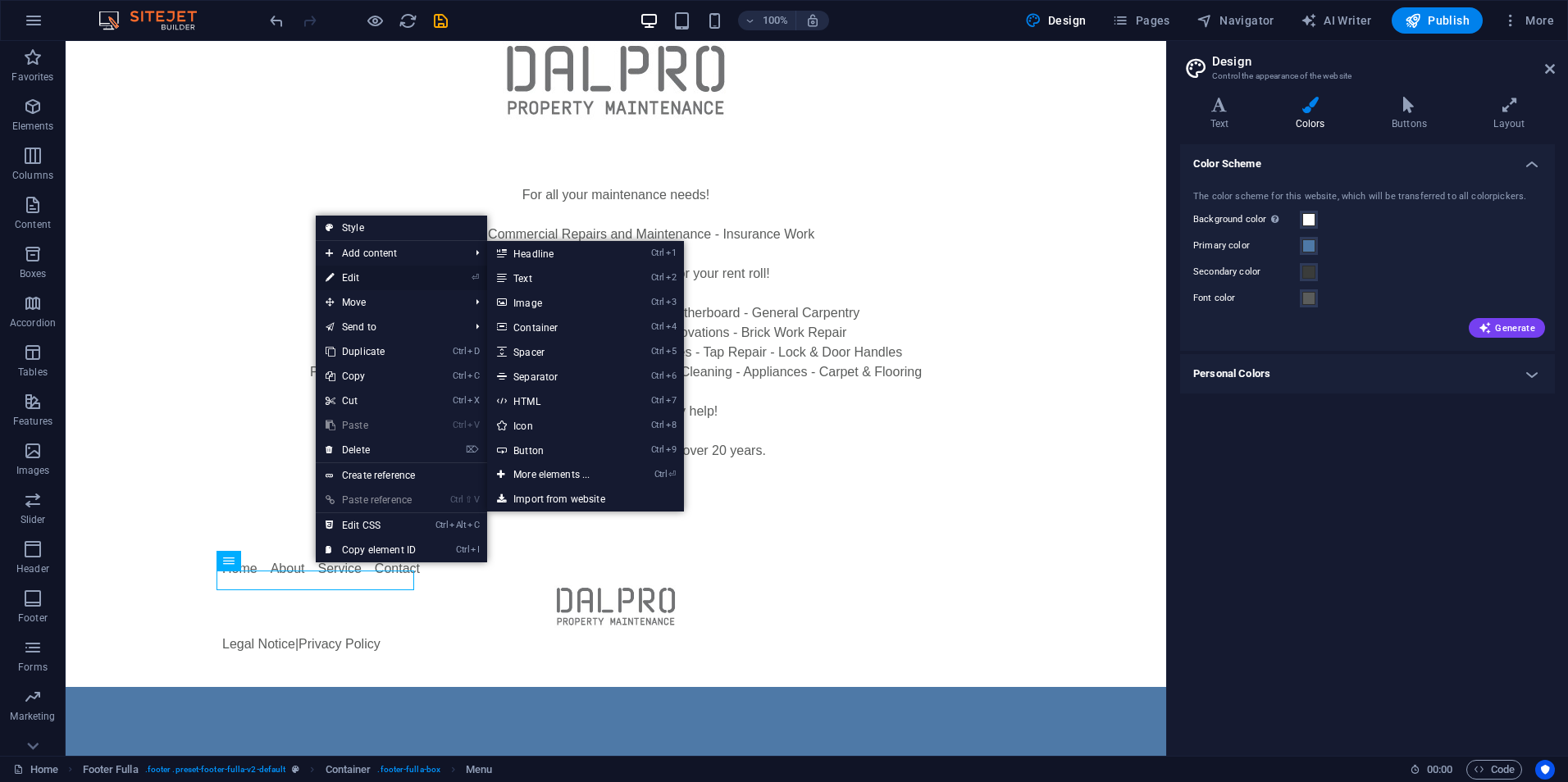
click at [377, 276] on link "⏎ Edit" at bounding box center [370, 278] width 110 height 25
select select
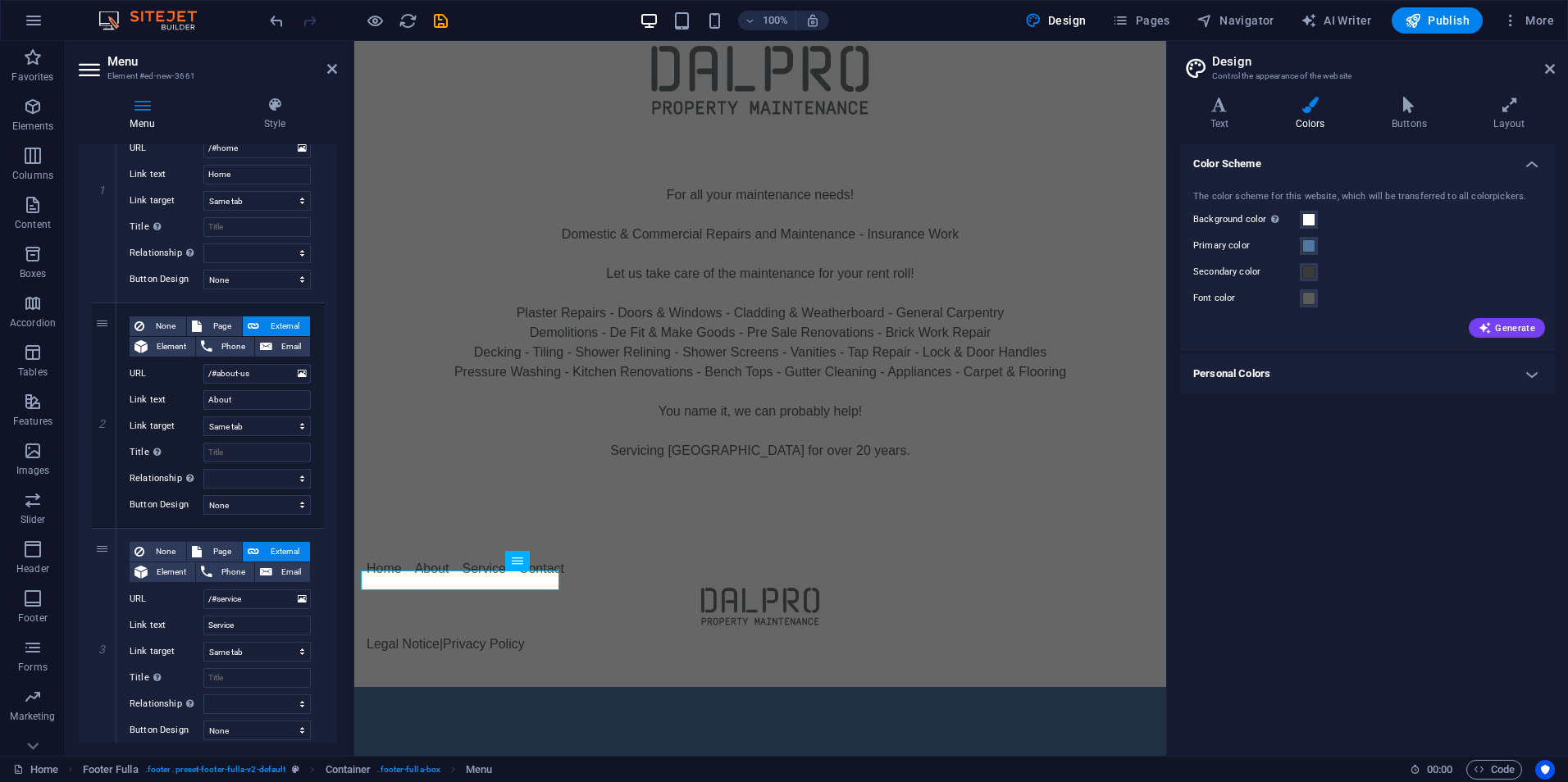
scroll to position [246, 0]
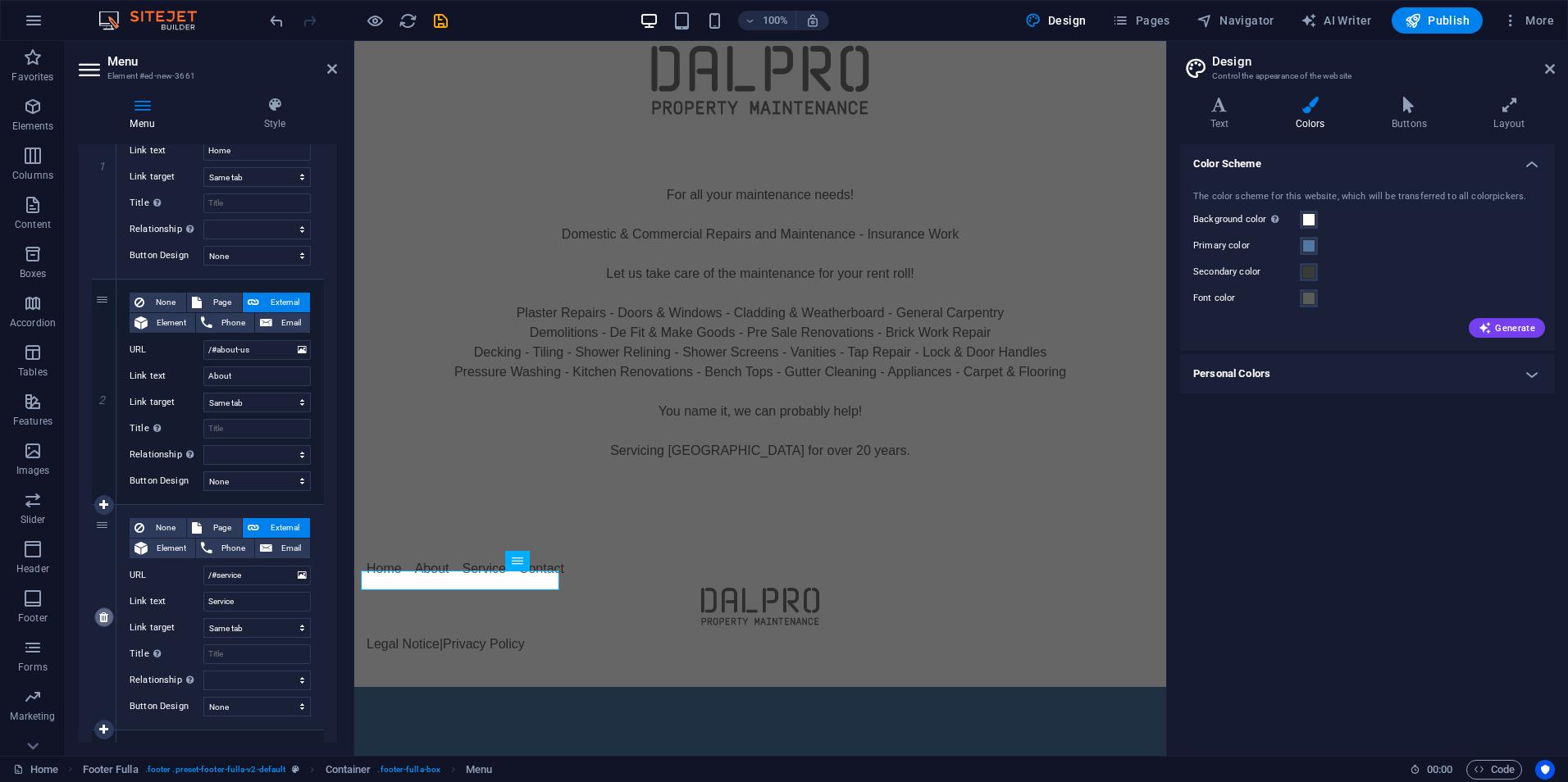
click at [99, 615] on icon at bounding box center [104, 617] width 9 height 11
select select
type input "/#contact"
type input "Contact"
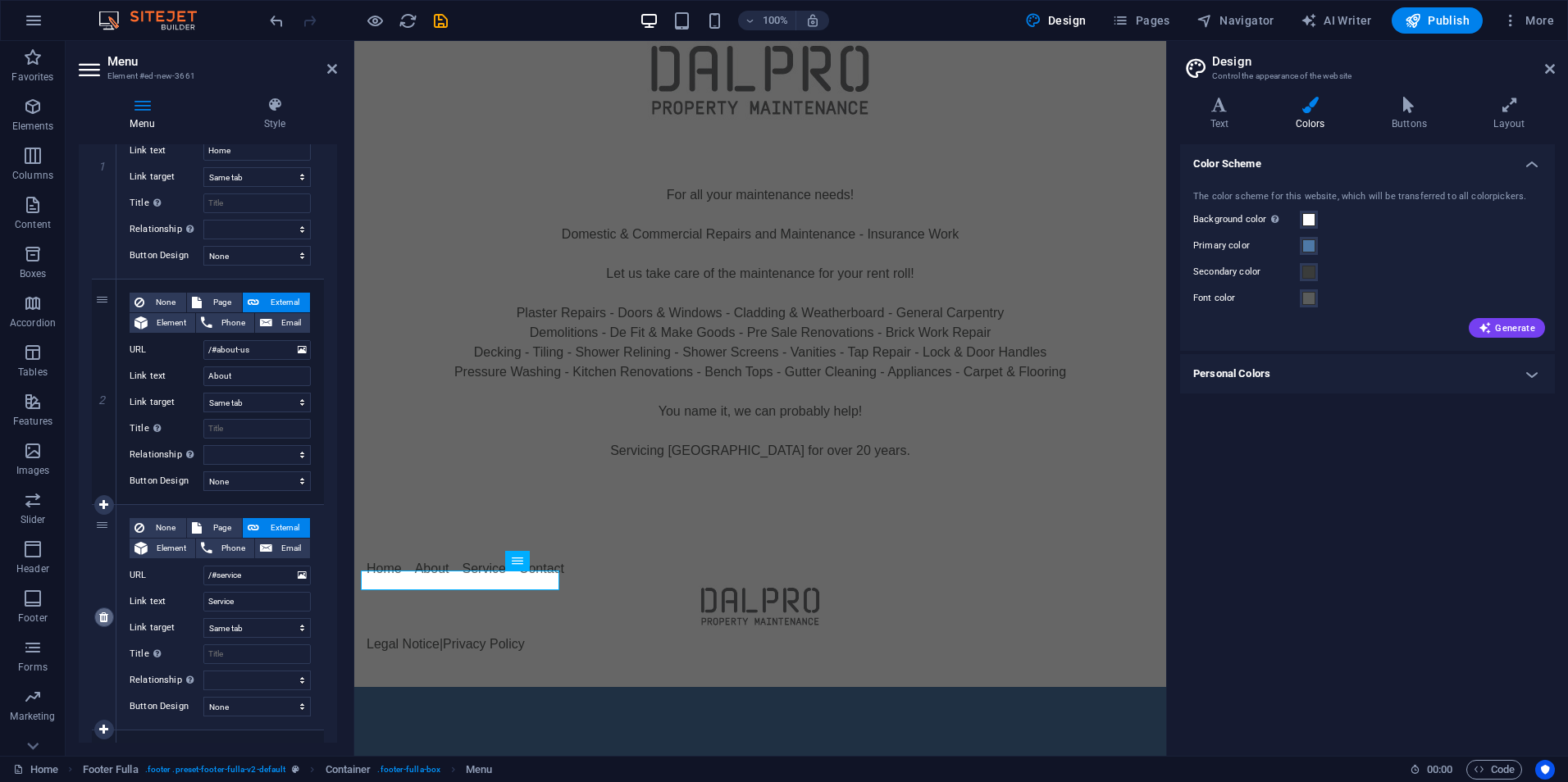
select select
click at [104, 615] on icon at bounding box center [104, 617] width 9 height 11
select select
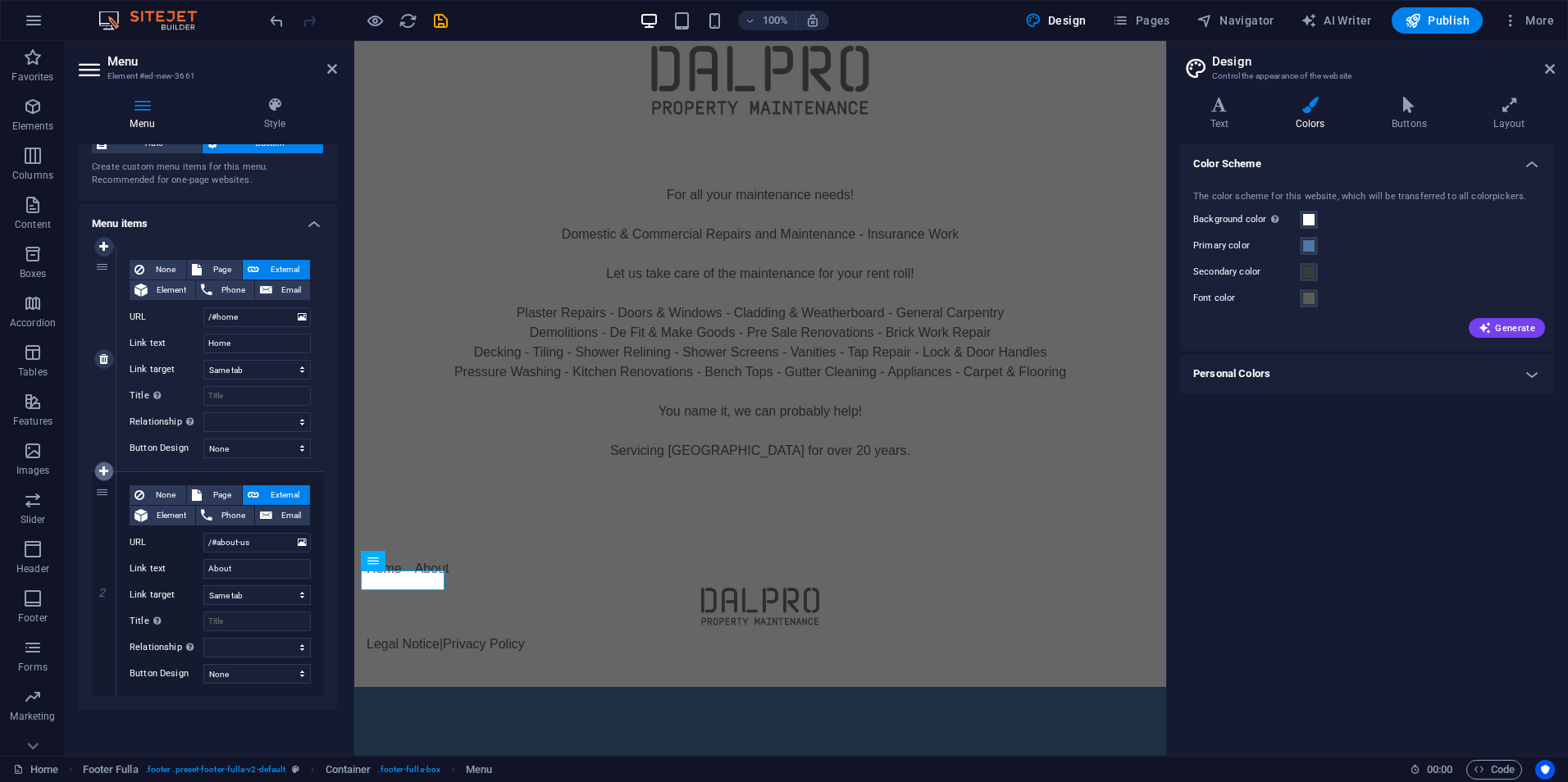
click at [105, 472] on icon at bounding box center [104, 471] width 9 height 11
select select
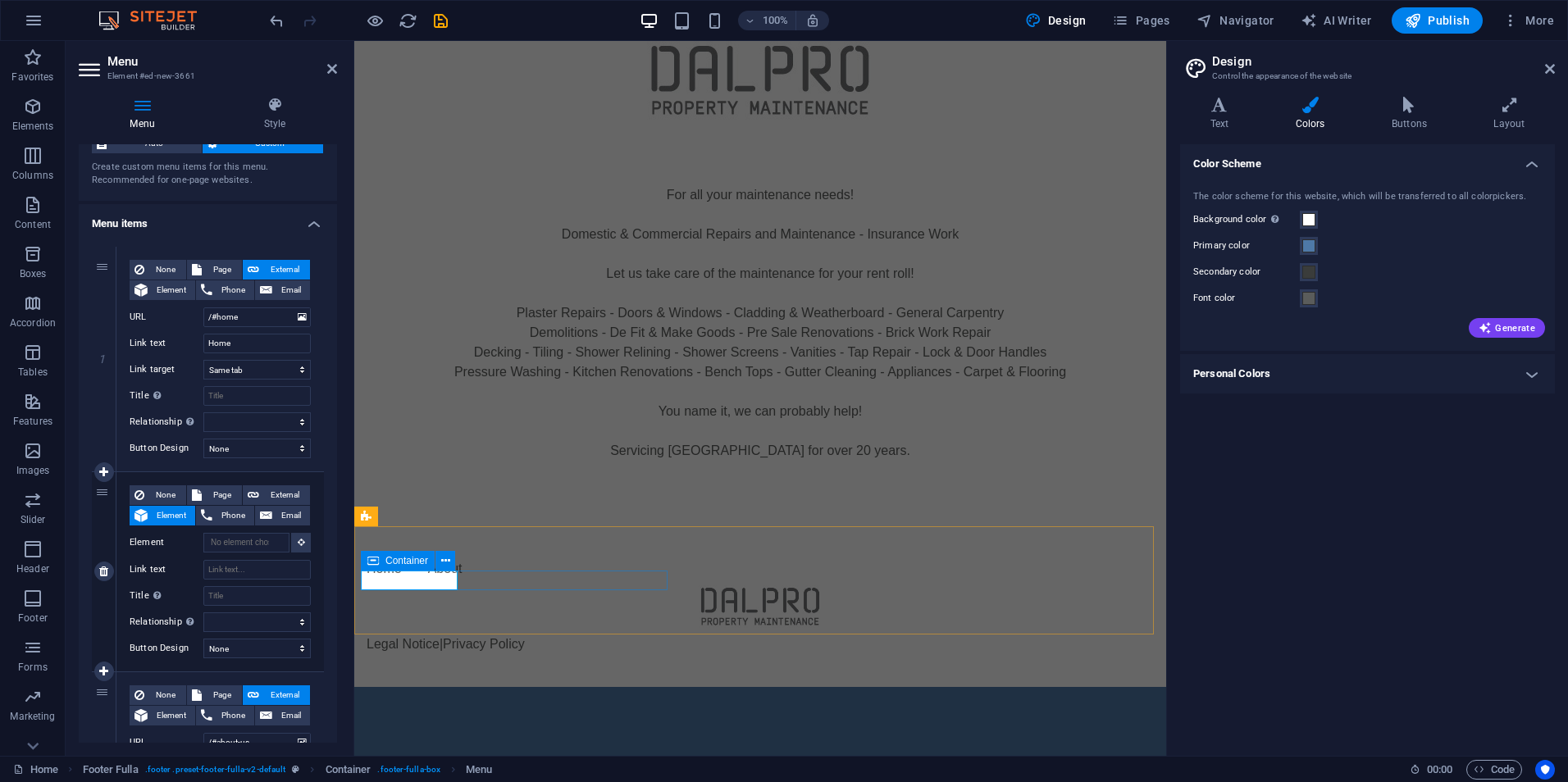
click at [107, 572] on icon at bounding box center [104, 571] width 9 height 11
select select
type input "/#about-us"
type input "About"
select select
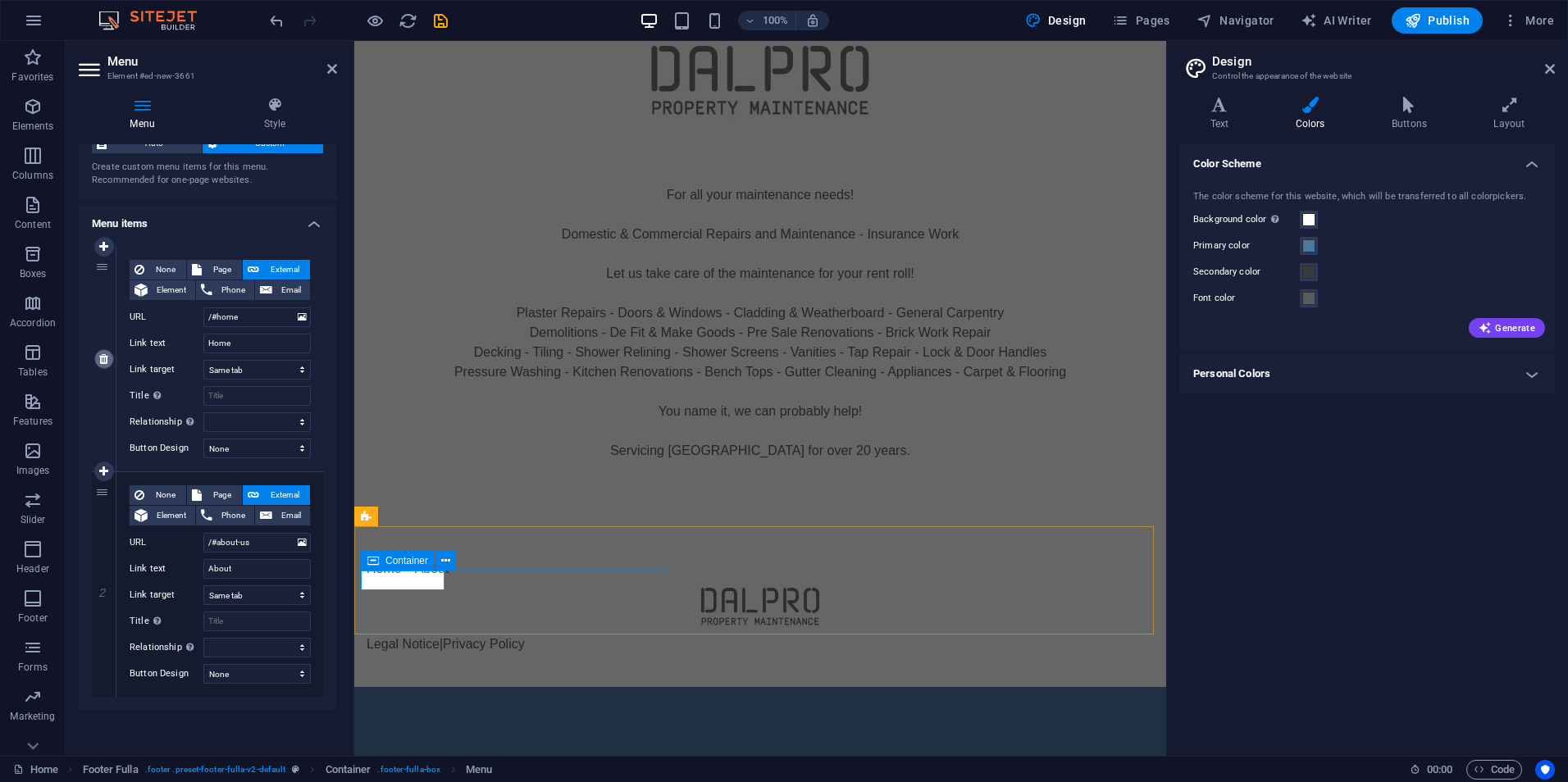
click at [103, 354] on icon at bounding box center [104, 359] width 9 height 11
type input "/#about-us"
type input "About"
select select
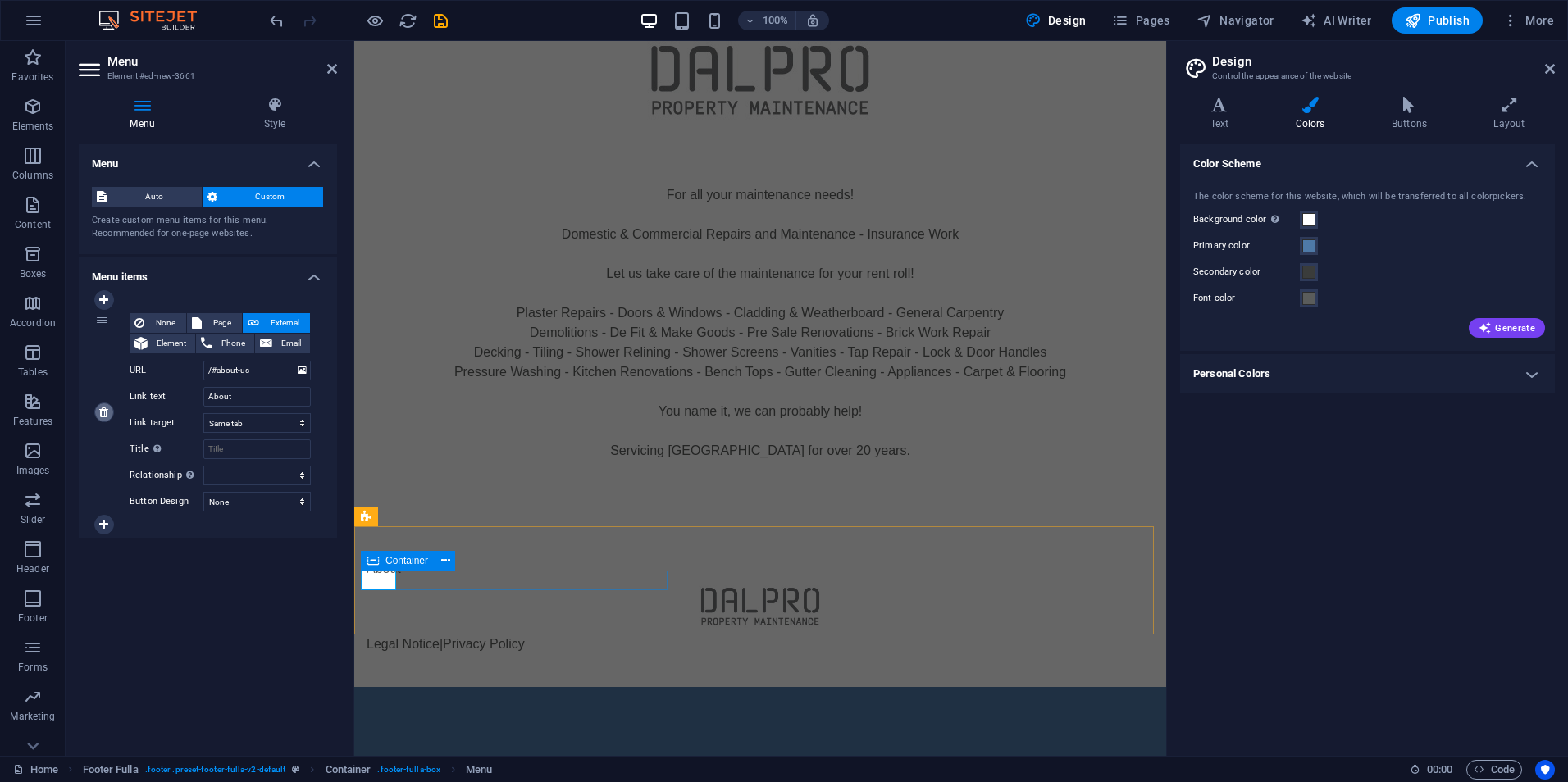
click at [109, 410] on link at bounding box center [104, 413] width 19 height 19
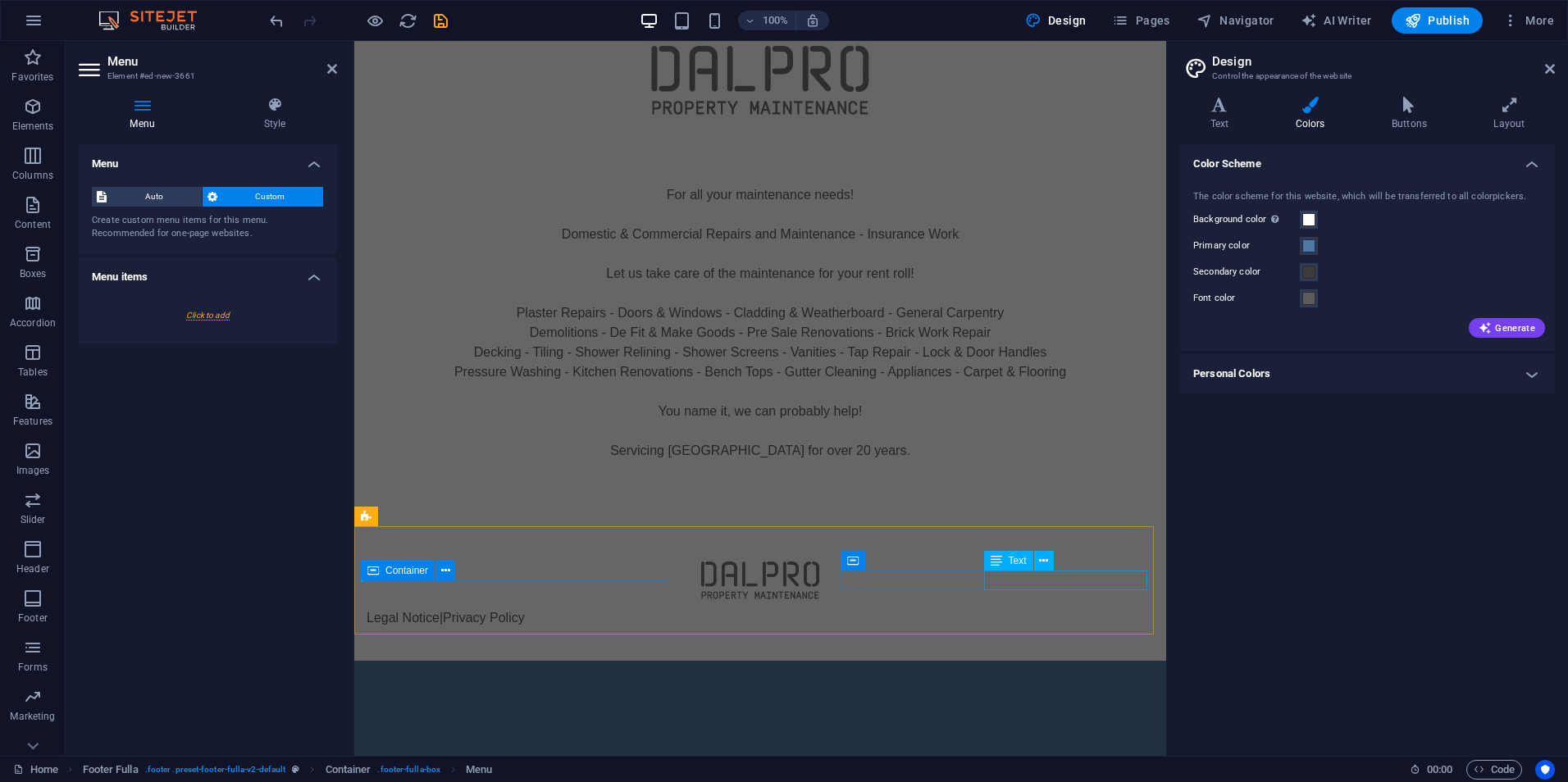
click at [992, 608] on div "Legal Notice | Privacy Policy" at bounding box center [760, 618] width 787 height 19
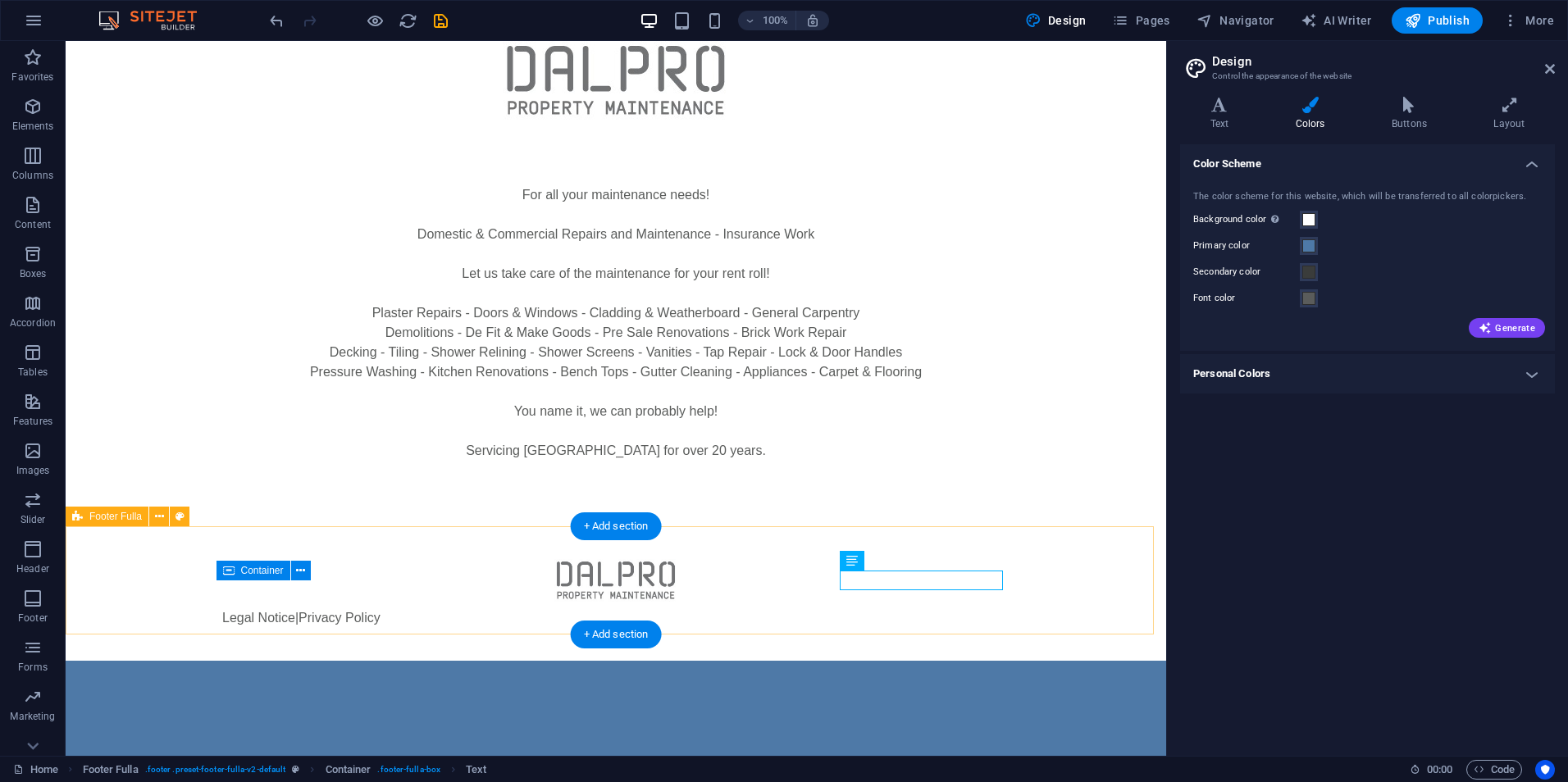
click at [333, 569] on div "Legal Notice | Privacy Policy" at bounding box center [616, 593] width 1100 height 134
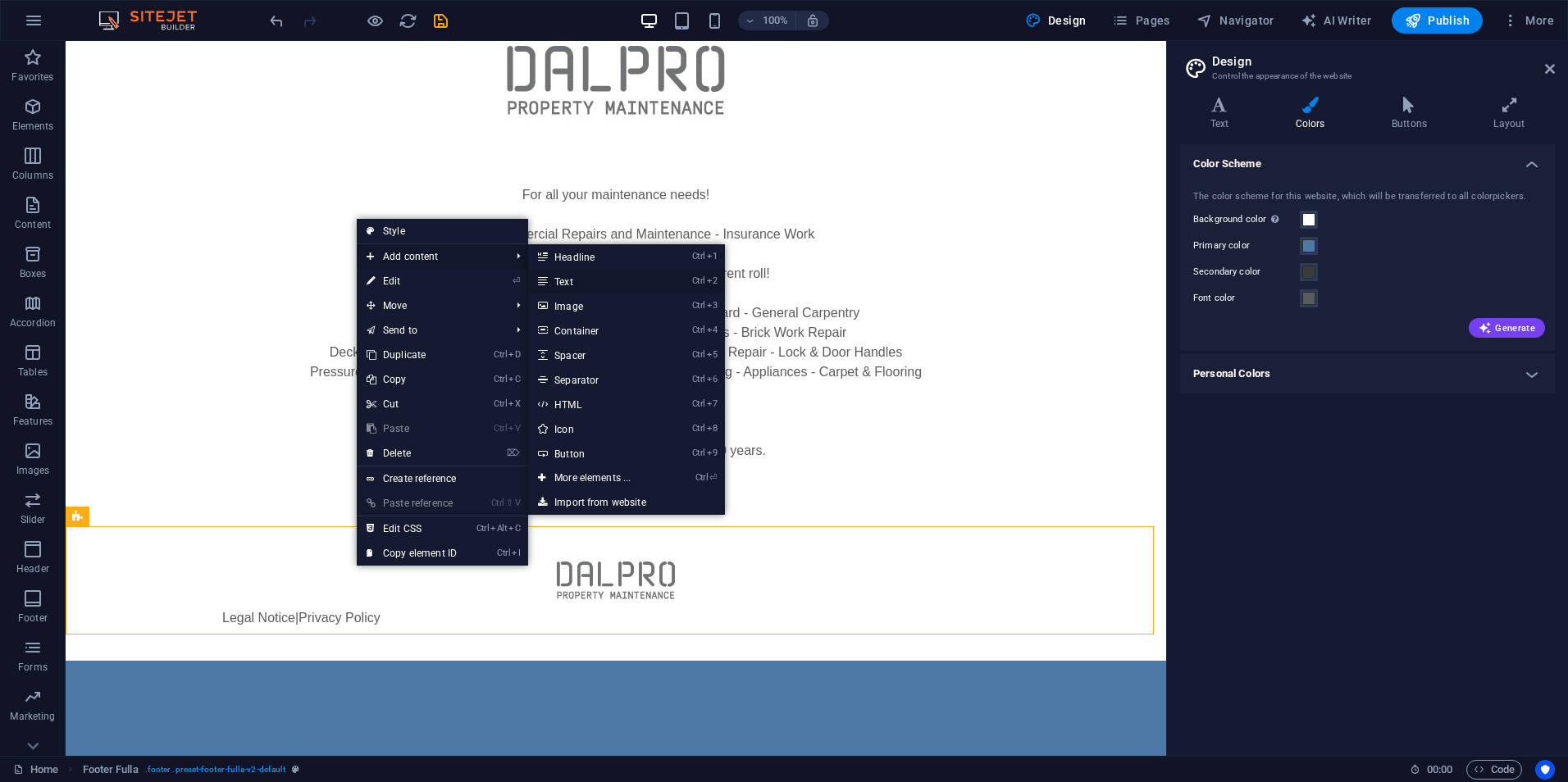
drag, startPoint x: 600, startPoint y: 286, endPoint x: 80, endPoint y: 316, distance: 520.9
click at [600, 286] on link "Ctrl 2 Text" at bounding box center [596, 281] width 135 height 25
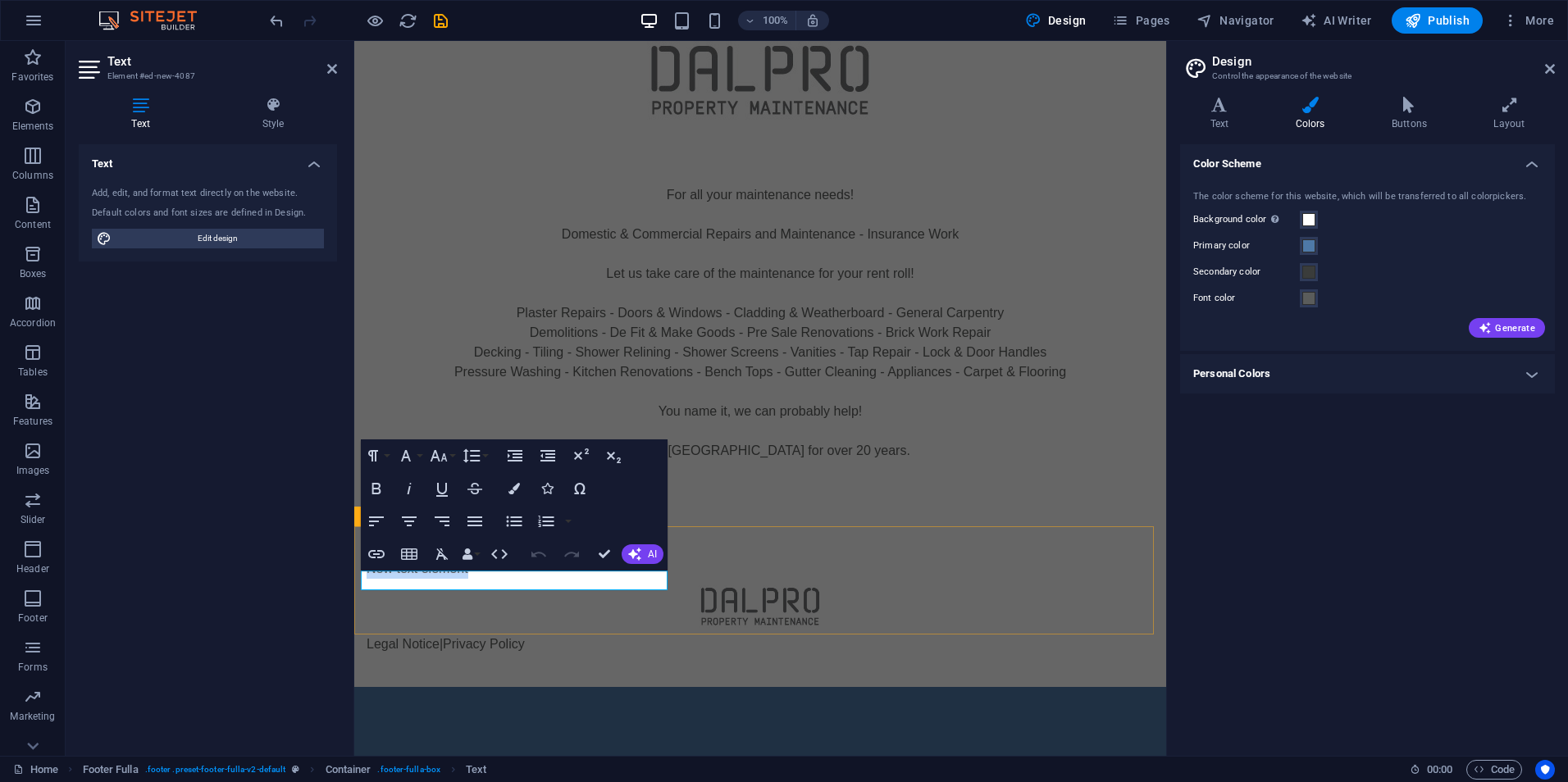
click at [509, 579] on p "New text element" at bounding box center [760, 569] width 787 height 19
drag, startPoint x: 513, startPoint y: 580, endPoint x: 290, endPoint y: 580, distance: 223.0
click at [354, 580] on html "Skip to main content For all your maintenance needs! Domestic & Commercial Repa…" at bounding box center [760, 512] width 812 height 942
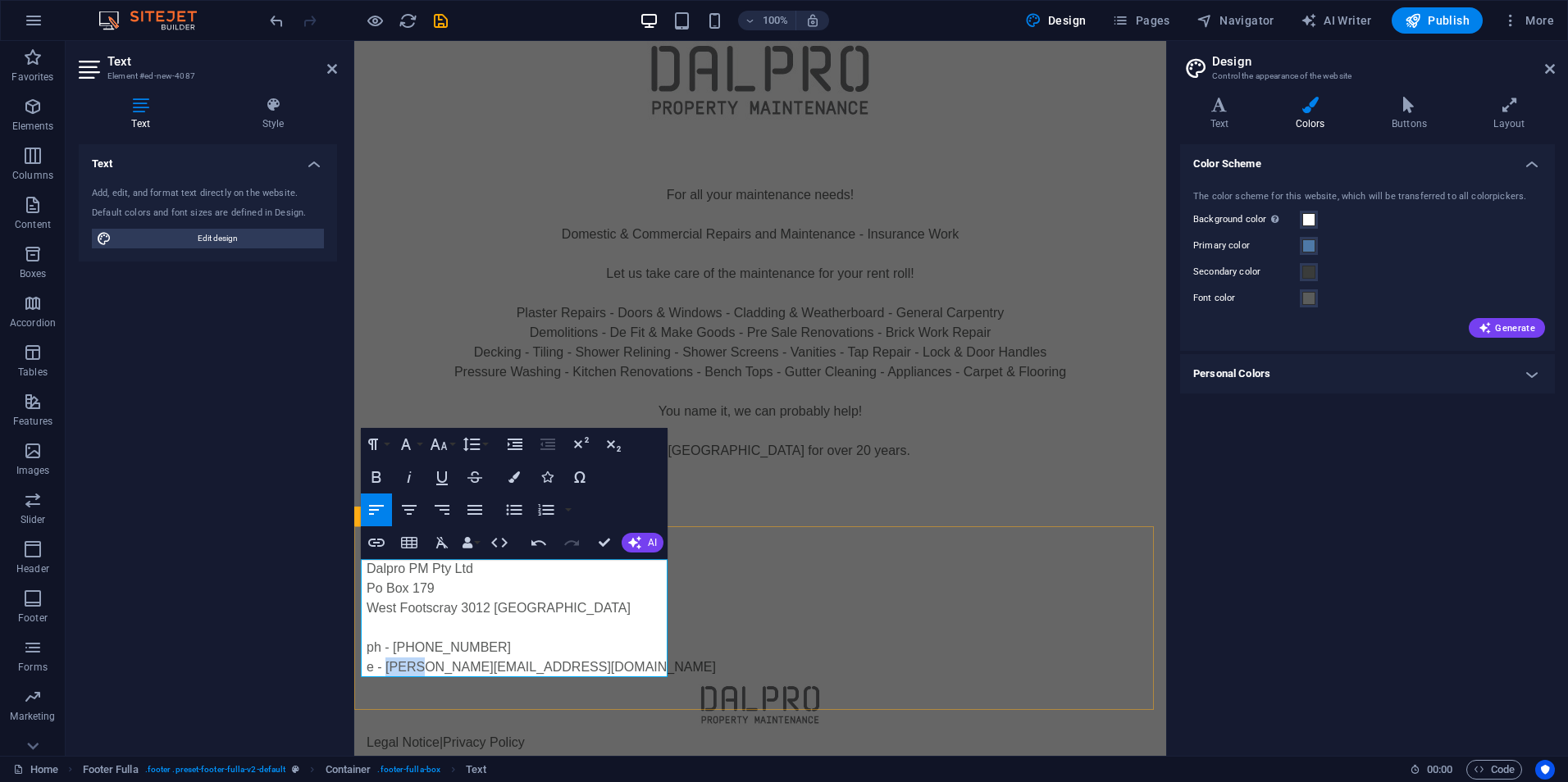
drag, startPoint x: 413, startPoint y: 665, endPoint x: 380, endPoint y: 668, distance: 33.1
click at [380, 668] on p "e - [PERSON_NAME][EMAIL_ADDRESS][DOMAIN_NAME]" at bounding box center [760, 667] width 787 height 19
click at [926, 477] on div "For all your maintenance needs! Domestic & Commercial Repairs and Maintenance -…" at bounding box center [760, 322] width 812 height 406
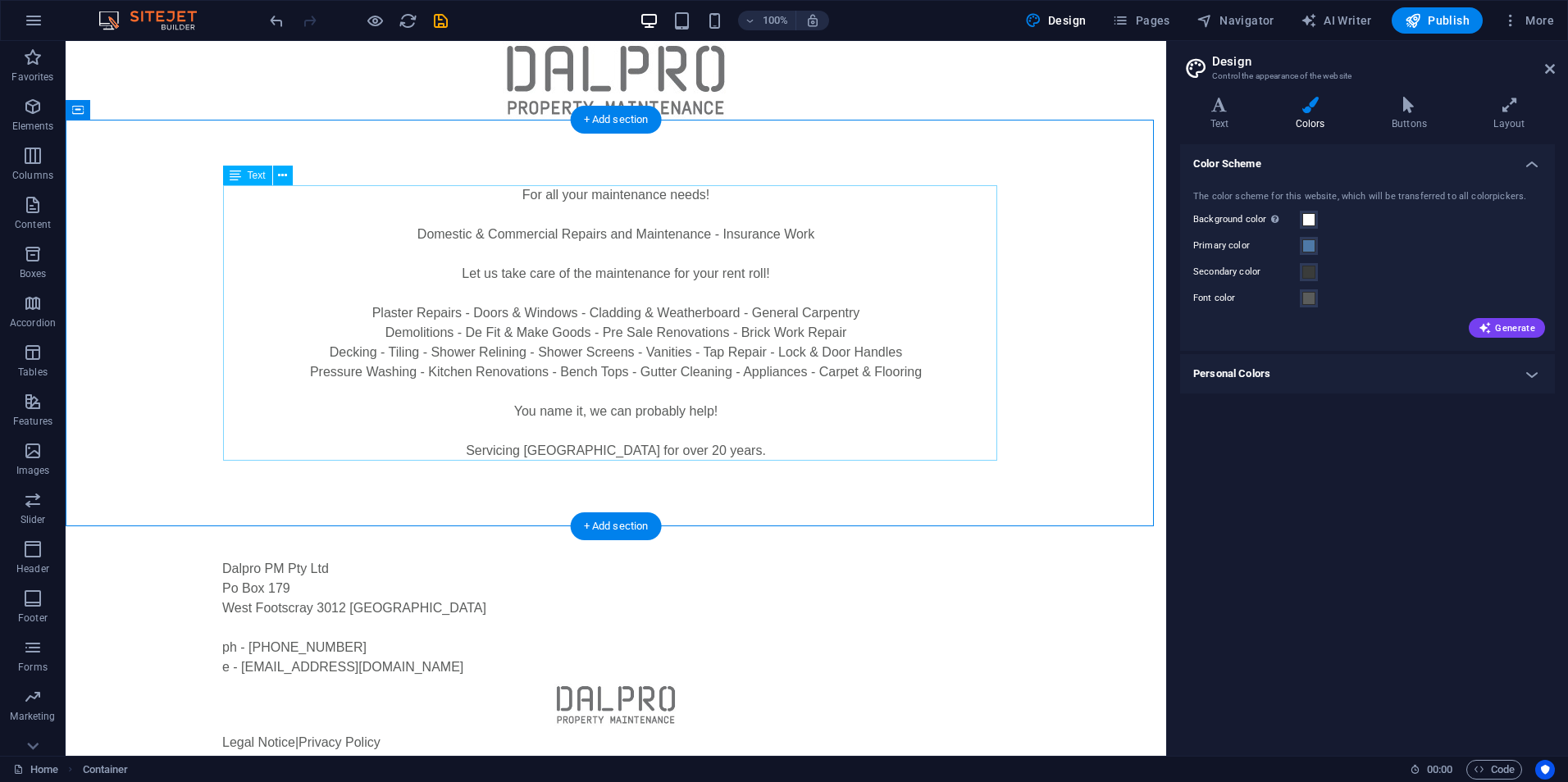
click at [693, 198] on div "For all your maintenance needs! Domestic & Commercial Repairs and Maintenance -…" at bounding box center [616, 323] width 774 height 276
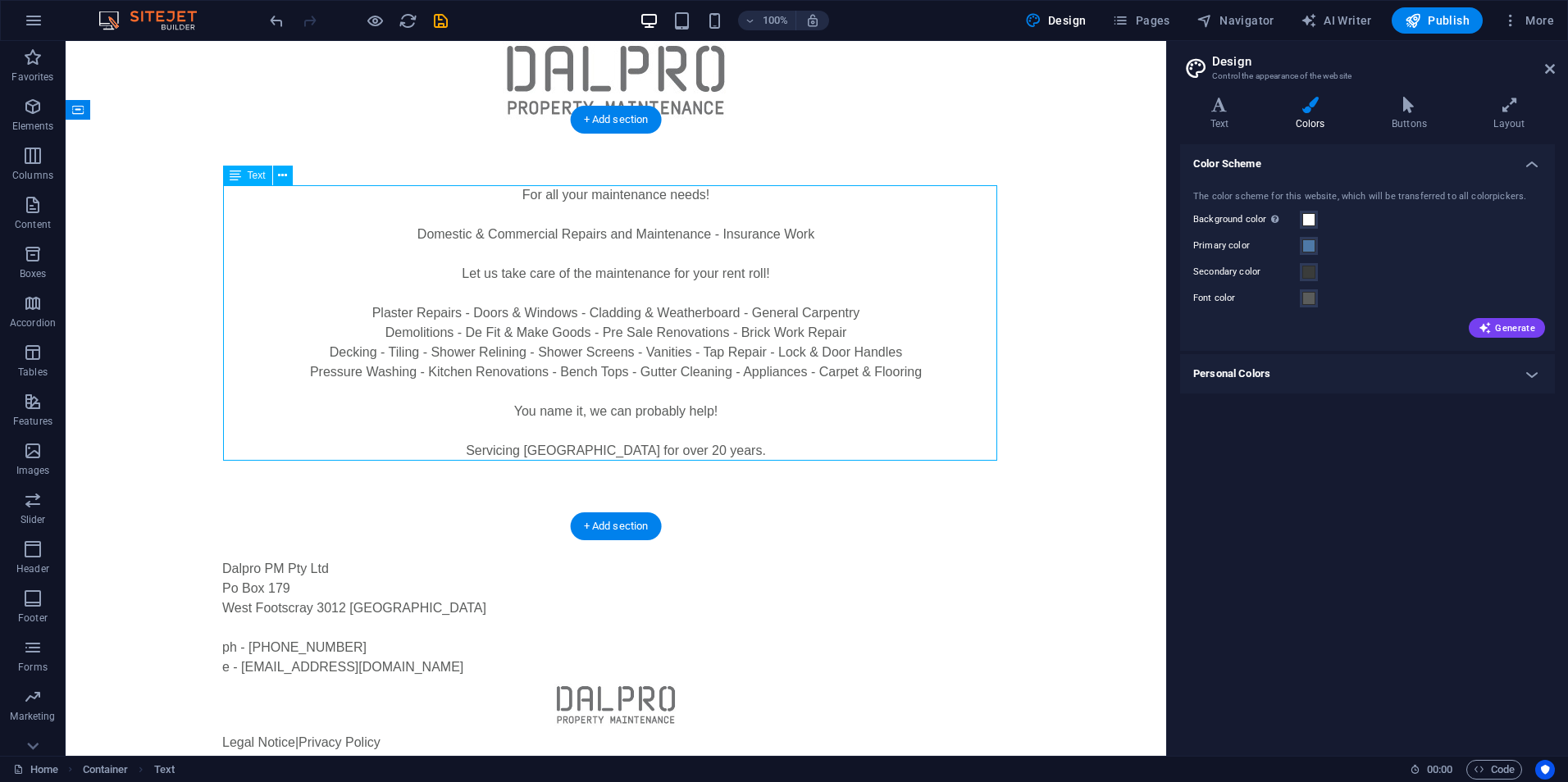
click at [631, 195] on div "For all your maintenance needs! Domestic & Commercial Repairs and Maintenance -…" at bounding box center [616, 323] width 774 height 276
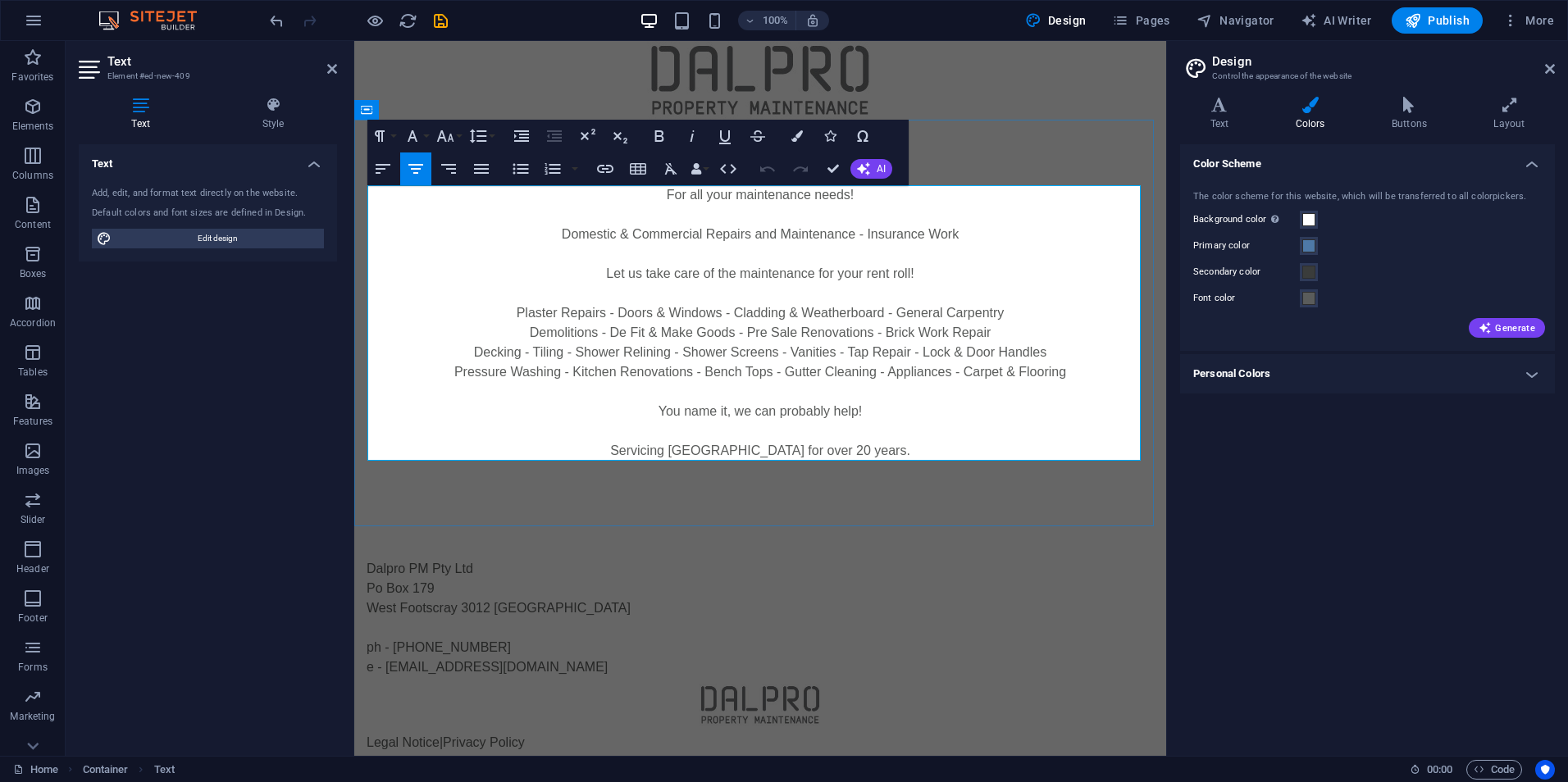
click at [748, 202] on p "For all your maintenance needs!" at bounding box center [760, 195] width 774 height 19
click at [756, 197] on p "For all your maintenance needs!" at bounding box center [760, 195] width 774 height 19
click at [661, 135] on icon "button" at bounding box center [660, 136] width 9 height 11
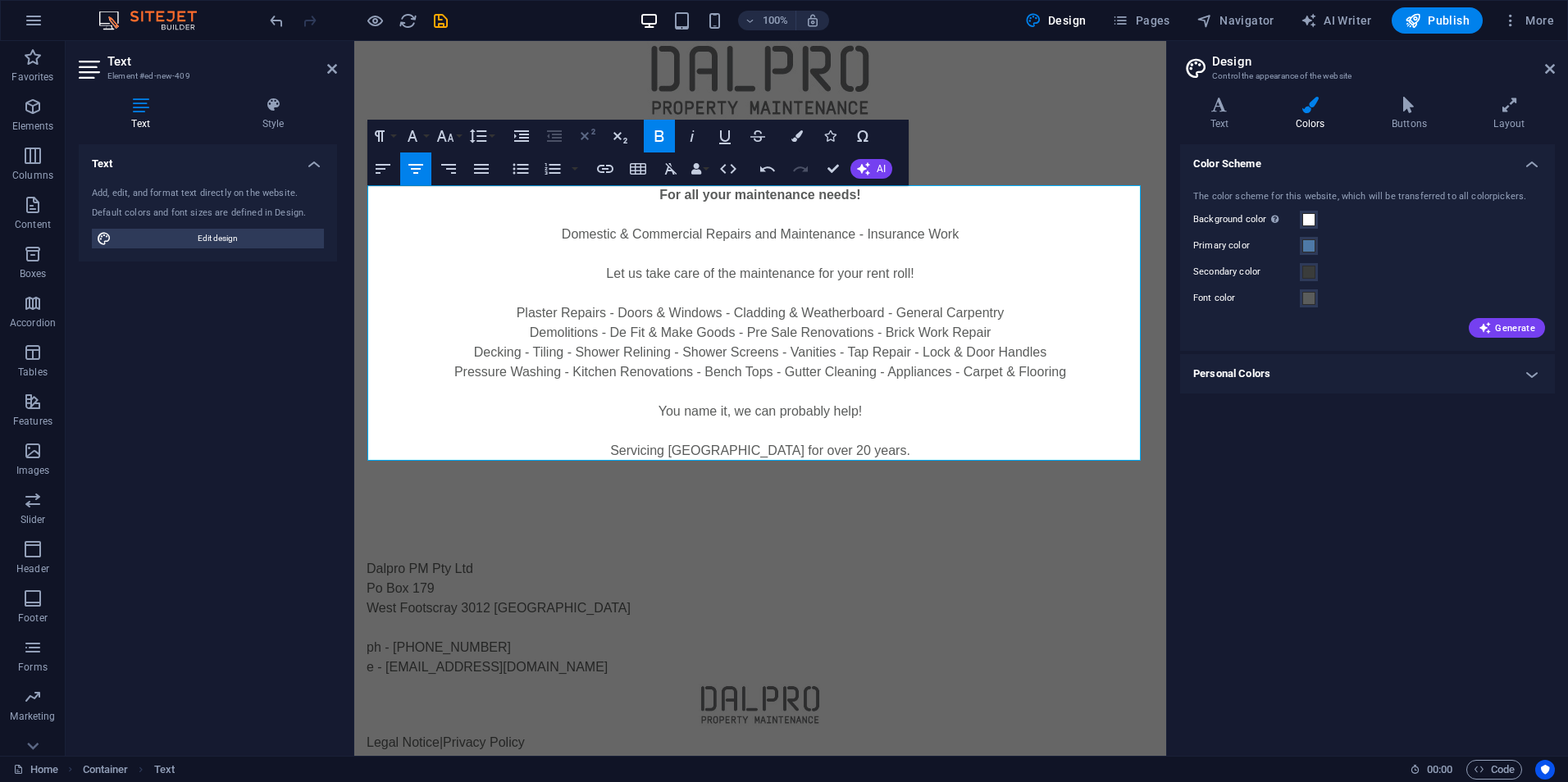
click at [587, 133] on icon "button" at bounding box center [588, 134] width 15 height 11
click at [619, 132] on icon "button" at bounding box center [619, 136] width 19 height 19
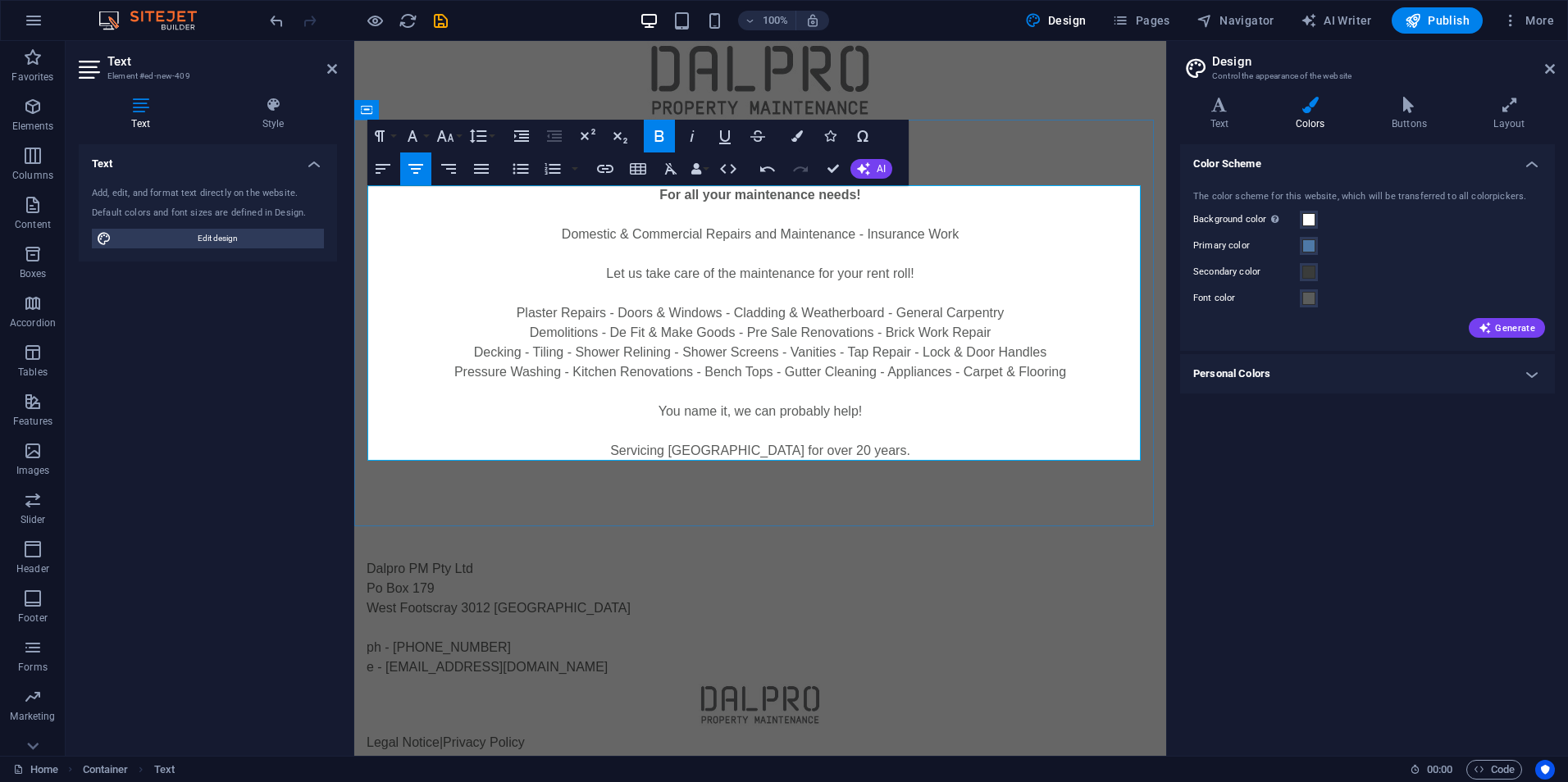
click at [748, 266] on p "Let us take care of the maintenance for your rent roll!" at bounding box center [760, 274] width 774 height 19
drag, startPoint x: 881, startPoint y: 193, endPoint x: 578, endPoint y: 193, distance: 303.0
click at [578, 193] on p "For all your maintenance needs!" at bounding box center [760, 195] width 774 height 19
drag, startPoint x: 394, startPoint y: 149, endPoint x: 444, endPoint y: 138, distance: 51.2
click at [444, 138] on icon "button" at bounding box center [446, 136] width 18 height 11
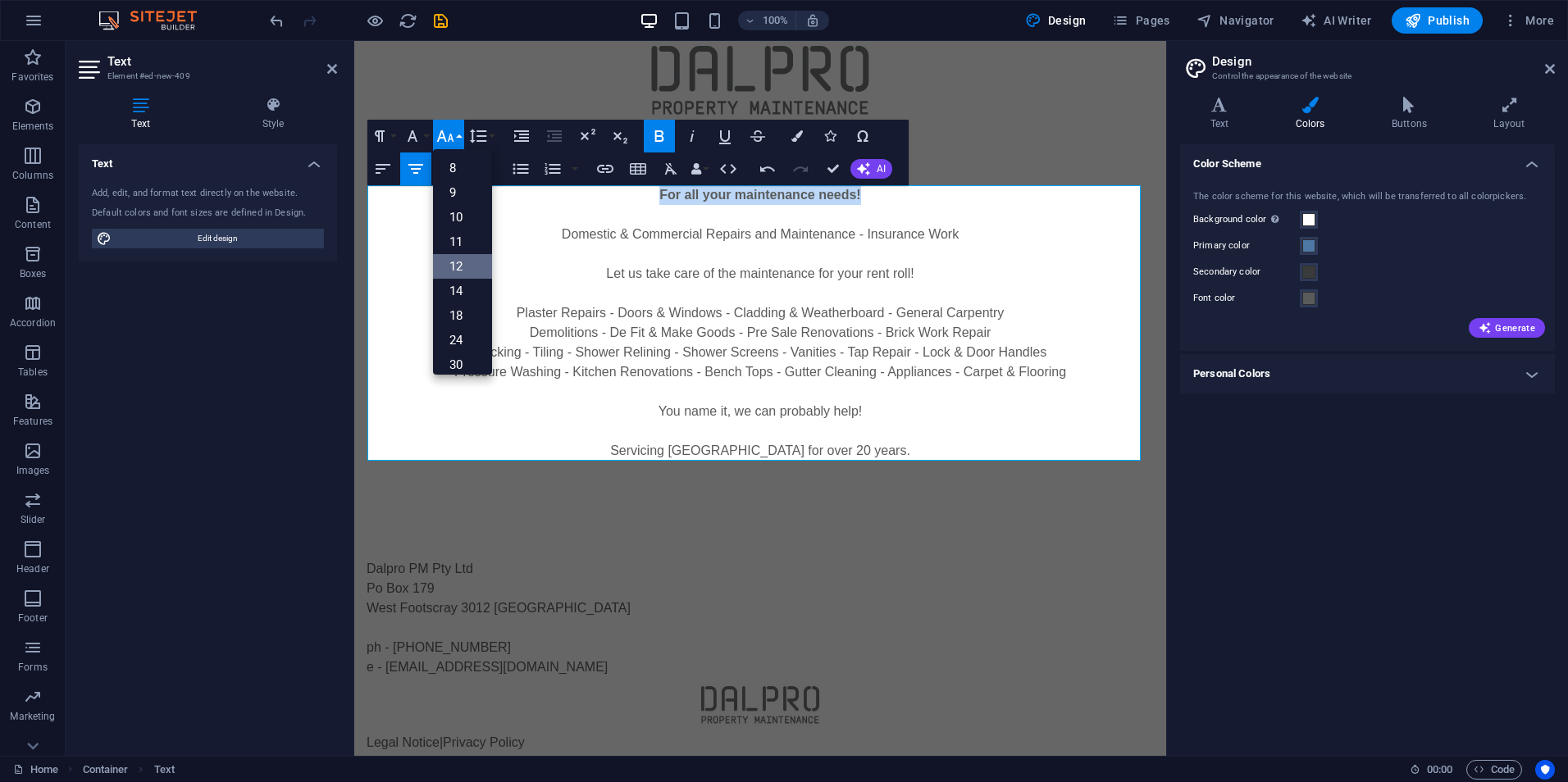
click at [458, 262] on link "12" at bounding box center [462, 267] width 59 height 25
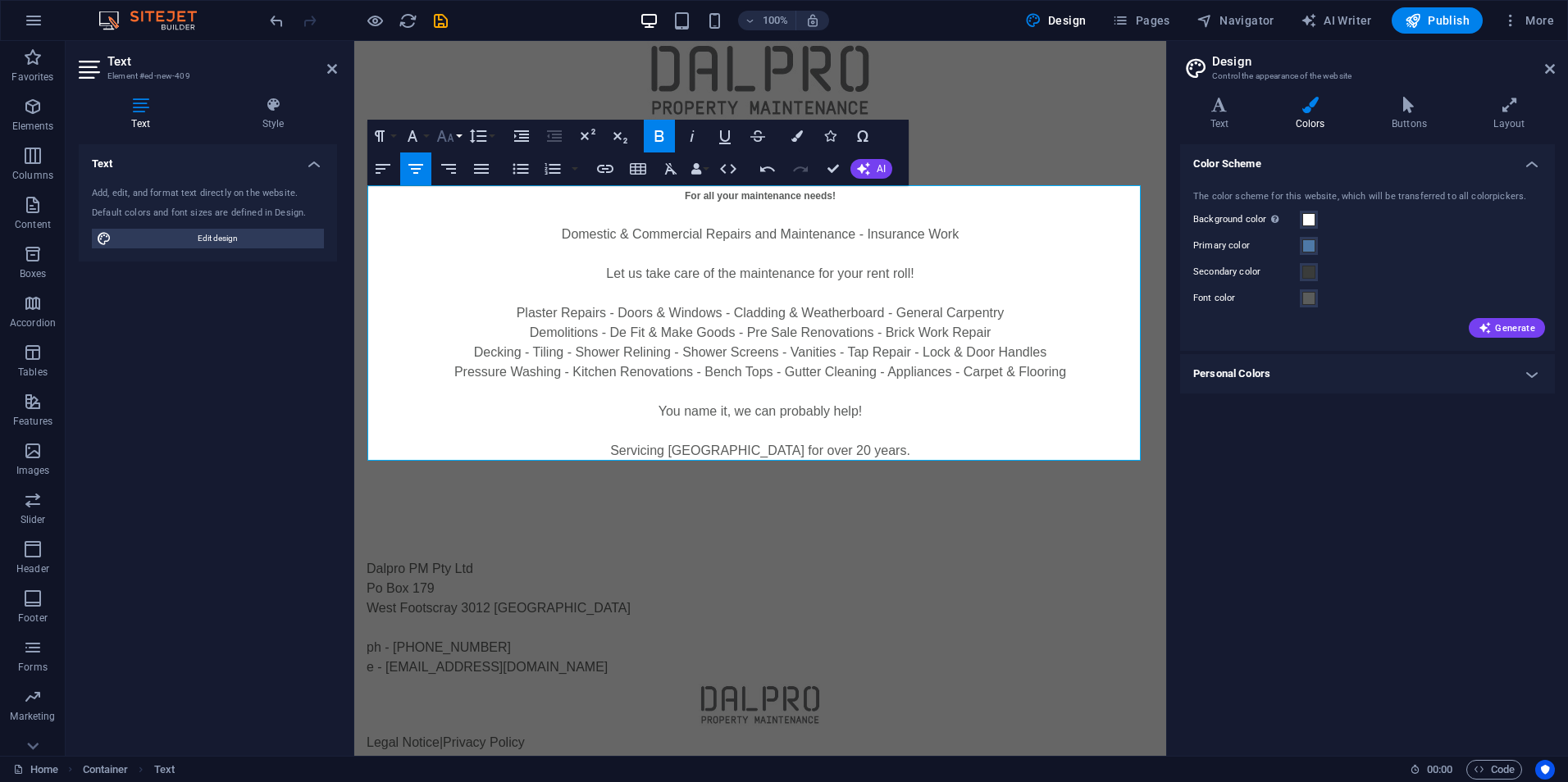
click at [444, 140] on icon "button" at bounding box center [445, 136] width 19 height 19
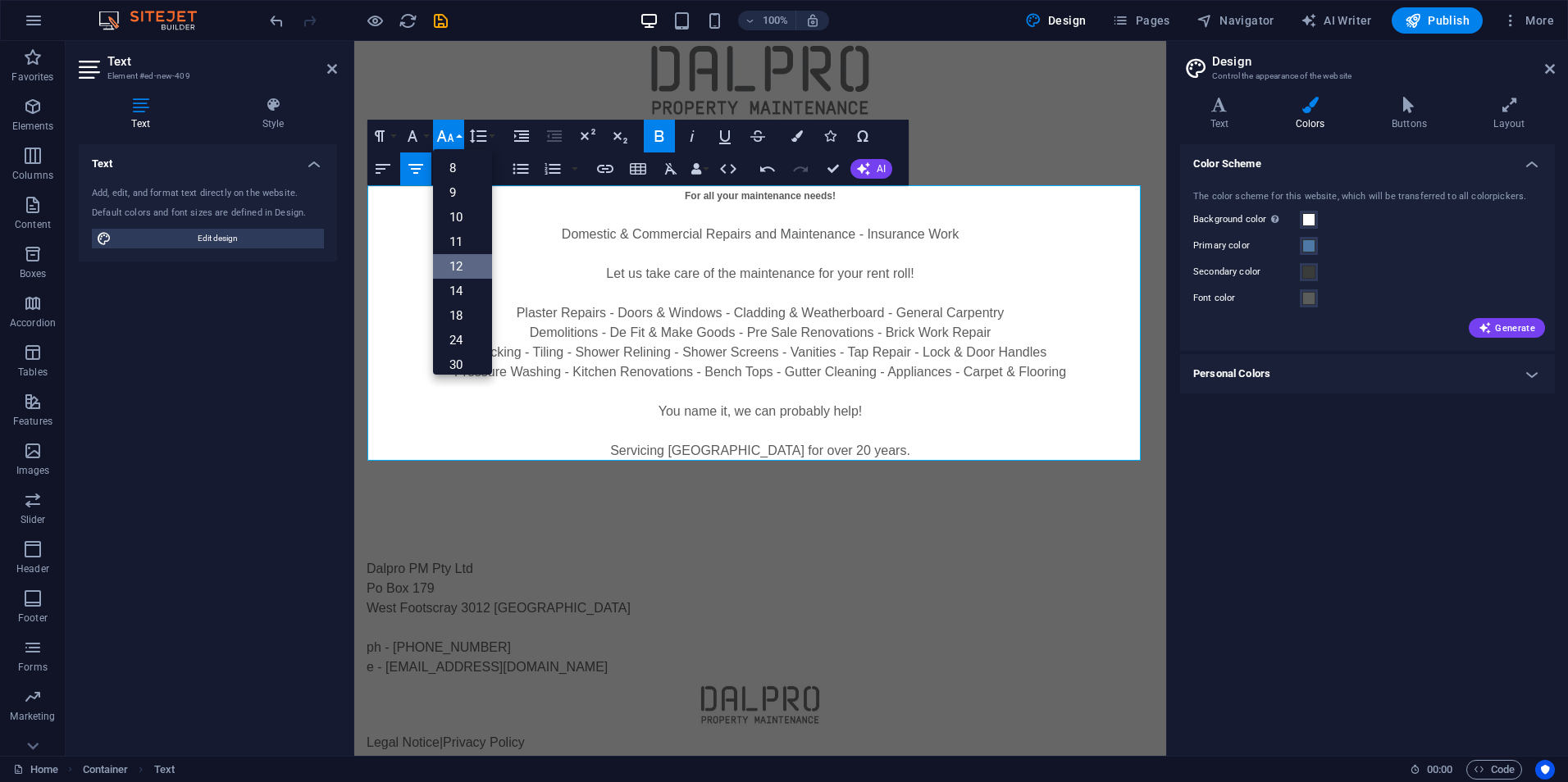
scroll to position [118, 0]
click at [464, 202] on link "18" at bounding box center [462, 198] width 59 height 25
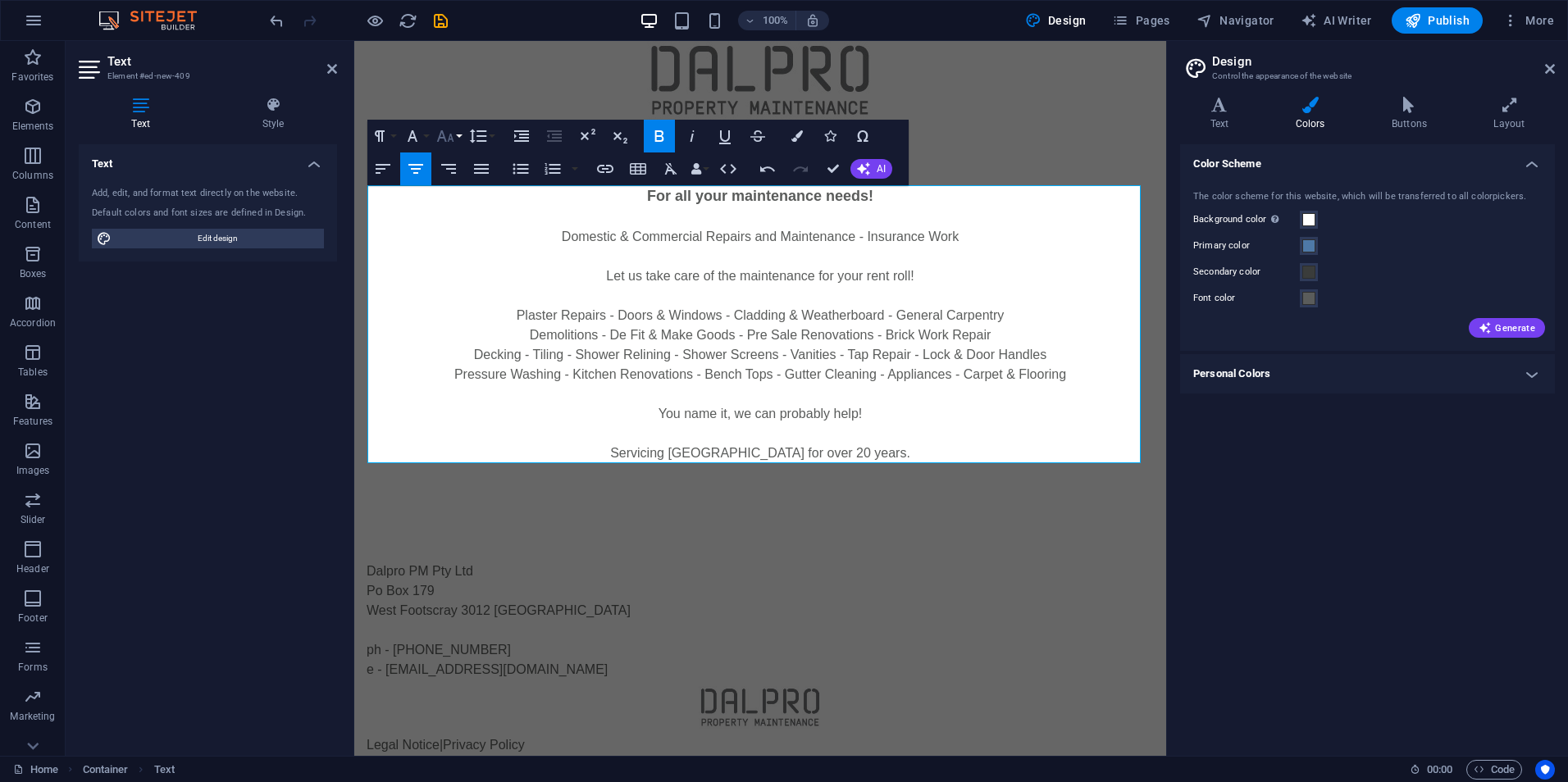
click at [453, 138] on icon "button" at bounding box center [445, 136] width 19 height 19
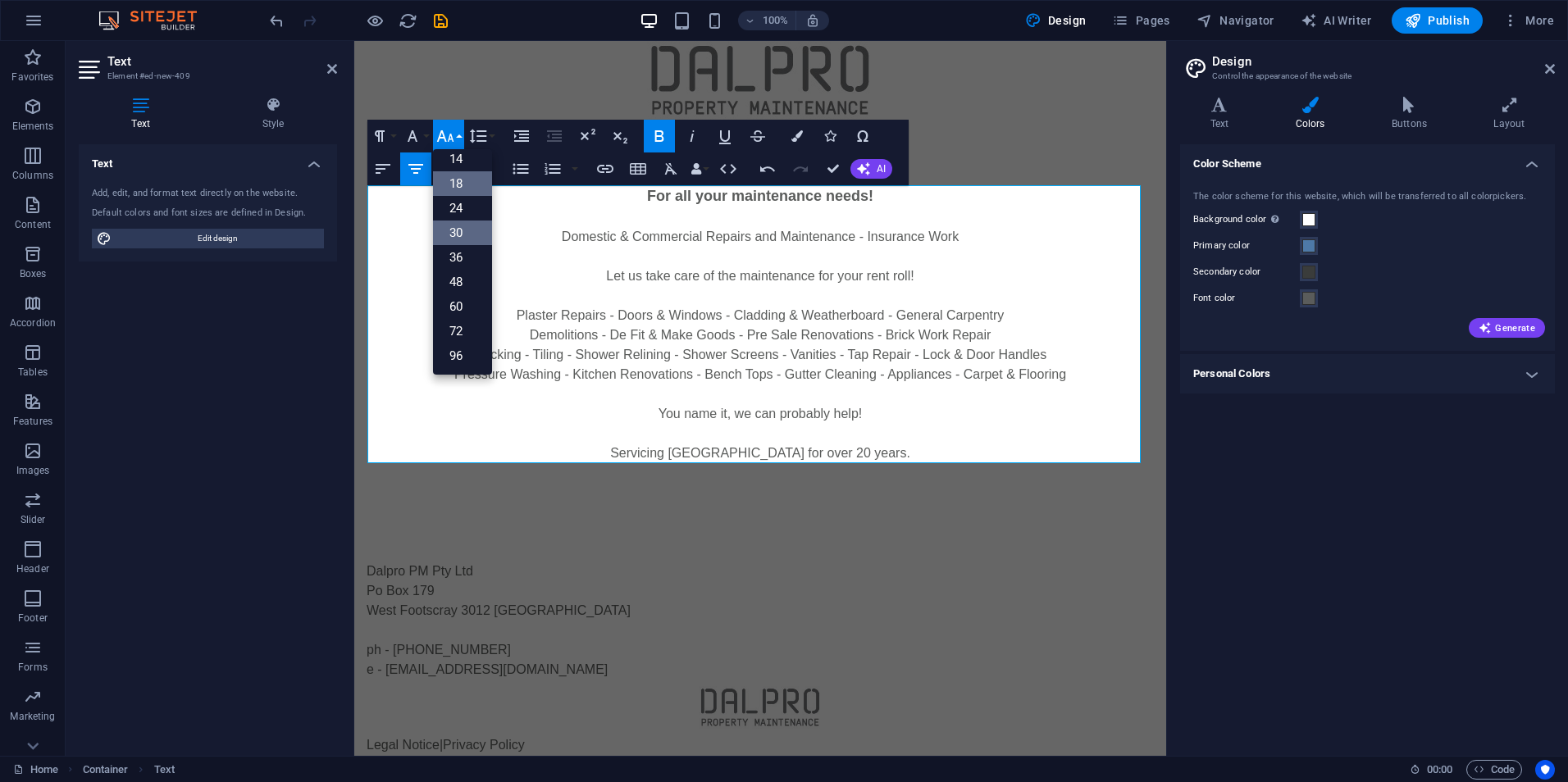
scroll to position [132, 0]
click at [465, 226] on link "30" at bounding box center [462, 233] width 59 height 25
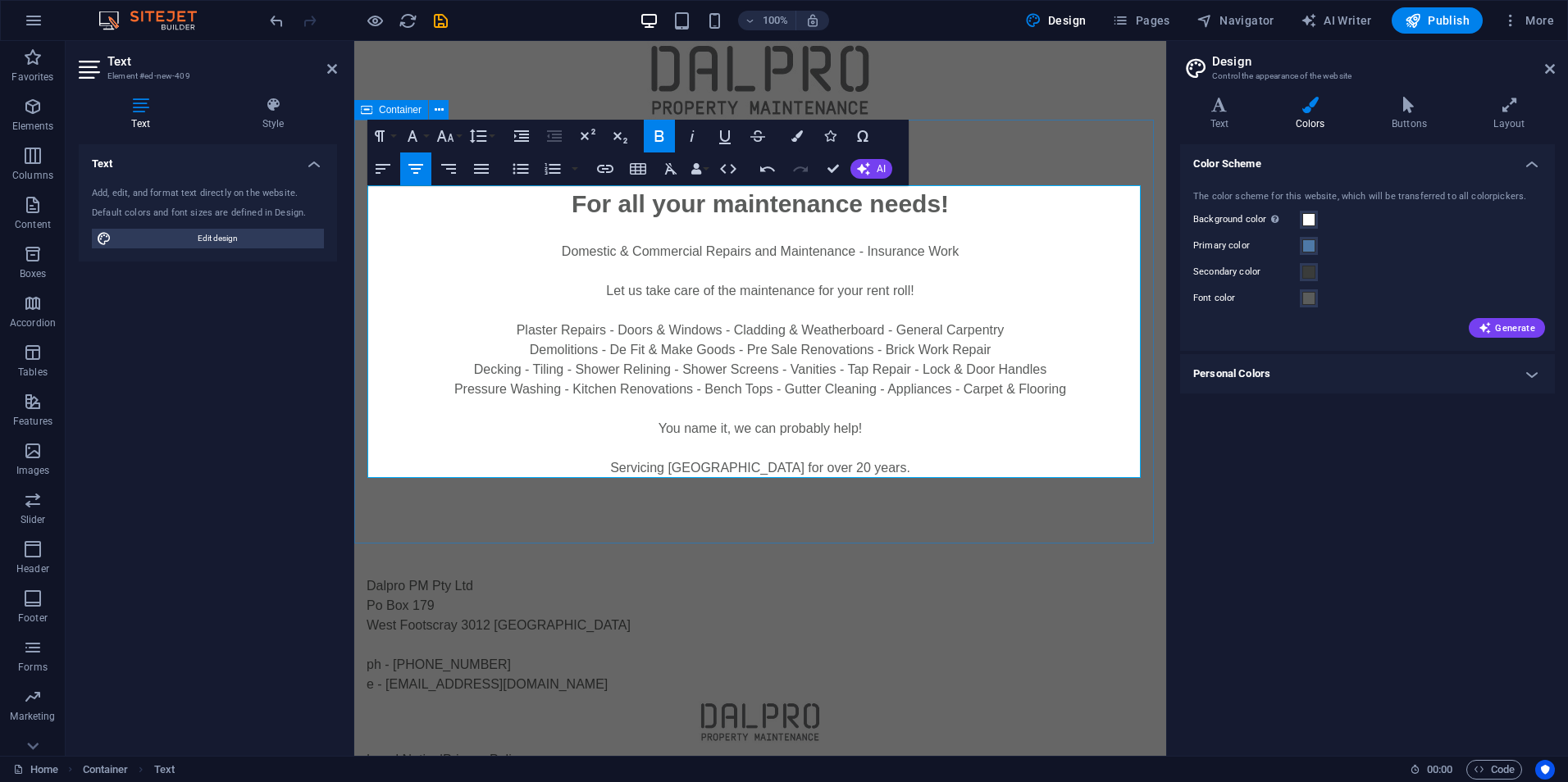
click at [981, 156] on div "For all your maintenance needs! Domestic & Commercial Repairs and Maintenance -…" at bounding box center [760, 331] width 812 height 424
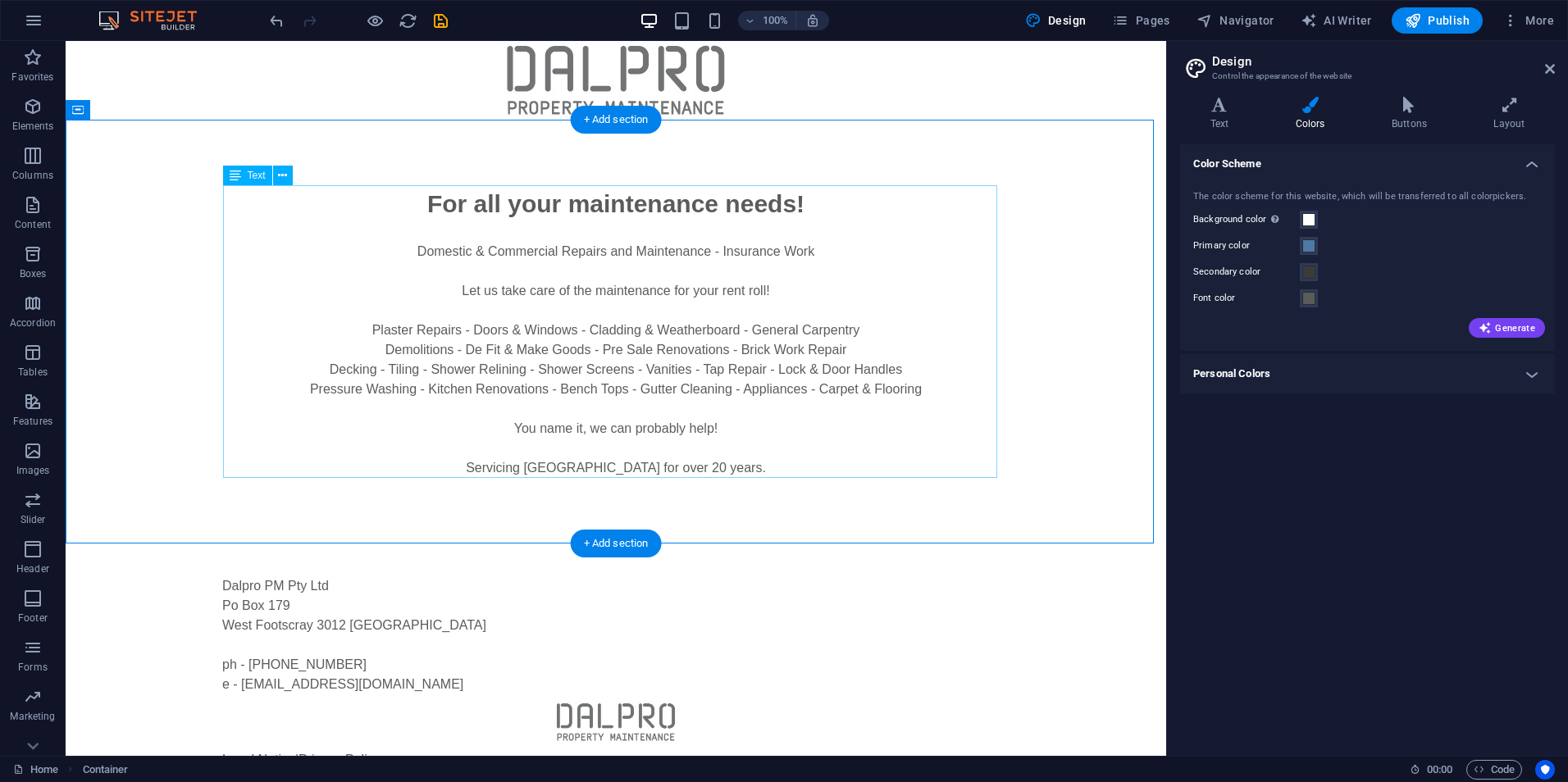
click at [937, 298] on div "For all your maintenance needs! Domestic & Commercial Repairs and Maintenance -…" at bounding box center [616, 332] width 774 height 293
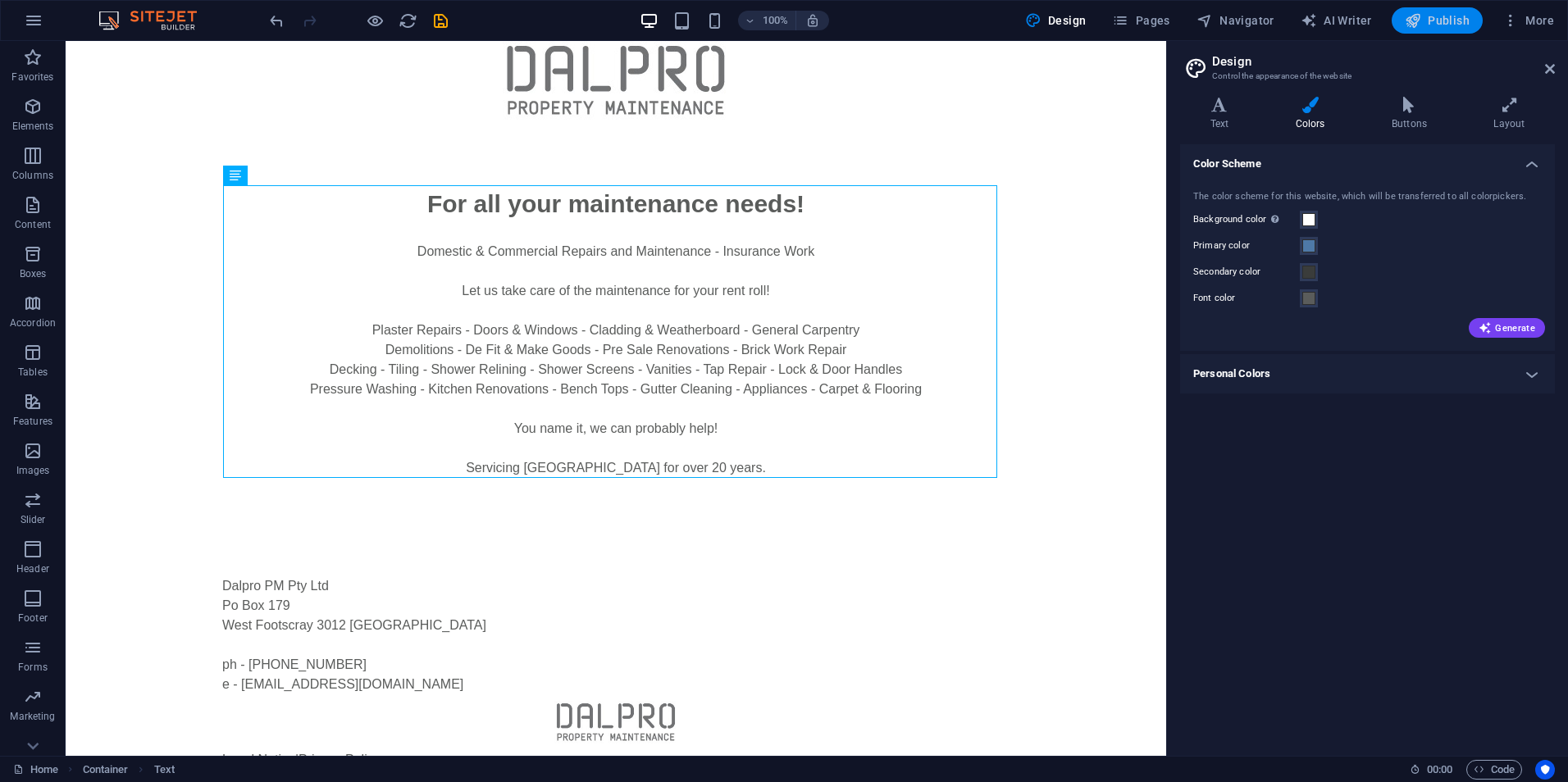
click at [1441, 20] on span "Publish" at bounding box center [1437, 20] width 65 height 17
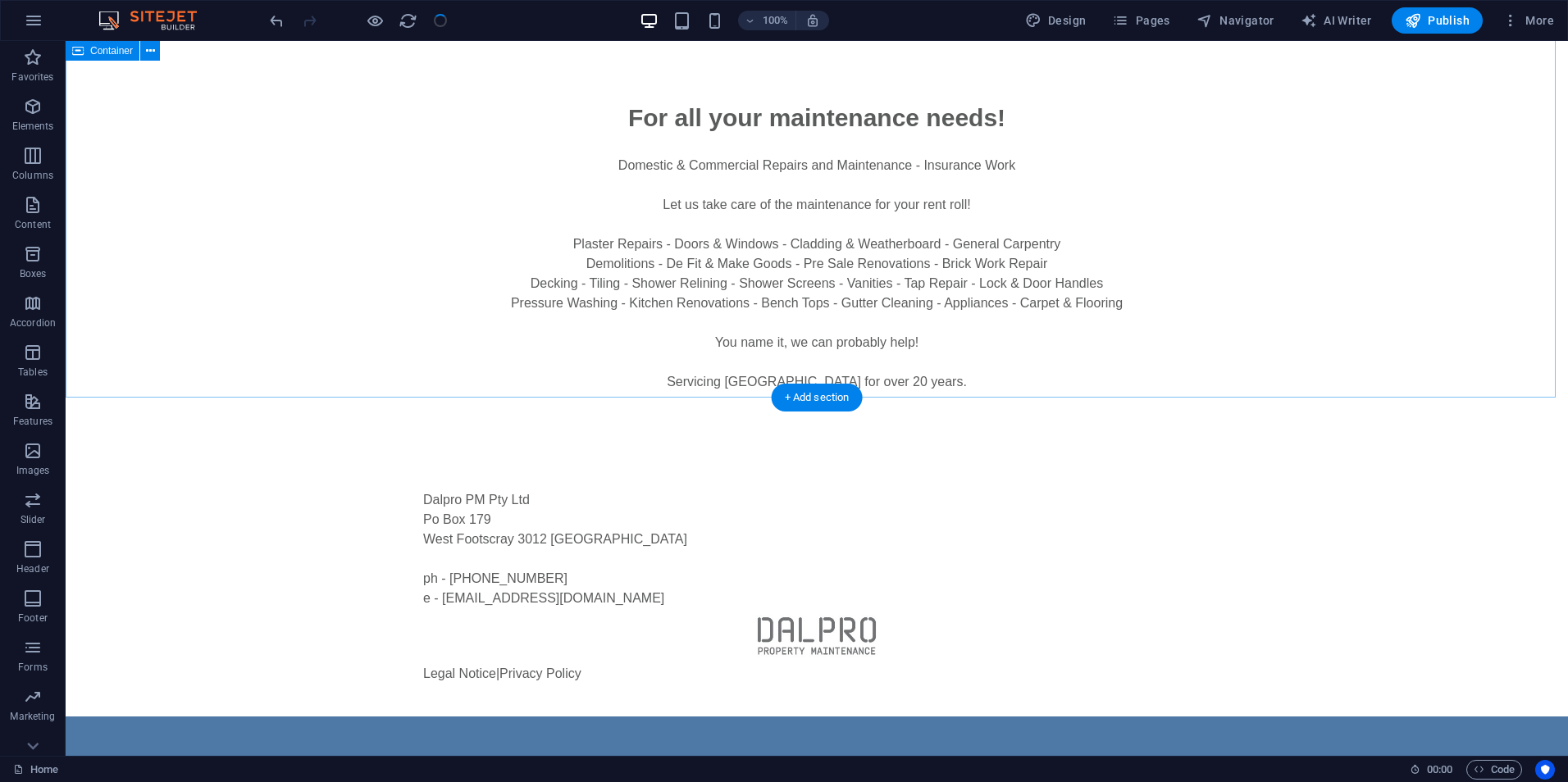
scroll to position [0, 0]
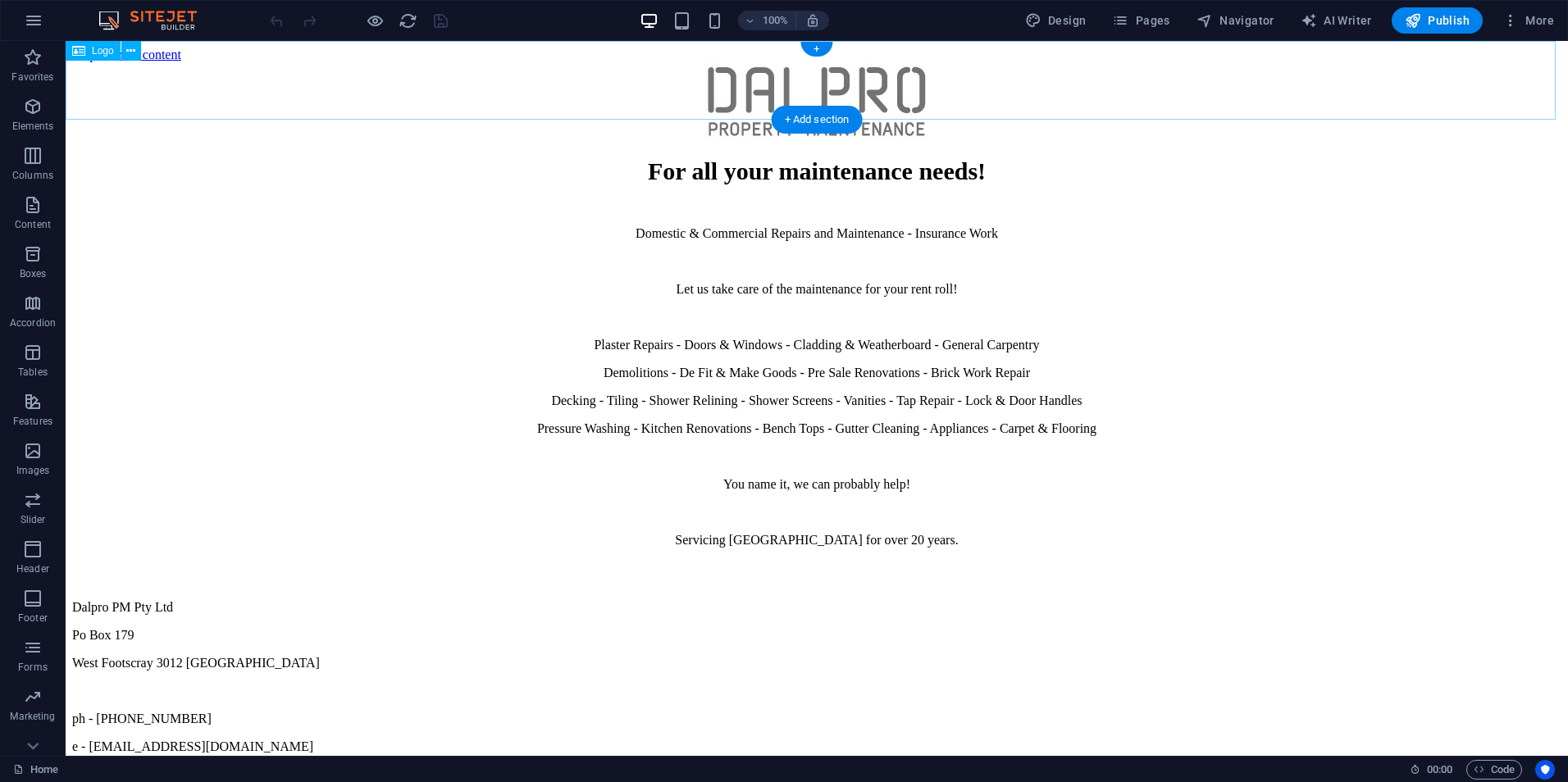
click at [688, 76] on div at bounding box center [816, 103] width 1489 height 82
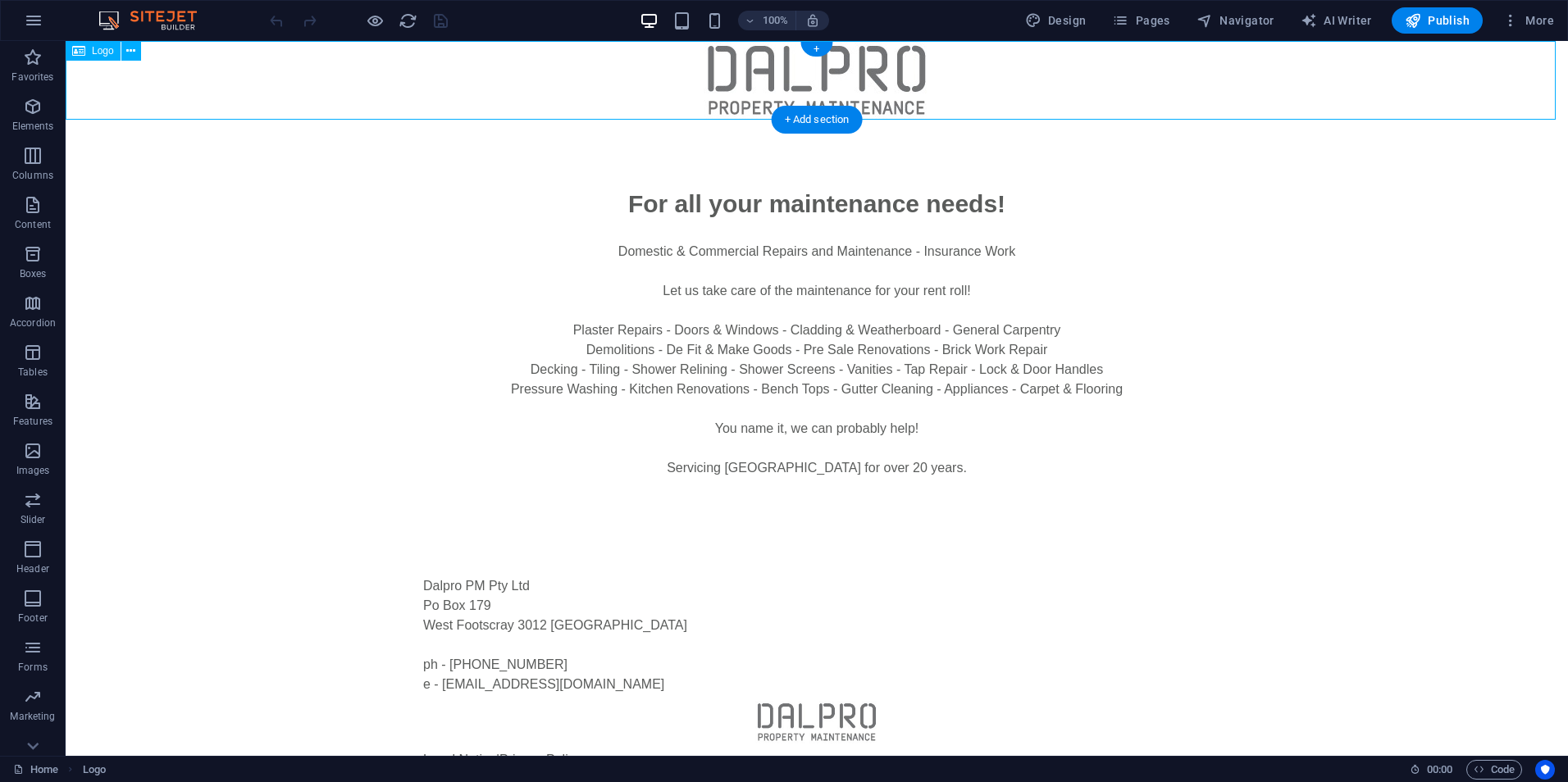
click at [763, 76] on div at bounding box center [817, 81] width 1502 height 79
click at [780, 73] on div at bounding box center [817, 81] width 1502 height 79
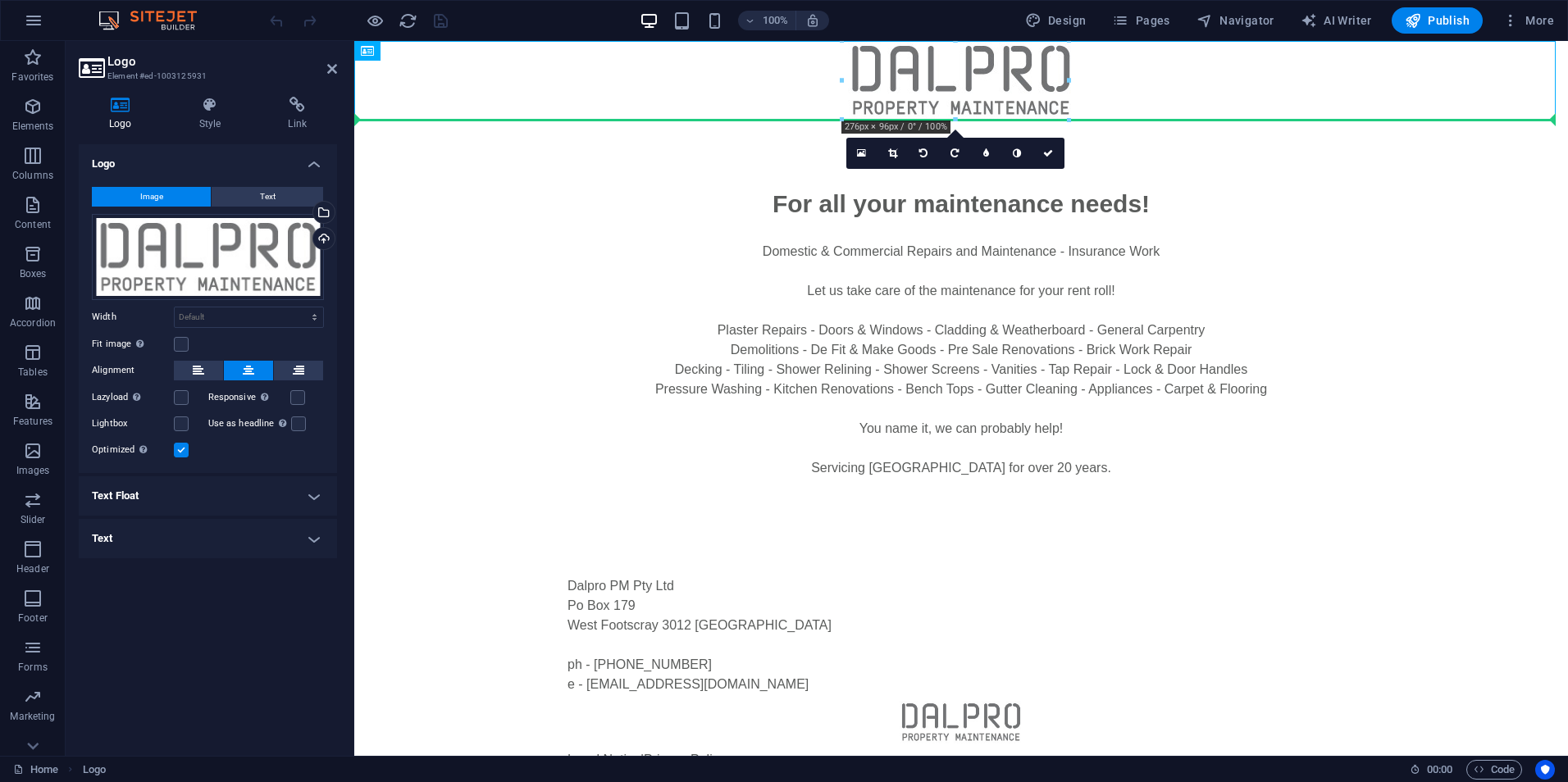
drag, startPoint x: 907, startPoint y: 77, endPoint x: 1269, endPoint y: 192, distance: 379.8
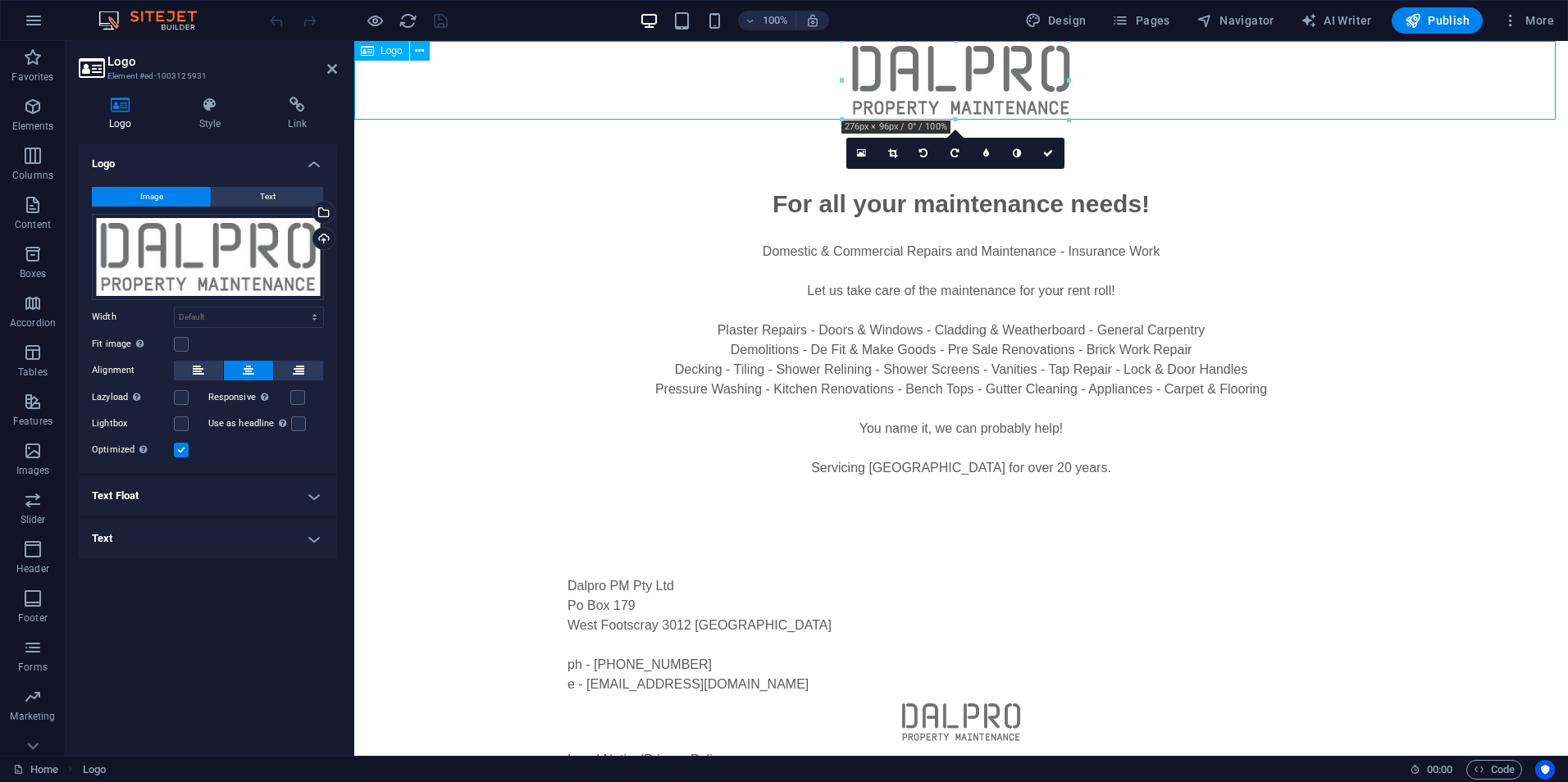
click at [821, 56] on div at bounding box center [961, 81] width 1214 height 79
click at [421, 51] on icon at bounding box center [419, 52] width 9 height 18
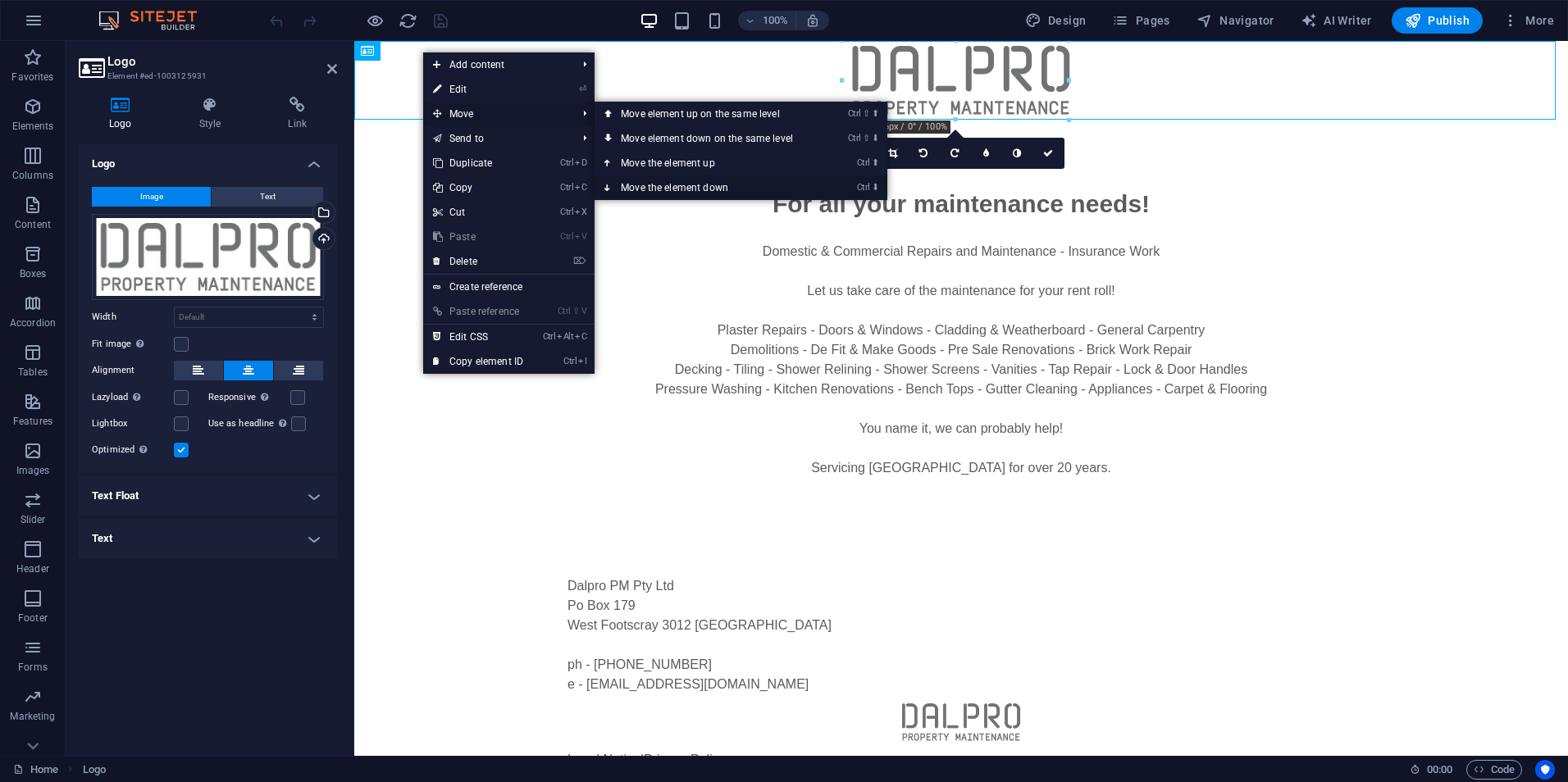
click at [693, 183] on link "Ctrl ⬇ Move the element down" at bounding box center [709, 188] width 231 height 25
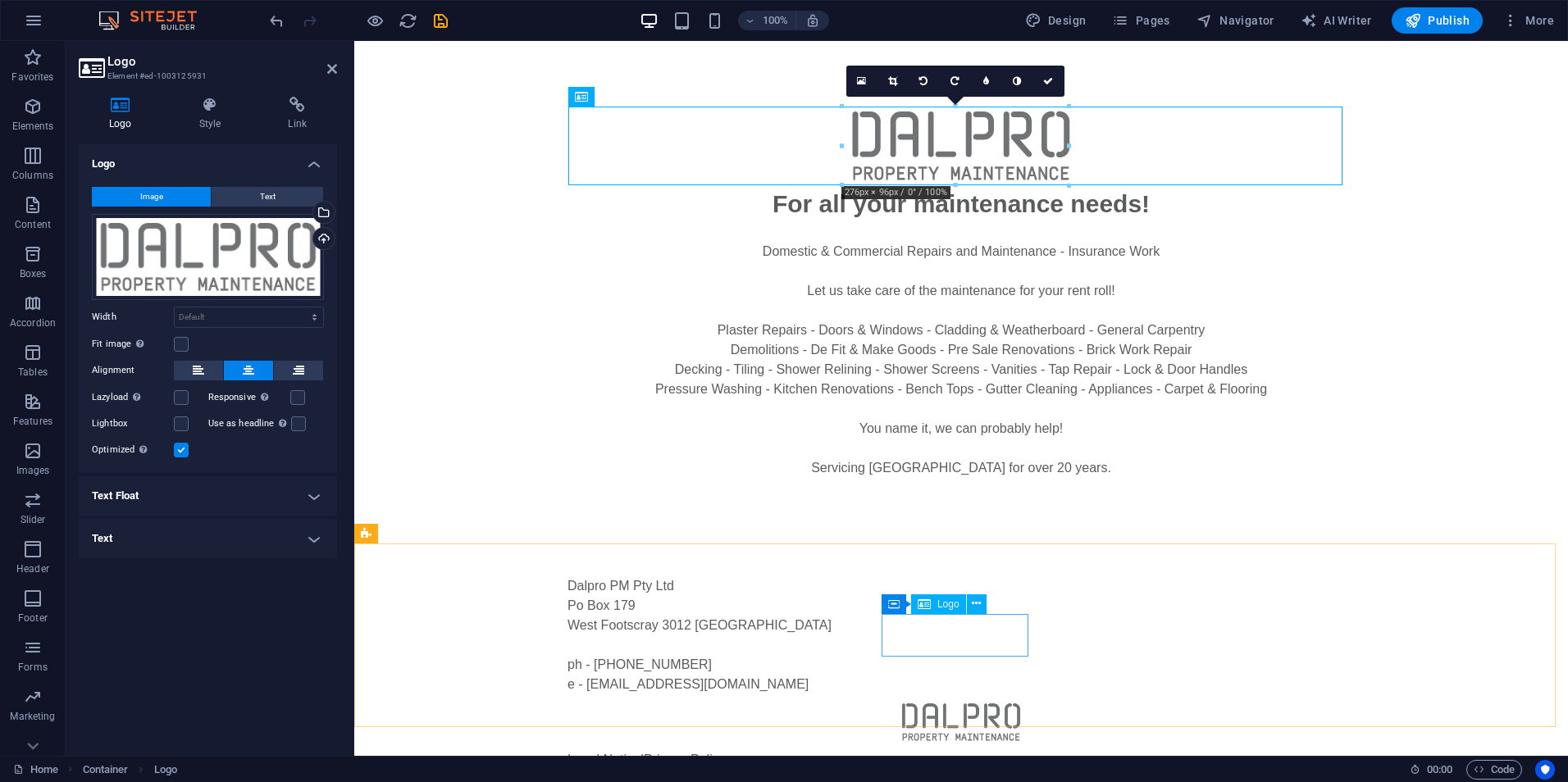
click at [986, 701] on div at bounding box center [961, 722] width 787 height 43
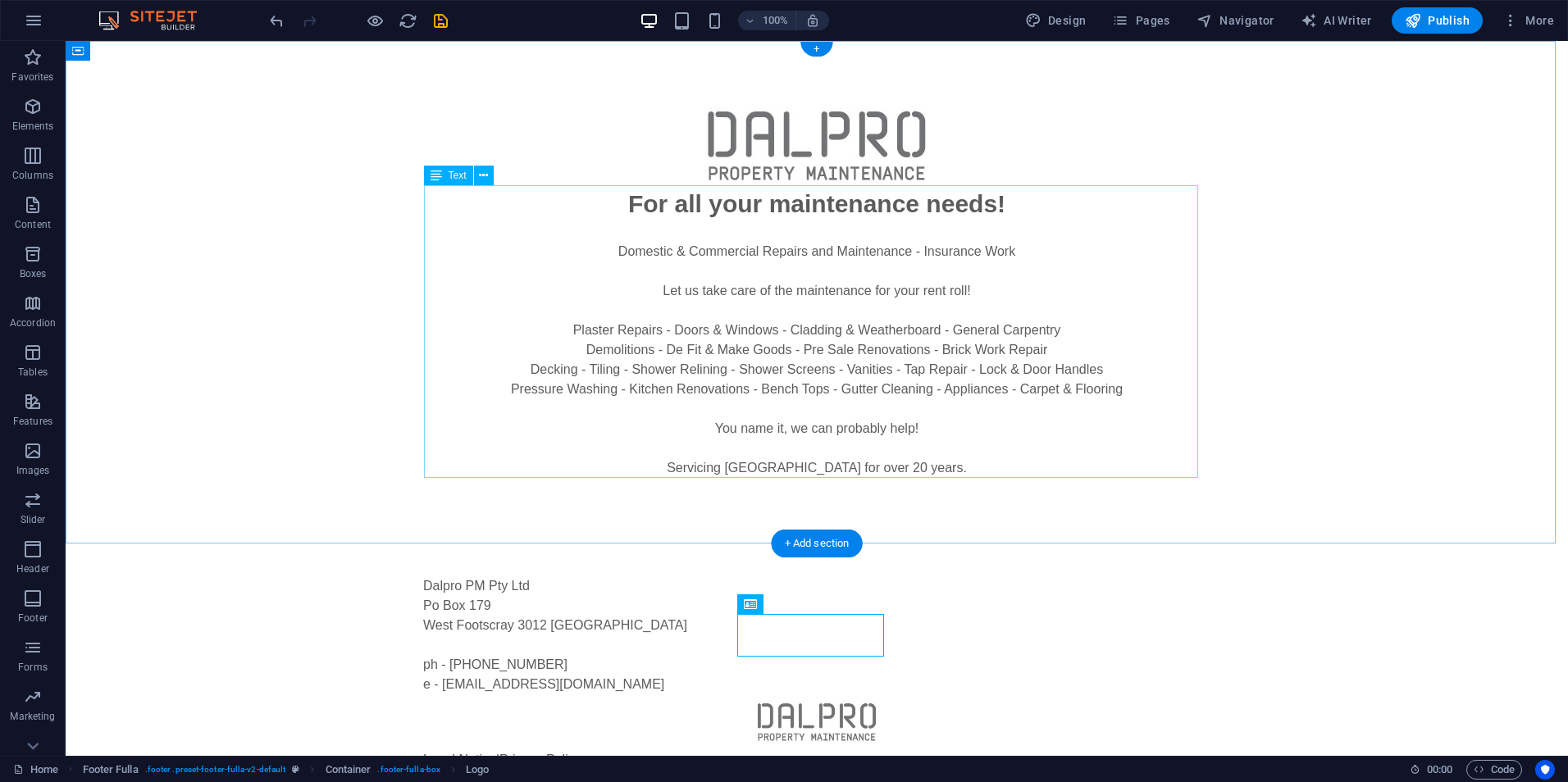
click at [652, 207] on div "For all your maintenance needs! Domestic & Commercial Repairs and Maintenance -…" at bounding box center [817, 332] width 774 height 293
click at [633, 206] on div "For all your maintenance needs! Domestic & Commercial Repairs and Maintenance -…" at bounding box center [817, 332] width 774 height 293
click at [682, 215] on div "For all your maintenance needs! Domestic & Commercial Repairs and Maintenance -…" at bounding box center [817, 332] width 774 height 293
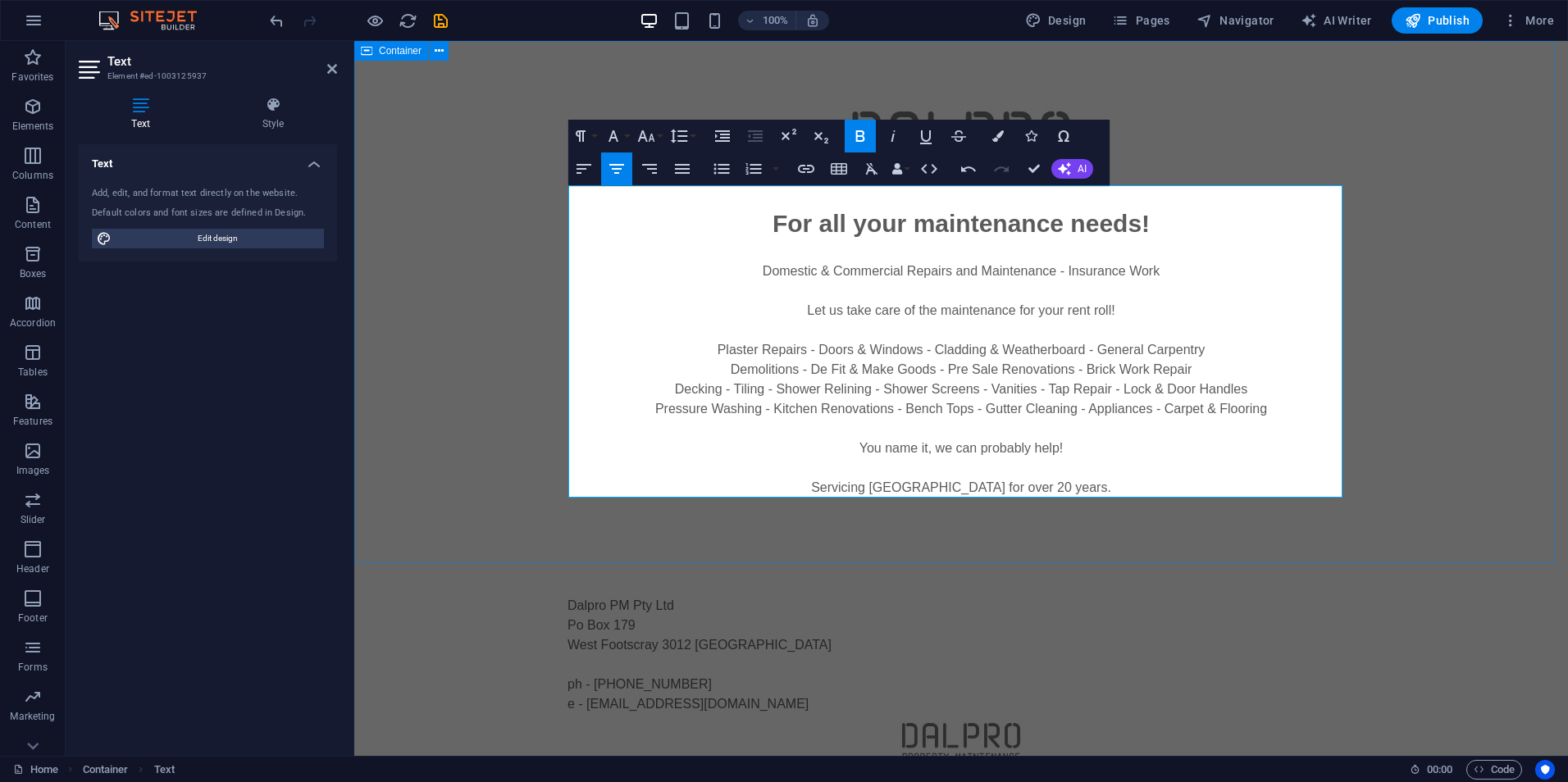
click at [1393, 76] on div "For all your maintenance needs! Domestic & Commercial Repairs and Maintenance -…" at bounding box center [961, 302] width 1214 height 522
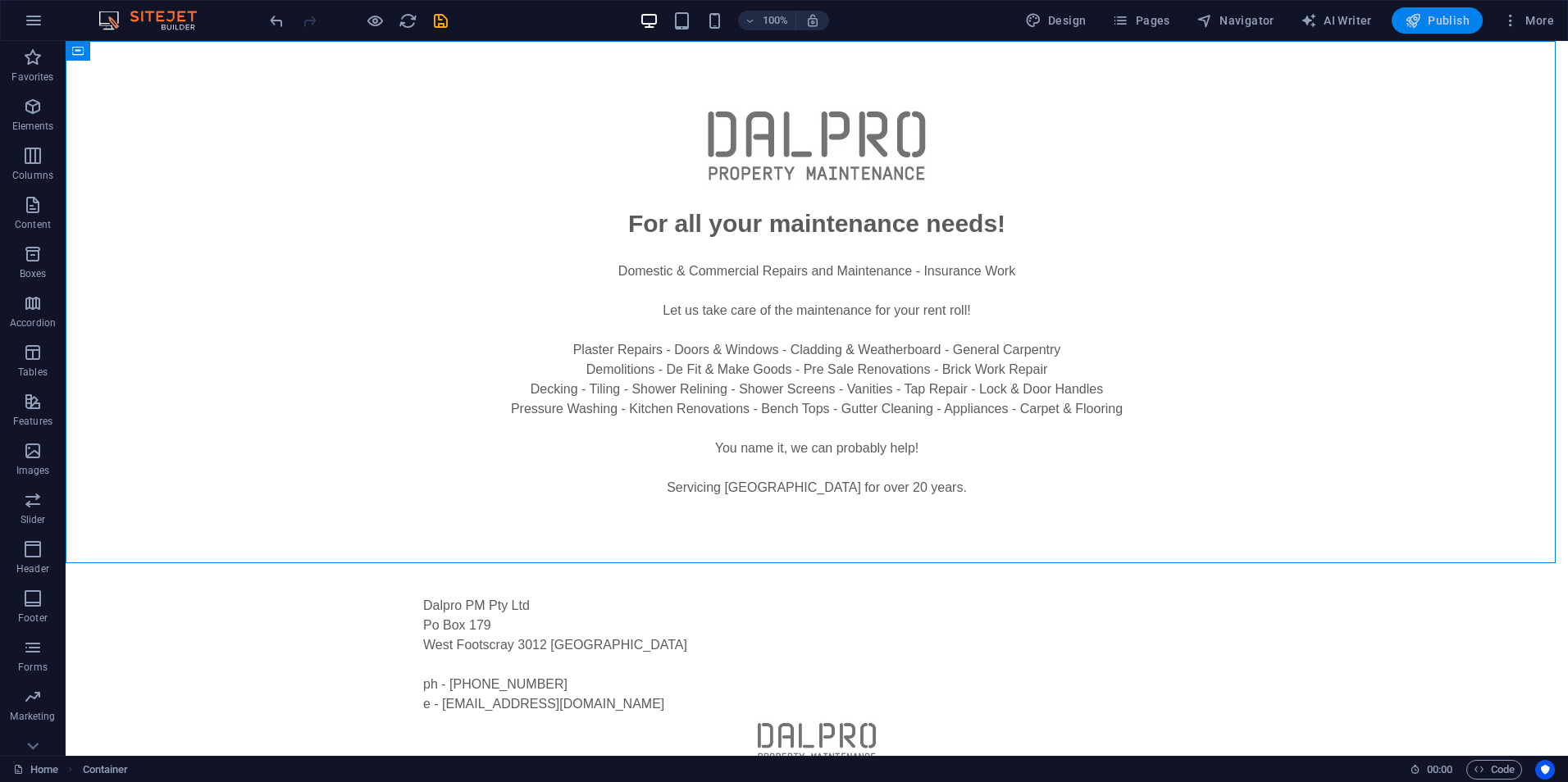
click at [1434, 13] on span "Publish" at bounding box center [1437, 20] width 65 height 17
